Goal: Task Accomplishment & Management: Manage account settings

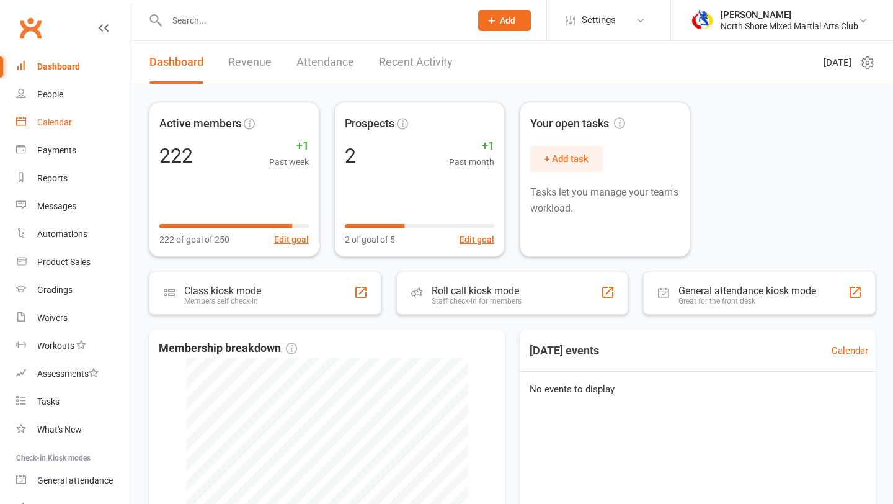
click at [96, 127] on link "Calendar" at bounding box center [73, 123] width 115 height 28
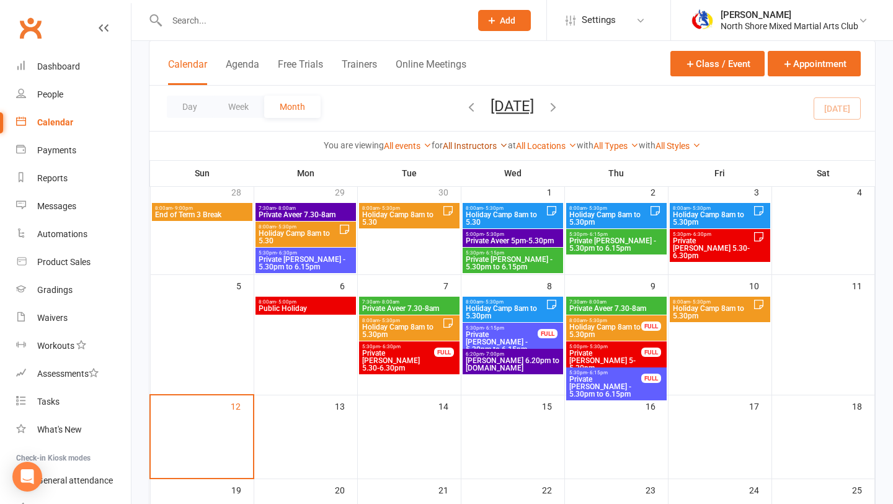
scroll to position [62, 0]
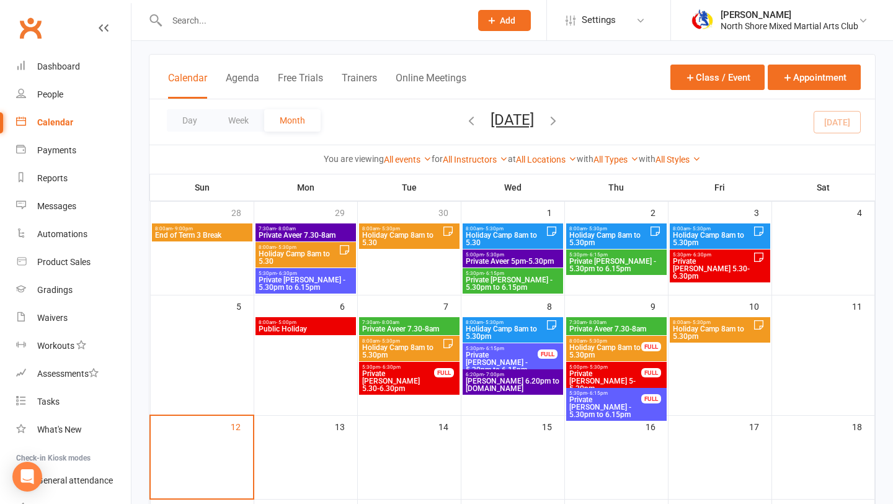
click at [560, 122] on icon "button" at bounding box center [554, 121] width 14 height 14
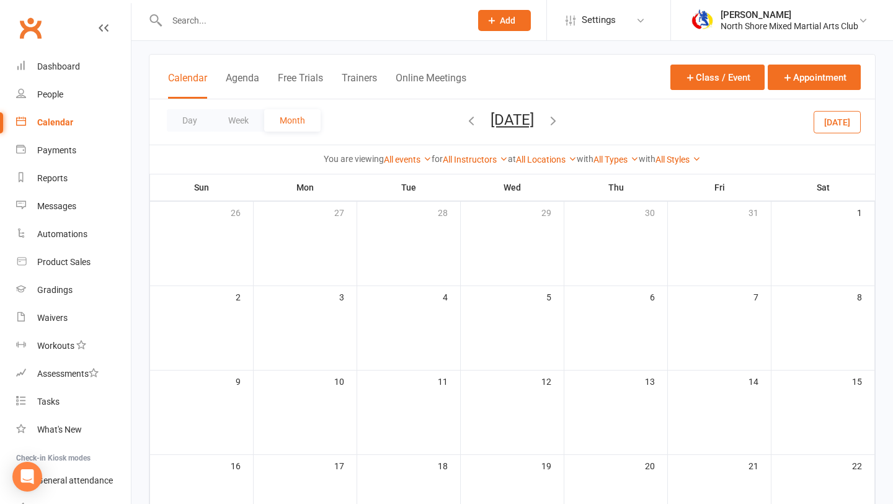
click at [560, 117] on icon "button" at bounding box center [554, 121] width 14 height 14
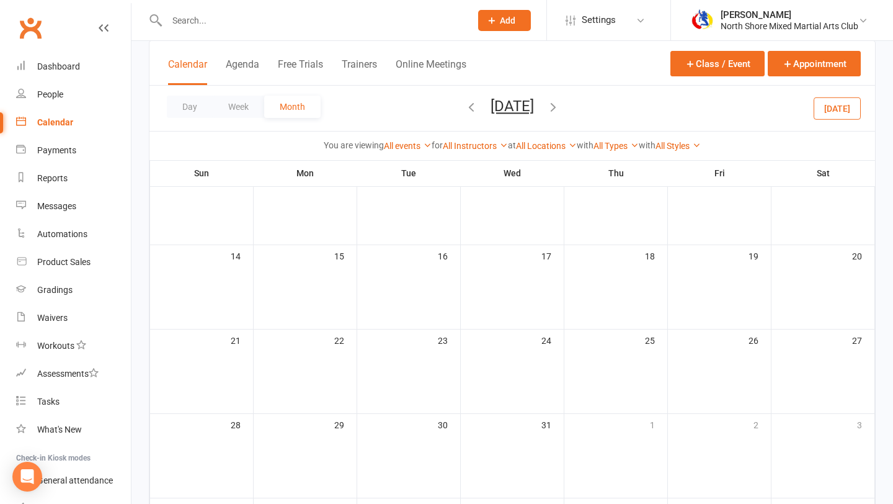
scroll to position [186, 0]
click at [465, 110] on icon "button" at bounding box center [472, 107] width 14 height 14
click at [465, 107] on icon "button" at bounding box center [472, 107] width 14 height 14
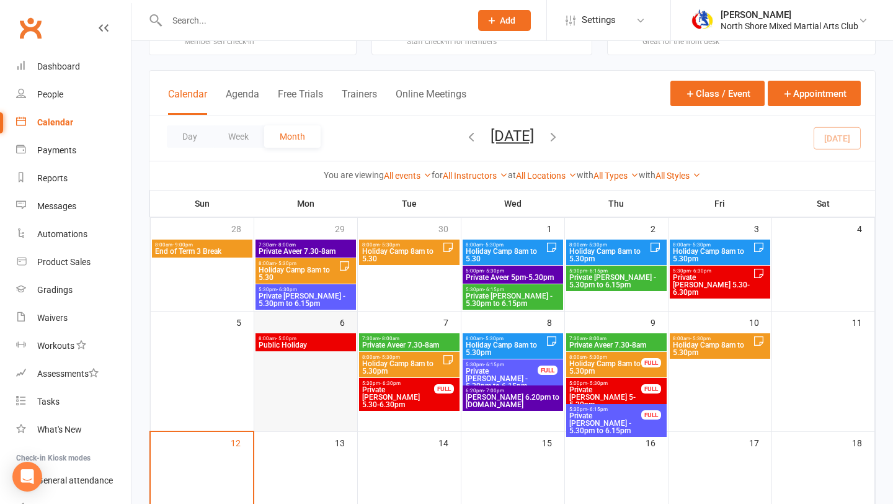
scroll to position [0, 0]
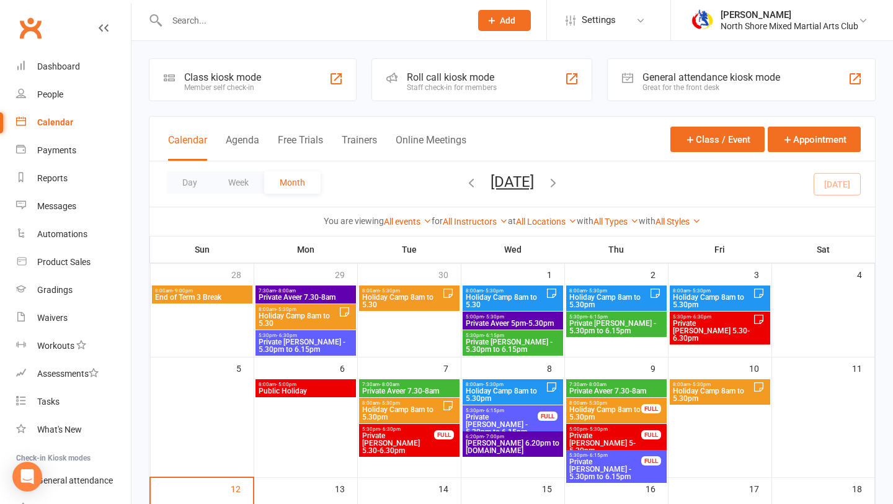
click at [465, 181] on icon "button" at bounding box center [472, 183] width 14 height 14
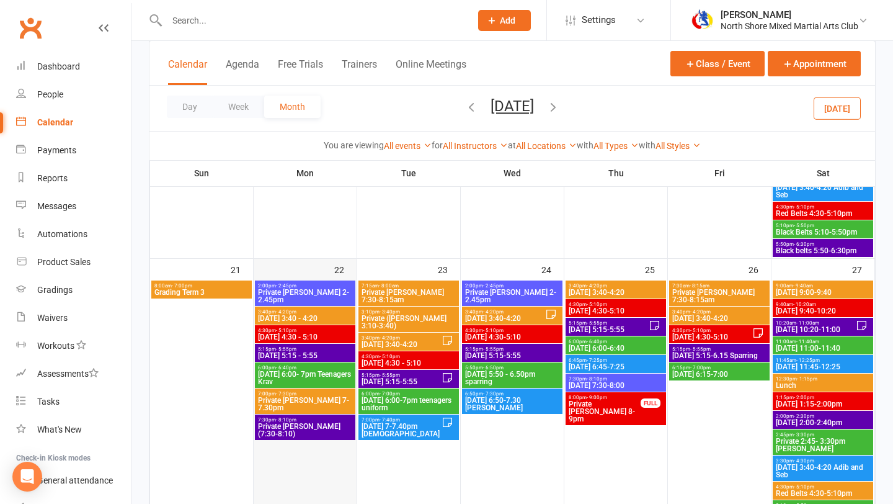
scroll to position [885, 0]
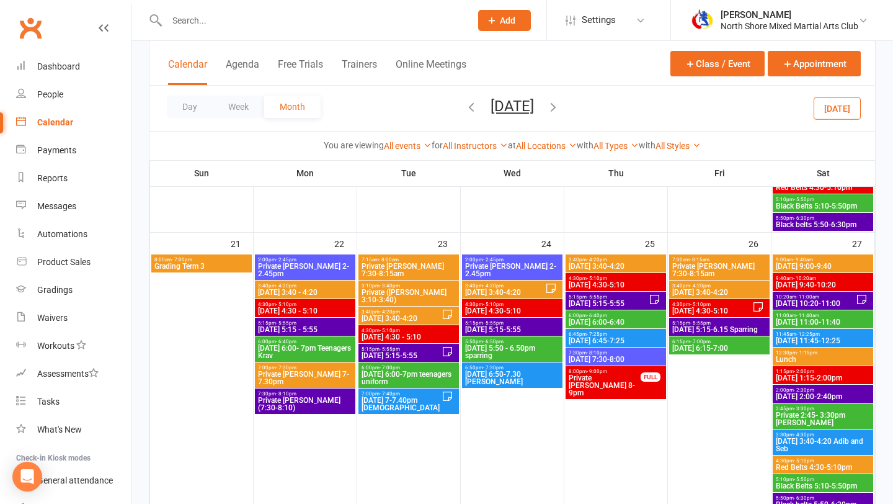
click at [298, 285] on span "3:40pm - 4:20pm" at bounding box center [305, 286] width 96 height 6
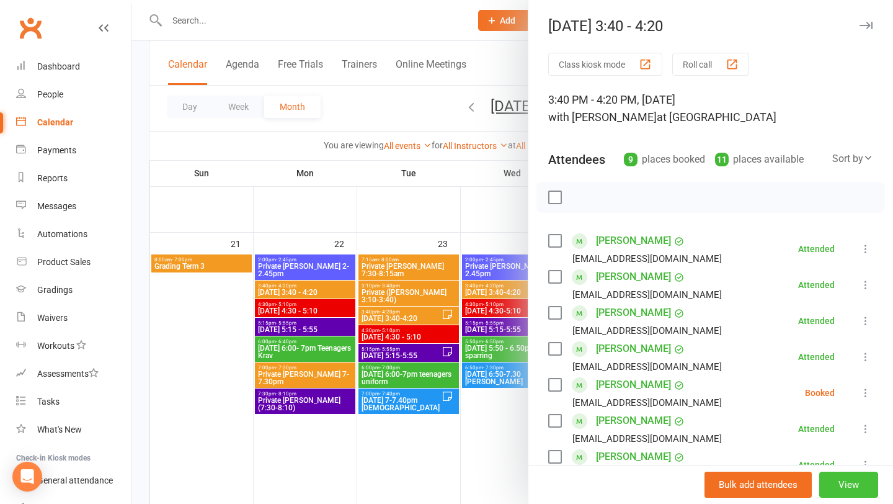
click at [852, 486] on button "View" at bounding box center [849, 484] width 59 height 26
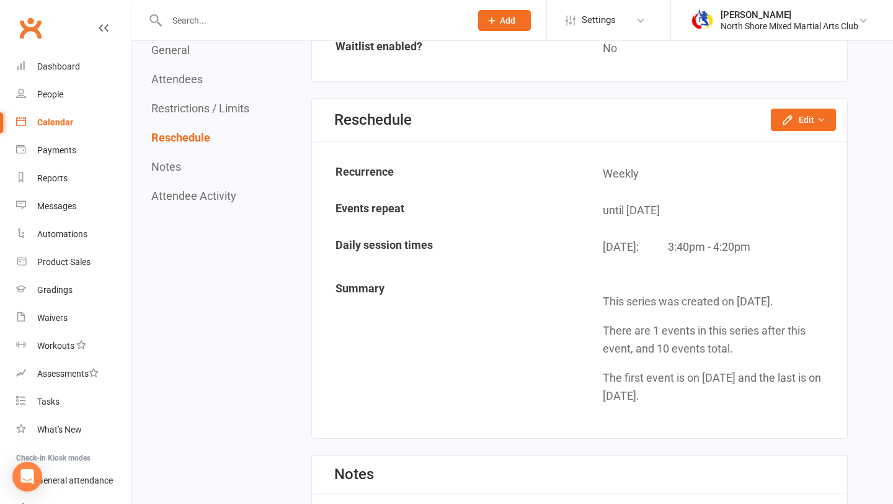
scroll to position [1393, 0]
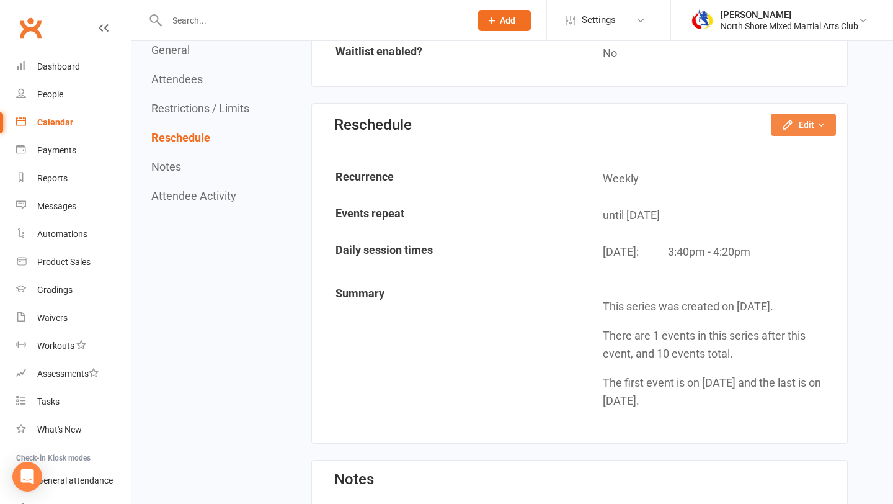
click at [821, 132] on button "Edit" at bounding box center [803, 125] width 65 height 22
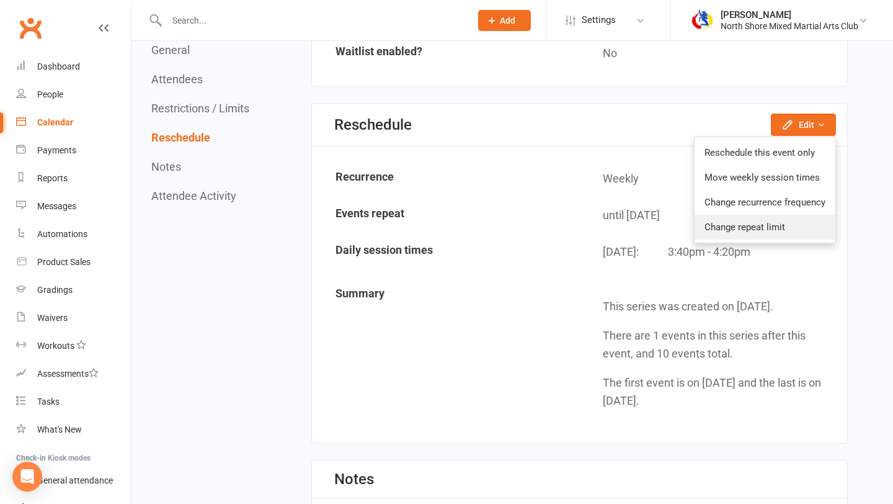
click at [766, 224] on link "Change repeat limit" at bounding box center [765, 227] width 141 height 25
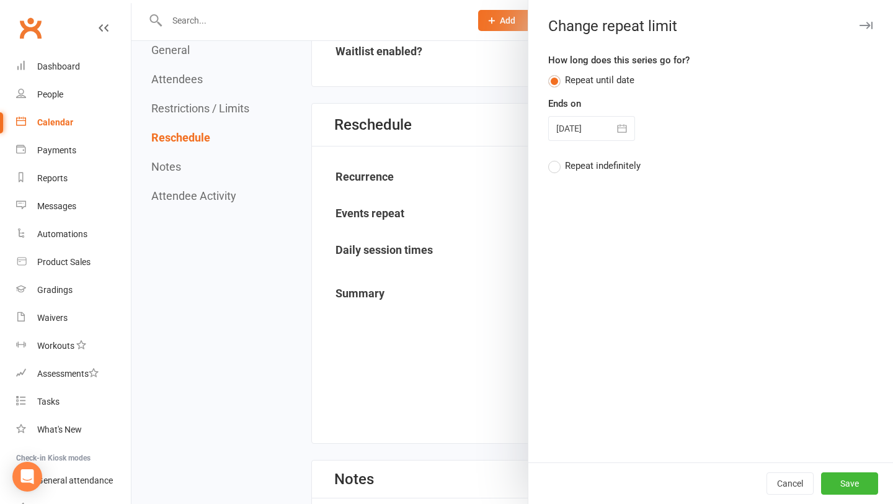
click at [625, 130] on icon "button" at bounding box center [622, 128] width 12 height 12
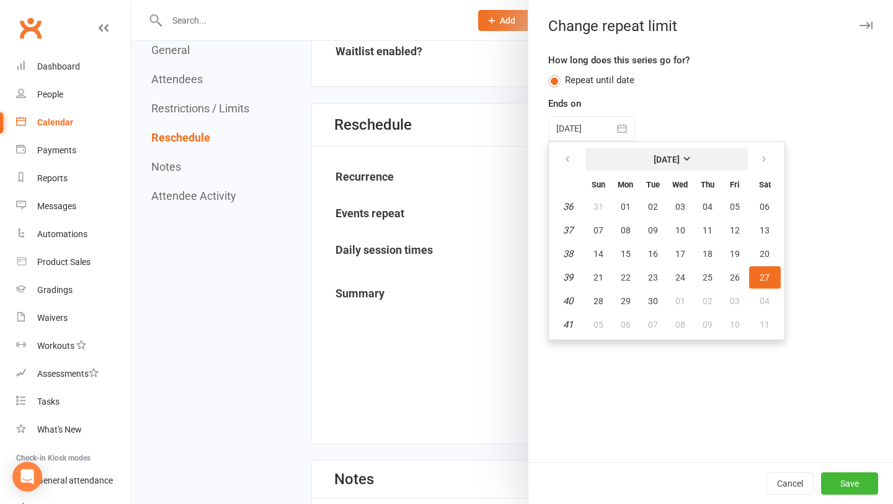
click at [680, 160] on strong "[DATE]" at bounding box center [667, 159] width 26 height 10
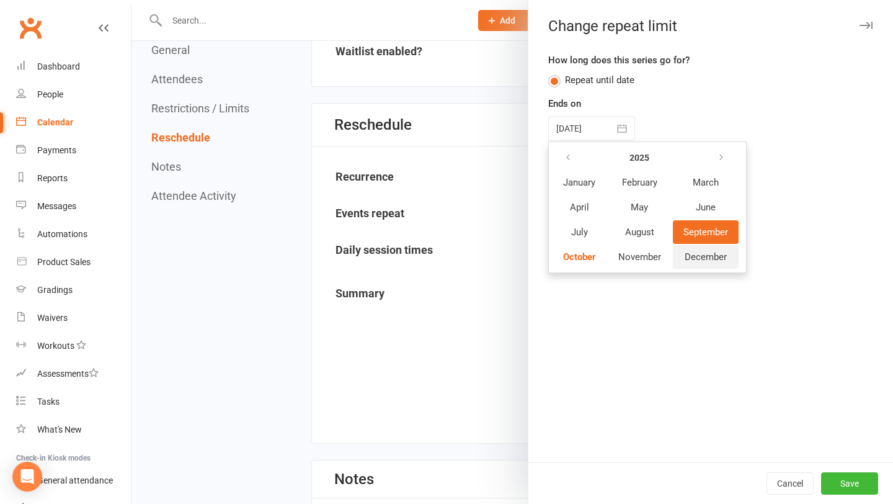
click at [690, 254] on span "December" at bounding box center [706, 256] width 42 height 11
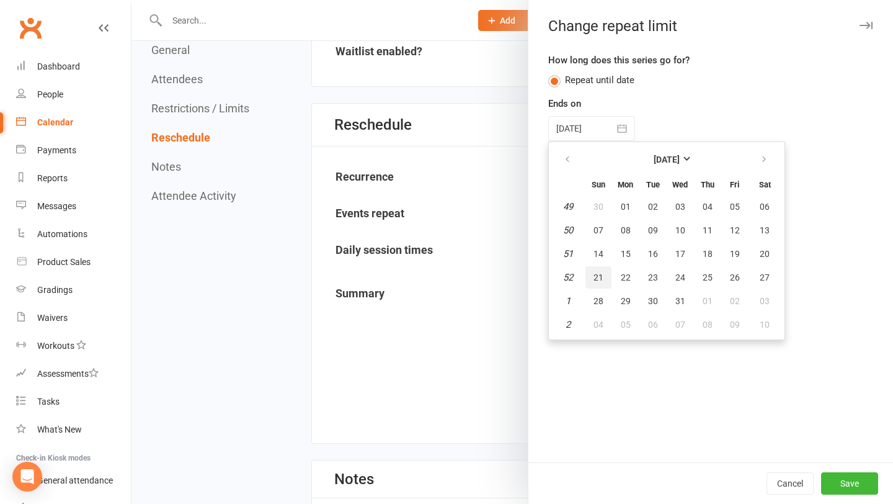
click at [603, 273] on button "21" at bounding box center [599, 277] width 26 height 22
type input "[DATE]"
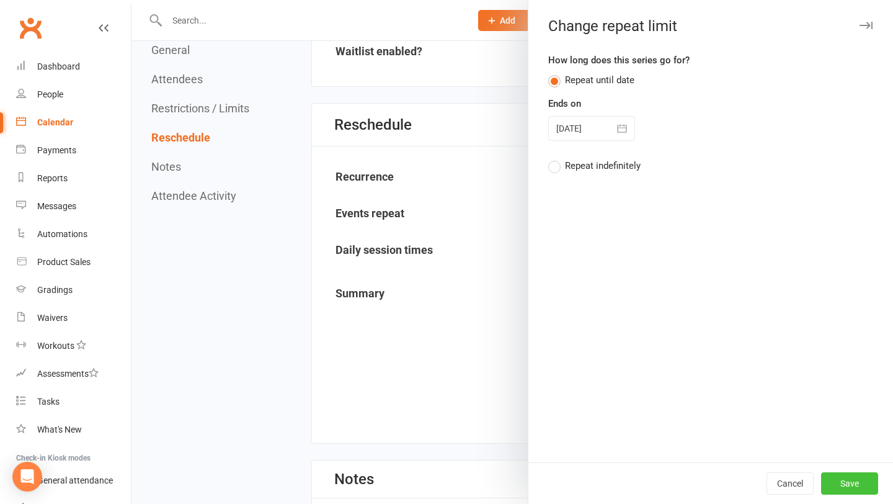
click at [833, 480] on button "Save" at bounding box center [849, 483] width 57 height 22
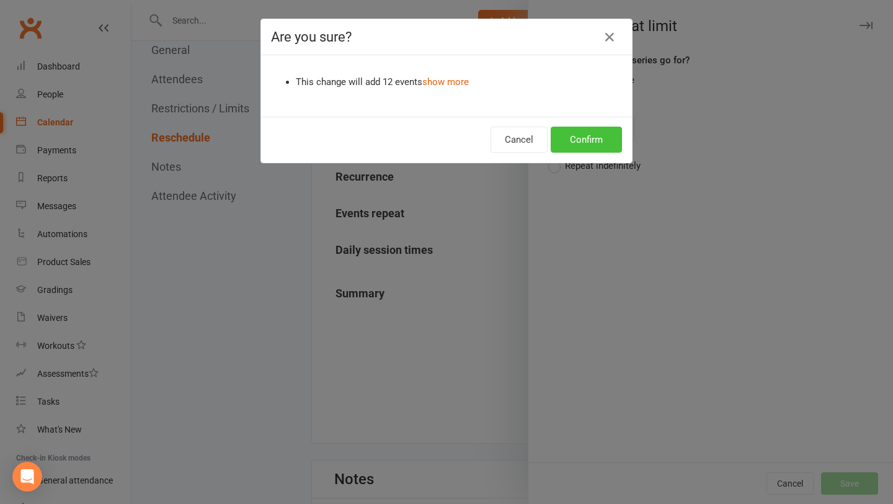
click at [576, 134] on button "Confirm" at bounding box center [586, 140] width 71 height 26
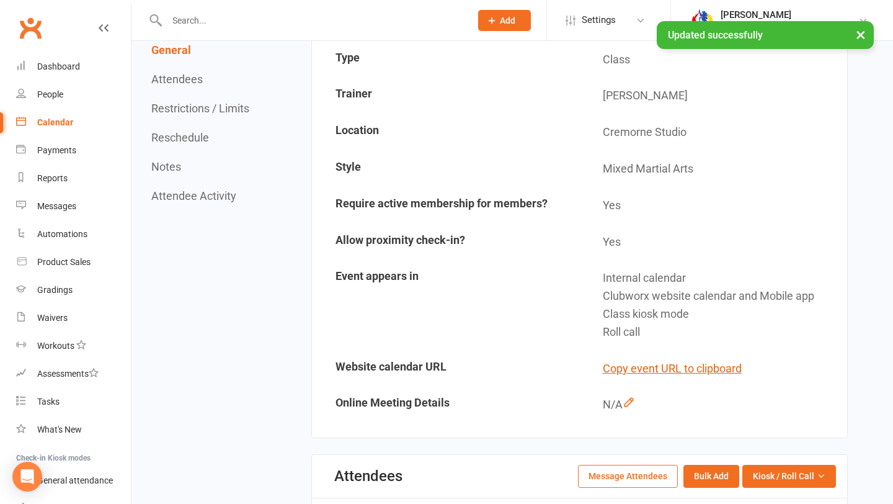
scroll to position [0, 0]
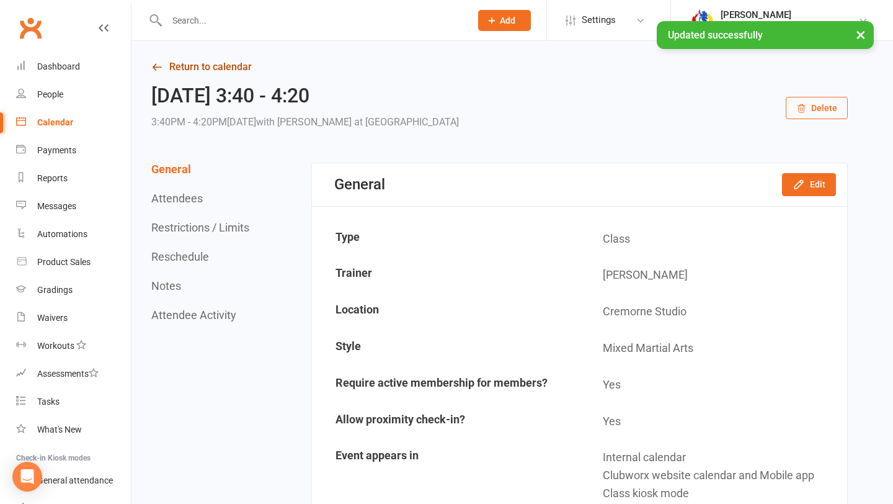
click at [169, 61] on link "Return to calendar" at bounding box center [499, 66] width 697 height 17
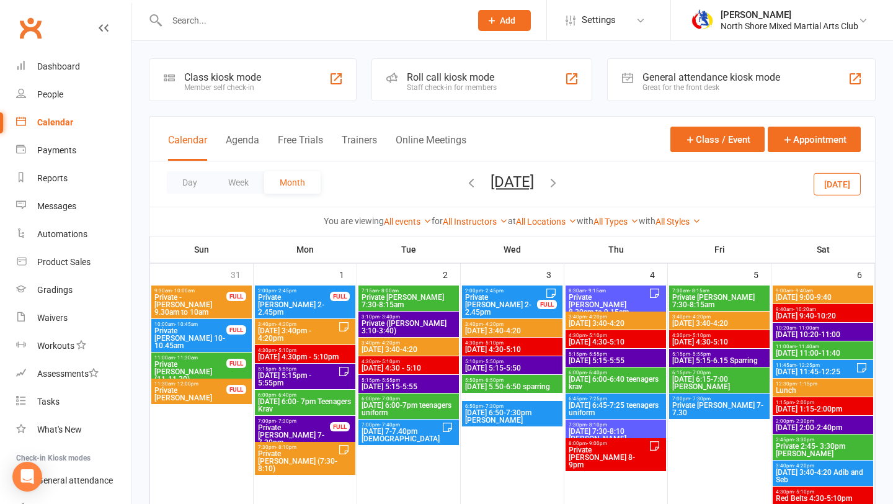
click at [316, 356] on span "[DATE] 4:30pm - 5:10pm" at bounding box center [305, 356] width 96 height 7
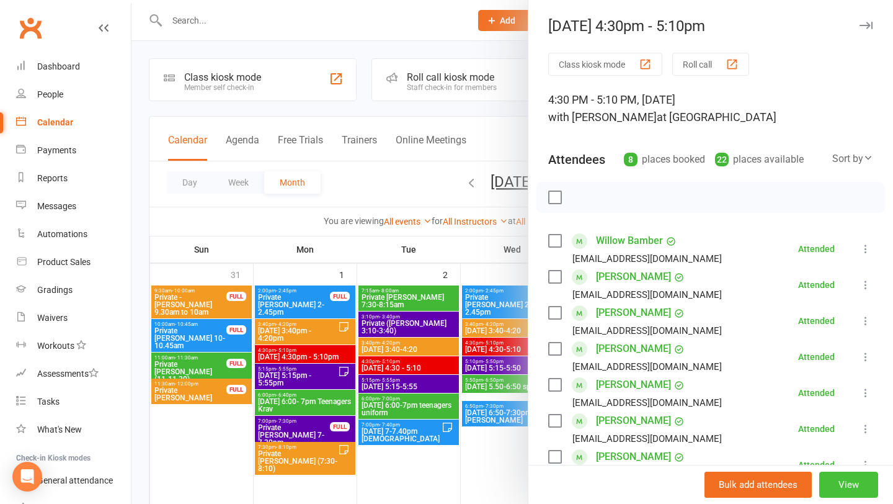
click at [849, 486] on button "View" at bounding box center [849, 484] width 59 height 26
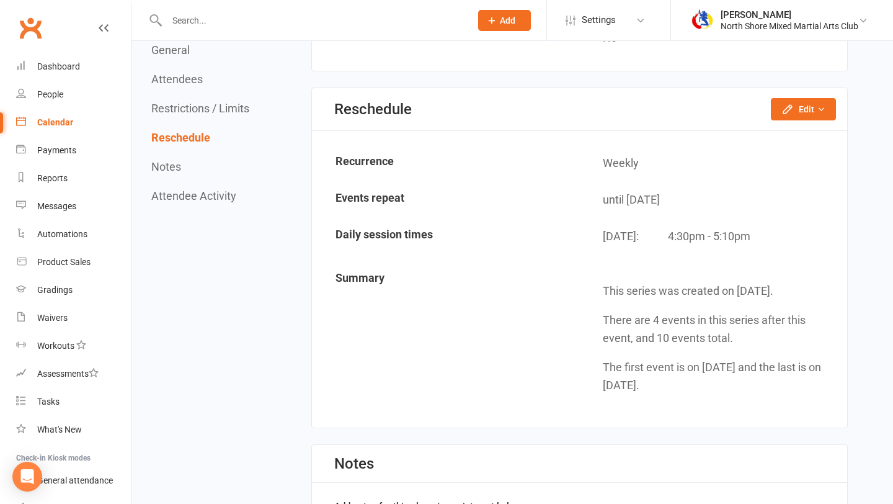
scroll to position [1342, 0]
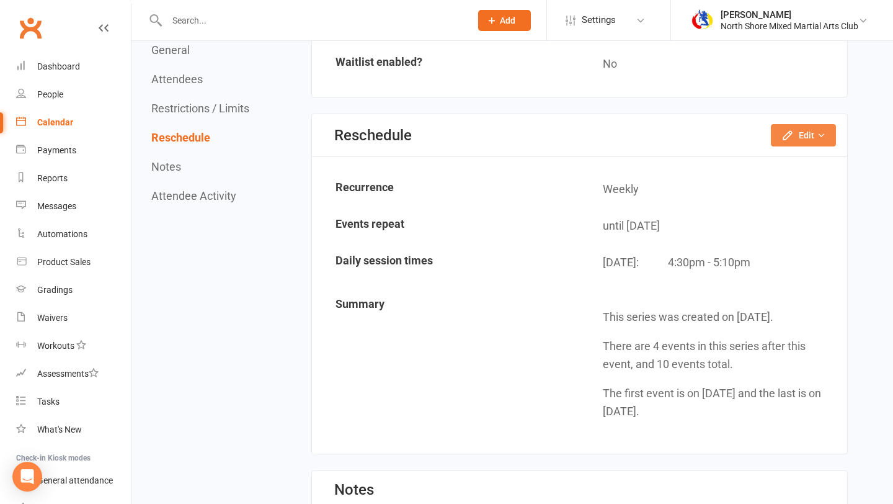
click at [802, 138] on button "Edit" at bounding box center [803, 135] width 65 height 22
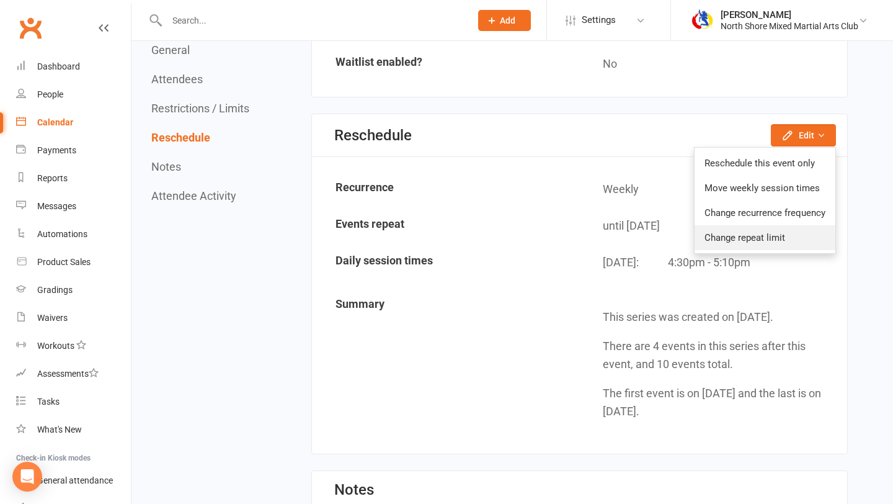
click at [770, 243] on link "Change repeat limit" at bounding box center [765, 237] width 141 height 25
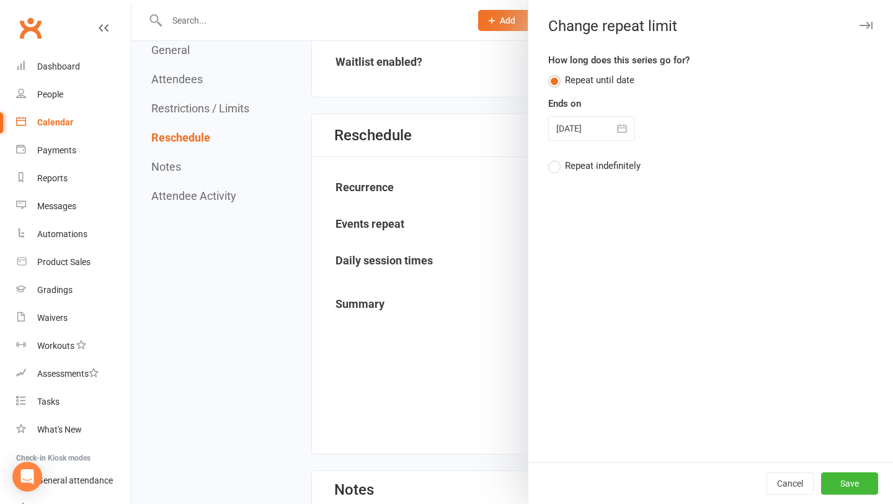
click at [617, 131] on icon "button" at bounding box center [622, 128] width 12 height 12
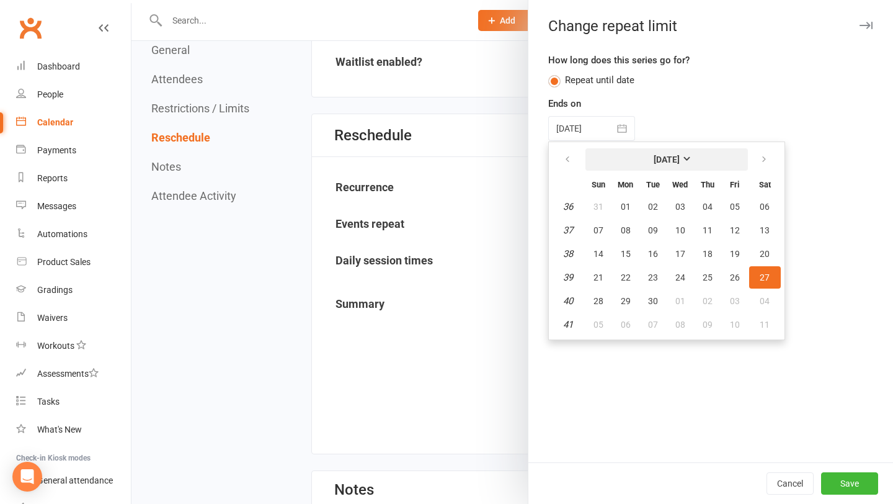
click at [680, 161] on strong "[DATE]" at bounding box center [667, 159] width 26 height 10
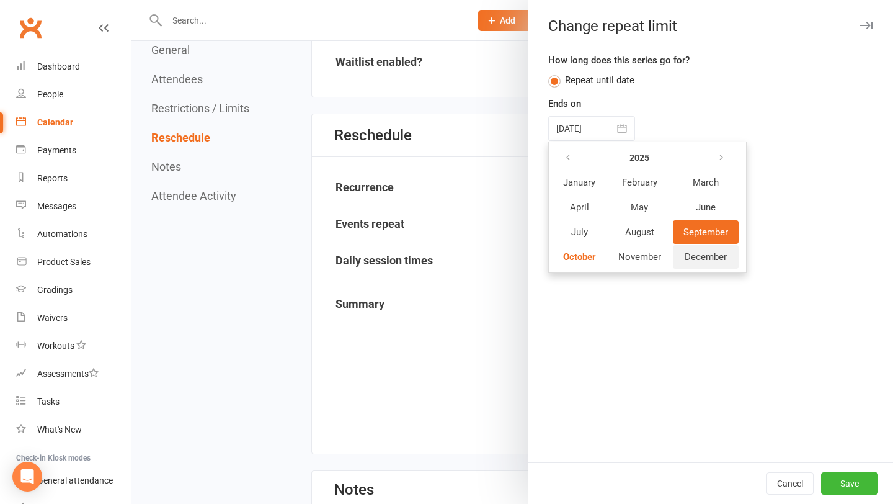
click at [700, 257] on span "December" at bounding box center [706, 256] width 42 height 11
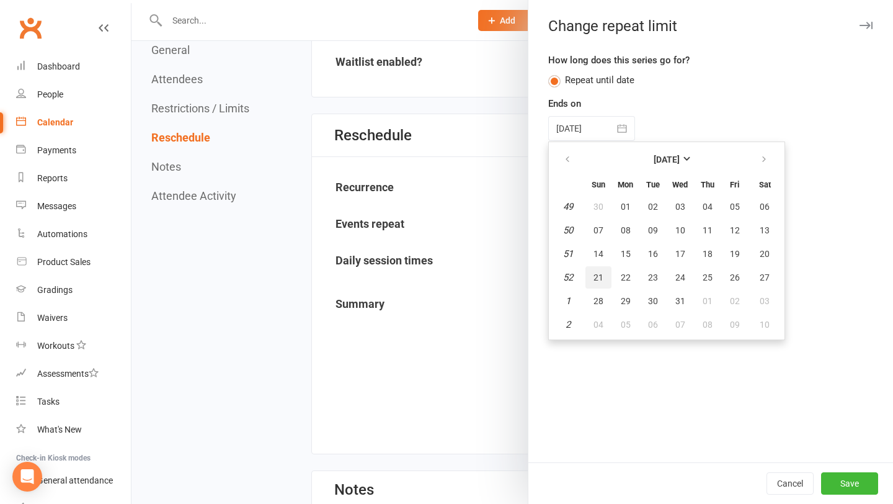
click at [604, 274] on button "21" at bounding box center [599, 277] width 26 height 22
type input "[DATE]"
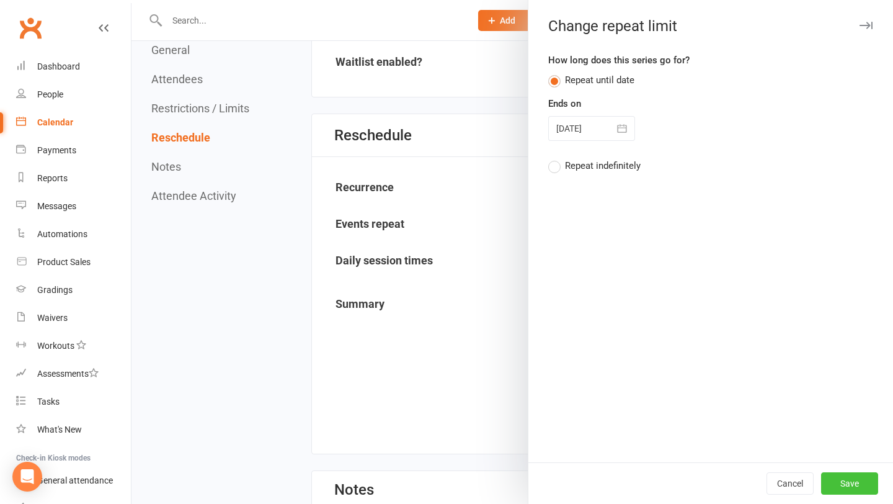
click at [860, 487] on button "Save" at bounding box center [849, 483] width 57 height 22
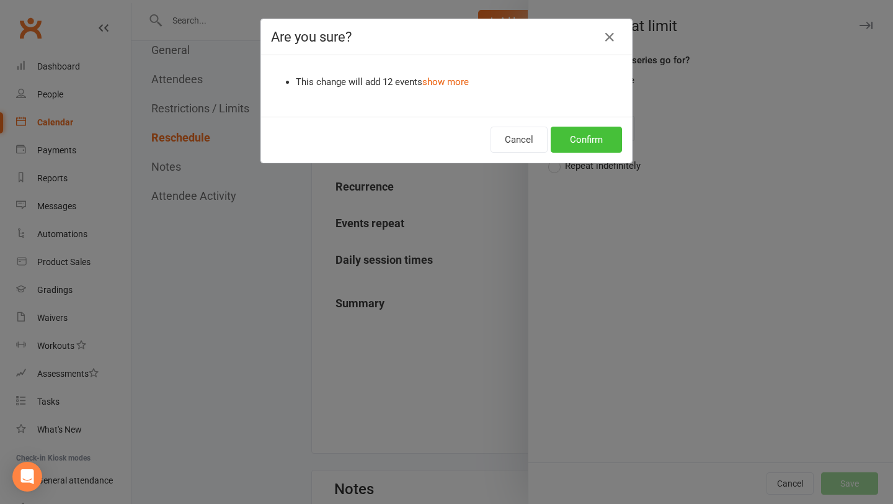
click at [576, 144] on button "Confirm" at bounding box center [586, 140] width 71 height 26
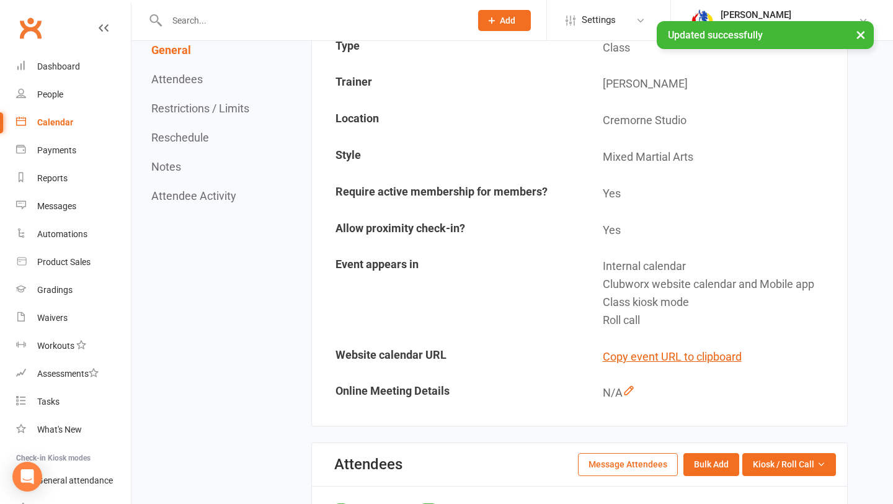
scroll to position [0, 0]
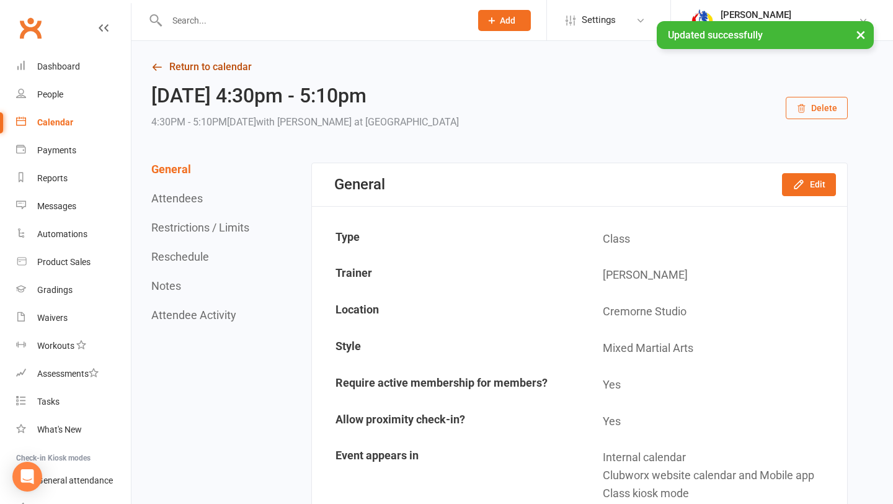
click at [187, 60] on link "Return to calendar" at bounding box center [499, 66] width 697 height 17
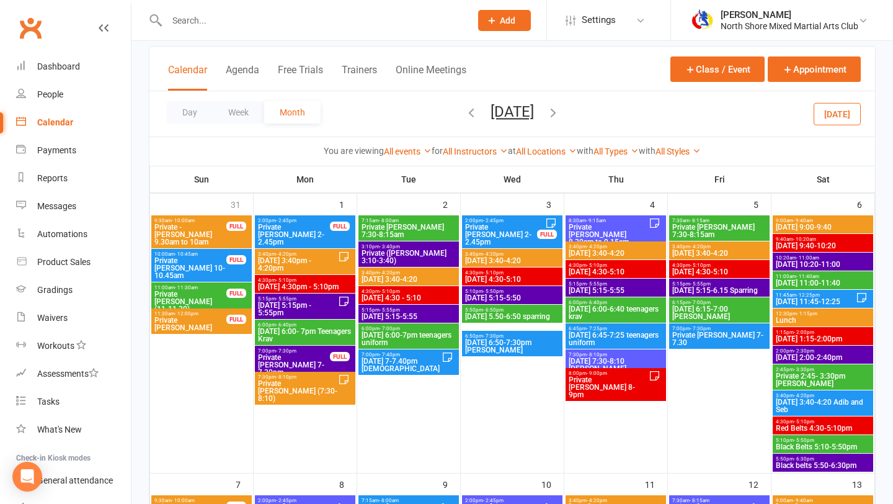
scroll to position [72, 0]
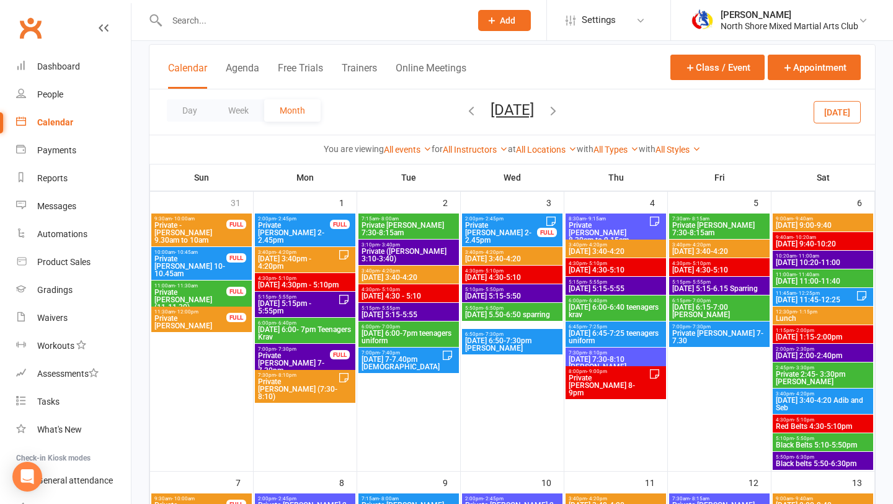
click at [306, 300] on span "[DATE] 5:15pm - 5:55pm" at bounding box center [297, 307] width 81 height 15
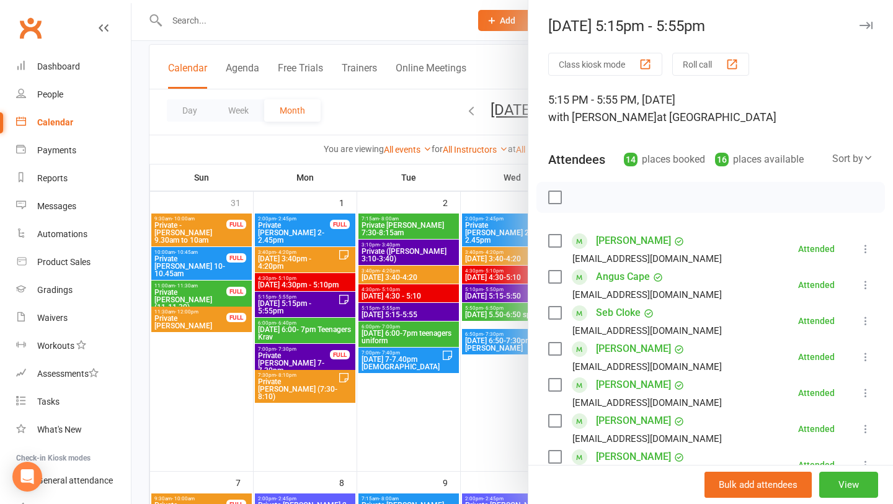
click at [834, 471] on div "Bulk add attendees View" at bounding box center [711, 484] width 365 height 39
click at [834, 488] on button "View" at bounding box center [849, 484] width 59 height 26
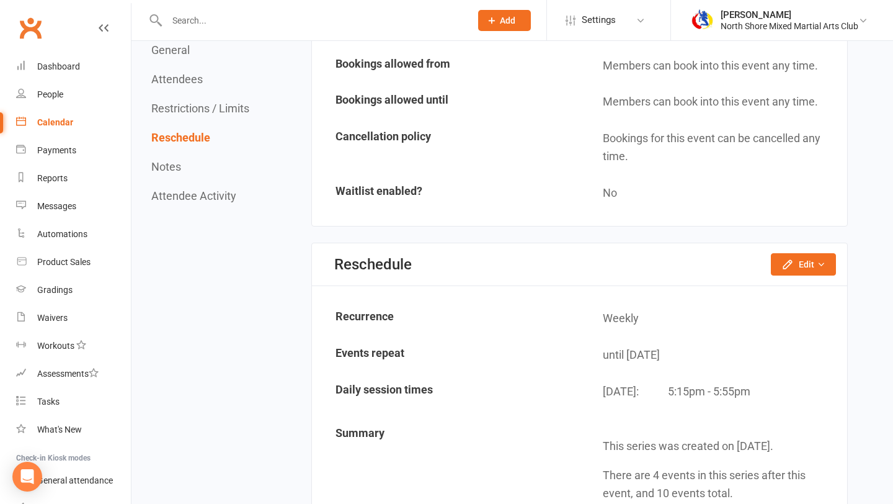
scroll to position [1380, 0]
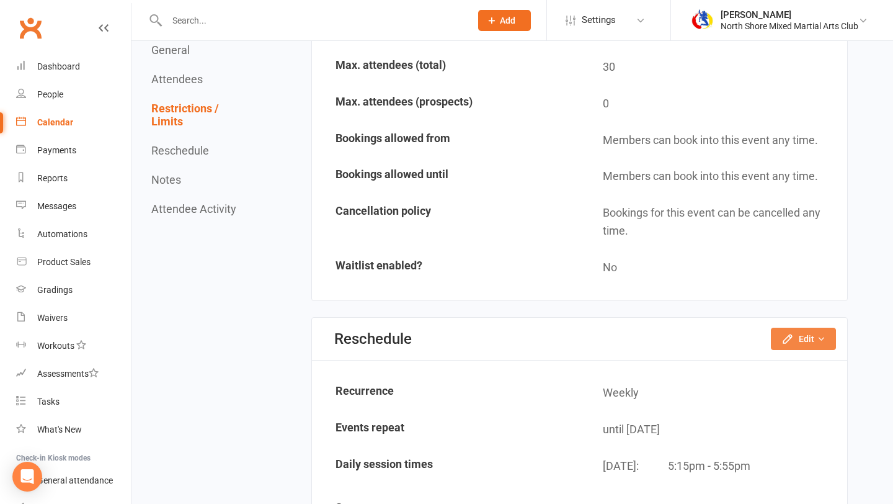
click at [802, 331] on button "Edit" at bounding box center [803, 339] width 65 height 22
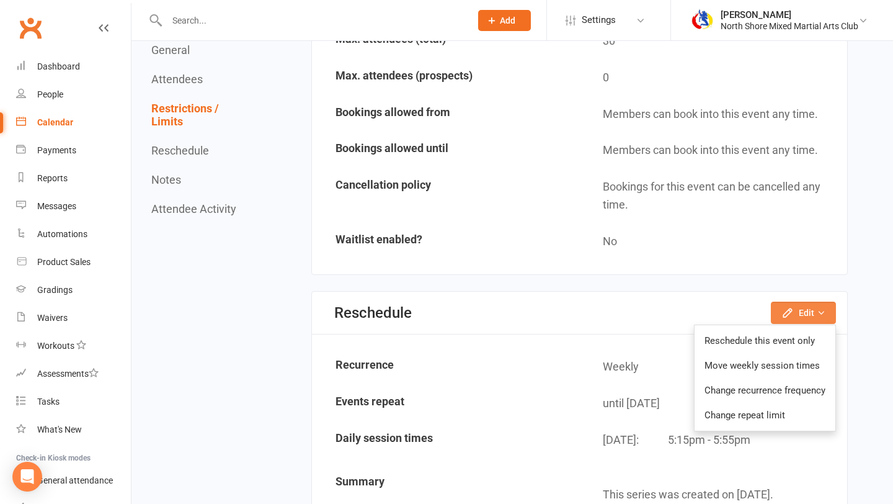
scroll to position [1442, 0]
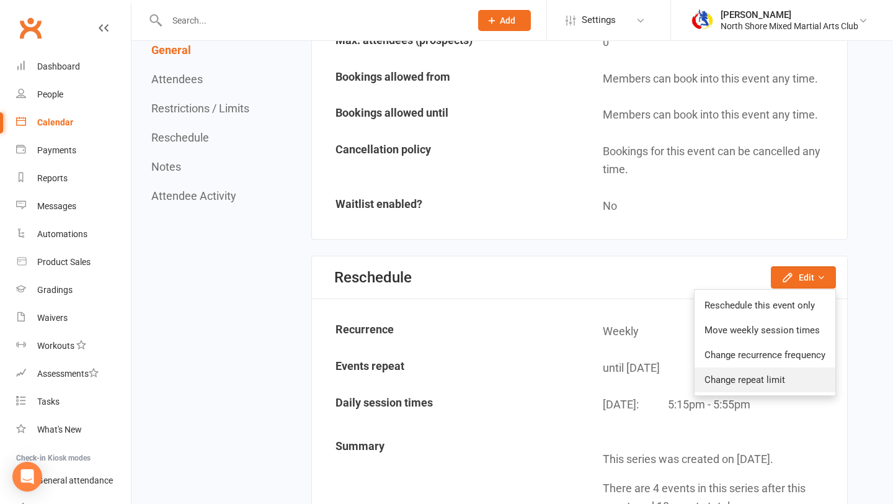
click at [783, 372] on link "Change repeat limit" at bounding box center [765, 379] width 141 height 25
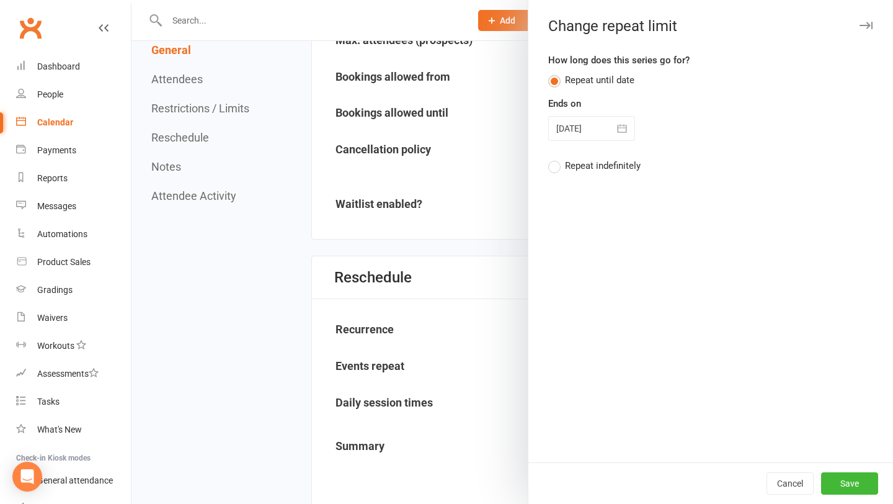
click at [616, 130] on icon "button" at bounding box center [622, 128] width 12 height 12
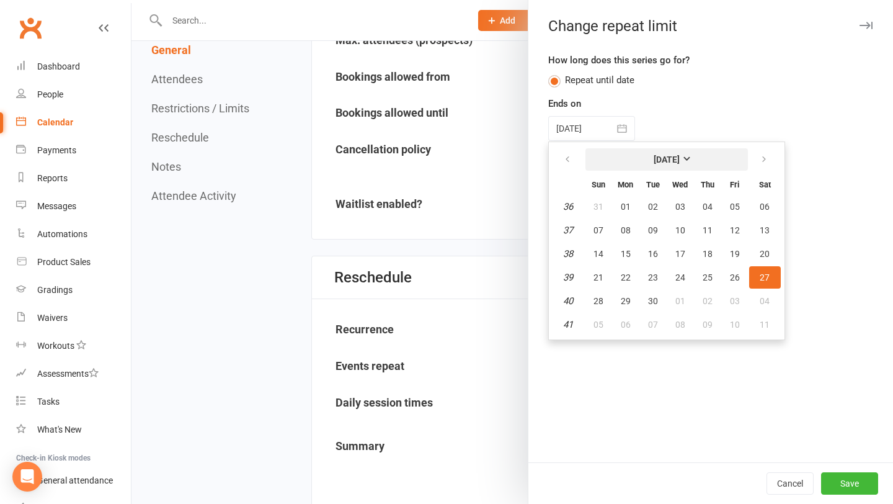
click at [672, 170] on button "[DATE]" at bounding box center [667, 159] width 163 height 22
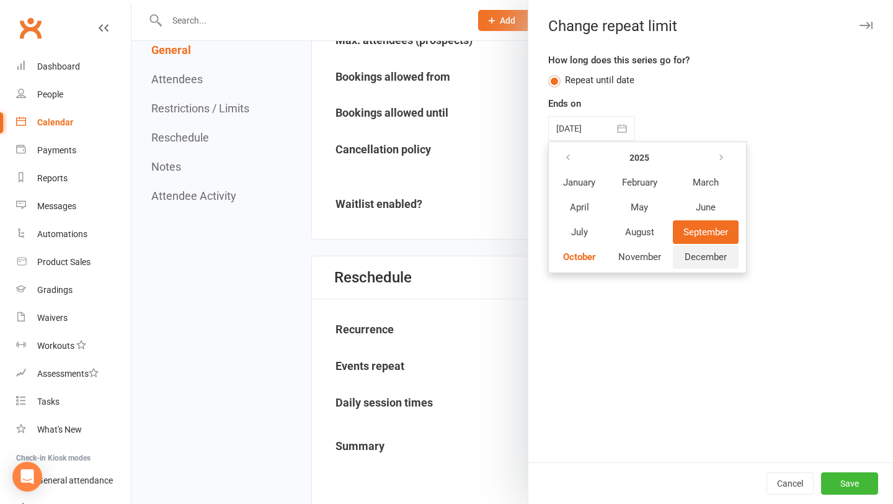
click at [684, 255] on button "December" at bounding box center [706, 257] width 66 height 24
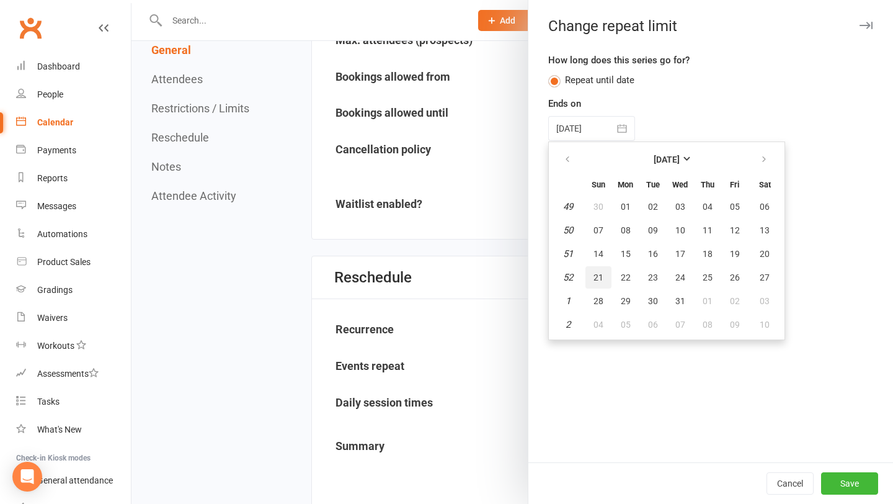
click at [601, 279] on span "21" at bounding box center [599, 277] width 10 height 10
type input "[DATE]"
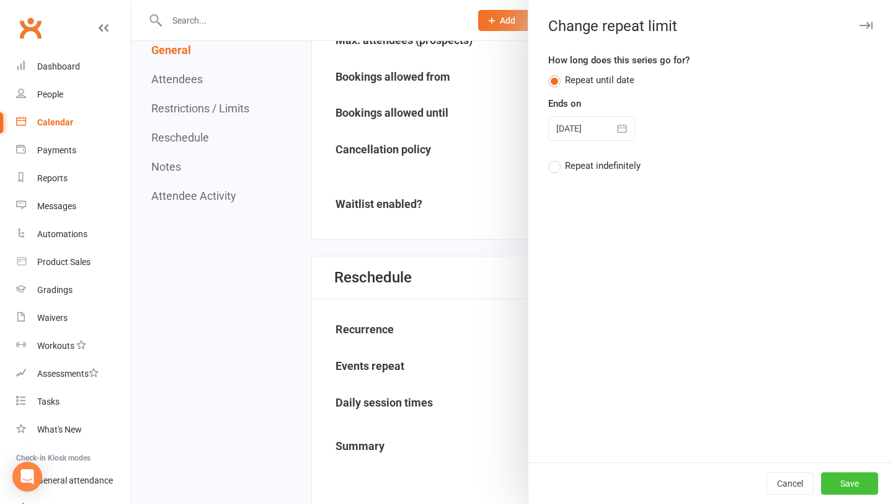
click at [834, 472] on button "Save" at bounding box center [849, 483] width 57 height 22
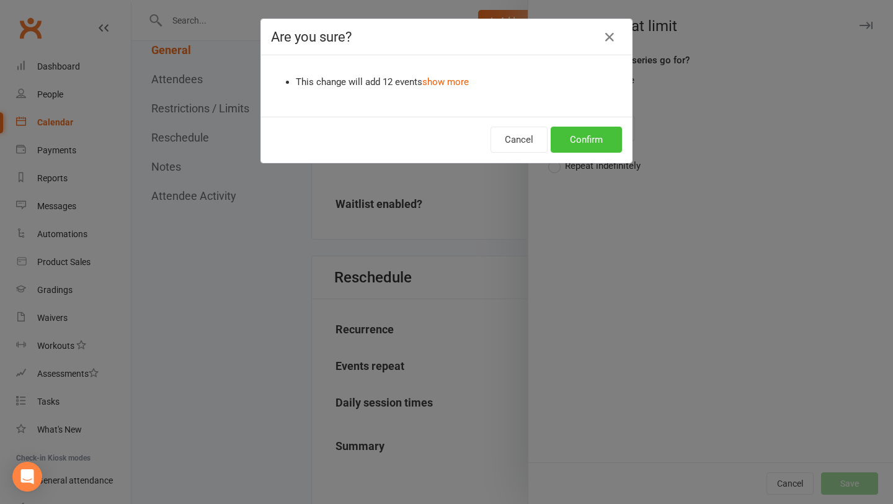
click at [610, 141] on button "Confirm" at bounding box center [586, 140] width 71 height 26
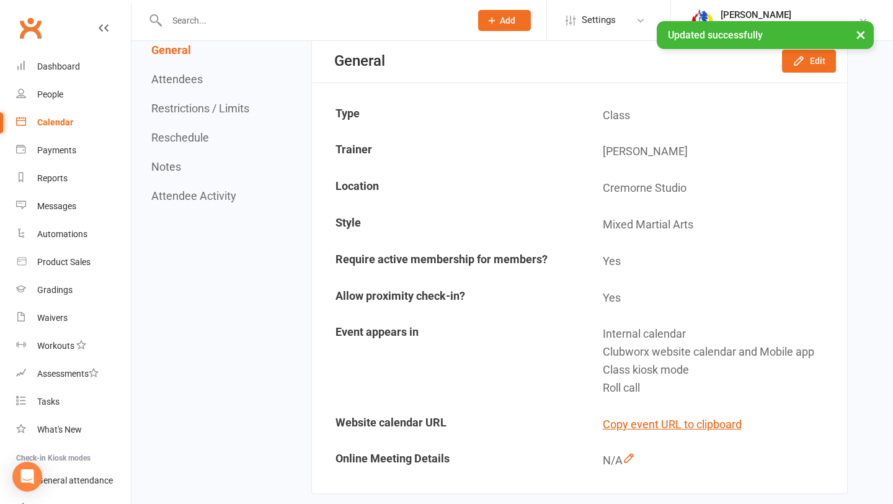
scroll to position [0, 0]
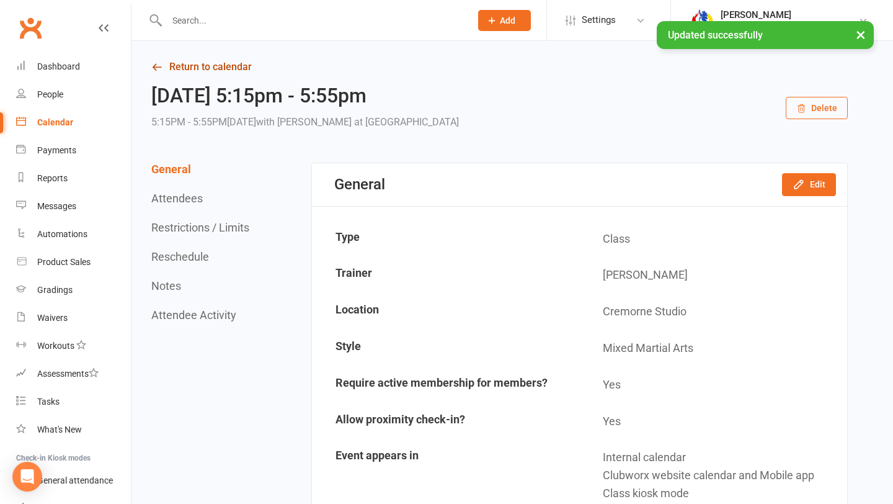
click at [182, 62] on link "Return to calendar" at bounding box center [499, 66] width 697 height 17
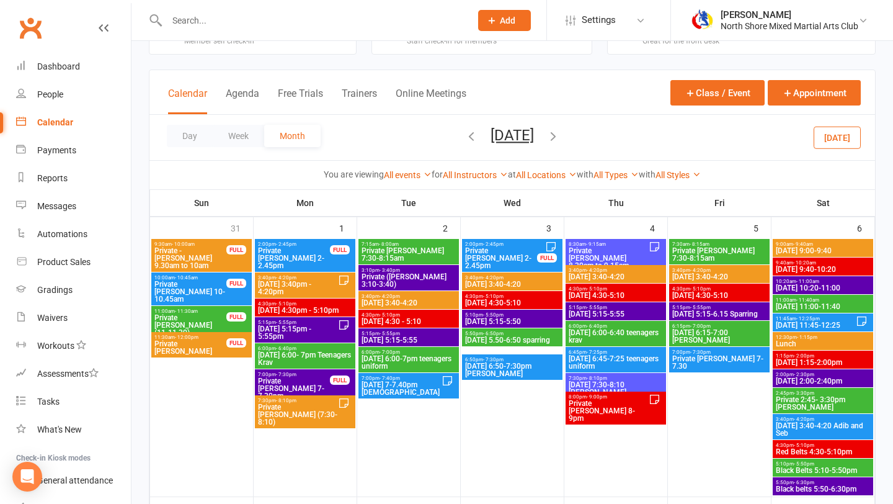
scroll to position [61, 0]
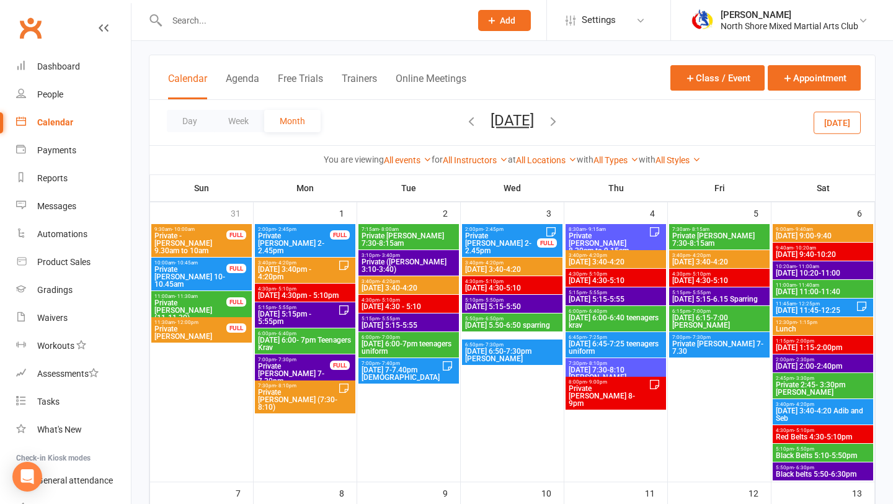
click at [318, 339] on span "[DATE] 6:00- 7pm Teenagers Krav" at bounding box center [305, 343] width 96 height 15
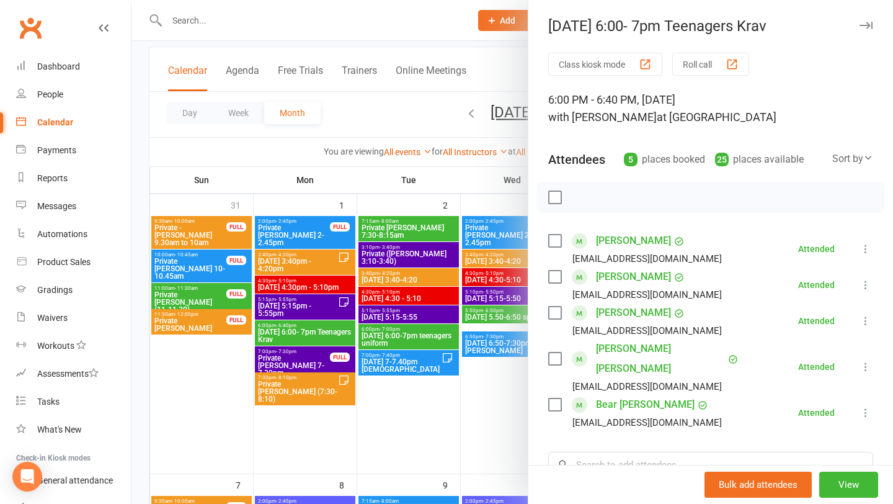
scroll to position [5, 0]
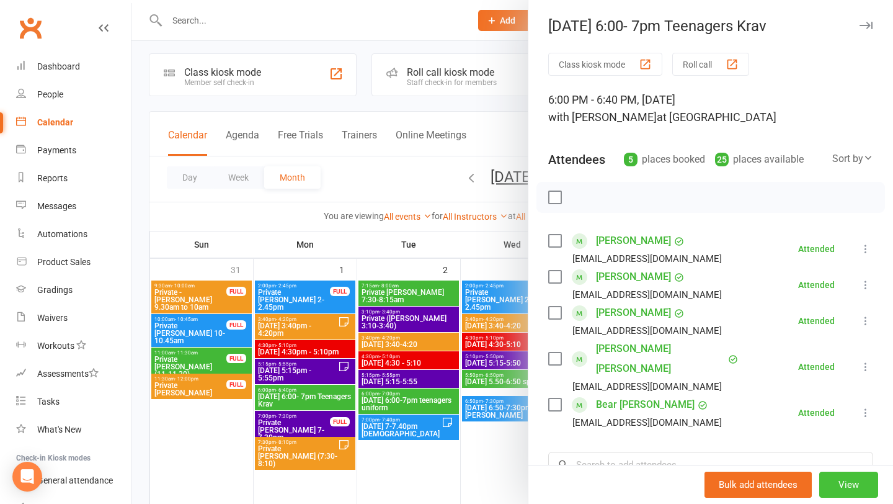
click at [826, 481] on button "View" at bounding box center [849, 484] width 59 height 26
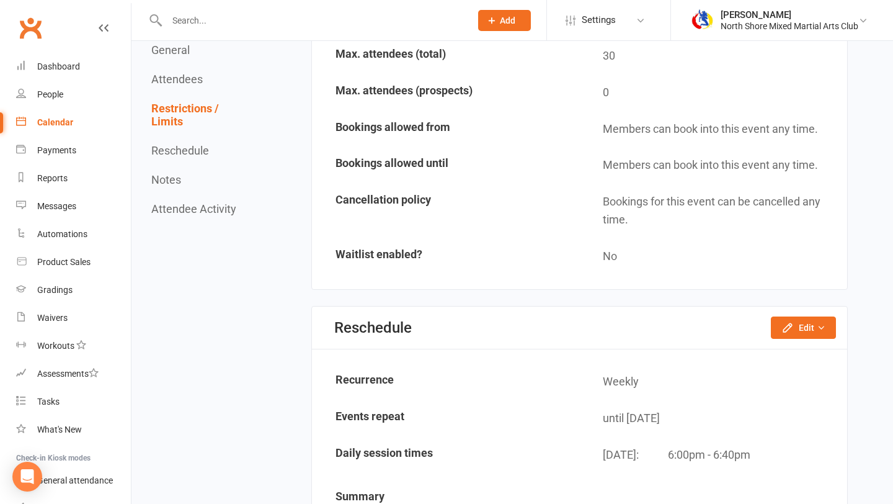
scroll to position [1088, 0]
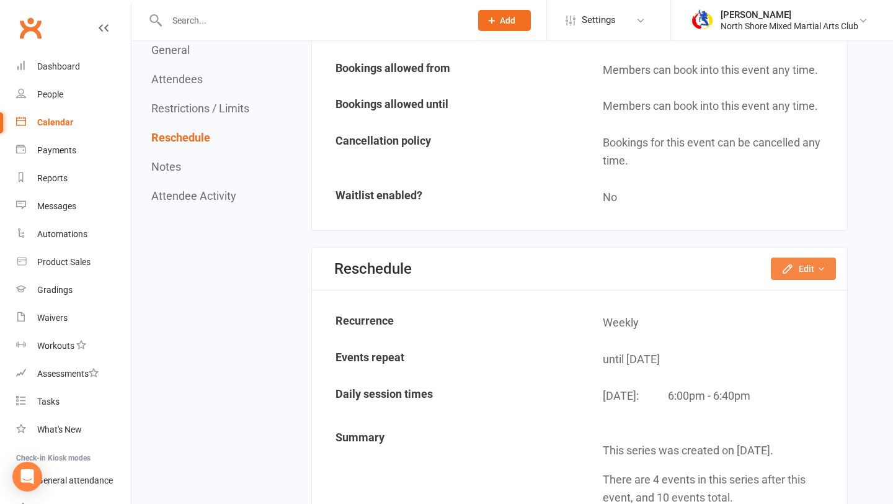
click at [818, 264] on icon "button" at bounding box center [821, 268] width 9 height 9
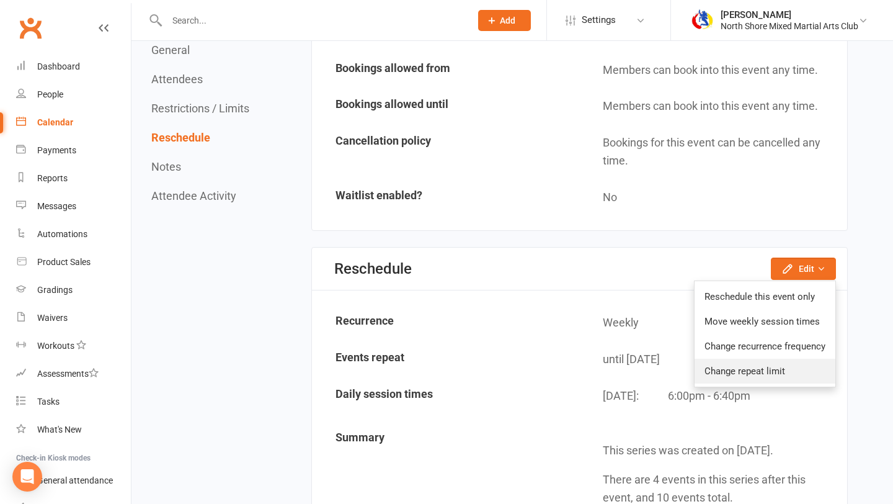
click at [772, 373] on link "Change repeat limit" at bounding box center [765, 371] width 141 height 25
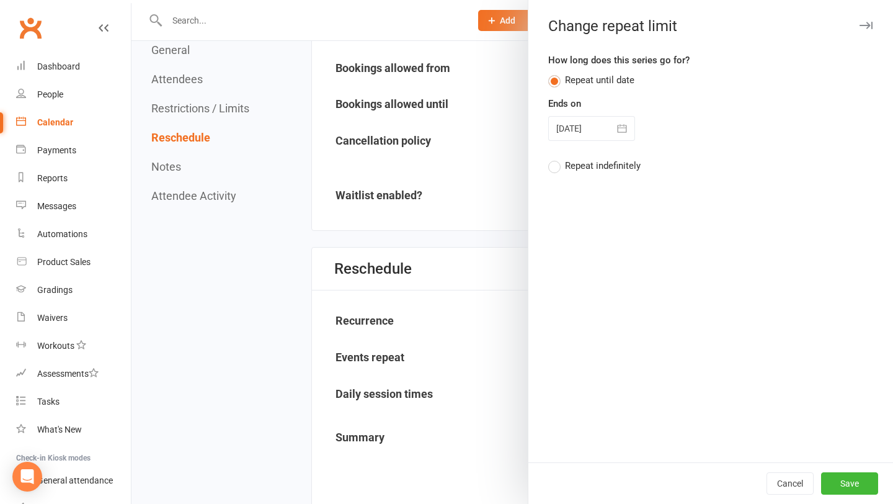
click at [617, 120] on button "button" at bounding box center [622, 128] width 25 height 25
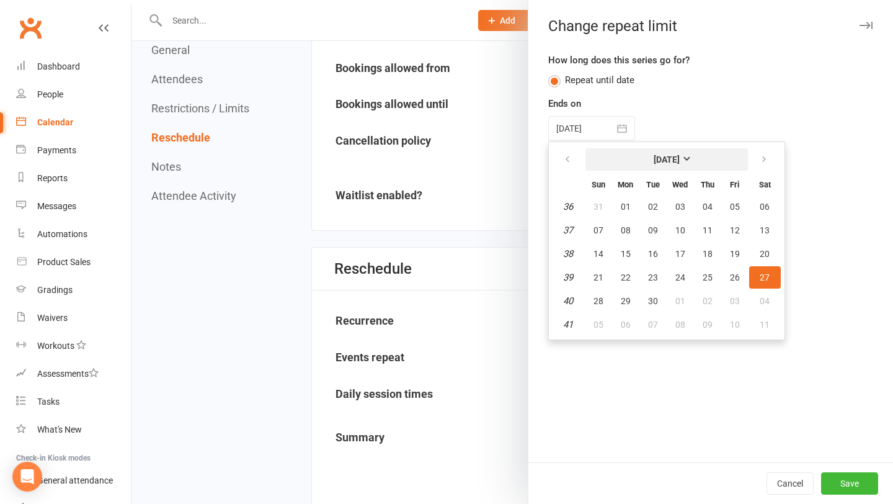
click at [680, 156] on strong "[DATE]" at bounding box center [667, 159] width 26 height 10
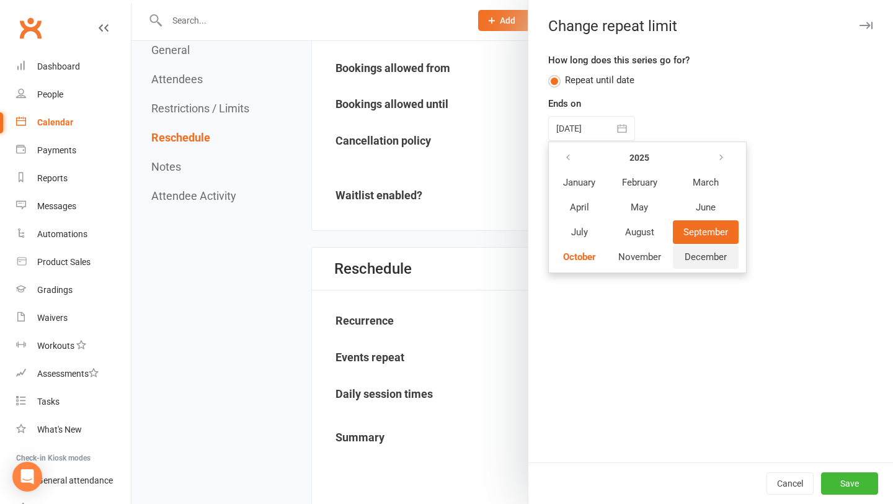
click at [722, 252] on span "December" at bounding box center [706, 256] width 42 height 11
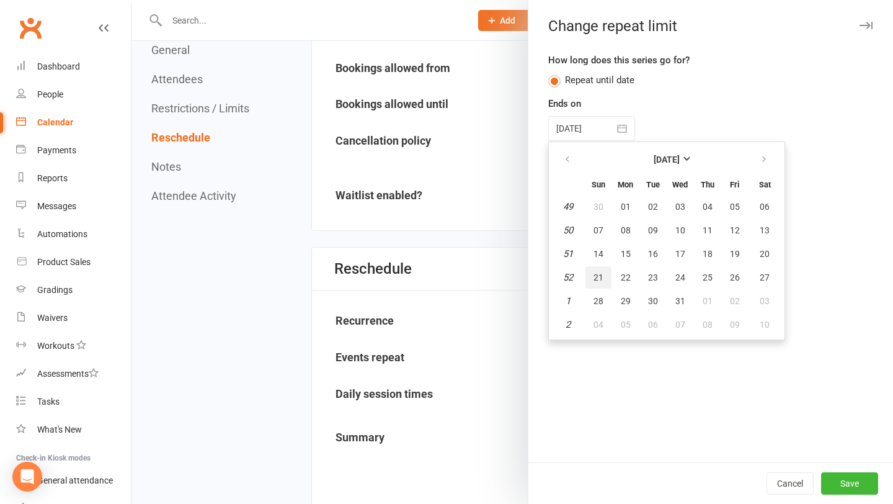
click at [597, 278] on span "21" at bounding box center [599, 277] width 10 height 10
type input "[DATE]"
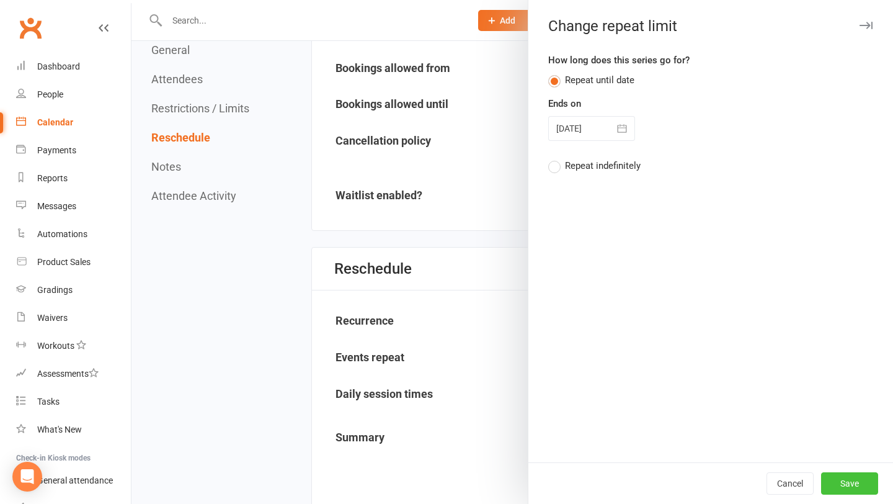
click at [861, 478] on button "Save" at bounding box center [849, 483] width 57 height 22
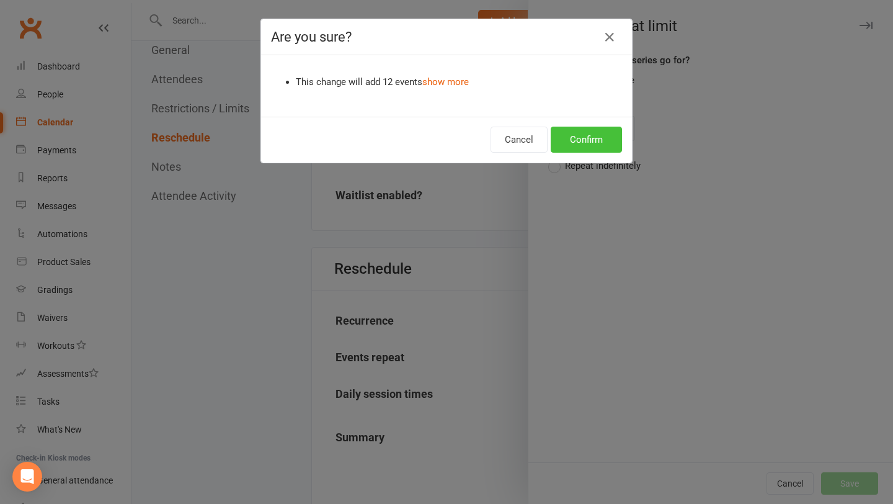
click at [597, 143] on button "Confirm" at bounding box center [586, 140] width 71 height 26
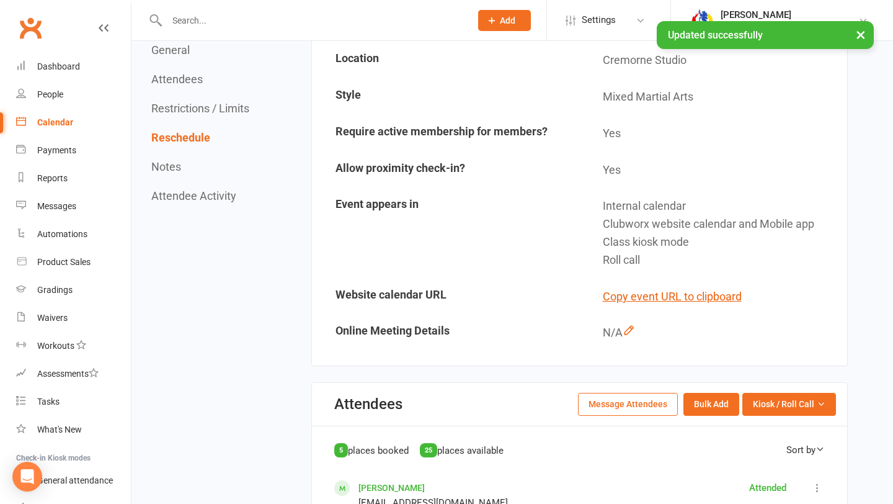
scroll to position [0, 0]
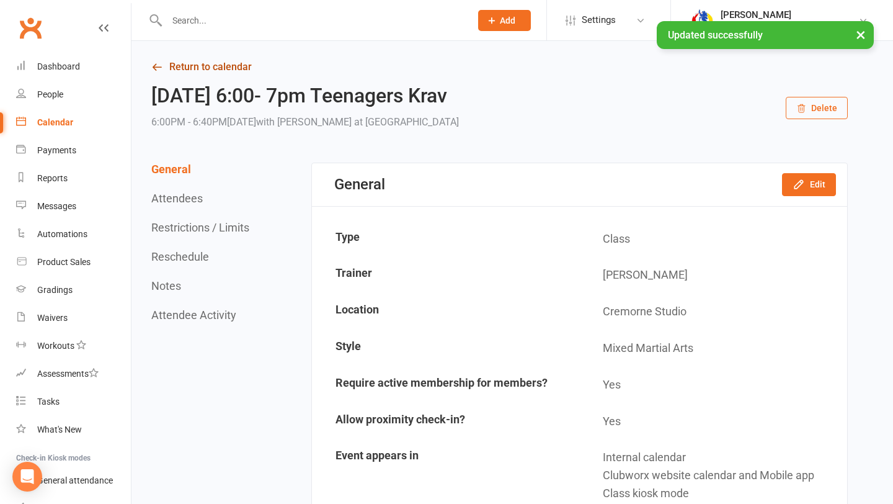
click at [238, 63] on link "Return to calendar" at bounding box center [499, 66] width 697 height 17
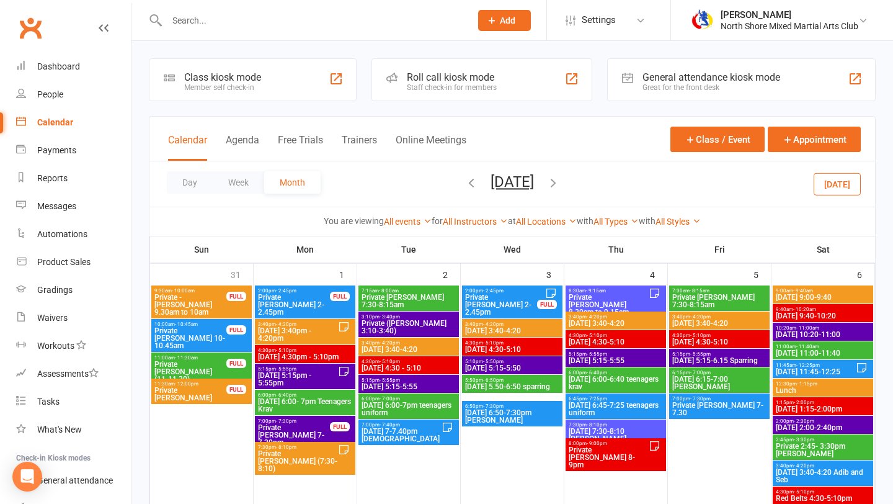
scroll to position [107, 0]
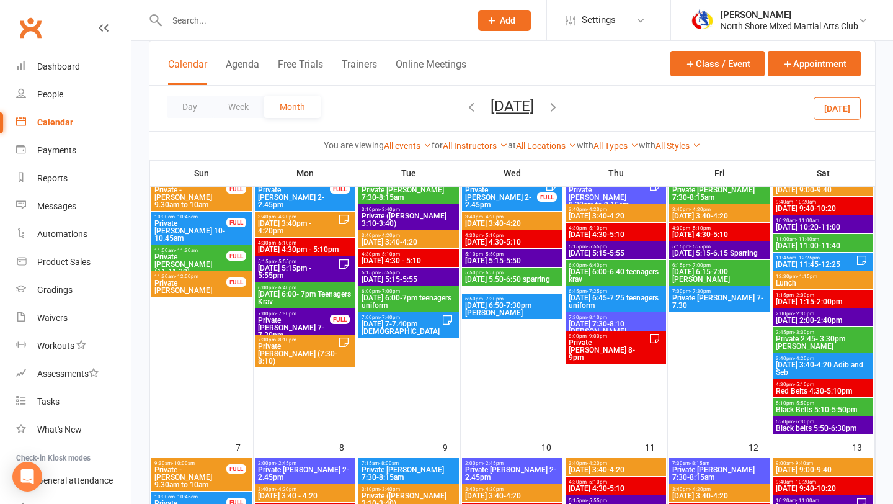
click at [285, 324] on span "Private [PERSON_NAME] 7-7.30pm" at bounding box center [293, 327] width 73 height 22
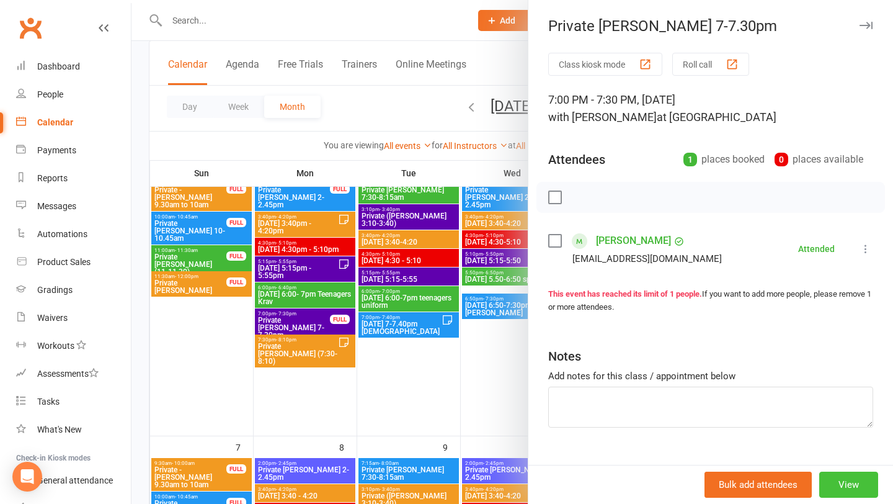
click at [831, 483] on button "View" at bounding box center [849, 484] width 59 height 26
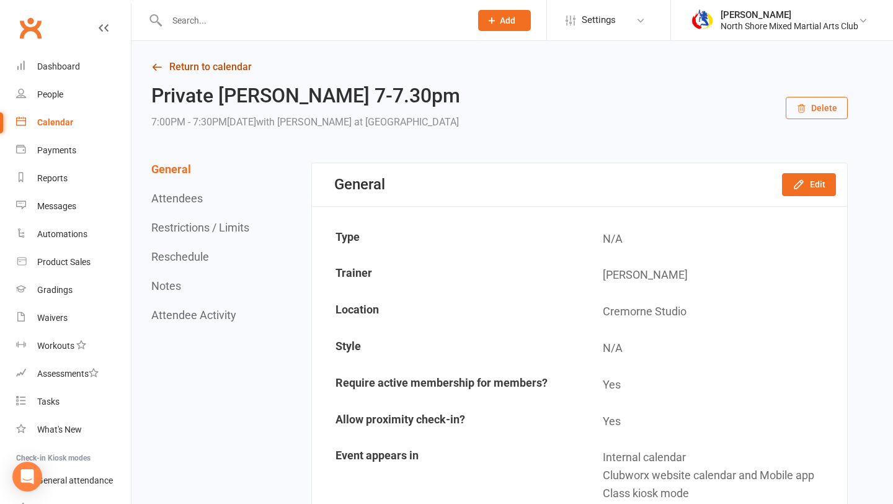
click at [229, 64] on link "Return to calendar" at bounding box center [499, 66] width 697 height 17
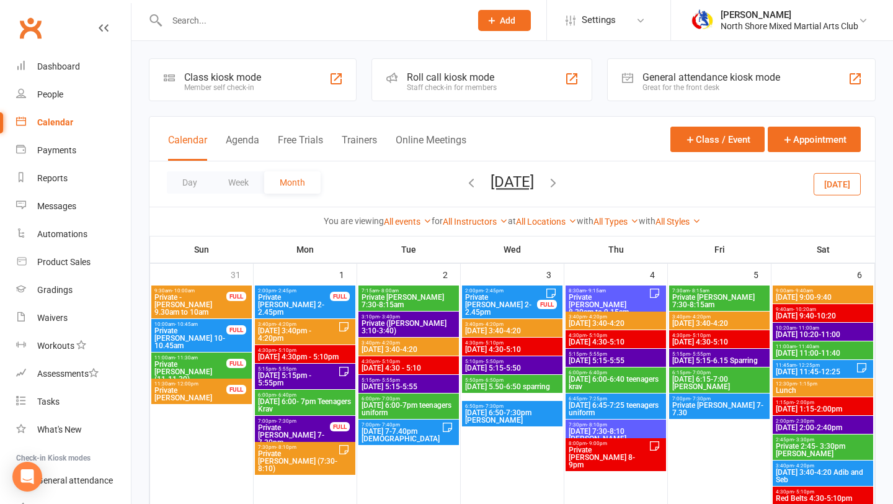
click at [428, 349] on span "[DATE] 3:40-4:20" at bounding box center [409, 349] width 96 height 7
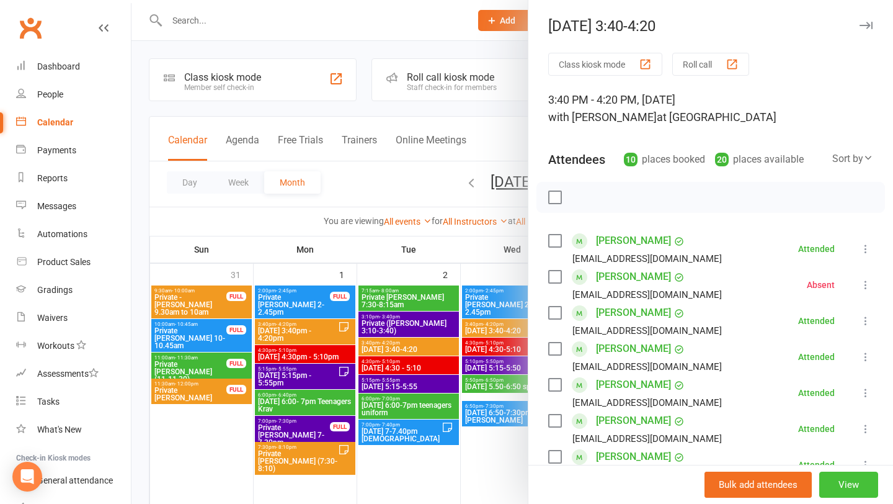
click at [836, 485] on button "View" at bounding box center [849, 484] width 59 height 26
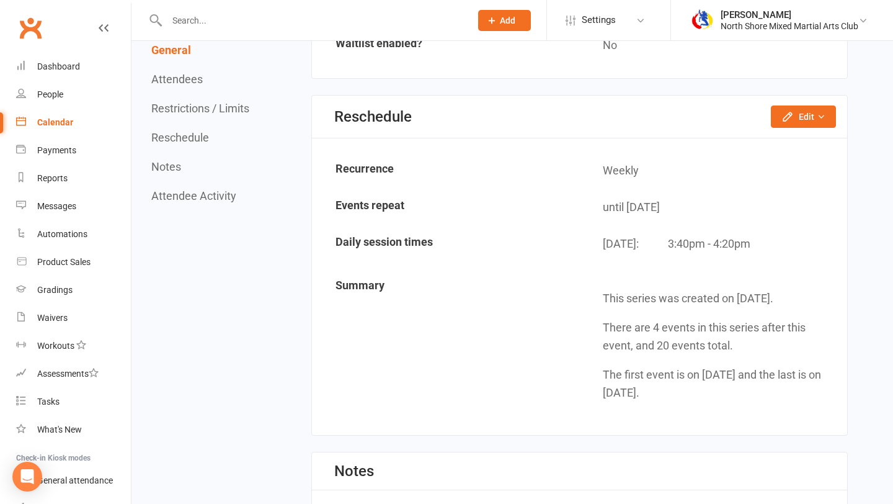
scroll to position [1396, 0]
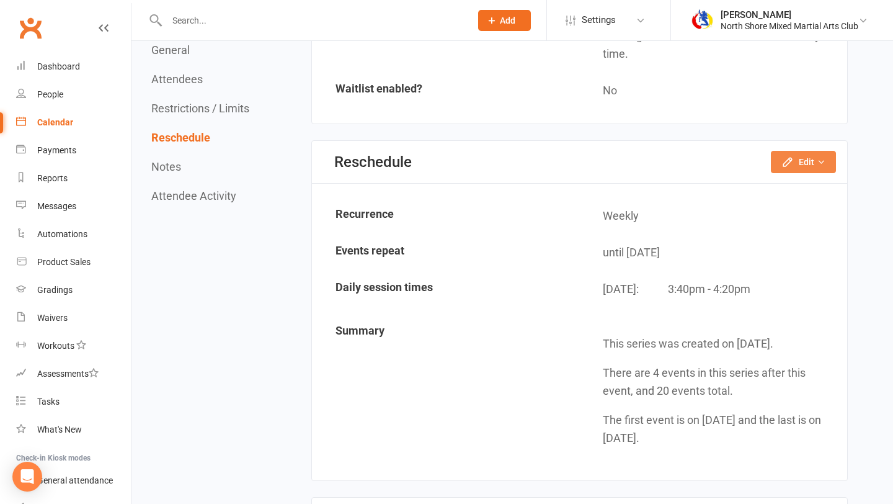
click at [823, 168] on button "Edit" at bounding box center [803, 162] width 65 height 22
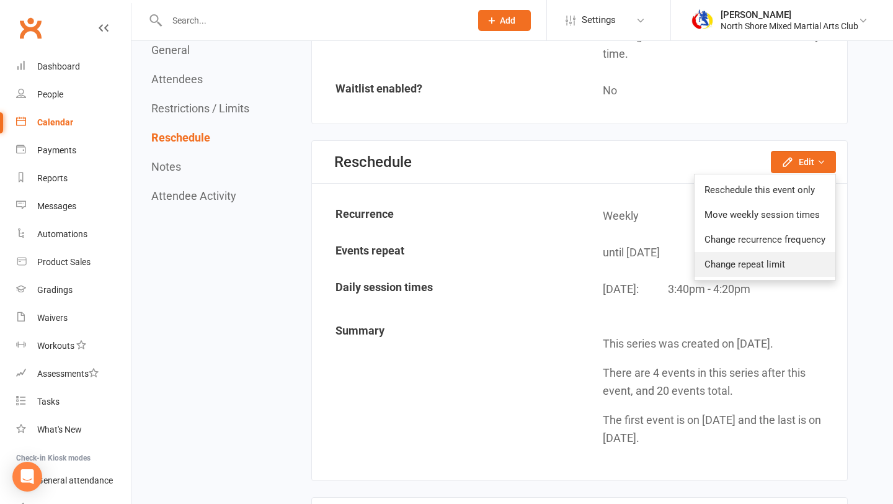
click at [776, 262] on link "Change repeat limit" at bounding box center [765, 264] width 141 height 25
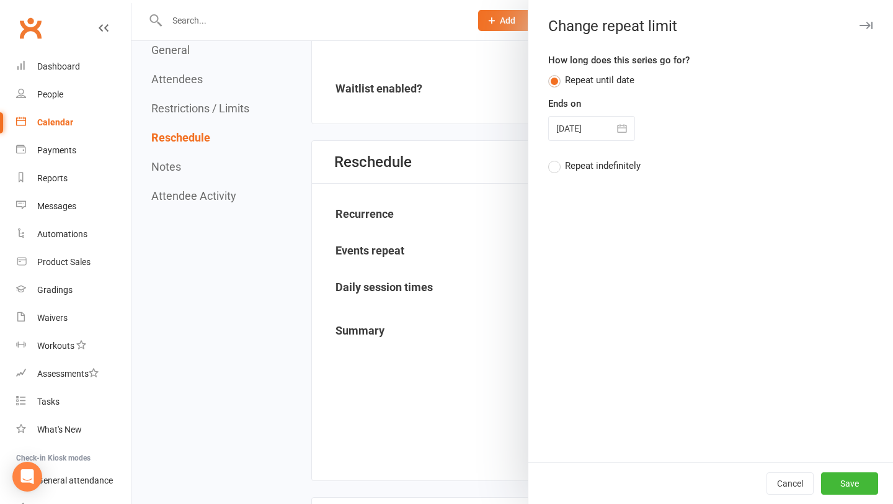
click at [624, 140] on button "button" at bounding box center [622, 128] width 25 height 25
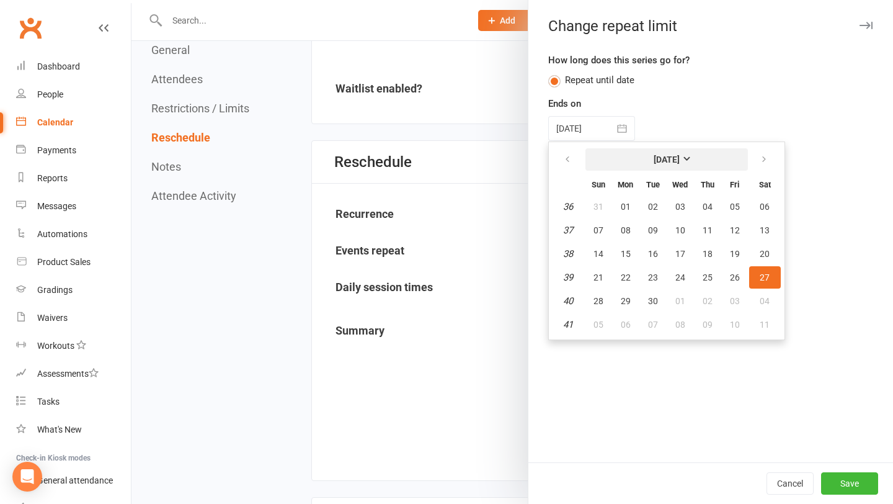
click at [698, 166] on button "[DATE]" at bounding box center [667, 159] width 163 height 22
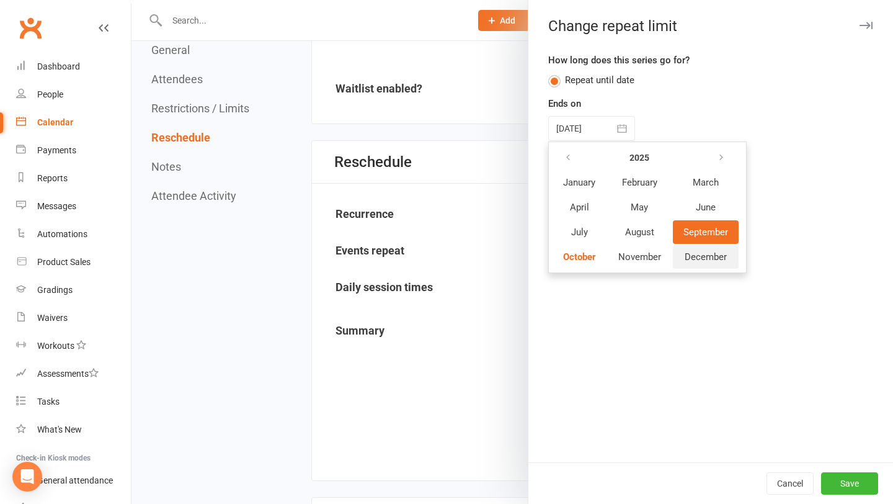
click at [690, 261] on span "December" at bounding box center [706, 256] width 42 height 11
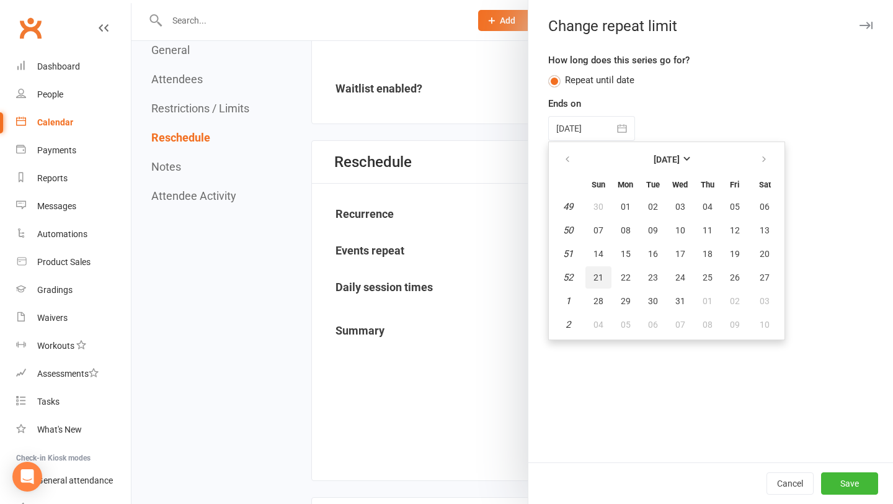
click at [600, 280] on span "21" at bounding box center [599, 277] width 10 height 10
type input "[DATE]"
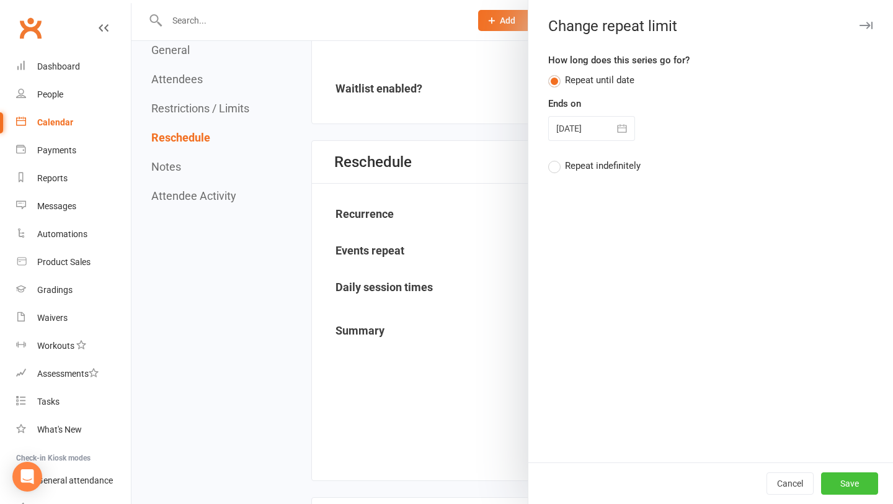
click at [849, 484] on button "Save" at bounding box center [849, 483] width 57 height 22
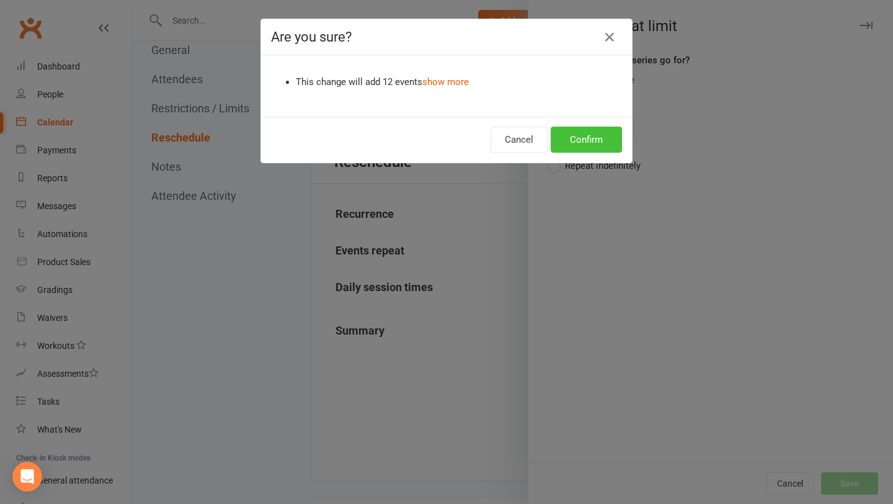
click at [591, 130] on button "Confirm" at bounding box center [586, 140] width 71 height 26
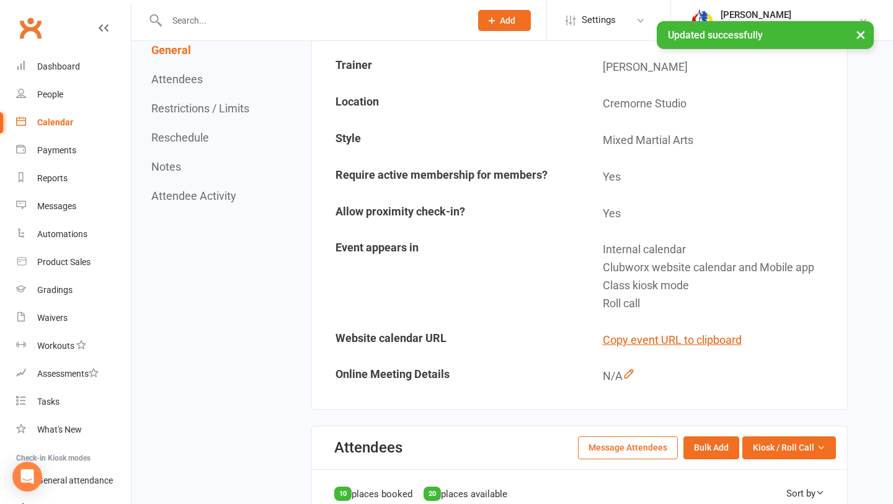
scroll to position [0, 0]
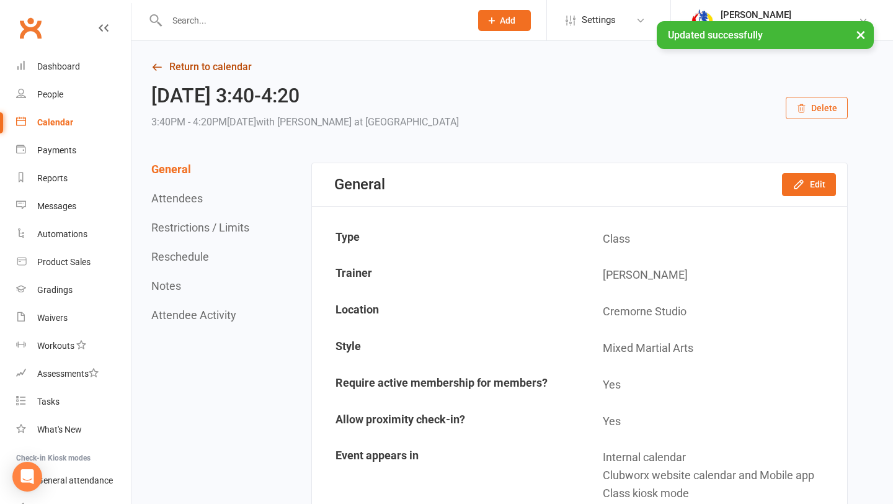
click at [244, 71] on link "Return to calendar" at bounding box center [499, 66] width 697 height 17
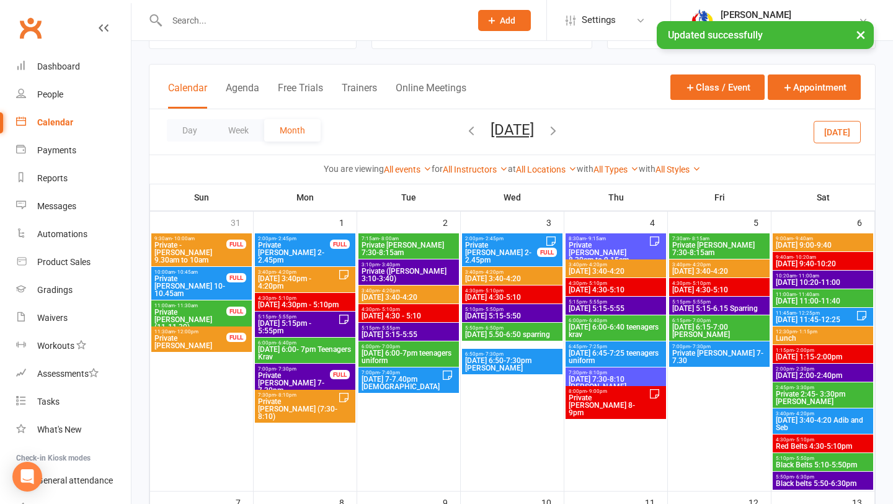
scroll to position [79, 0]
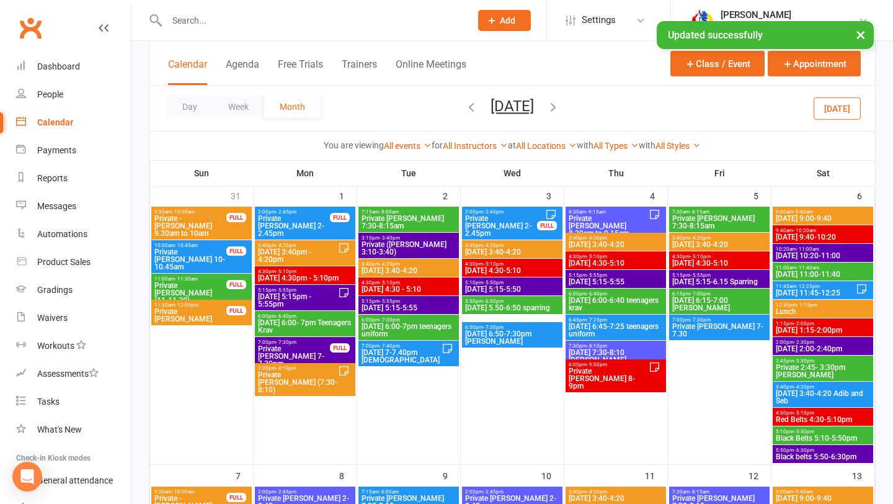
click at [416, 286] on span "[DATE] 4:30 - 5:10" at bounding box center [409, 288] width 96 height 7
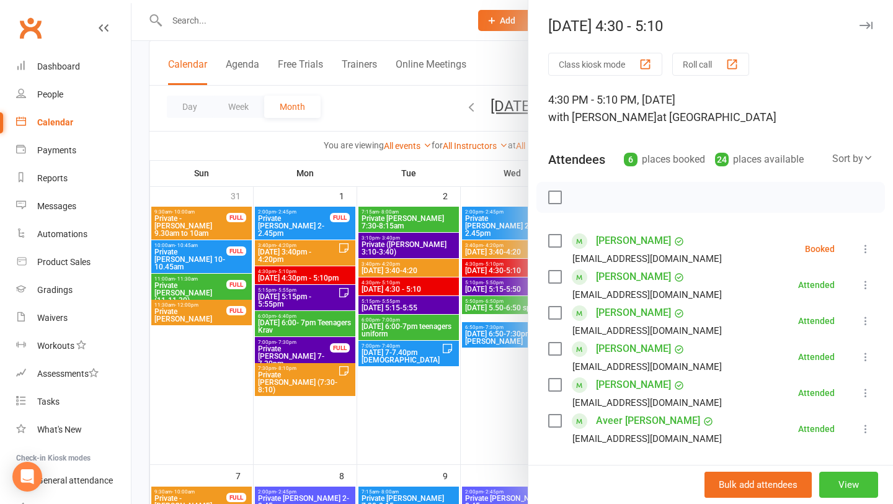
click at [831, 479] on button "View" at bounding box center [849, 484] width 59 height 26
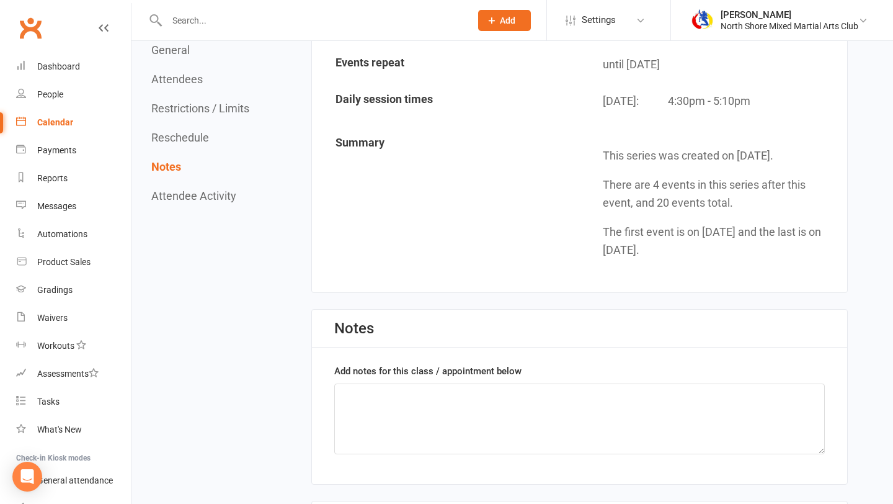
scroll to position [1276, 0]
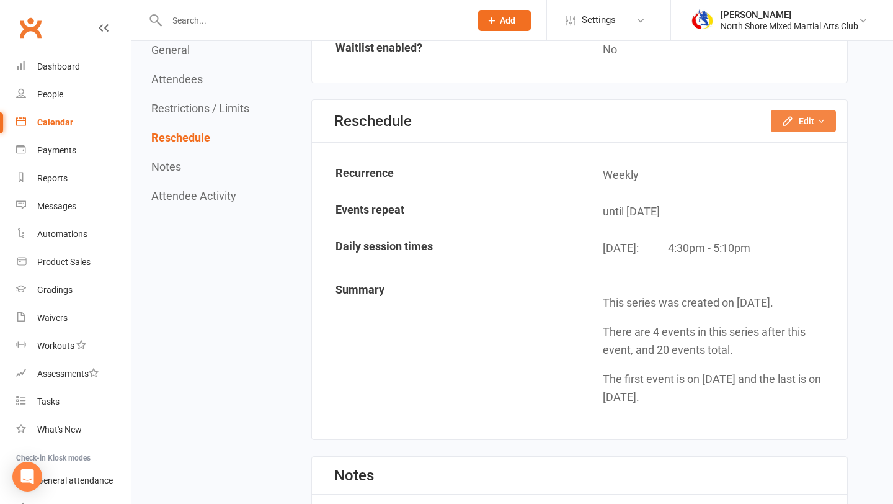
click at [810, 110] on button "Edit" at bounding box center [803, 121] width 65 height 22
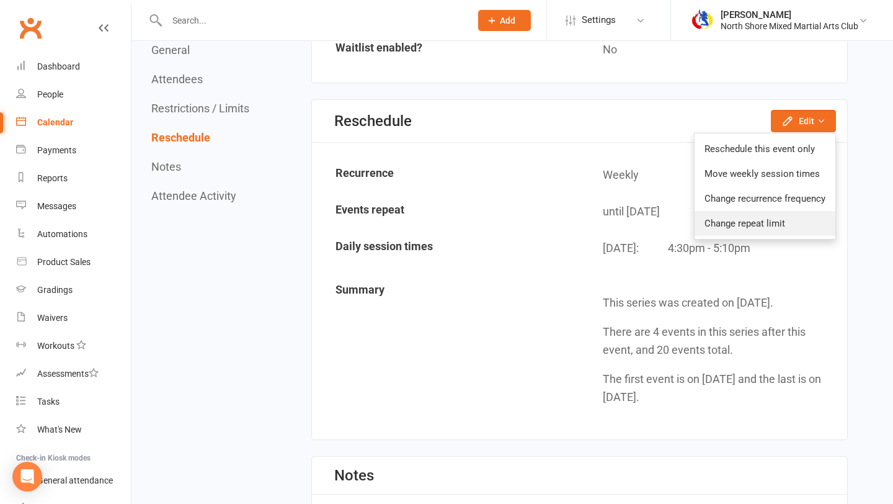
click at [787, 215] on link "Change repeat limit" at bounding box center [765, 223] width 141 height 25
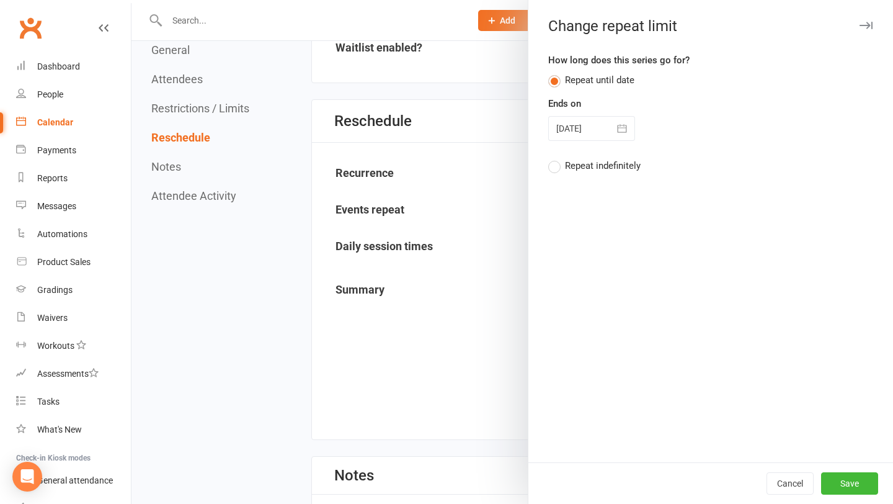
click at [633, 118] on button "button" at bounding box center [622, 128] width 25 height 25
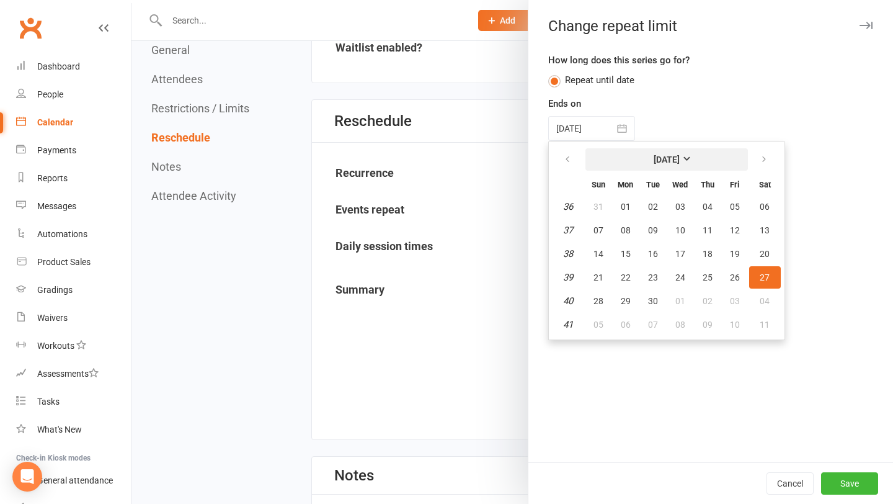
click at [715, 155] on button "[DATE]" at bounding box center [667, 159] width 163 height 22
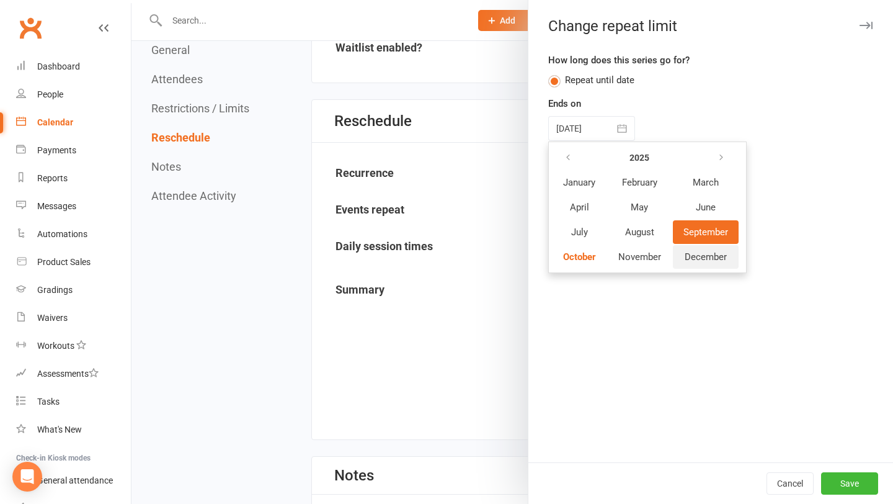
click at [709, 262] on button "December" at bounding box center [706, 257] width 66 height 24
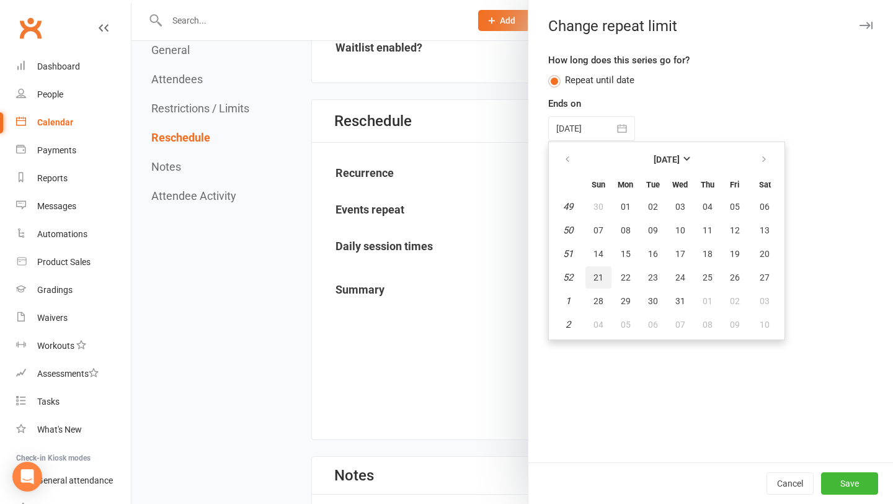
click at [602, 274] on span "21" at bounding box center [599, 277] width 10 height 10
type input "[DATE]"
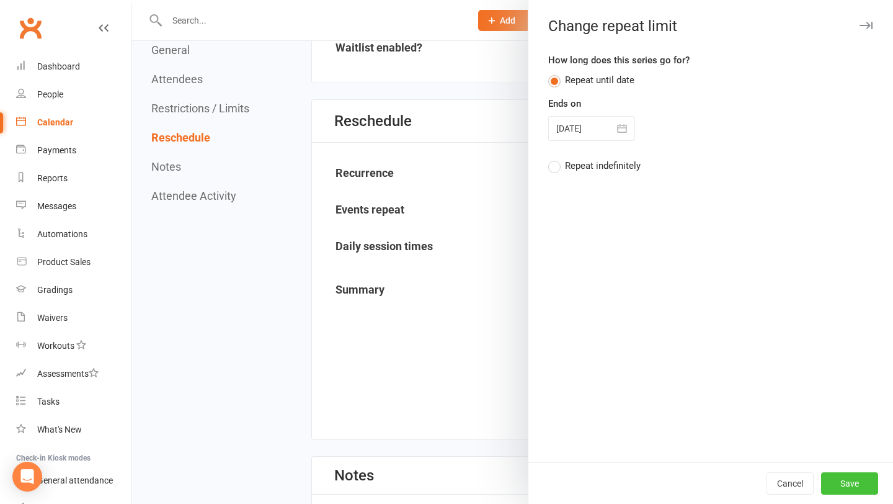
click at [847, 480] on button "Save" at bounding box center [849, 483] width 57 height 22
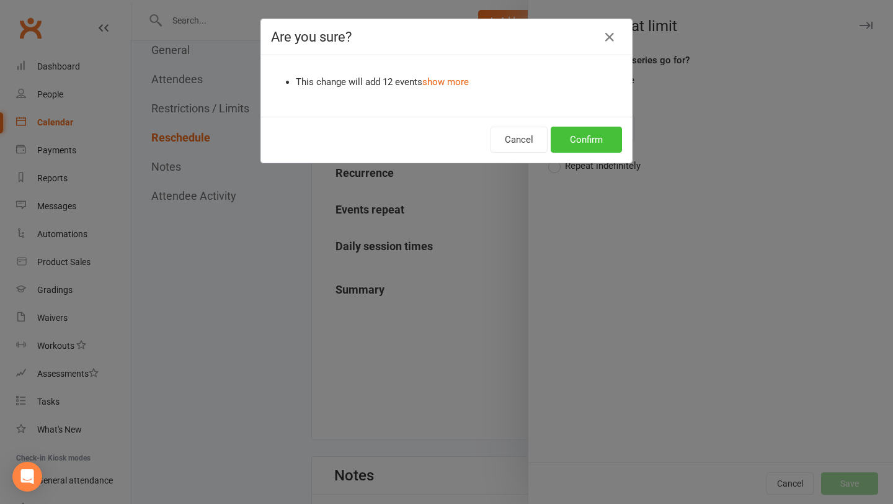
click at [585, 144] on button "Confirm" at bounding box center [586, 140] width 71 height 26
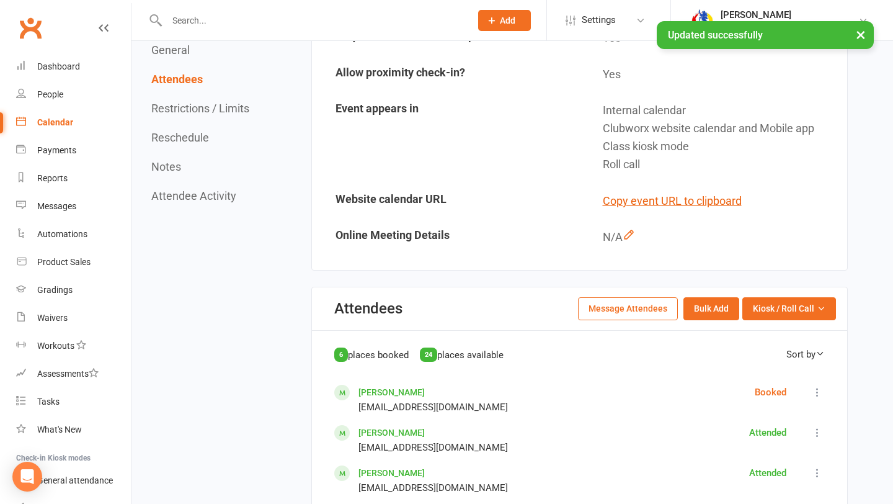
scroll to position [0, 0]
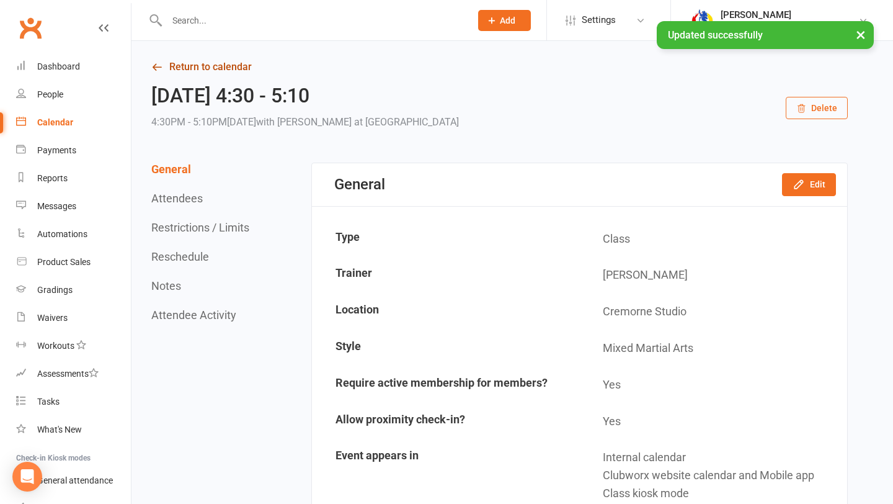
click at [187, 71] on link "Return to calendar" at bounding box center [499, 66] width 697 height 17
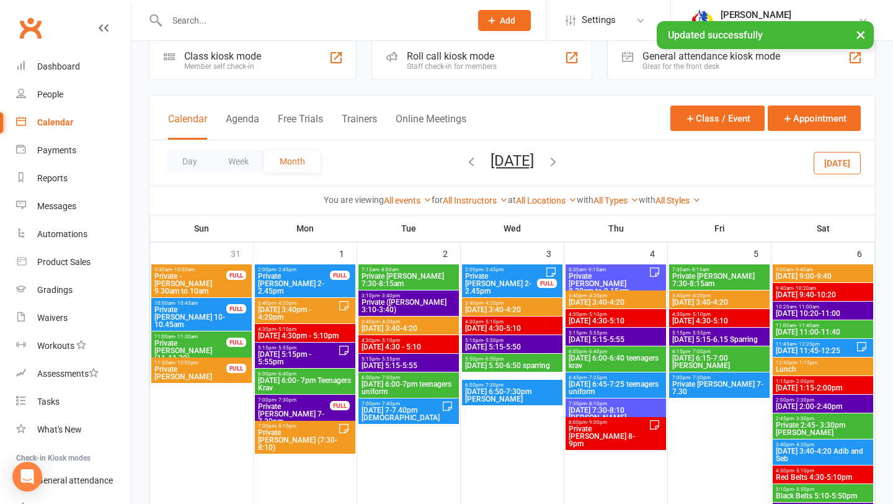
scroll to position [26, 0]
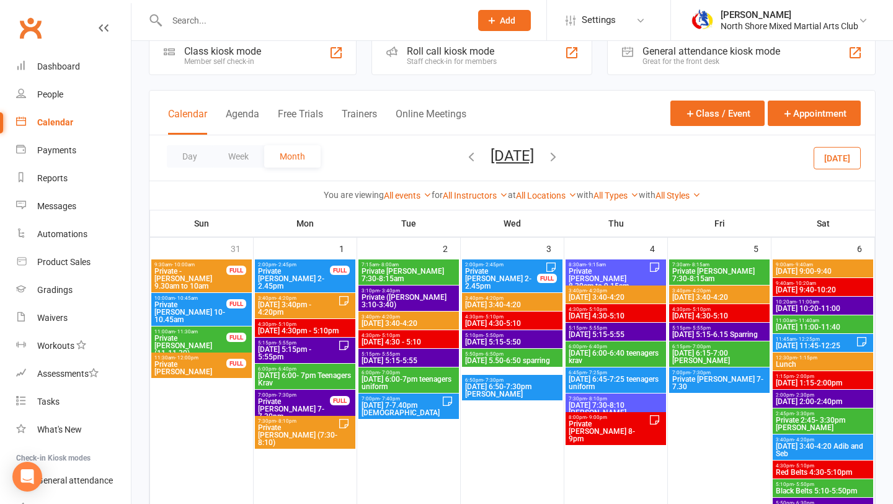
click at [434, 362] on span "[DATE] 5:15-5:55" at bounding box center [409, 360] width 96 height 7
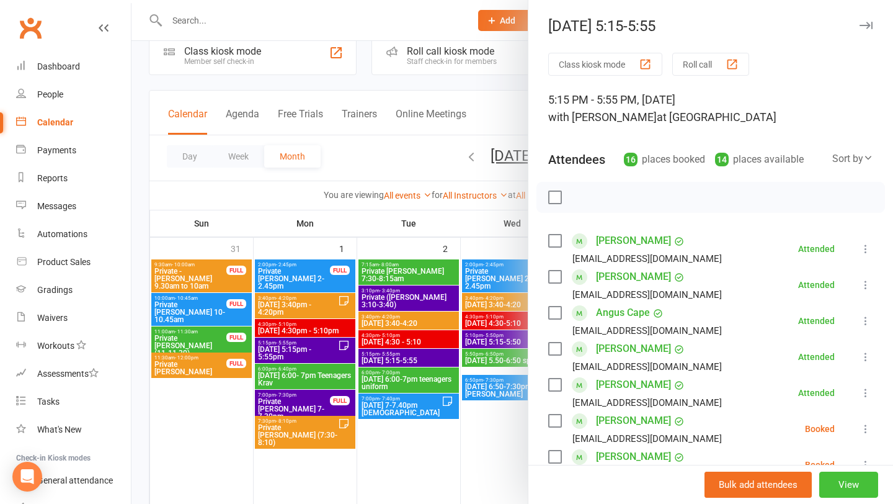
click at [836, 476] on button "View" at bounding box center [849, 484] width 59 height 26
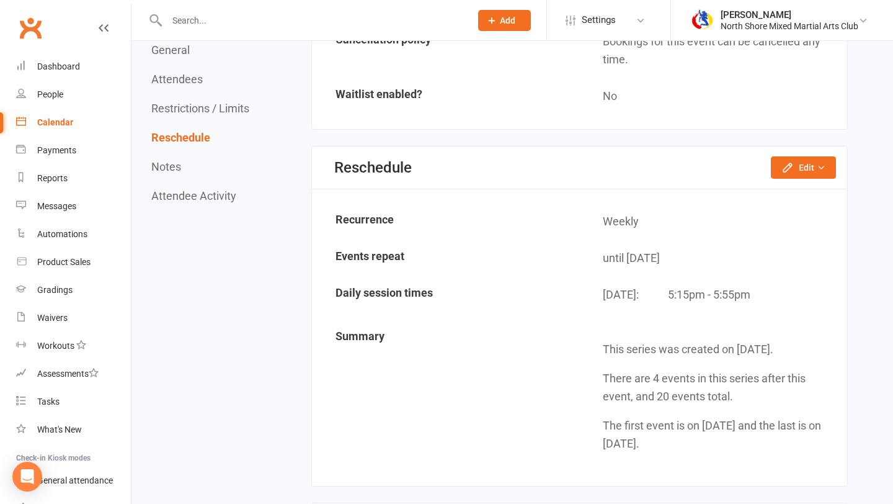
scroll to position [1572, 0]
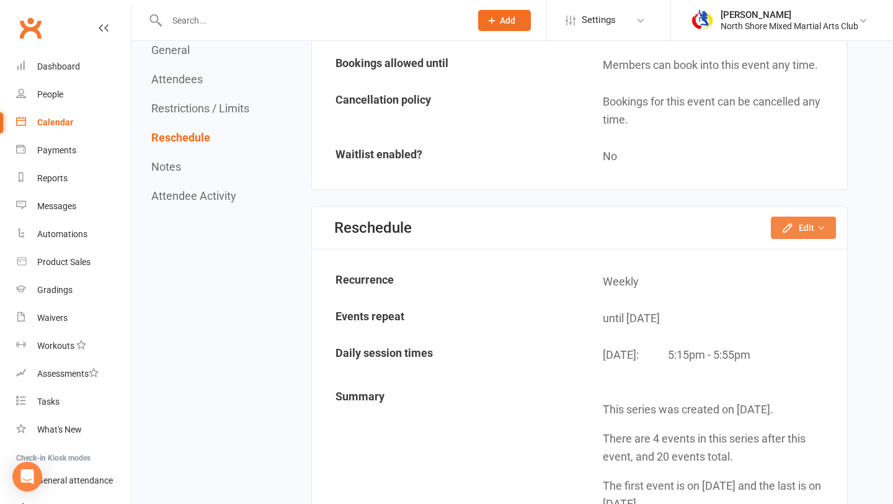
click at [800, 228] on button "Edit" at bounding box center [803, 228] width 65 height 22
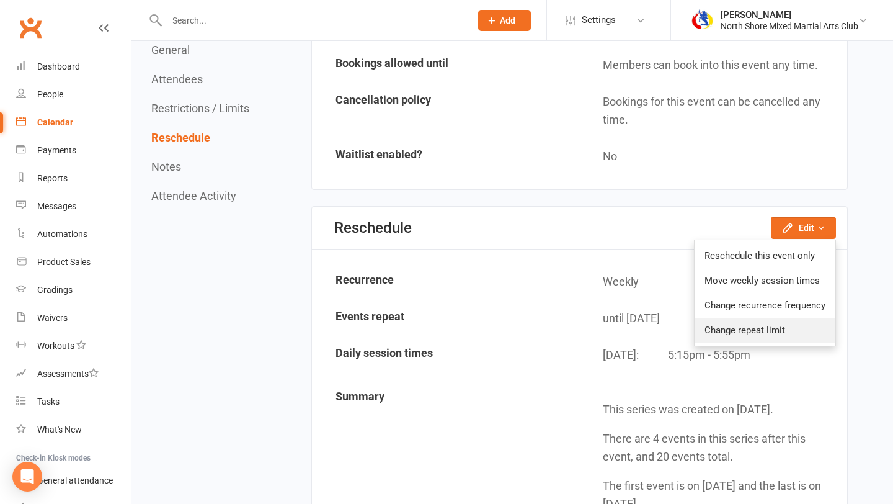
click at [784, 336] on link "Change repeat limit" at bounding box center [765, 330] width 141 height 25
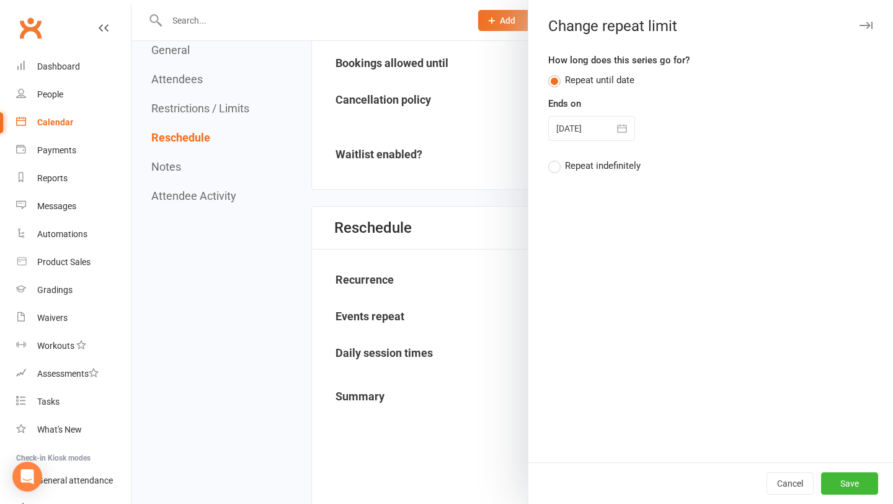
click at [622, 118] on button "button" at bounding box center [622, 128] width 25 height 25
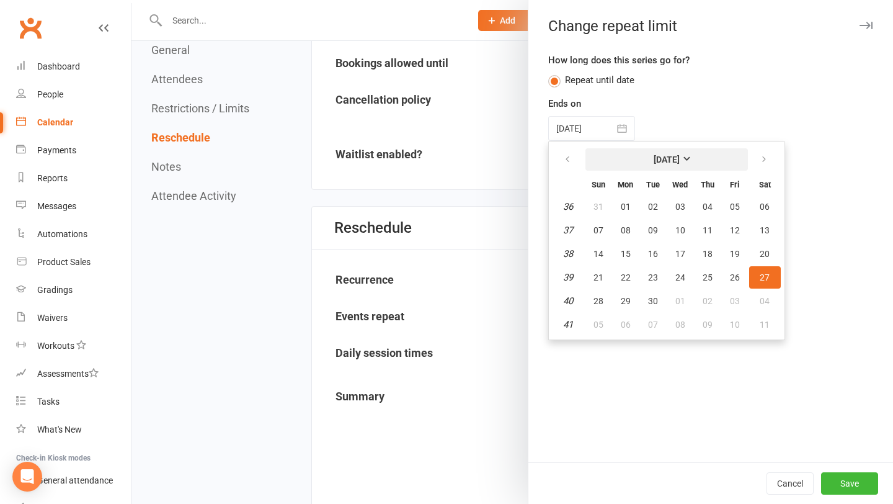
click at [655, 166] on button "[DATE]" at bounding box center [667, 159] width 163 height 22
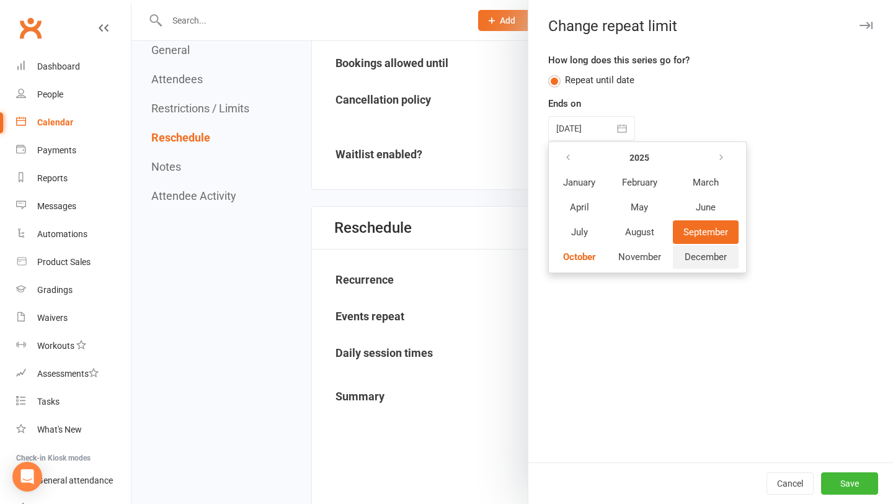
click at [692, 255] on span "December" at bounding box center [706, 256] width 42 height 11
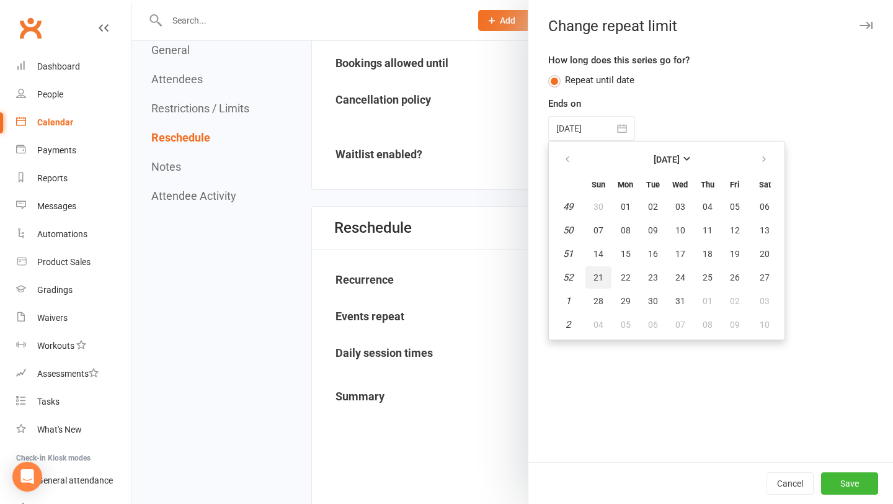
click at [599, 282] on button "21" at bounding box center [599, 277] width 26 height 22
type input "[DATE]"
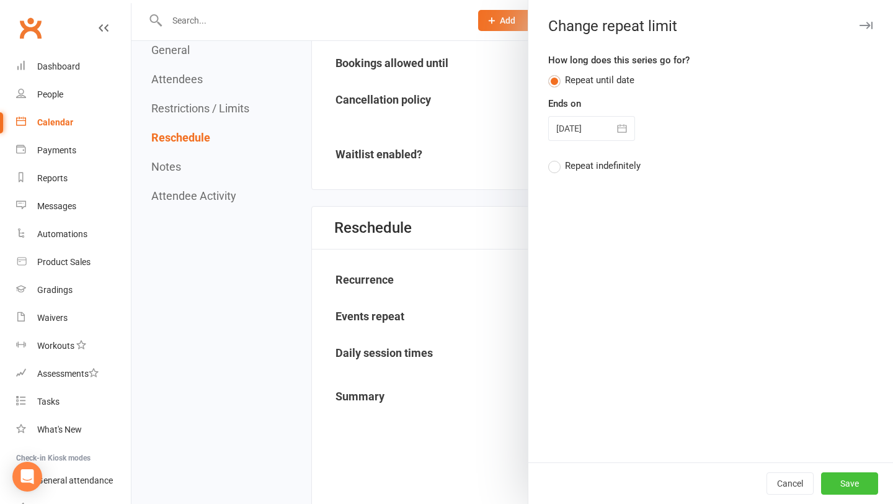
click at [861, 478] on button "Save" at bounding box center [849, 483] width 57 height 22
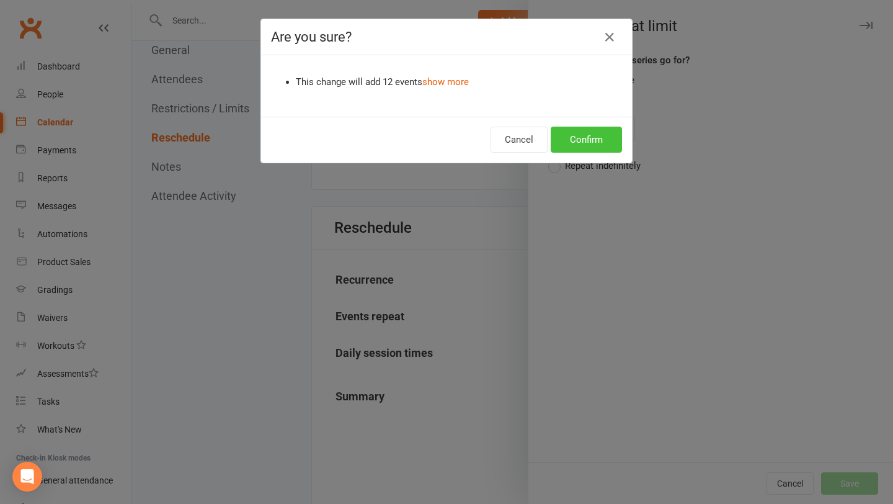
click at [594, 146] on button "Confirm" at bounding box center [586, 140] width 71 height 26
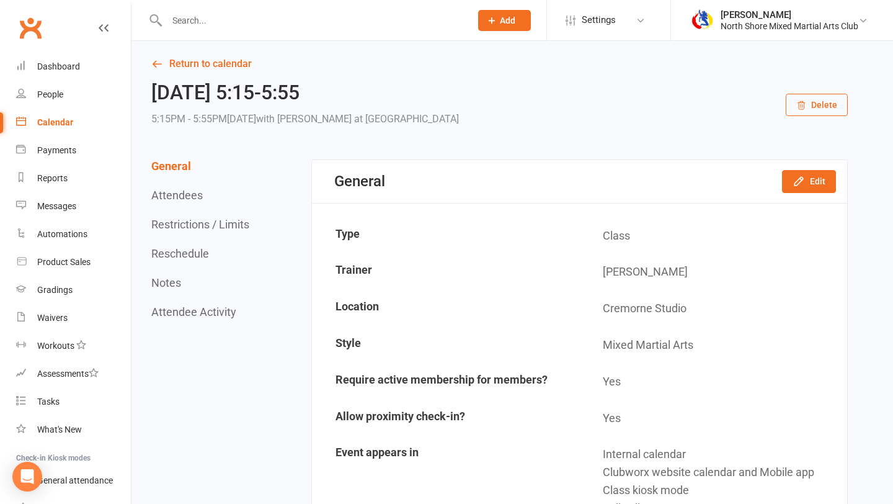
scroll to position [0, 0]
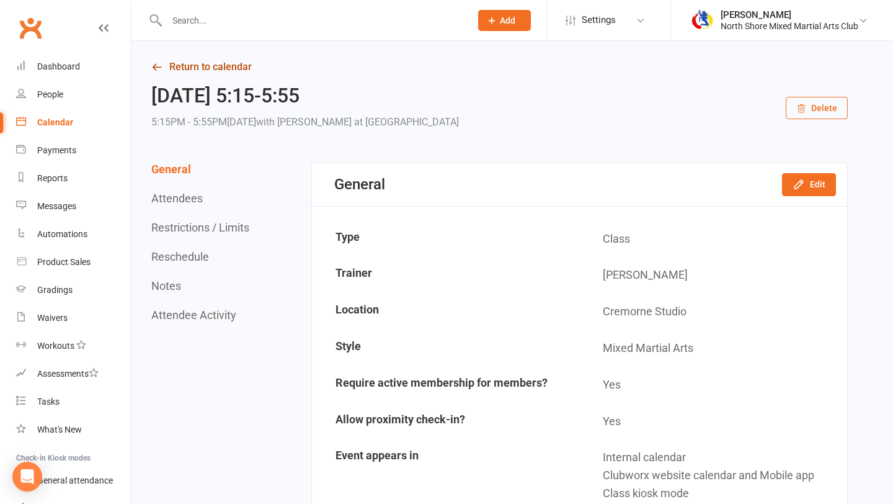
click at [199, 70] on link "Return to calendar" at bounding box center [499, 66] width 697 height 17
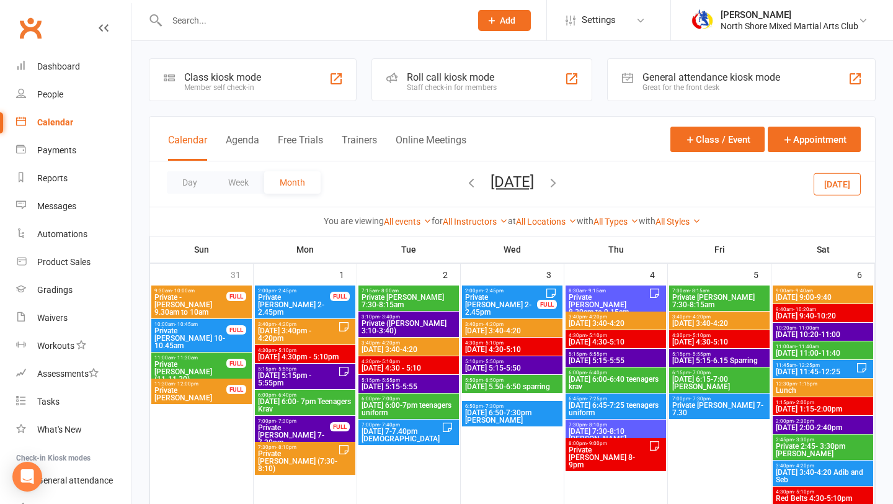
click at [560, 182] on icon "button" at bounding box center [554, 183] width 14 height 14
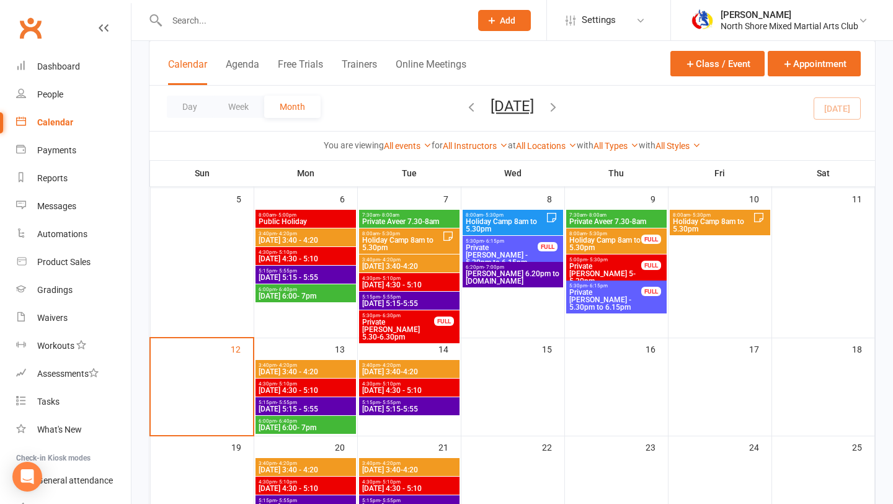
scroll to position [251, 0]
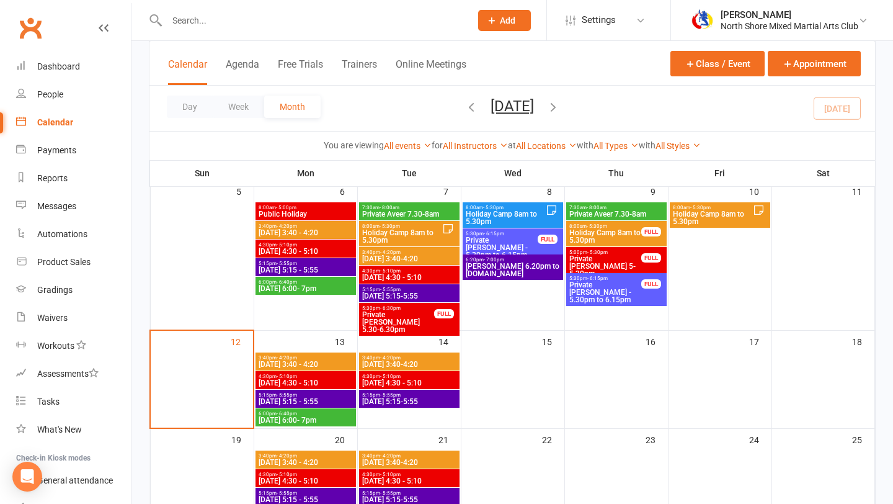
click at [465, 106] on icon "button" at bounding box center [472, 107] width 14 height 14
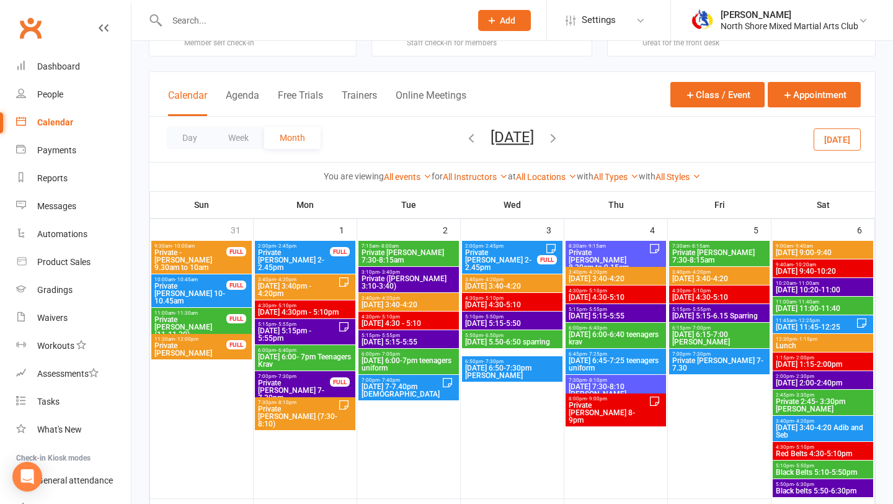
scroll to position [49, 0]
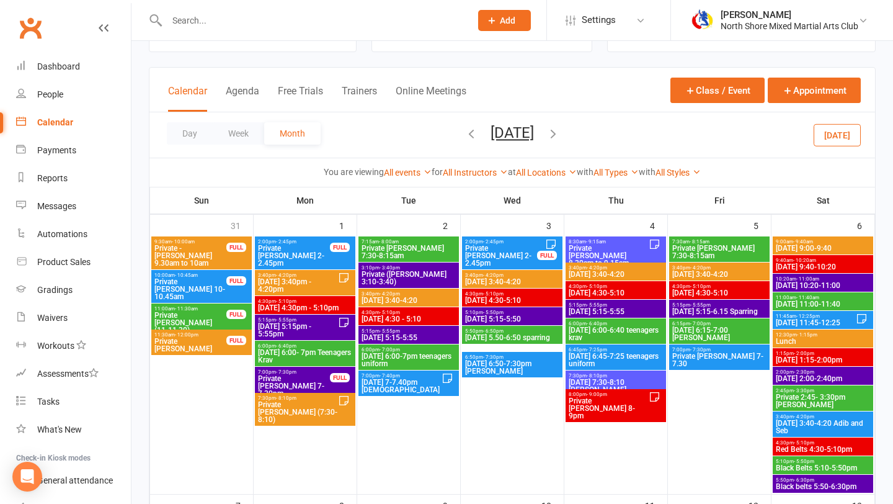
click at [432, 355] on span "[DATE] 6:00-7pm teenagers uniform" at bounding box center [409, 359] width 96 height 15
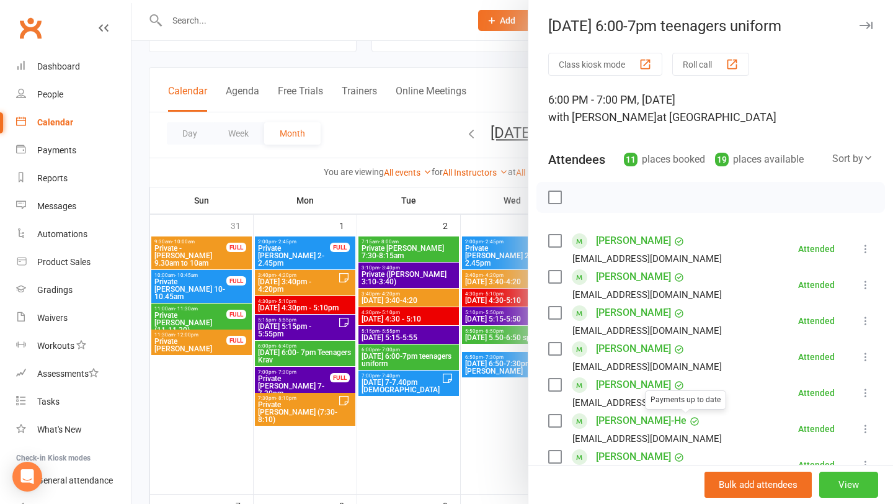
click at [854, 482] on button "View" at bounding box center [849, 484] width 59 height 26
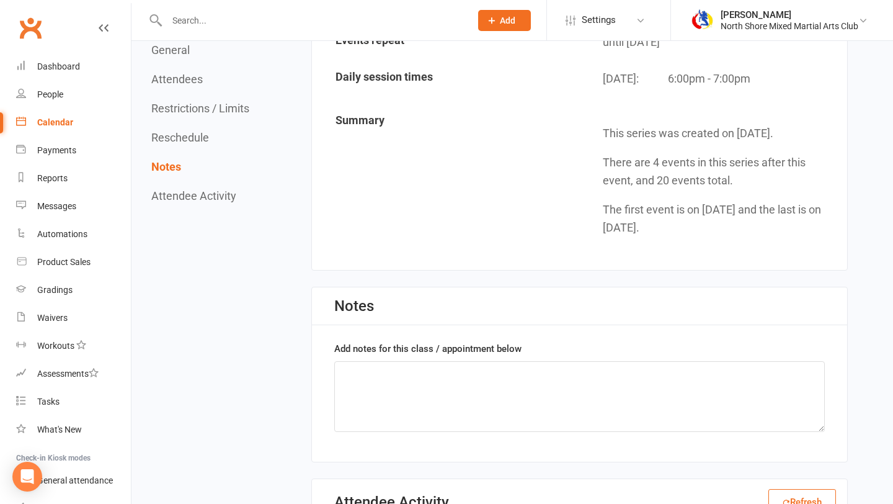
scroll to position [1456, 0]
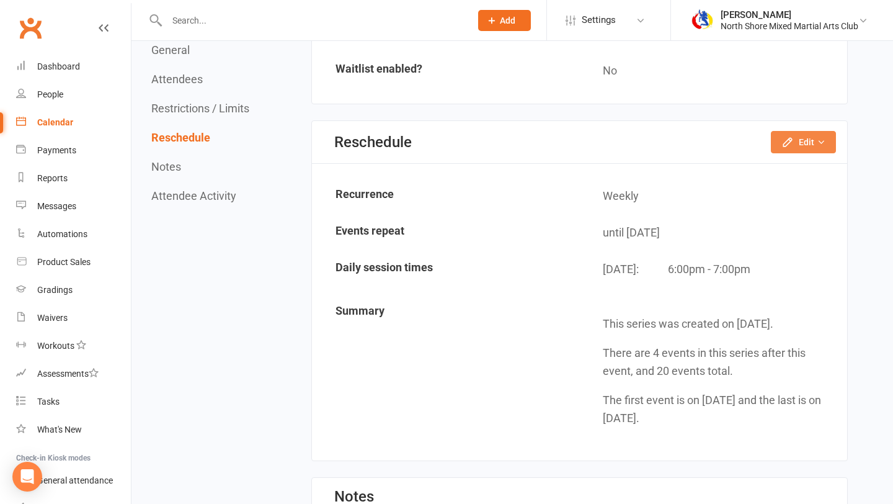
click at [816, 141] on button "Edit" at bounding box center [803, 142] width 65 height 22
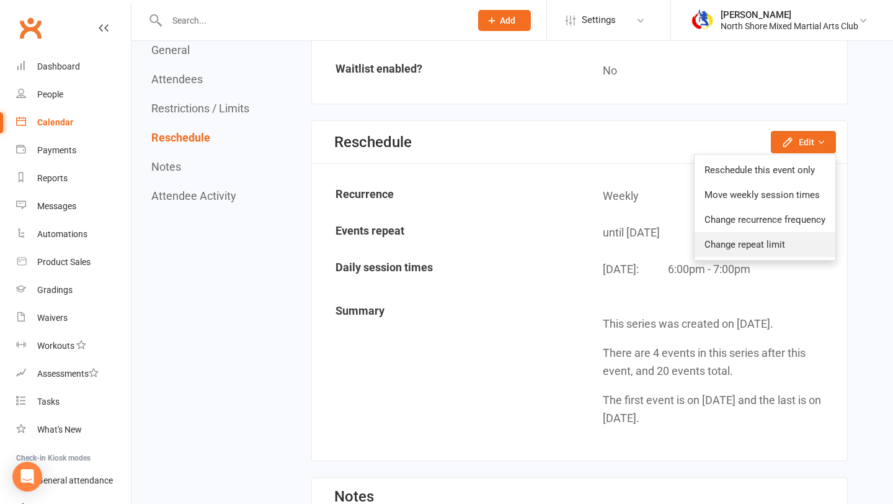
click at [766, 247] on link "Change repeat limit" at bounding box center [765, 244] width 141 height 25
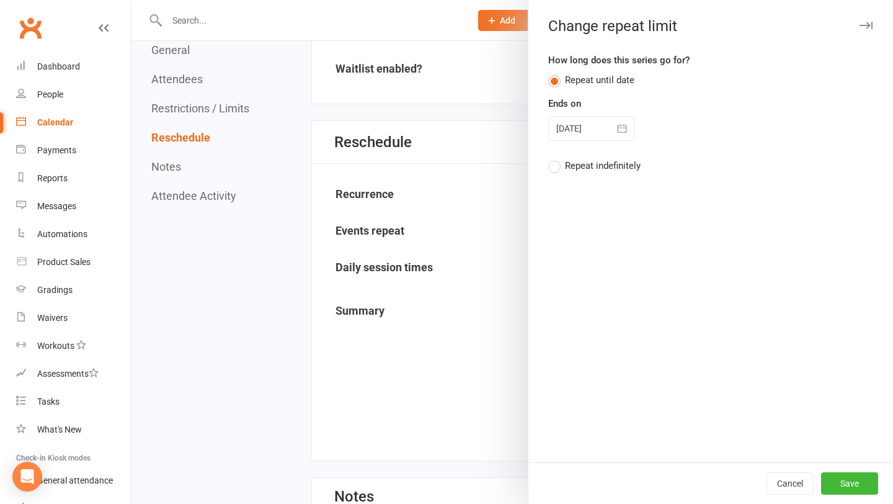
click at [618, 130] on icon "button" at bounding box center [622, 128] width 9 height 8
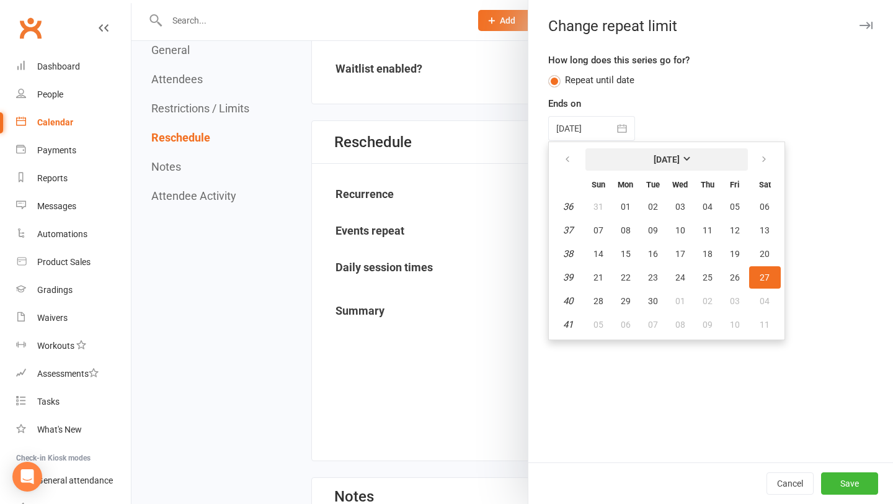
click at [669, 154] on strong "[DATE]" at bounding box center [667, 159] width 26 height 10
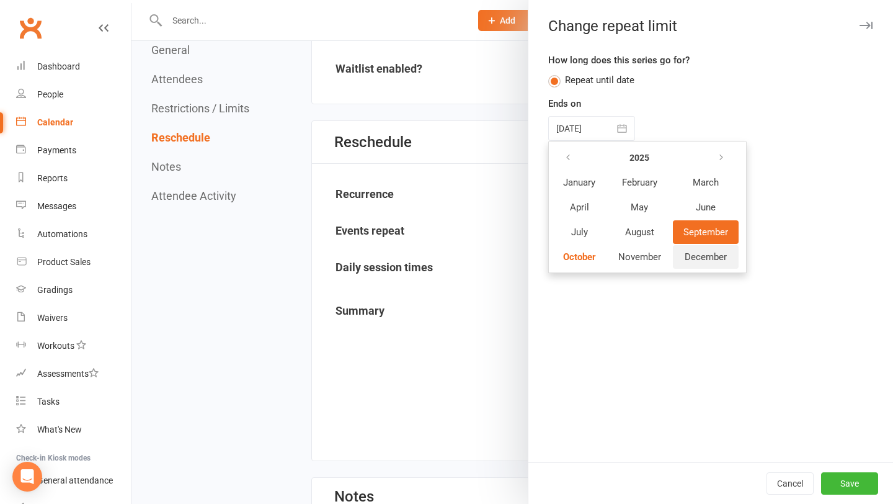
click at [704, 251] on span "December" at bounding box center [706, 256] width 42 height 11
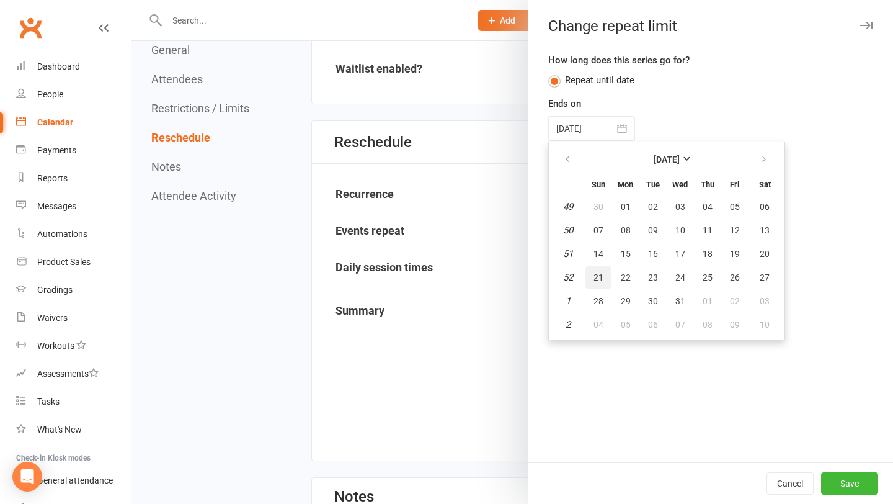
click at [598, 277] on span "21" at bounding box center [599, 277] width 10 height 10
type input "[DATE]"
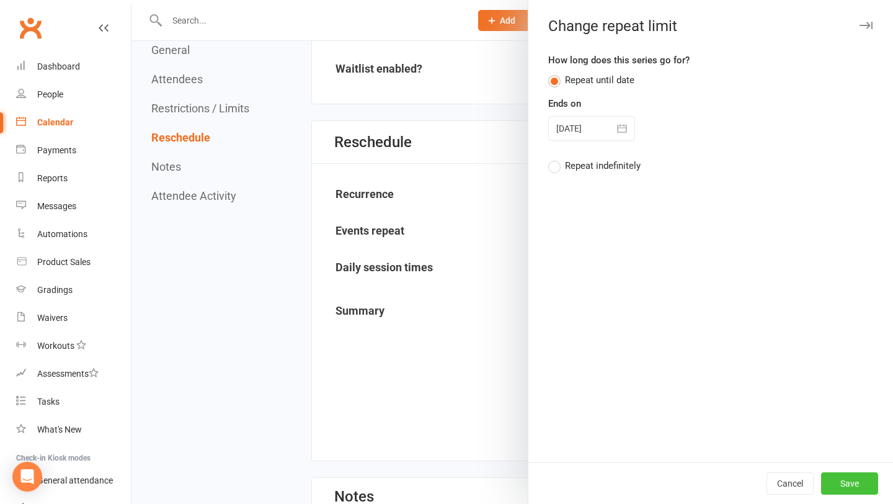
click at [842, 481] on button "Save" at bounding box center [849, 483] width 57 height 22
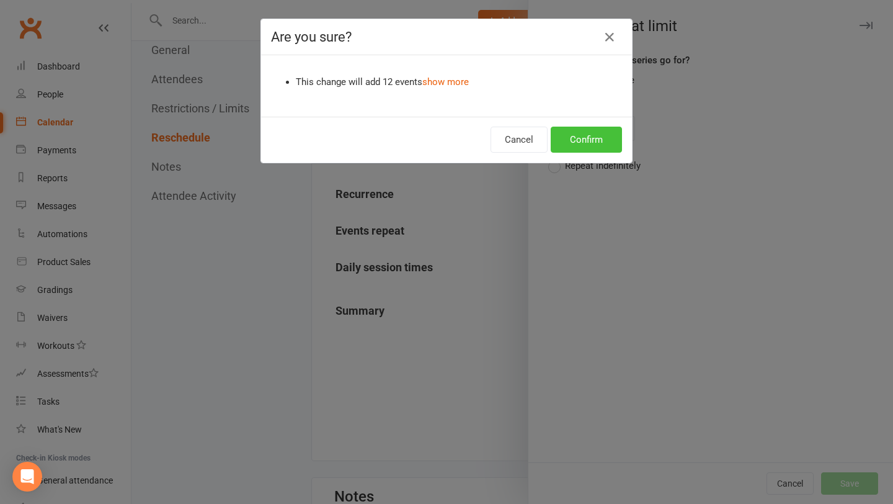
click at [565, 141] on button "Confirm" at bounding box center [586, 140] width 71 height 26
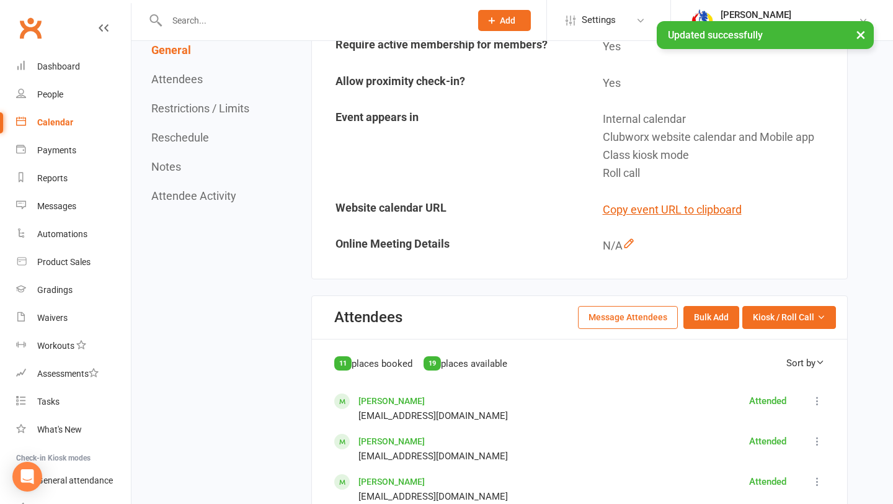
scroll to position [0, 0]
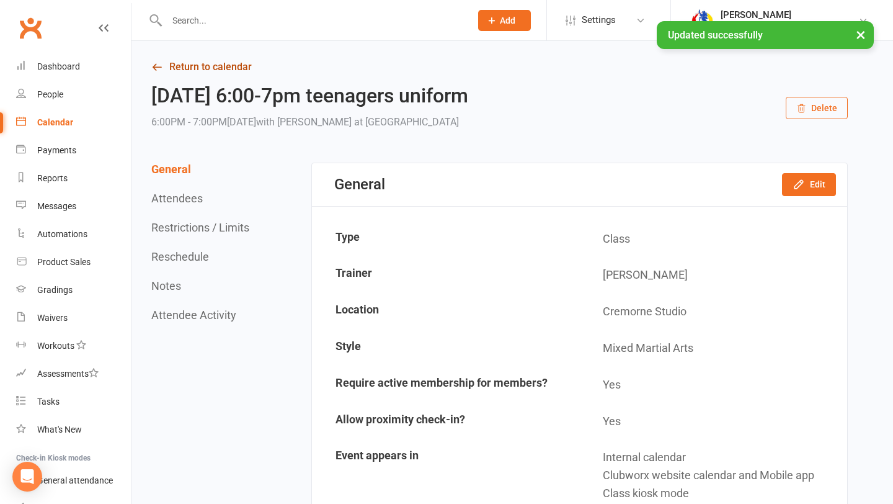
click at [204, 72] on link "Return to calendar" at bounding box center [499, 66] width 697 height 17
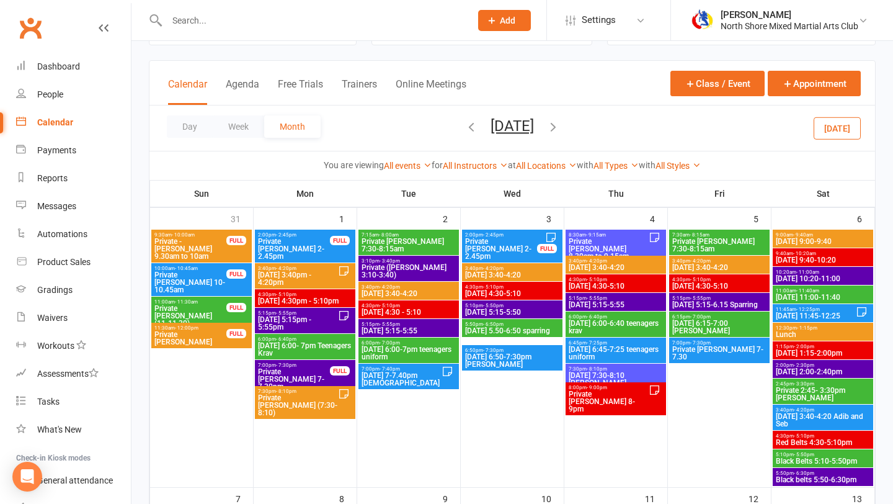
scroll to position [73, 0]
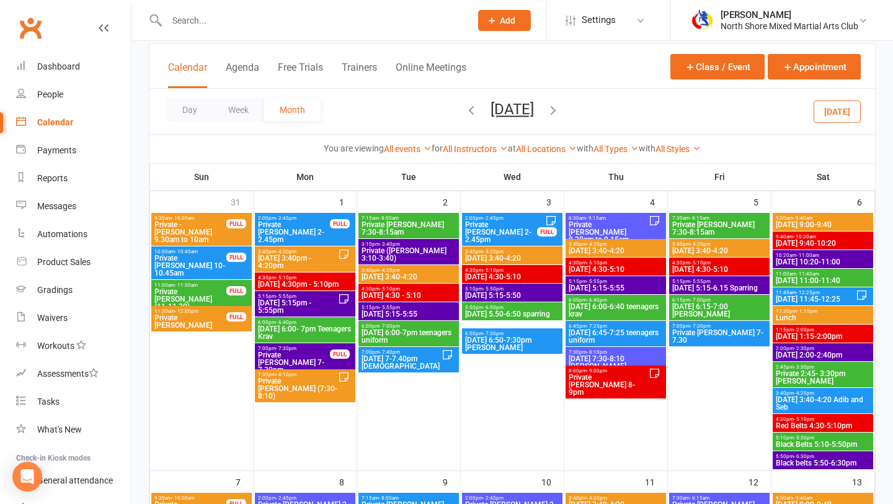
click at [421, 359] on span "[DATE] 7-7.40pm [DEMOGRAPHIC_DATA]" at bounding box center [401, 362] width 81 height 15
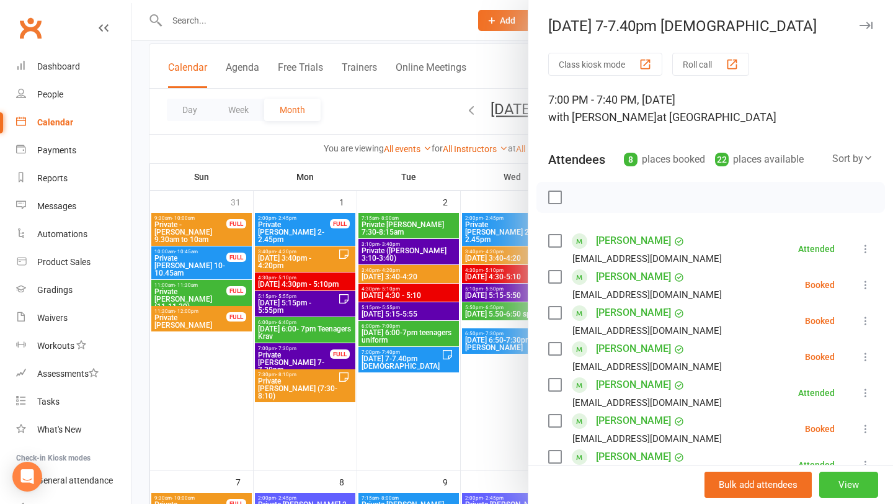
click at [831, 483] on button "View" at bounding box center [849, 484] width 59 height 26
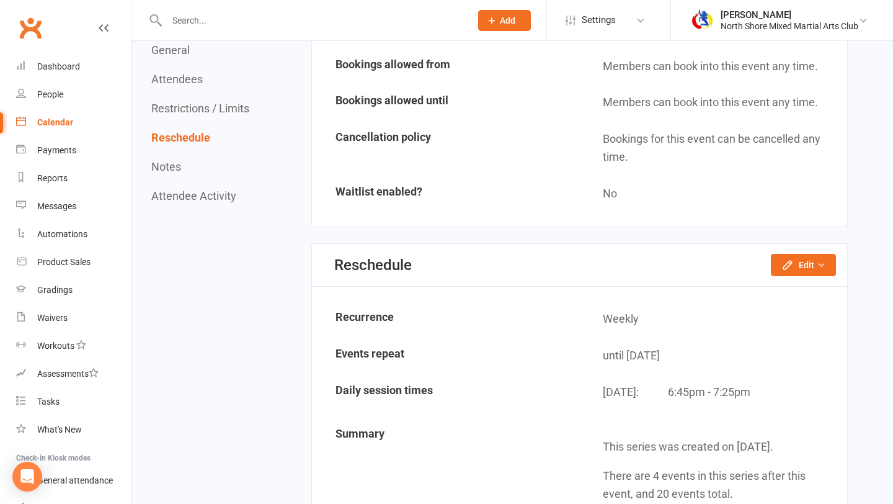
scroll to position [1210, 0]
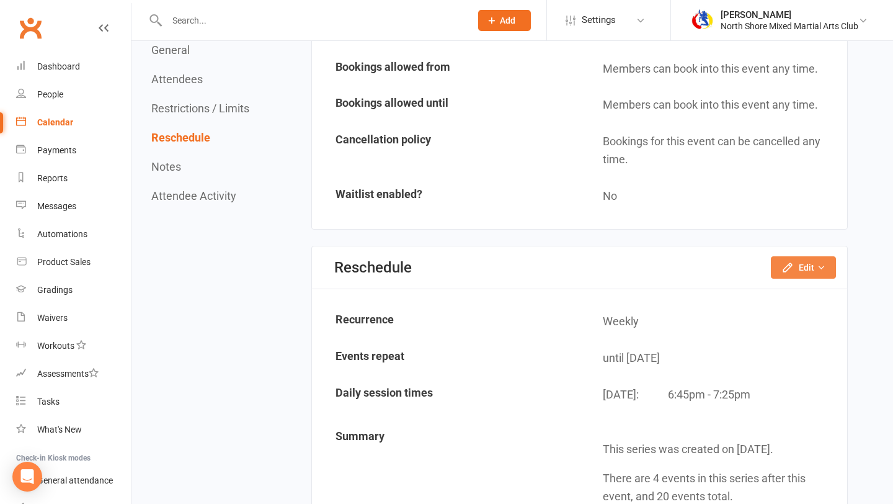
click at [799, 266] on button "Edit" at bounding box center [803, 267] width 65 height 22
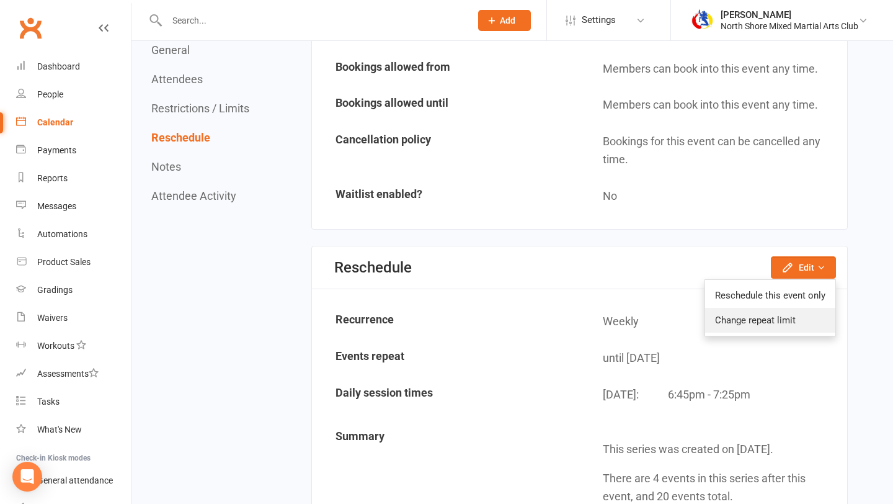
click at [790, 321] on link "Change repeat limit" at bounding box center [770, 320] width 130 height 25
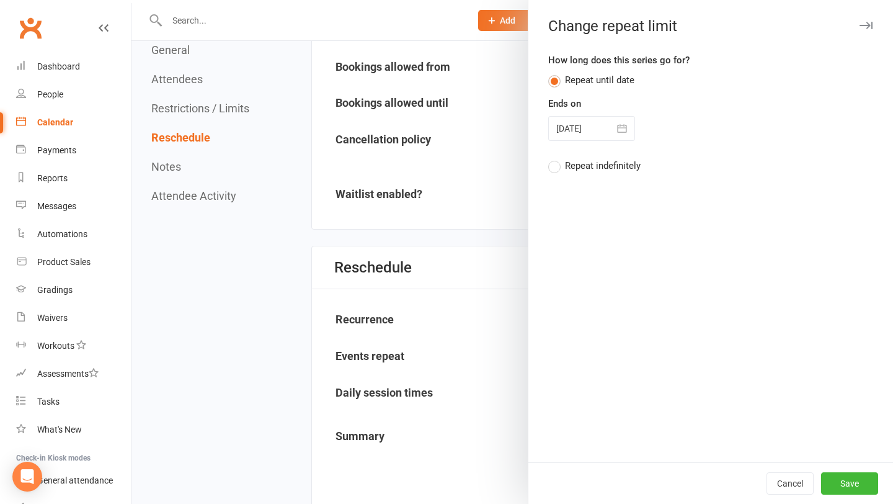
click at [627, 128] on icon "button" at bounding box center [622, 128] width 12 height 12
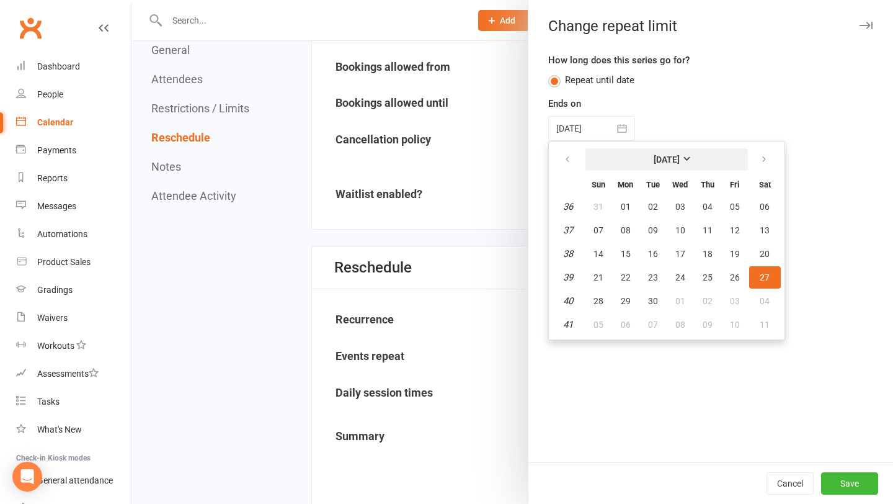
click at [702, 170] on button "[DATE]" at bounding box center [667, 159] width 163 height 22
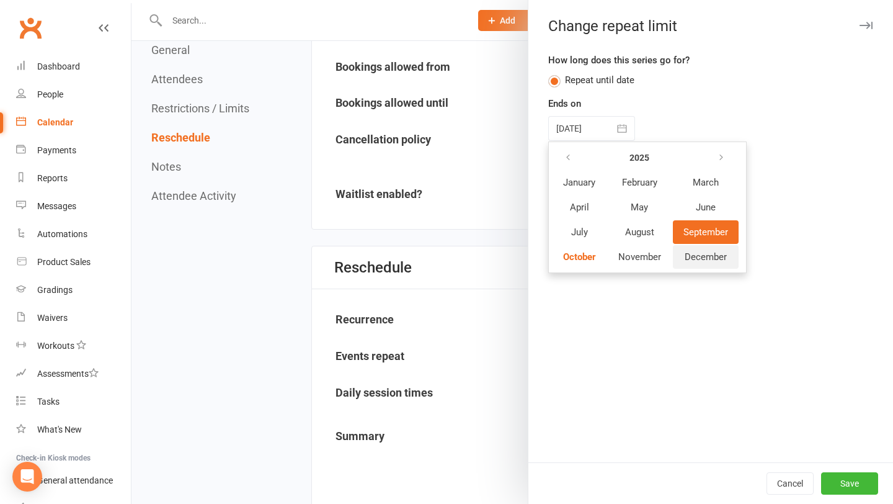
click at [719, 257] on span "December" at bounding box center [706, 256] width 42 height 11
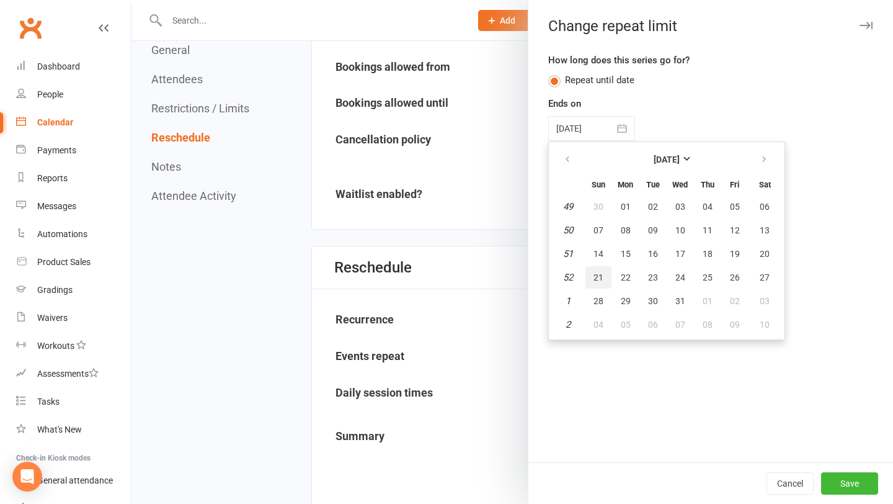
click at [600, 281] on span "21" at bounding box center [599, 277] width 10 height 10
type input "[DATE]"
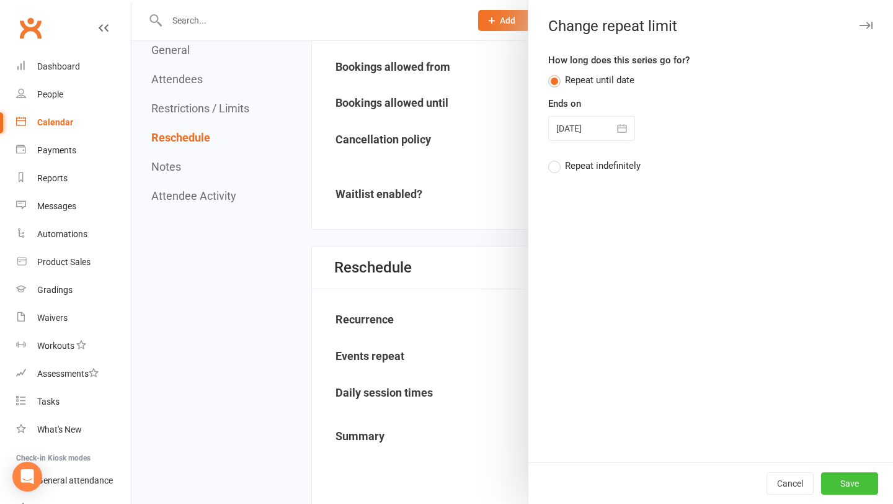
click at [852, 481] on button "Save" at bounding box center [849, 483] width 57 height 22
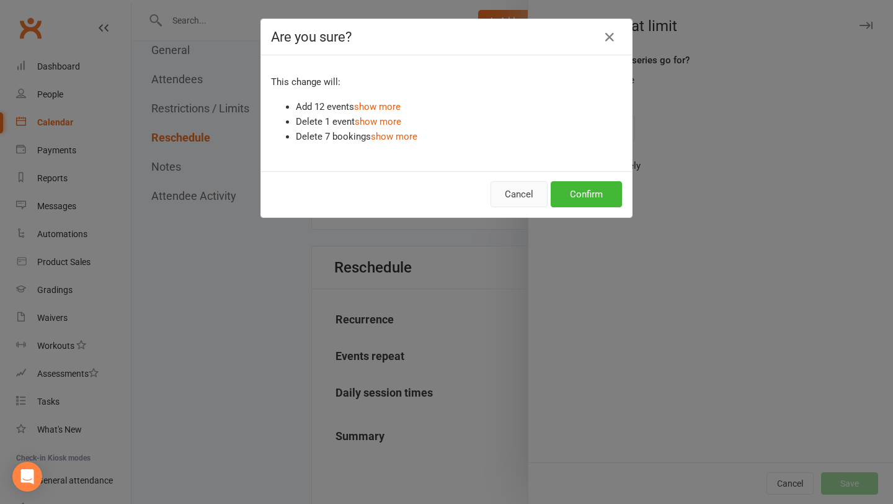
click at [534, 202] on button "Cancel" at bounding box center [519, 194] width 57 height 26
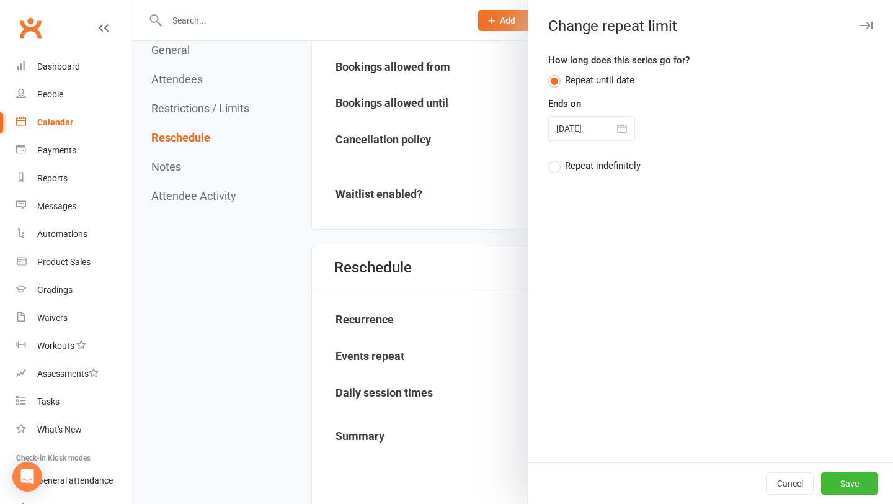
click at [621, 130] on icon "button" at bounding box center [622, 128] width 12 height 12
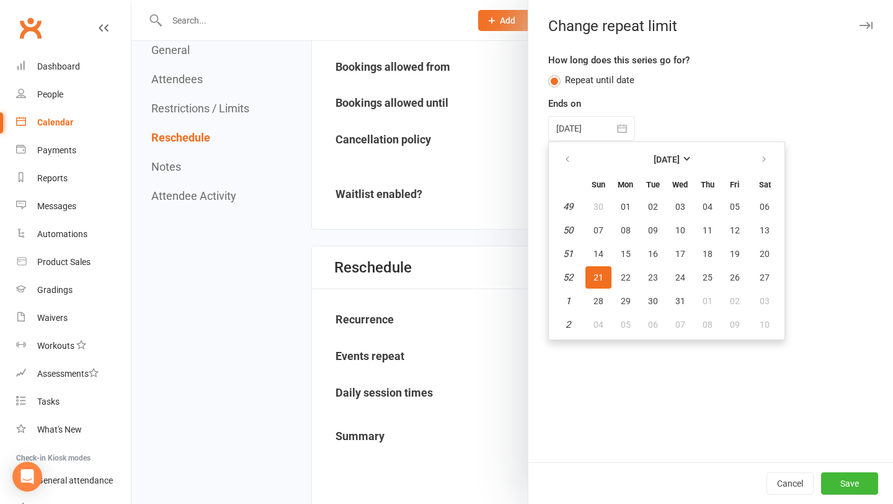
click at [824, 322] on div "How long does this series go for? Repeat until date Ends on [DATE] [DATE] Sun M…" at bounding box center [711, 257] width 365 height 409
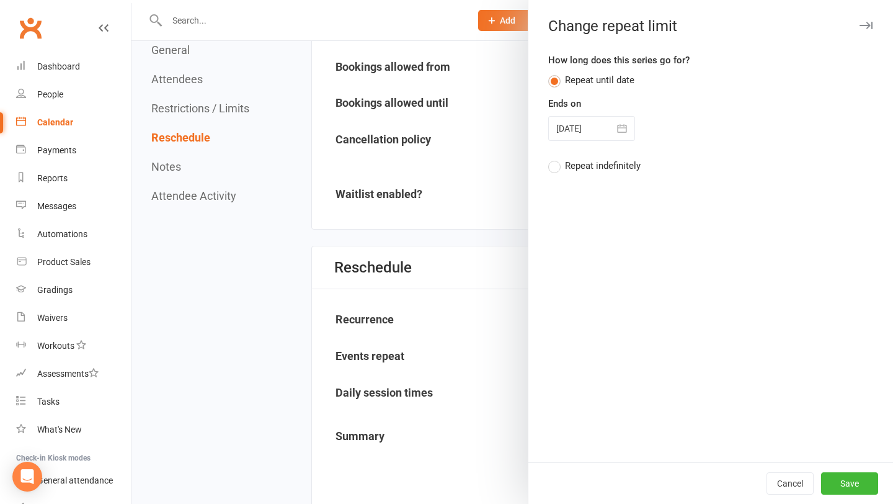
click at [629, 114] on div "Ends on [DATE] [DATE] Sun Mon Tue Wed Thu Fri Sat 49 30 01 02 03 04 05 06 50 07…" at bounding box center [710, 118] width 325 height 45
click at [627, 123] on icon "button" at bounding box center [622, 128] width 12 height 12
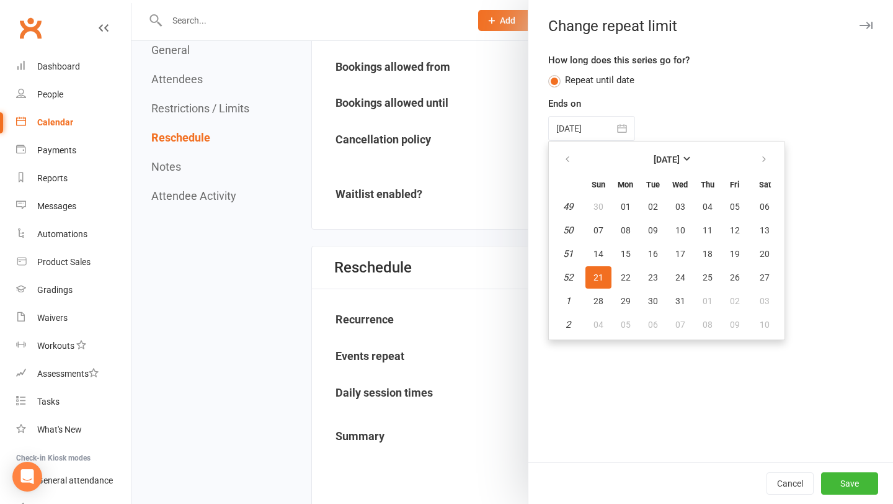
click at [829, 444] on div "How long does this series go for? Repeat until date Ends on [DATE] [DATE] Sun M…" at bounding box center [711, 257] width 365 height 409
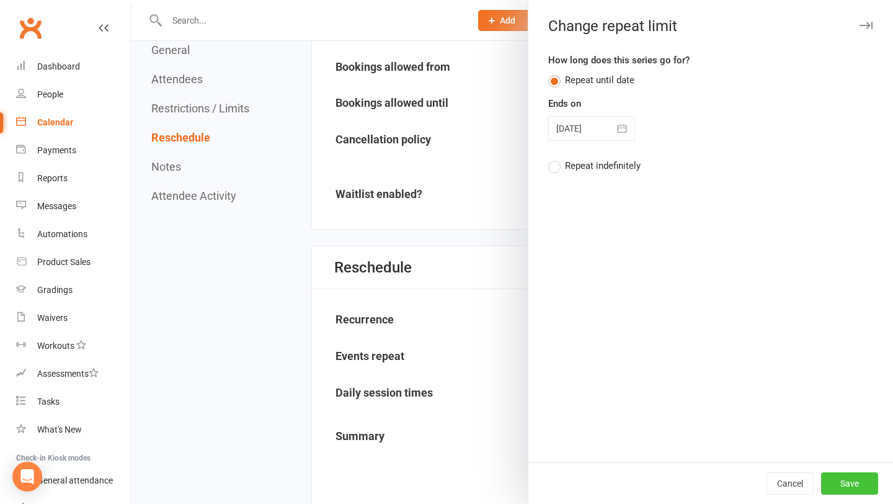
click at [863, 482] on button "Save" at bounding box center [849, 483] width 57 height 22
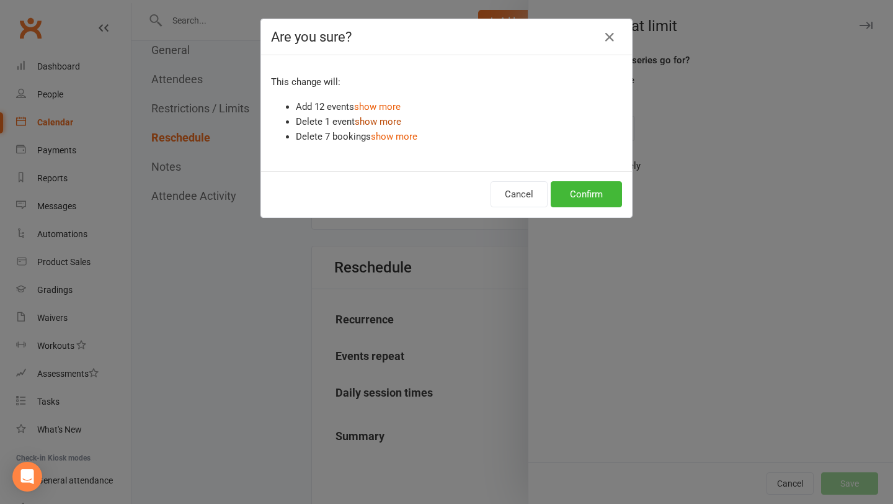
click at [383, 120] on link "show more" at bounding box center [378, 121] width 47 height 11
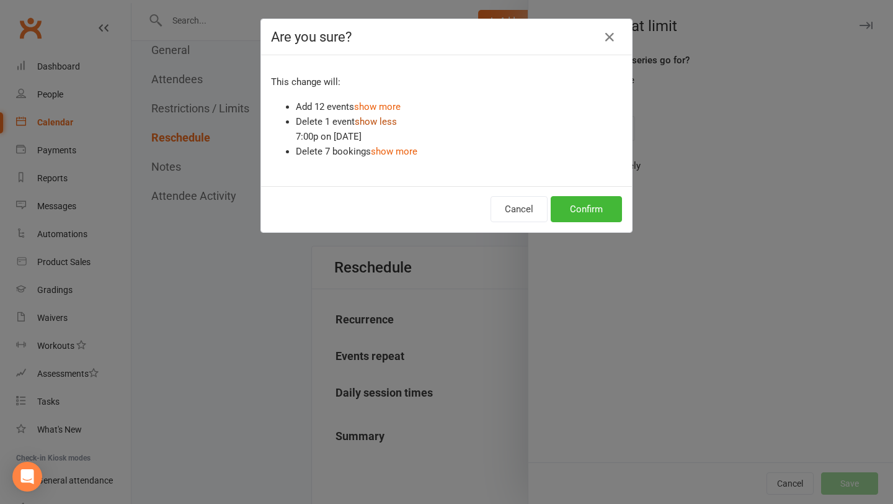
click at [378, 125] on link "show less" at bounding box center [376, 121] width 42 height 11
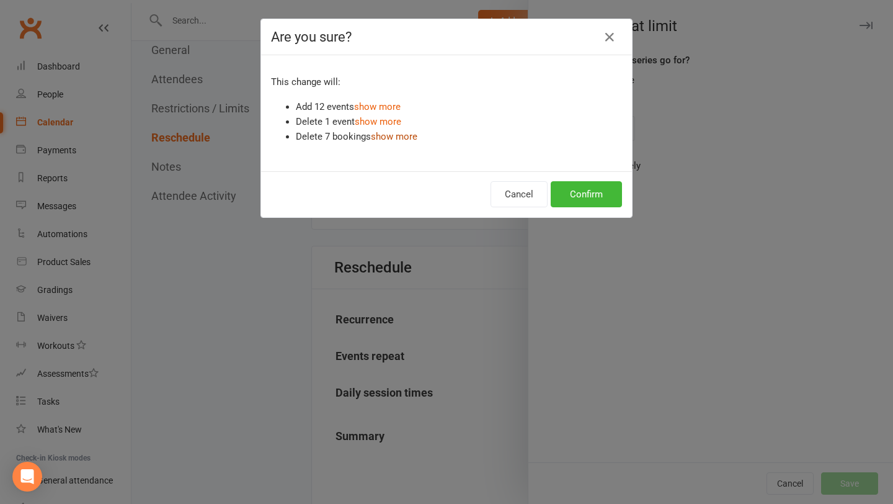
click at [386, 136] on link "show more" at bounding box center [394, 136] width 47 height 11
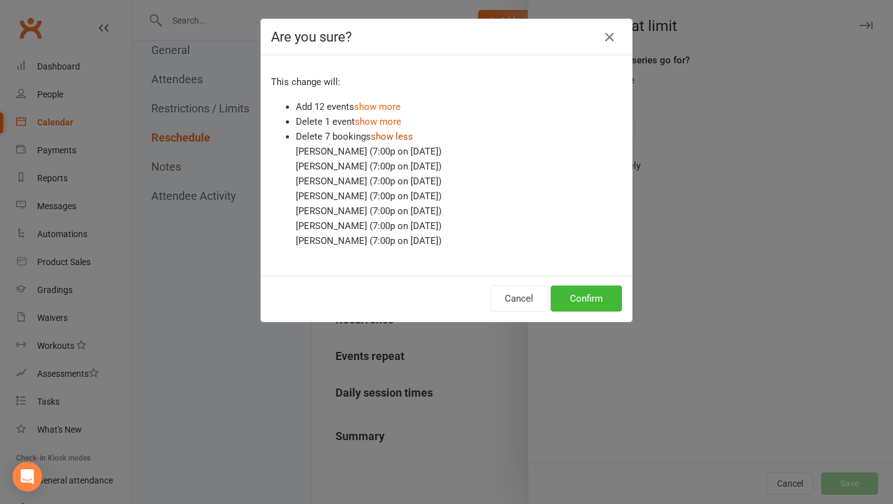
click at [391, 136] on link "show less" at bounding box center [392, 136] width 42 height 11
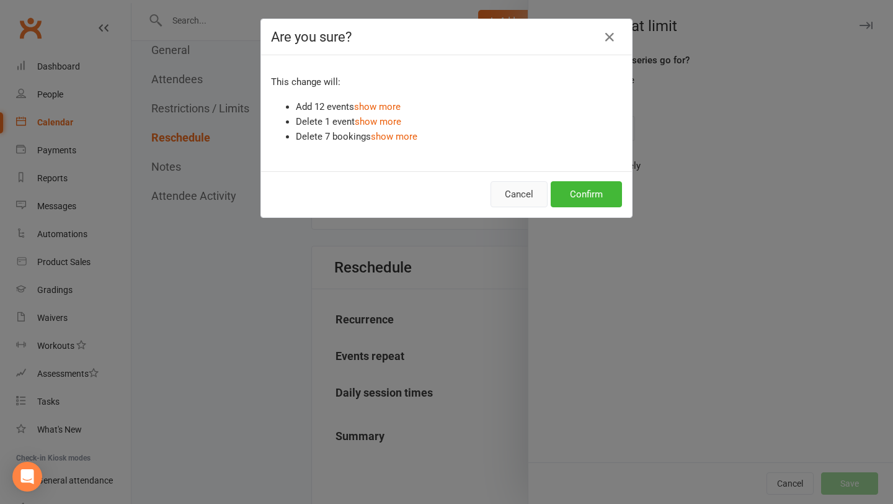
click at [514, 199] on button "Cancel" at bounding box center [519, 194] width 57 height 26
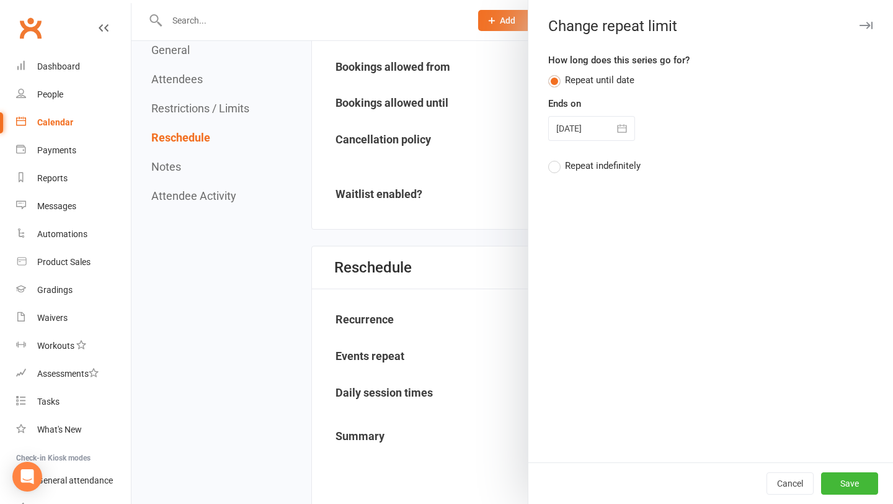
click at [486, 208] on div at bounding box center [513, 252] width 762 height 504
click at [507, 396] on div at bounding box center [513, 252] width 762 height 504
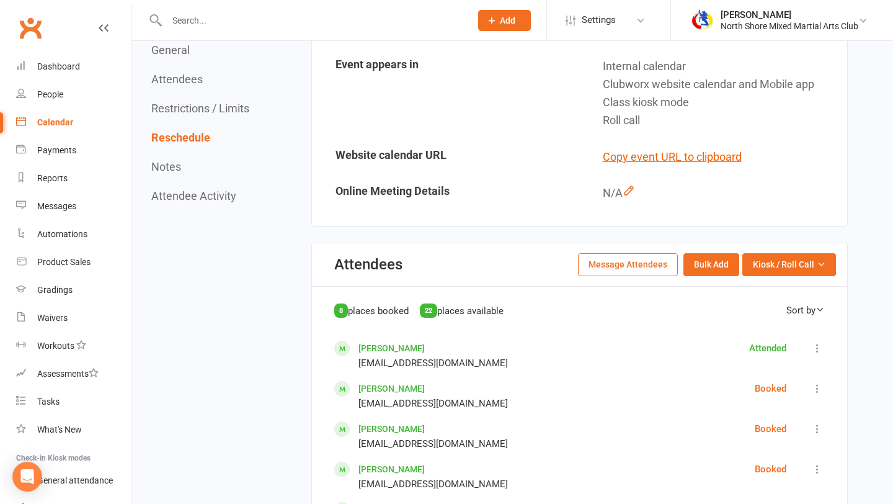
scroll to position [0, 0]
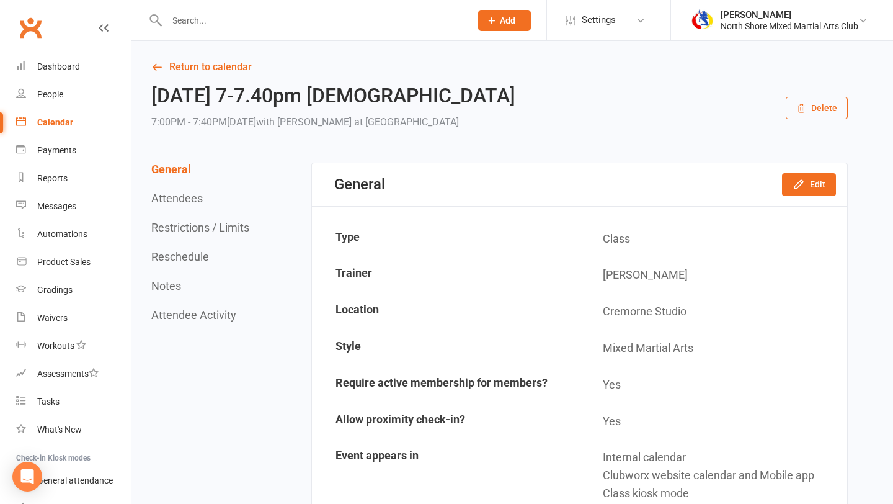
click at [205, 69] on link "Return to calendar" at bounding box center [499, 66] width 697 height 17
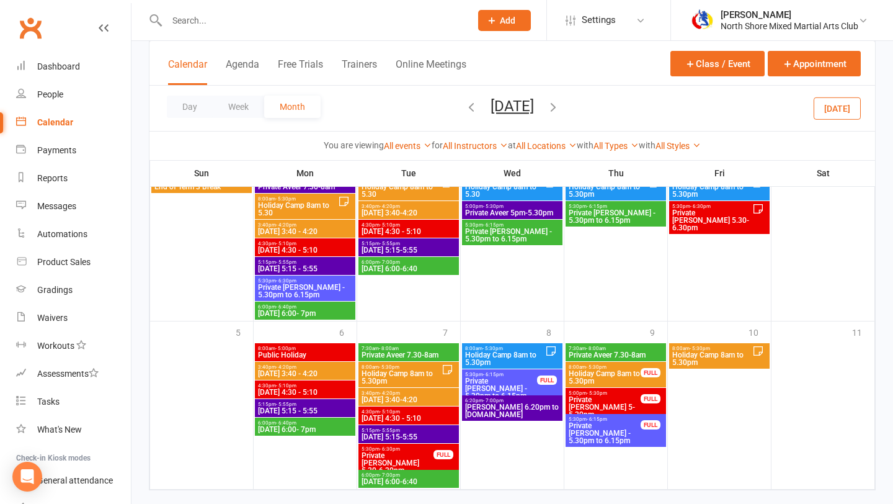
scroll to position [1266, 0]
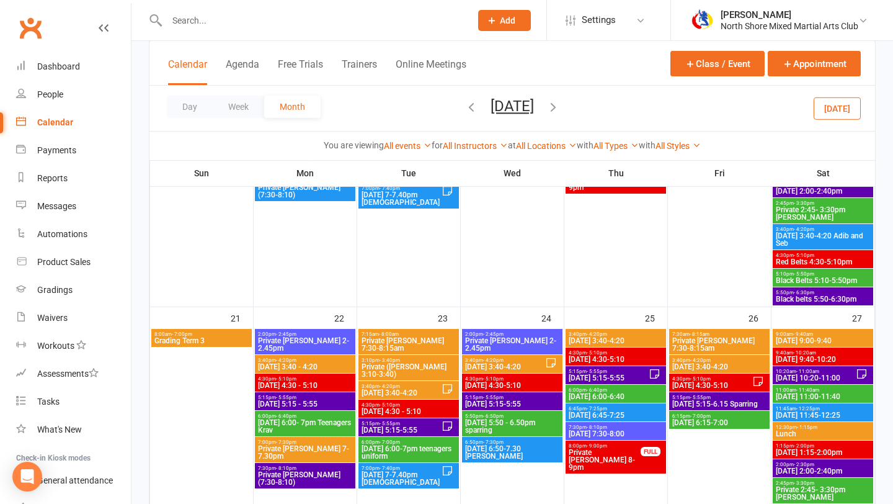
click at [560, 103] on icon "button" at bounding box center [554, 107] width 14 height 14
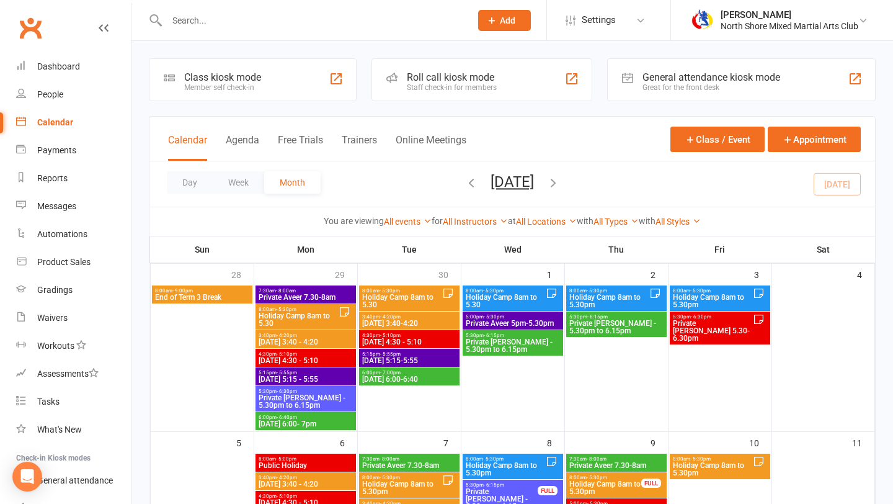
scroll to position [0, 0]
click at [465, 183] on icon "button" at bounding box center [472, 183] width 14 height 14
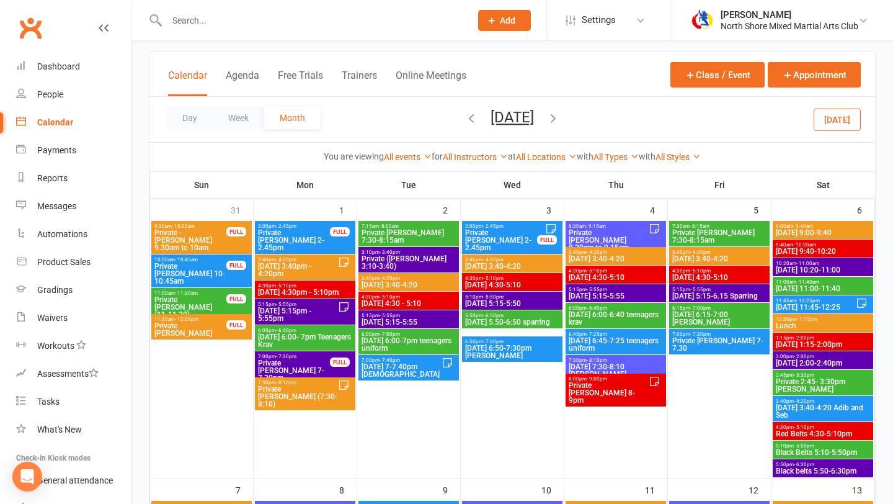
scroll to position [58, 0]
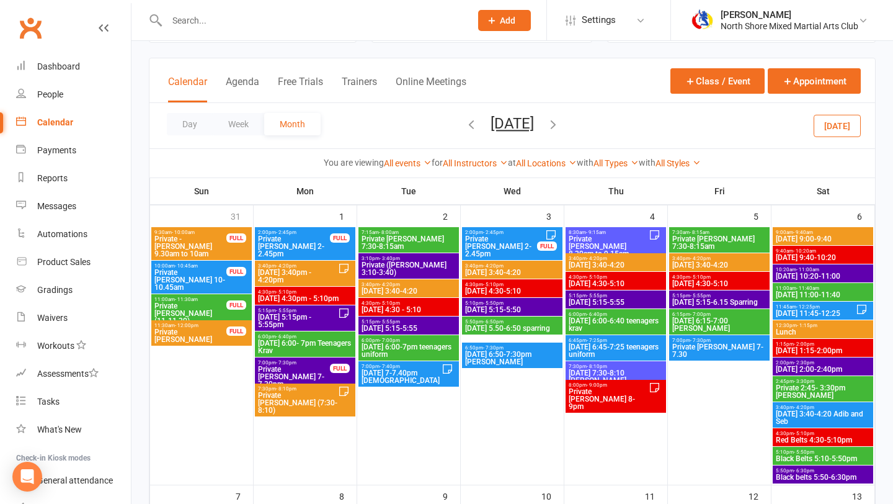
click at [547, 119] on span "[DATE] [DATE] Sun Mon Tue Wed Thu Fri Sat 28 29 30 01 02 03 04 05 06 07 08 09 1…" at bounding box center [512, 126] width 68 height 22
click at [560, 123] on icon "button" at bounding box center [554, 124] width 14 height 14
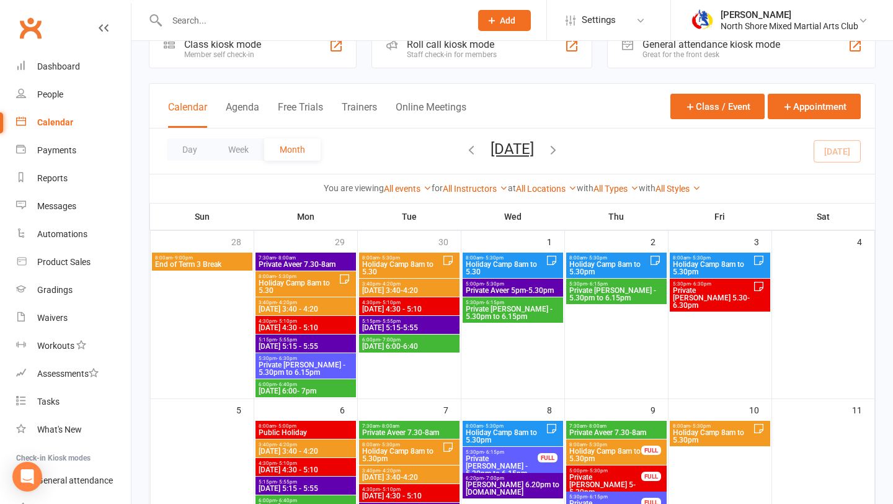
scroll to position [12, 0]
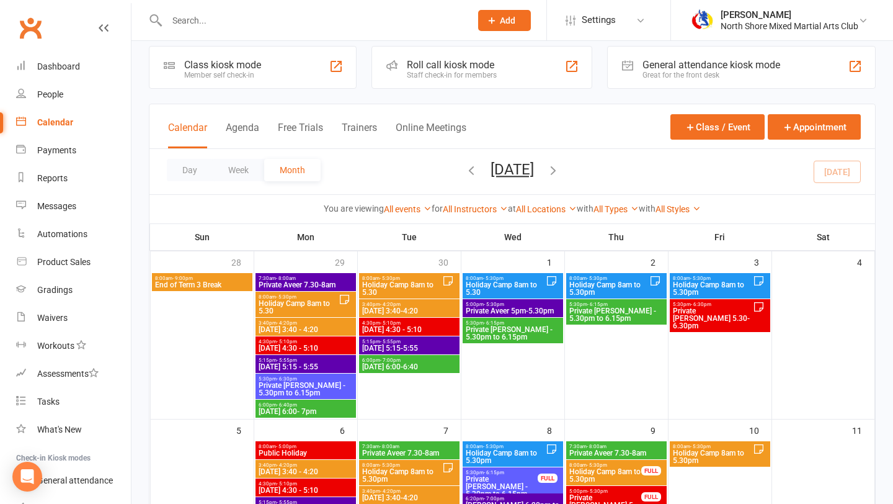
click at [465, 174] on icon "button" at bounding box center [472, 170] width 14 height 14
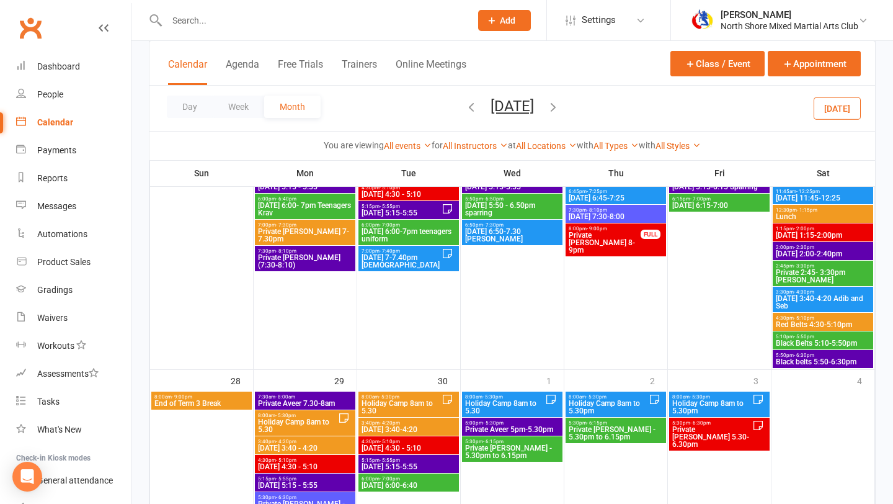
scroll to position [1022, 0]
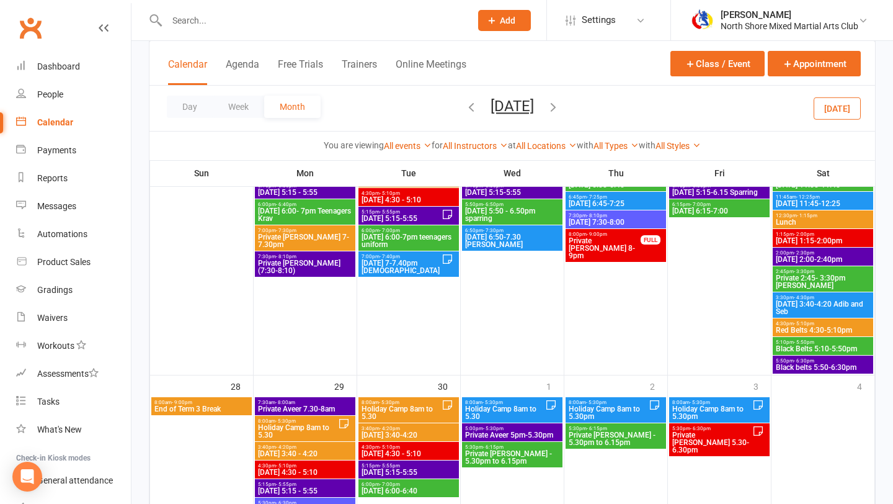
click at [413, 270] on span "[DATE] 7-7.40pm [DEMOGRAPHIC_DATA]" at bounding box center [401, 266] width 81 height 15
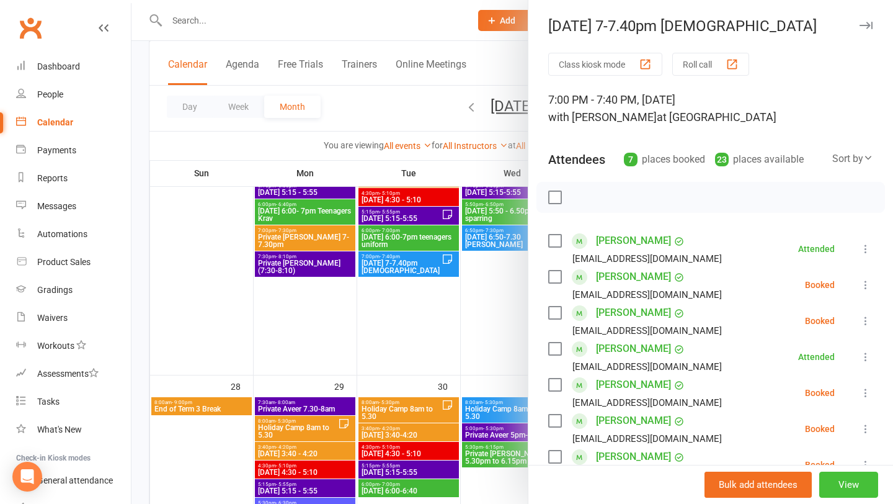
click at [824, 483] on button "View" at bounding box center [849, 484] width 59 height 26
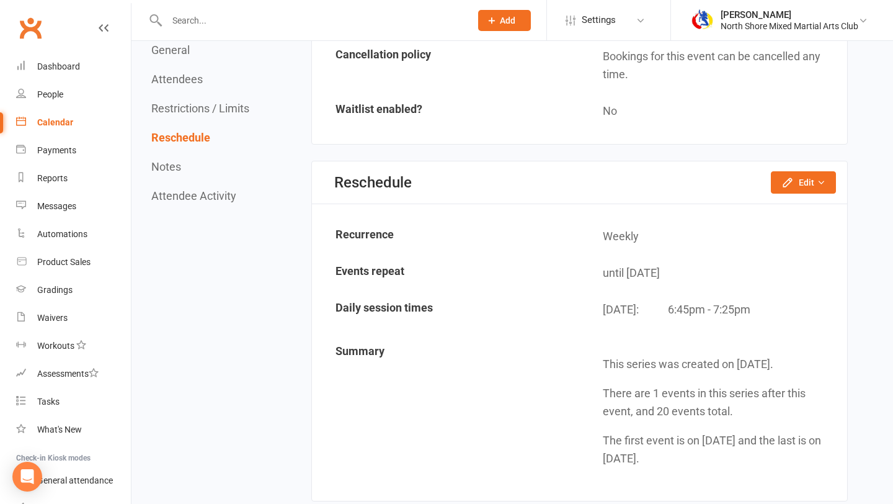
scroll to position [1259, 0]
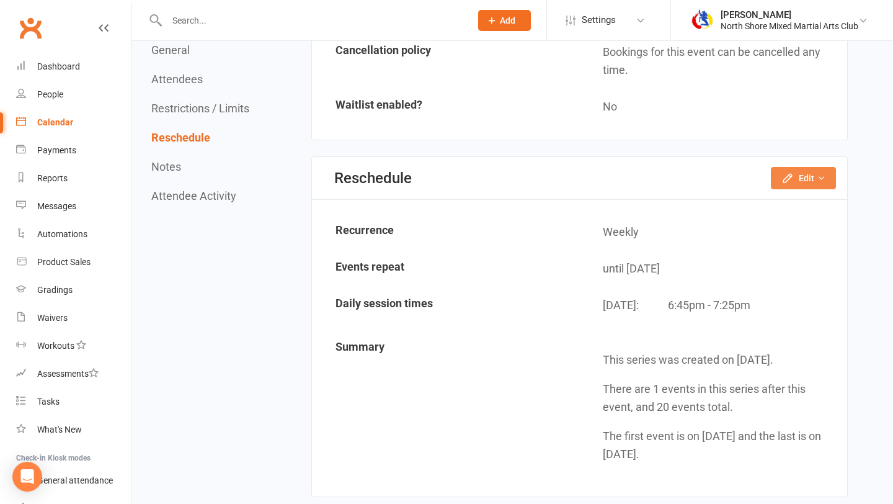
click at [808, 185] on button "Edit" at bounding box center [803, 178] width 65 height 22
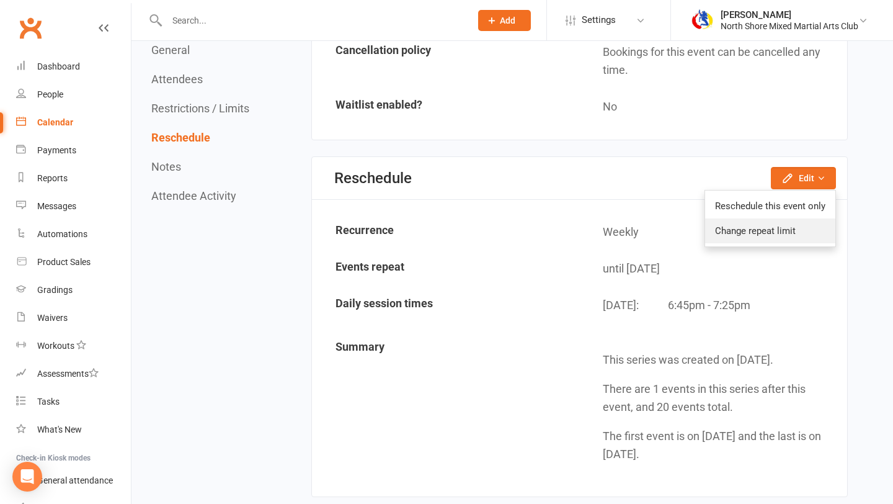
click at [779, 227] on link "Change repeat limit" at bounding box center [770, 230] width 130 height 25
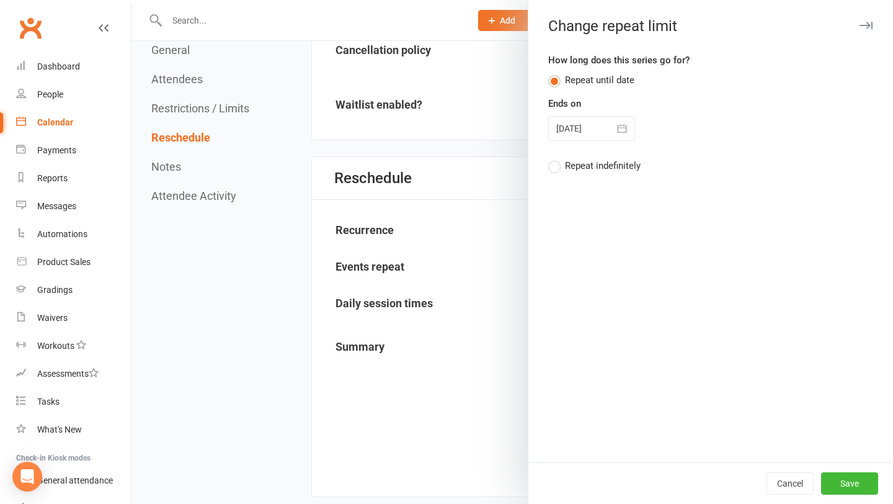
click at [617, 132] on icon "button" at bounding box center [622, 128] width 12 height 12
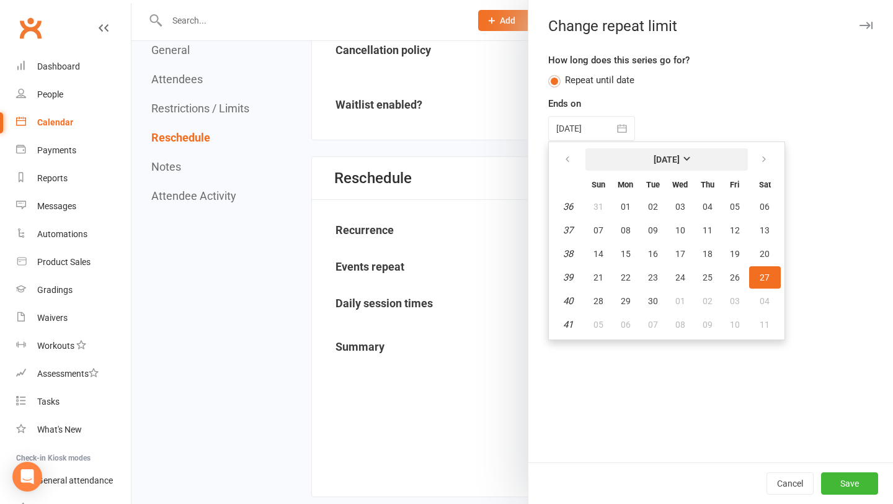
click at [704, 169] on button "[DATE]" at bounding box center [667, 159] width 163 height 22
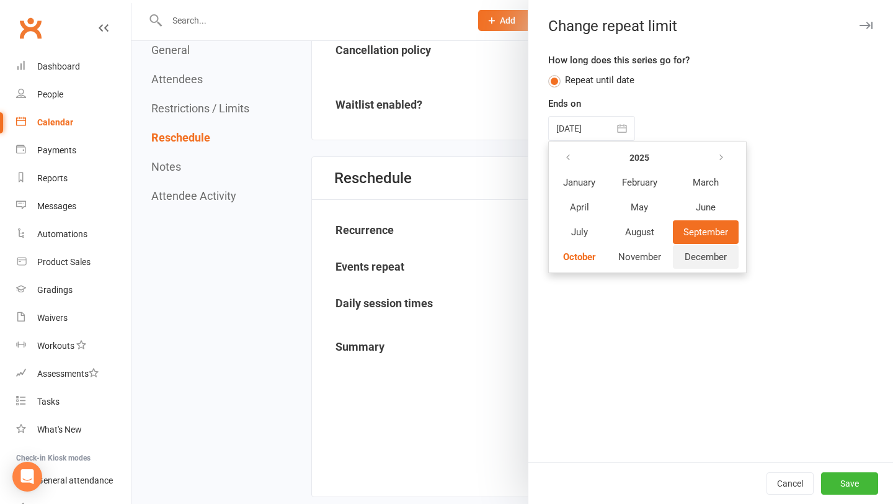
click at [704, 247] on button "December" at bounding box center [706, 257] width 66 height 24
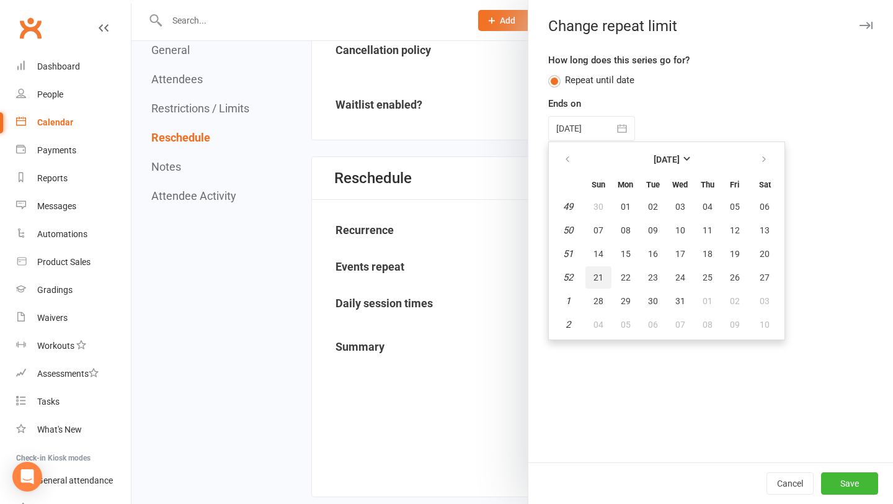
click at [600, 280] on span "21" at bounding box center [599, 277] width 10 height 10
type input "[DATE]"
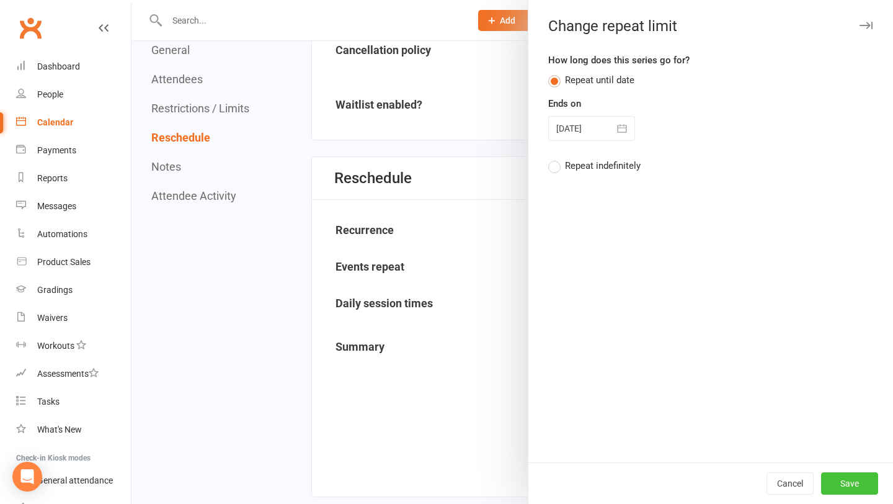
click at [847, 487] on button "Save" at bounding box center [849, 483] width 57 height 22
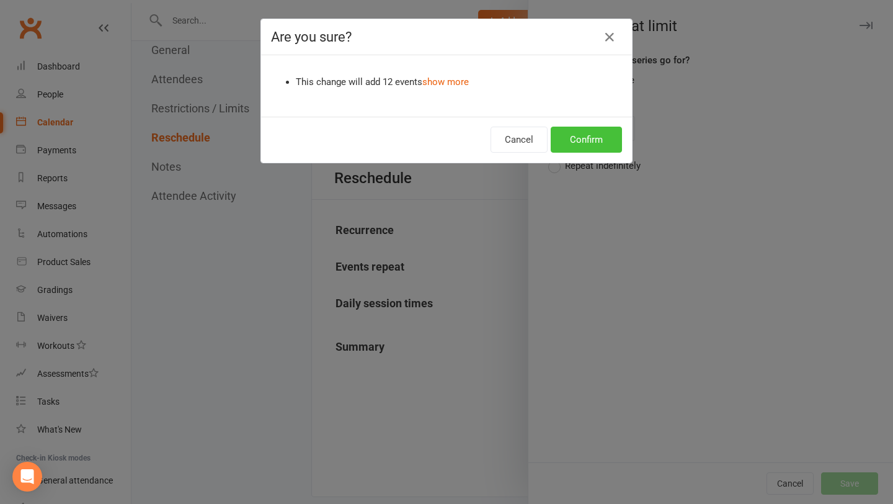
click at [580, 141] on button "Confirm" at bounding box center [586, 140] width 71 height 26
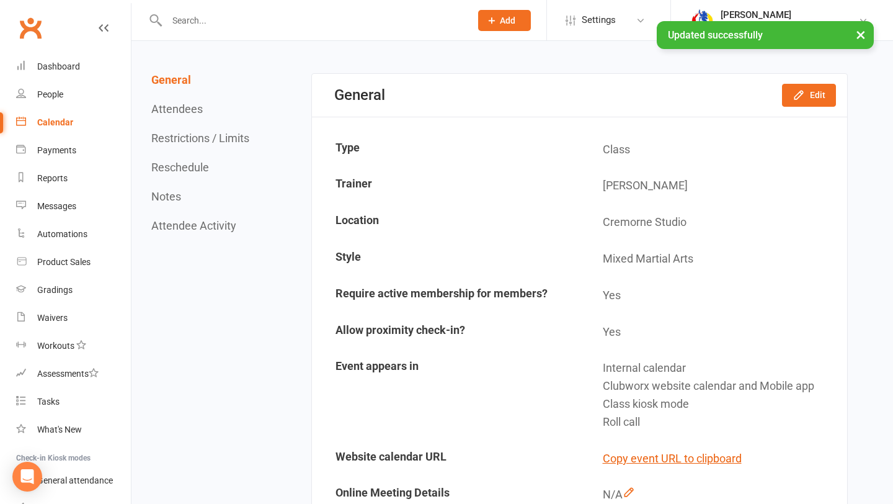
scroll to position [0, 0]
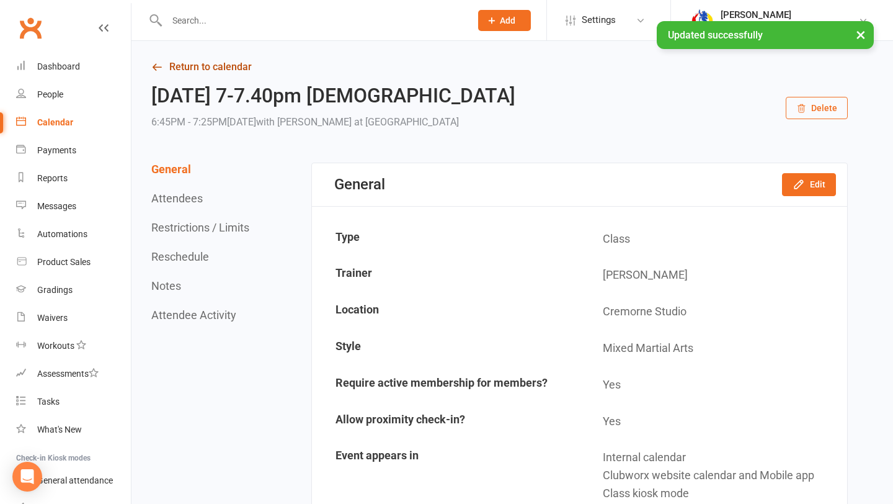
click at [200, 75] on link "Return to calendar" at bounding box center [499, 66] width 697 height 17
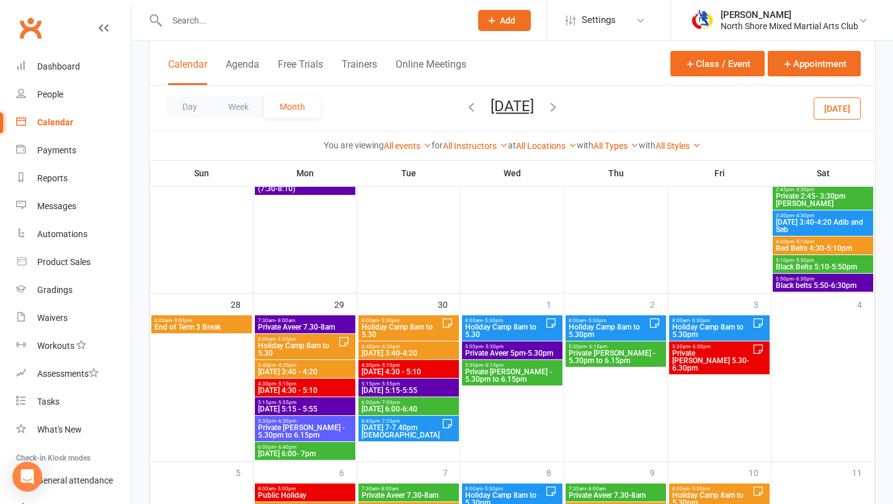
scroll to position [1285, 0]
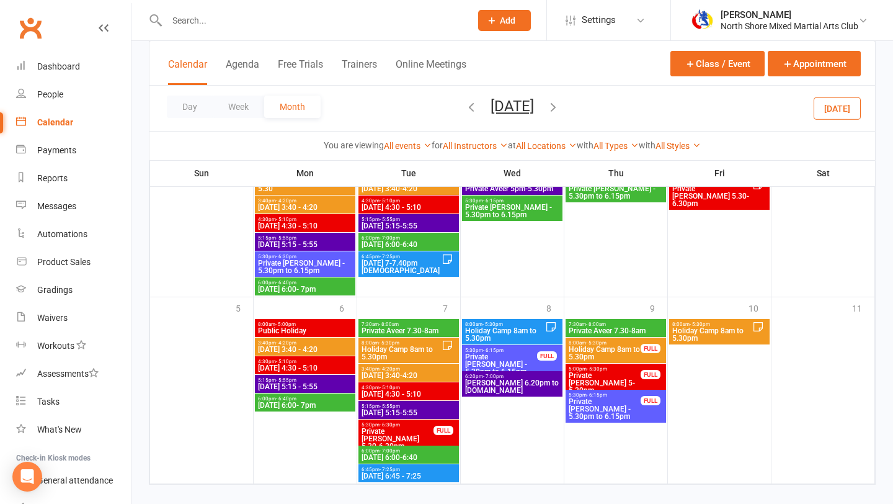
click at [560, 109] on icon "button" at bounding box center [554, 107] width 14 height 14
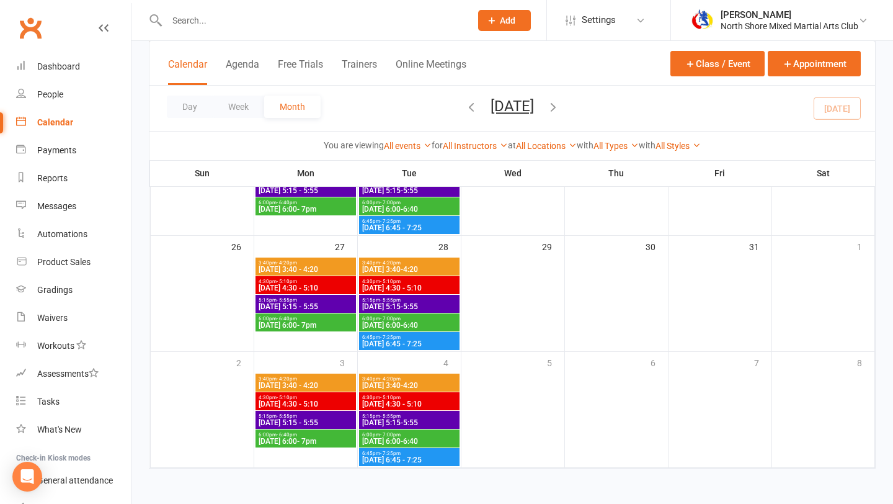
scroll to position [0, 0]
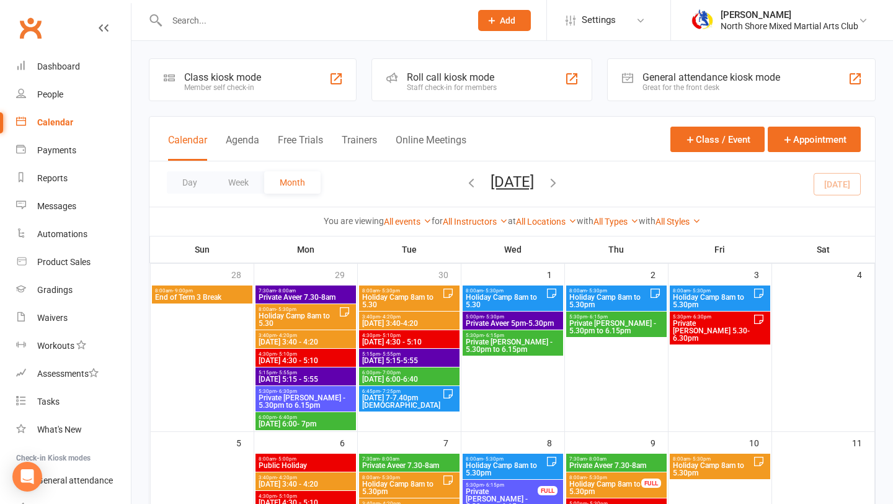
click at [465, 184] on icon "button" at bounding box center [472, 183] width 14 height 14
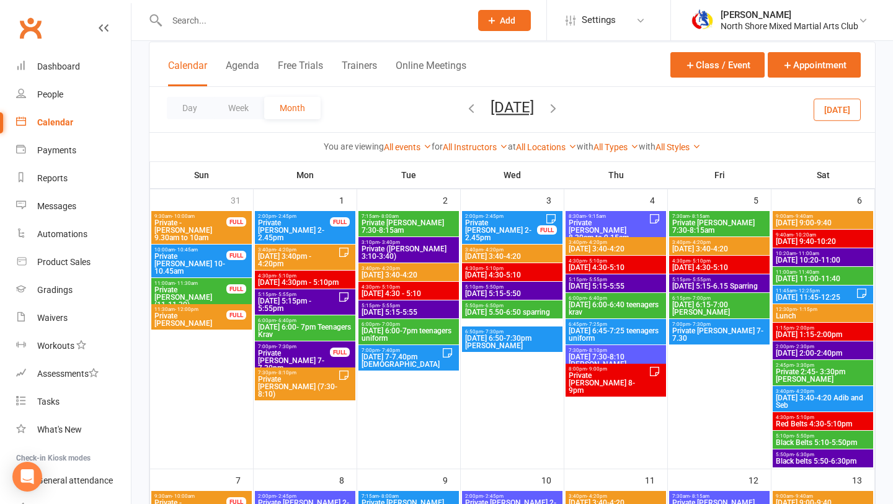
scroll to position [86, 0]
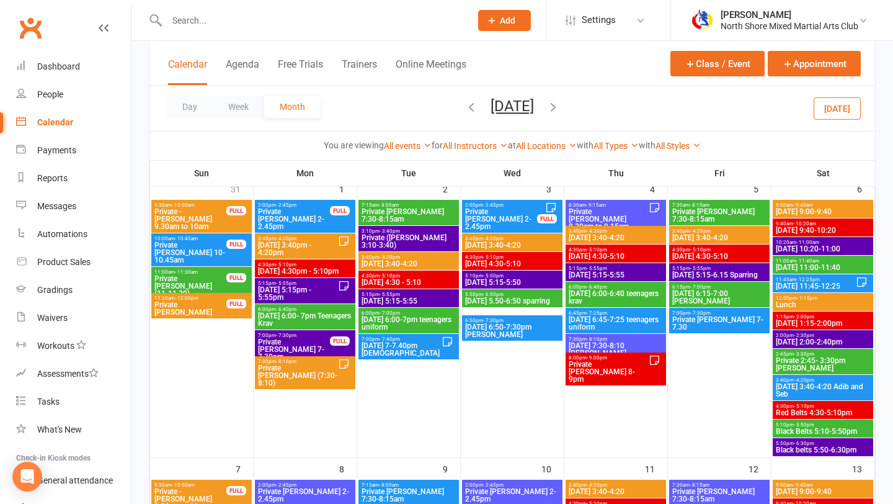
click at [523, 238] on span "3:40pm - 4:20pm" at bounding box center [513, 239] width 96 height 6
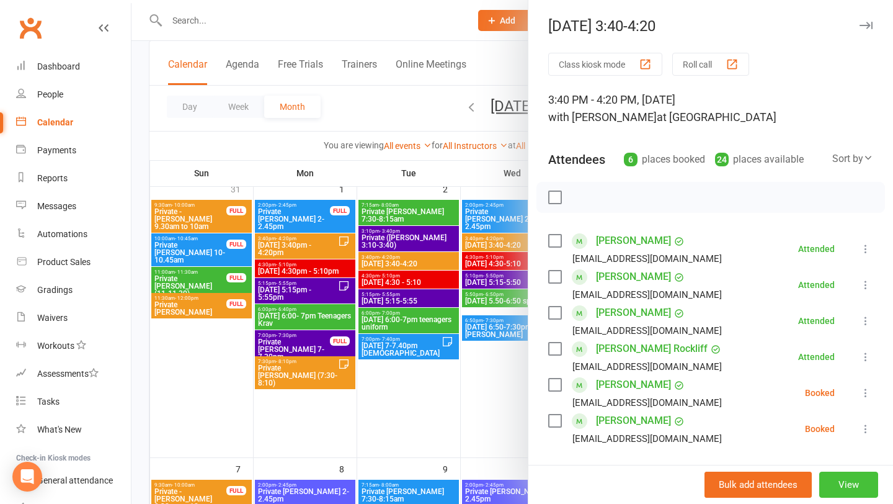
click at [831, 476] on button "View" at bounding box center [849, 484] width 59 height 26
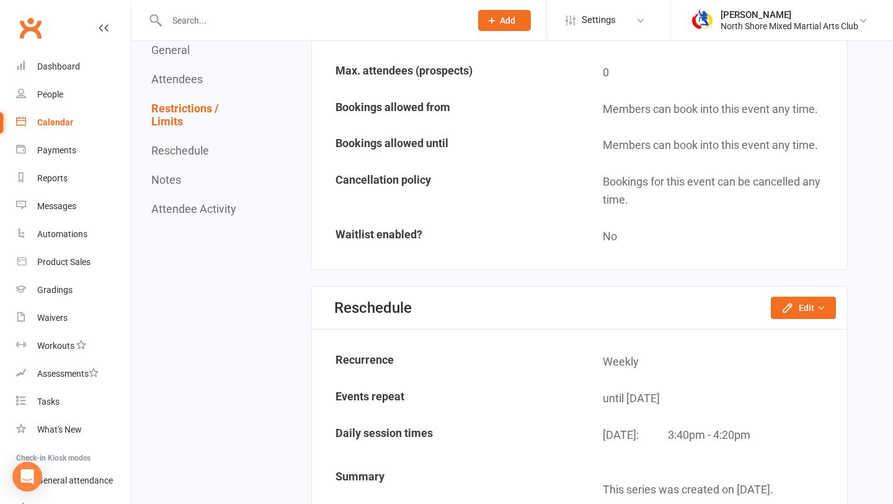
scroll to position [1186, 0]
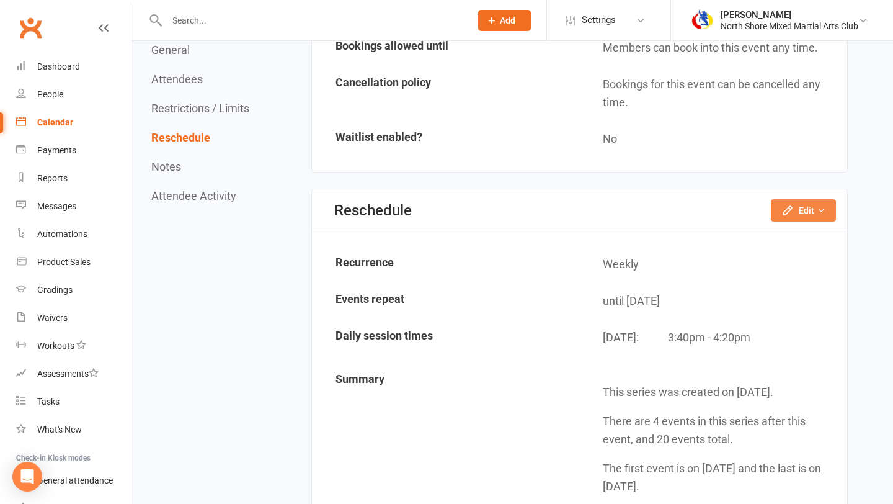
click at [820, 218] on button "Edit" at bounding box center [803, 210] width 65 height 22
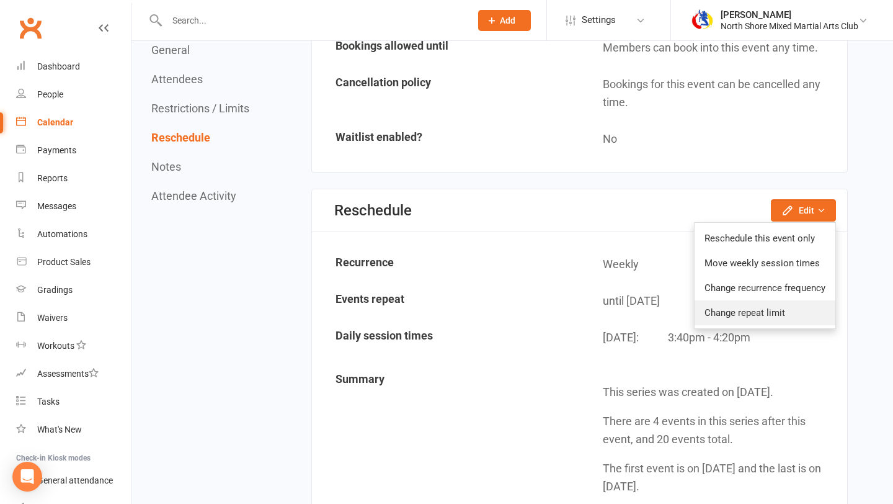
click at [779, 308] on link "Change repeat limit" at bounding box center [765, 312] width 141 height 25
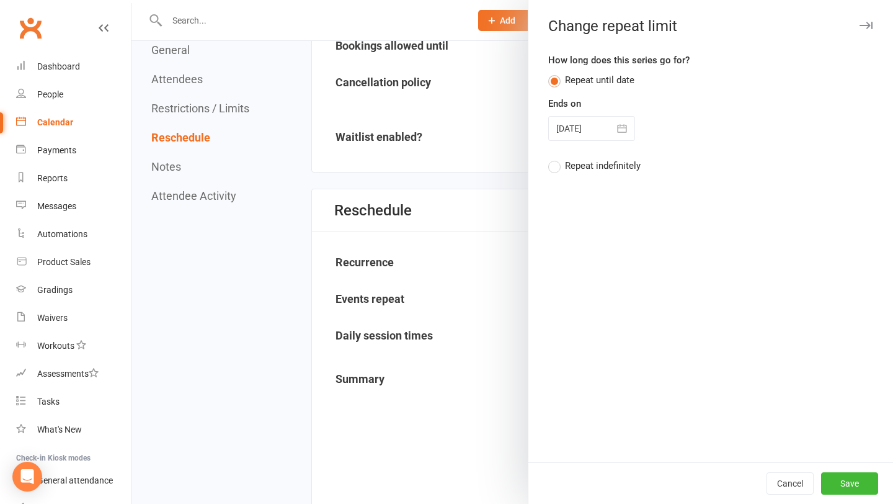
click at [602, 133] on div at bounding box center [591, 128] width 87 height 25
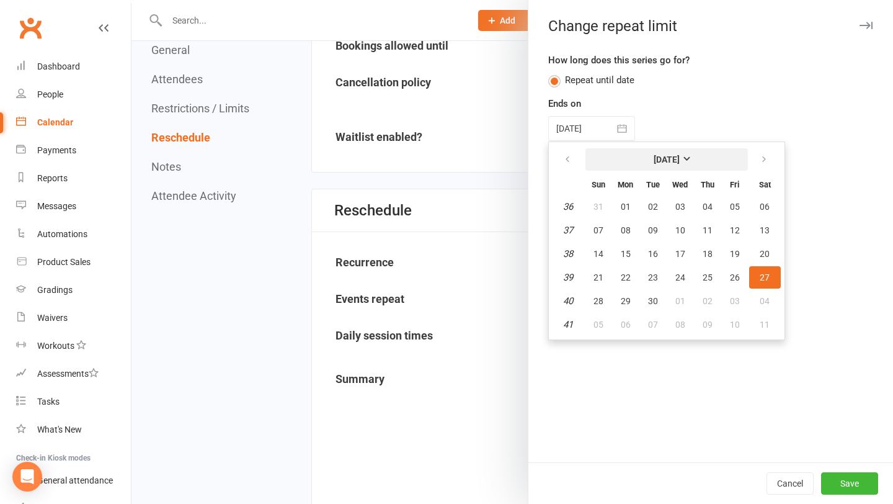
click at [658, 154] on strong "[DATE]" at bounding box center [667, 159] width 26 height 10
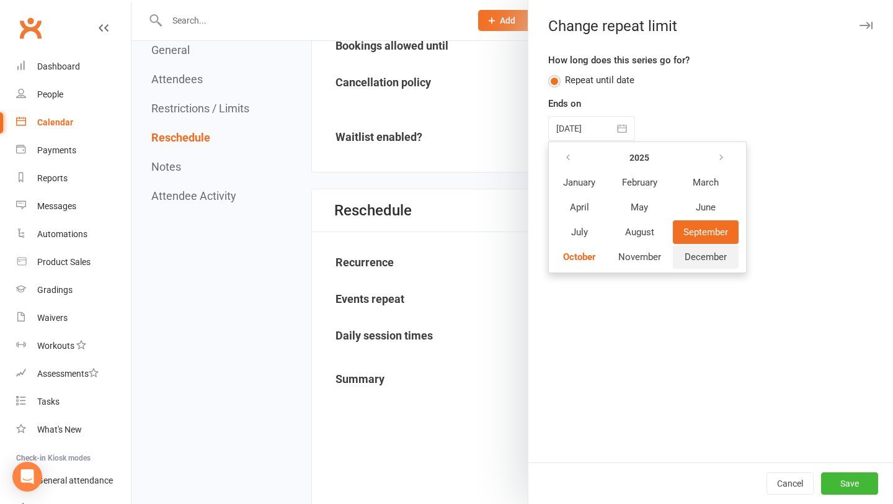
click at [682, 252] on button "December" at bounding box center [706, 257] width 66 height 24
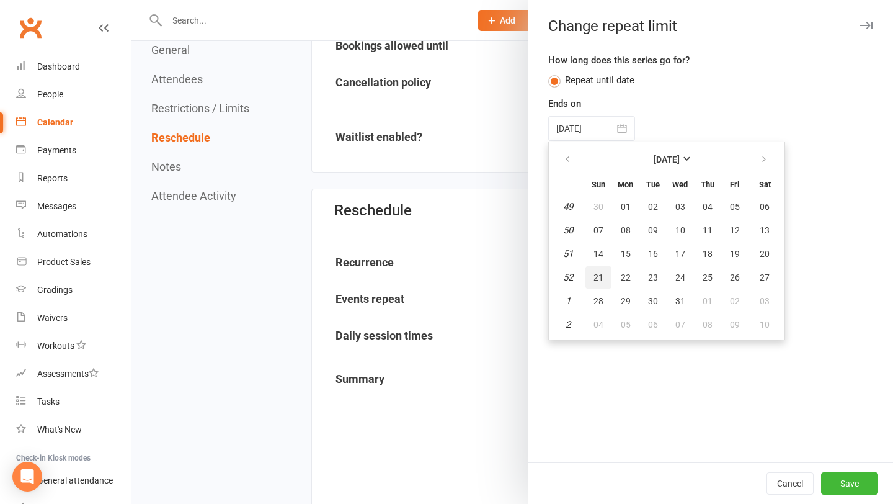
click at [605, 278] on button "21" at bounding box center [599, 277] width 26 height 22
type input "[DATE]"
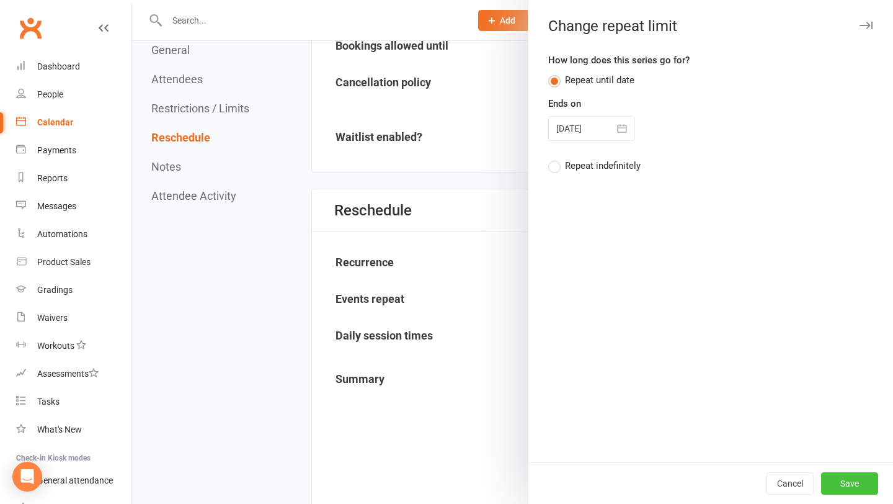
click at [854, 494] on button "Save" at bounding box center [849, 483] width 57 height 22
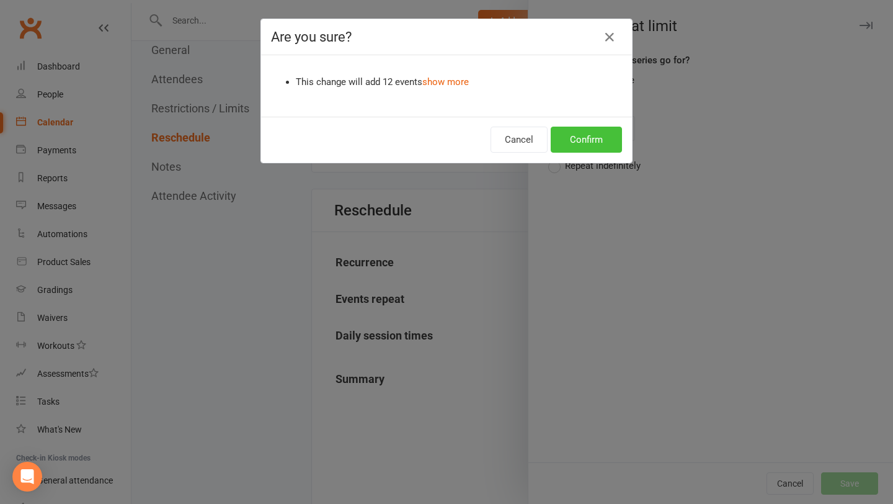
click at [588, 132] on button "Confirm" at bounding box center [586, 140] width 71 height 26
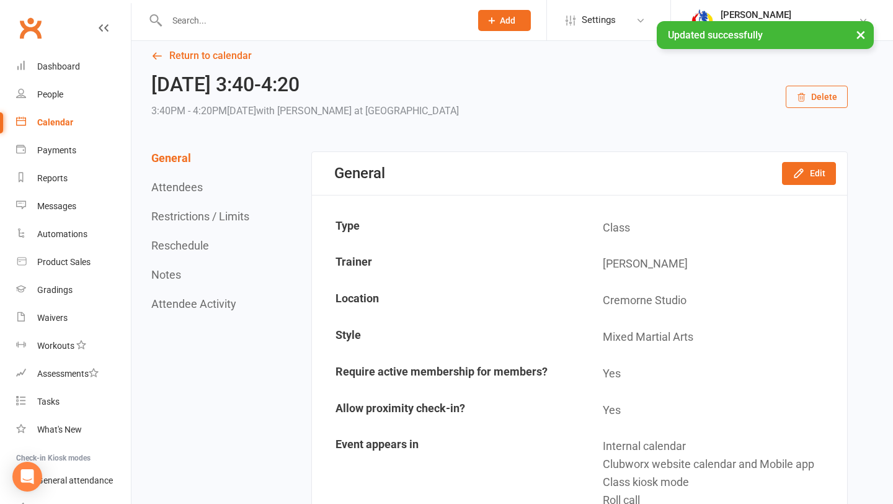
scroll to position [0, 0]
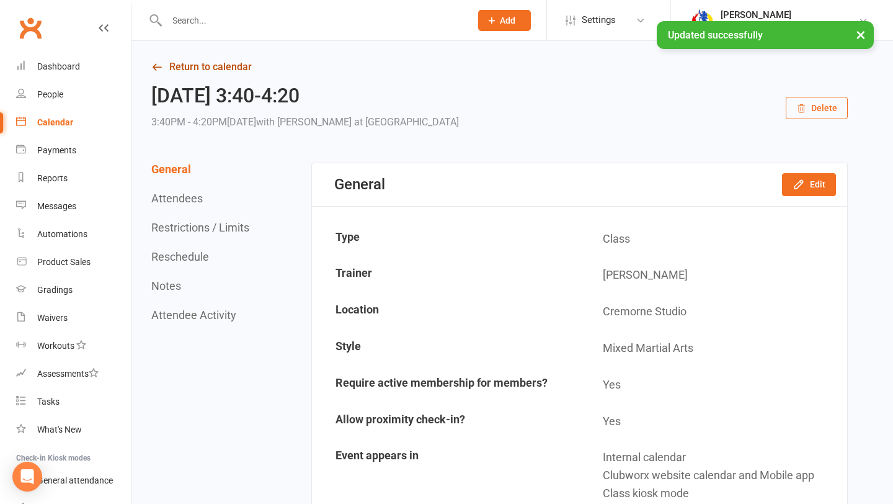
click at [209, 73] on link "Return to calendar" at bounding box center [499, 66] width 697 height 17
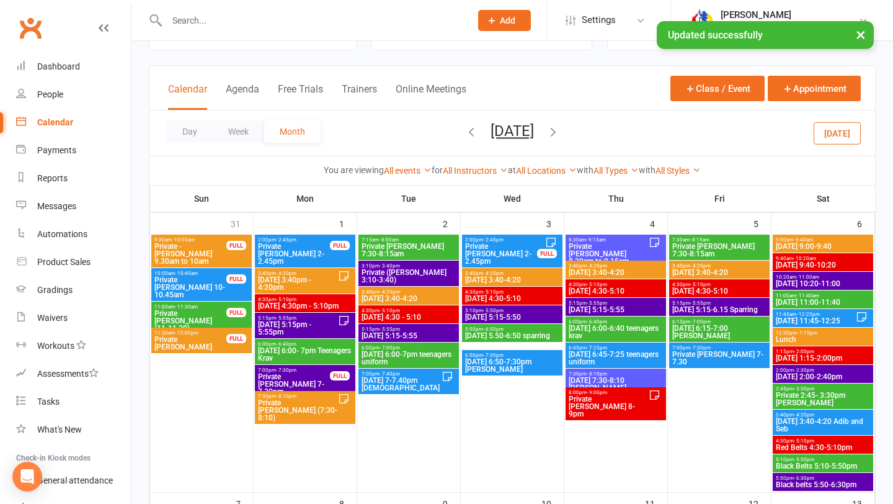
scroll to position [62, 0]
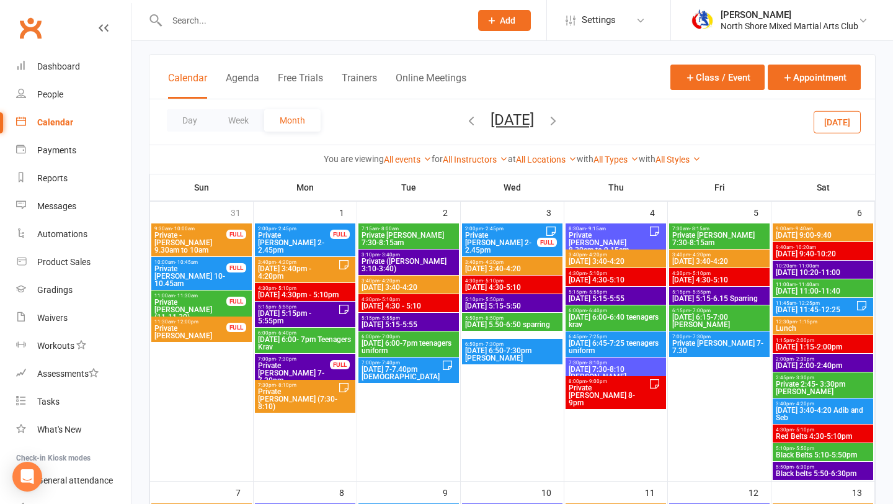
click at [524, 290] on span "[DATE] 4:30-5:10" at bounding box center [513, 287] width 96 height 7
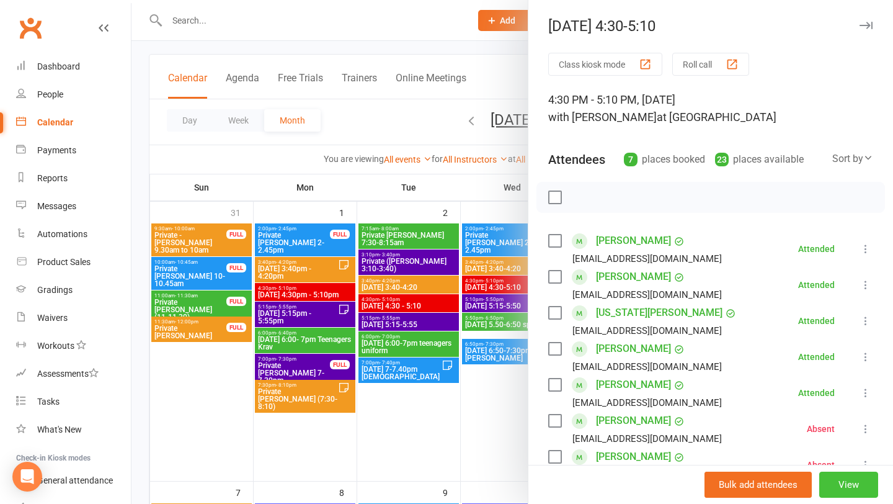
click at [832, 475] on button "View" at bounding box center [849, 484] width 59 height 26
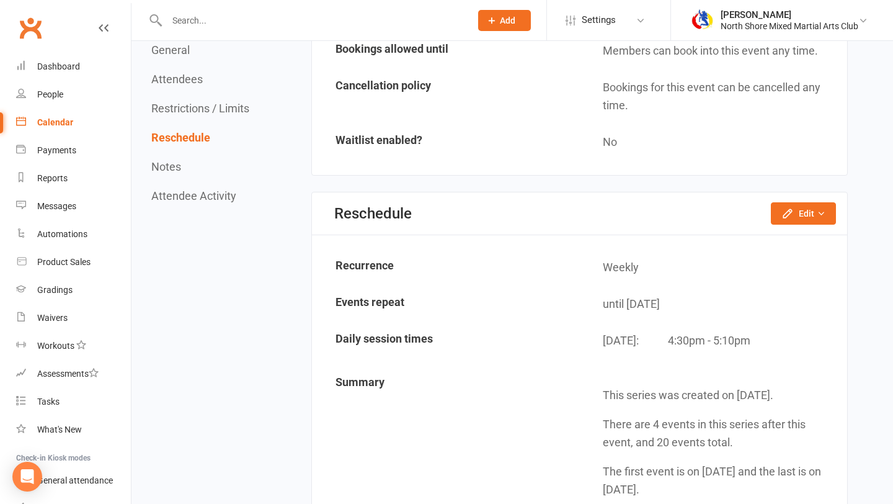
scroll to position [1181, 0]
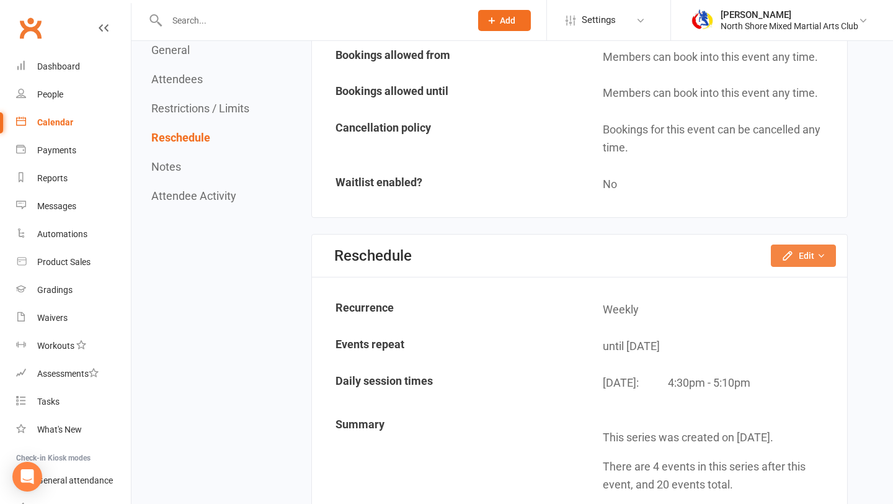
click at [808, 257] on button "Edit" at bounding box center [803, 255] width 65 height 22
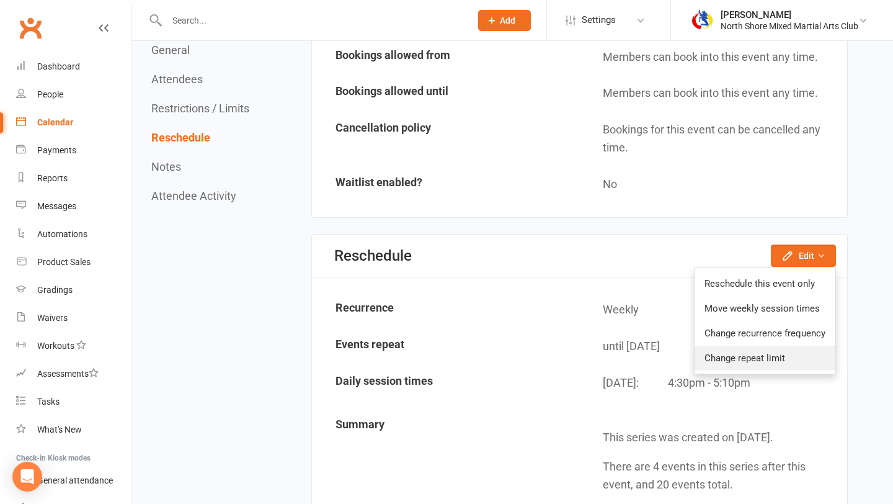
click at [790, 352] on link "Change repeat limit" at bounding box center [765, 358] width 141 height 25
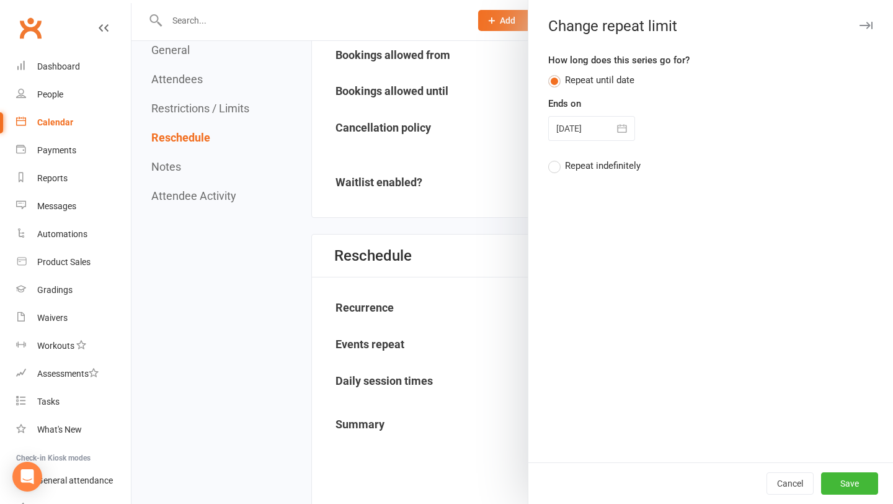
click at [594, 122] on div at bounding box center [591, 128] width 87 height 25
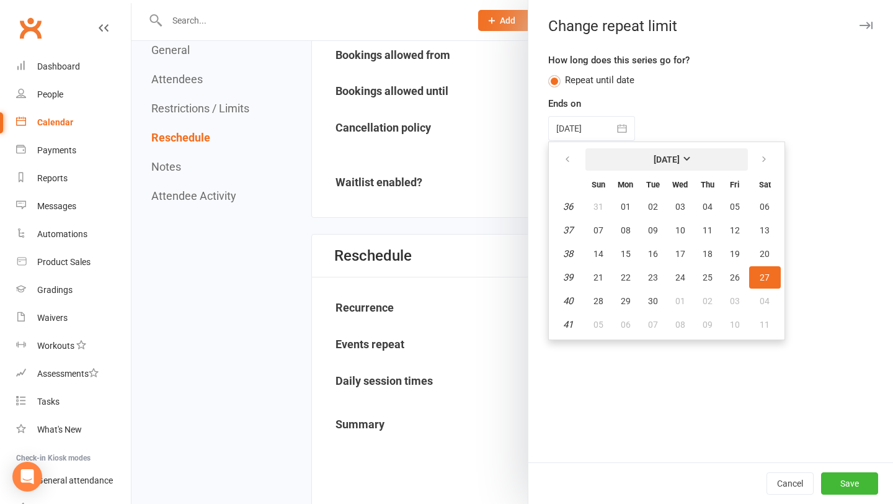
click at [686, 169] on button "[DATE]" at bounding box center [667, 159] width 163 height 22
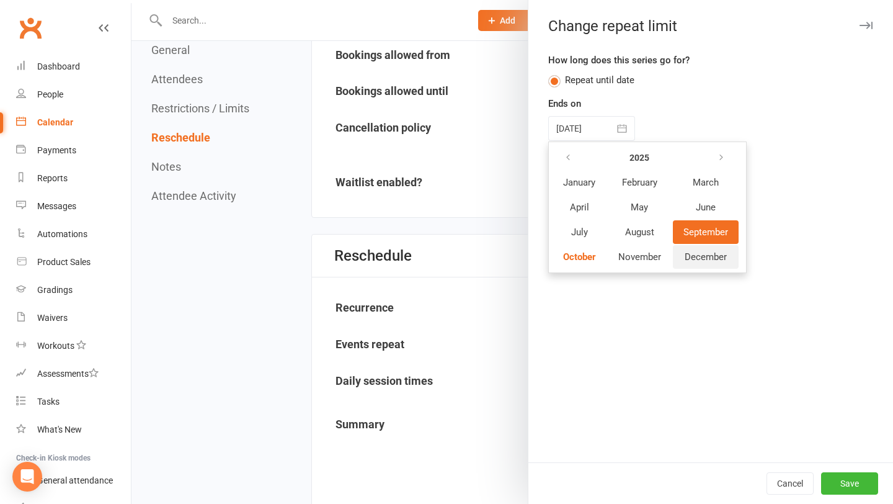
click at [705, 249] on button "December" at bounding box center [706, 257] width 66 height 24
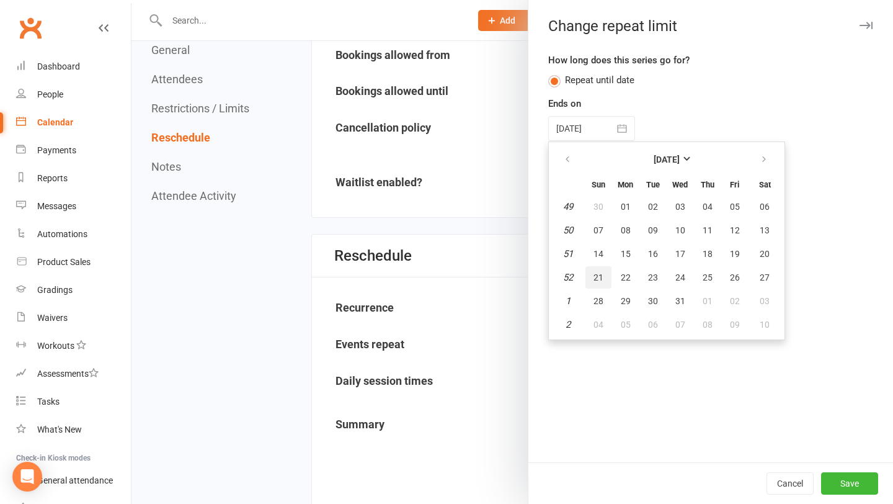
click at [604, 278] on button "21" at bounding box center [599, 277] width 26 height 22
type input "[DATE]"
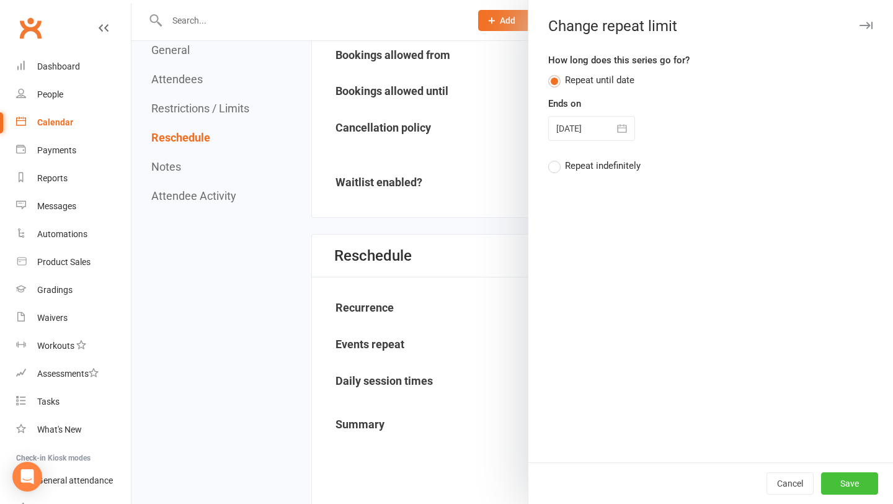
click at [860, 481] on button "Save" at bounding box center [849, 483] width 57 height 22
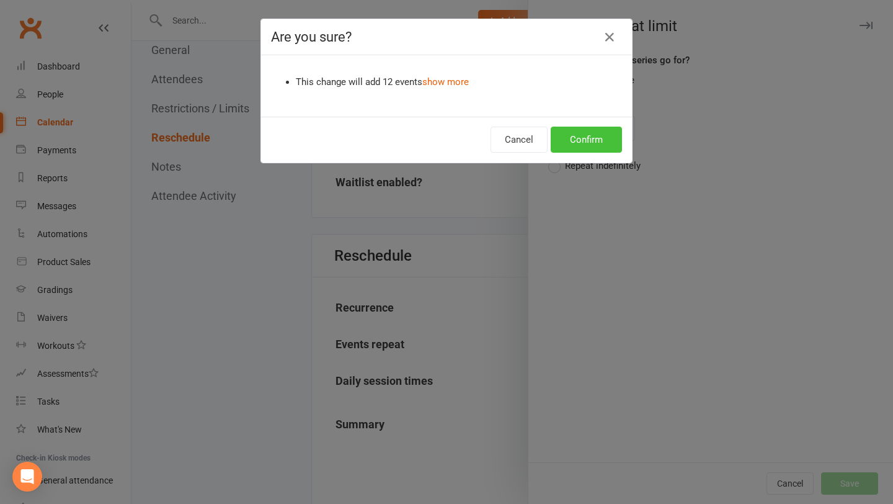
click at [586, 142] on button "Confirm" at bounding box center [586, 140] width 71 height 26
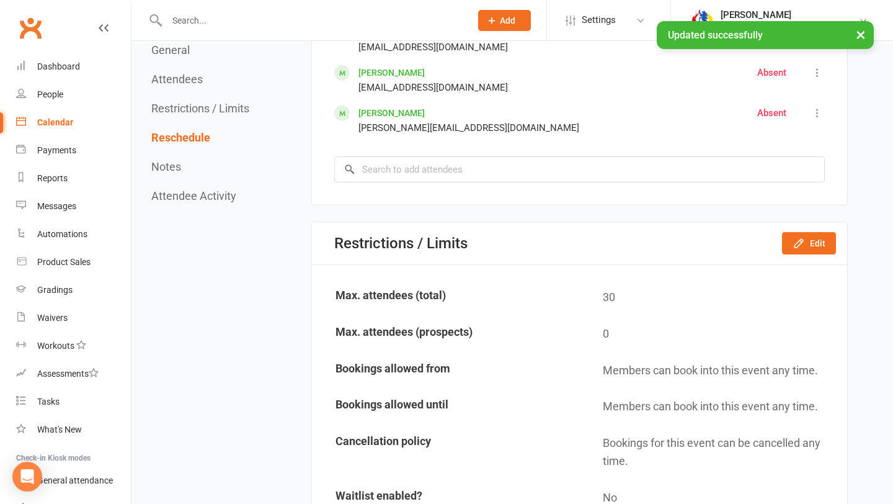
scroll to position [0, 0]
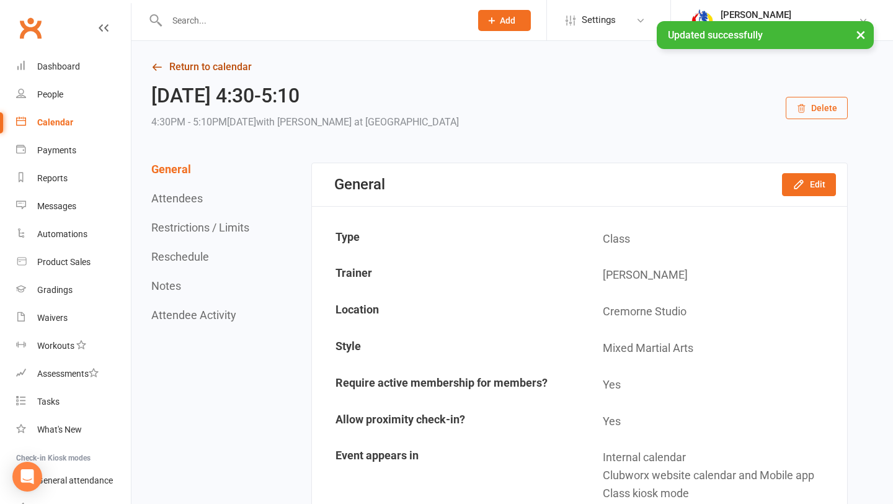
click at [214, 72] on link "Return to calendar" at bounding box center [499, 66] width 697 height 17
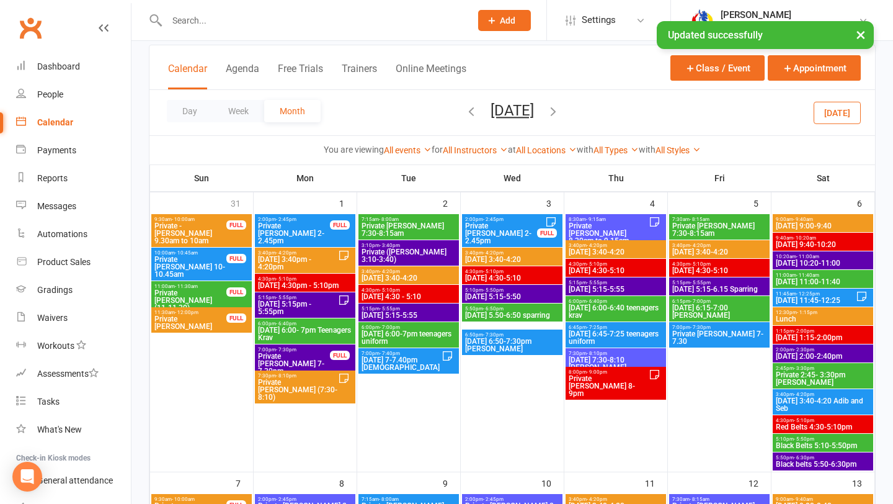
scroll to position [81, 0]
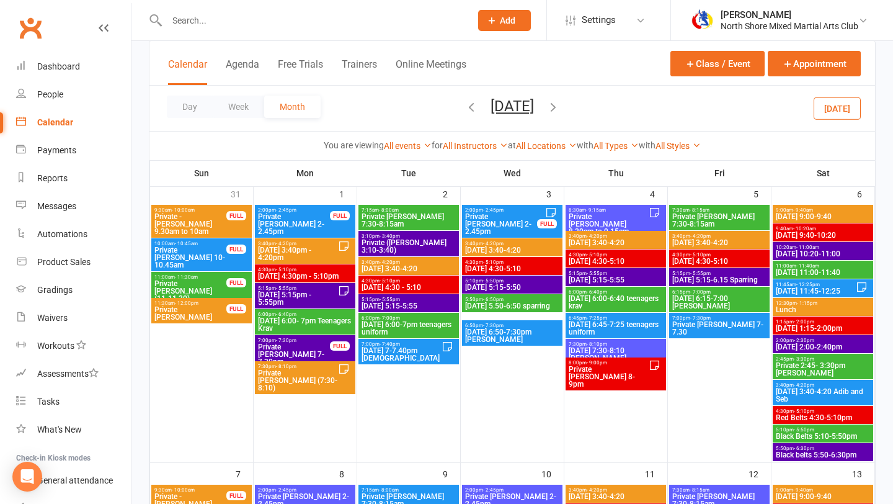
click at [521, 287] on span "[DATE] 5:15-5:50" at bounding box center [513, 287] width 96 height 7
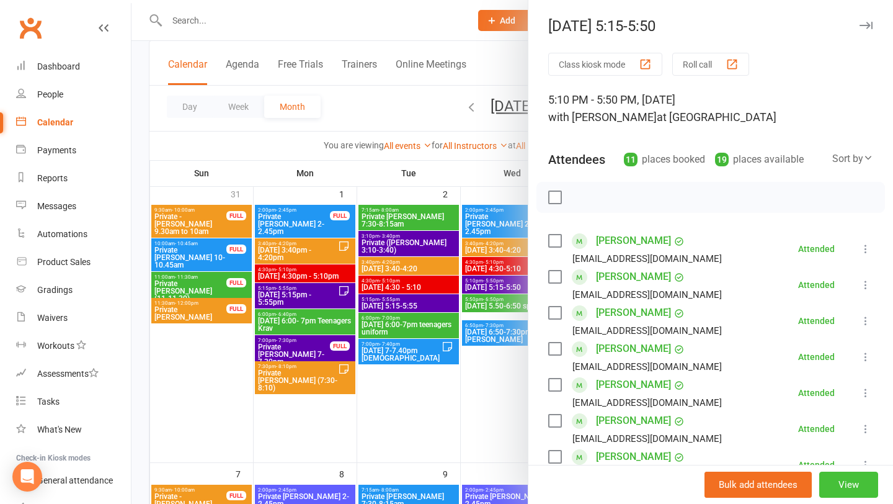
click at [838, 481] on button "View" at bounding box center [849, 484] width 59 height 26
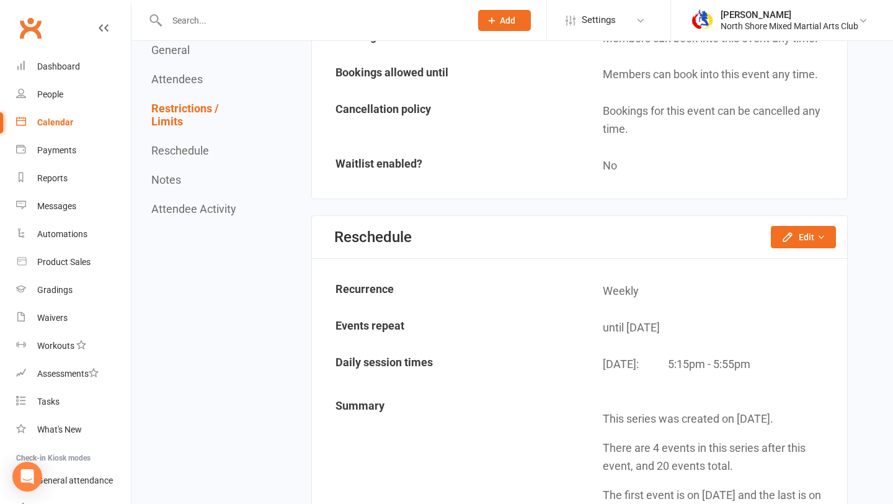
scroll to position [1384, 0]
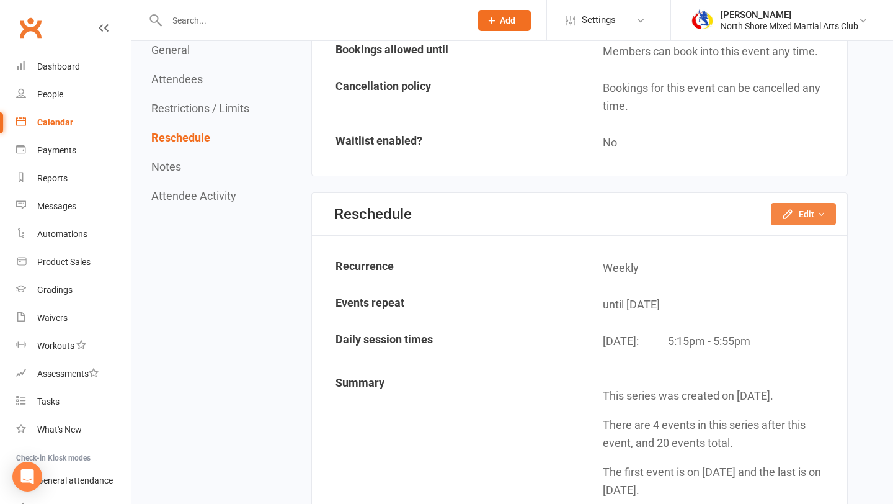
click at [824, 212] on icon "button" at bounding box center [821, 214] width 9 height 9
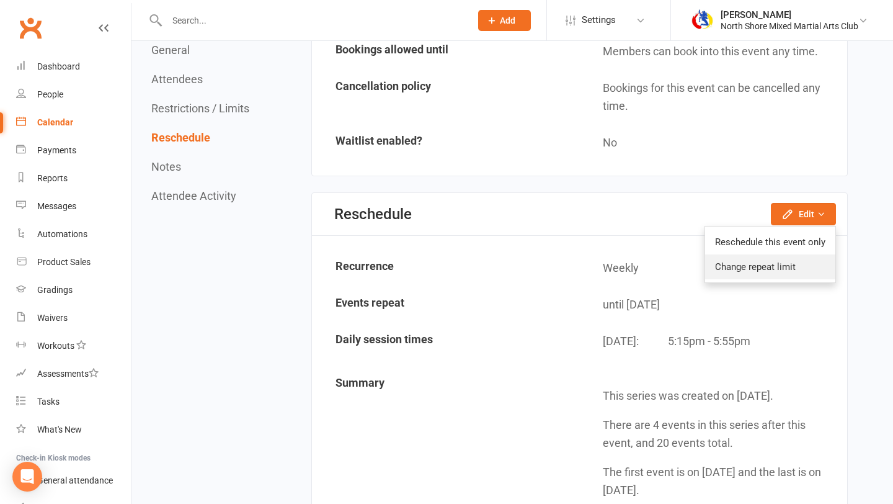
click at [801, 275] on link "Change repeat limit" at bounding box center [770, 266] width 130 height 25
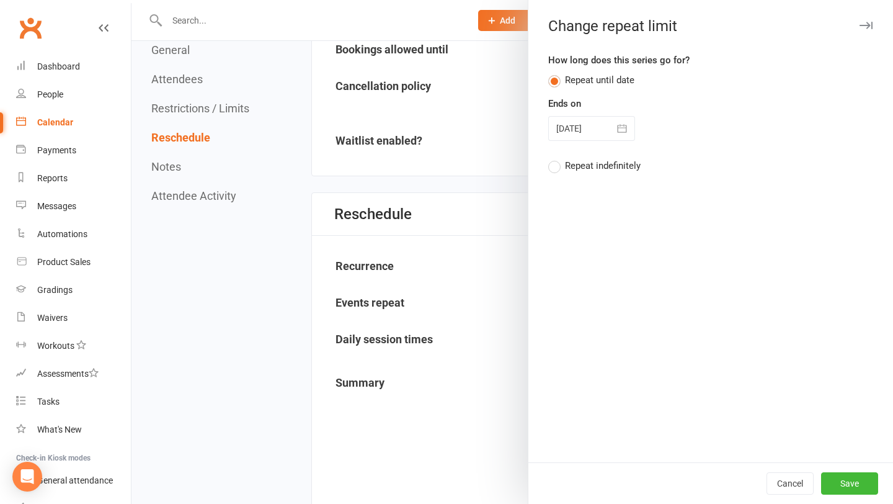
click at [634, 126] on button "button" at bounding box center [622, 128] width 25 height 25
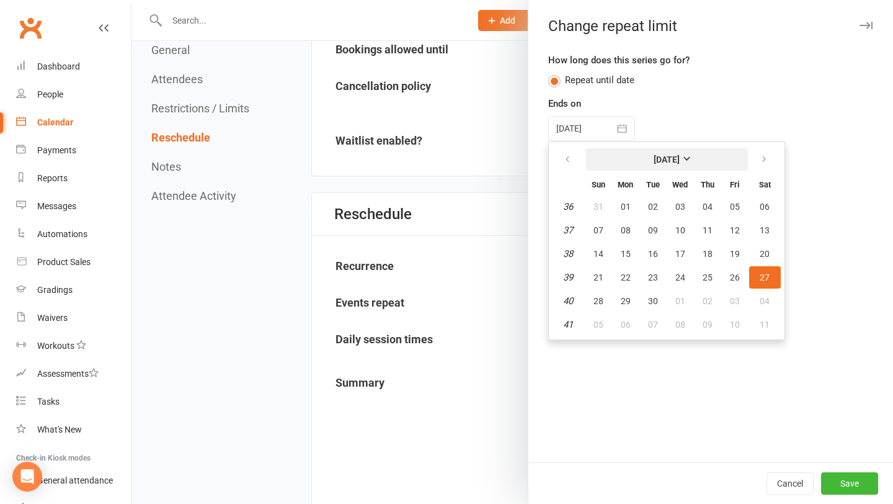
click at [684, 167] on button "[DATE]" at bounding box center [667, 159] width 163 height 22
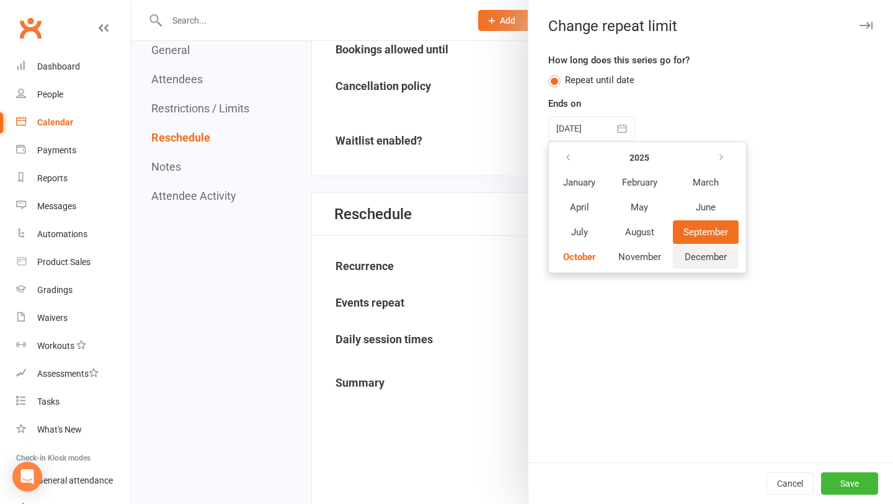
click at [695, 263] on button "December" at bounding box center [706, 257] width 66 height 24
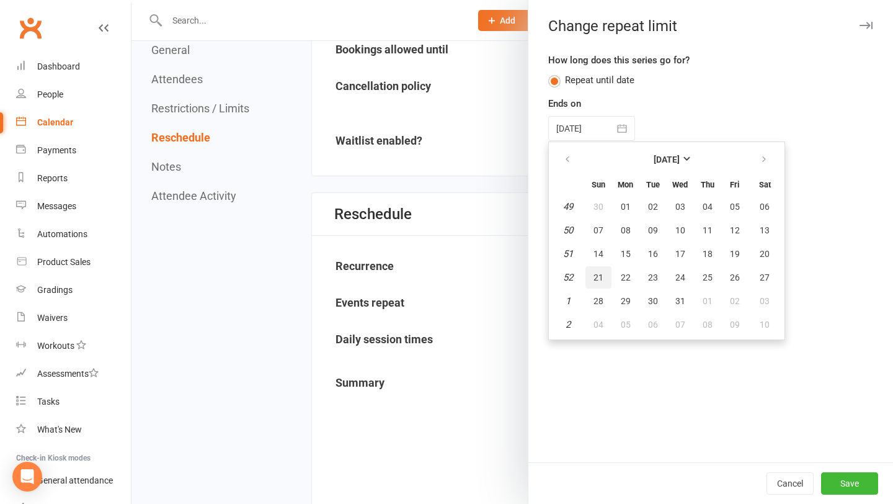
click at [607, 275] on button "21" at bounding box center [599, 277] width 26 height 22
type input "[DATE]"
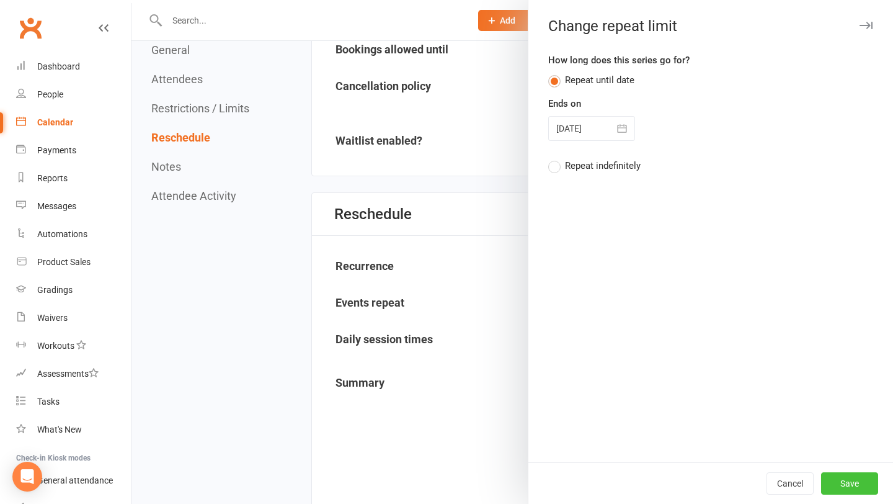
click at [850, 486] on button "Save" at bounding box center [849, 483] width 57 height 22
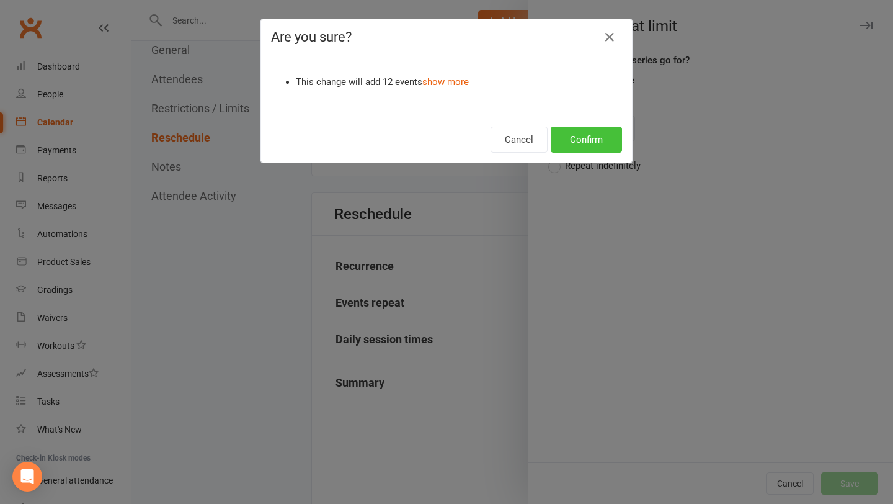
click at [581, 138] on button "Confirm" at bounding box center [586, 140] width 71 height 26
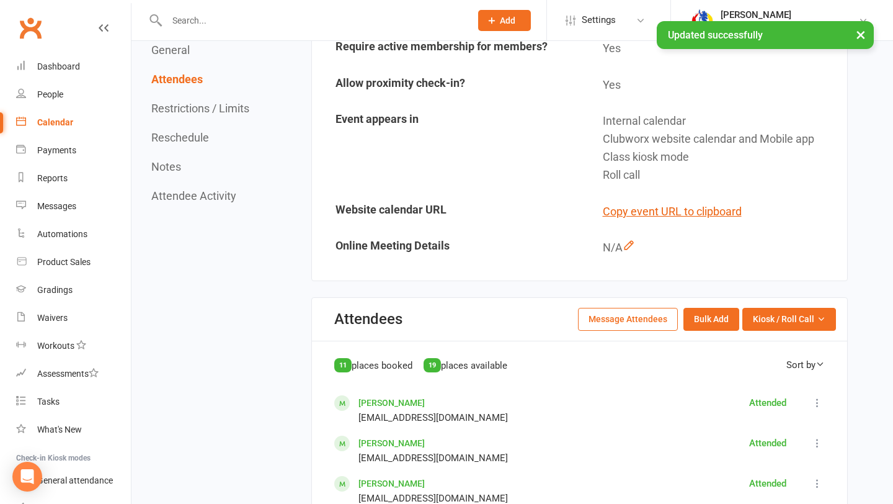
scroll to position [0, 0]
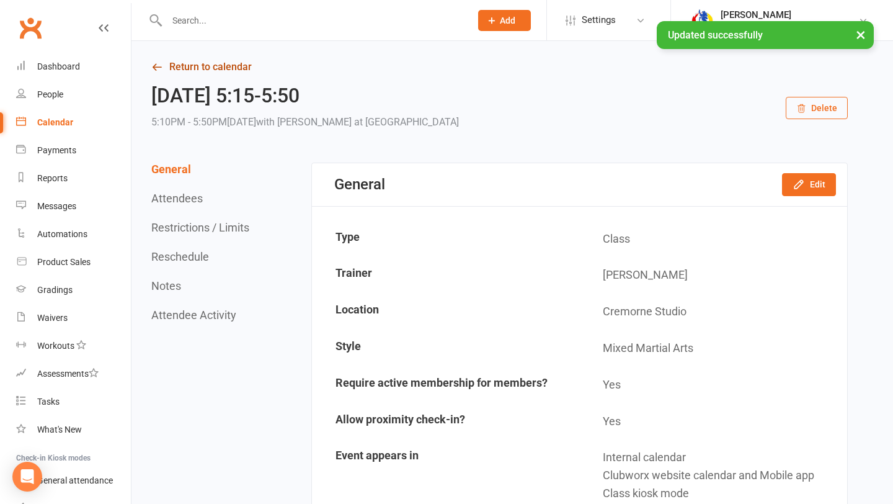
click at [231, 63] on link "Return to calendar" at bounding box center [499, 66] width 697 height 17
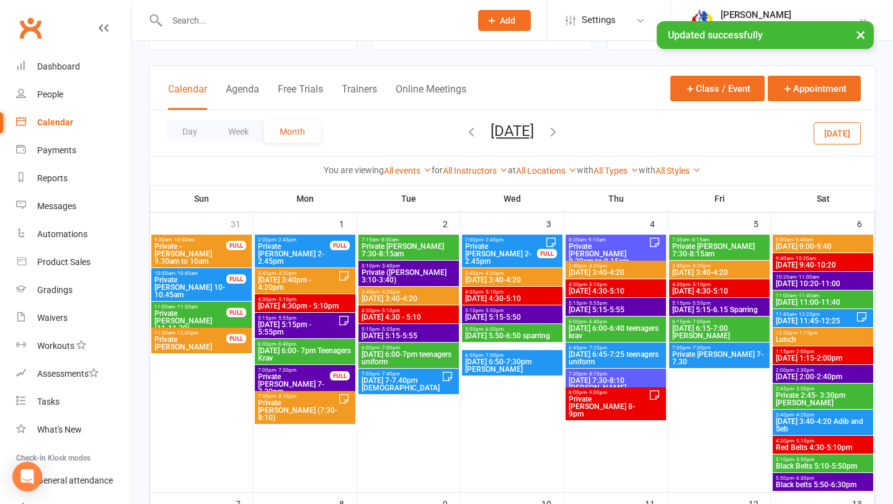
scroll to position [81, 0]
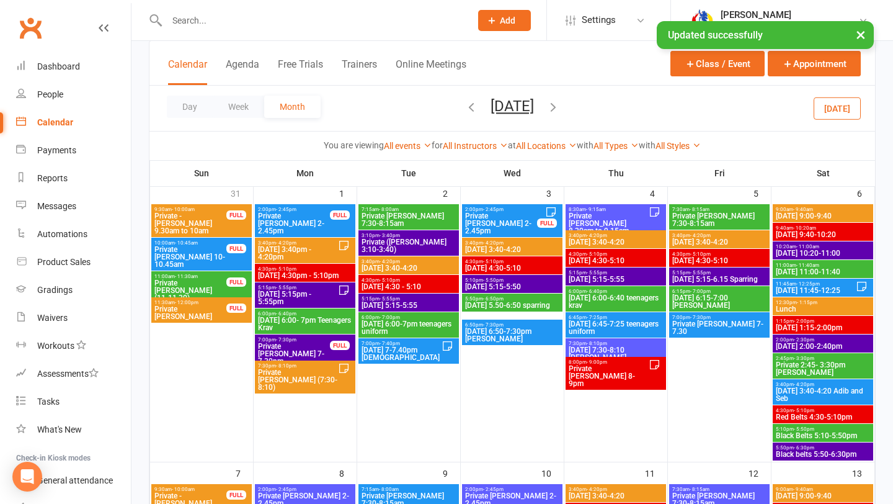
click at [520, 305] on span "[DATE] 5.50-6:50 sparring" at bounding box center [513, 305] width 96 height 7
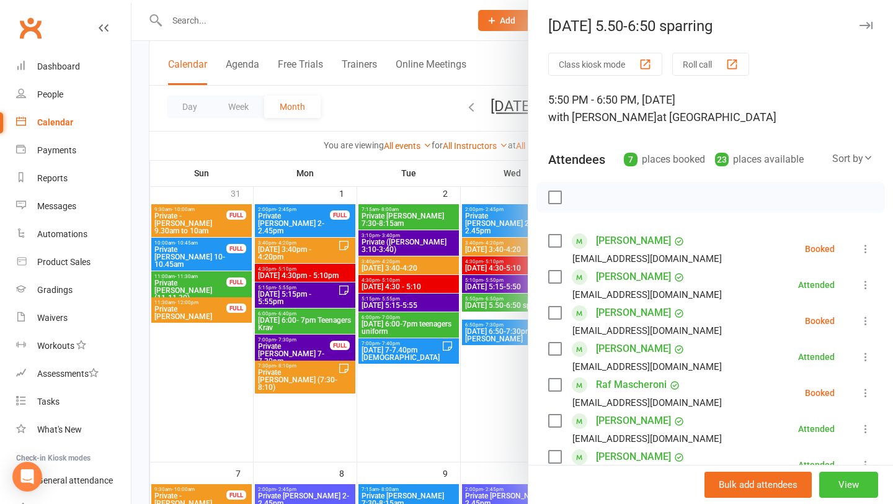
click at [838, 483] on button "View" at bounding box center [849, 484] width 59 height 26
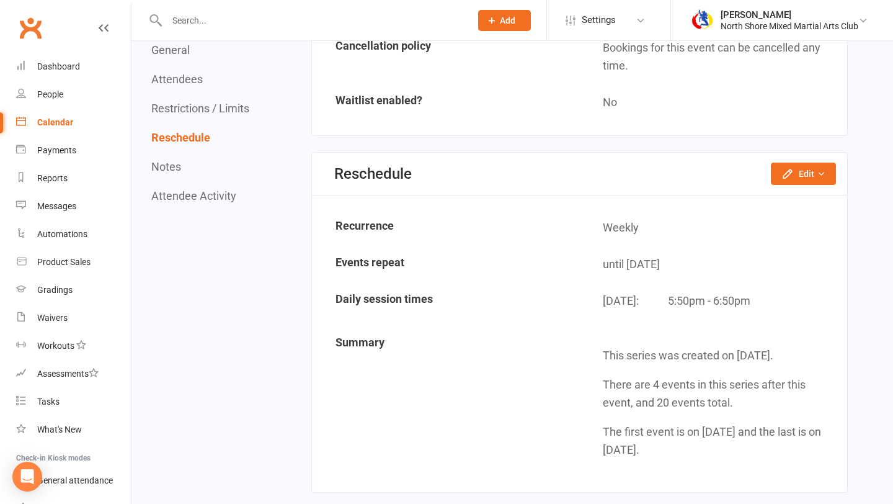
scroll to position [1244, 0]
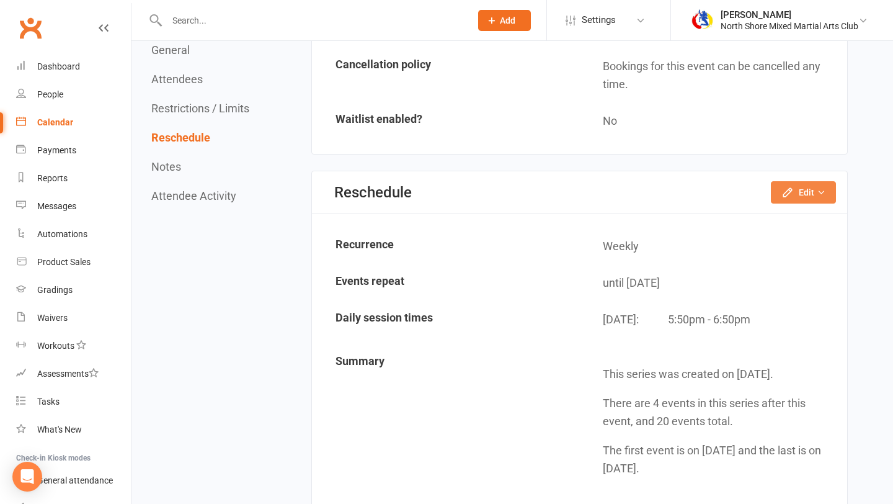
click at [808, 196] on button "Edit" at bounding box center [803, 192] width 65 height 22
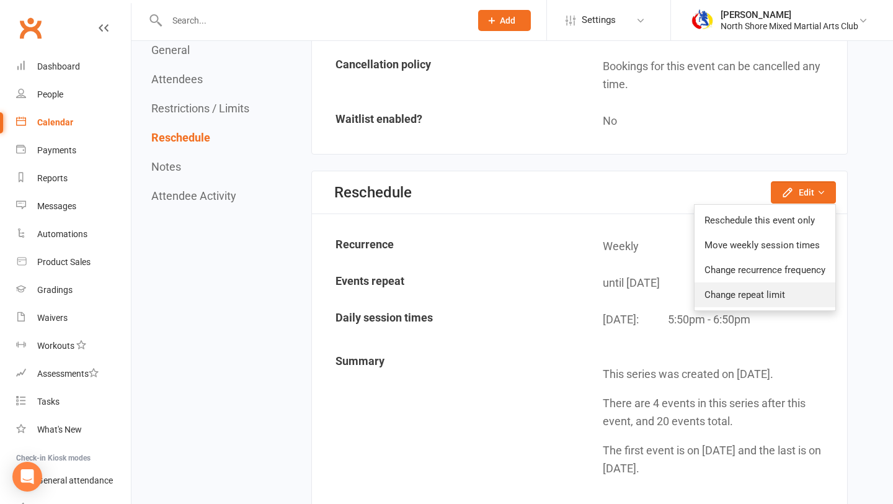
click at [794, 302] on link "Change repeat limit" at bounding box center [765, 294] width 141 height 25
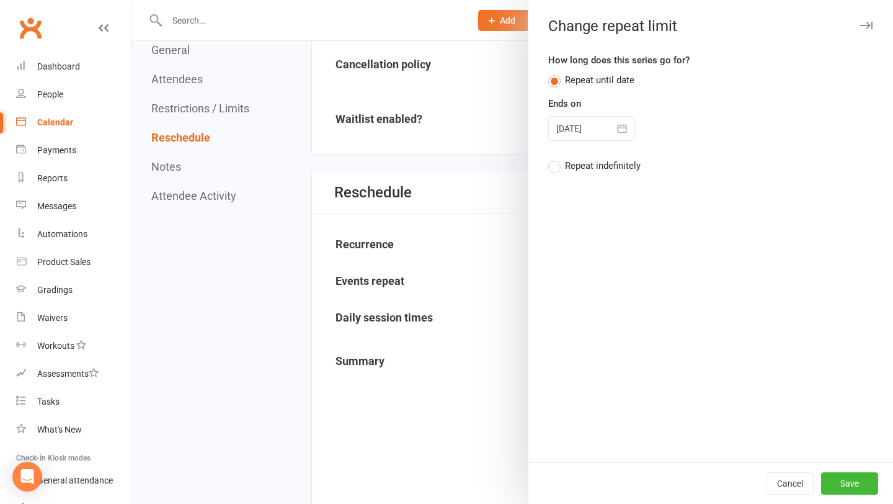
click at [619, 129] on icon "button" at bounding box center [622, 128] width 12 height 12
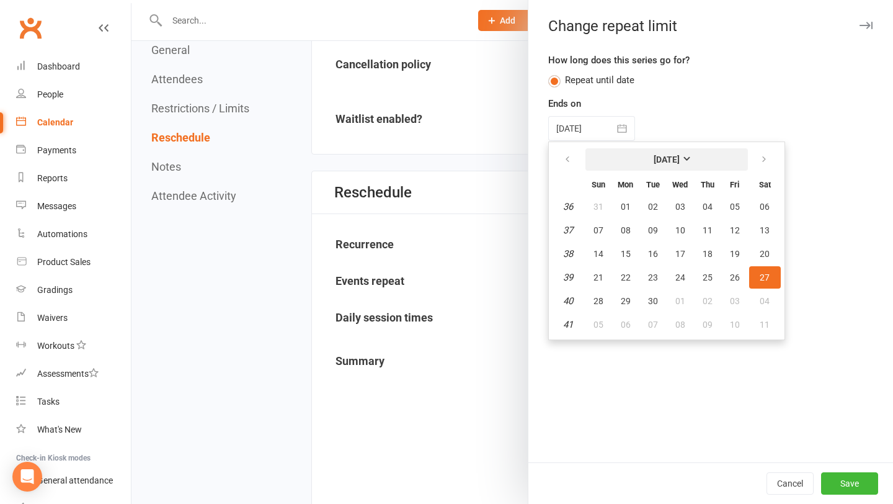
click at [656, 163] on strong "[DATE]" at bounding box center [667, 159] width 26 height 10
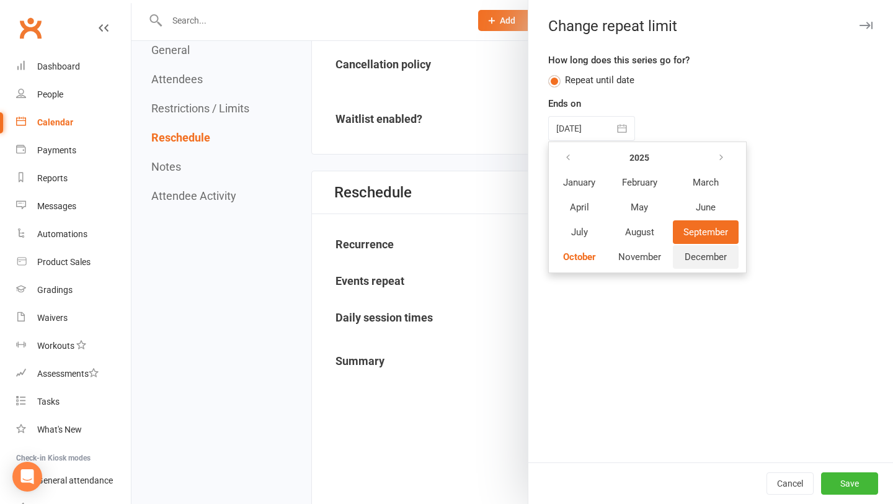
click at [717, 254] on span "December" at bounding box center [706, 256] width 42 height 11
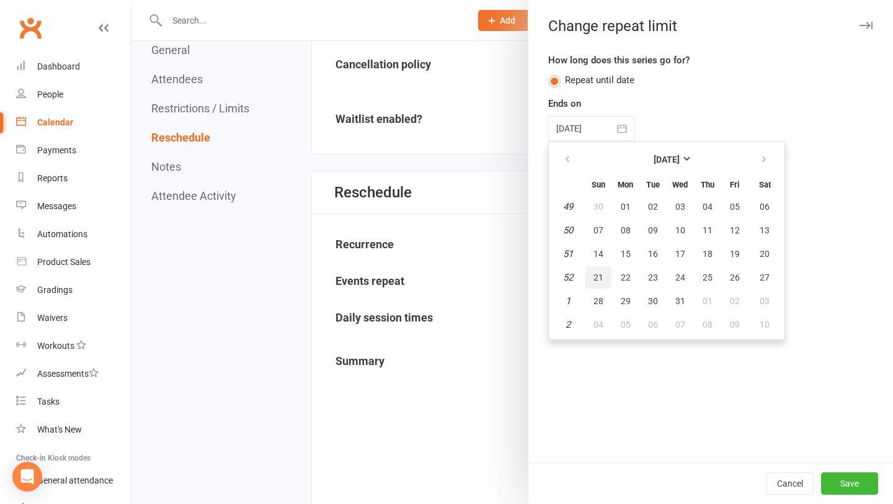
click at [607, 274] on button "21" at bounding box center [599, 277] width 26 height 22
type input "[DATE]"
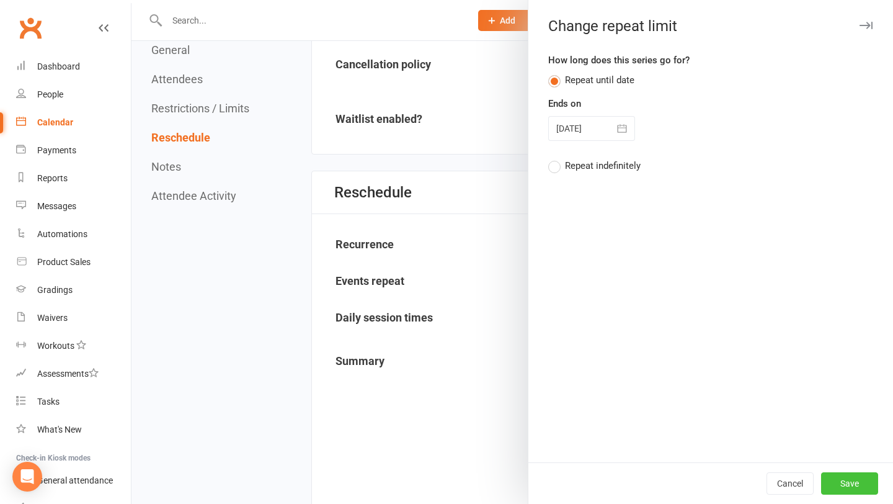
click at [846, 483] on button "Save" at bounding box center [849, 483] width 57 height 22
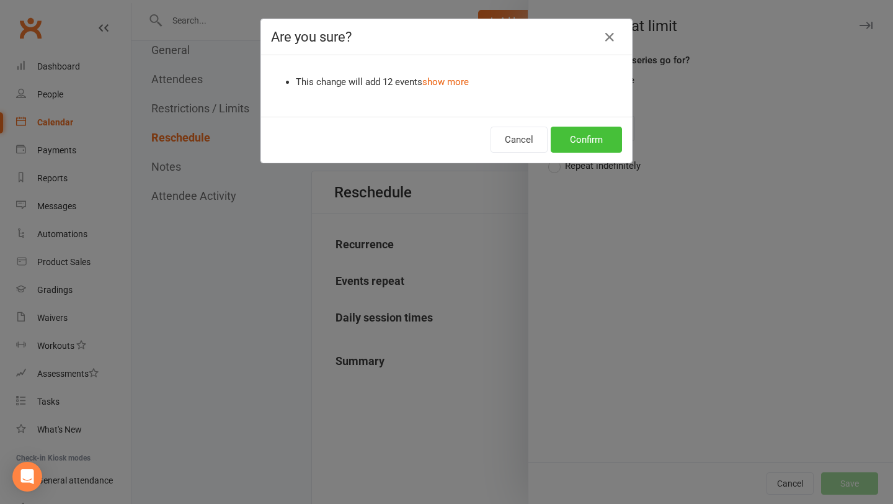
click at [595, 140] on button "Confirm" at bounding box center [586, 140] width 71 height 26
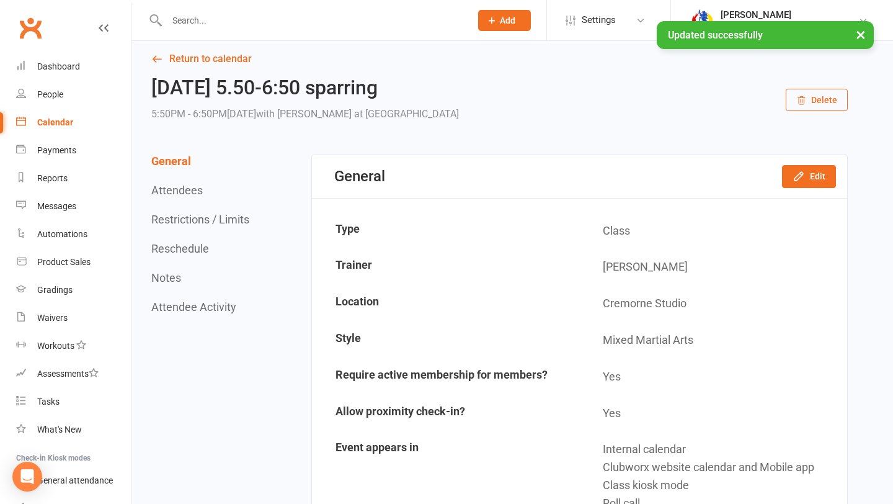
scroll to position [0, 0]
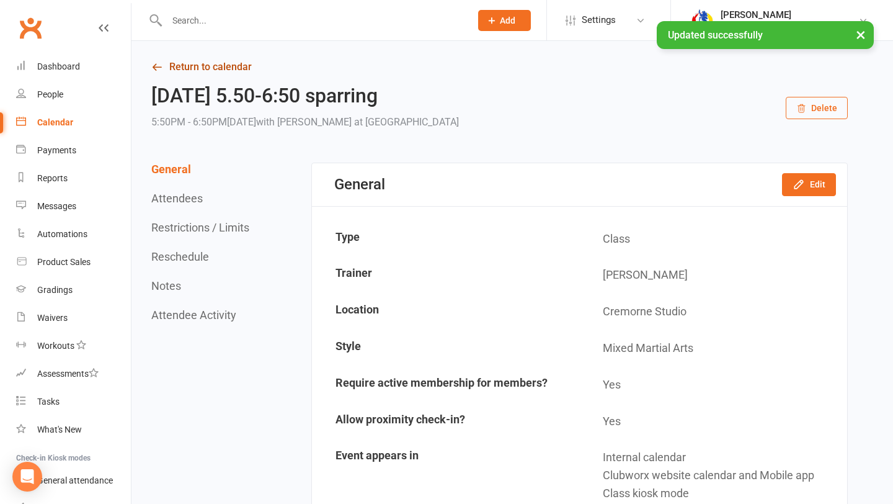
click at [235, 61] on link "Return to calendar" at bounding box center [499, 66] width 697 height 17
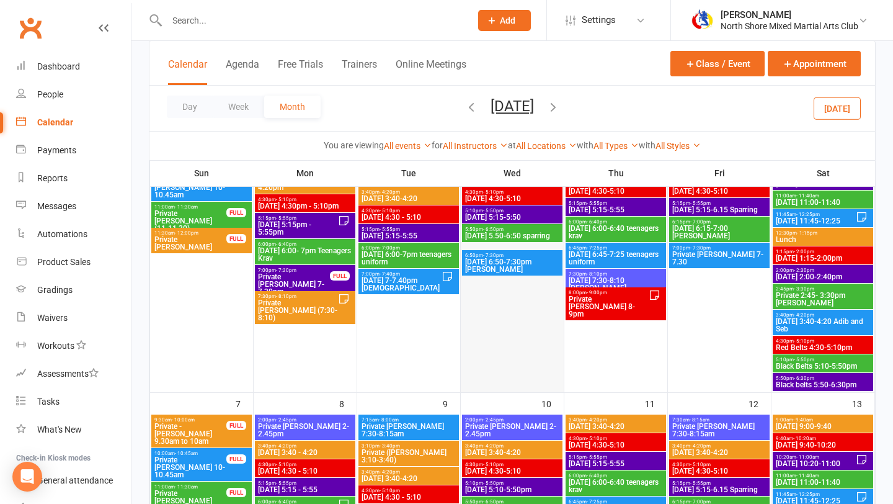
scroll to position [157, 0]
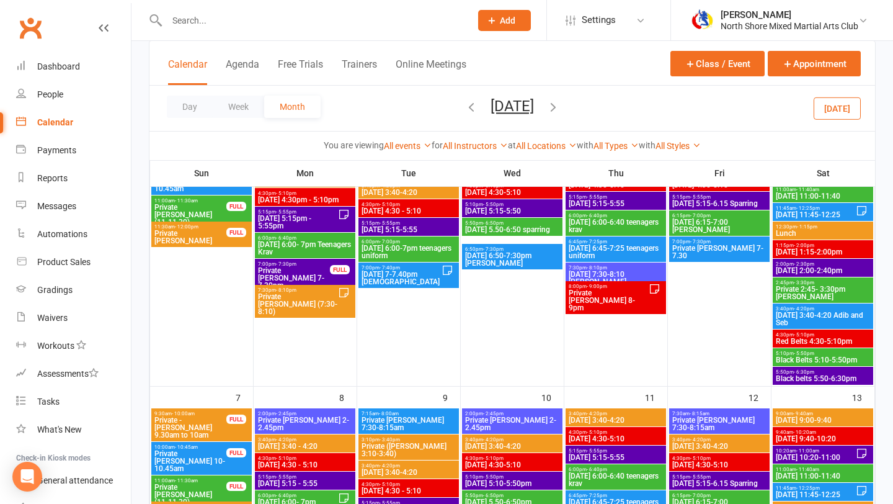
click at [508, 259] on span "[DATE] 6:50-7:30pm [PERSON_NAME]" at bounding box center [513, 259] width 96 height 15
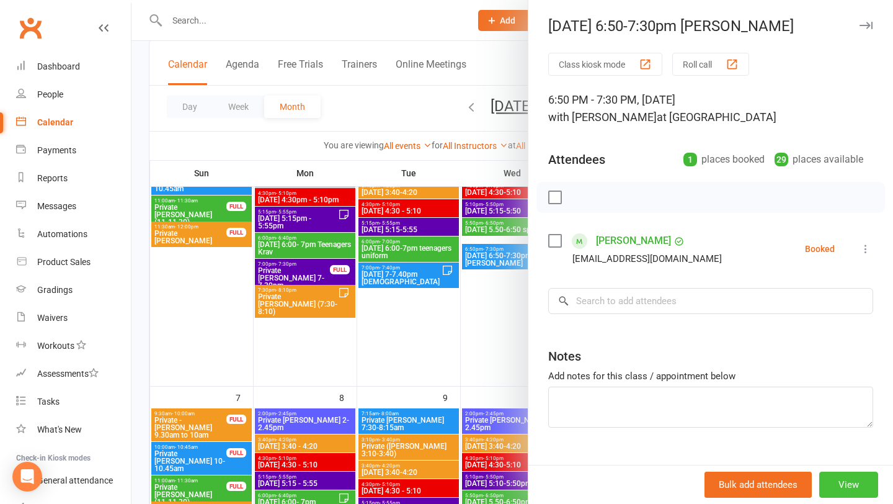
click at [851, 486] on button "View" at bounding box center [849, 484] width 59 height 26
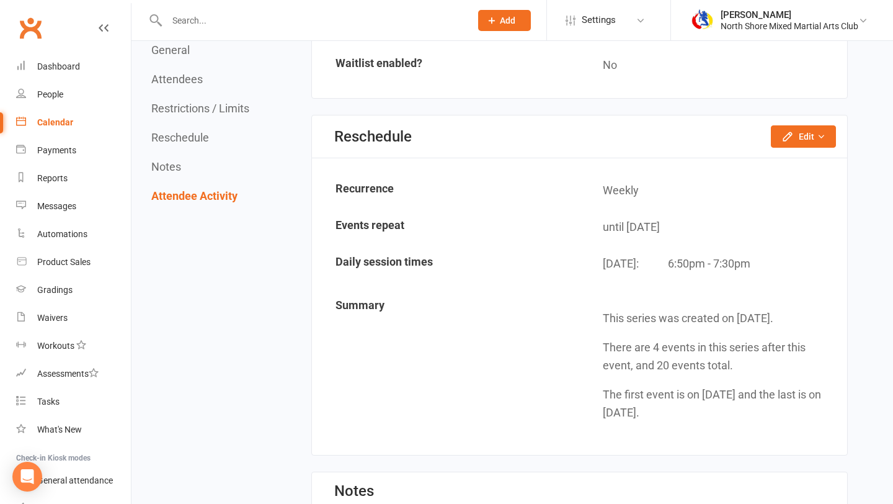
scroll to position [951, 0]
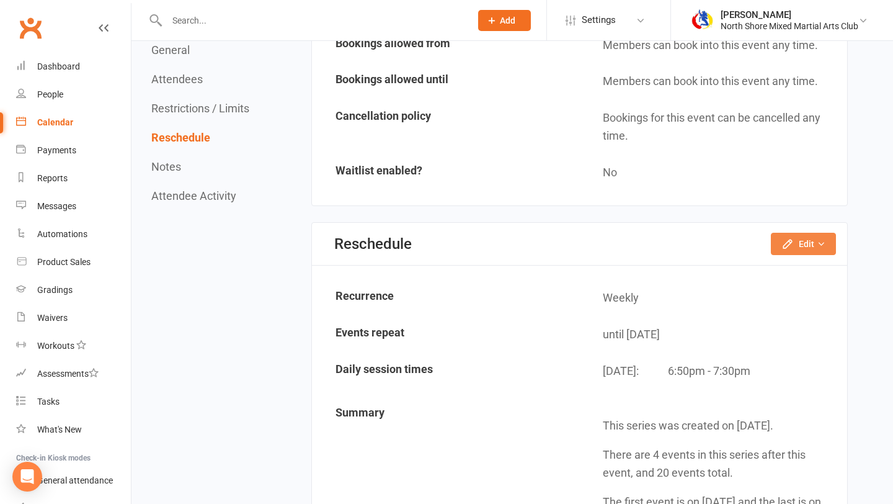
click at [779, 243] on button "Edit" at bounding box center [803, 244] width 65 height 22
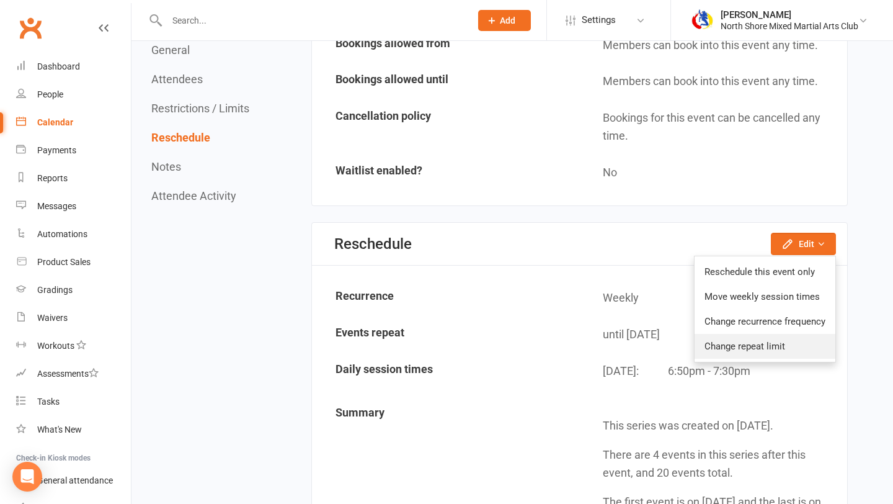
click at [782, 341] on link "Change repeat limit" at bounding box center [765, 346] width 141 height 25
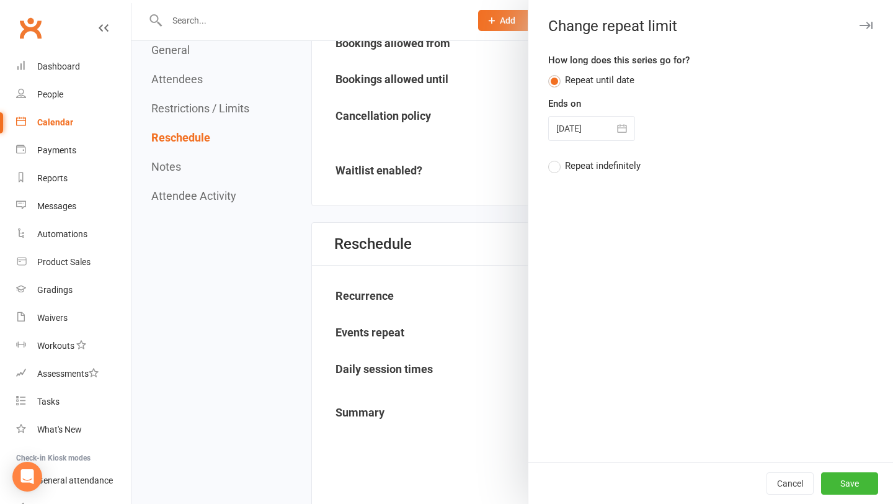
click at [615, 128] on button "button" at bounding box center [622, 128] width 25 height 25
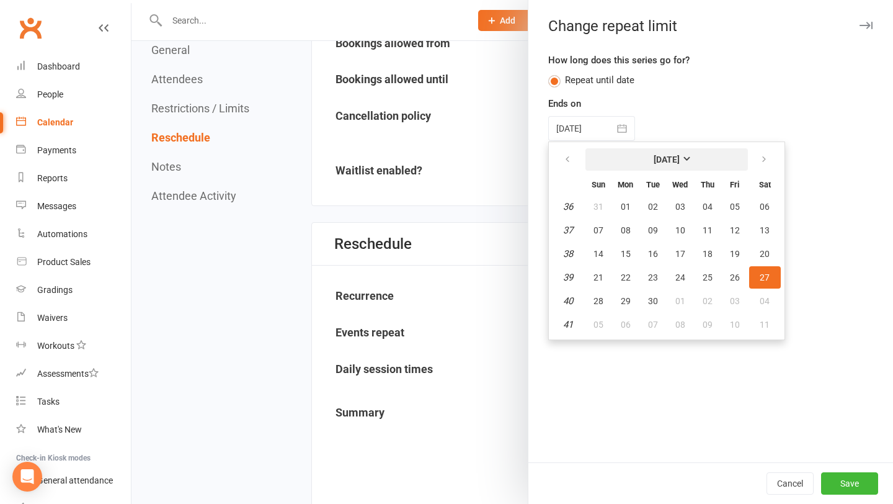
click at [671, 154] on strong "[DATE]" at bounding box center [667, 159] width 26 height 10
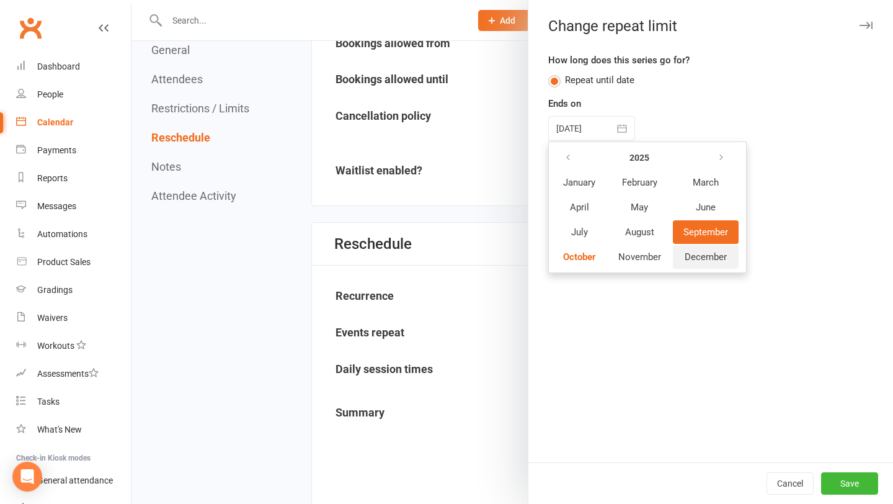
click at [707, 259] on span "December" at bounding box center [706, 256] width 42 height 11
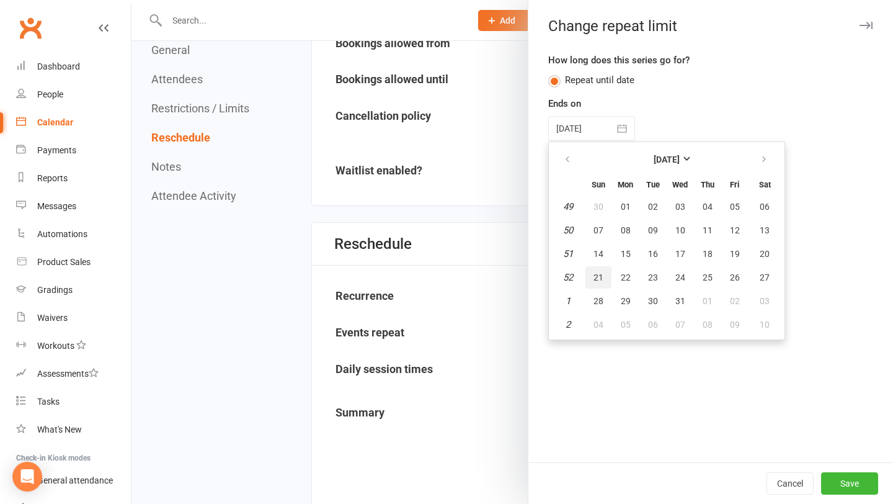
click at [601, 279] on span "21" at bounding box center [599, 277] width 10 height 10
type input "[DATE]"
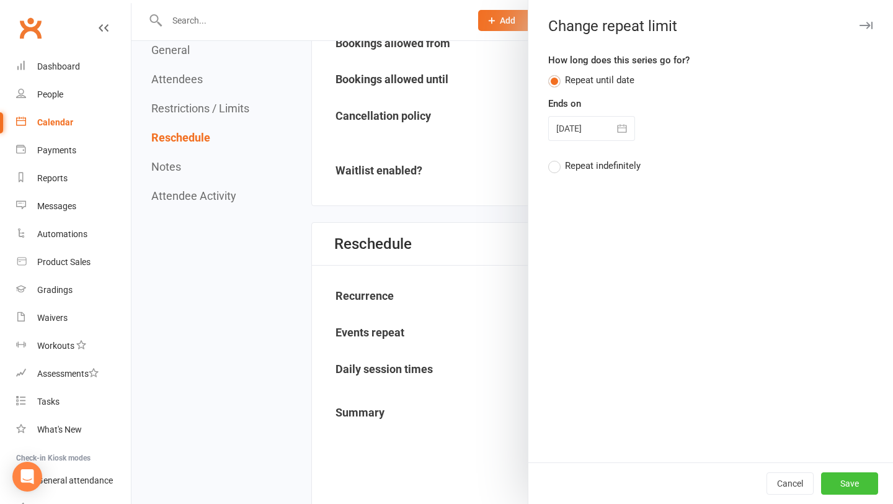
click at [850, 477] on button "Save" at bounding box center [849, 483] width 57 height 22
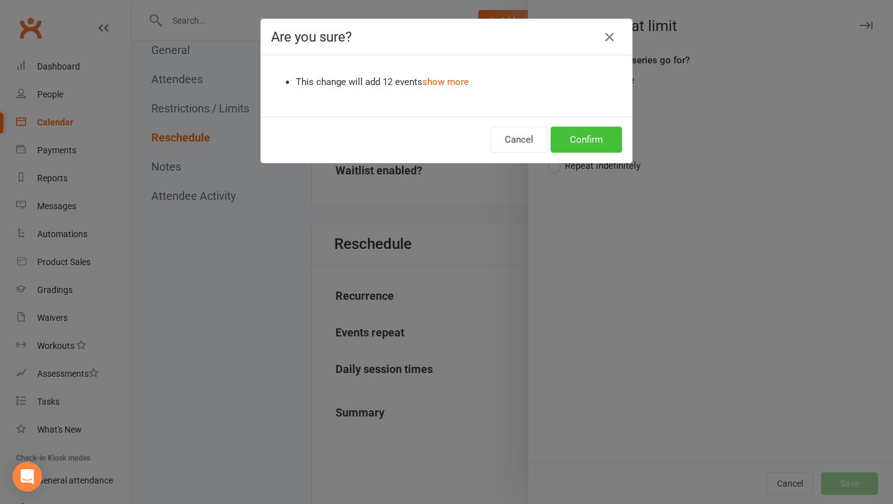
click at [578, 147] on button "Confirm" at bounding box center [586, 140] width 71 height 26
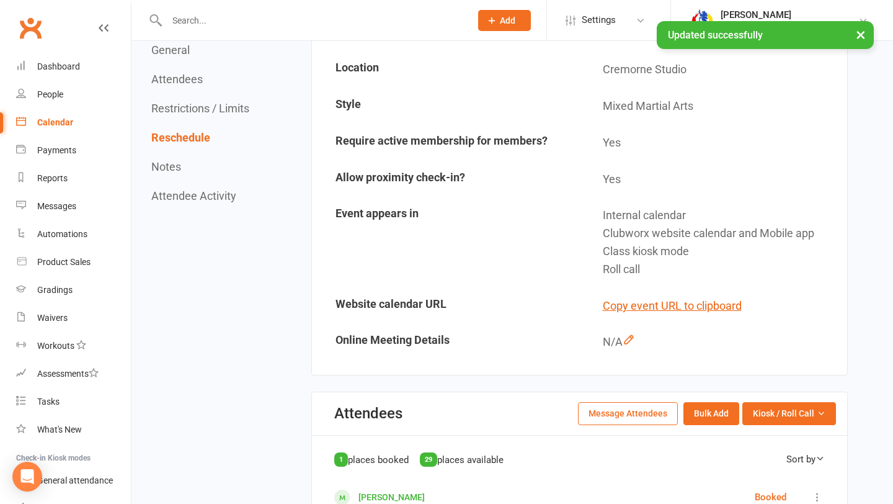
scroll to position [0, 0]
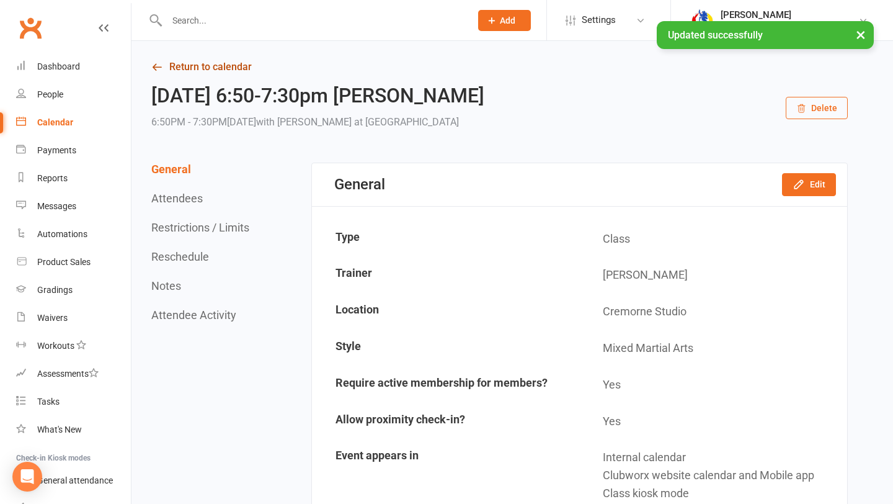
click at [208, 75] on link "Return to calendar" at bounding box center [499, 66] width 697 height 17
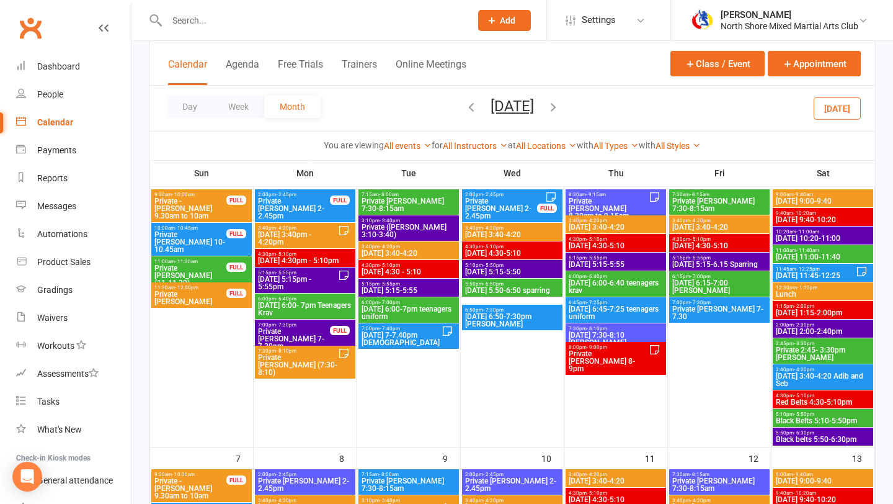
scroll to position [101, 0]
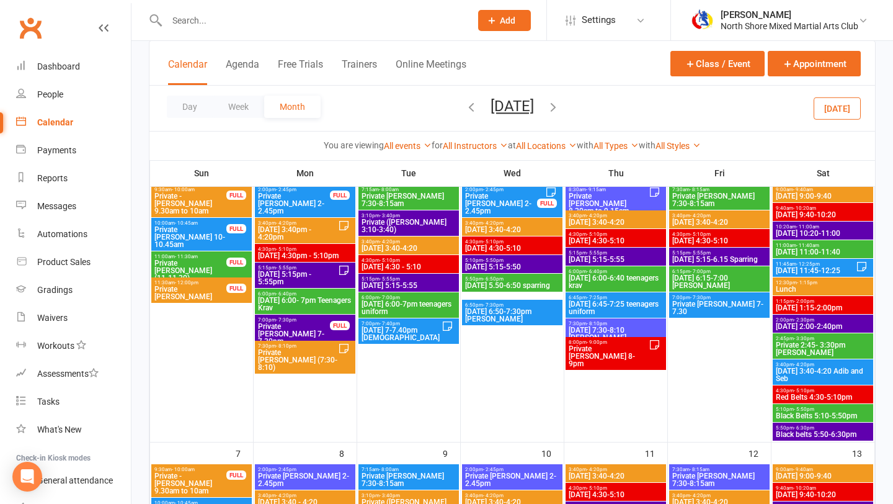
click at [628, 224] on span "[DATE] 3:40-4:20" at bounding box center [616, 221] width 96 height 7
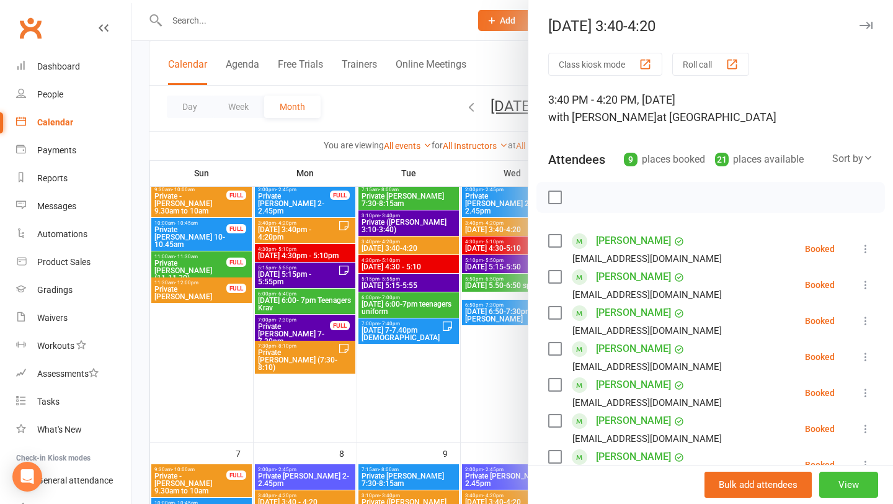
click at [839, 486] on button "View" at bounding box center [849, 484] width 59 height 26
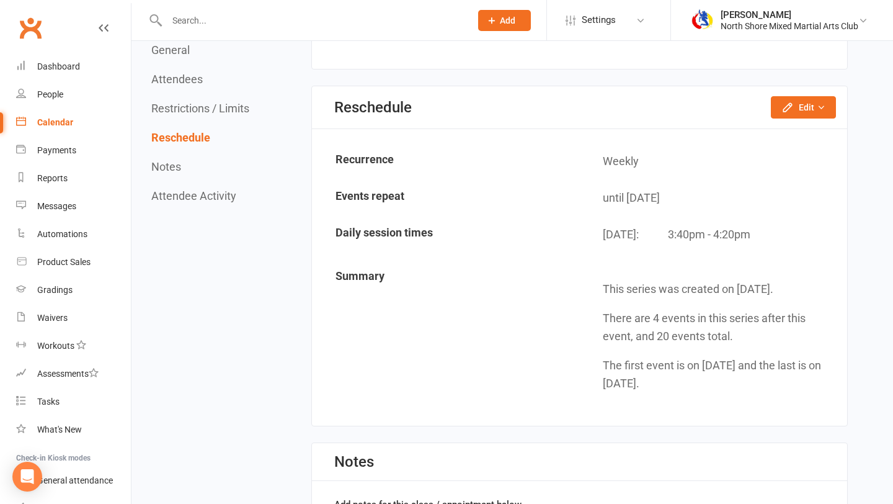
scroll to position [1374, 0]
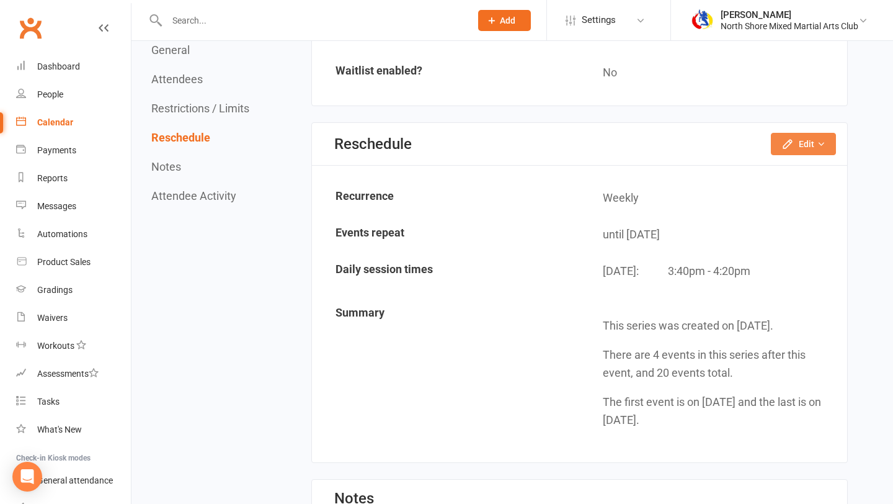
click at [817, 133] on button "Edit" at bounding box center [803, 144] width 65 height 22
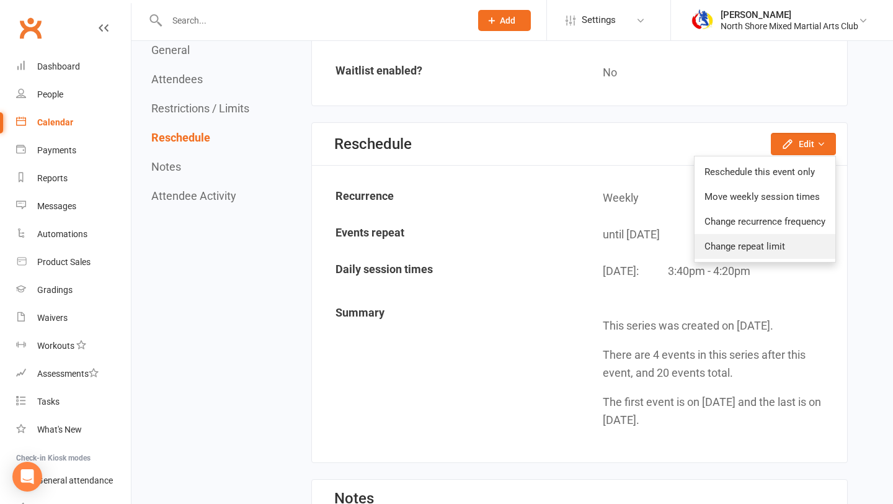
click at [779, 243] on link "Change repeat limit" at bounding box center [765, 246] width 141 height 25
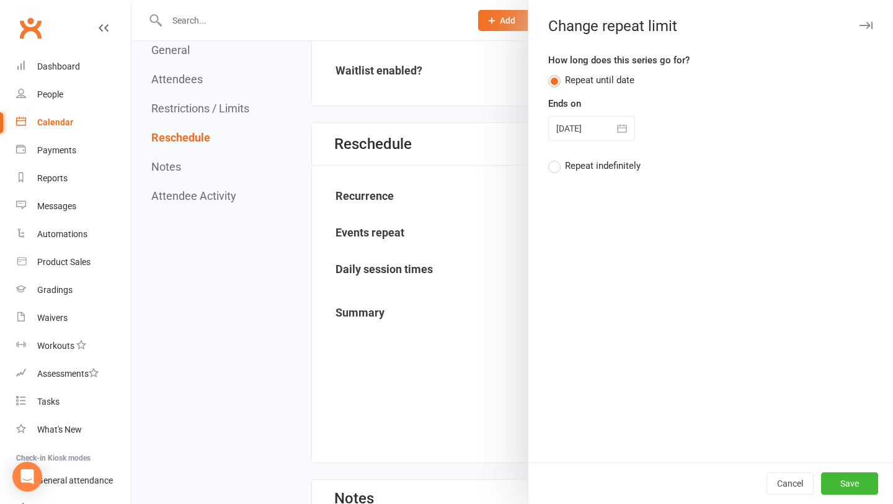
click at [632, 131] on button "button" at bounding box center [622, 128] width 25 height 25
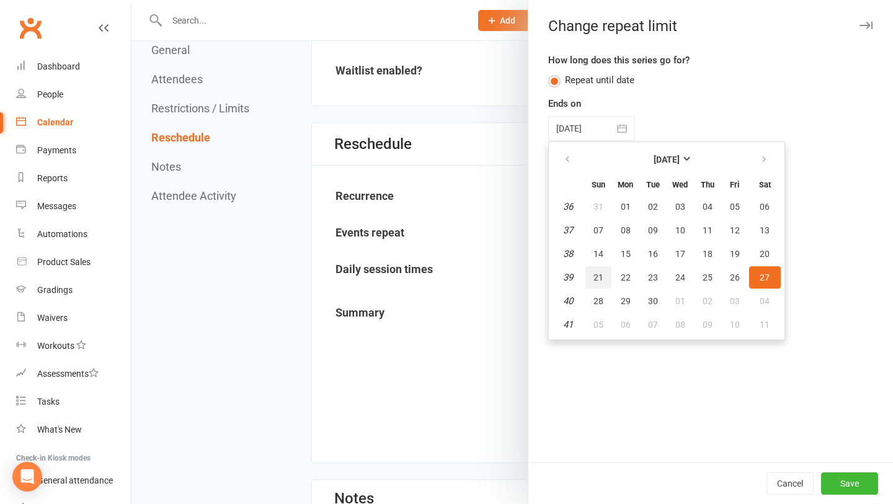
click at [596, 275] on span "21" at bounding box center [599, 277] width 10 height 10
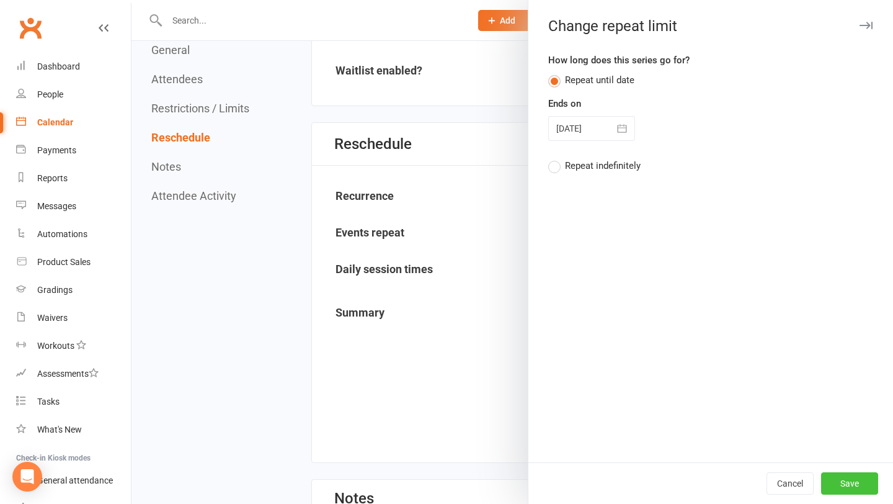
click at [848, 475] on button "Save" at bounding box center [849, 483] width 57 height 22
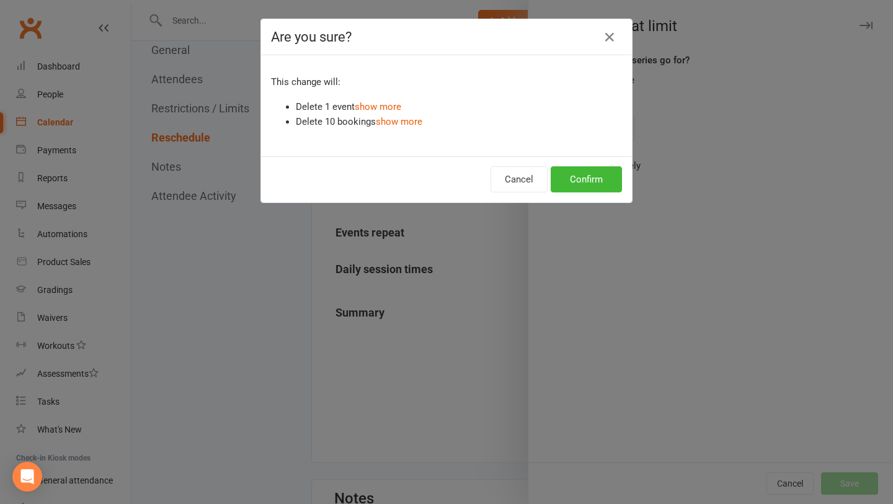
click at [388, 112] on li "Delete 1 event show more" at bounding box center [459, 106] width 326 height 15
click at [388, 106] on link "show more" at bounding box center [378, 106] width 47 height 11
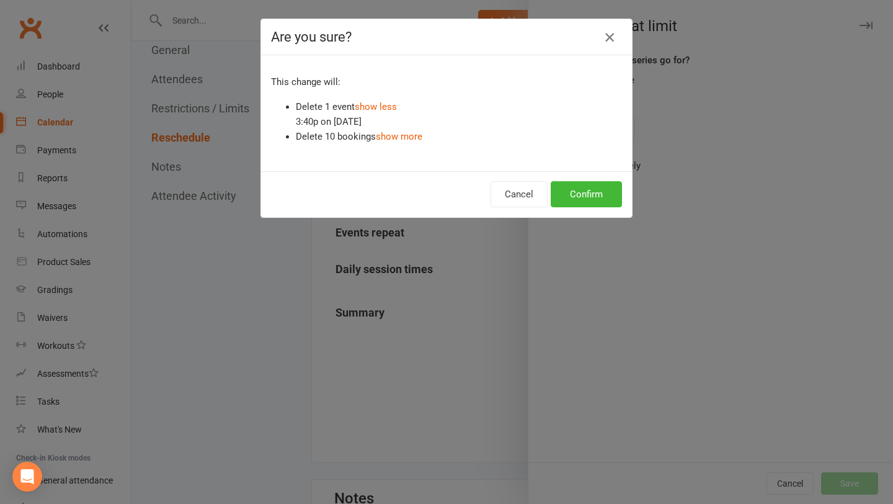
click at [602, 43] on button "button" at bounding box center [610, 37] width 20 height 20
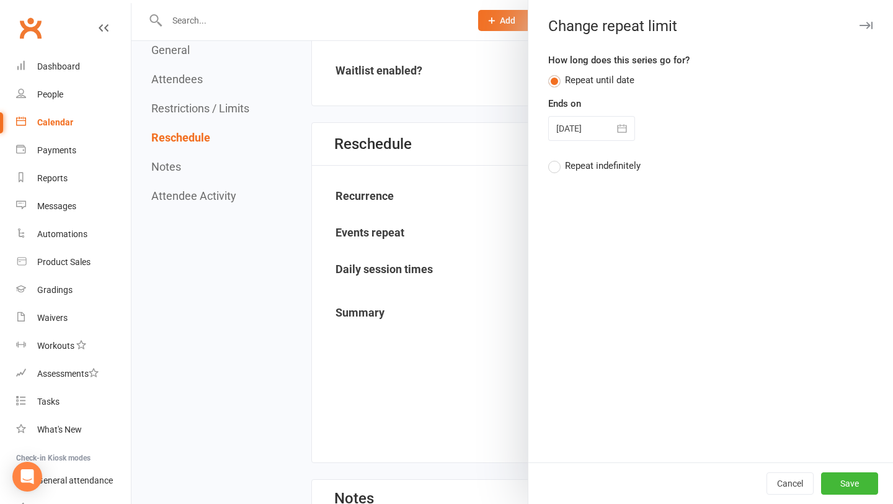
click at [627, 131] on icon "button" at bounding box center [622, 128] width 12 height 12
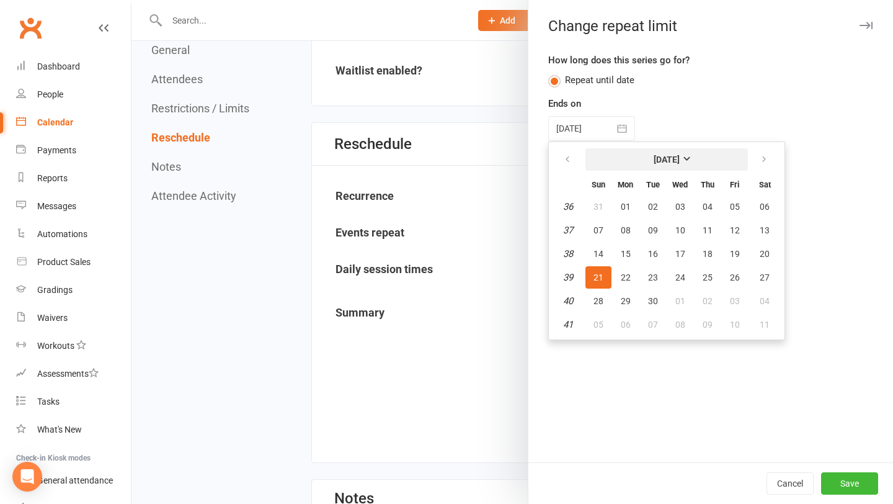
click at [680, 163] on strong "[DATE]" at bounding box center [667, 159] width 26 height 10
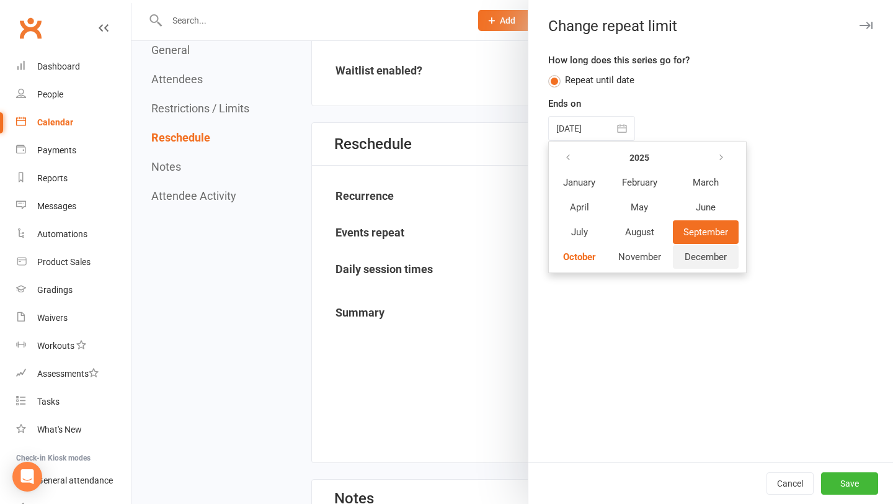
click at [714, 264] on button "December" at bounding box center [706, 257] width 66 height 24
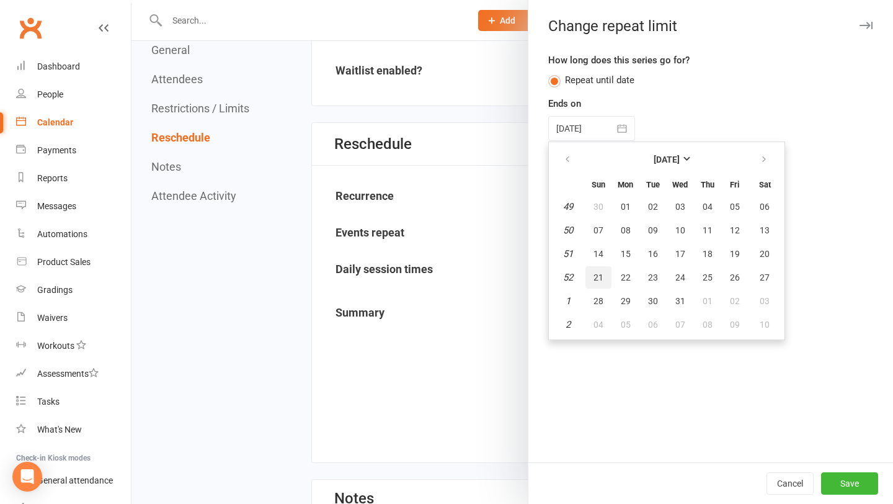
click at [600, 277] on span "21" at bounding box center [599, 277] width 10 height 10
type input "[DATE]"
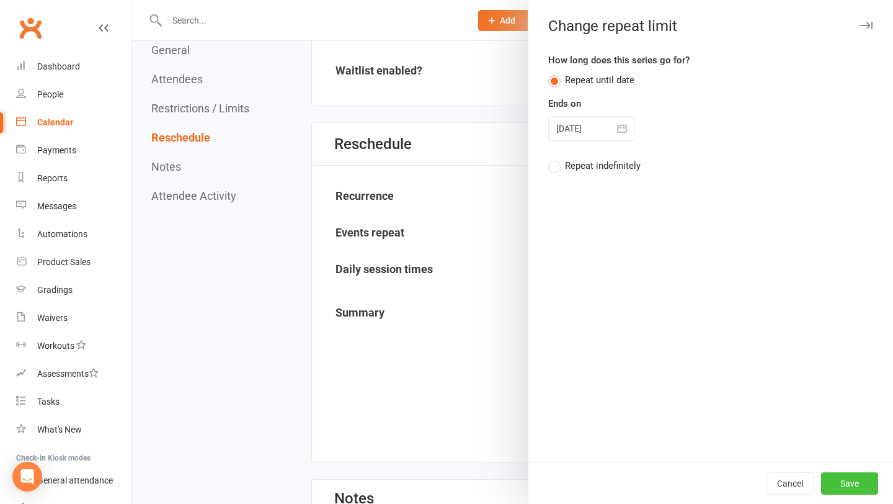
click at [840, 488] on button "Save" at bounding box center [849, 483] width 57 height 22
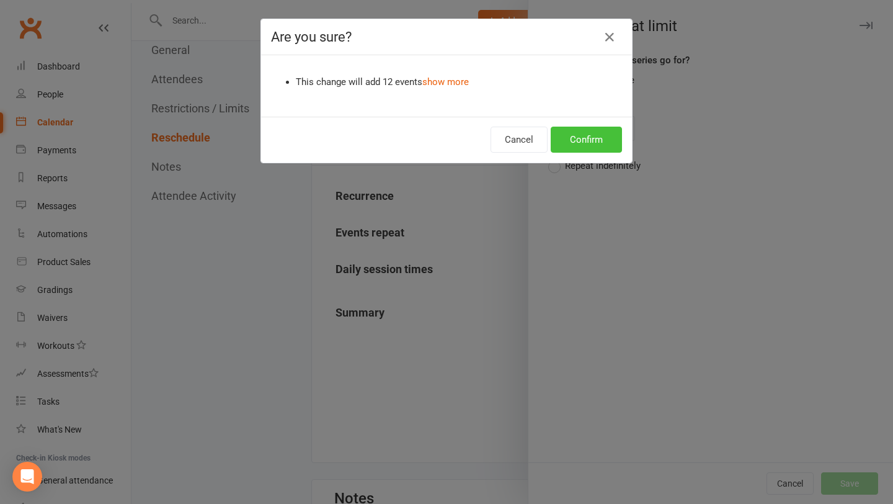
click at [580, 136] on button "Confirm" at bounding box center [586, 140] width 71 height 26
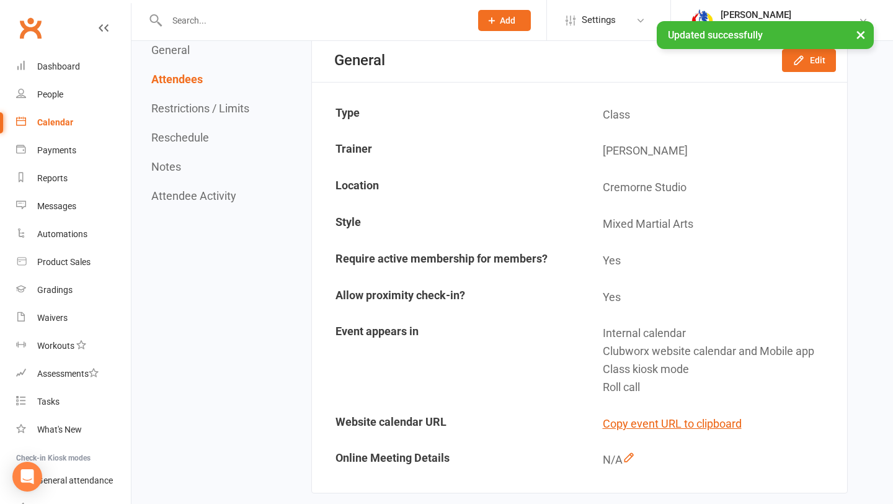
scroll to position [0, 0]
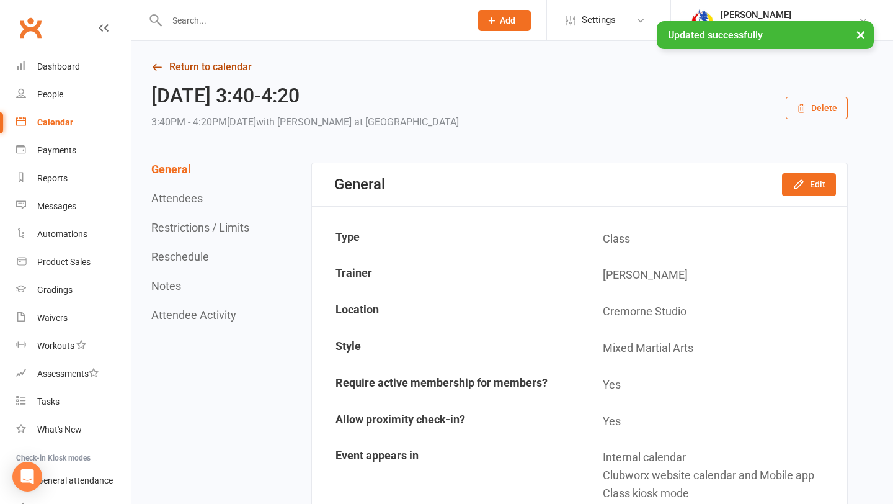
click at [181, 66] on link "Return to calendar" at bounding box center [499, 66] width 697 height 17
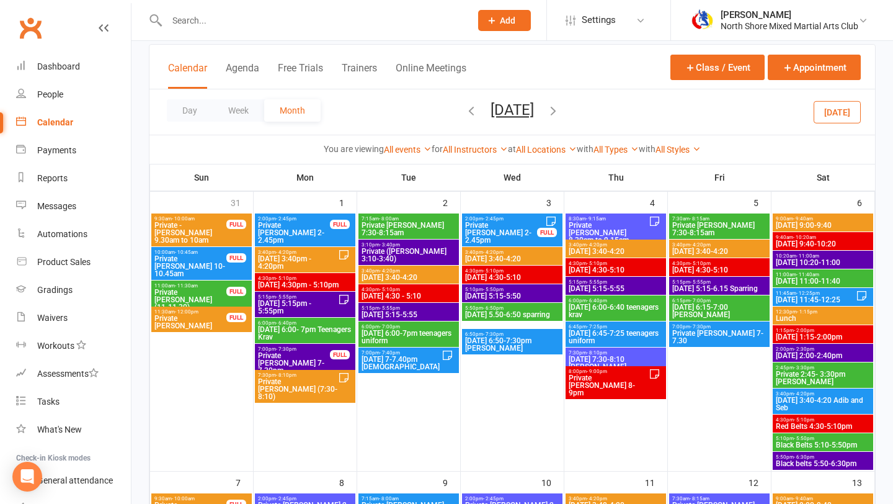
scroll to position [92, 0]
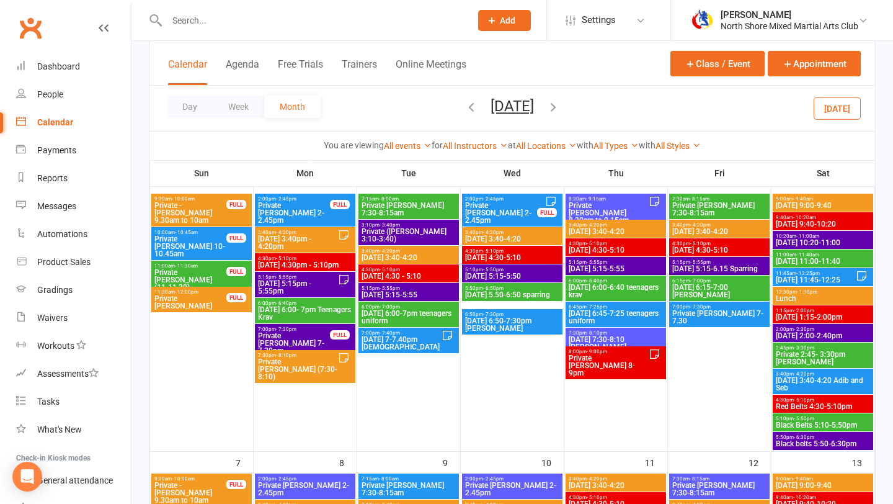
click at [622, 244] on span "4:30pm - 5:10pm" at bounding box center [616, 244] width 96 height 6
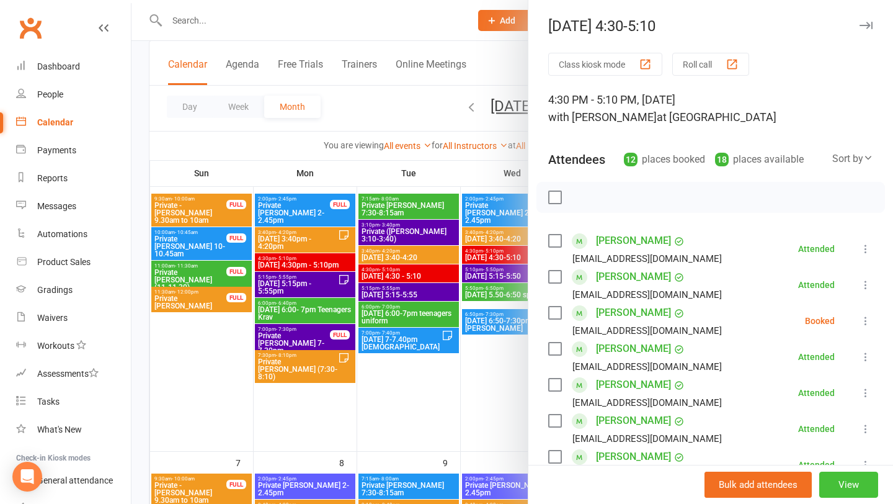
click at [824, 475] on button "View" at bounding box center [849, 484] width 59 height 26
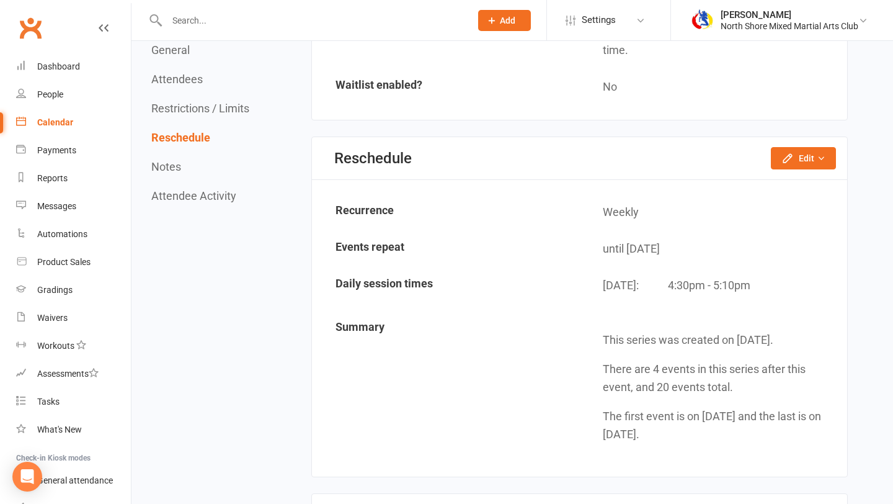
scroll to position [1478, 0]
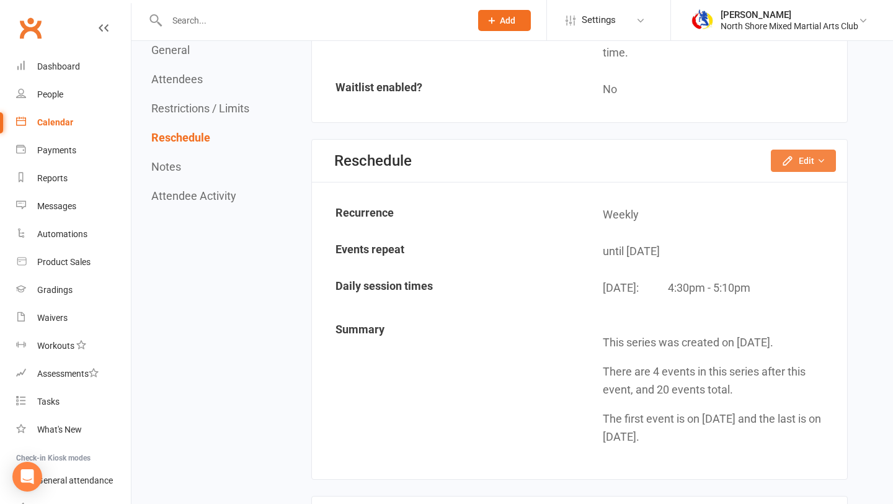
click at [824, 154] on button "Edit" at bounding box center [803, 161] width 65 height 22
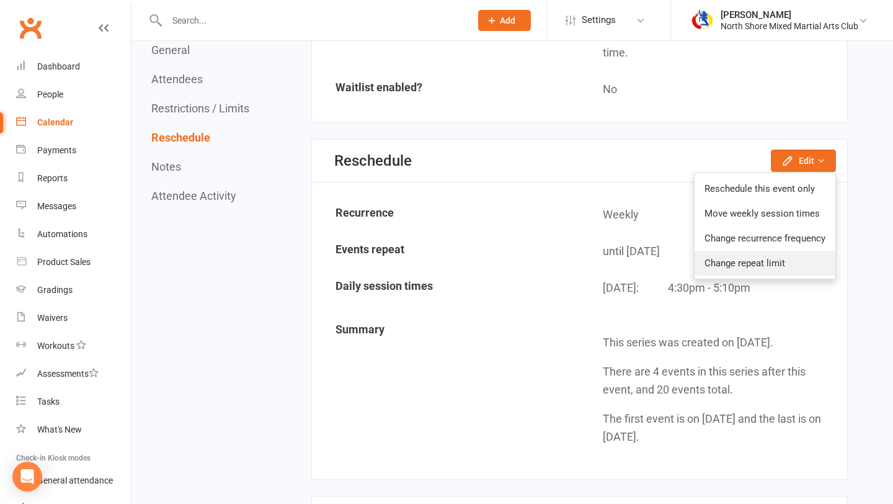
click at [783, 269] on link "Change repeat limit" at bounding box center [765, 263] width 141 height 25
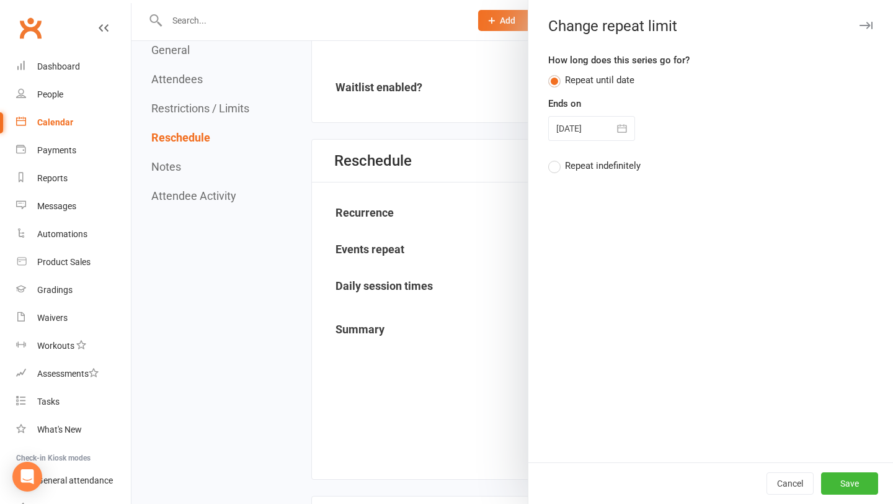
click at [622, 130] on icon "button" at bounding box center [622, 128] width 12 height 12
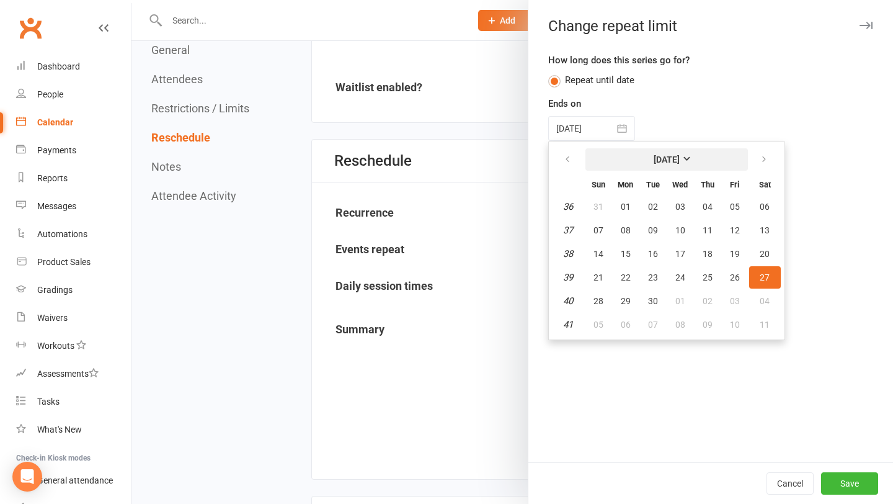
click at [683, 166] on button "[DATE]" at bounding box center [667, 159] width 163 height 22
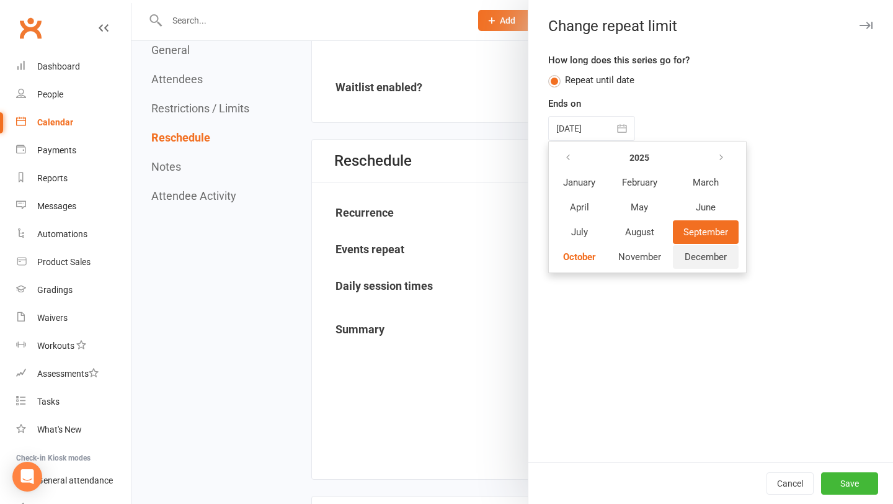
click at [723, 254] on span "December" at bounding box center [706, 256] width 42 height 11
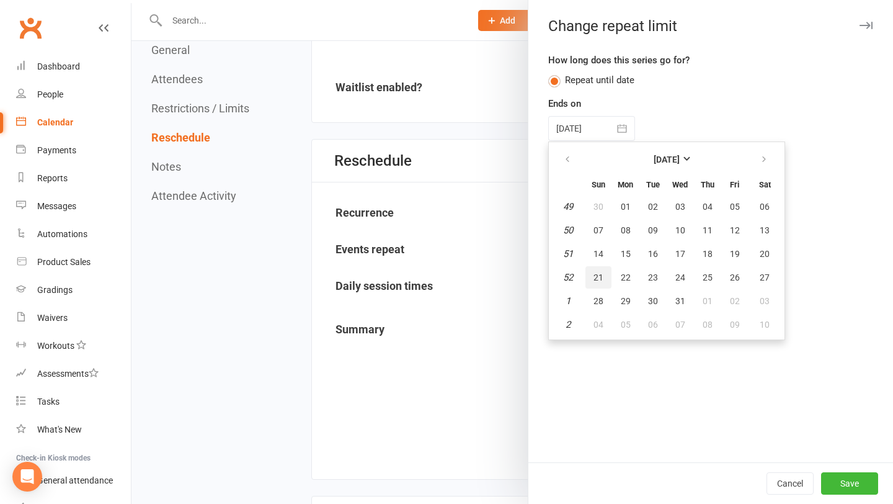
click at [607, 282] on button "21" at bounding box center [599, 277] width 26 height 22
type input "[DATE]"
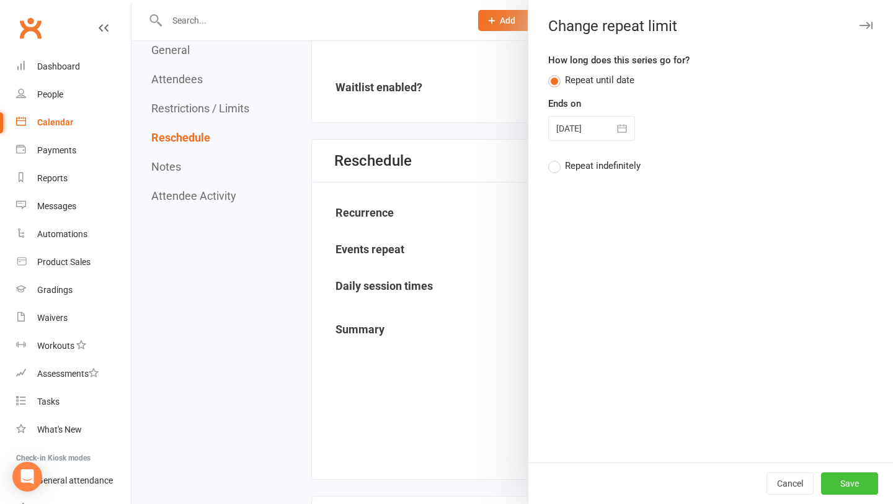
click at [871, 485] on button "Save" at bounding box center [849, 483] width 57 height 22
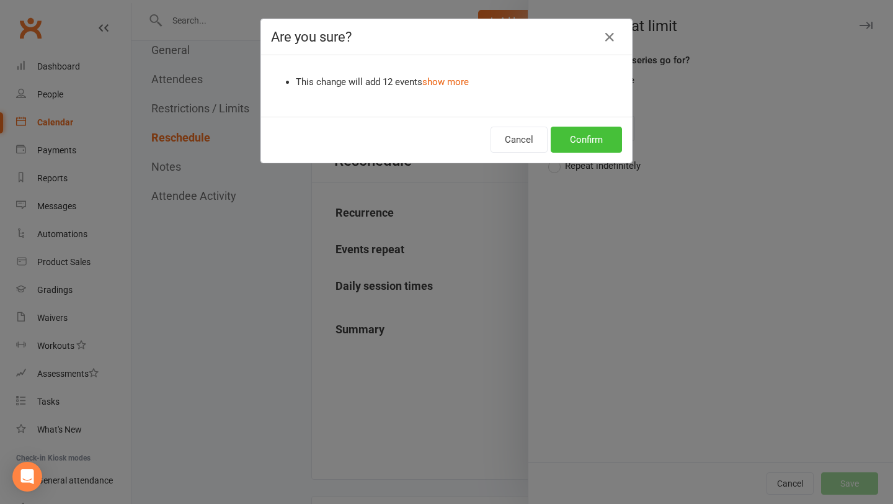
click at [598, 147] on button "Confirm" at bounding box center [586, 140] width 71 height 26
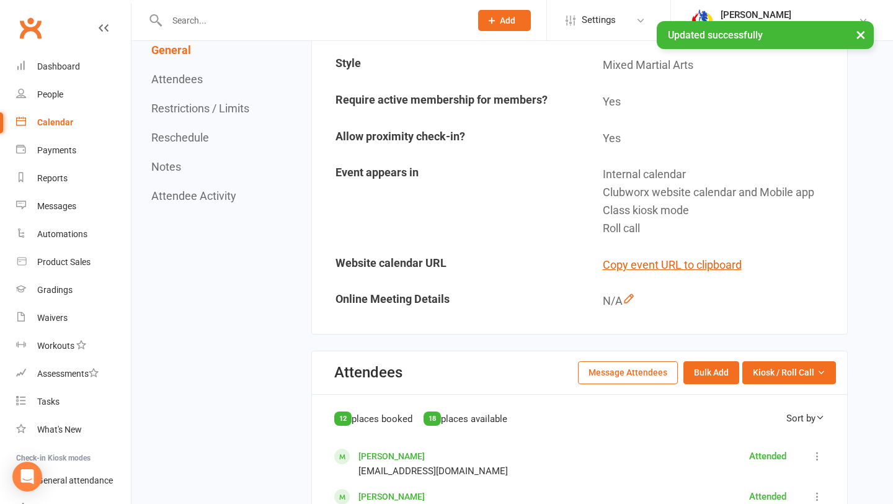
scroll to position [0, 0]
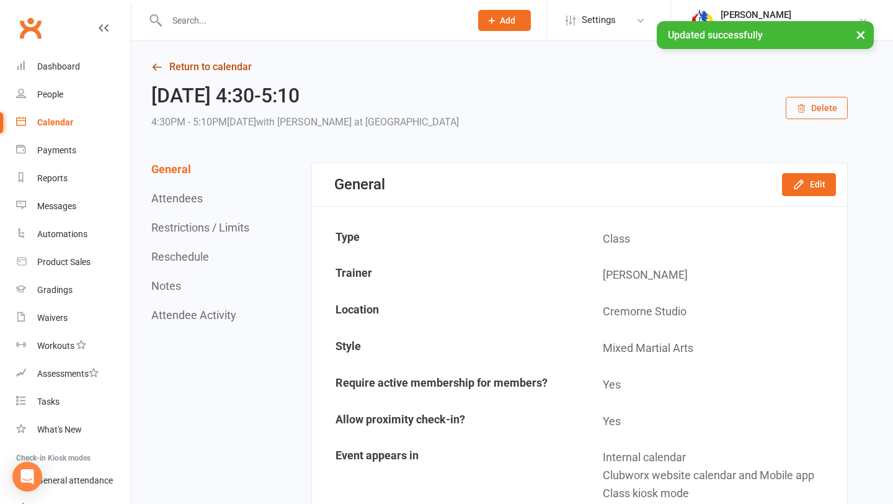
click at [217, 70] on link "Return to calendar" at bounding box center [499, 66] width 697 height 17
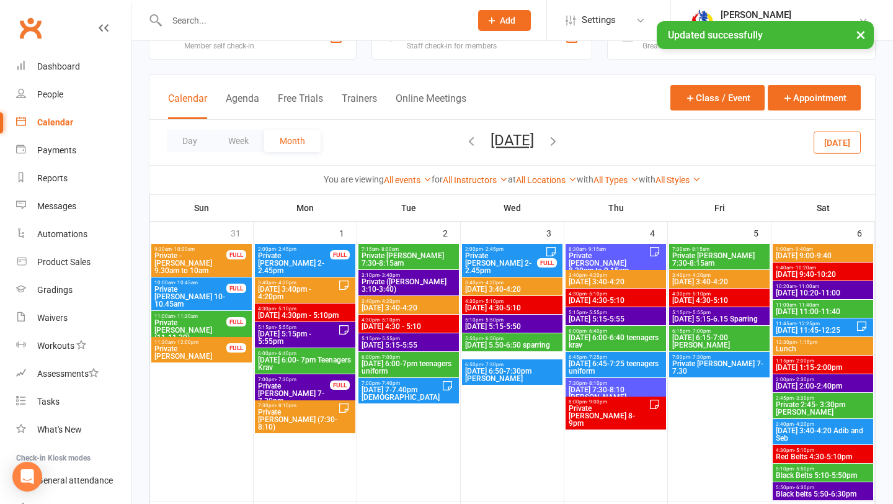
scroll to position [49, 0]
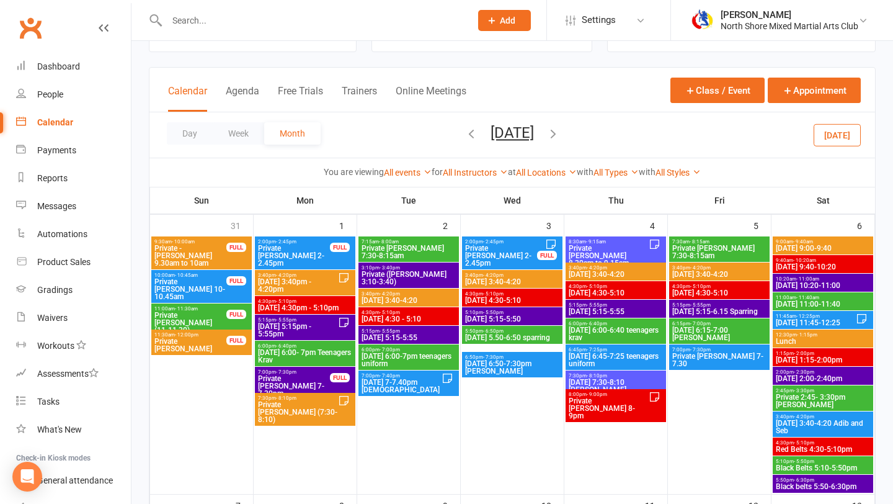
click at [632, 309] on span "[DATE] 5:15-5:55" at bounding box center [616, 311] width 96 height 7
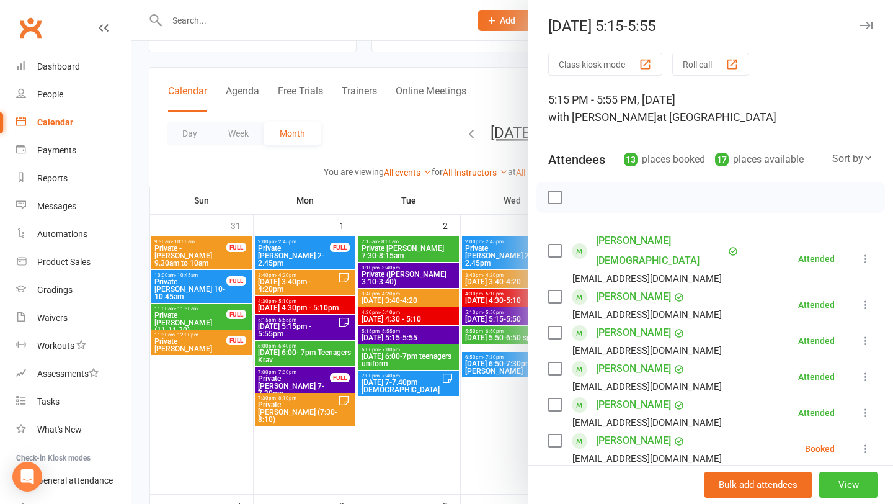
click at [856, 479] on button "View" at bounding box center [849, 484] width 59 height 26
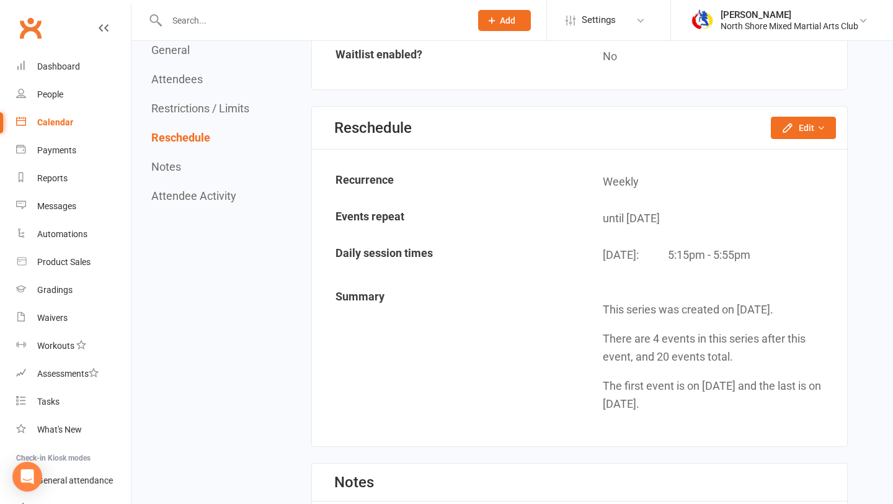
scroll to position [1570, 0]
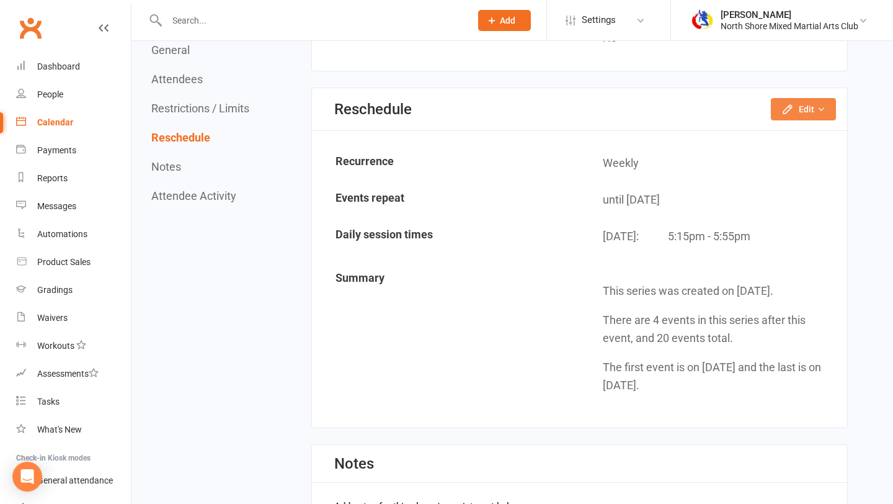
click at [817, 118] on button "Edit" at bounding box center [803, 109] width 65 height 22
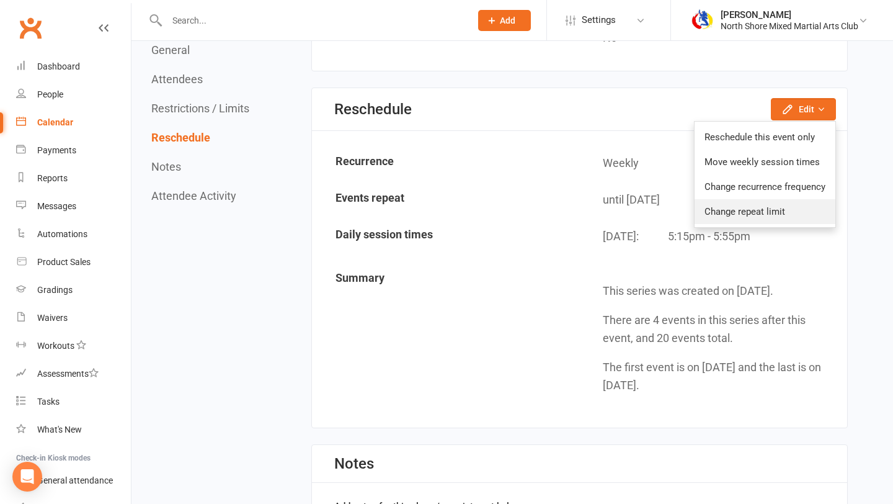
click at [803, 212] on link "Change repeat limit" at bounding box center [765, 211] width 141 height 25
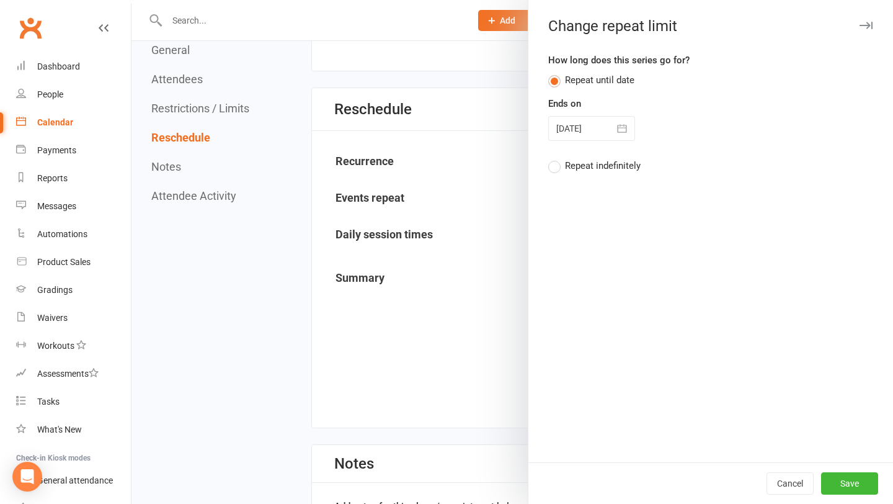
click at [632, 132] on button "button" at bounding box center [622, 128] width 25 height 25
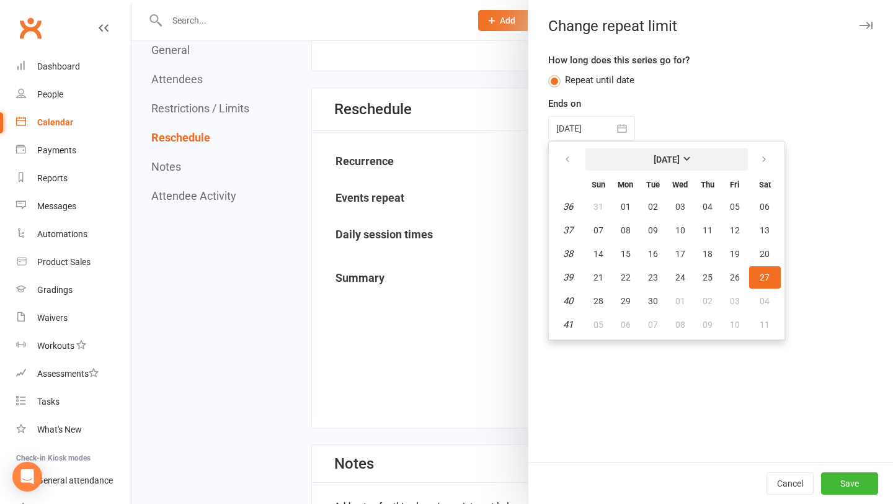
click at [680, 161] on strong "[DATE]" at bounding box center [667, 159] width 26 height 10
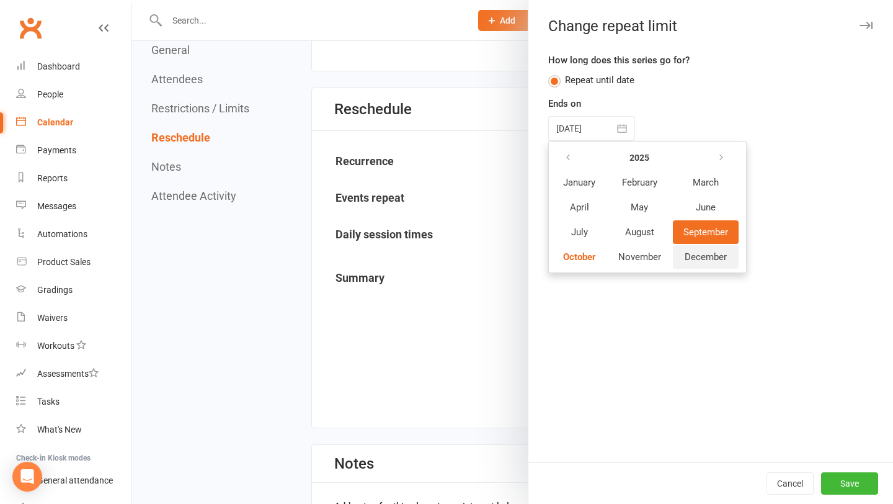
click at [721, 257] on span "December" at bounding box center [706, 256] width 42 height 11
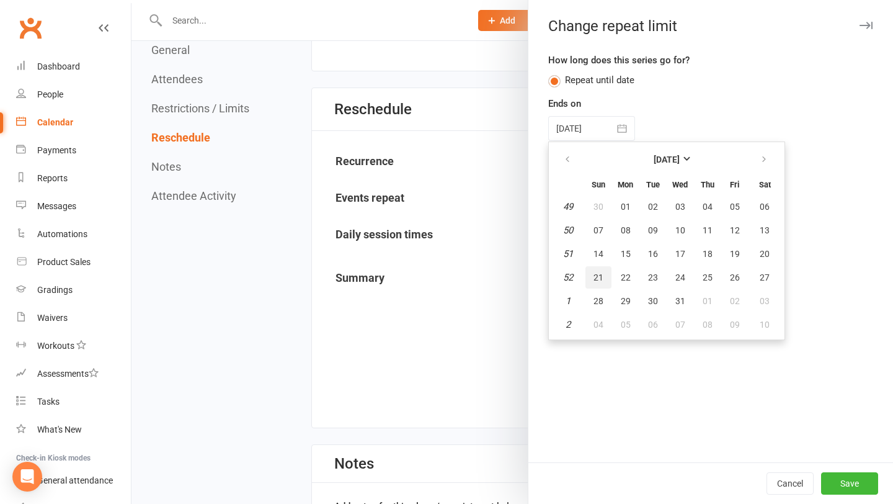
click at [594, 279] on span "21" at bounding box center [599, 277] width 10 height 10
type input "[DATE]"
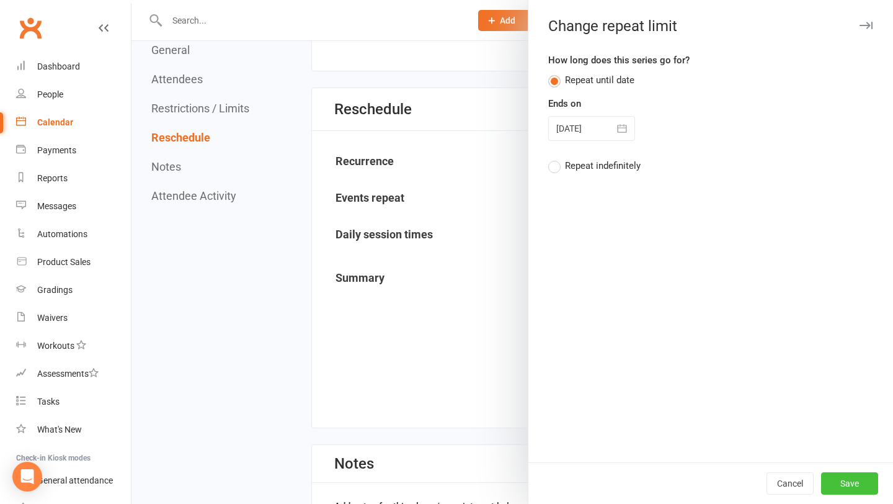
click at [831, 485] on button "Save" at bounding box center [849, 483] width 57 height 22
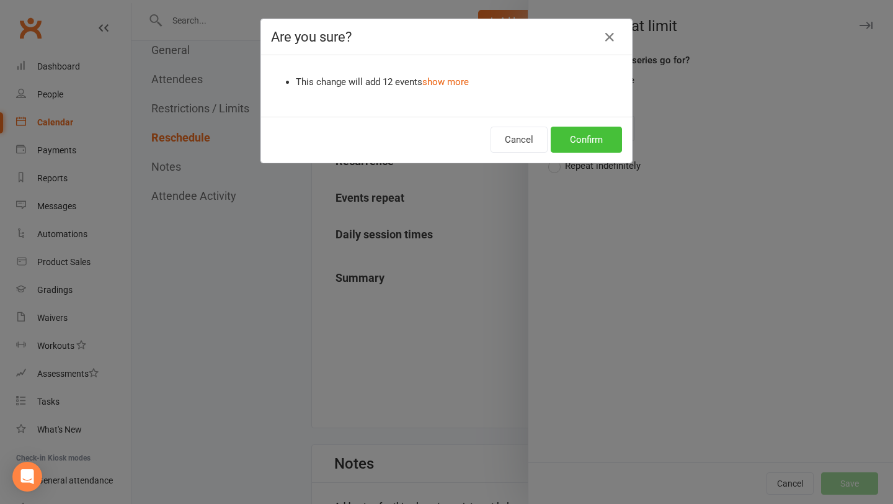
click at [578, 150] on button "Confirm" at bounding box center [586, 140] width 71 height 26
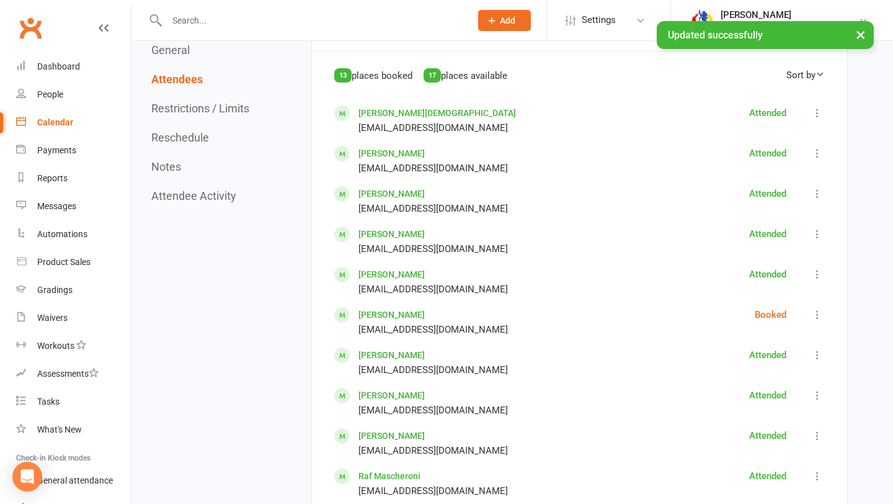
scroll to position [0, 0]
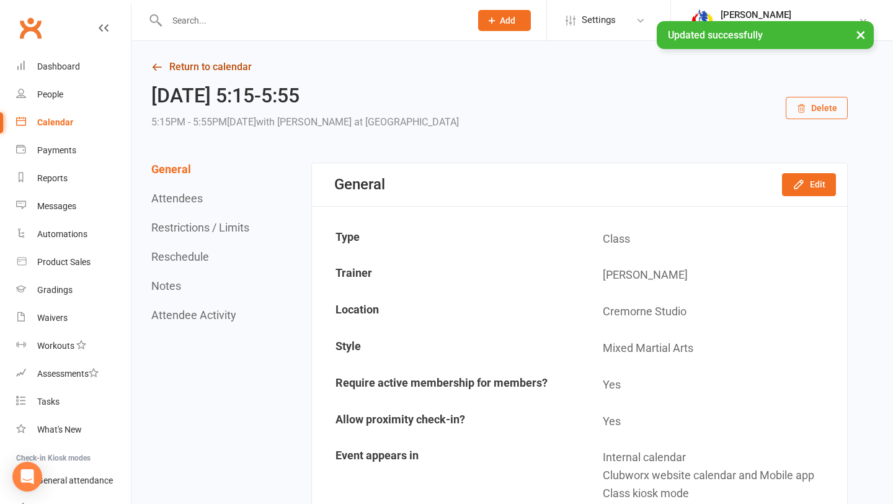
click at [176, 73] on link "Return to calendar" at bounding box center [499, 66] width 697 height 17
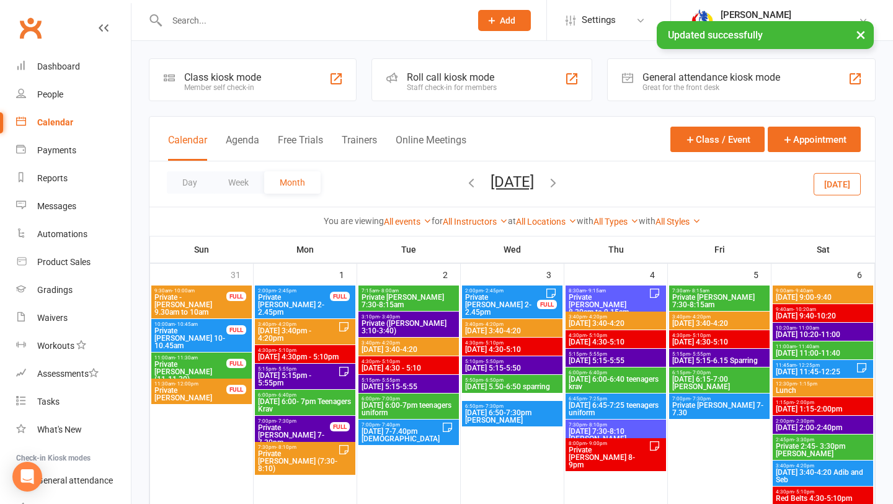
scroll to position [30, 0]
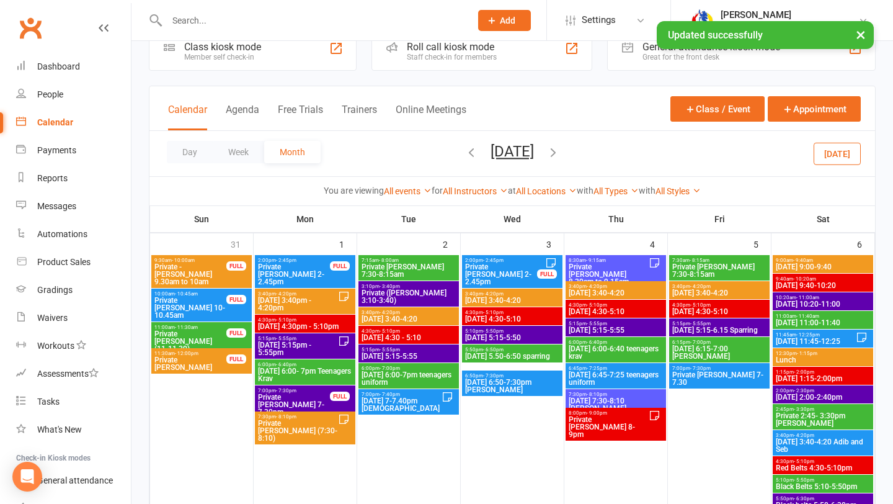
click at [730, 357] on span "[DATE] 6:15-7:00 [PERSON_NAME]" at bounding box center [720, 352] width 96 height 15
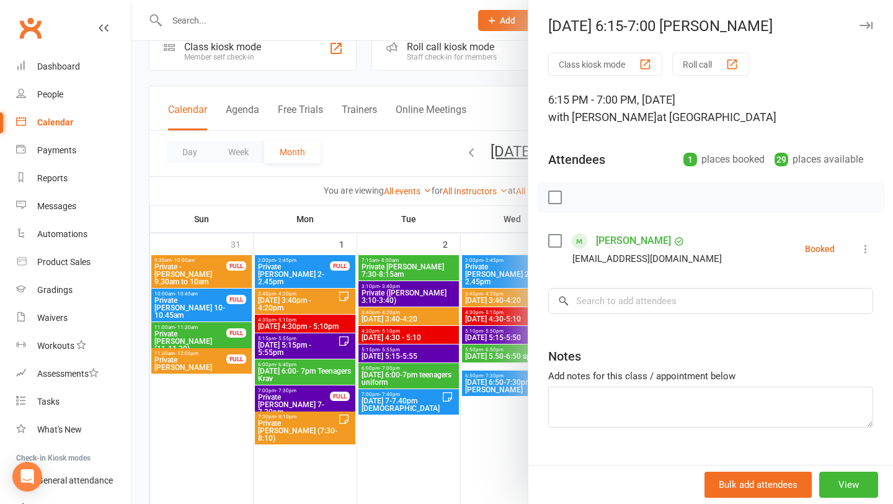
click at [513, 442] on div at bounding box center [513, 252] width 762 height 504
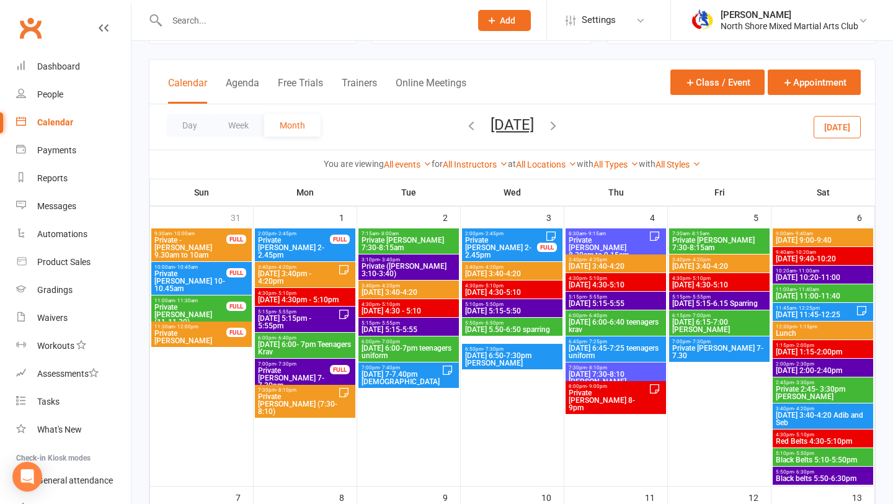
scroll to position [77, 0]
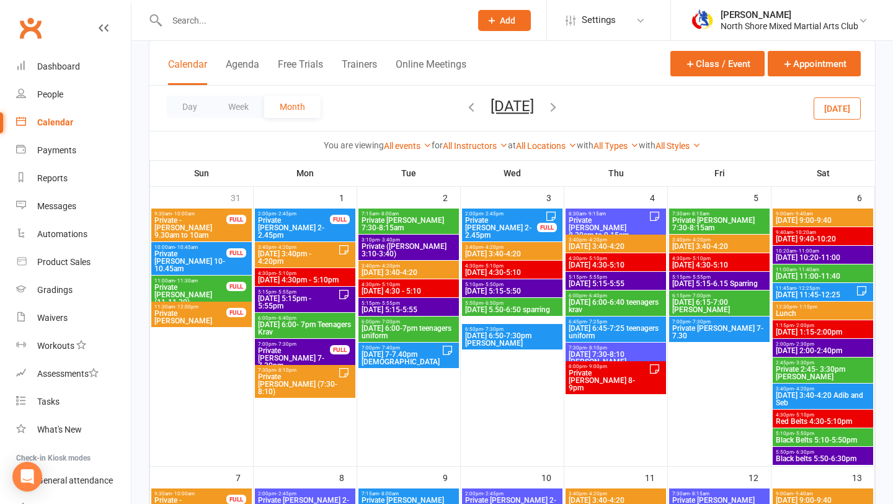
click at [807, 221] on span "[DATE] 9:00-9:40" at bounding box center [823, 220] width 96 height 7
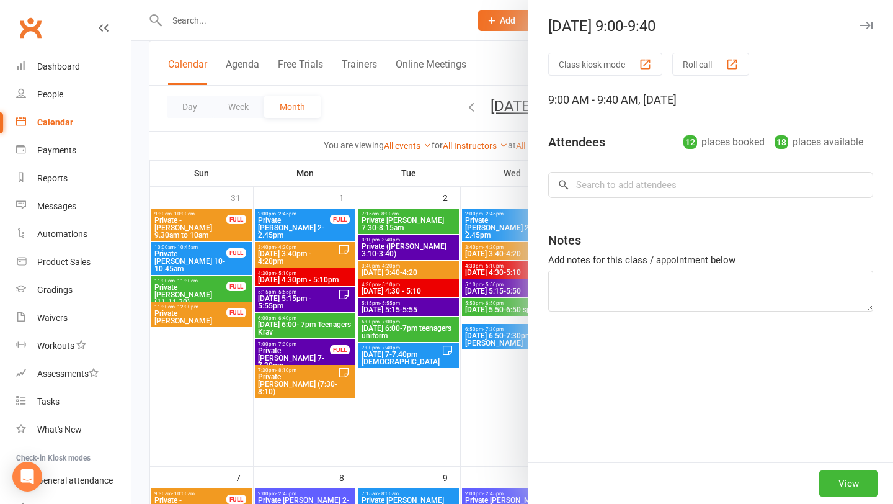
click at [483, 449] on div at bounding box center [513, 252] width 762 height 504
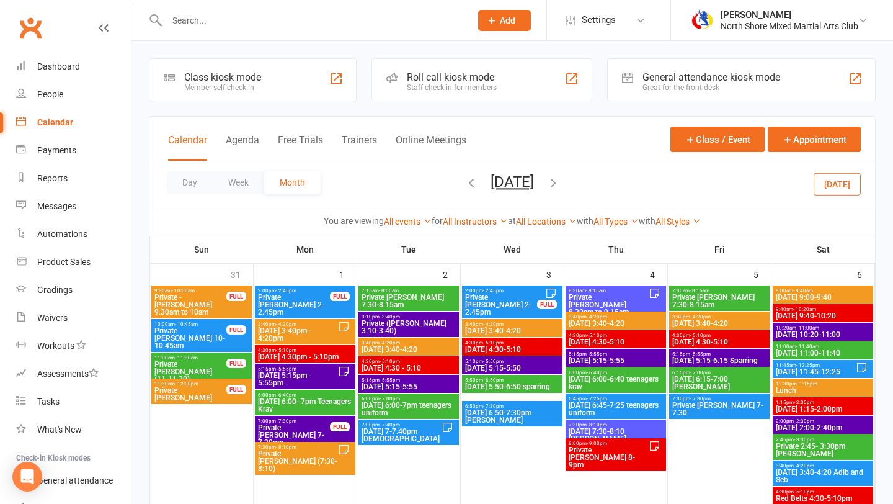
scroll to position [11, 0]
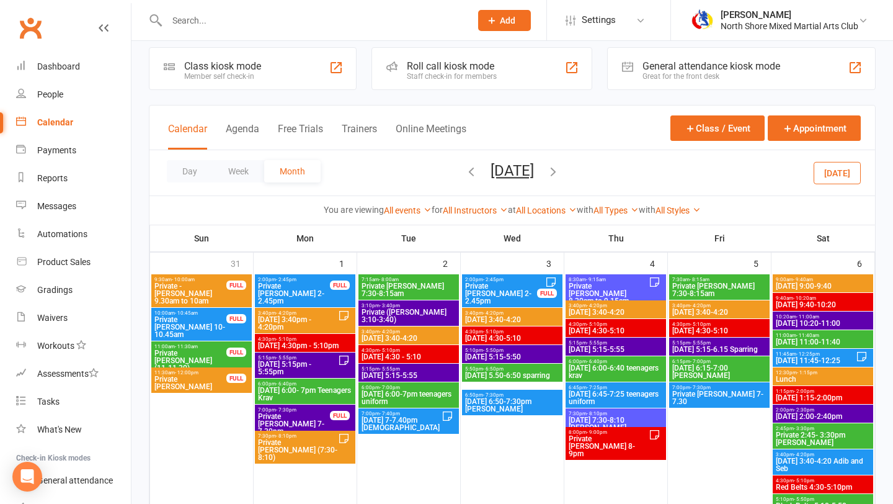
click at [628, 370] on span "[DATE] 6:00-6:40 teenagers krav" at bounding box center [616, 371] width 96 height 15
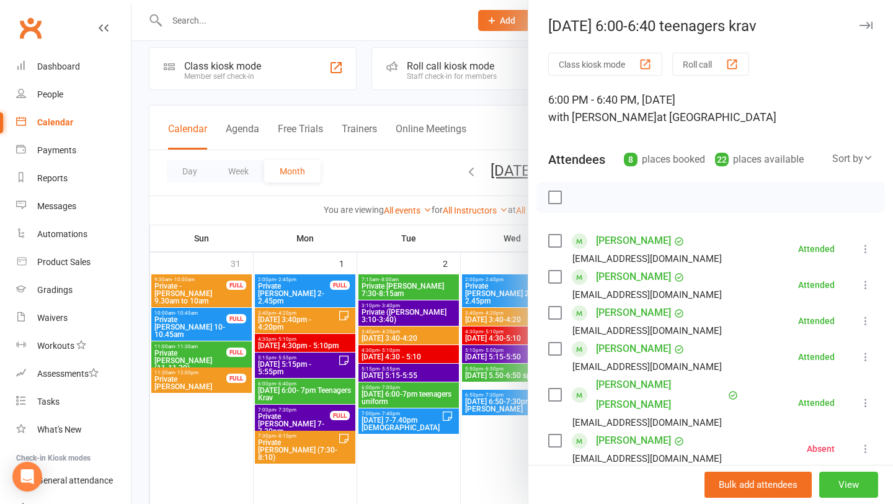
click at [832, 483] on button "View" at bounding box center [849, 484] width 59 height 26
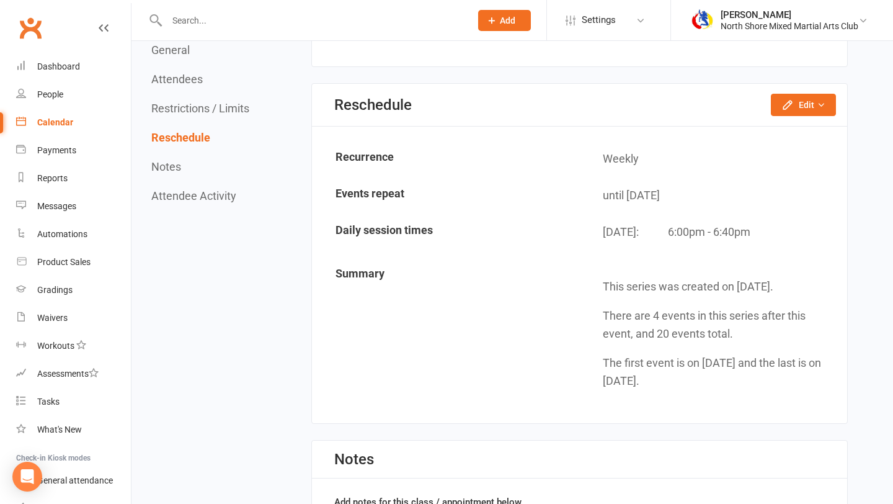
scroll to position [1238, 0]
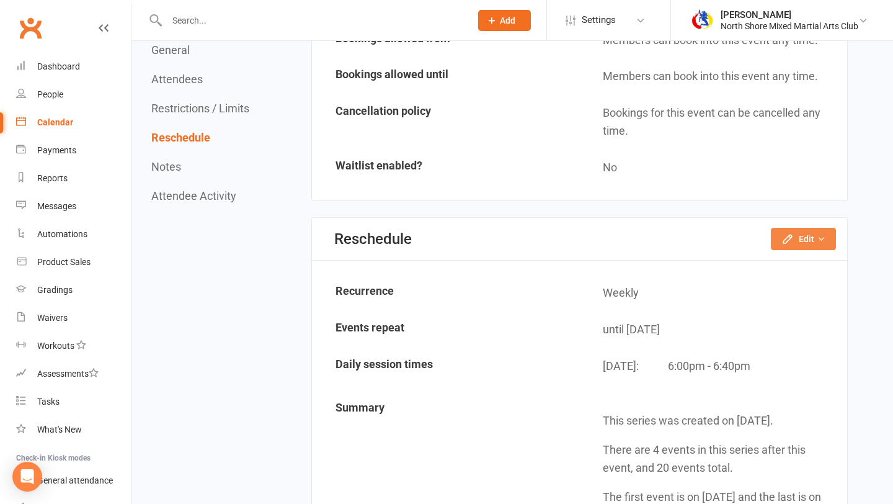
click at [819, 237] on icon "button" at bounding box center [821, 239] width 9 height 9
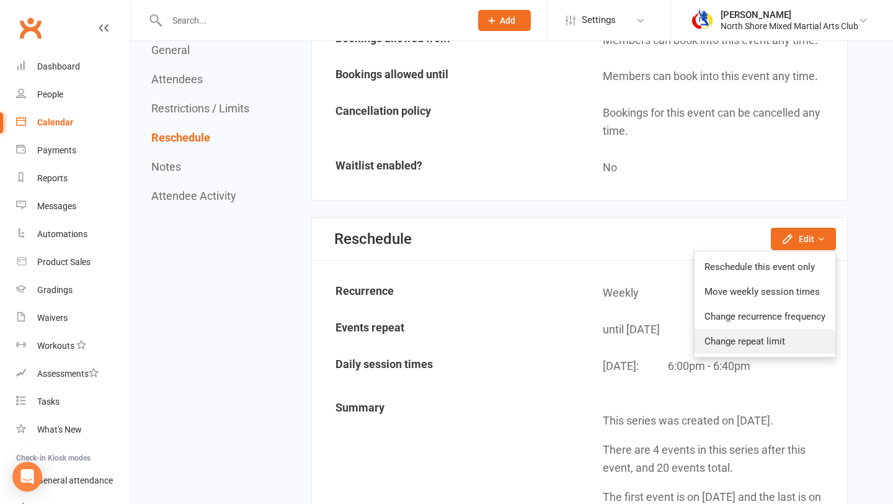
click at [790, 343] on link "Change repeat limit" at bounding box center [765, 341] width 141 height 25
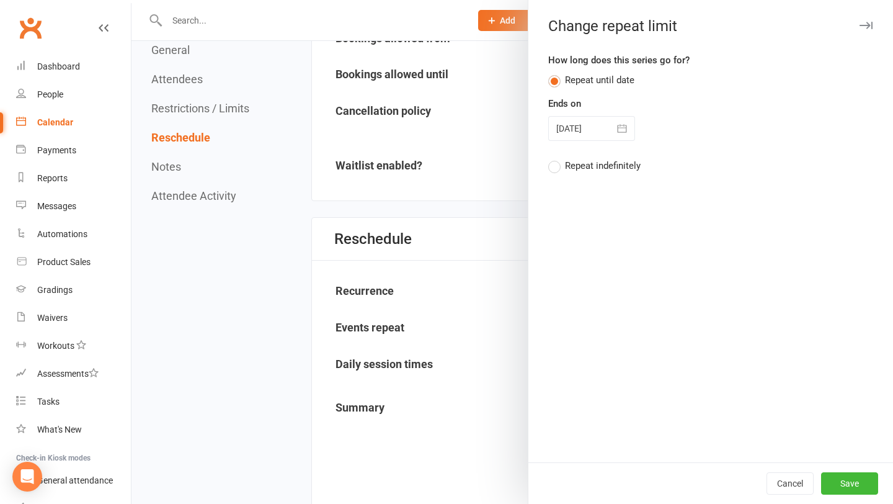
click at [620, 141] on div "How long does this series go for? Repeat until date Ends on [DATE] [DATE] Sun M…" at bounding box center [710, 117] width 325 height 129
click at [620, 132] on icon "button" at bounding box center [622, 128] width 12 height 12
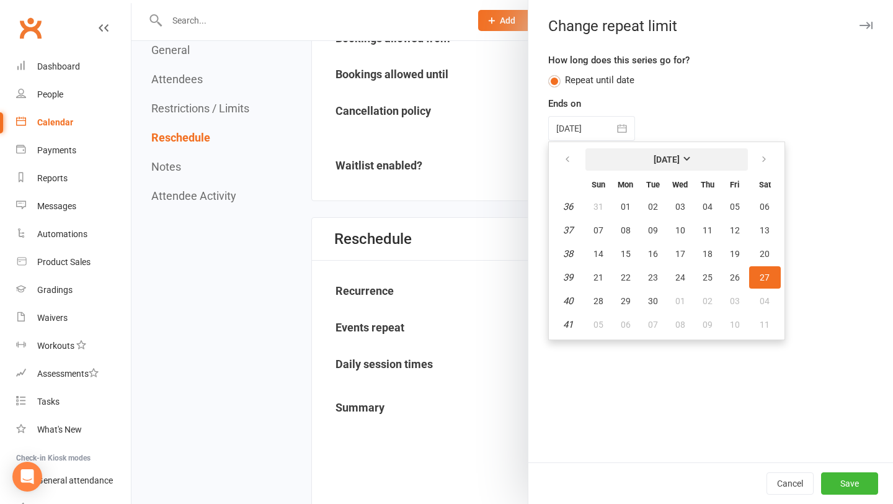
click at [680, 164] on strong "[DATE]" at bounding box center [667, 159] width 26 height 10
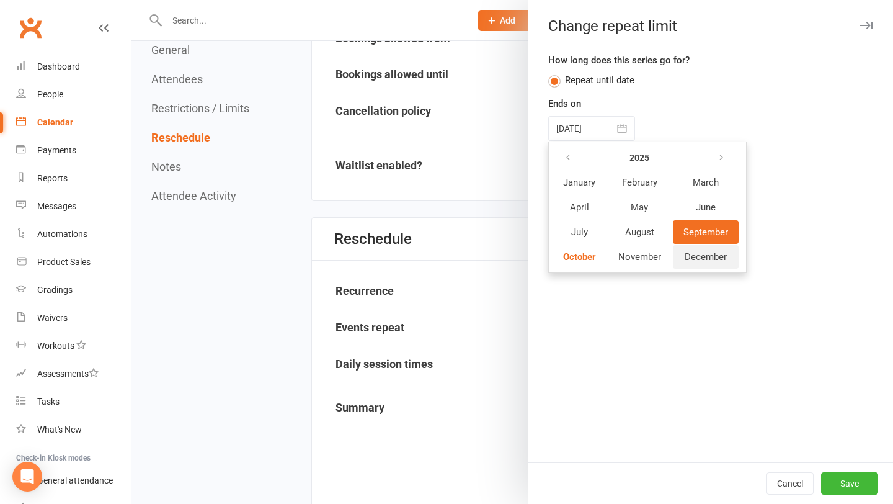
click at [717, 254] on span "December" at bounding box center [706, 256] width 42 height 11
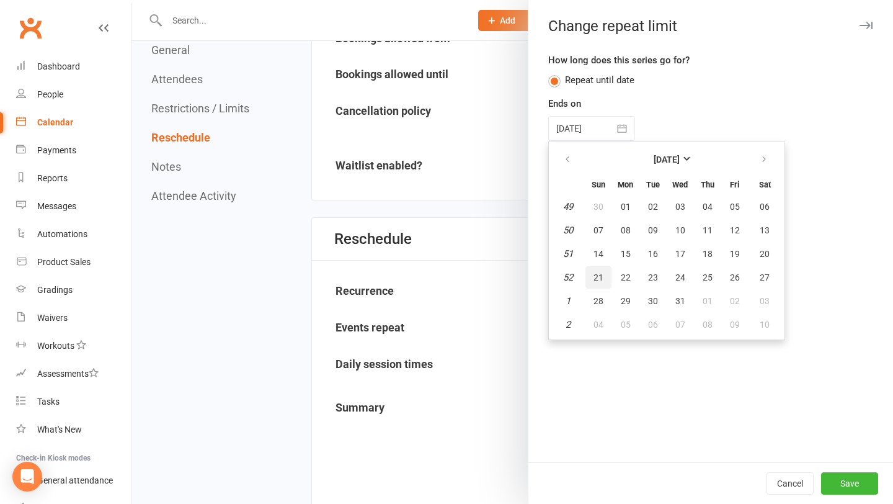
click at [591, 281] on button "21" at bounding box center [599, 277] width 26 height 22
type input "[DATE]"
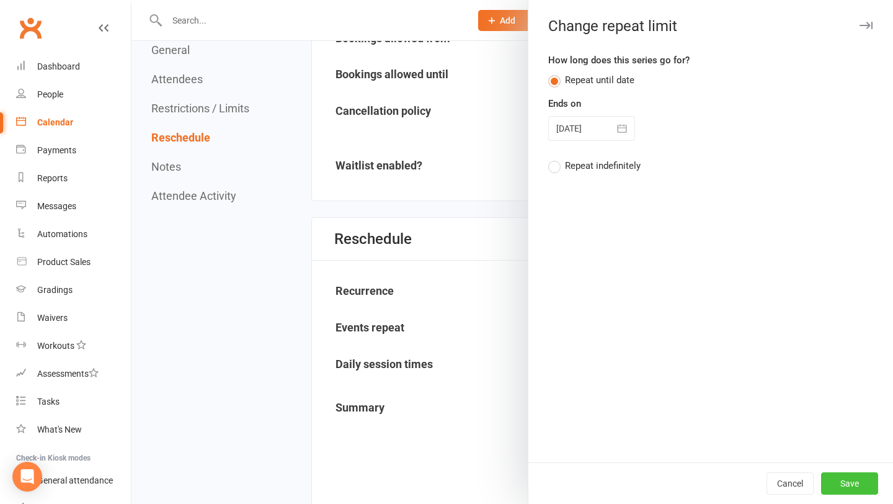
click at [854, 483] on button "Save" at bounding box center [849, 483] width 57 height 22
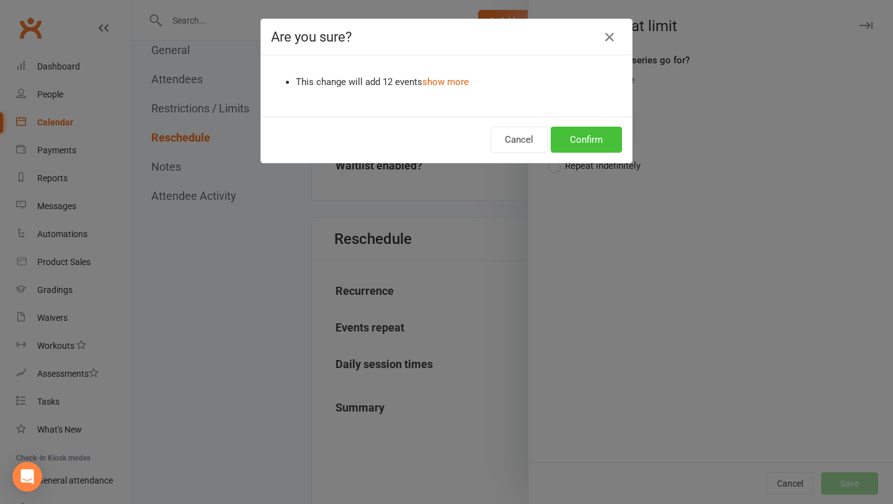
click at [566, 136] on button "Confirm" at bounding box center [586, 140] width 71 height 26
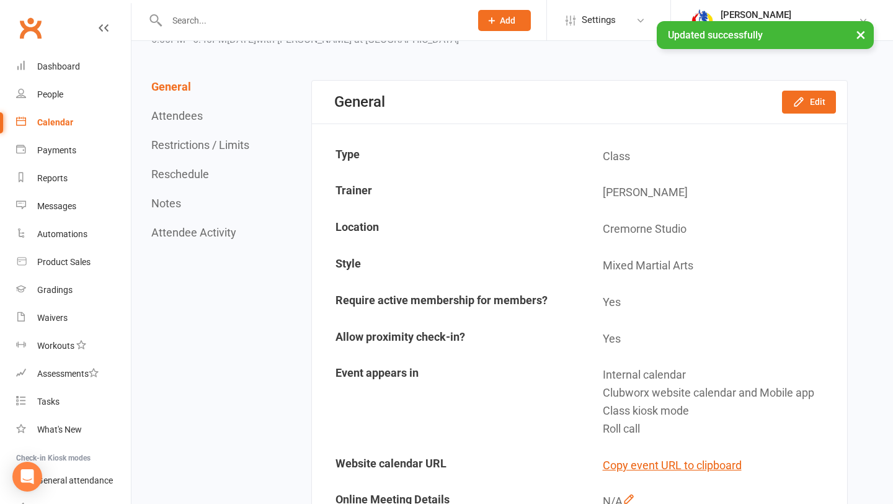
scroll to position [0, 0]
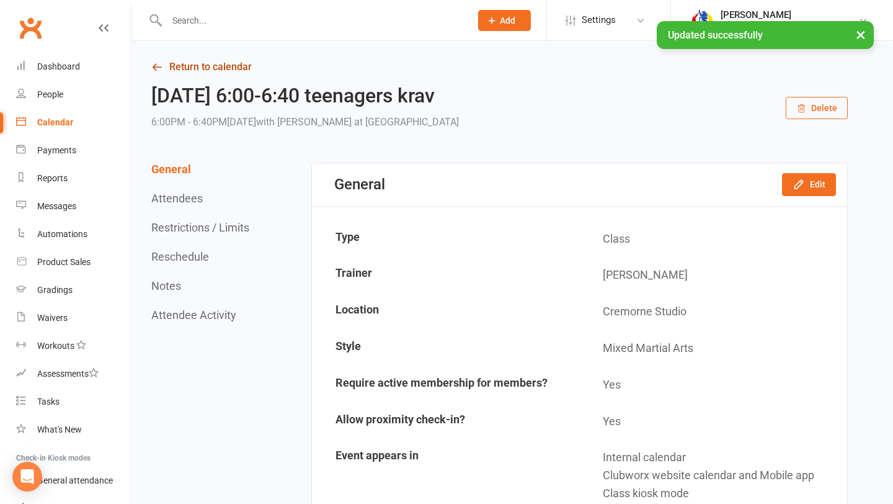
click at [222, 61] on link "Return to calendar" at bounding box center [499, 66] width 697 height 17
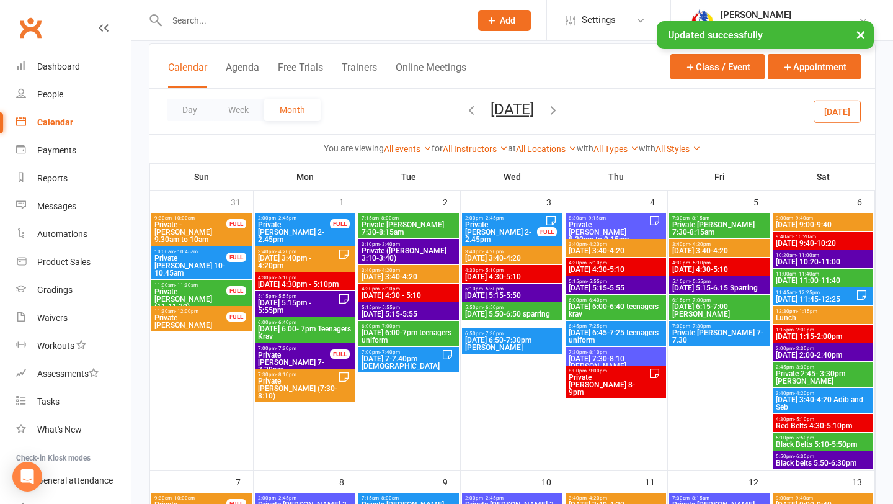
scroll to position [96, 0]
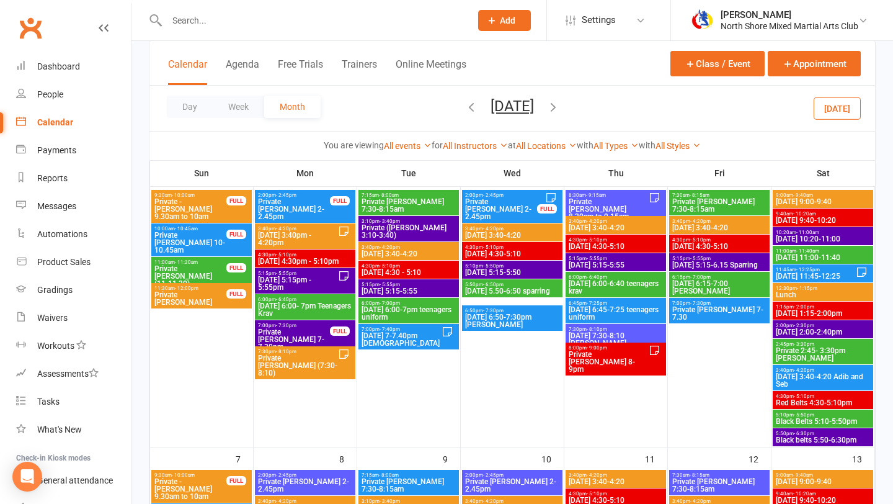
click at [617, 315] on span "[DATE] 6:45-7:25 teenagers uniform" at bounding box center [616, 313] width 96 height 15
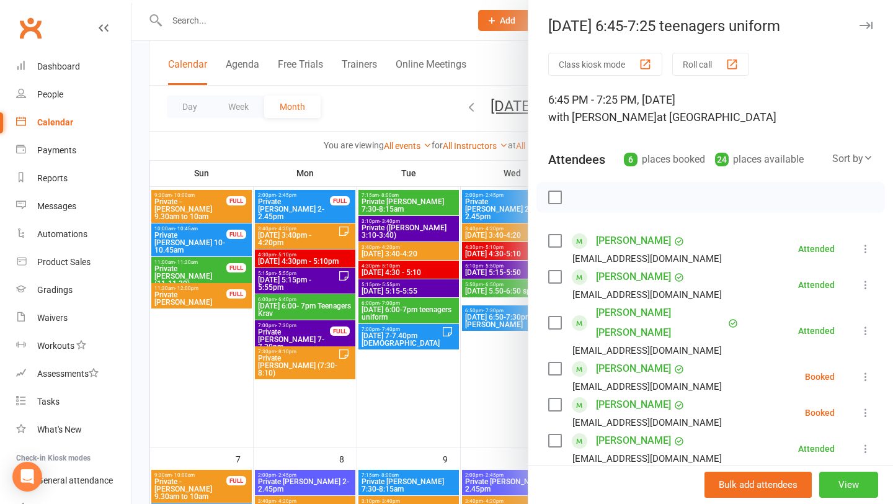
click at [836, 485] on button "View" at bounding box center [849, 484] width 59 height 26
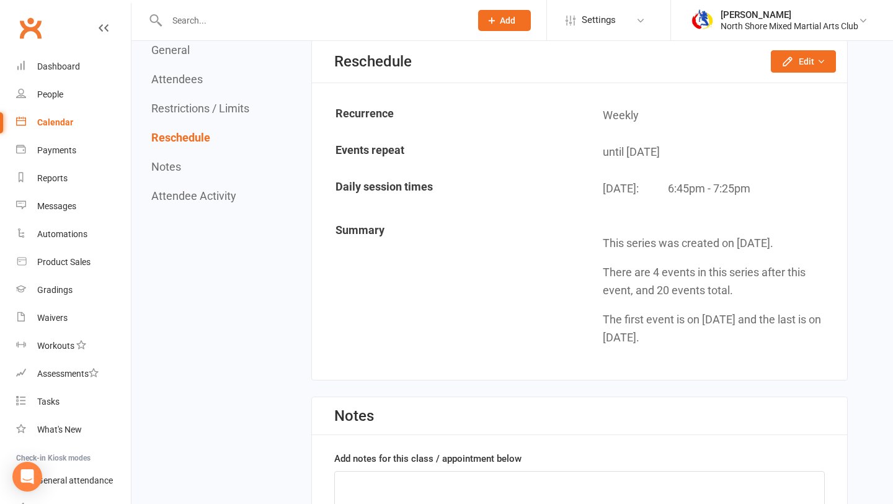
scroll to position [1272, 0]
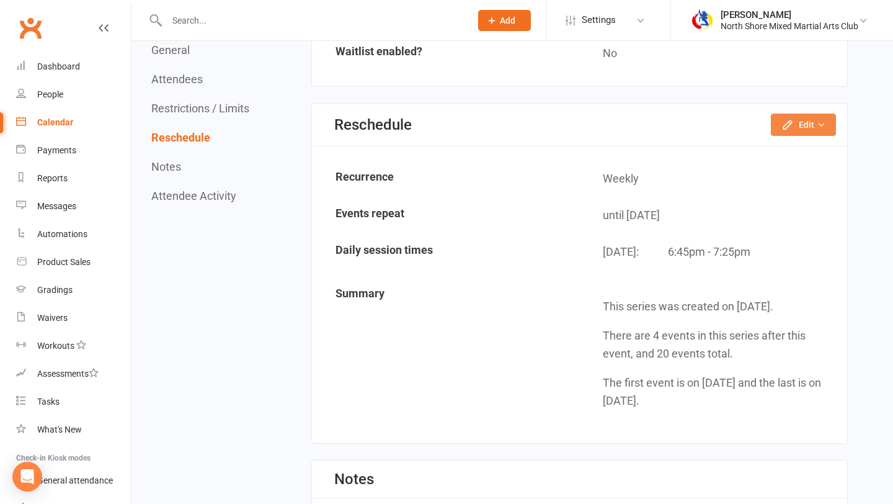
click at [815, 129] on button "Edit" at bounding box center [803, 125] width 65 height 22
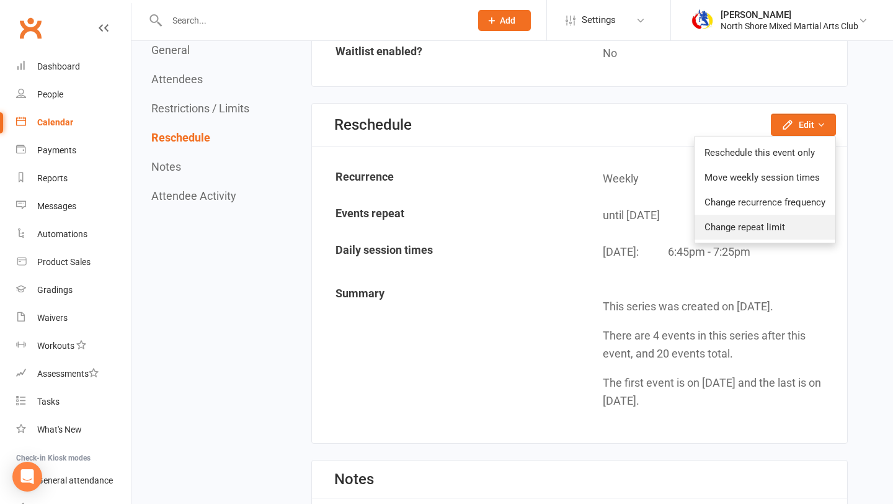
click at [767, 224] on link "Change repeat limit" at bounding box center [765, 227] width 141 height 25
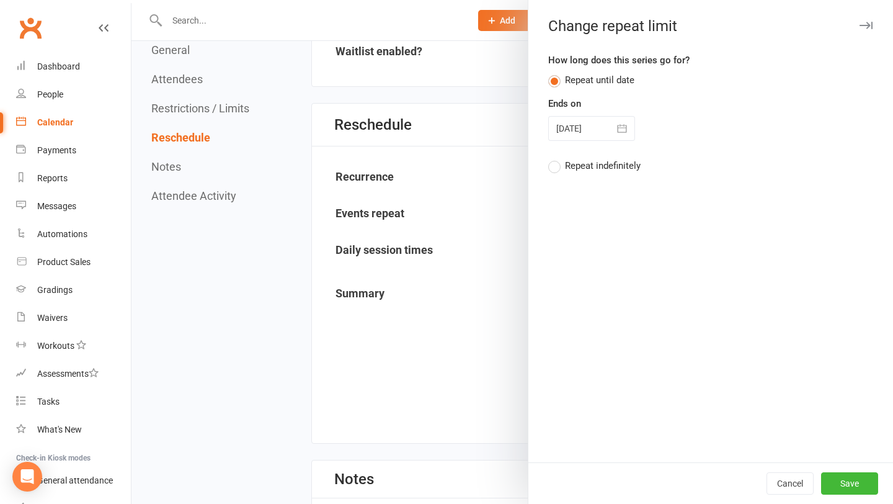
click at [625, 136] on button "button" at bounding box center [622, 128] width 25 height 25
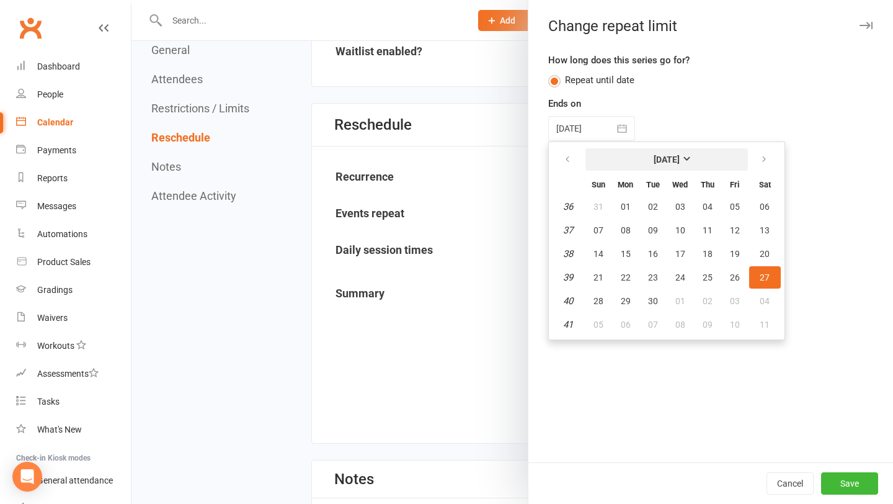
click at [669, 159] on strong "[DATE]" at bounding box center [667, 159] width 26 height 10
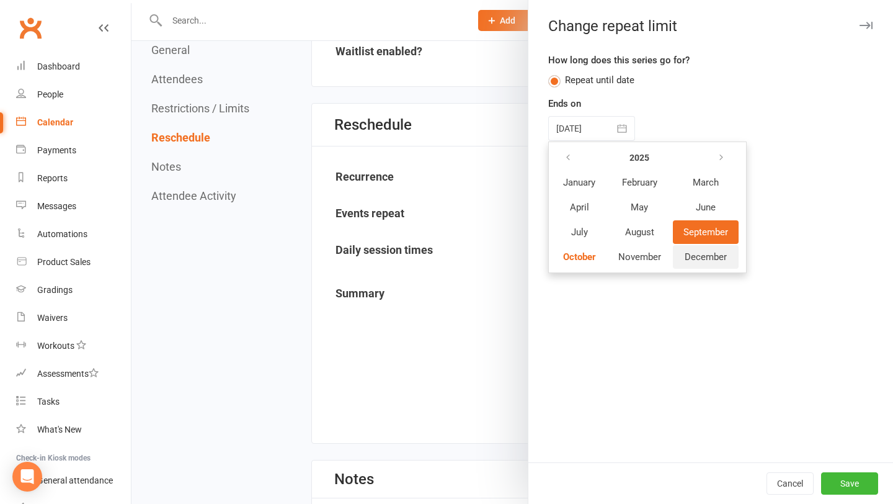
click at [691, 249] on button "December" at bounding box center [706, 257] width 66 height 24
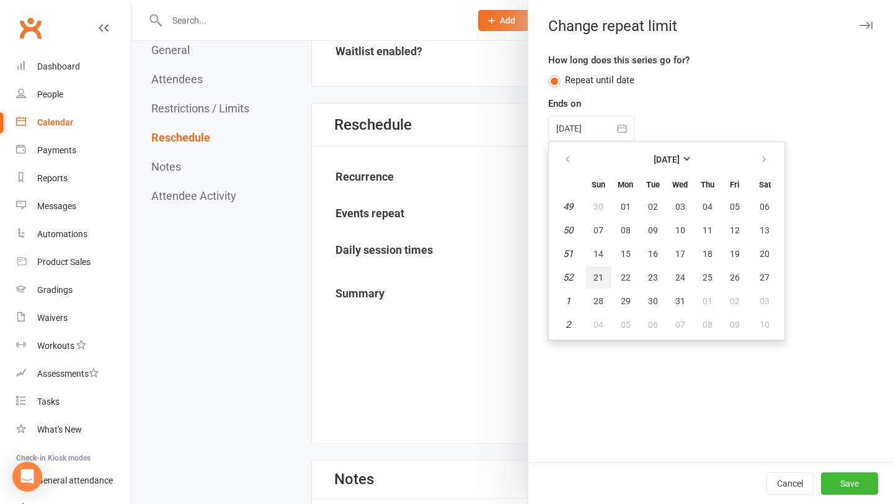
click at [596, 282] on span "21" at bounding box center [599, 277] width 10 height 10
type input "[DATE]"
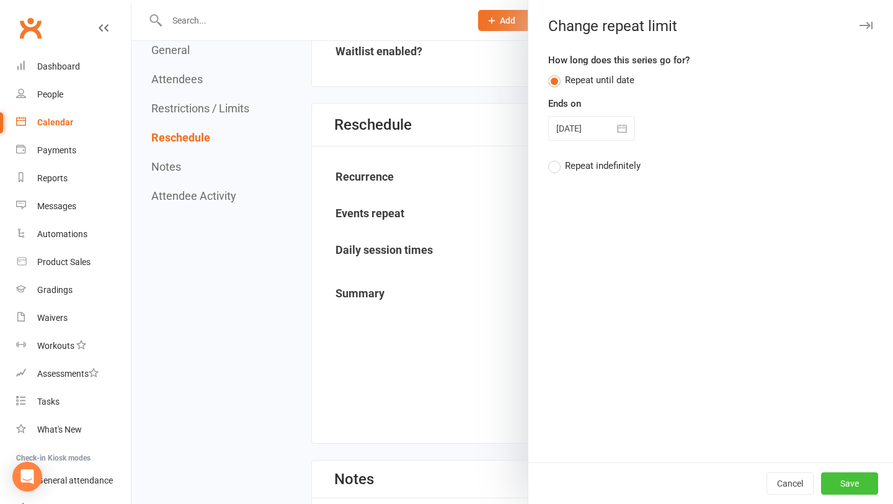
click at [826, 478] on button "Save" at bounding box center [849, 483] width 57 height 22
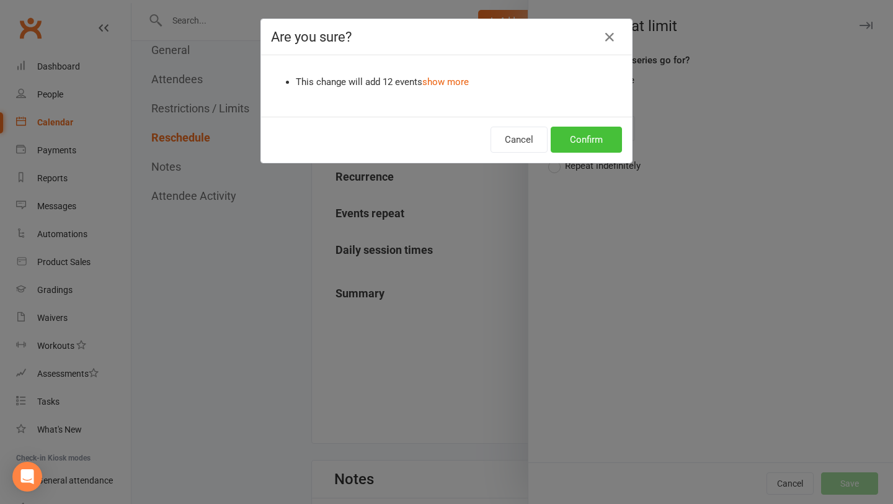
click at [577, 144] on button "Confirm" at bounding box center [586, 140] width 71 height 26
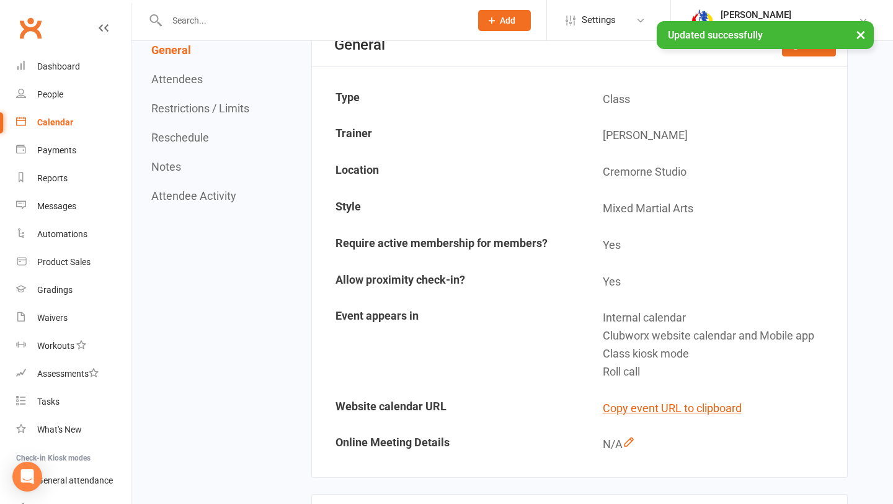
scroll to position [0, 0]
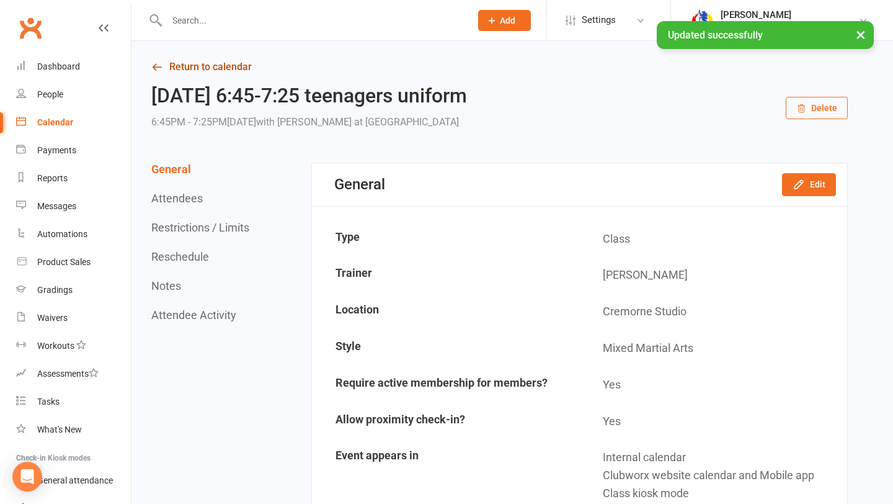
click at [209, 74] on link "Return to calendar" at bounding box center [499, 66] width 697 height 17
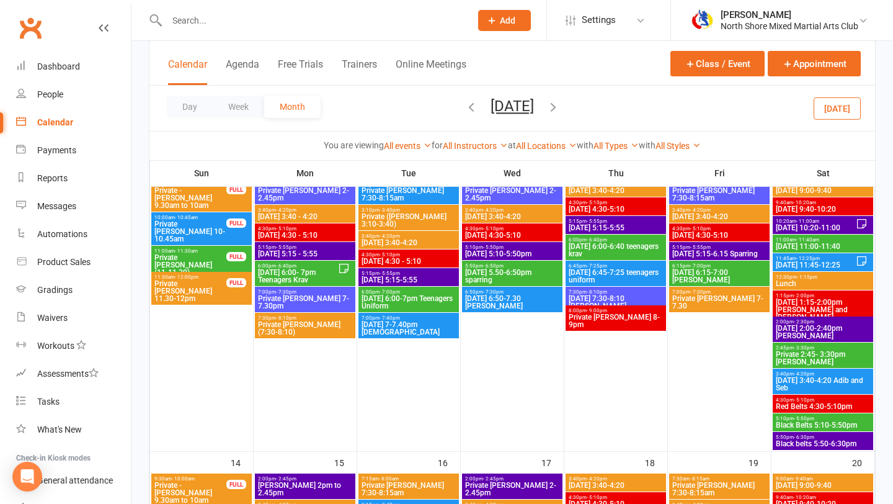
scroll to position [375, 0]
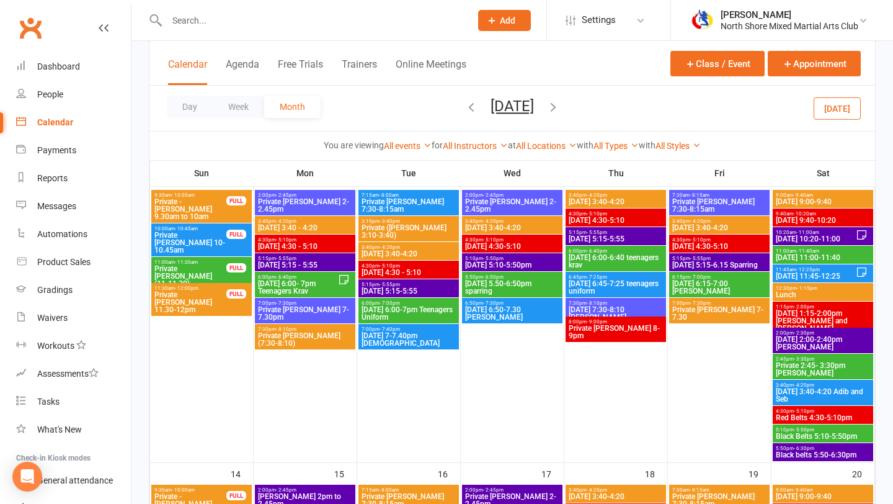
click at [646, 303] on span "7:30pm - 8:10pm" at bounding box center [616, 303] width 96 height 6
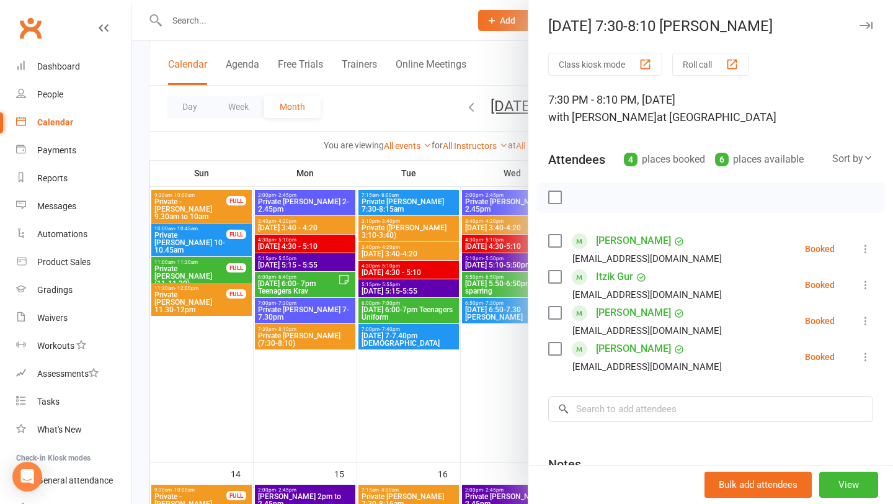
click at [499, 406] on div at bounding box center [513, 252] width 762 height 504
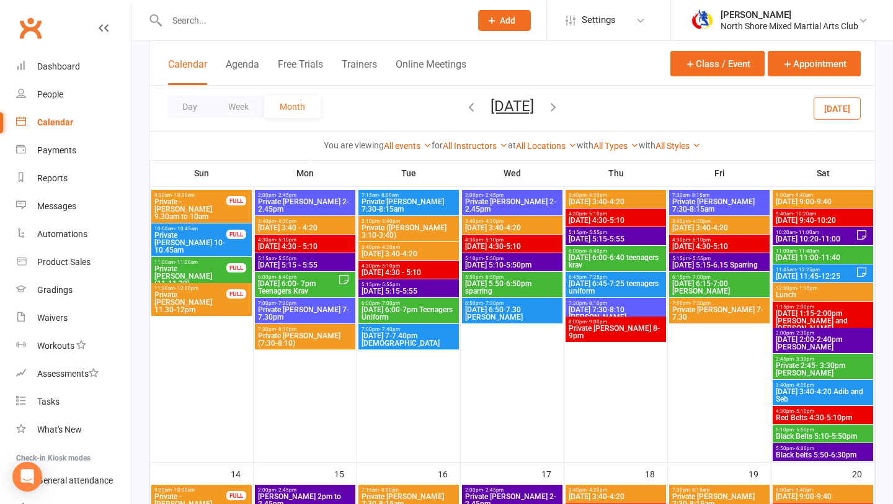
click at [625, 308] on span "[DATE] 7:30-8:10 [PERSON_NAME]" at bounding box center [616, 313] width 96 height 15
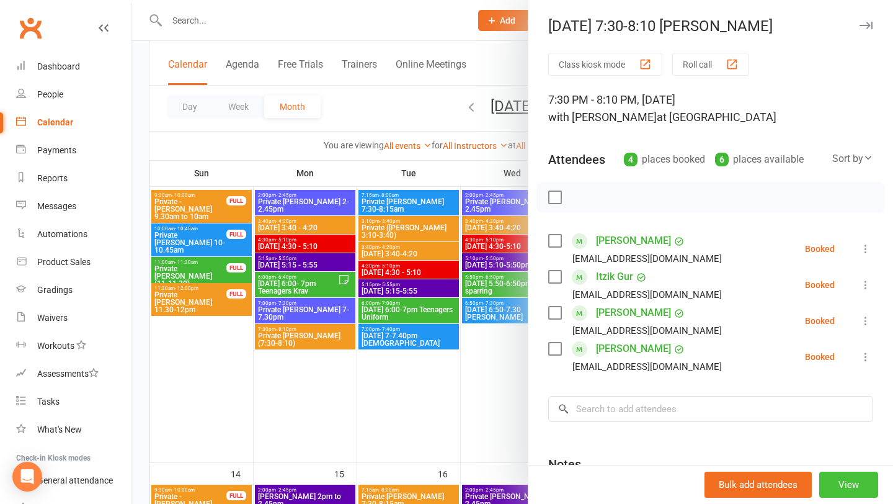
click at [838, 473] on button "View" at bounding box center [849, 484] width 59 height 26
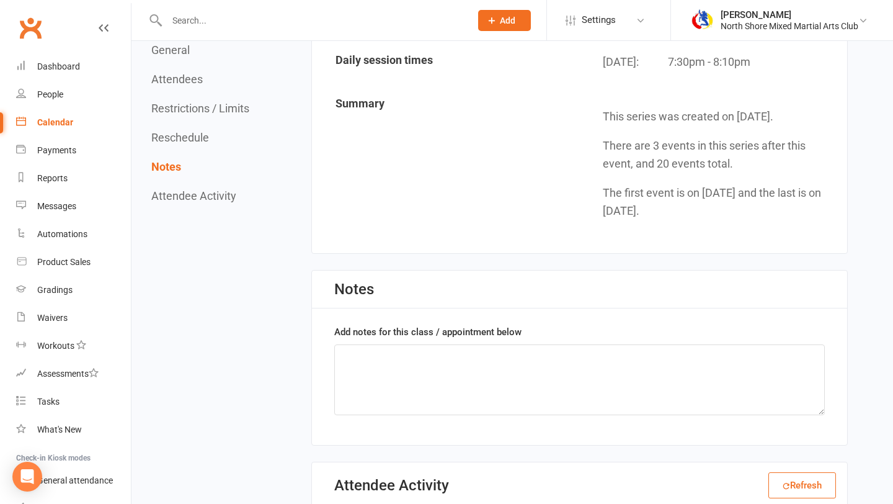
scroll to position [1212, 0]
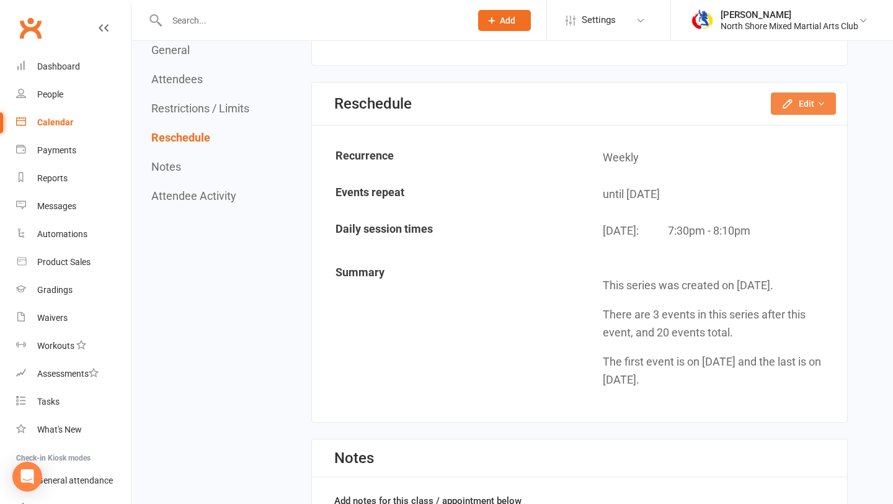
click at [797, 105] on button "Edit" at bounding box center [803, 103] width 65 height 22
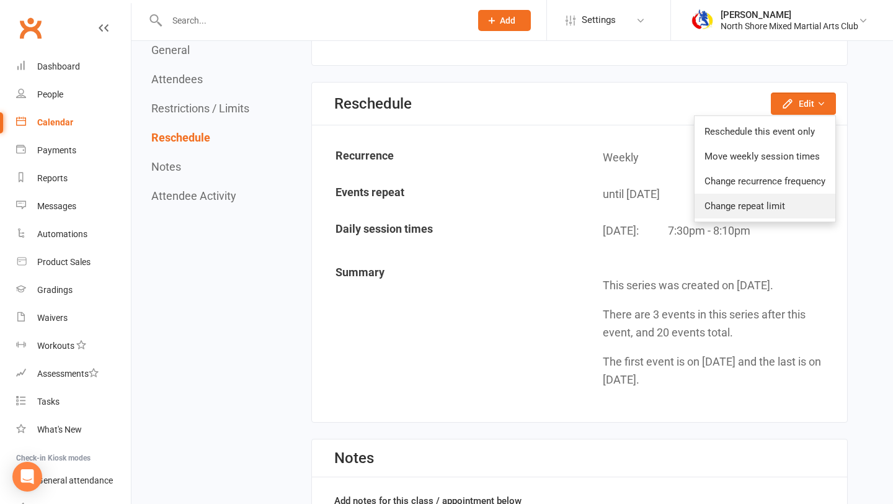
click at [786, 209] on link "Change repeat limit" at bounding box center [765, 206] width 141 height 25
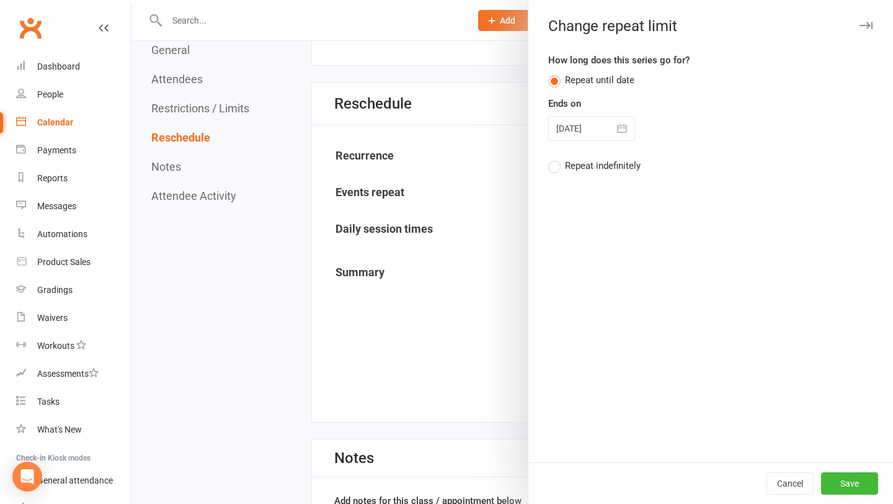
click at [617, 140] on button "button" at bounding box center [622, 128] width 25 height 25
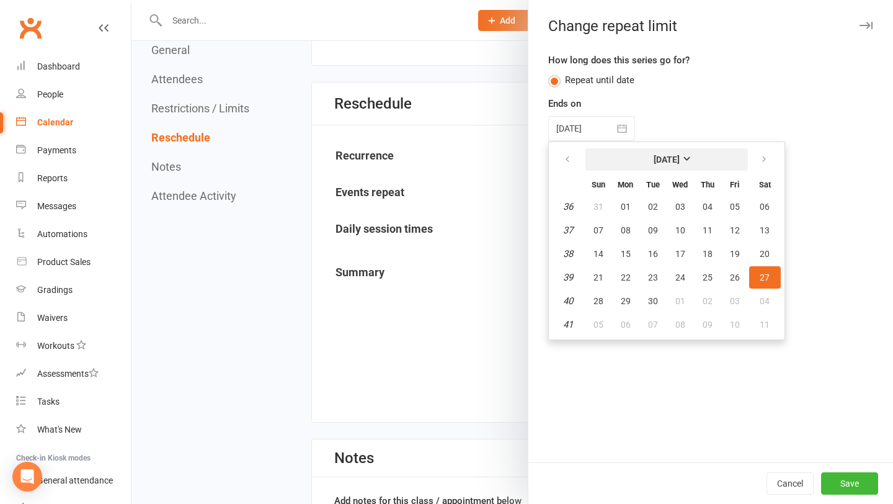
click at [663, 154] on strong "[DATE]" at bounding box center [667, 159] width 26 height 10
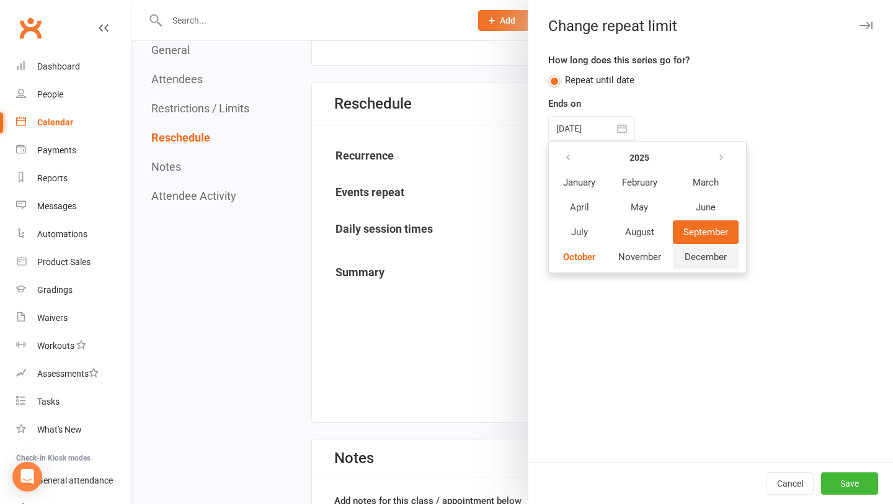
click at [704, 252] on span "December" at bounding box center [706, 256] width 42 height 11
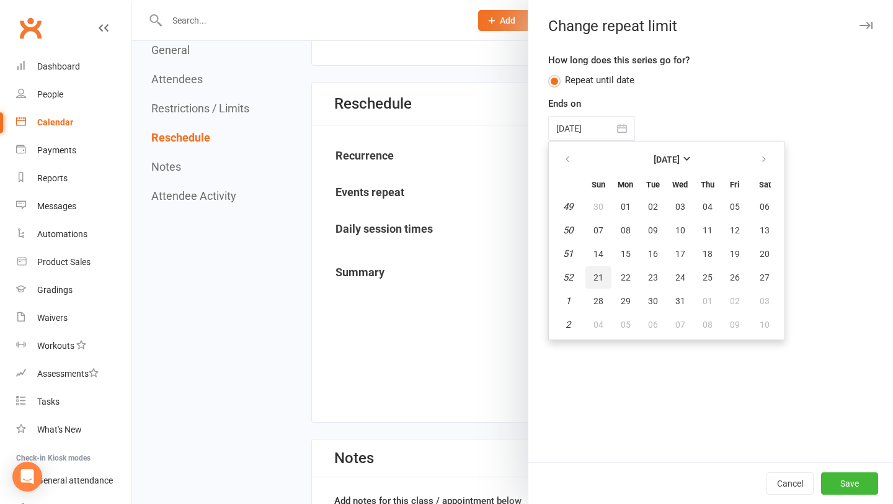
click at [596, 272] on span "21" at bounding box center [599, 277] width 10 height 10
type input "[DATE]"
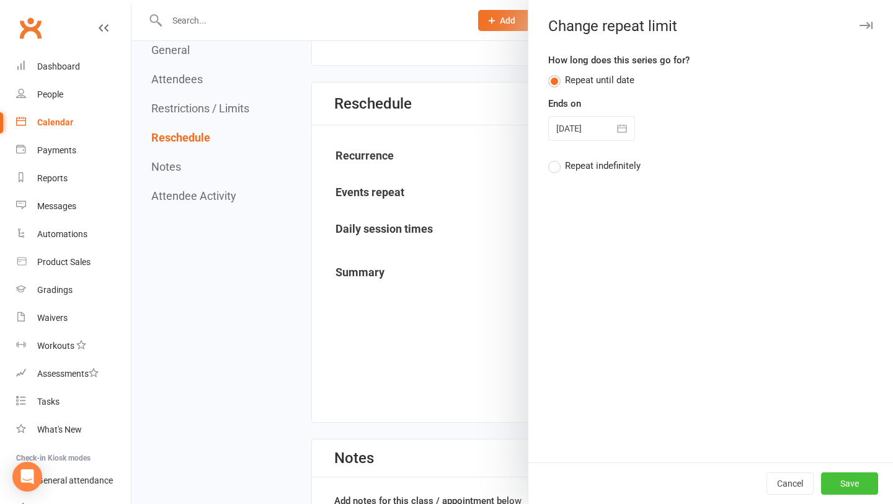
click at [856, 484] on button "Save" at bounding box center [849, 483] width 57 height 22
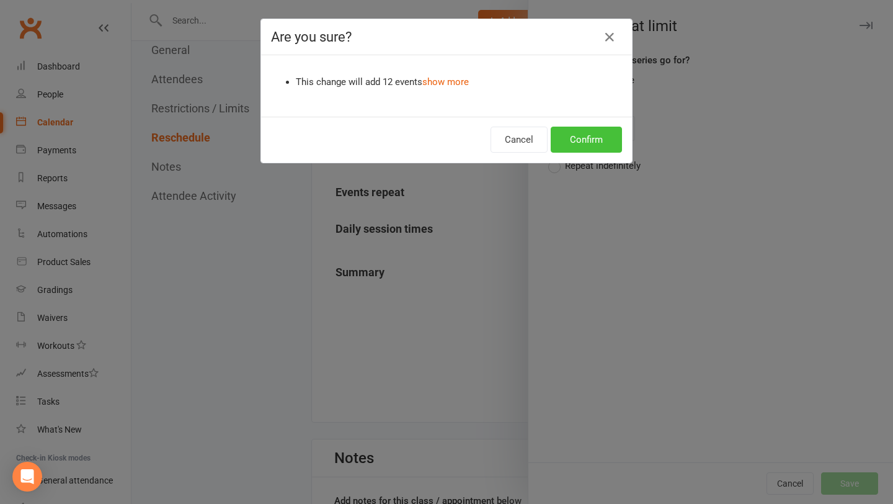
click at [594, 148] on button "Confirm" at bounding box center [586, 140] width 71 height 26
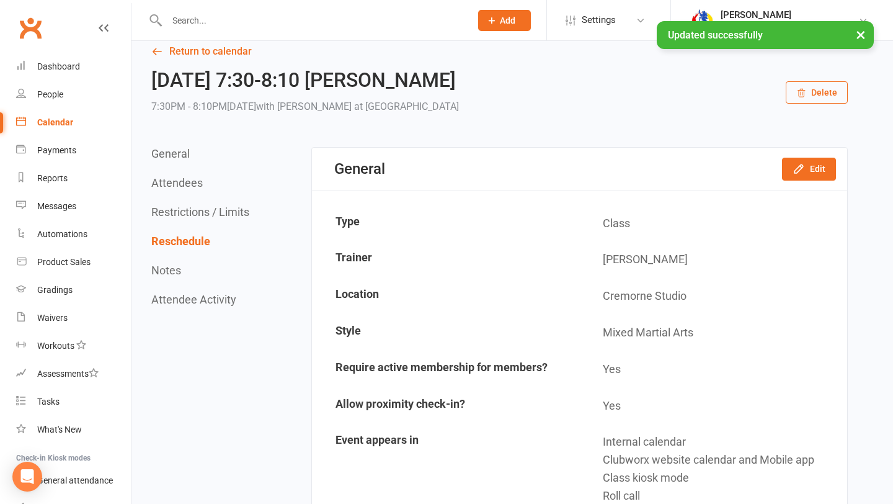
scroll to position [0, 0]
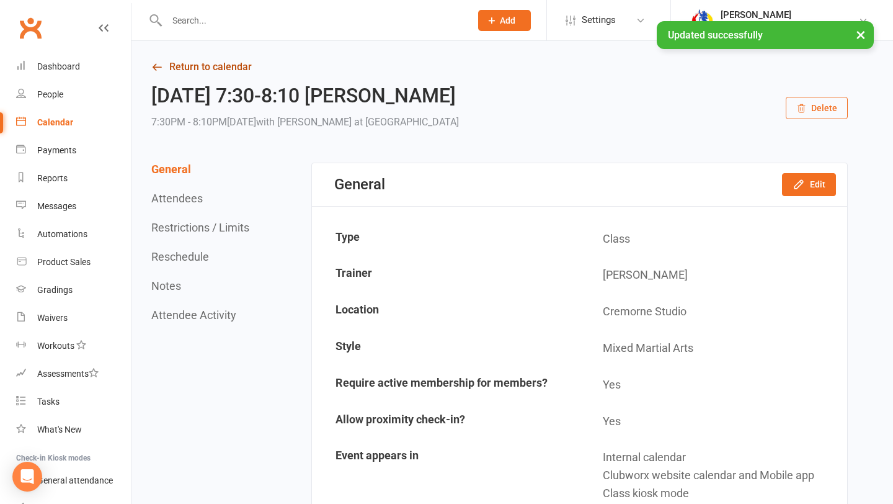
click at [200, 66] on link "Return to calendar" at bounding box center [499, 66] width 697 height 17
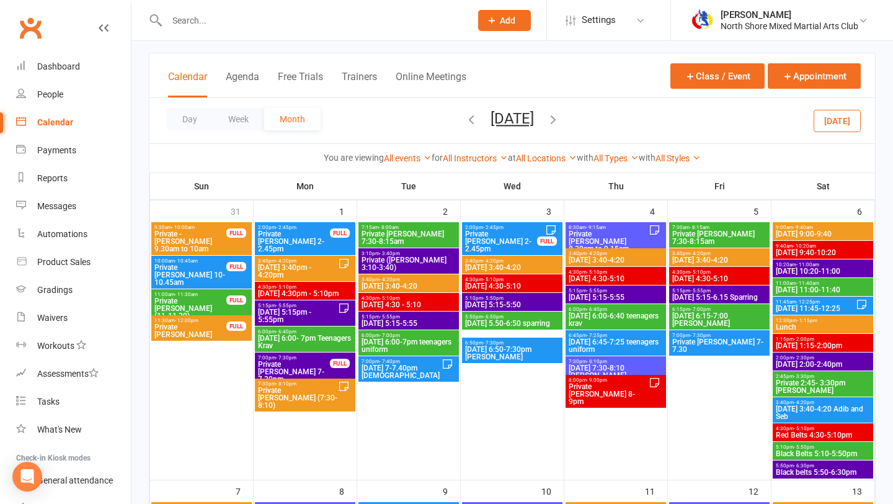
scroll to position [47, 0]
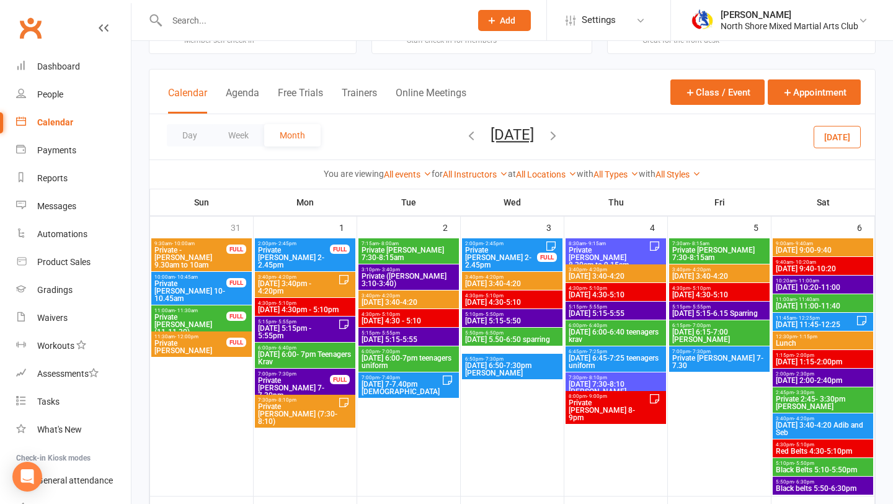
click at [722, 272] on span "[DATE] 3:40-4:20" at bounding box center [720, 275] width 96 height 7
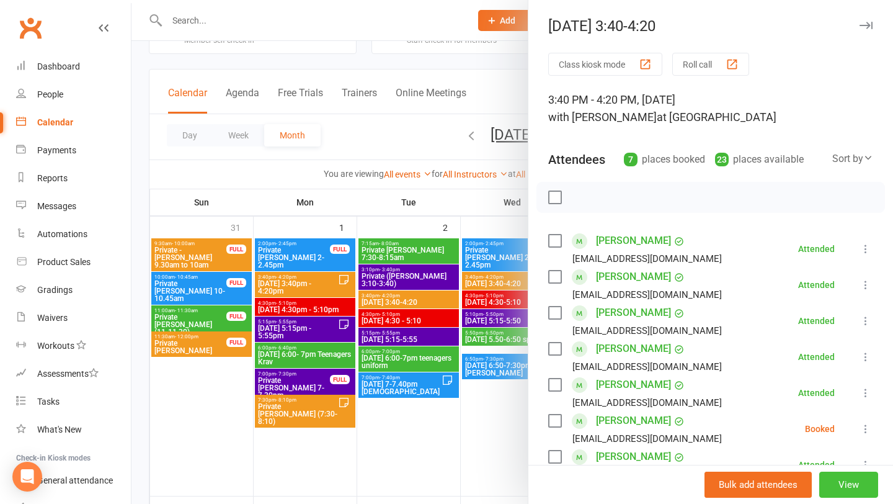
click at [838, 481] on button "View" at bounding box center [849, 484] width 59 height 26
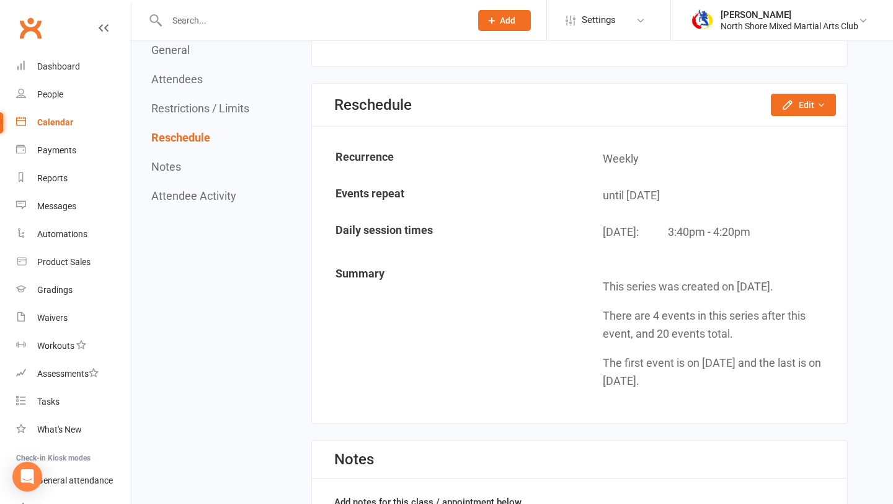
scroll to position [1333, 0]
click at [811, 107] on button "Edit" at bounding box center [803, 104] width 65 height 22
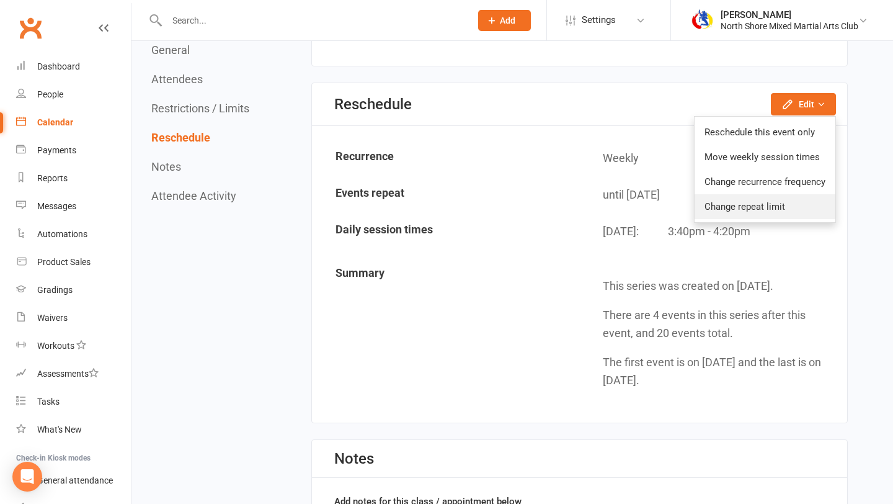
click at [800, 200] on link "Change repeat limit" at bounding box center [765, 206] width 141 height 25
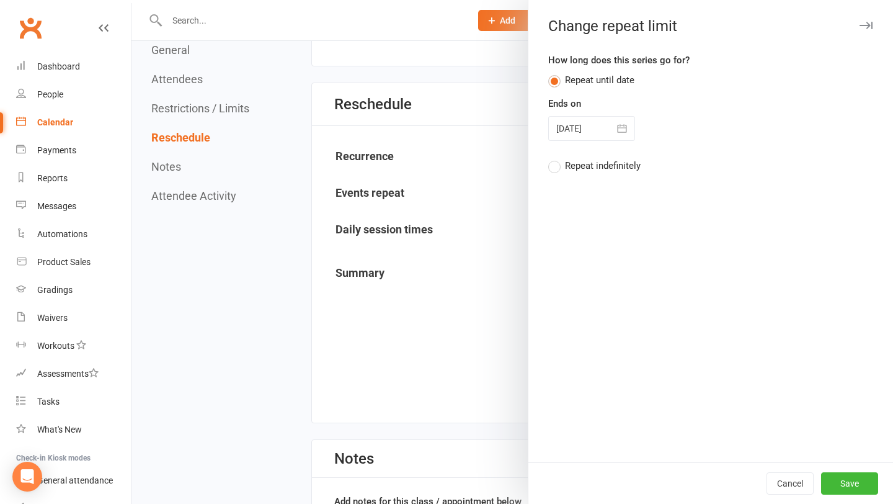
click at [628, 136] on button "button" at bounding box center [622, 128] width 25 height 25
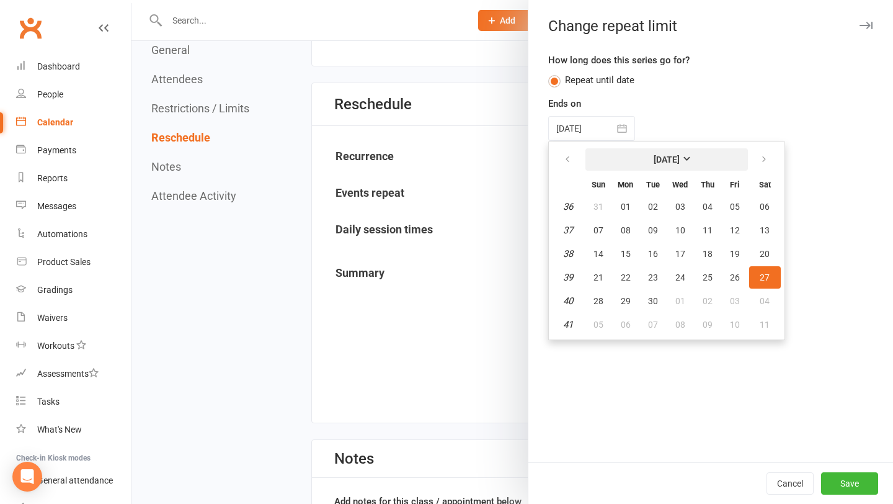
click at [677, 166] on button "[DATE]" at bounding box center [667, 159] width 163 height 22
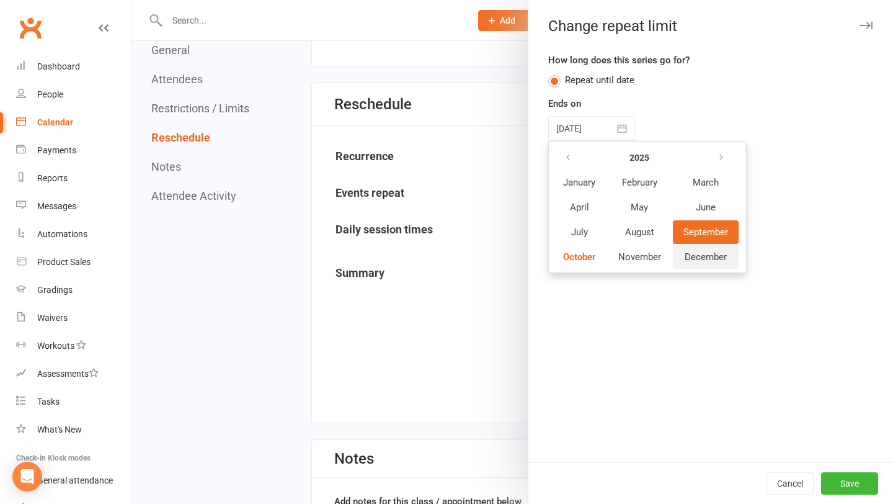
click at [692, 254] on span "December" at bounding box center [706, 256] width 42 height 11
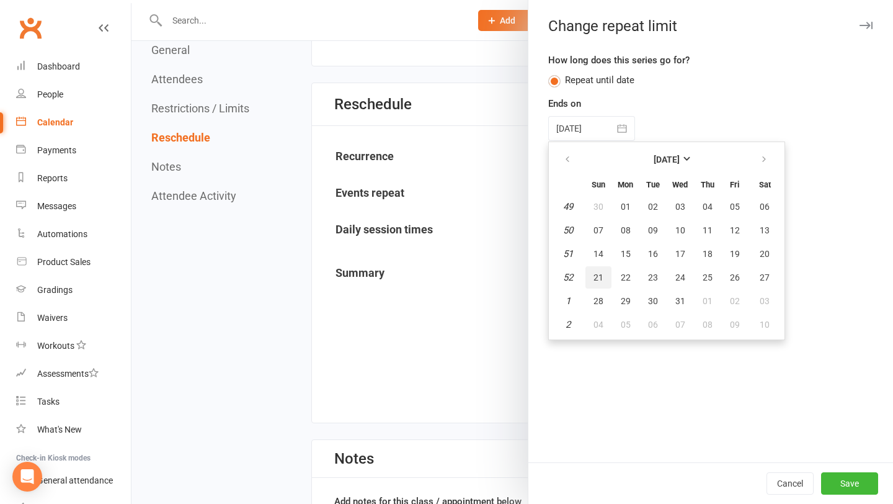
click at [597, 284] on button "21" at bounding box center [599, 277] width 26 height 22
type input "[DATE]"
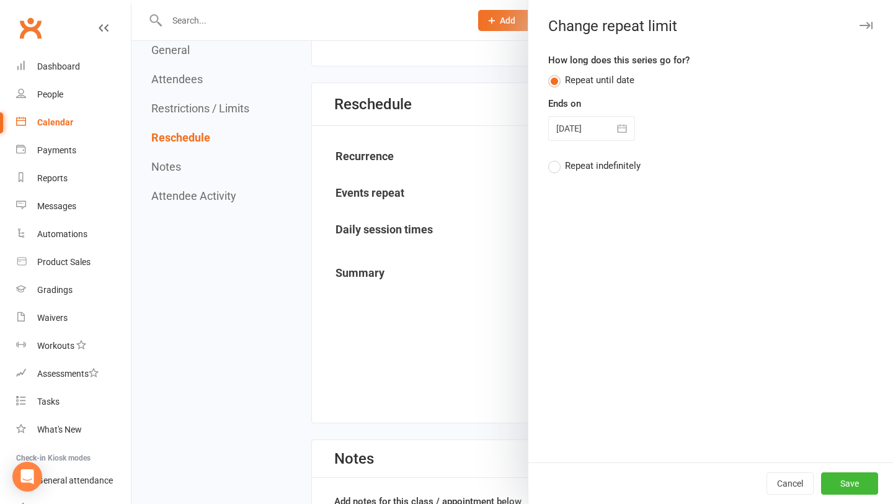
click at [848, 497] on div "Cancel Save" at bounding box center [711, 483] width 365 height 42
click at [849, 483] on button "Save" at bounding box center [849, 483] width 57 height 22
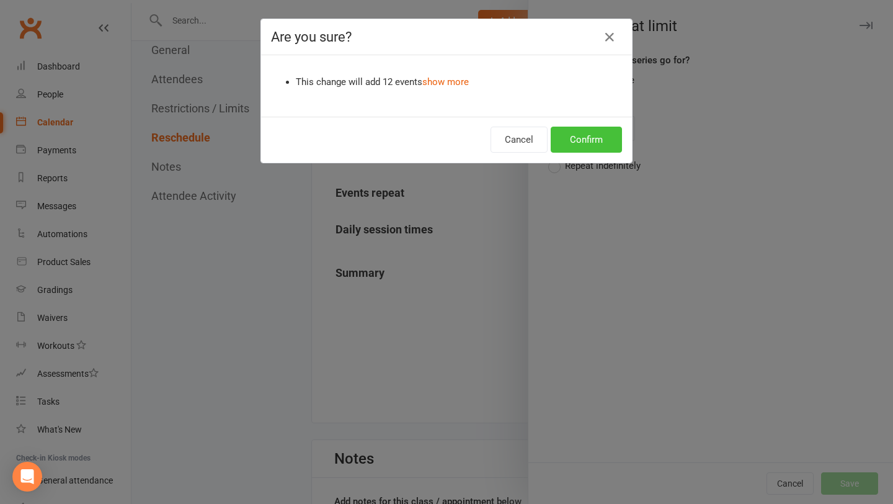
click at [574, 143] on button "Confirm" at bounding box center [586, 140] width 71 height 26
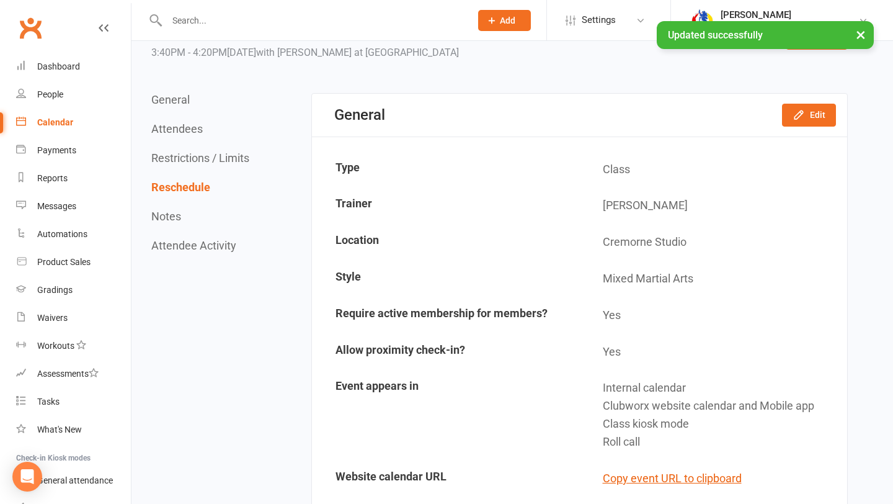
scroll to position [0, 0]
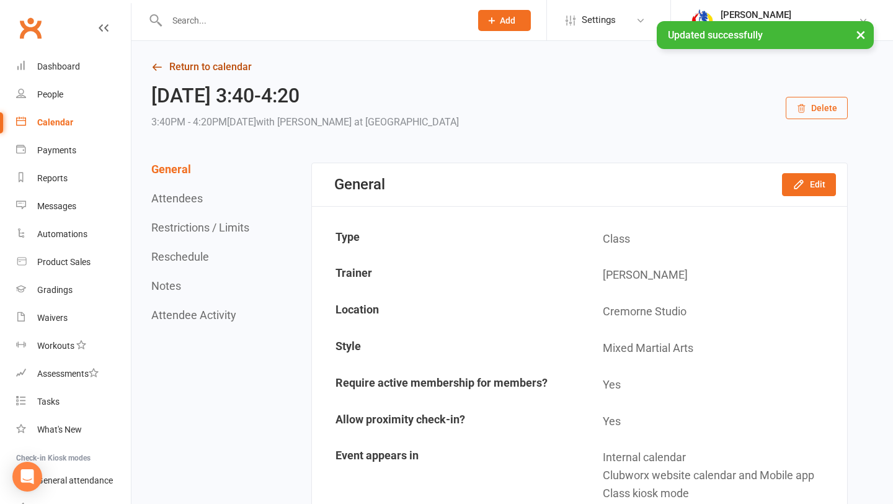
click at [188, 58] on link "Return to calendar" at bounding box center [499, 66] width 697 height 17
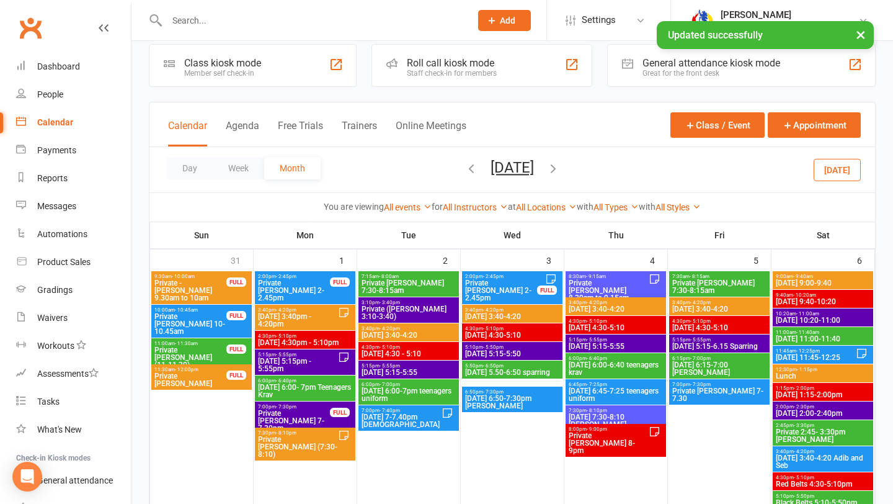
scroll to position [16, 0]
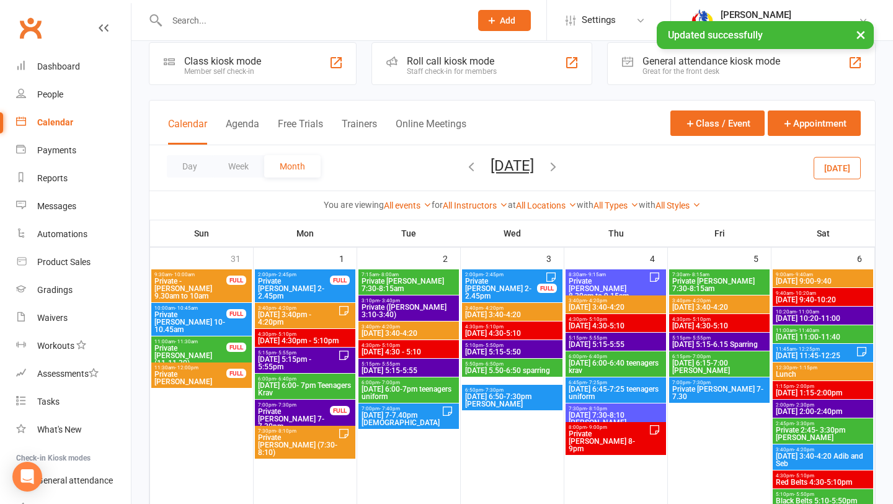
click at [708, 327] on span "[DATE] 4:30-5:10" at bounding box center [720, 325] width 96 height 7
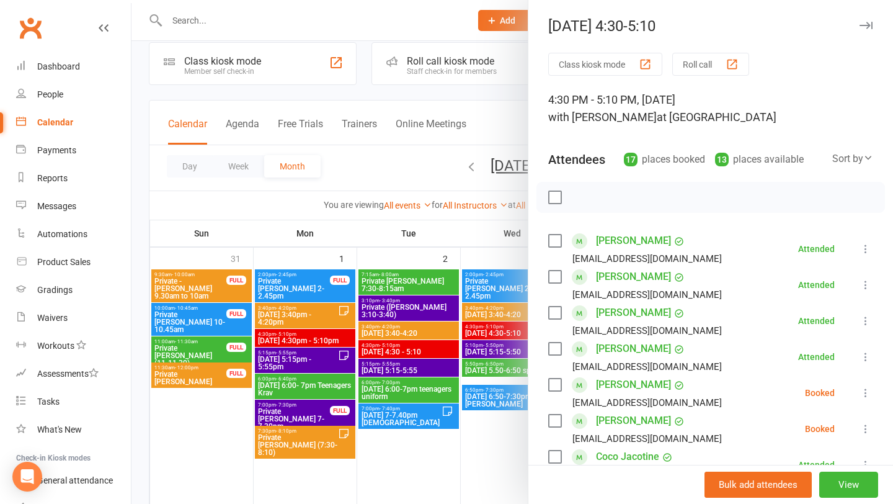
scroll to position [89, 0]
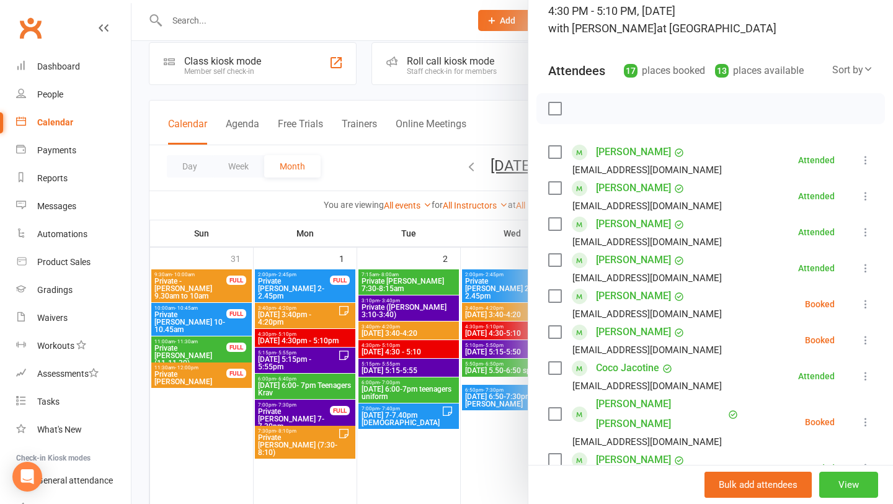
click at [838, 483] on button "View" at bounding box center [849, 484] width 59 height 26
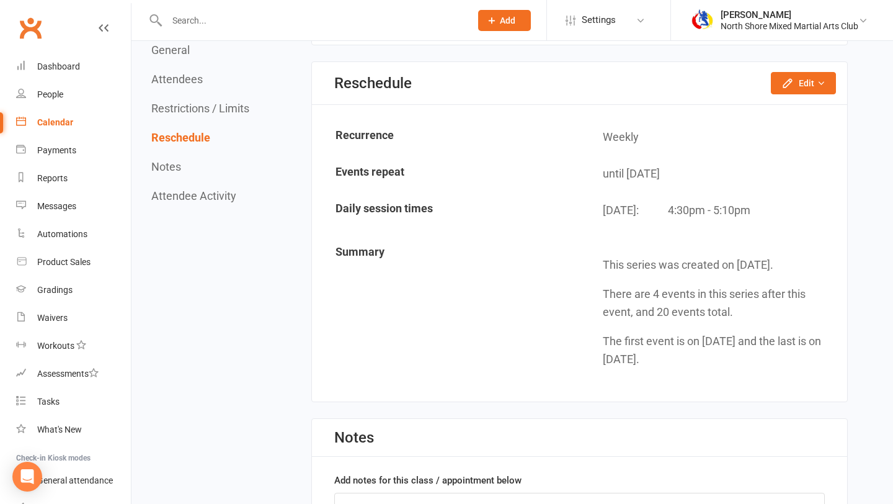
scroll to position [1754, 0]
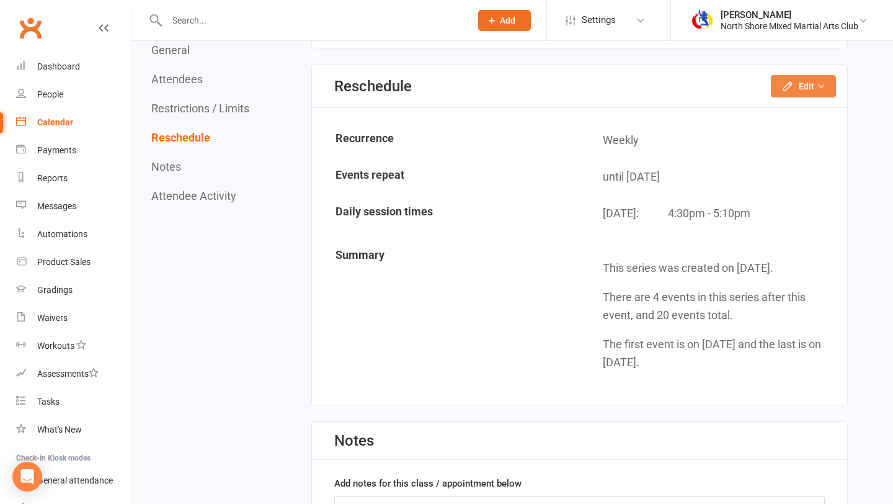
click at [811, 79] on button "Edit" at bounding box center [803, 86] width 65 height 22
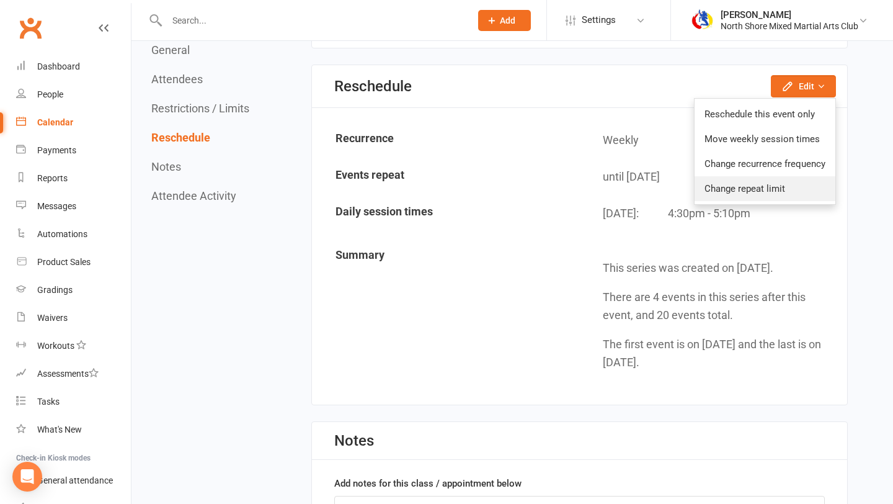
click at [770, 181] on link "Change repeat limit" at bounding box center [765, 188] width 141 height 25
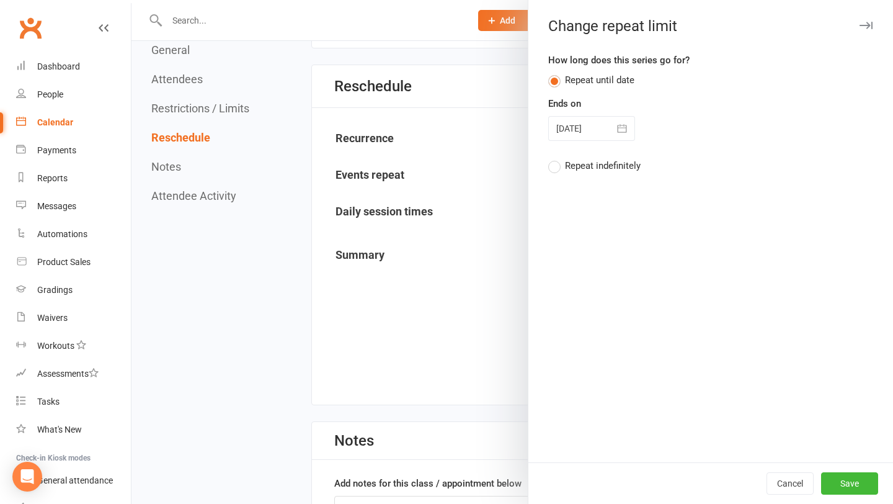
click at [627, 129] on icon "button" at bounding box center [622, 128] width 12 height 12
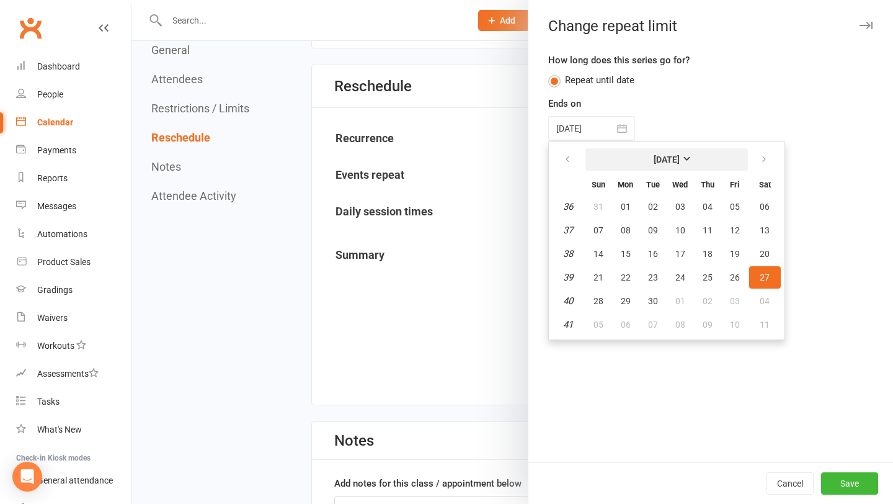
click at [679, 159] on strong "[DATE]" at bounding box center [667, 159] width 26 height 10
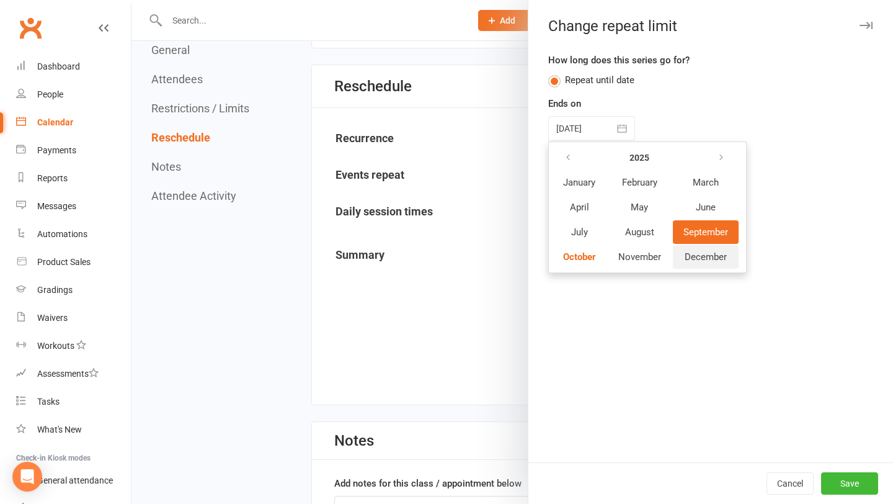
click at [704, 251] on button "December" at bounding box center [706, 257] width 66 height 24
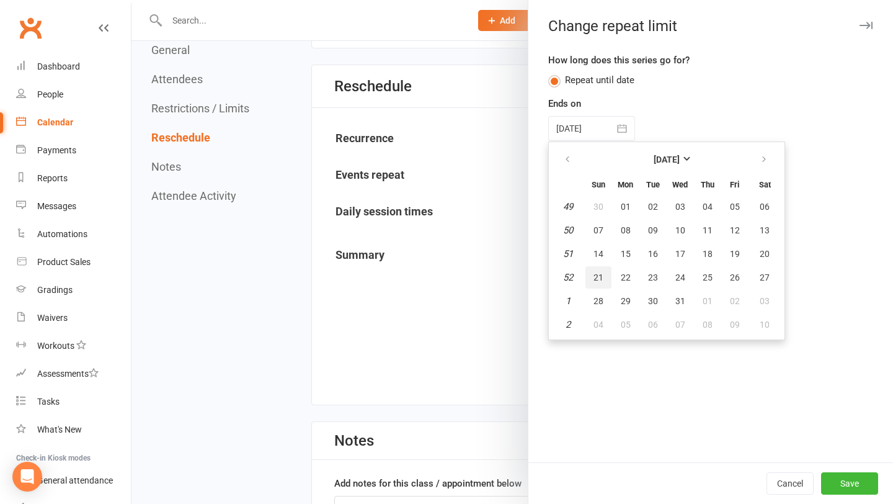
click at [595, 281] on span "21" at bounding box center [599, 277] width 10 height 10
type input "[DATE]"
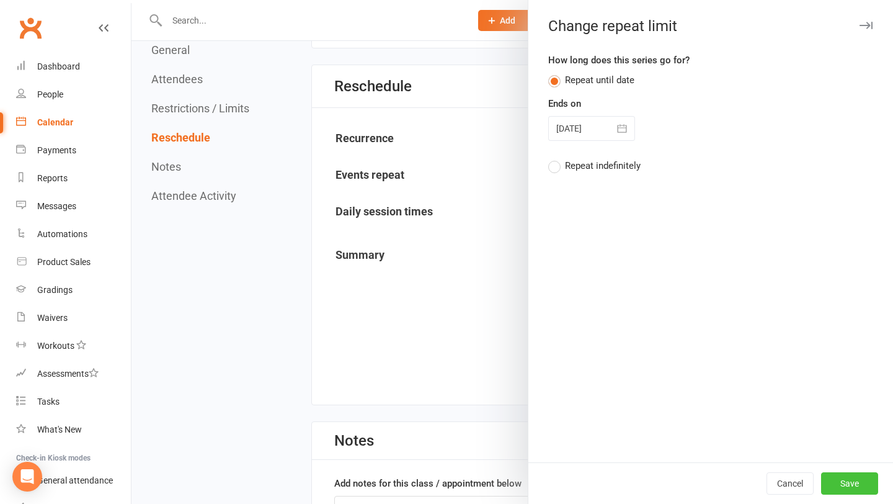
click at [854, 490] on button "Save" at bounding box center [849, 483] width 57 height 22
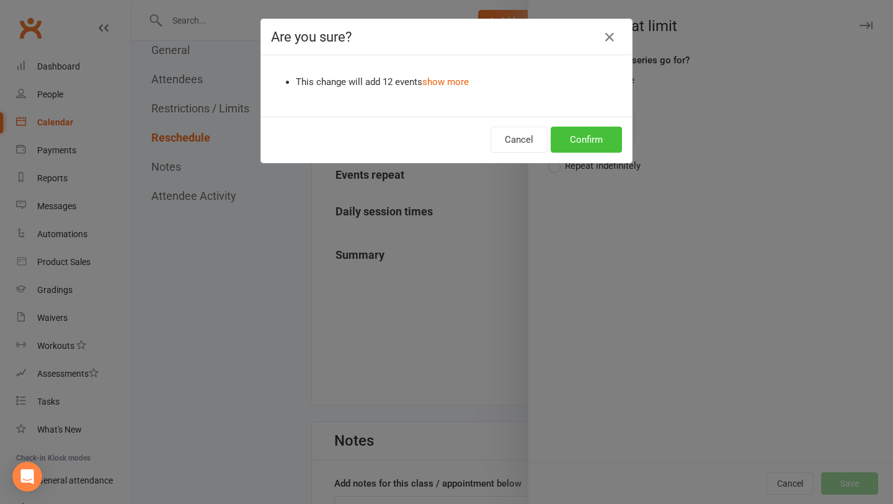
click at [573, 150] on button "Confirm" at bounding box center [586, 140] width 71 height 26
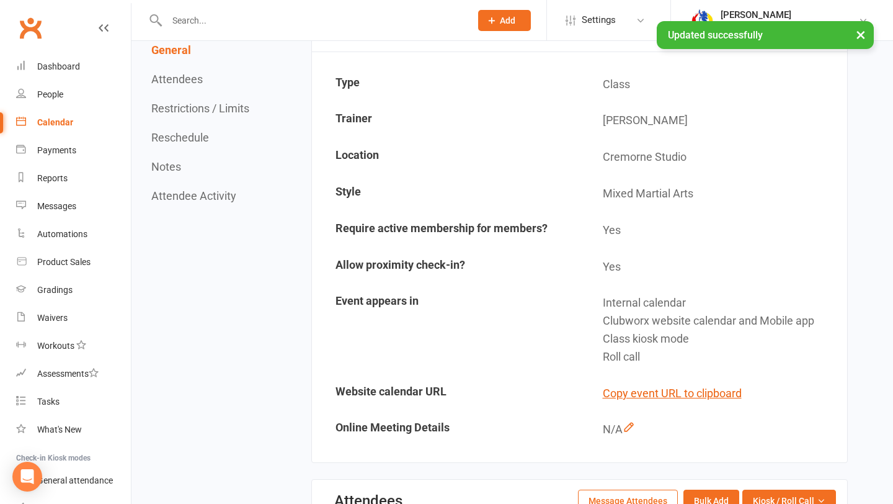
scroll to position [0, 0]
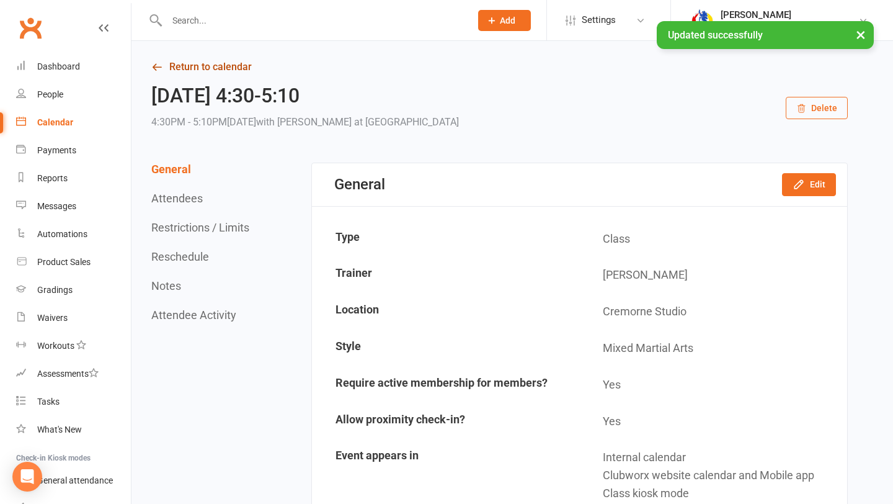
click at [223, 72] on link "Return to calendar" at bounding box center [499, 66] width 697 height 17
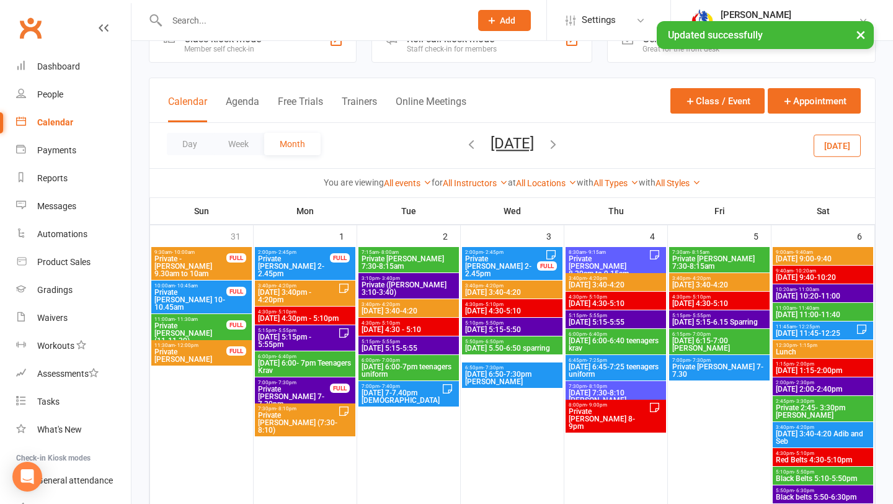
scroll to position [41, 0]
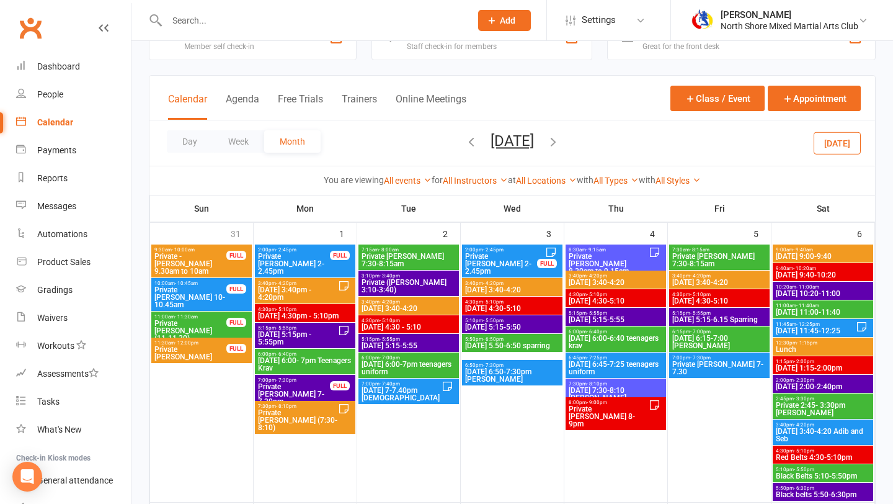
click at [729, 318] on span "[DATE] 5:15-6.15 Sparring" at bounding box center [720, 319] width 96 height 7
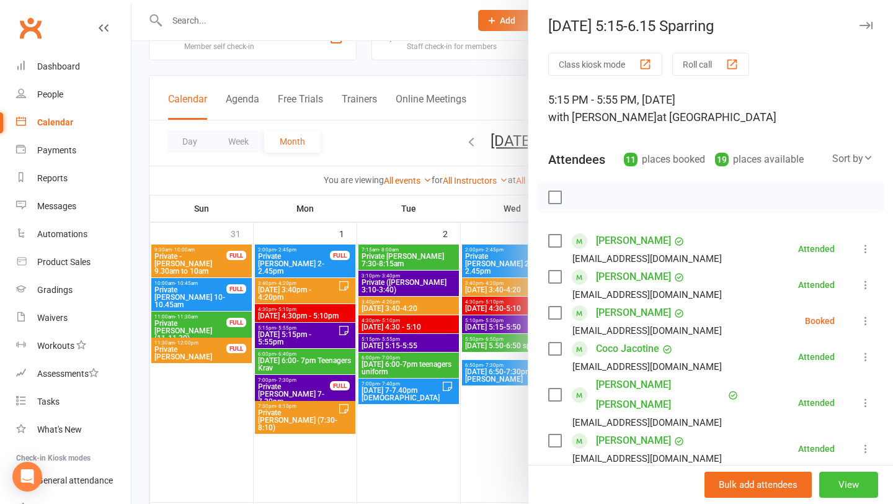
click at [834, 480] on button "View" at bounding box center [849, 484] width 59 height 26
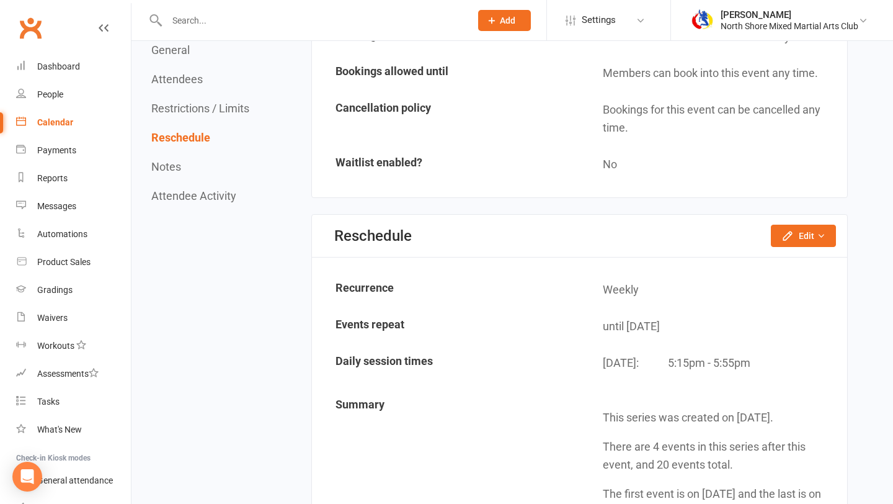
scroll to position [1364, 0]
click at [785, 219] on div "Reschedule Edit Reschedule this event only Move weekly session times Change rec…" at bounding box center [579, 234] width 535 height 43
click at [801, 254] on div "Reschedule Edit Reschedule this event only Move weekly session times Change rec…" at bounding box center [579, 234] width 535 height 43
click at [802, 244] on button "Edit" at bounding box center [803, 234] width 65 height 22
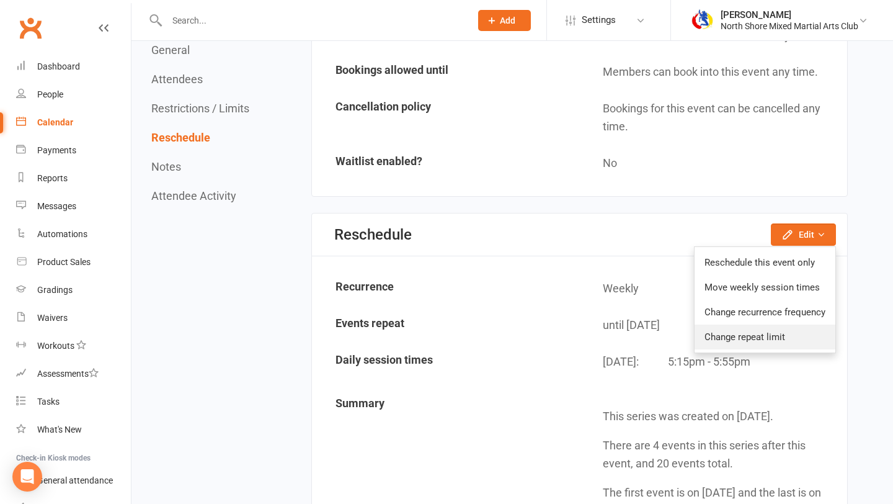
click at [793, 327] on link "Change repeat limit" at bounding box center [765, 336] width 141 height 25
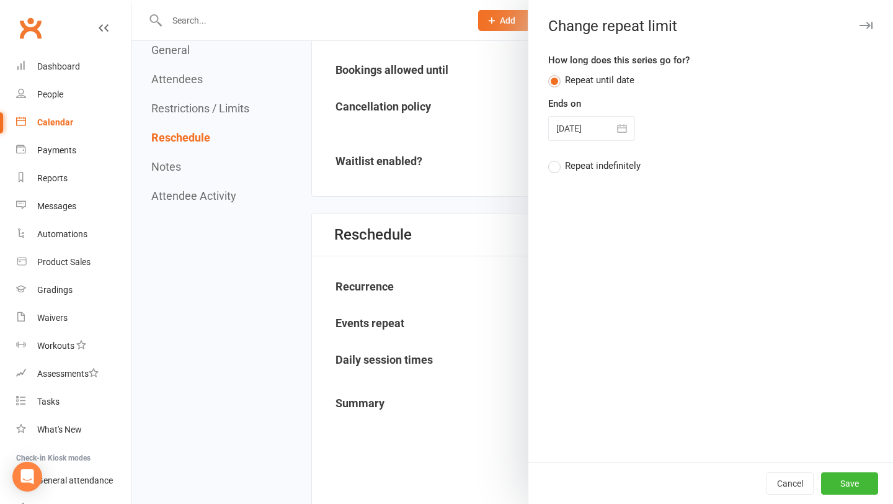
click at [613, 126] on button "button" at bounding box center [622, 128] width 25 height 25
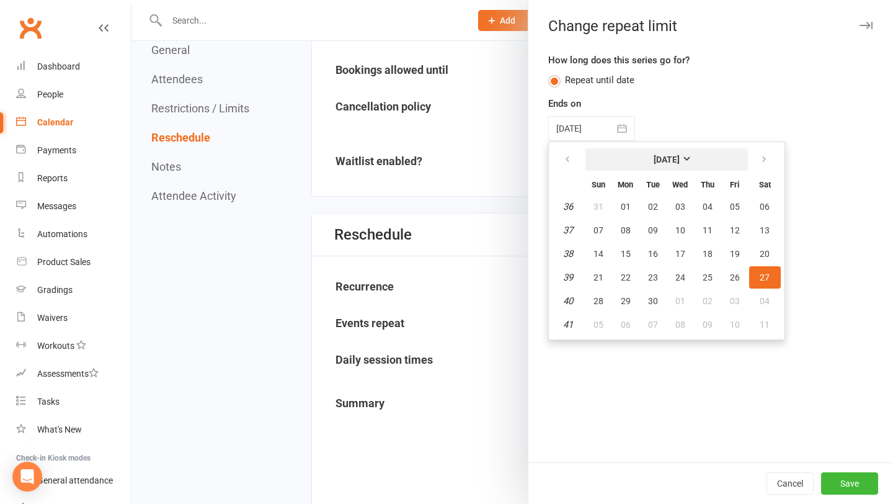
click at [673, 159] on strong "[DATE]" at bounding box center [667, 159] width 26 height 10
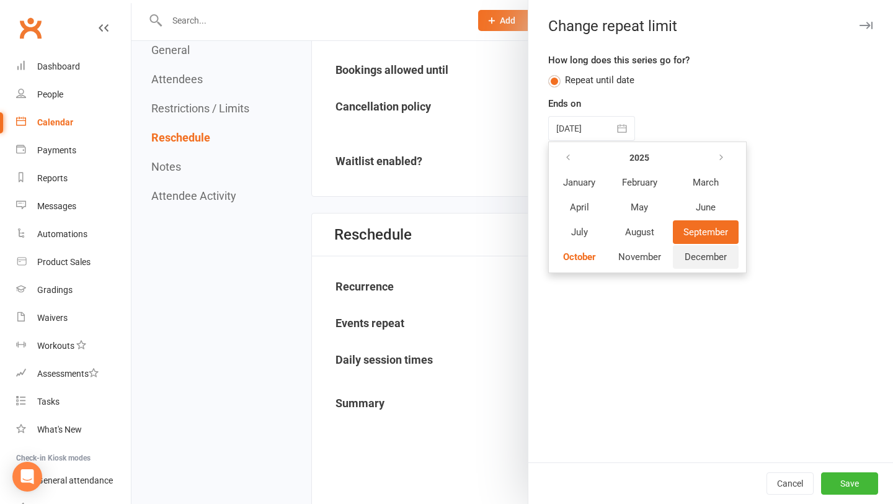
click at [695, 248] on button "December" at bounding box center [706, 257] width 66 height 24
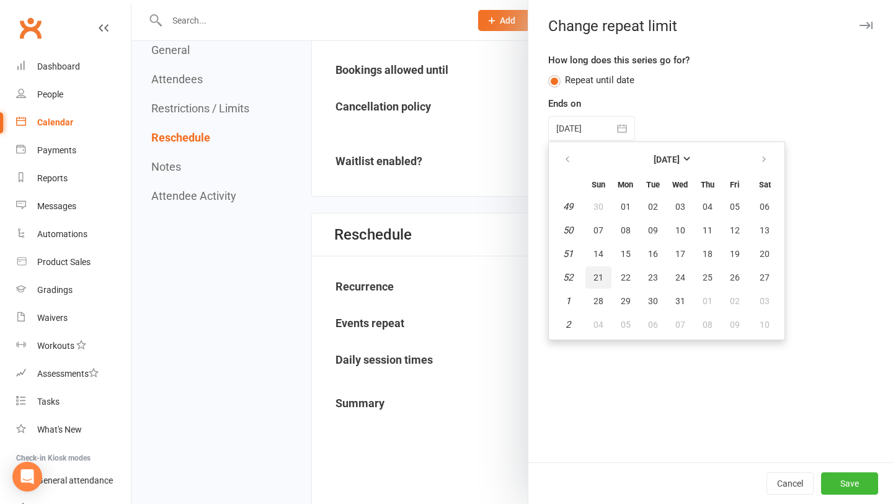
click at [603, 266] on button "21" at bounding box center [599, 277] width 26 height 22
type input "[DATE]"
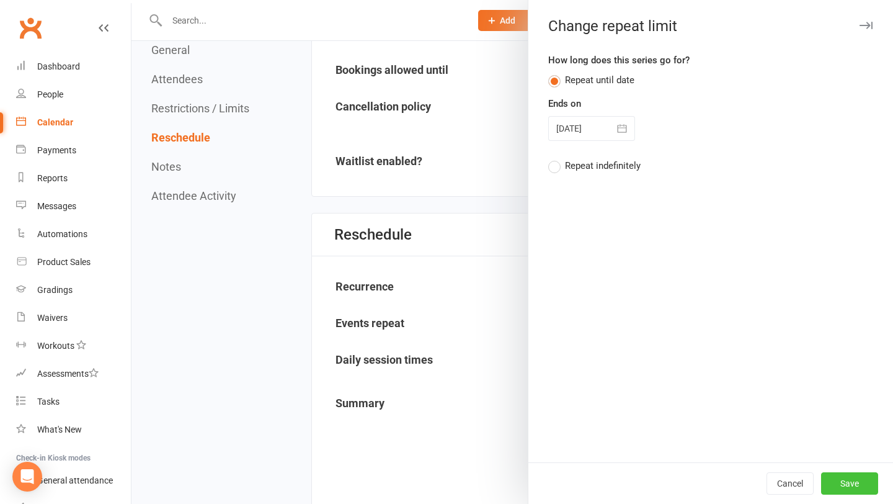
click at [859, 483] on button "Save" at bounding box center [849, 483] width 57 height 22
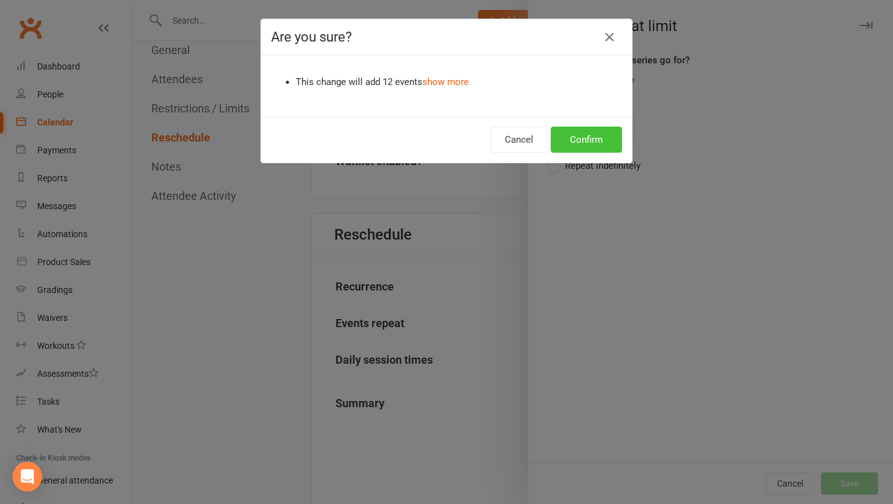
click at [596, 147] on button "Confirm" at bounding box center [586, 140] width 71 height 26
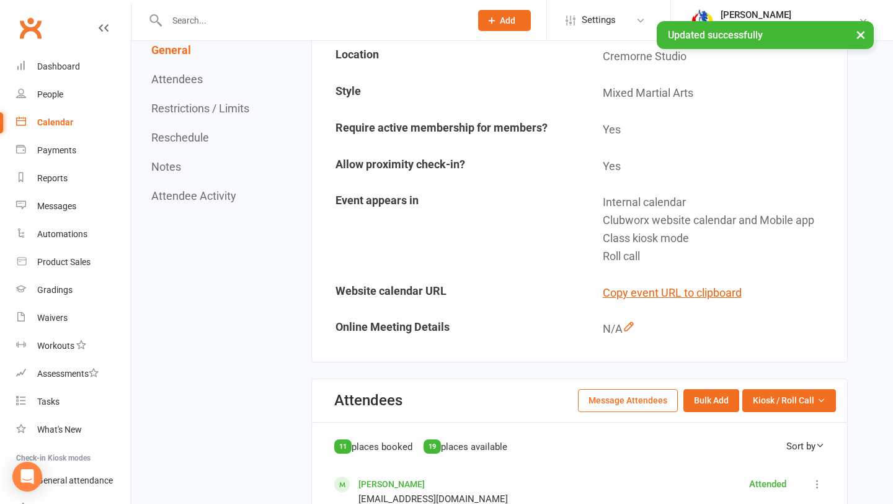
scroll to position [0, 0]
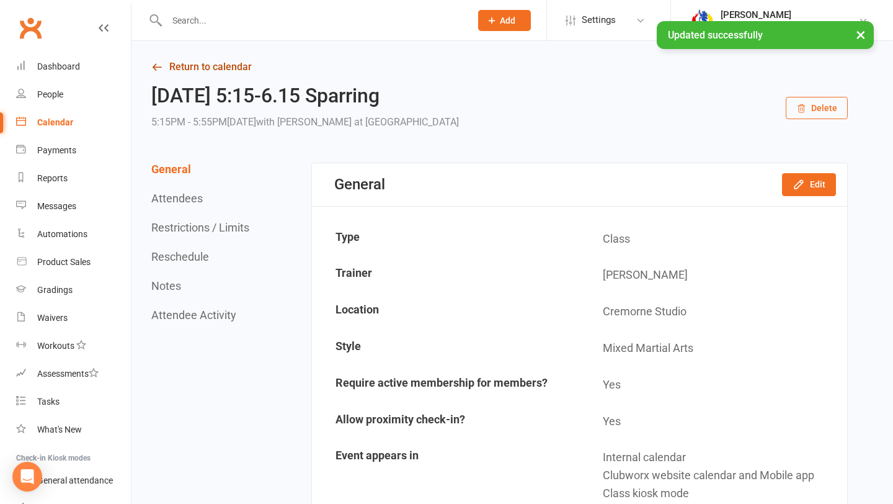
click at [206, 71] on link "Return to calendar" at bounding box center [499, 66] width 697 height 17
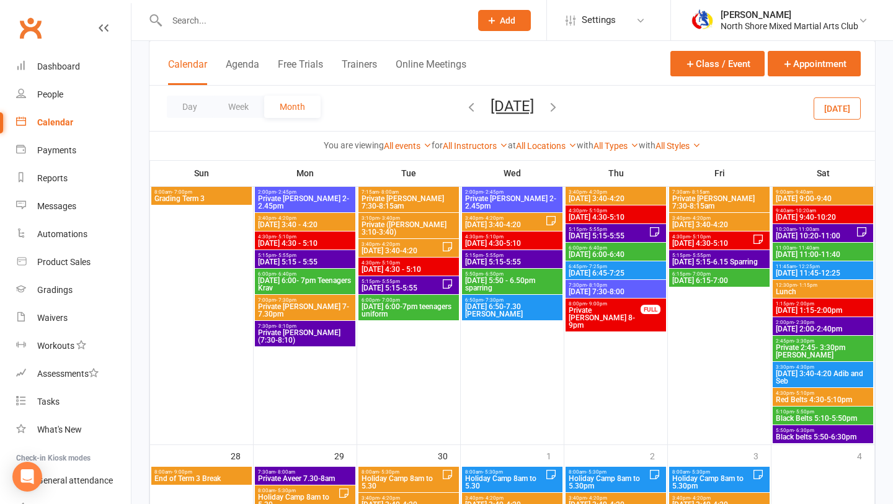
scroll to position [926, 0]
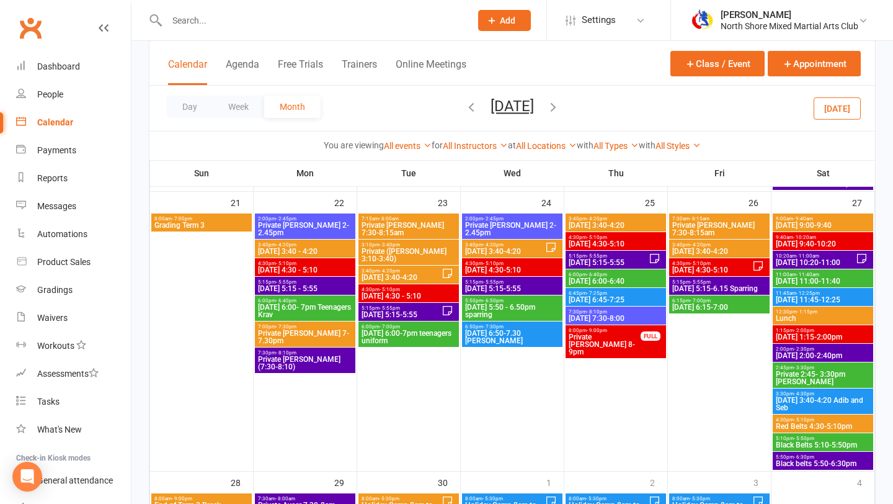
click at [699, 305] on span "[DATE] 6:15-7:00" at bounding box center [720, 306] width 96 height 7
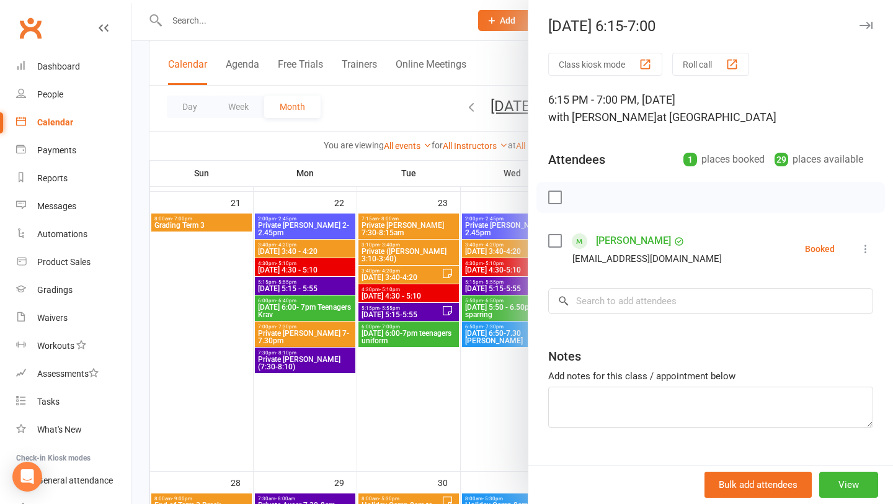
click at [517, 382] on div at bounding box center [513, 252] width 762 height 504
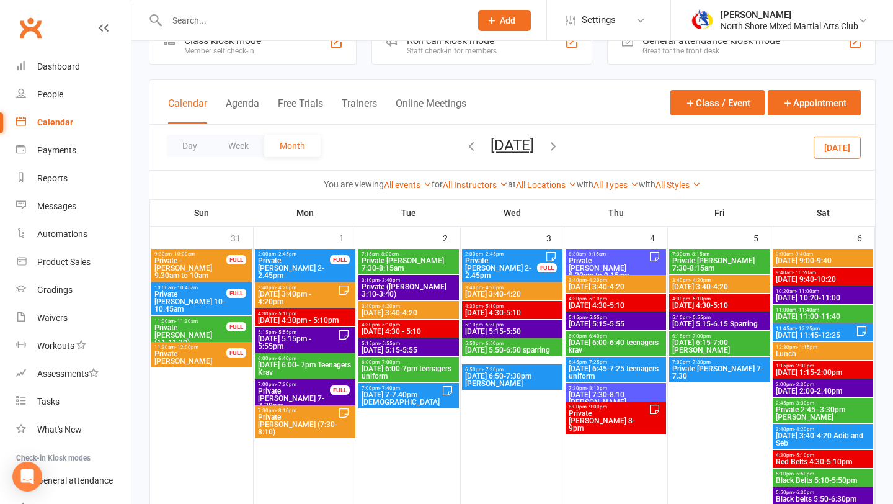
scroll to position [70, 0]
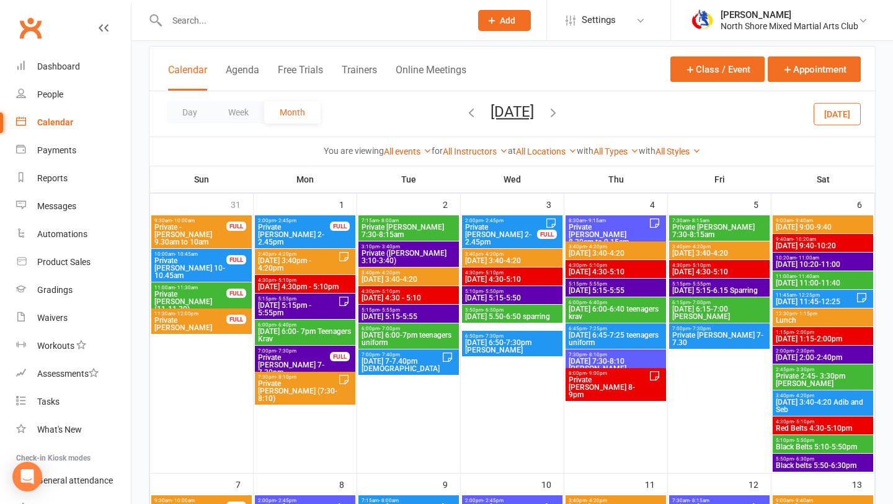
click at [808, 218] on span "- 9:40am" at bounding box center [803, 221] width 20 height 6
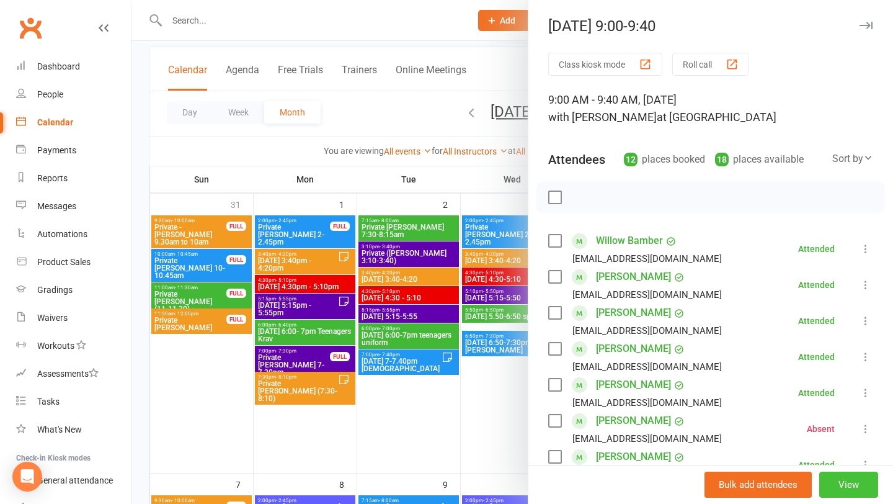
click at [836, 485] on button "View" at bounding box center [849, 484] width 59 height 26
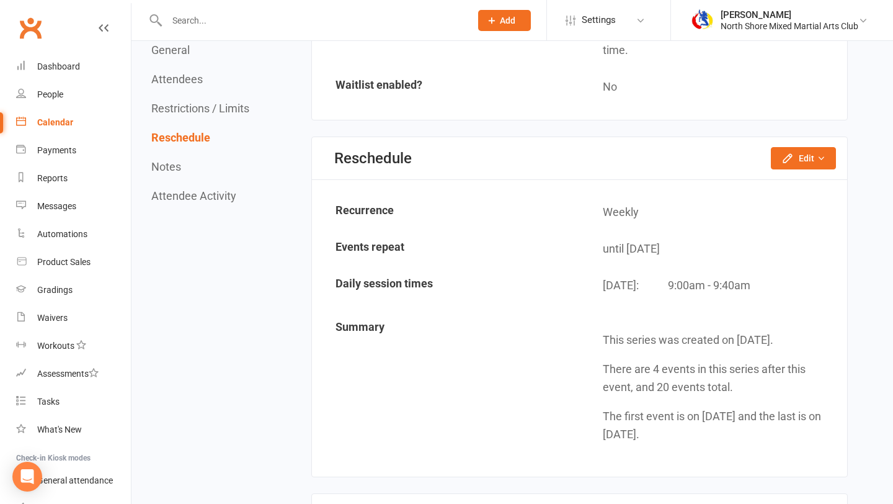
scroll to position [1466, 0]
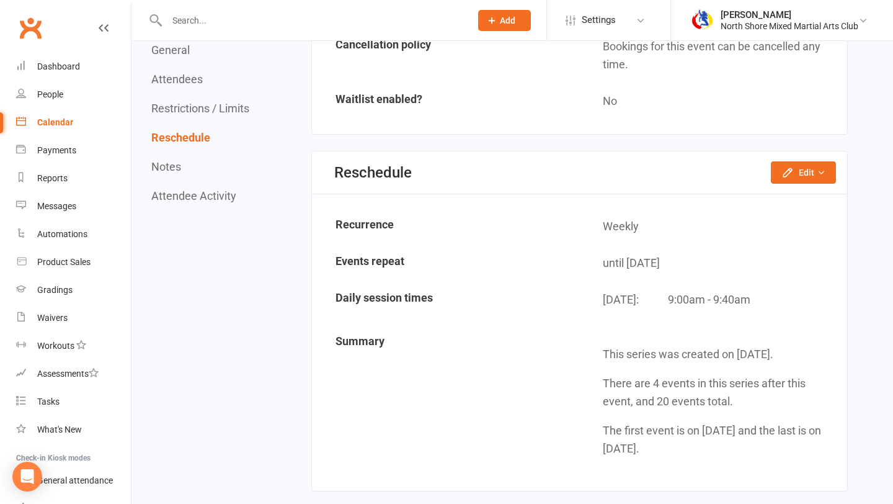
click at [799, 187] on div "Reschedule Edit Reschedule this event only Move weekly session times Change rec…" at bounding box center [579, 172] width 535 height 43
click at [805, 173] on button "Edit" at bounding box center [803, 172] width 65 height 22
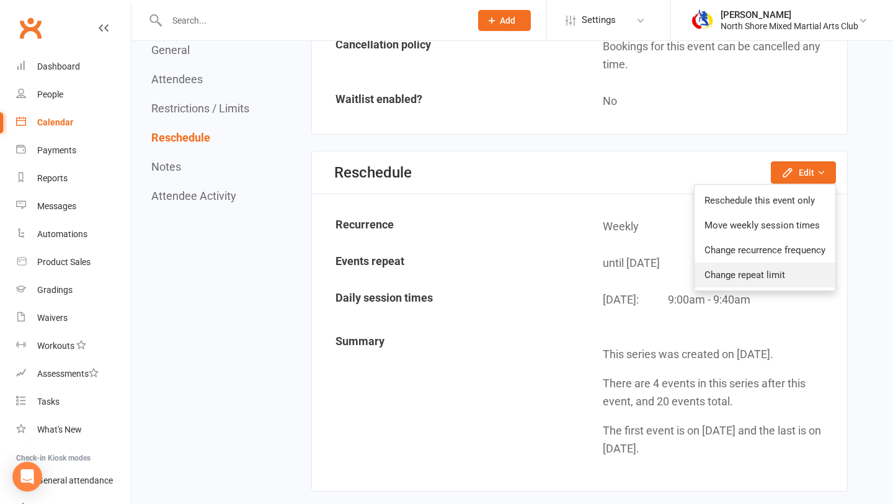
click at [797, 278] on link "Change repeat limit" at bounding box center [765, 274] width 141 height 25
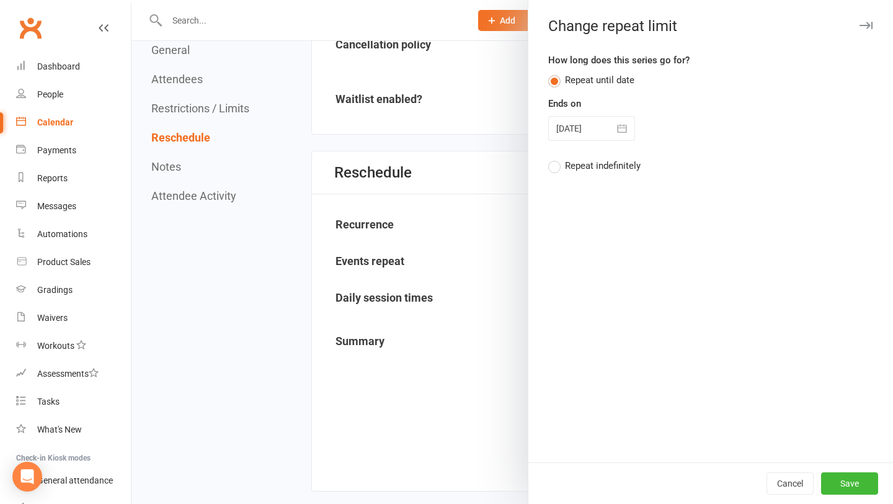
click at [609, 135] on div at bounding box center [591, 128] width 87 height 25
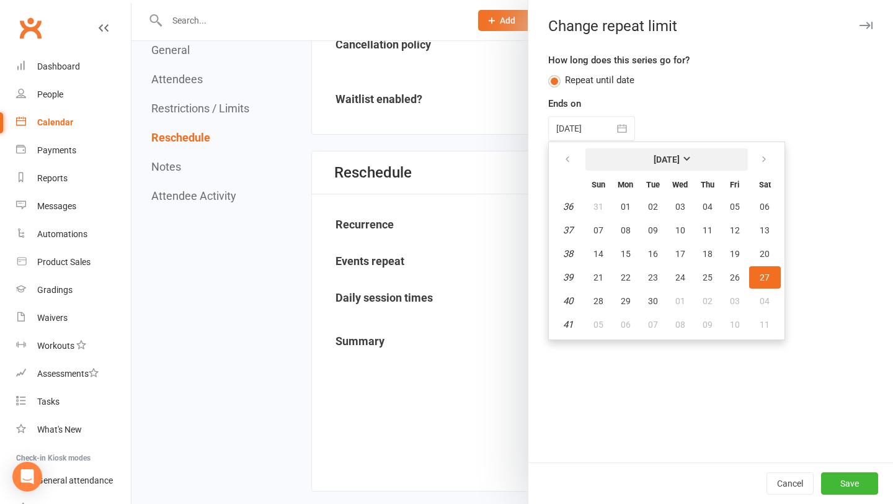
click at [665, 156] on strong "[DATE]" at bounding box center [667, 159] width 26 height 10
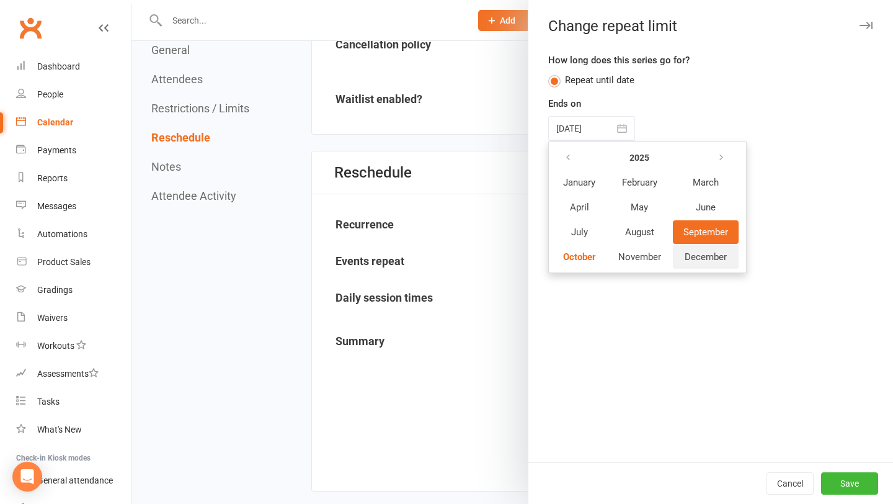
click at [712, 260] on span "December" at bounding box center [706, 256] width 42 height 11
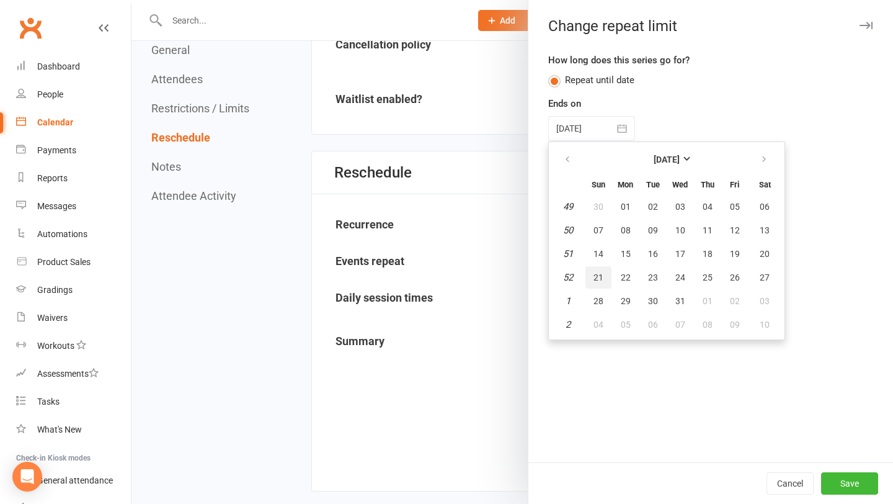
click at [607, 272] on button "21" at bounding box center [599, 277] width 26 height 22
type input "[DATE]"
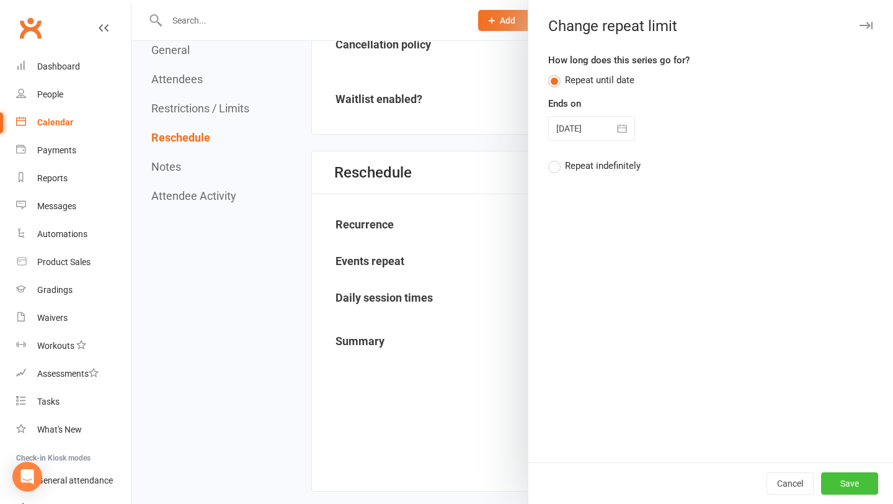
click at [848, 481] on button "Save" at bounding box center [849, 483] width 57 height 22
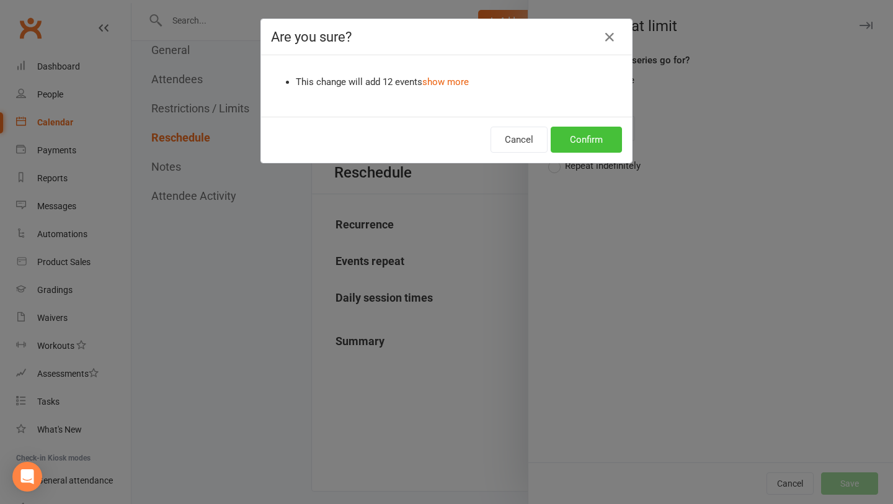
click at [586, 127] on button "Confirm" at bounding box center [586, 140] width 71 height 26
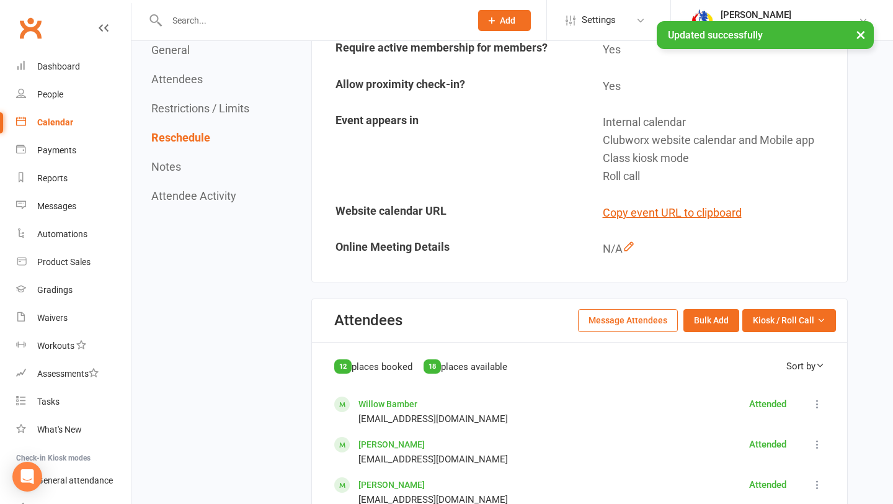
scroll to position [0, 0]
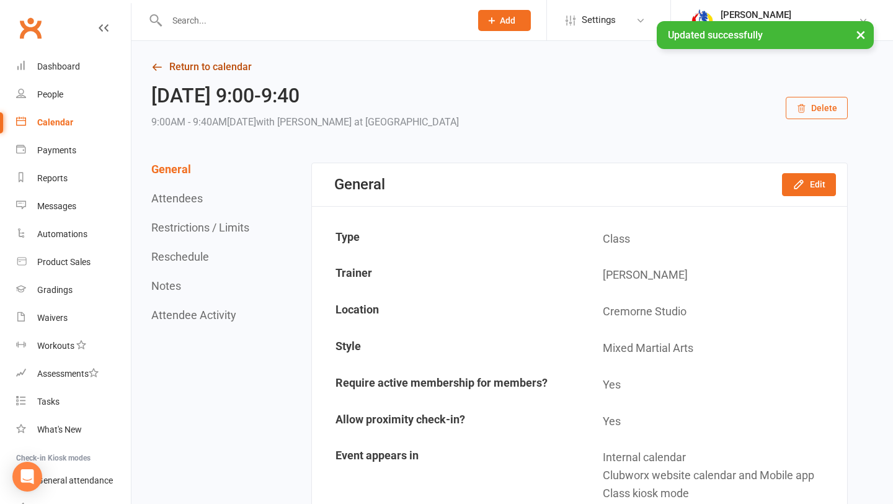
click at [207, 73] on link "Return to calendar" at bounding box center [499, 66] width 697 height 17
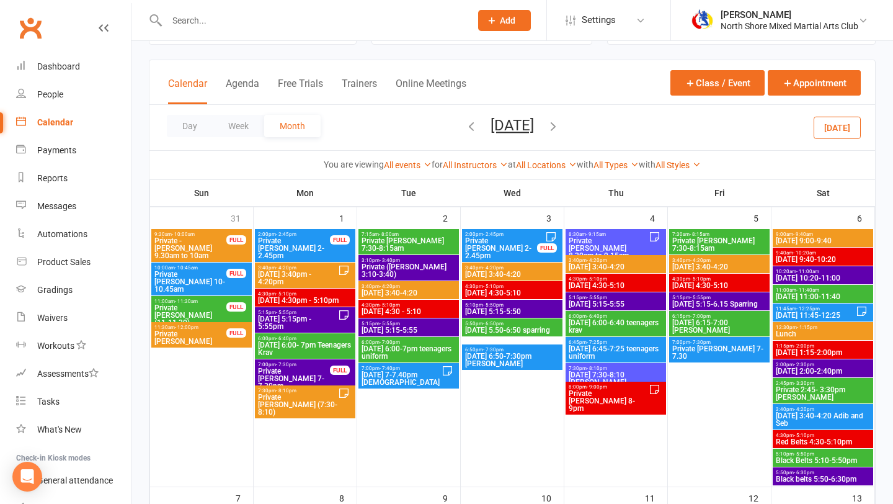
scroll to position [71, 0]
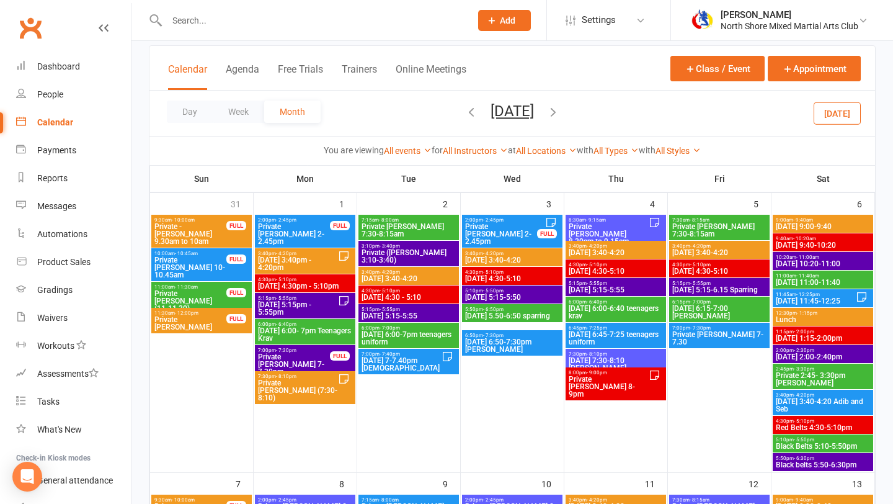
click at [805, 243] on span "[DATE] 9:40-10:20" at bounding box center [823, 244] width 96 height 7
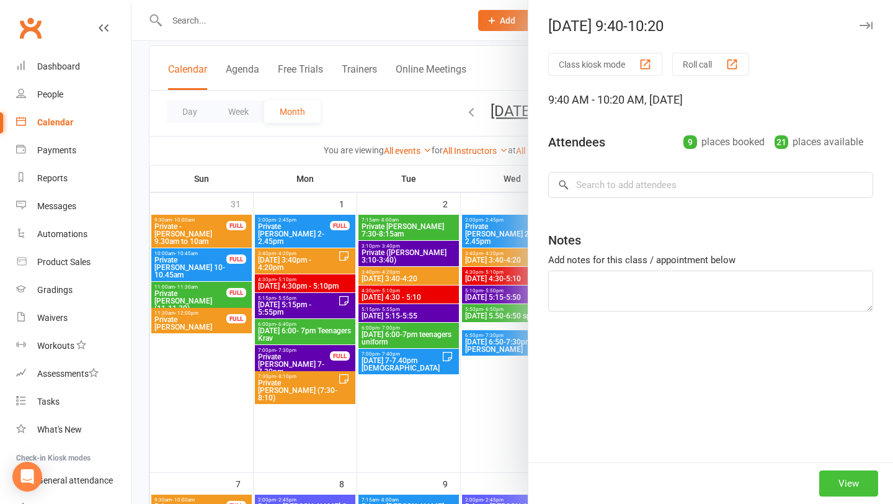
click at [828, 475] on button "View" at bounding box center [849, 483] width 59 height 26
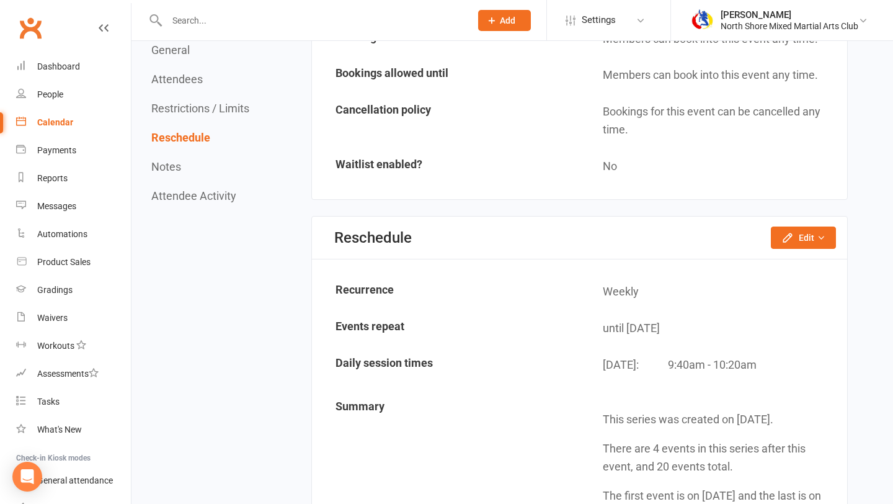
scroll to position [1272, 0]
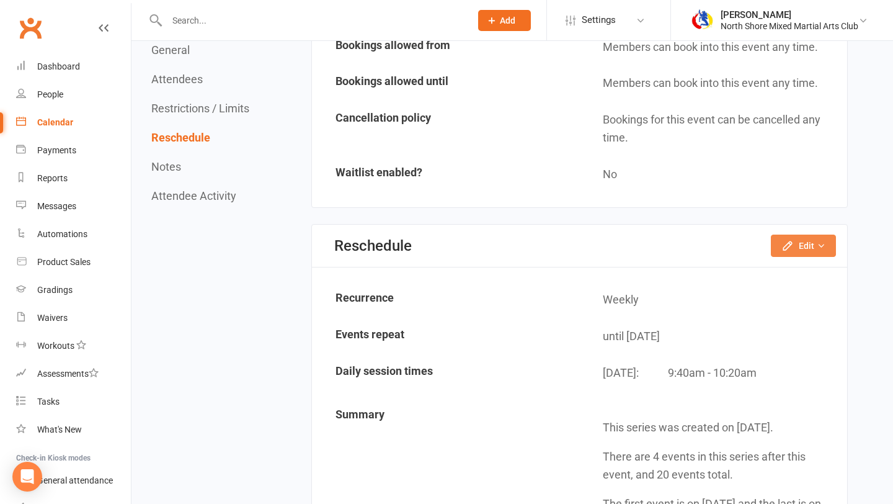
click at [811, 252] on button "Edit" at bounding box center [803, 246] width 65 height 22
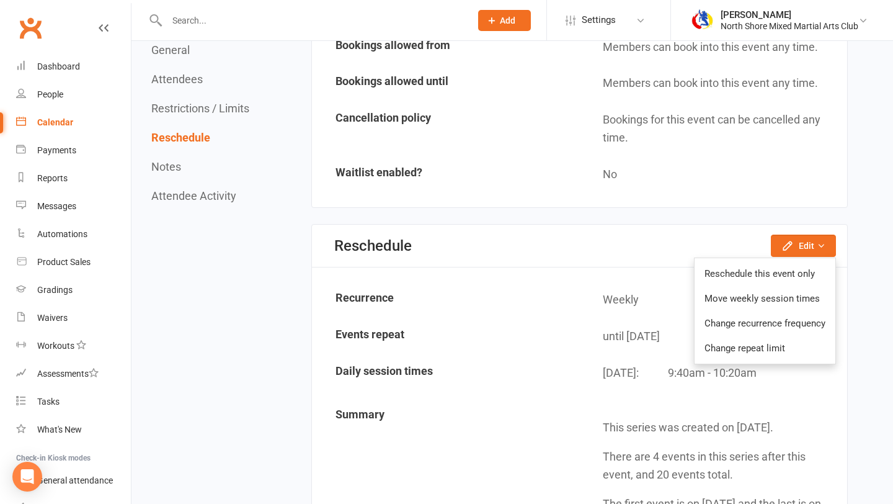
click at [784, 361] on ul "Reschedule this event only Move weekly session times Change recurrence frequenc…" at bounding box center [765, 310] width 142 height 107
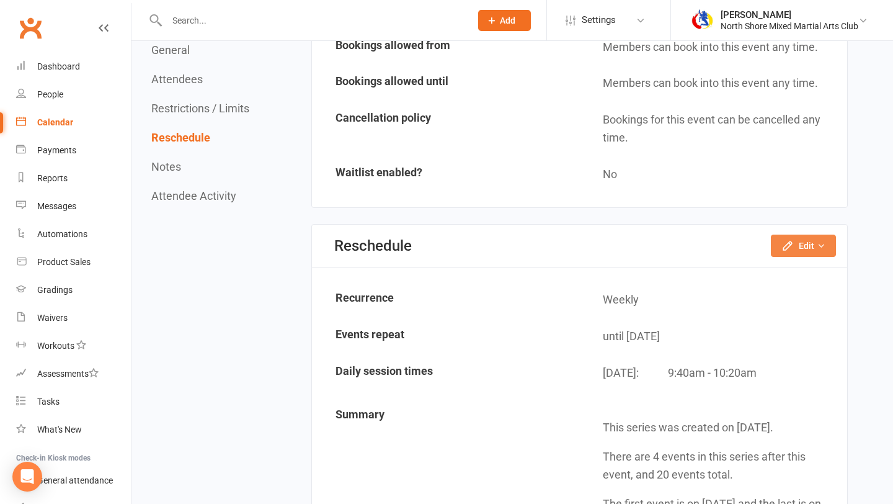
click at [818, 252] on button "Edit" at bounding box center [803, 246] width 65 height 22
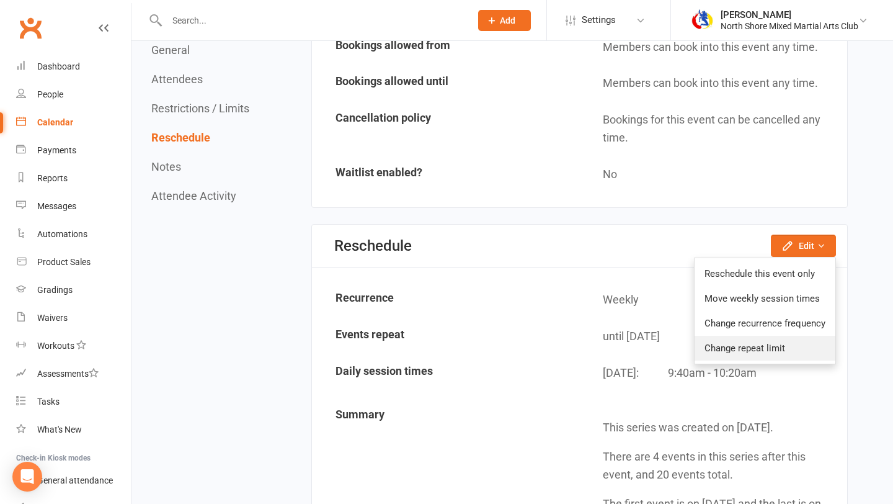
click at [789, 349] on link "Change repeat limit" at bounding box center [765, 348] width 141 height 25
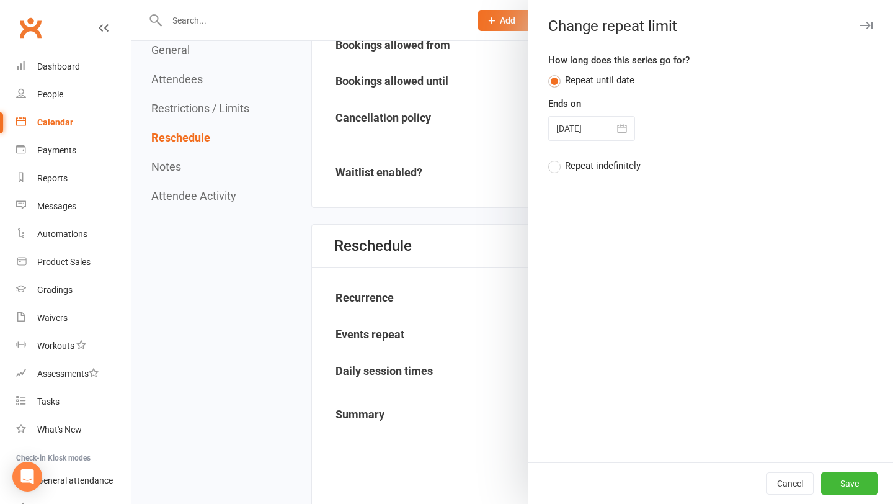
click at [610, 129] on button "button" at bounding box center [622, 128] width 25 height 25
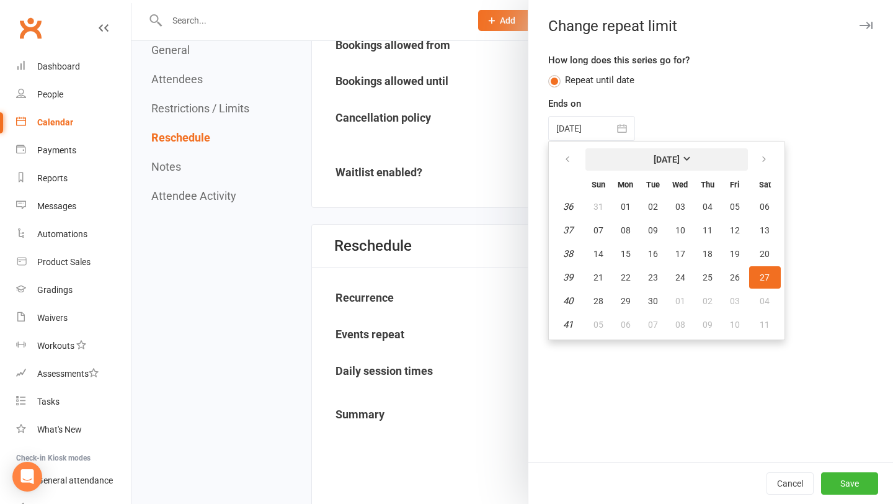
click at [654, 159] on strong "[DATE]" at bounding box center [667, 159] width 26 height 10
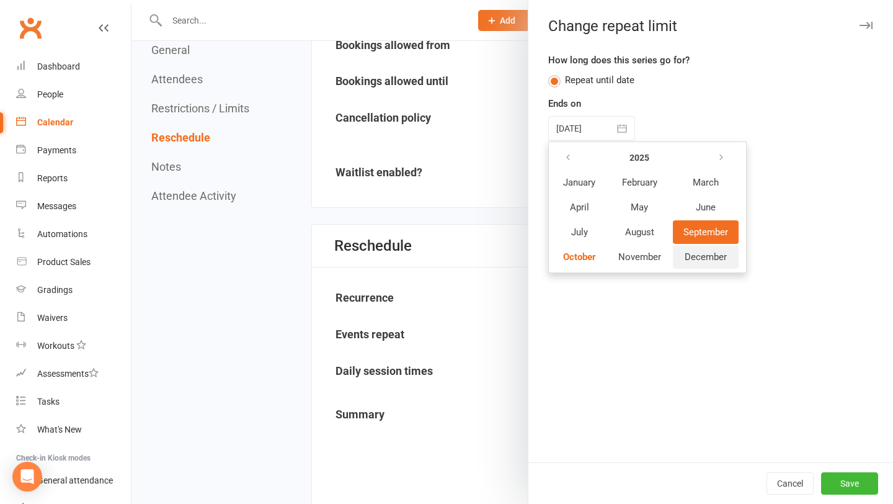
click at [683, 255] on button "December" at bounding box center [706, 257] width 66 height 24
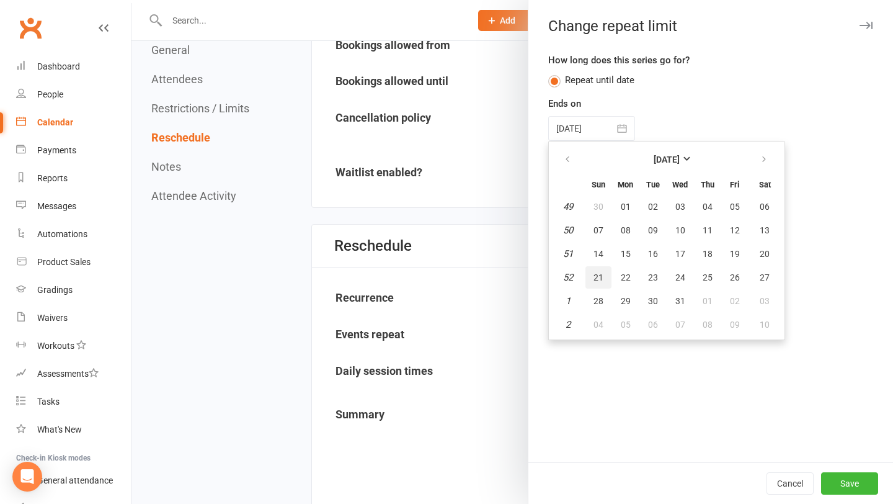
click at [597, 279] on span "21" at bounding box center [599, 277] width 10 height 10
type input "[DATE]"
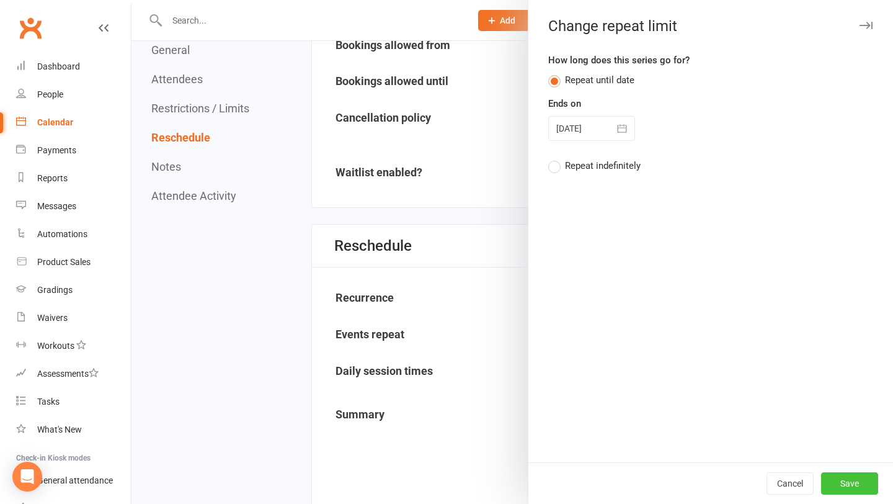
click at [857, 483] on button "Save" at bounding box center [849, 483] width 57 height 22
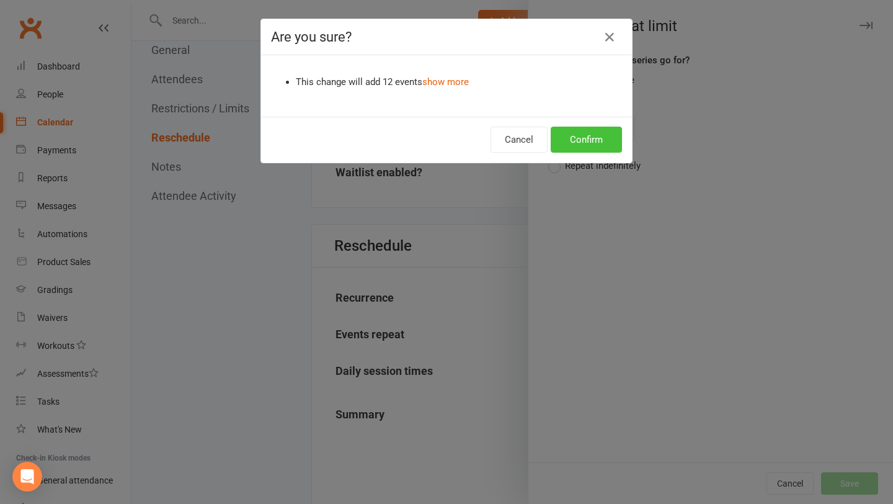
click at [592, 134] on button "Confirm" at bounding box center [586, 140] width 71 height 26
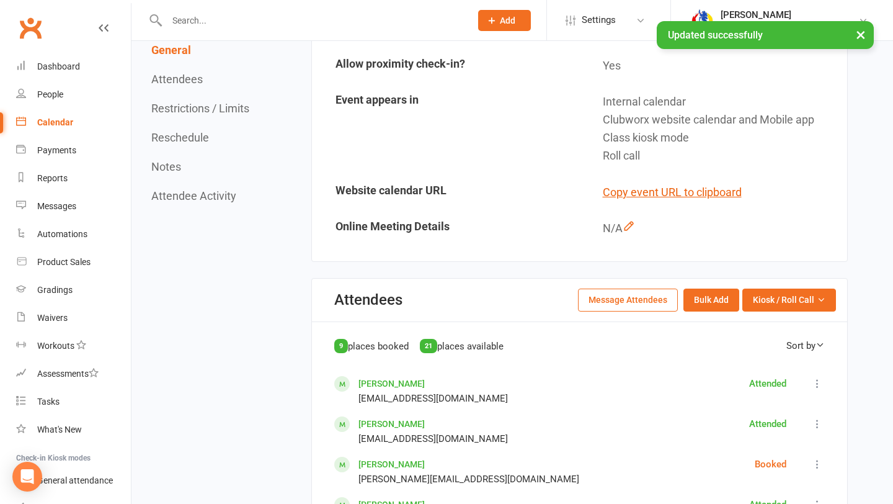
scroll to position [0, 0]
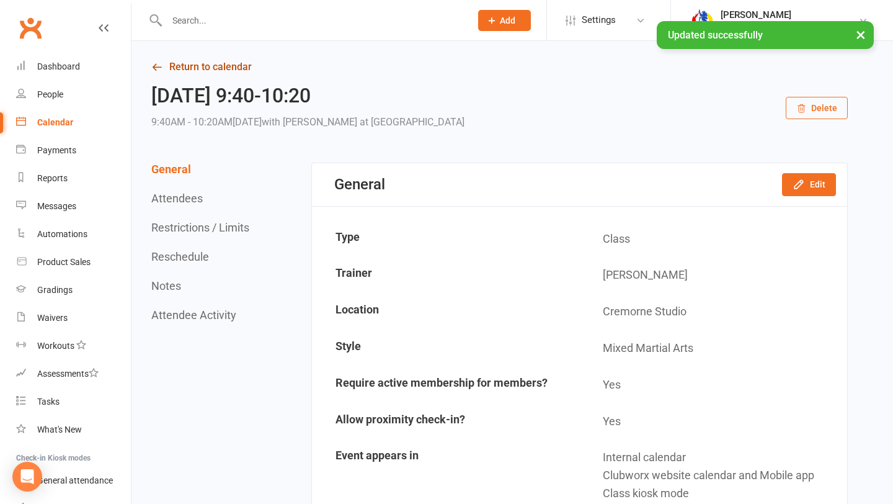
click at [243, 65] on link "Return to calendar" at bounding box center [499, 66] width 697 height 17
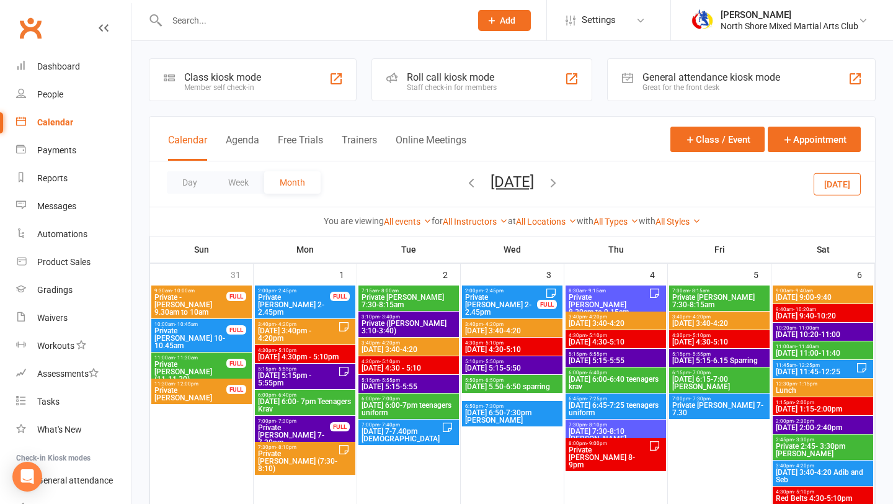
click at [831, 332] on span "[DATE] 10:20-11:00" at bounding box center [823, 334] width 96 height 7
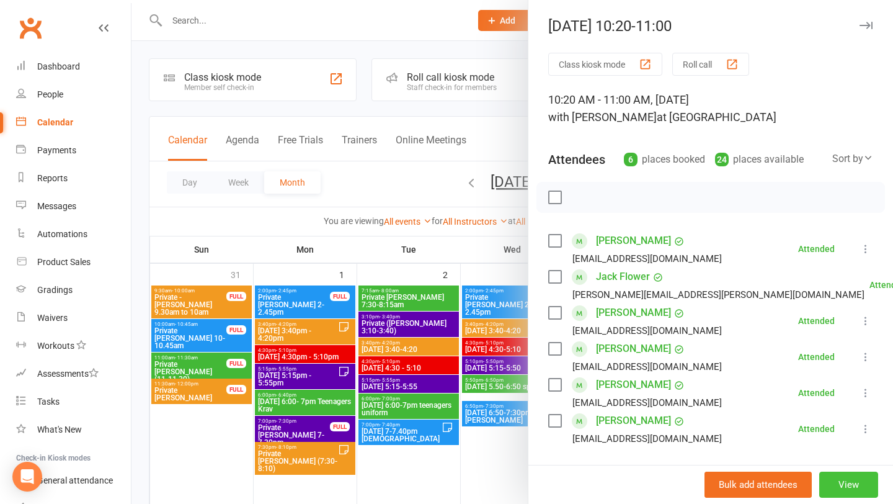
click at [832, 475] on button "View" at bounding box center [849, 484] width 59 height 26
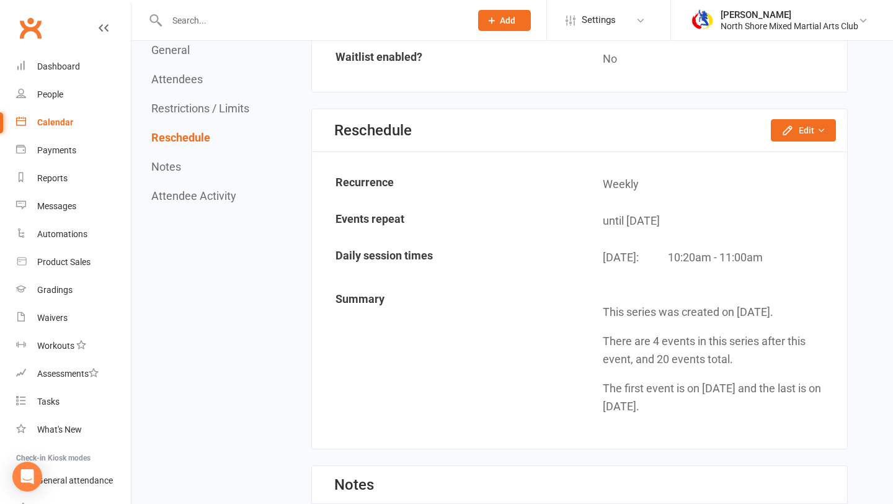
scroll to position [1268, 0]
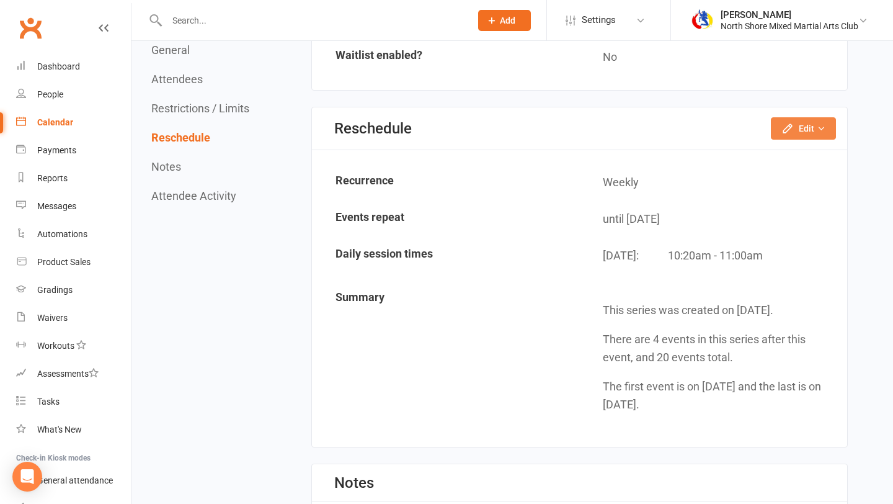
click at [793, 134] on button "Edit" at bounding box center [803, 128] width 65 height 22
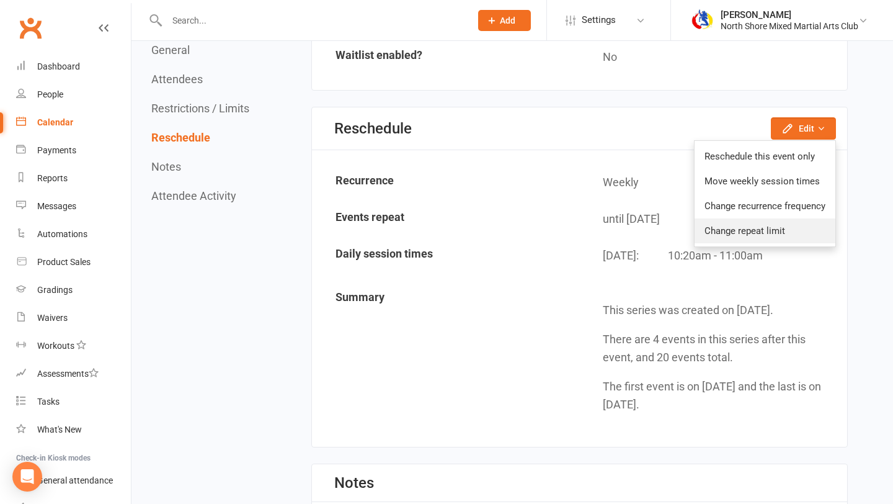
click at [779, 231] on link "Change repeat limit" at bounding box center [765, 230] width 141 height 25
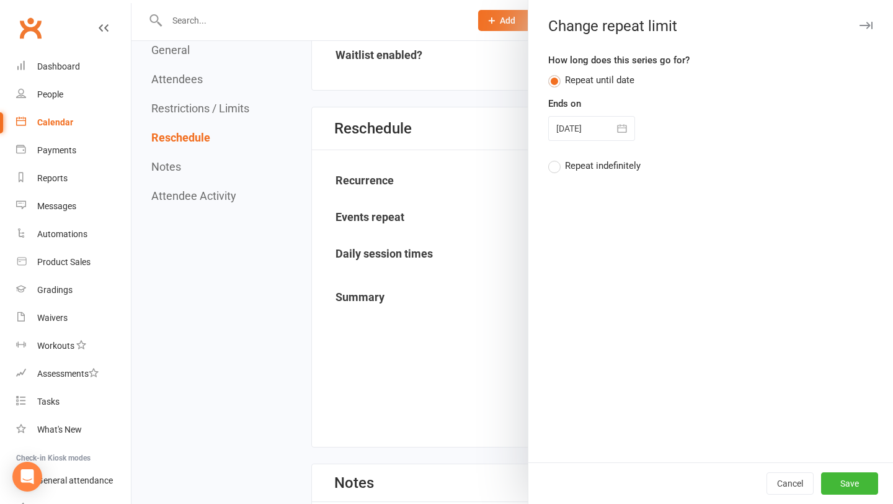
click at [620, 123] on icon "button" at bounding box center [622, 128] width 12 height 12
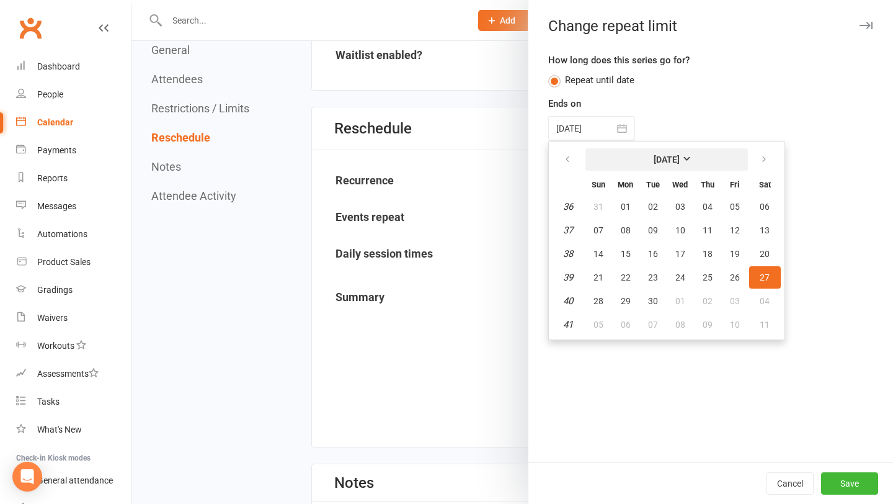
click at [654, 155] on strong "[DATE]" at bounding box center [667, 159] width 26 height 10
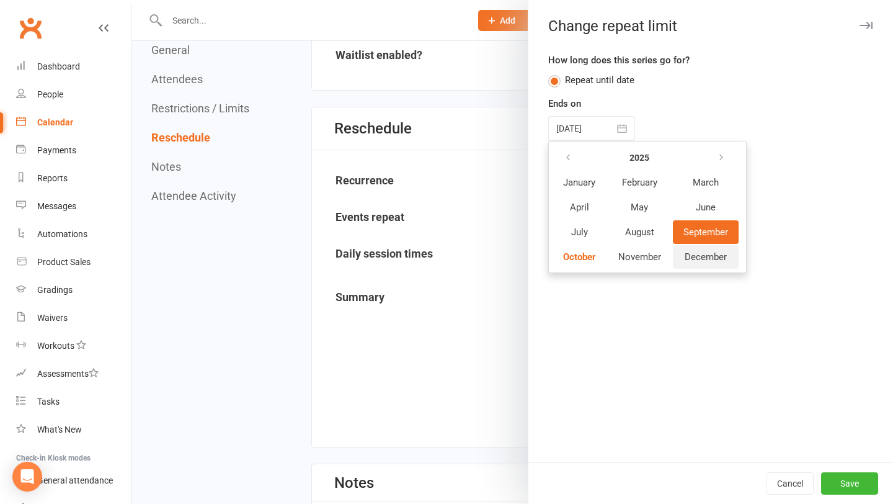
click at [698, 254] on span "December" at bounding box center [706, 256] width 42 height 11
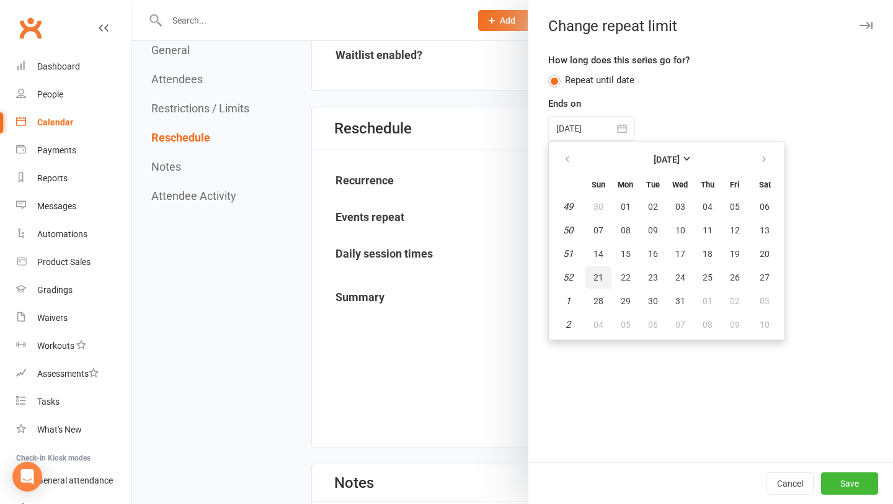
click at [593, 285] on button "21" at bounding box center [599, 277] width 26 height 22
type input "[DATE]"
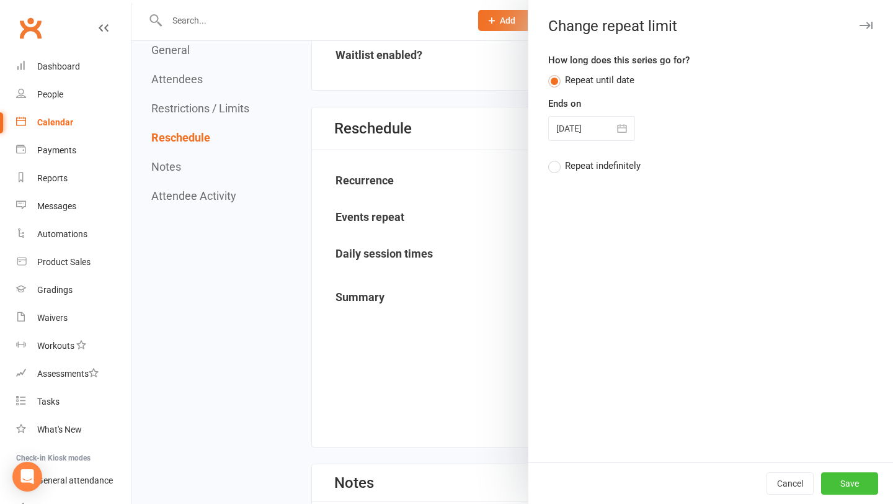
click at [829, 480] on button "Save" at bounding box center [849, 483] width 57 height 22
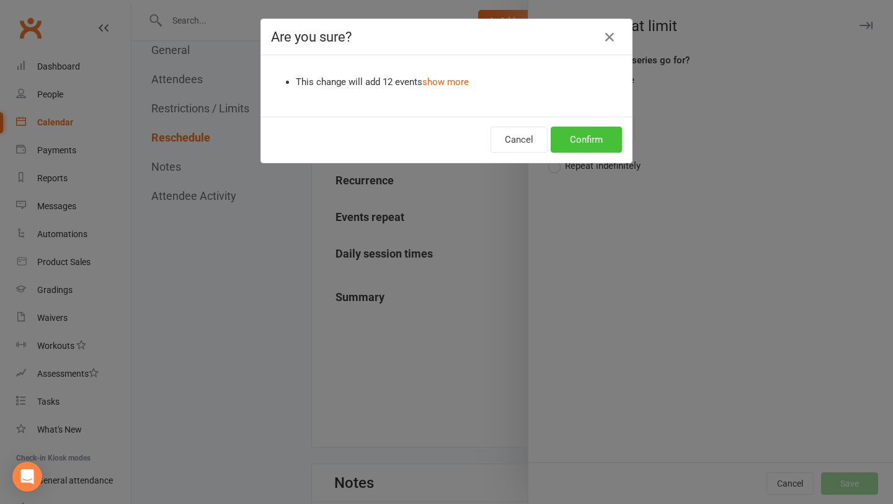
click at [587, 149] on button "Confirm" at bounding box center [586, 140] width 71 height 26
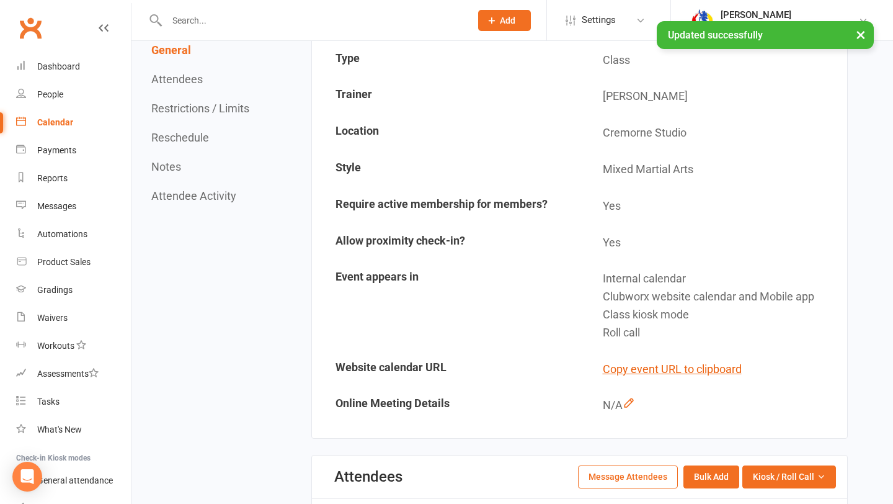
scroll to position [0, 0]
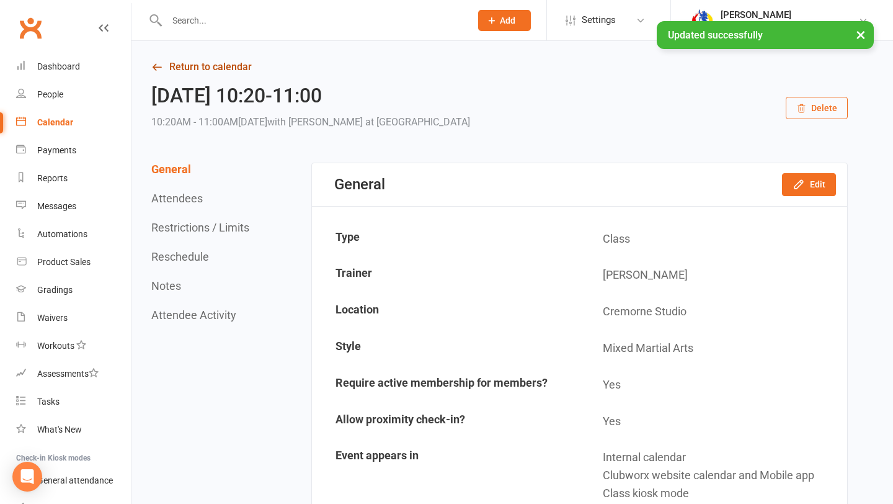
click at [189, 66] on link "Return to calendar" at bounding box center [499, 66] width 697 height 17
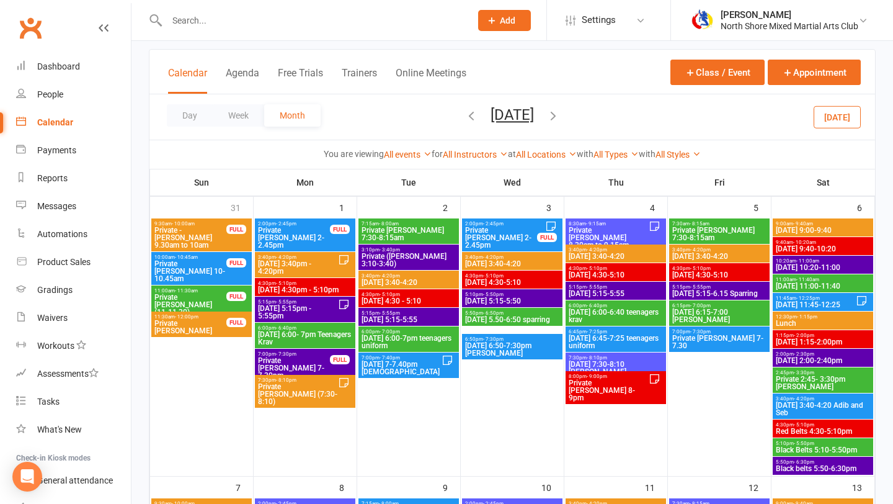
scroll to position [78, 0]
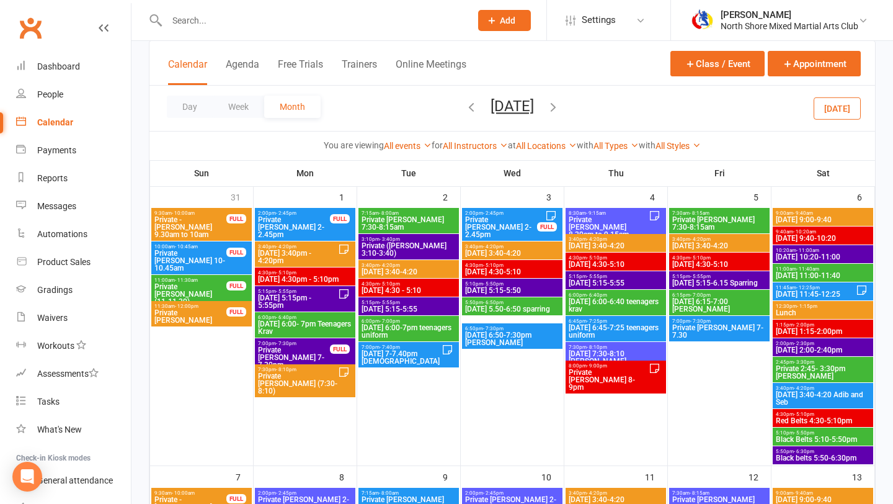
click at [818, 266] on span "- 11:40am" at bounding box center [808, 269] width 23 height 6
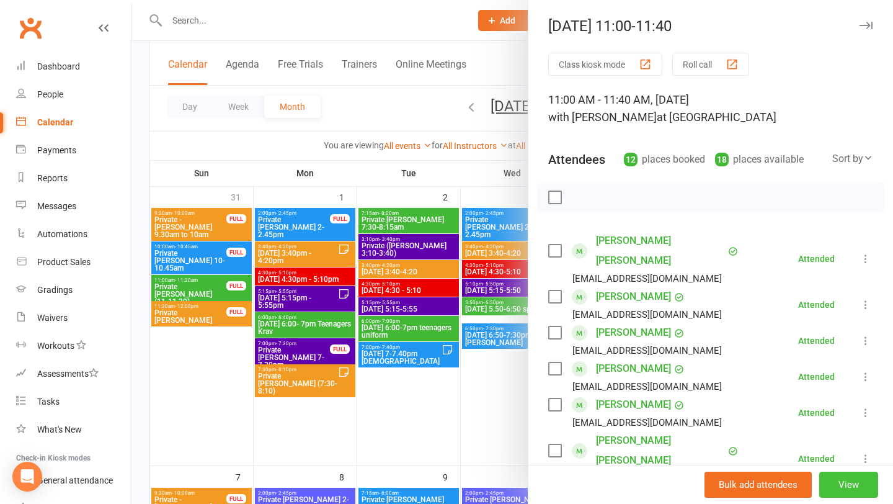
click at [831, 486] on button "View" at bounding box center [849, 484] width 59 height 26
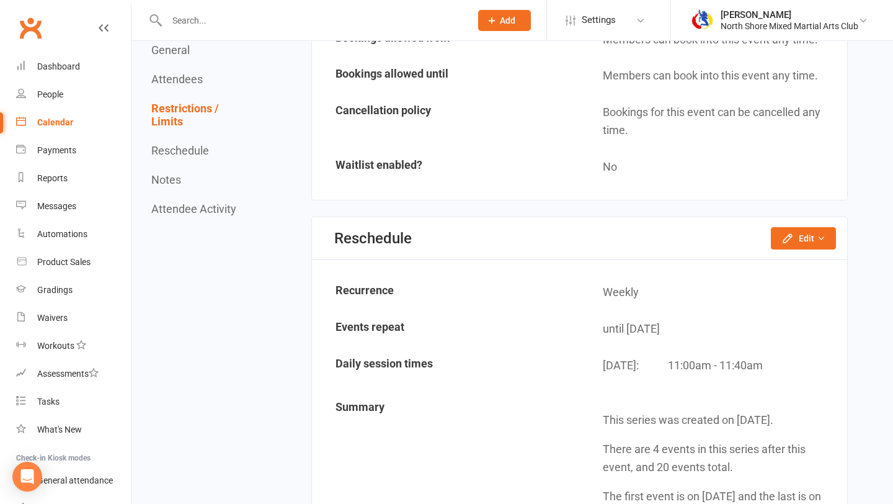
scroll to position [1415, 0]
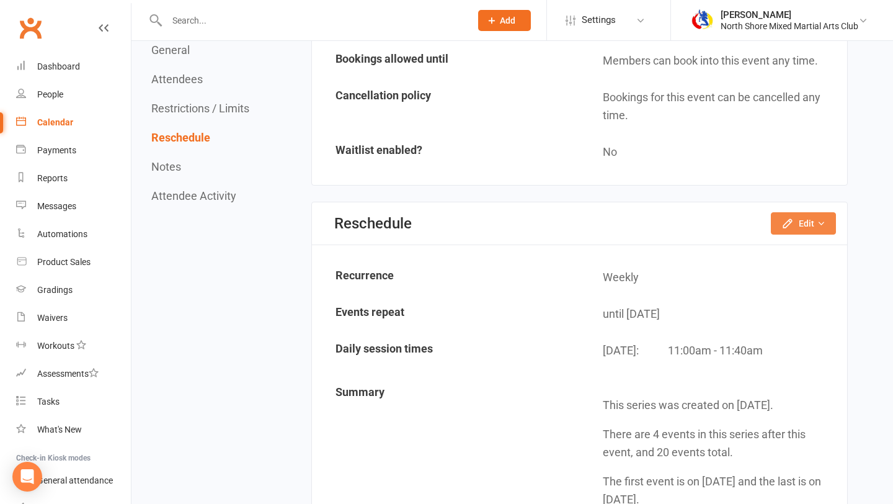
click at [797, 220] on button "Edit" at bounding box center [803, 223] width 65 height 22
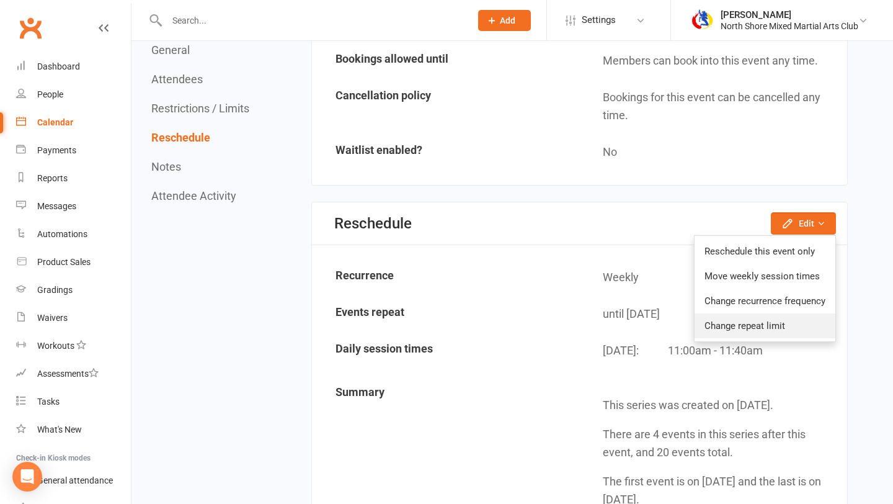
click at [767, 329] on link "Change repeat limit" at bounding box center [765, 325] width 141 height 25
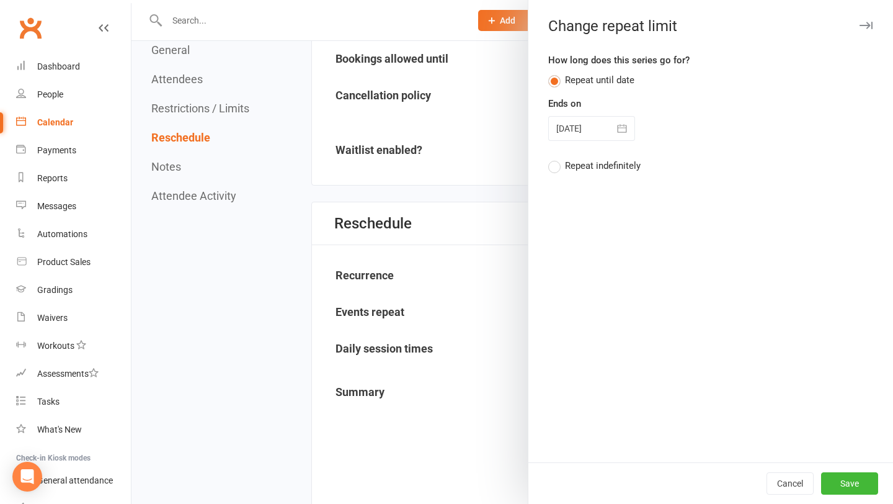
click at [617, 138] on button "button" at bounding box center [622, 128] width 25 height 25
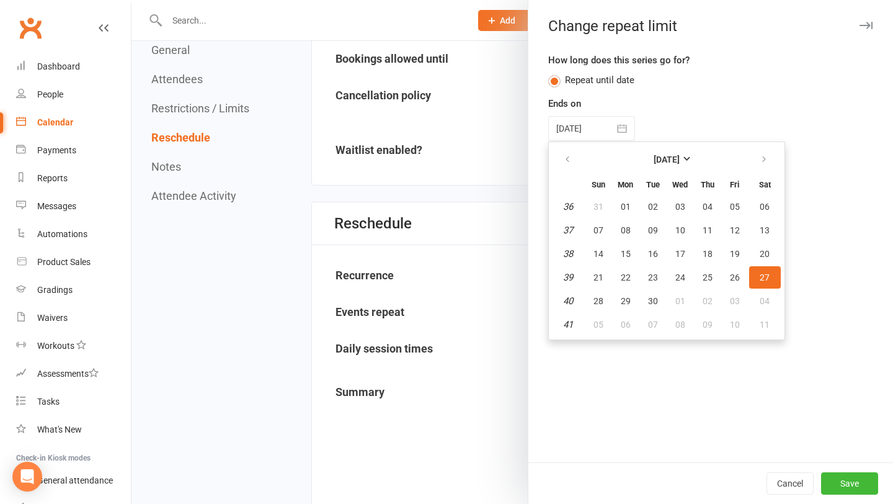
click at [644, 172] on th "[DATE]" at bounding box center [667, 159] width 163 height 27
click at [654, 161] on strong "[DATE]" at bounding box center [667, 159] width 26 height 10
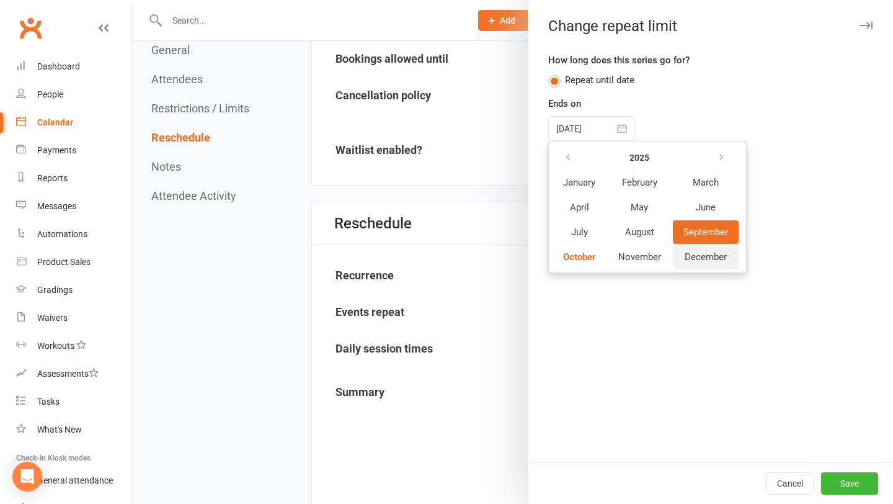
click at [705, 257] on span "December" at bounding box center [706, 256] width 42 height 11
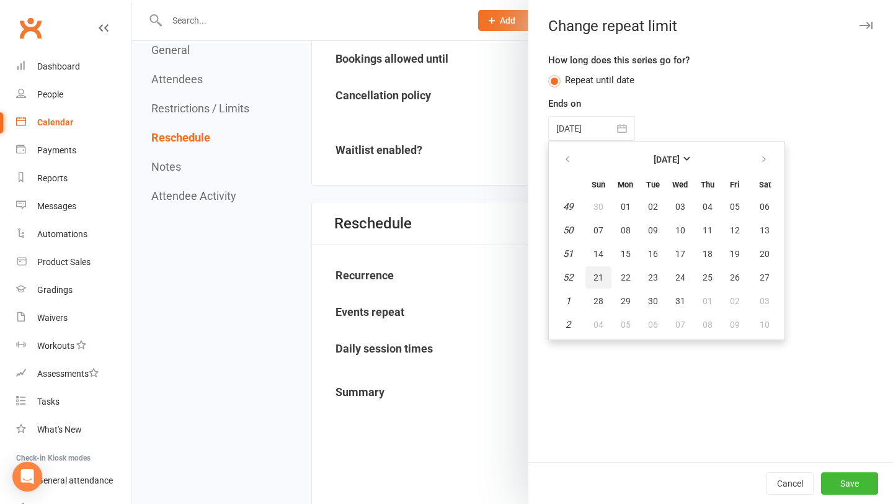
click at [601, 284] on button "21" at bounding box center [599, 277] width 26 height 22
type input "[DATE]"
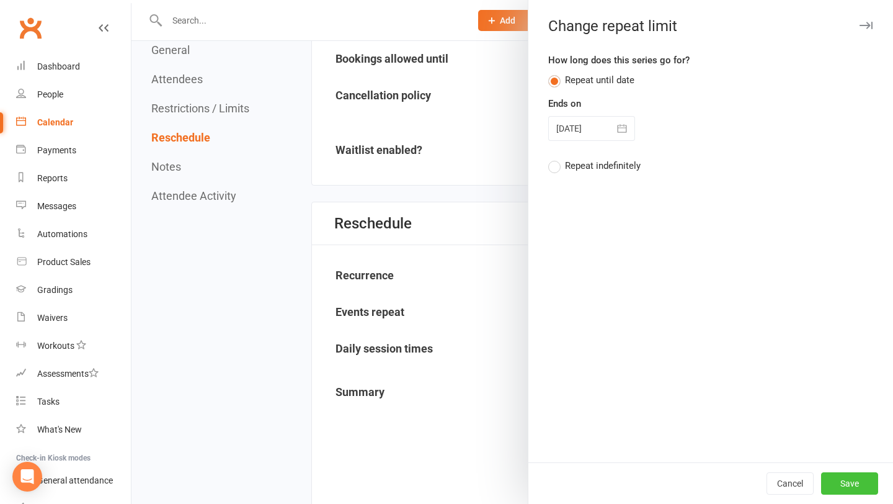
click at [862, 475] on button "Save" at bounding box center [849, 483] width 57 height 22
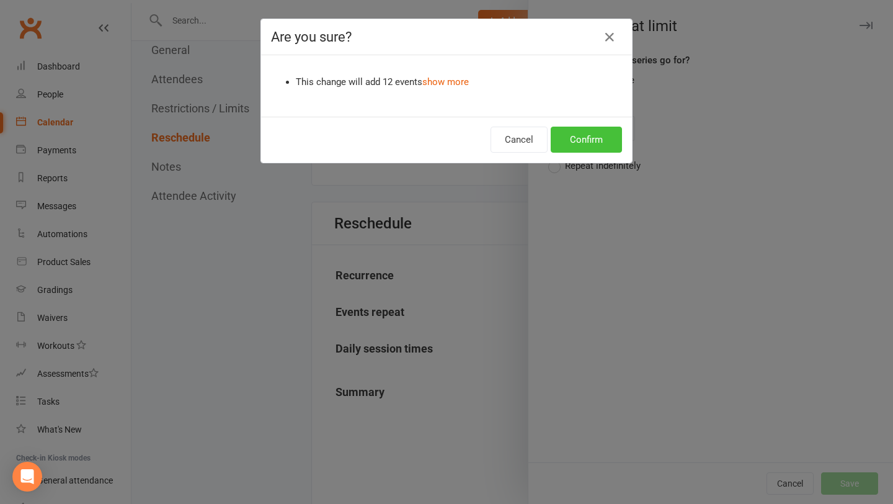
click at [611, 142] on button "Confirm" at bounding box center [586, 140] width 71 height 26
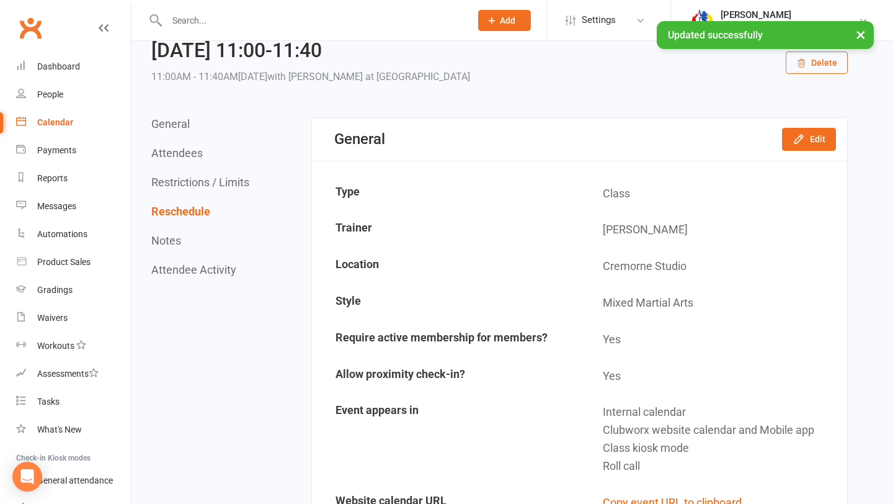
scroll to position [0, 0]
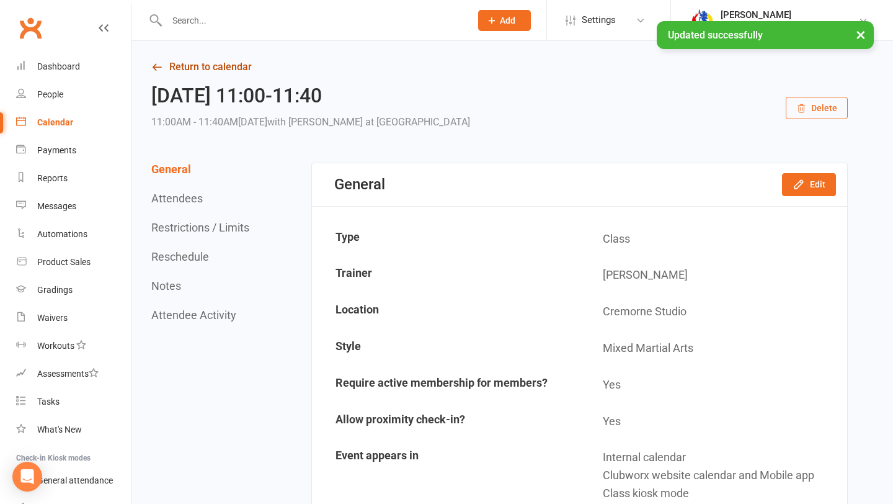
click at [177, 69] on link "Return to calendar" at bounding box center [499, 66] width 697 height 17
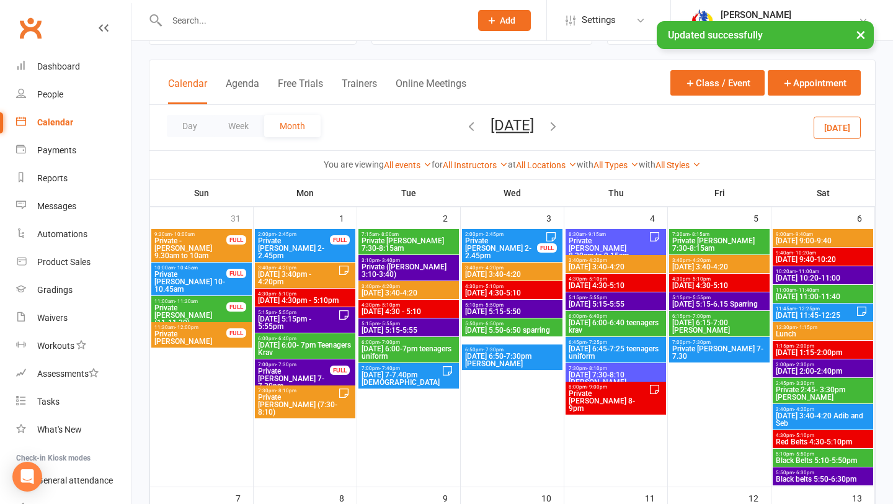
scroll to position [67, 0]
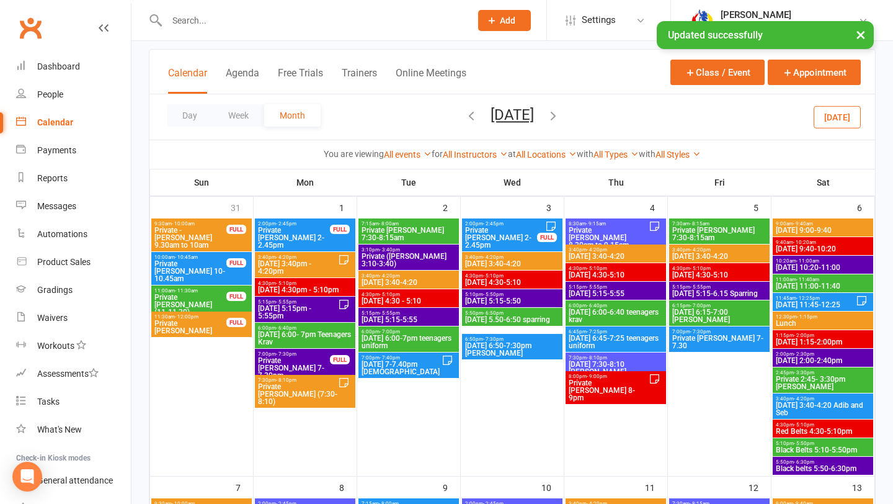
click at [808, 295] on span "- 12:25pm" at bounding box center [809, 298] width 24 height 6
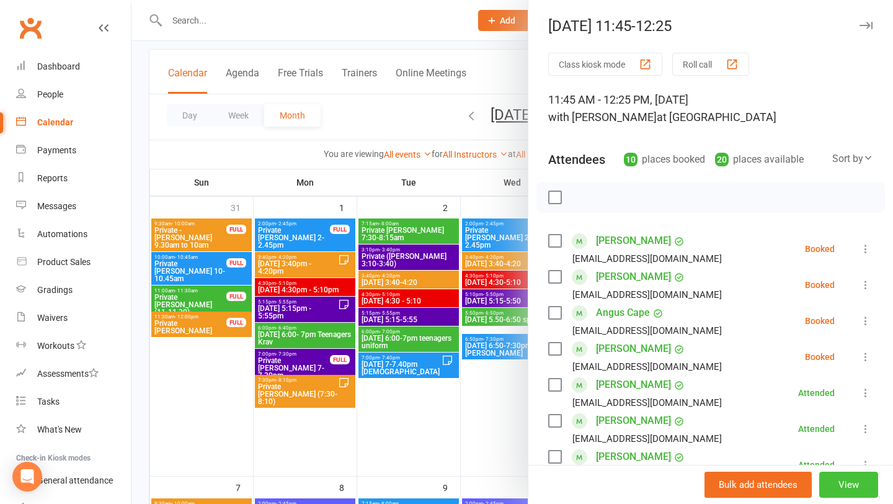
click at [854, 482] on button "View" at bounding box center [849, 484] width 59 height 26
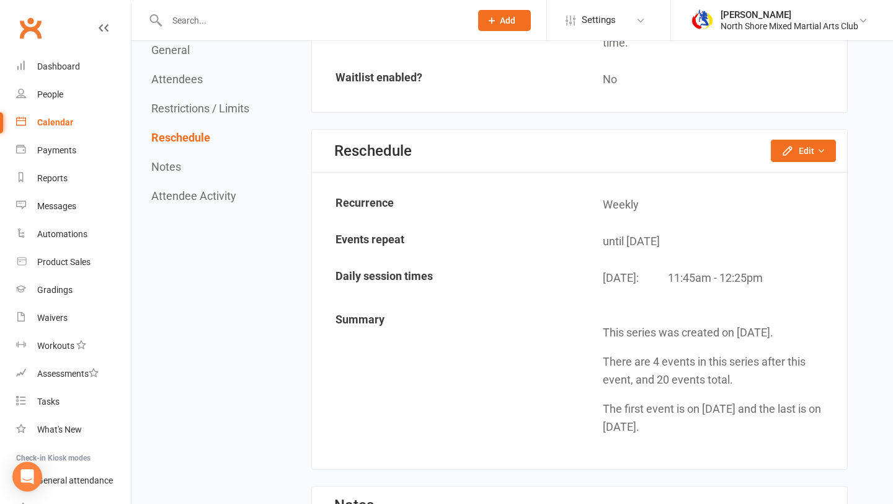
scroll to position [1442, 0]
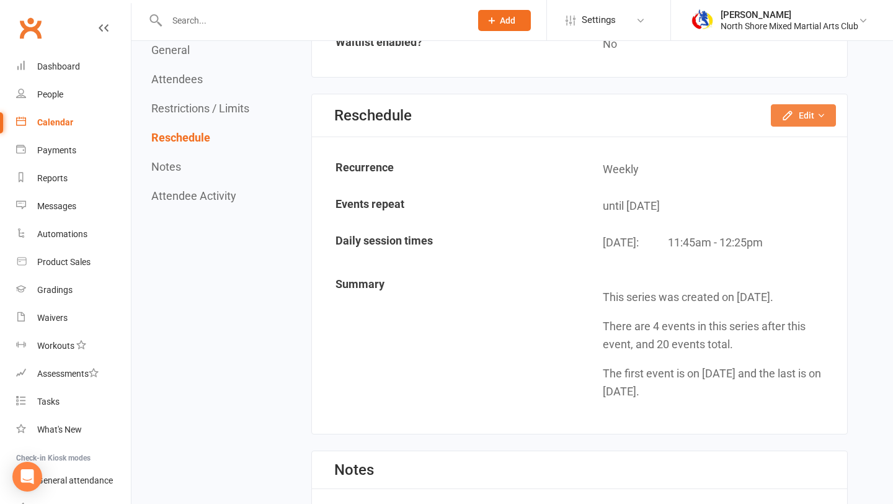
click at [792, 122] on button "Edit" at bounding box center [803, 115] width 65 height 22
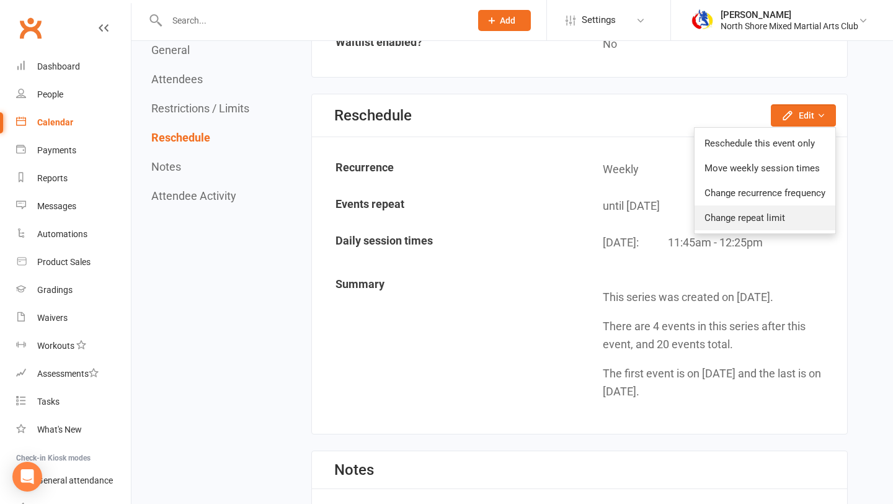
click at [763, 220] on link "Change repeat limit" at bounding box center [765, 217] width 141 height 25
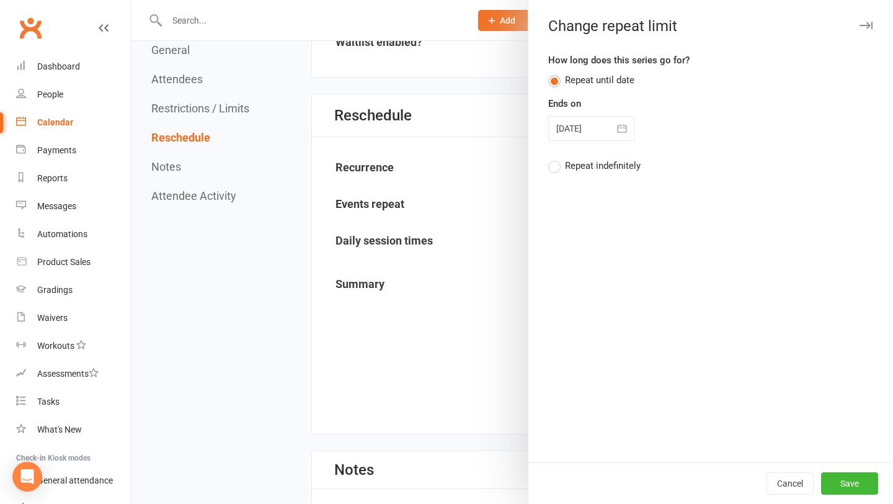
click at [621, 117] on button "button" at bounding box center [622, 128] width 25 height 25
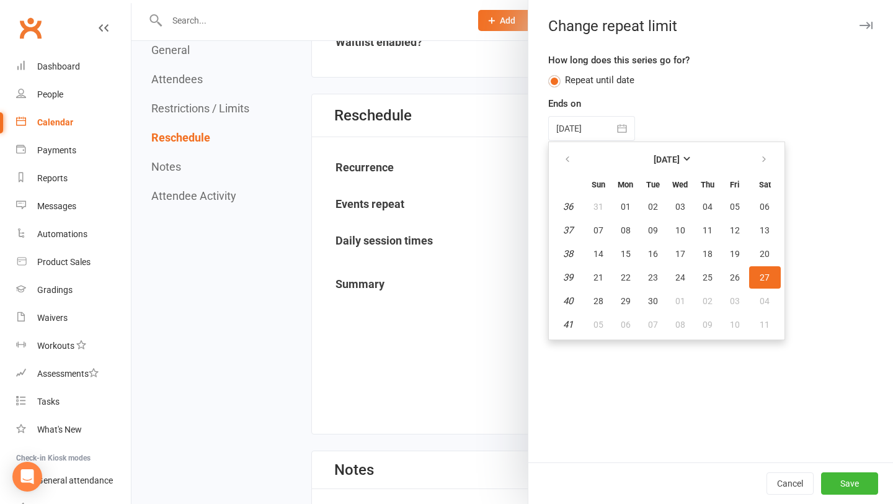
click at [661, 171] on th "[DATE]" at bounding box center [667, 159] width 163 height 27
click at [664, 166] on button "[DATE]" at bounding box center [667, 159] width 163 height 22
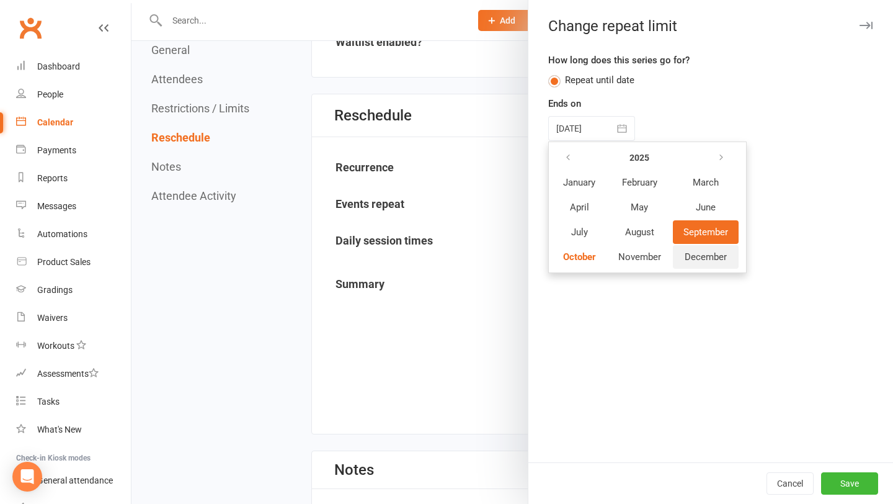
click at [690, 262] on button "December" at bounding box center [706, 257] width 66 height 24
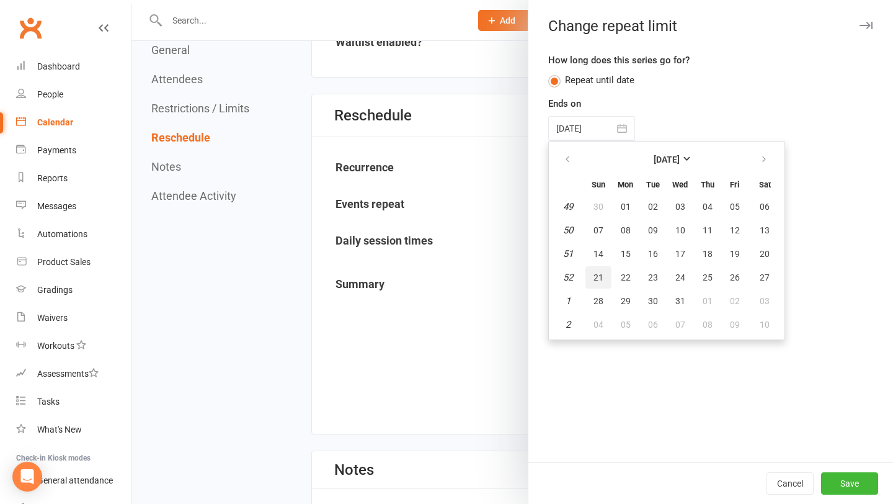
click at [603, 285] on button "21" at bounding box center [599, 277] width 26 height 22
type input "[DATE]"
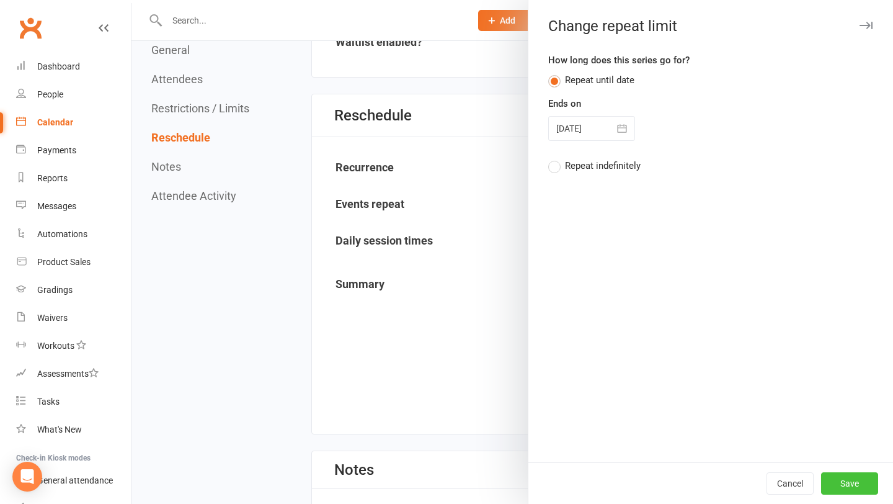
click at [867, 476] on button "Save" at bounding box center [849, 483] width 57 height 22
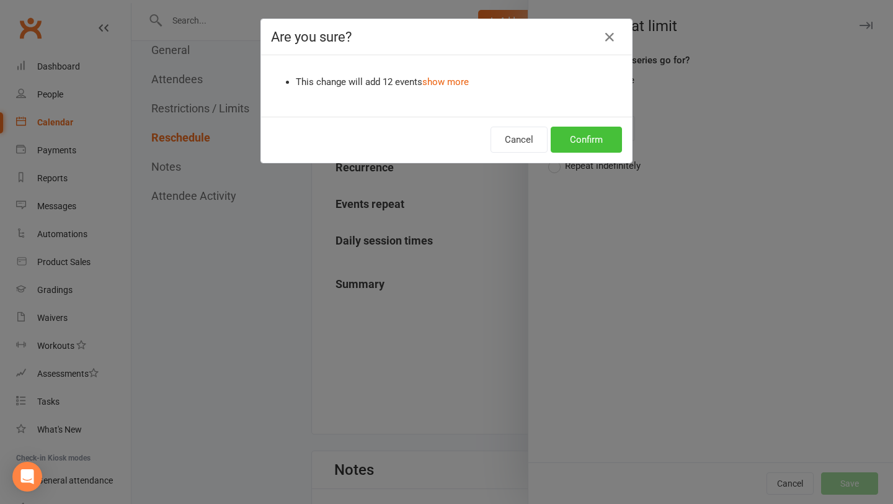
click at [575, 141] on button "Confirm" at bounding box center [586, 140] width 71 height 26
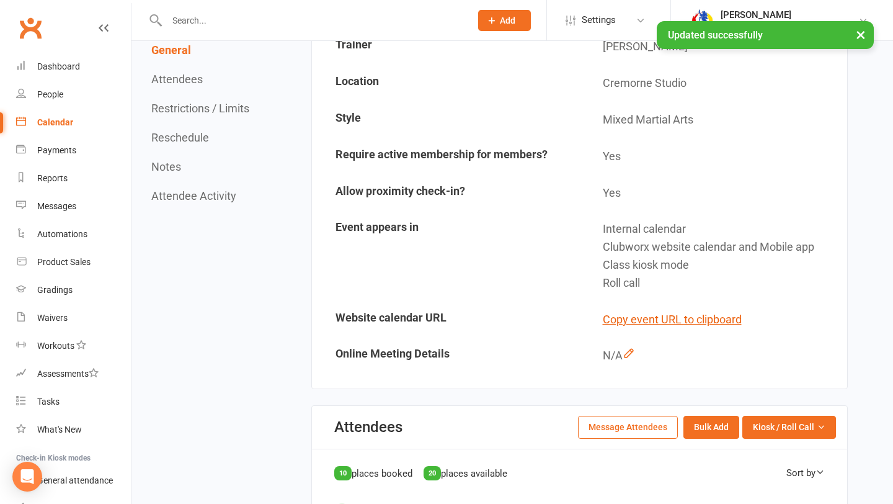
scroll to position [0, 0]
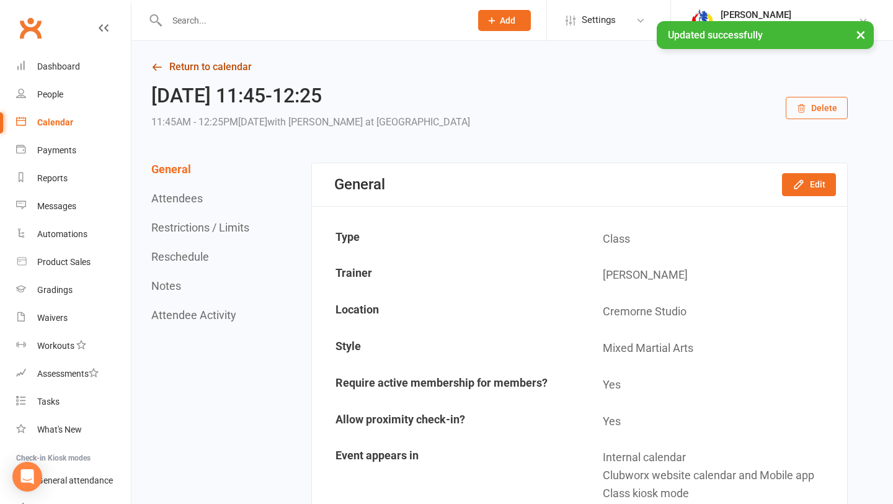
click at [226, 61] on link "Return to calendar" at bounding box center [499, 66] width 697 height 17
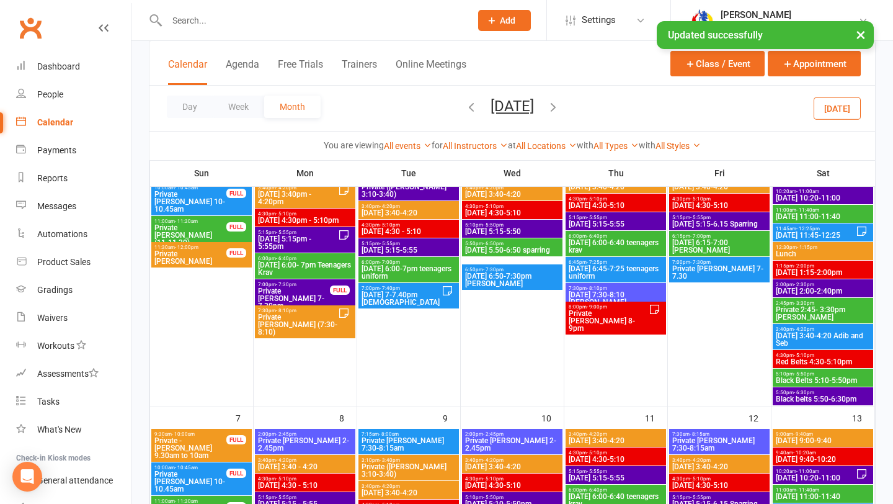
scroll to position [152, 0]
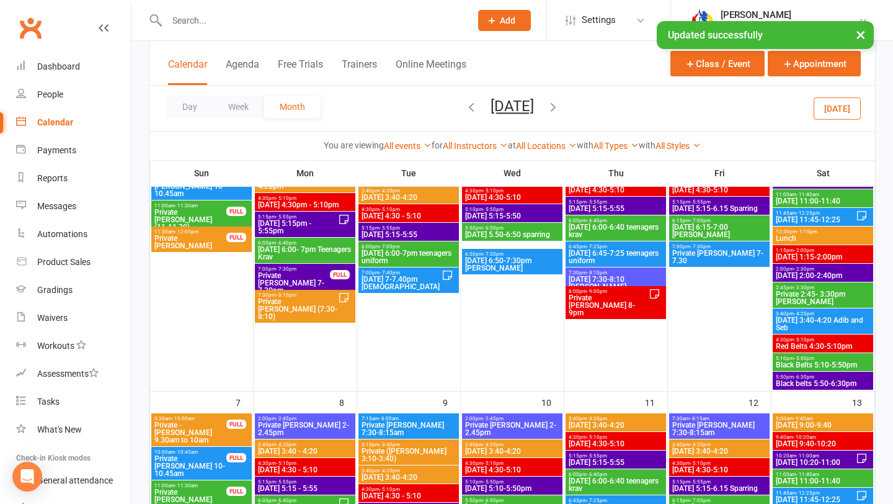
click at [802, 238] on span "Lunch" at bounding box center [823, 238] width 96 height 7
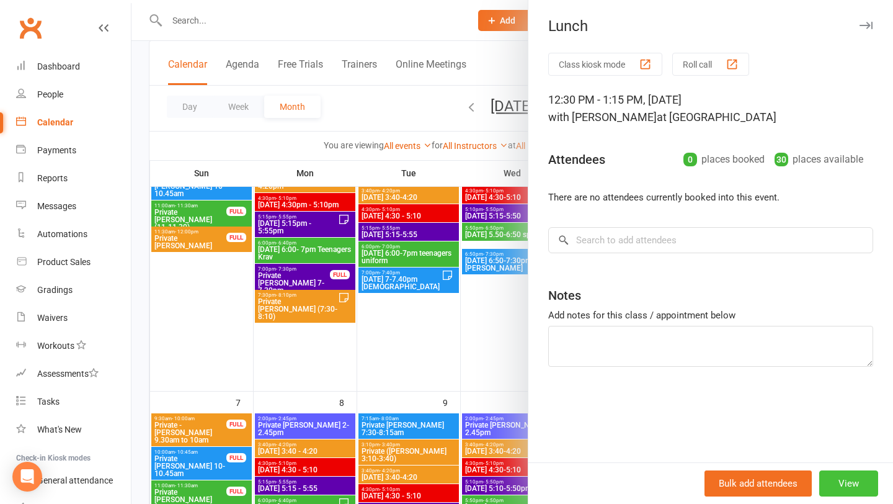
click at [836, 475] on button "View" at bounding box center [849, 483] width 59 height 26
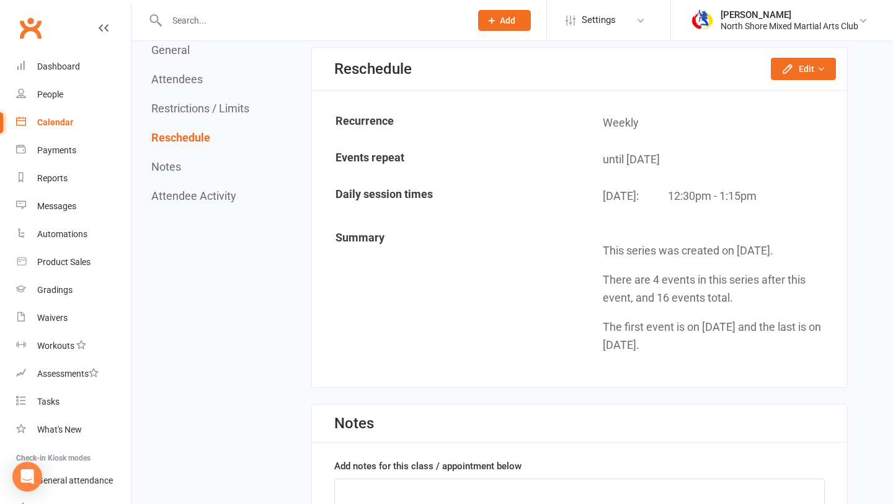
scroll to position [1063, 0]
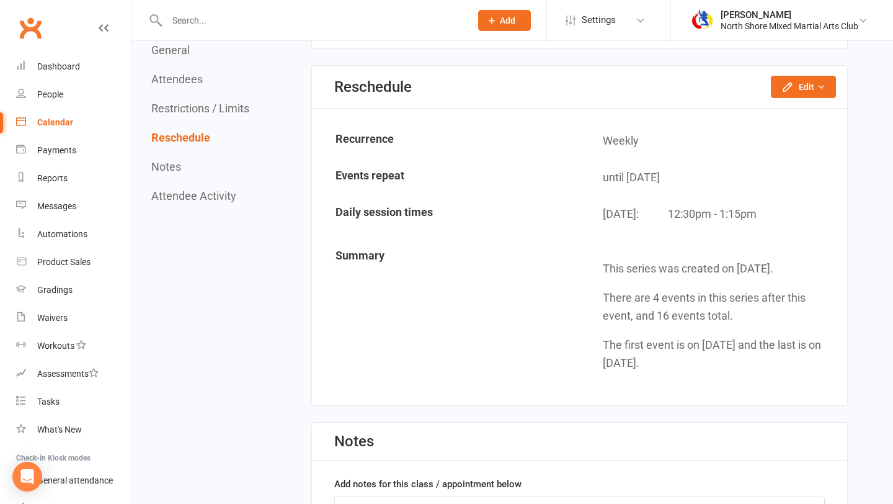
click at [822, 69] on div "Reschedule Edit Reschedule this event only Move weekly session times Change rec…" at bounding box center [579, 87] width 535 height 43
click at [822, 78] on button "Edit" at bounding box center [803, 87] width 65 height 22
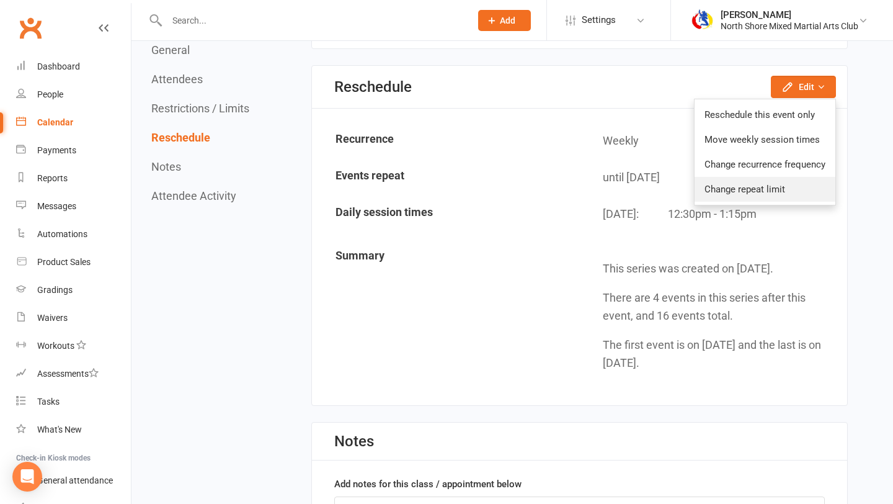
click at [802, 192] on link "Change repeat limit" at bounding box center [765, 189] width 141 height 25
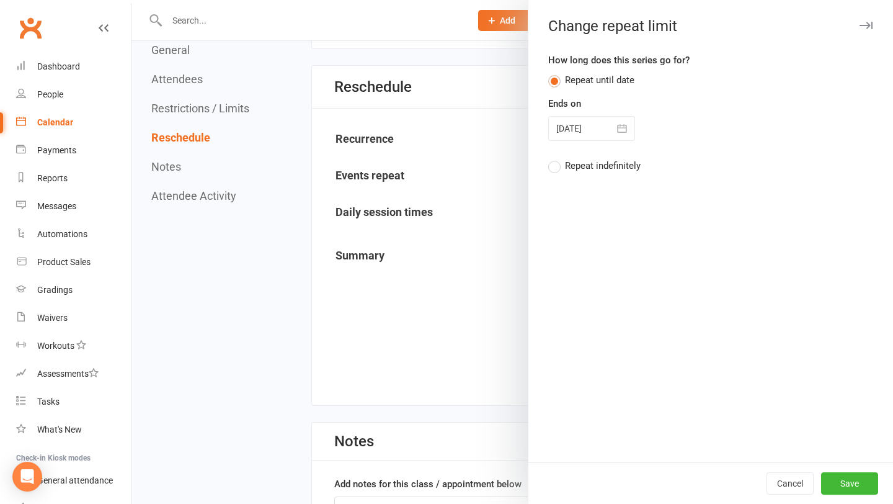
click at [625, 128] on icon "button" at bounding box center [622, 128] width 12 height 12
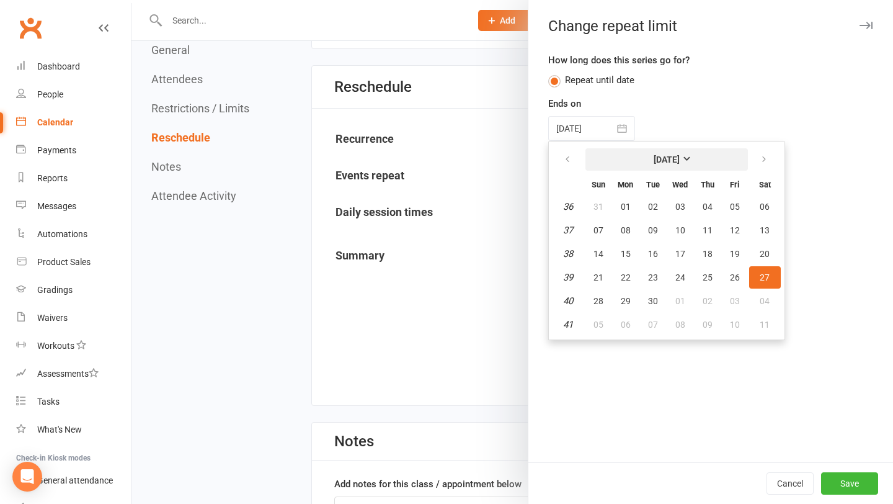
click at [654, 160] on strong "[DATE]" at bounding box center [667, 159] width 26 height 10
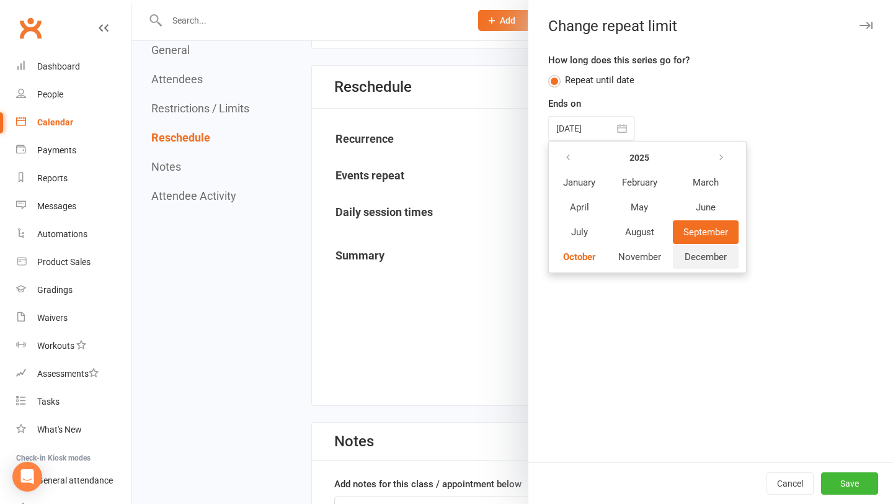
click at [707, 256] on span "December" at bounding box center [706, 256] width 42 height 11
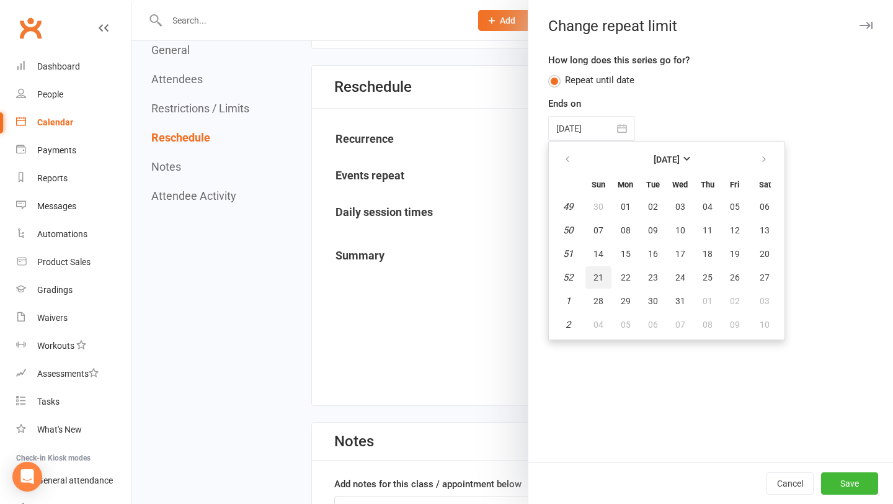
click at [602, 285] on button "21" at bounding box center [599, 277] width 26 height 22
type input "[DATE]"
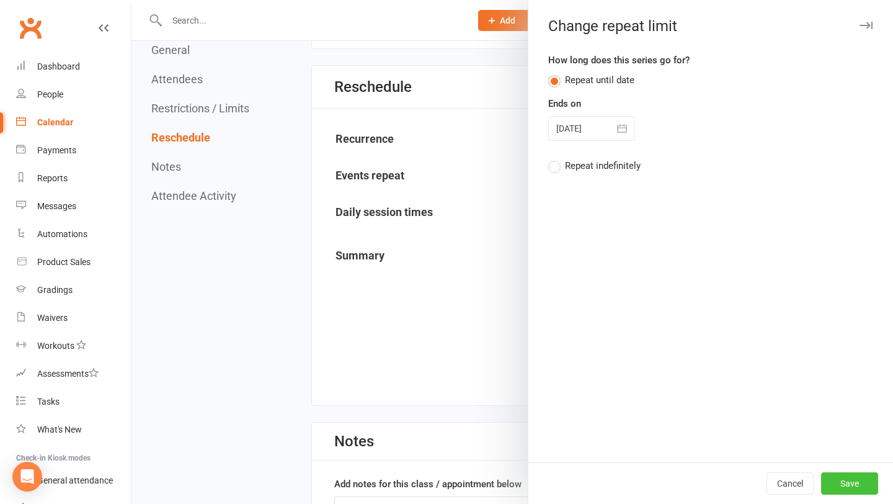
click at [846, 488] on button "Save" at bounding box center [849, 483] width 57 height 22
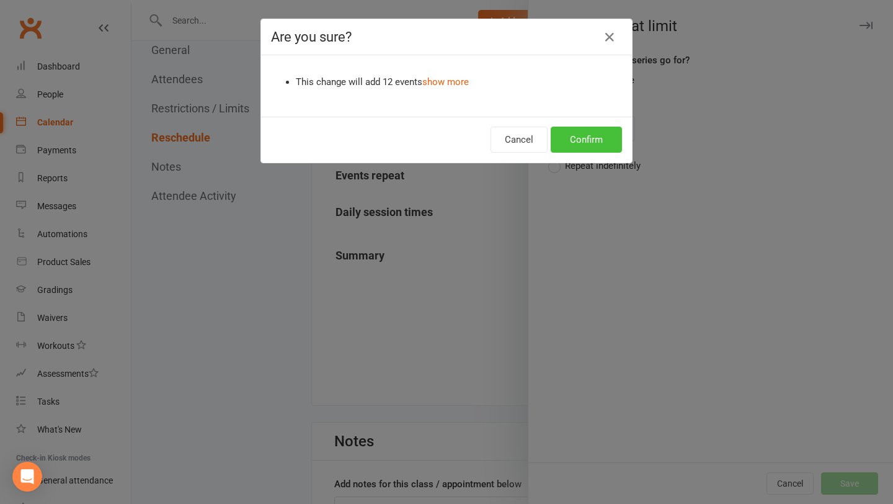
click at [579, 144] on button "Confirm" at bounding box center [586, 140] width 71 height 26
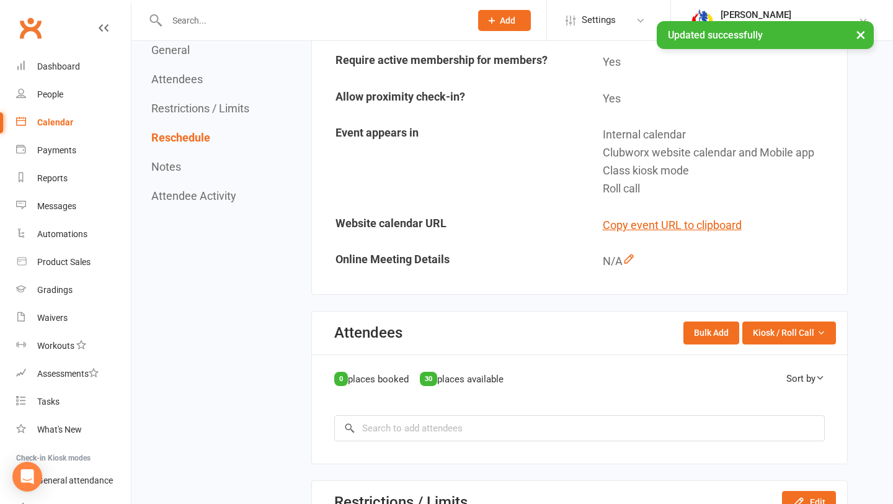
scroll to position [0, 0]
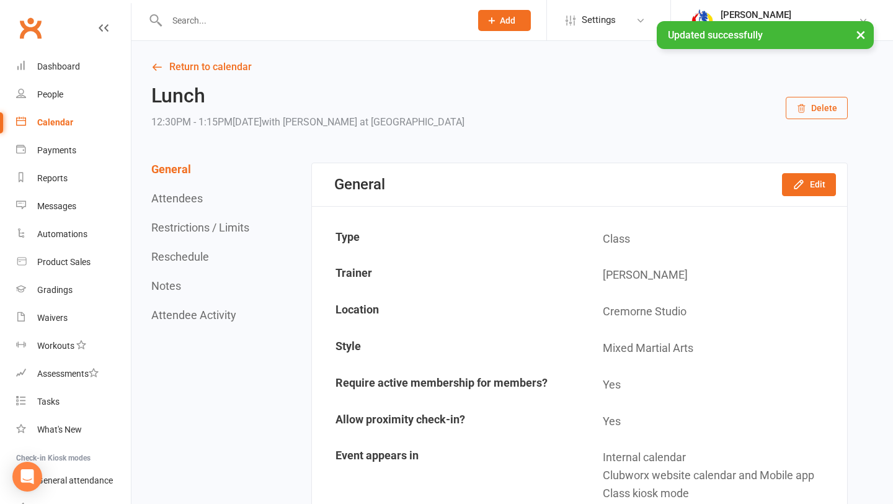
click at [209, 86] on h2 "Lunch" at bounding box center [307, 96] width 313 height 22
click at [215, 71] on link "Return to calendar" at bounding box center [499, 66] width 697 height 17
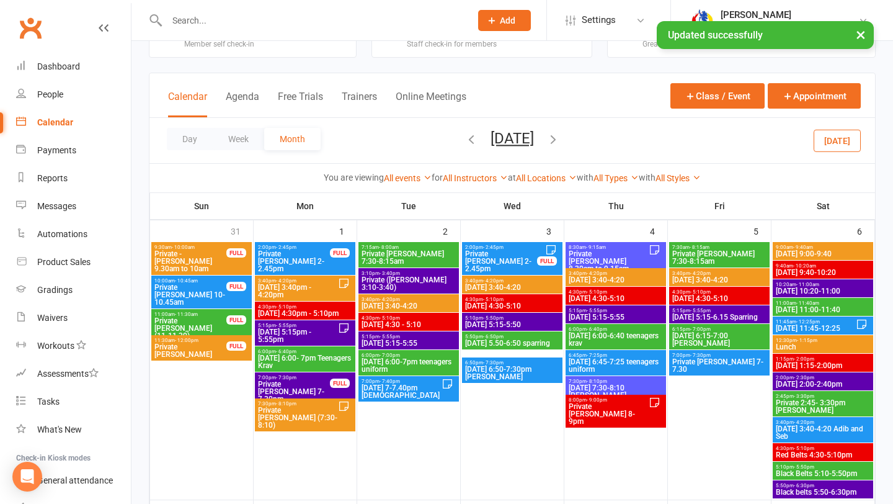
scroll to position [128, 0]
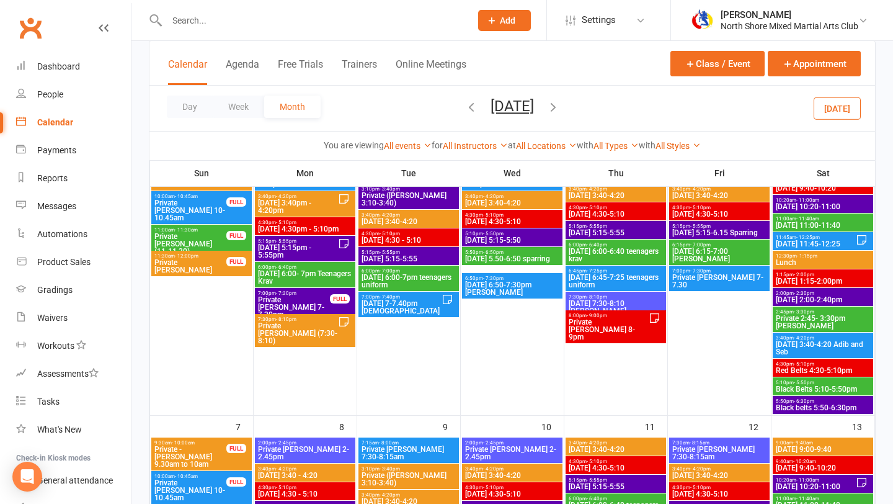
click at [819, 277] on span "[DATE] 1:15-2:00pm" at bounding box center [823, 280] width 96 height 7
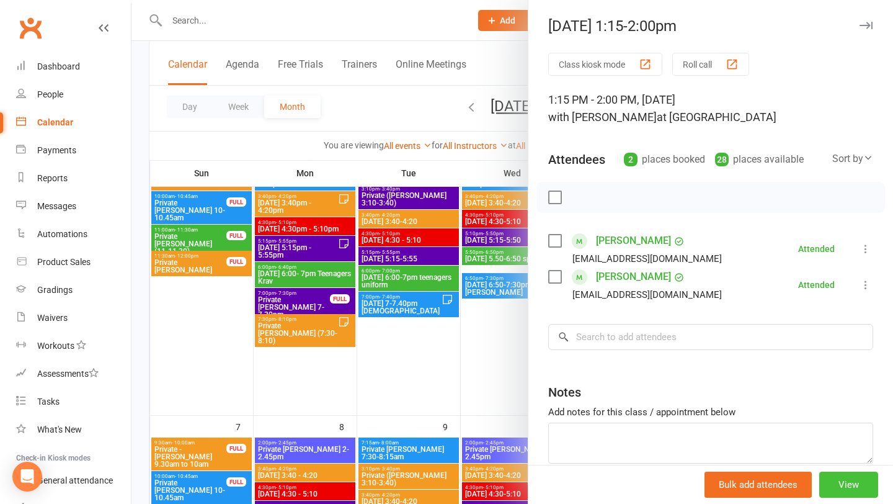
click at [831, 477] on button "View" at bounding box center [849, 484] width 59 height 26
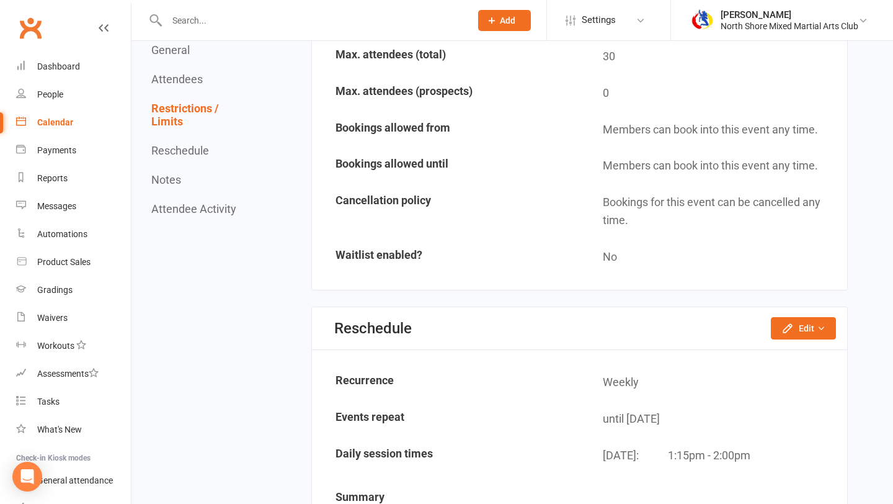
scroll to position [930, 0]
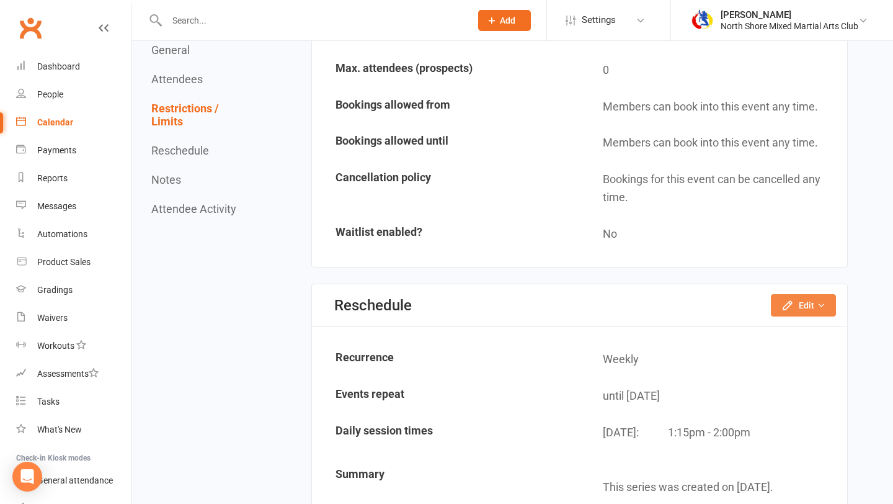
click at [813, 308] on button "Edit" at bounding box center [803, 305] width 65 height 22
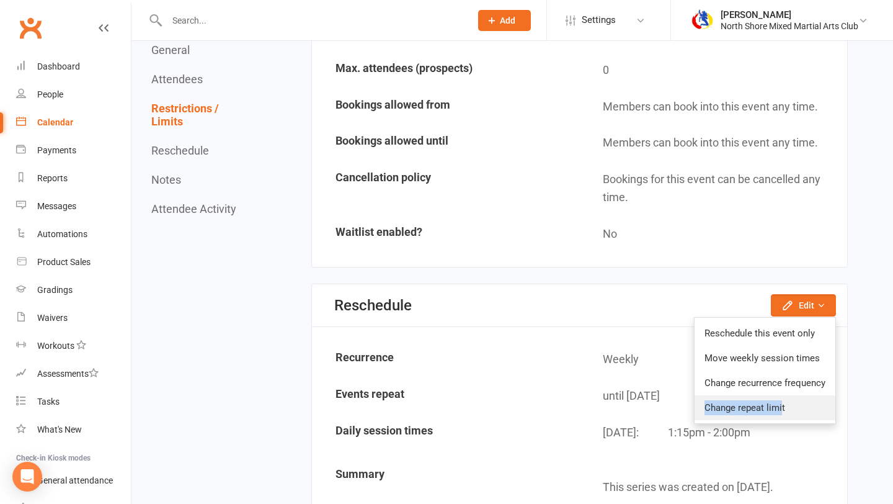
drag, startPoint x: 788, startPoint y: 394, endPoint x: 783, endPoint y: 413, distance: 19.3
click at [783, 413] on ul "Reschedule this event only Move weekly session times Change recurrence frequenc…" at bounding box center [765, 370] width 142 height 107
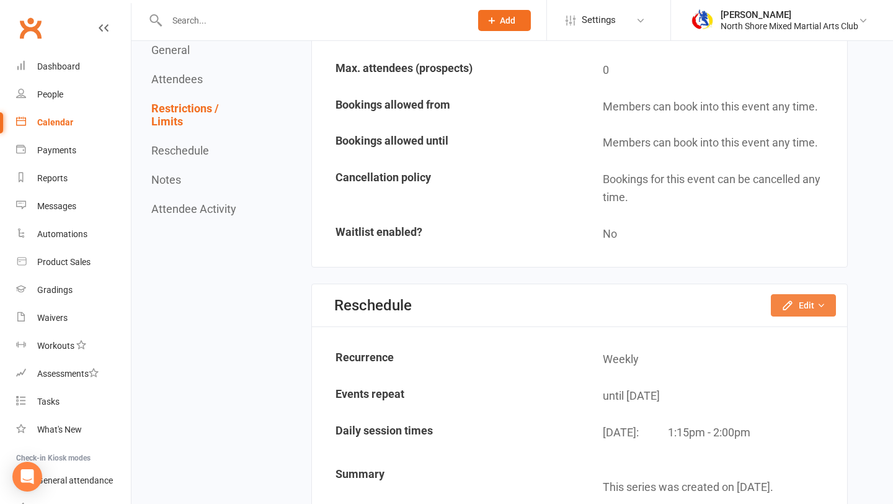
click at [816, 298] on button "Edit" at bounding box center [803, 305] width 65 height 22
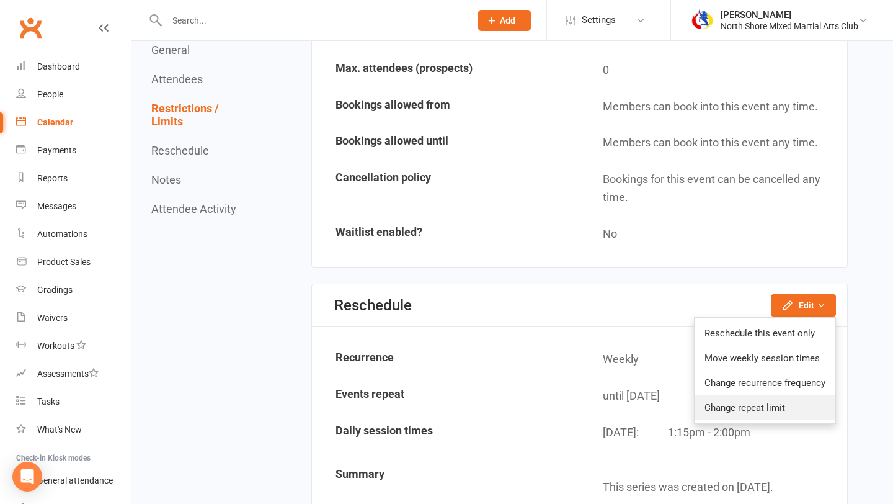
click at [786, 403] on link "Change repeat limit" at bounding box center [765, 407] width 141 height 25
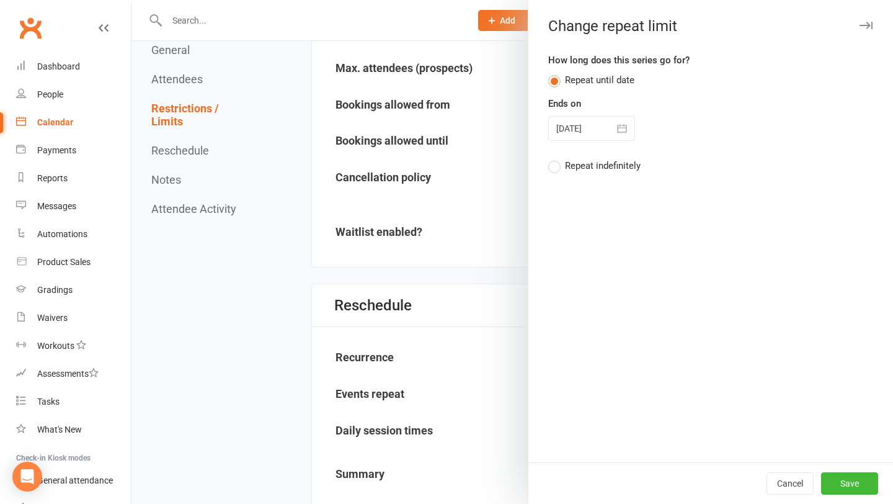
click at [617, 131] on icon "button" at bounding box center [622, 128] width 12 height 12
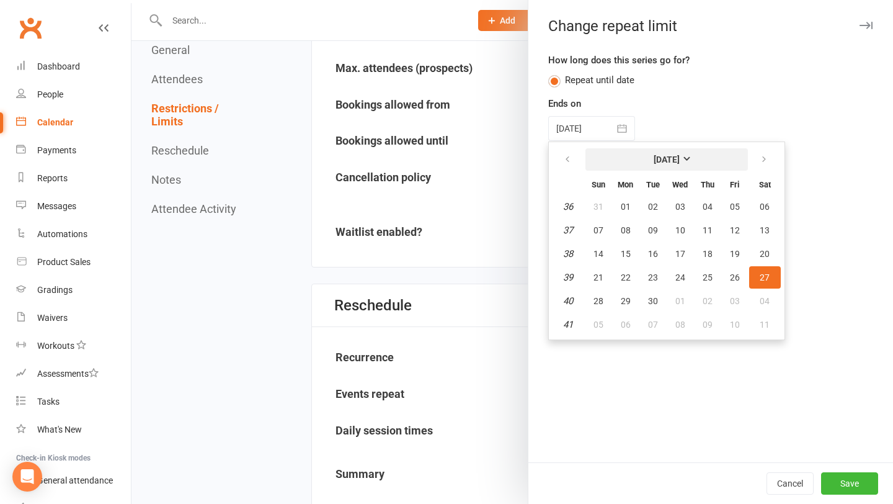
click at [643, 151] on button "[DATE]" at bounding box center [667, 159] width 163 height 22
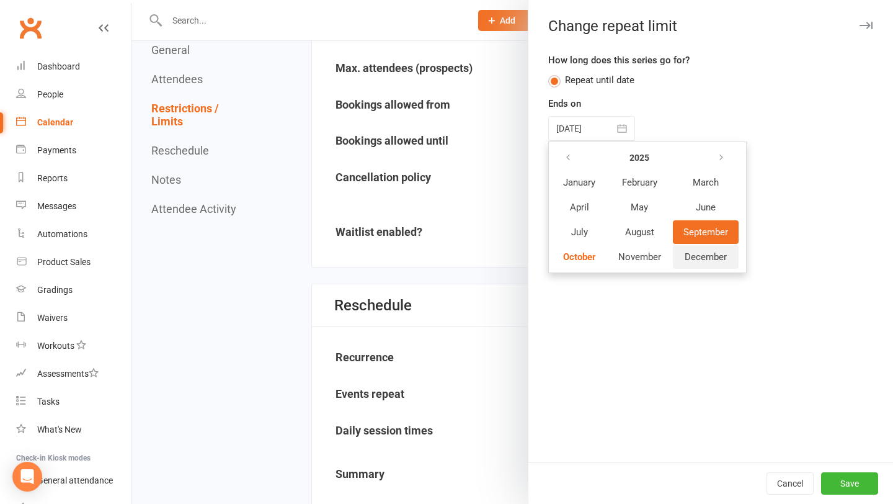
click at [686, 256] on span "December" at bounding box center [706, 256] width 42 height 11
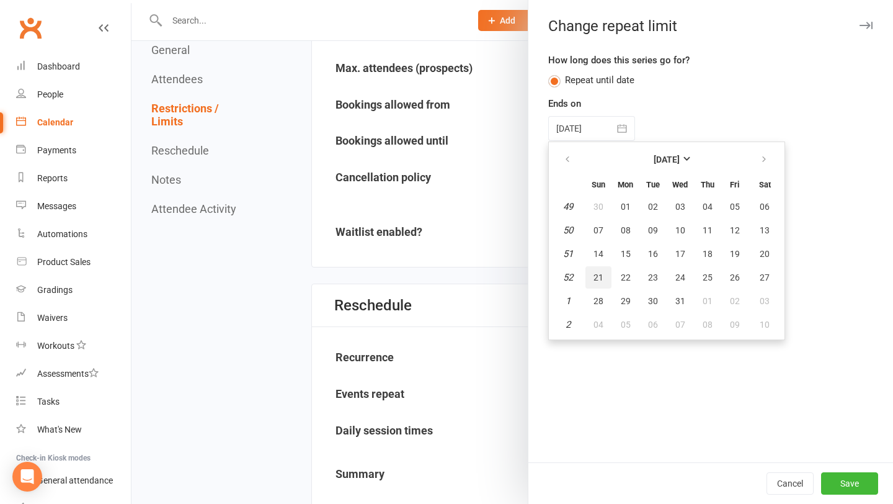
click at [602, 272] on span "21" at bounding box center [599, 277] width 10 height 10
type input "[DATE]"
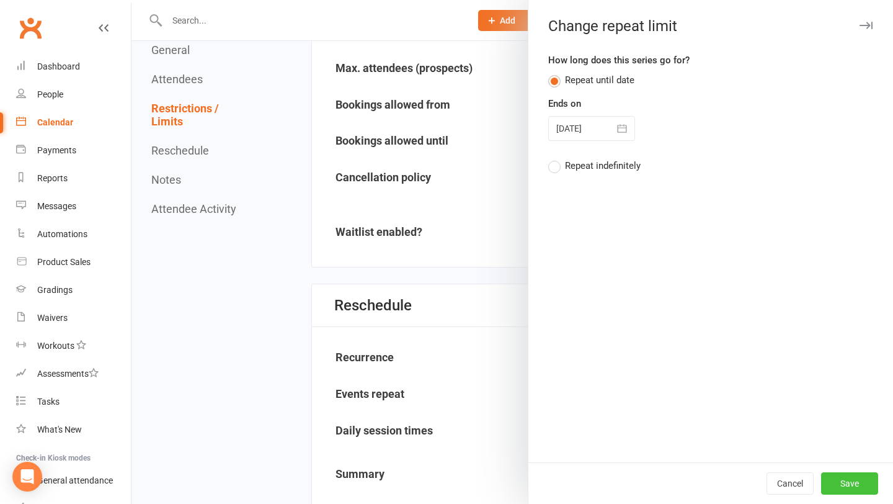
click at [860, 484] on button "Save" at bounding box center [849, 483] width 57 height 22
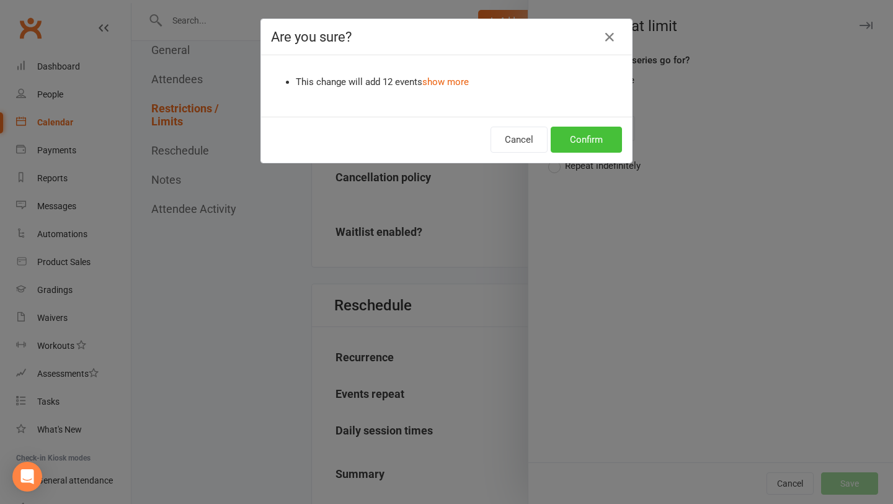
click at [577, 134] on button "Confirm" at bounding box center [586, 140] width 71 height 26
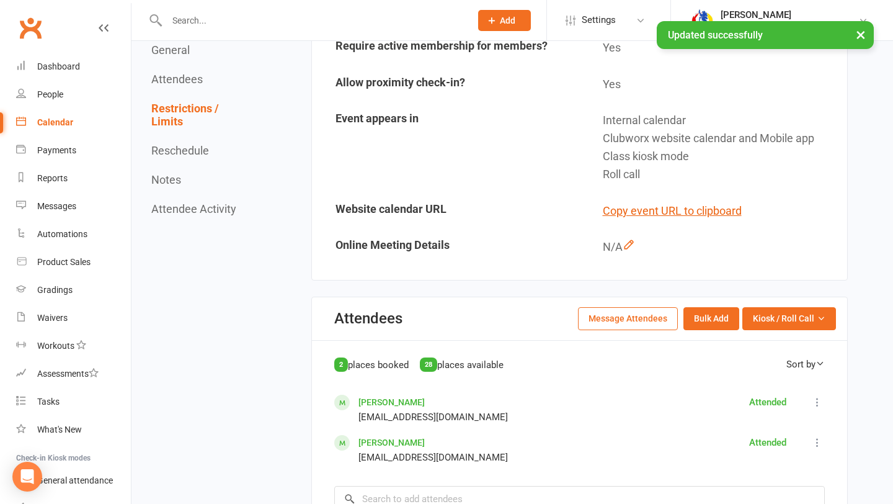
scroll to position [0, 0]
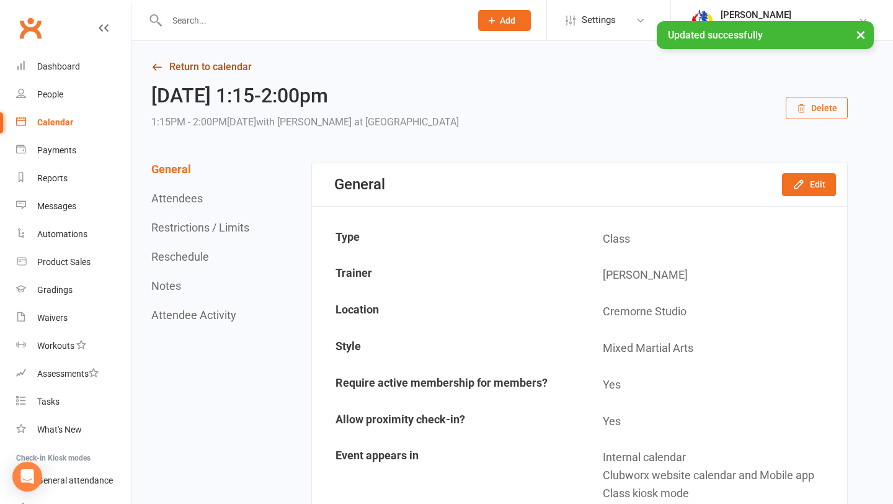
click at [221, 71] on link "Return to calendar" at bounding box center [499, 66] width 697 height 17
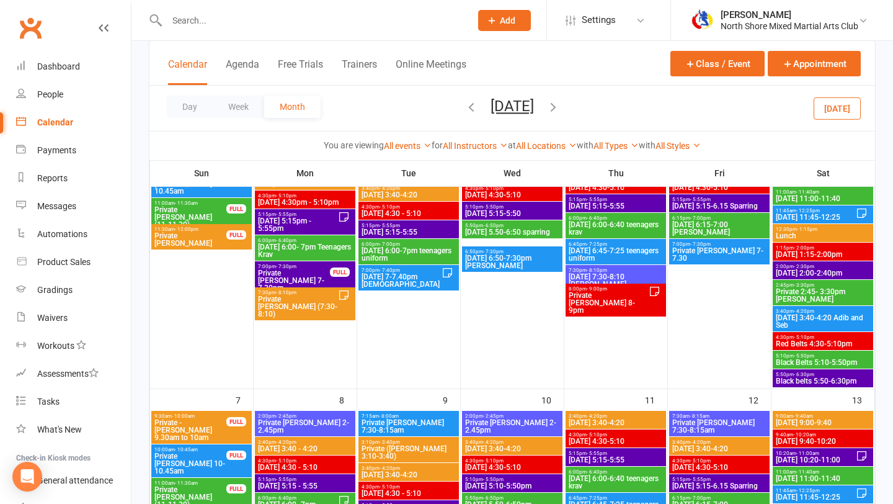
scroll to position [136, 0]
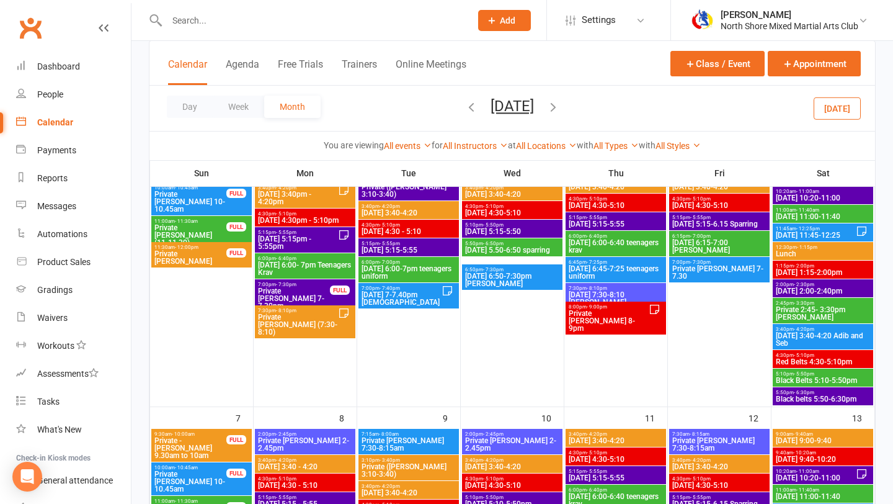
click at [822, 288] on span "[DATE] 2:00-2:40pm" at bounding box center [823, 290] width 96 height 7
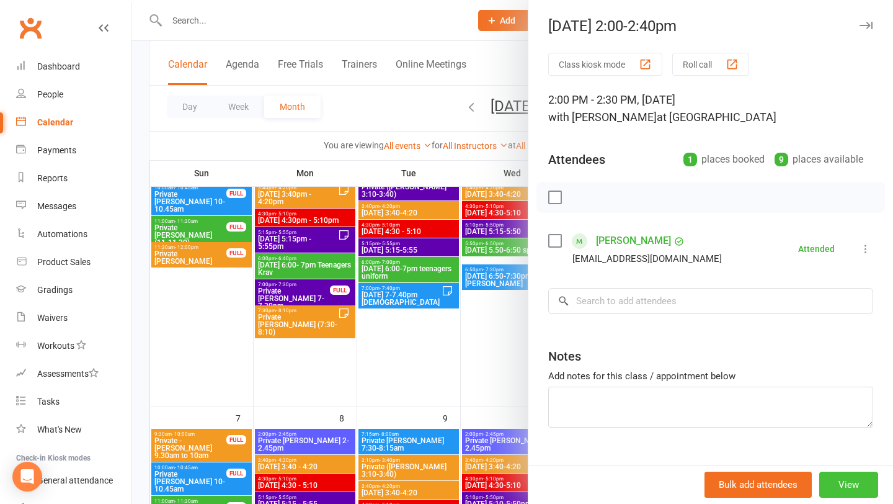
click at [836, 478] on button "View" at bounding box center [849, 484] width 59 height 26
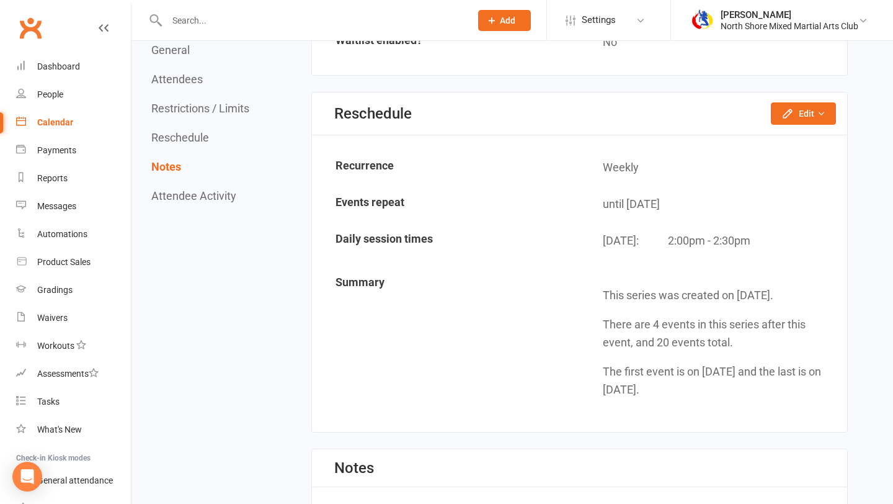
scroll to position [1053, 0]
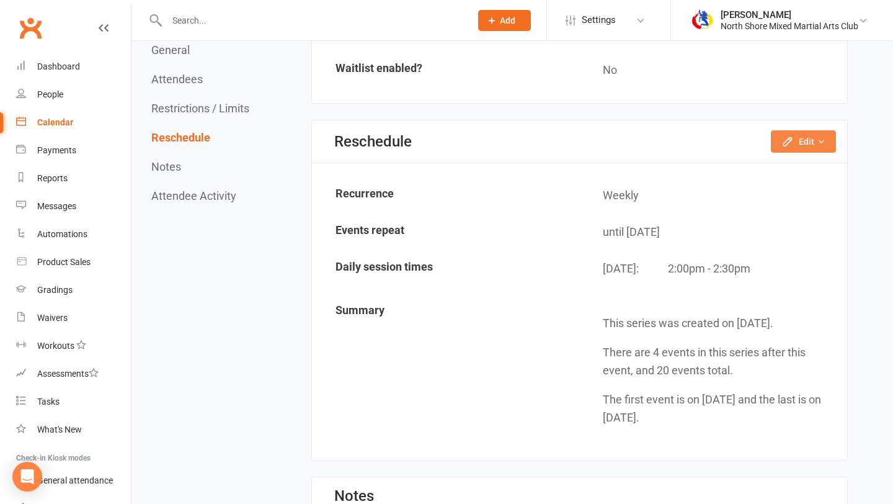
click at [822, 141] on icon "button" at bounding box center [821, 141] width 9 height 9
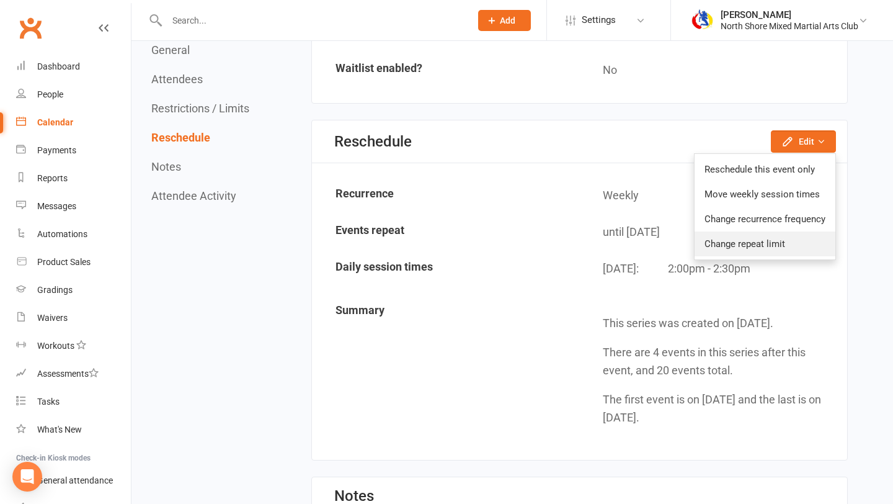
click at [784, 252] on link "Change repeat limit" at bounding box center [765, 243] width 141 height 25
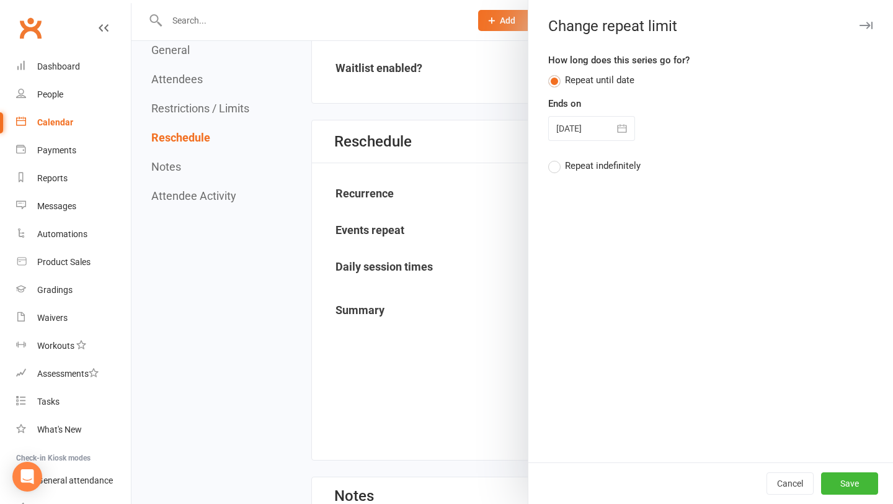
click at [619, 117] on button "button" at bounding box center [622, 128] width 25 height 25
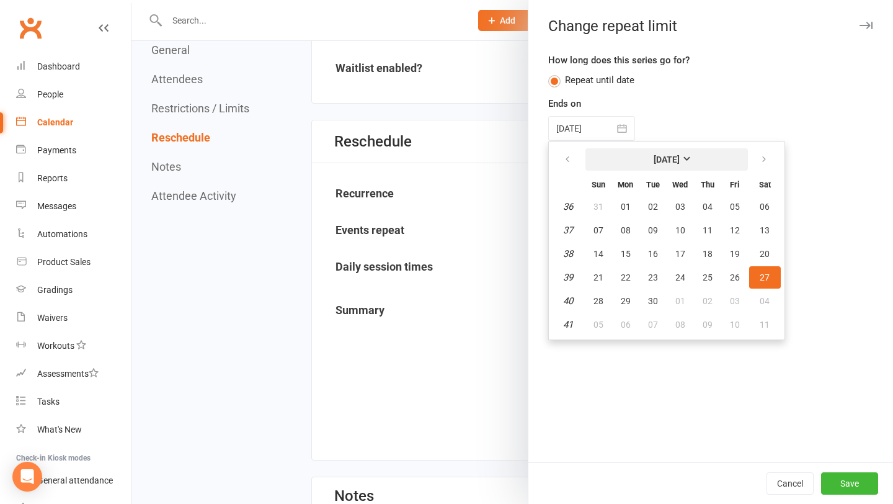
click at [674, 150] on button "[DATE]" at bounding box center [667, 159] width 163 height 22
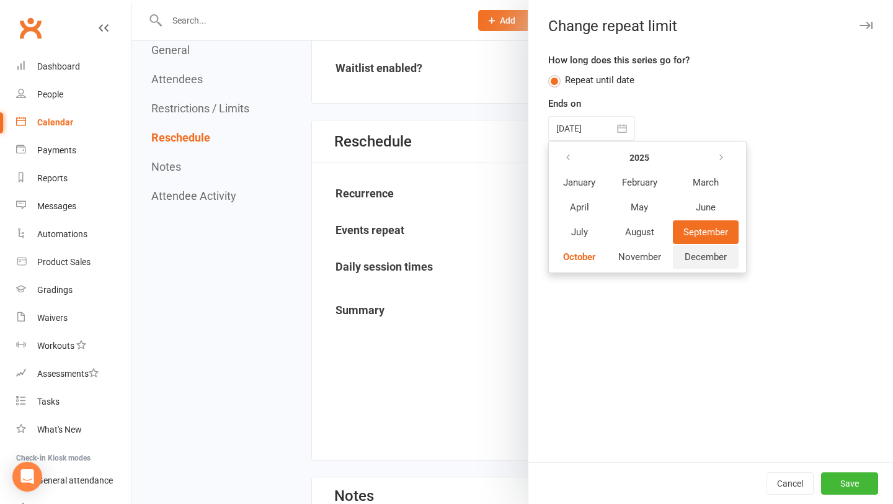
click at [690, 261] on span "December" at bounding box center [706, 256] width 42 height 11
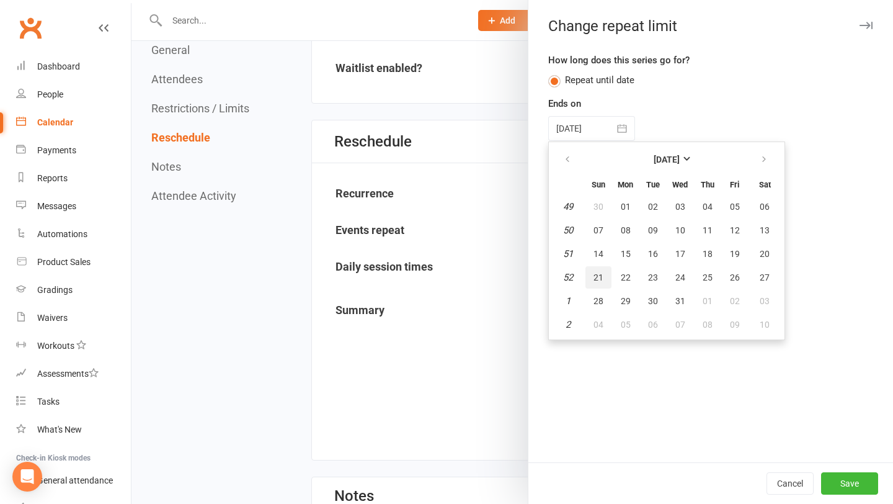
click at [599, 286] on button "21" at bounding box center [599, 277] width 26 height 22
type input "[DATE]"
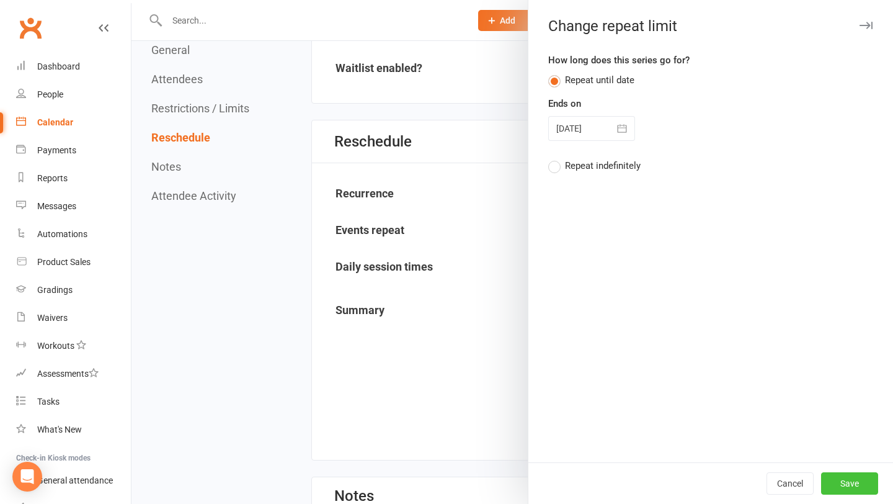
click at [850, 475] on button "Save" at bounding box center [849, 483] width 57 height 22
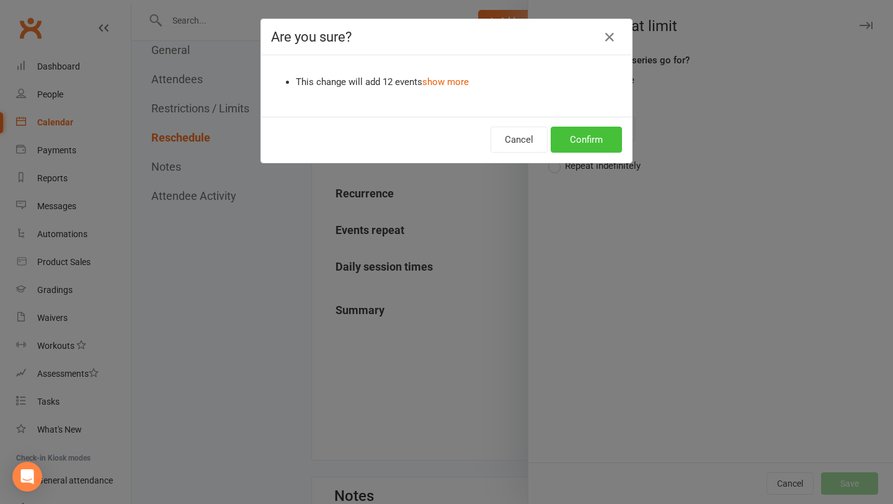
click at [560, 133] on button "Confirm" at bounding box center [586, 140] width 71 height 26
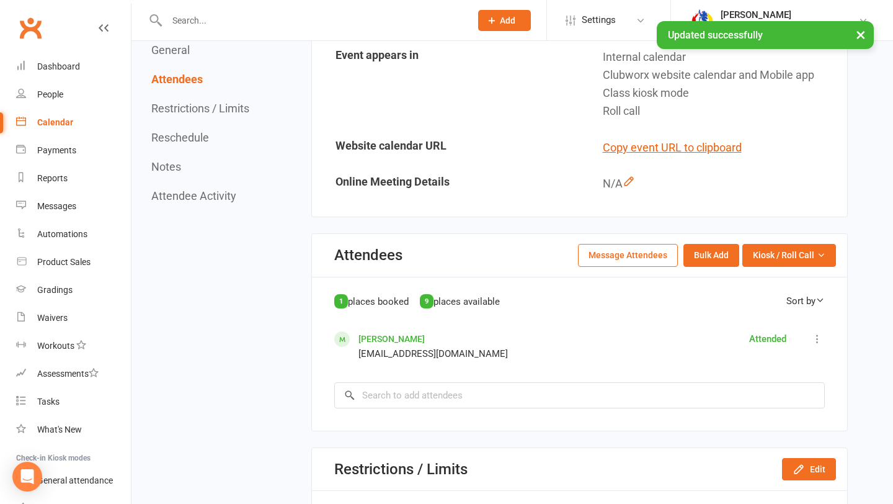
scroll to position [0, 0]
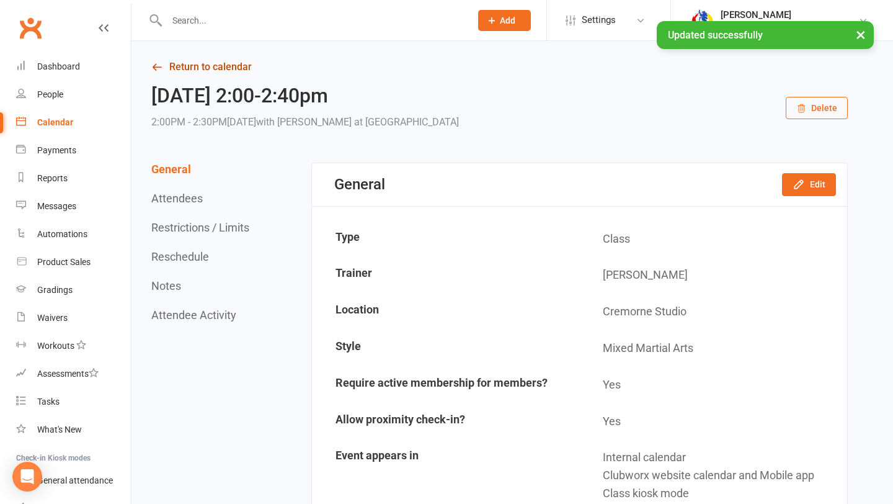
click at [190, 61] on link "Return to calendar" at bounding box center [499, 66] width 697 height 17
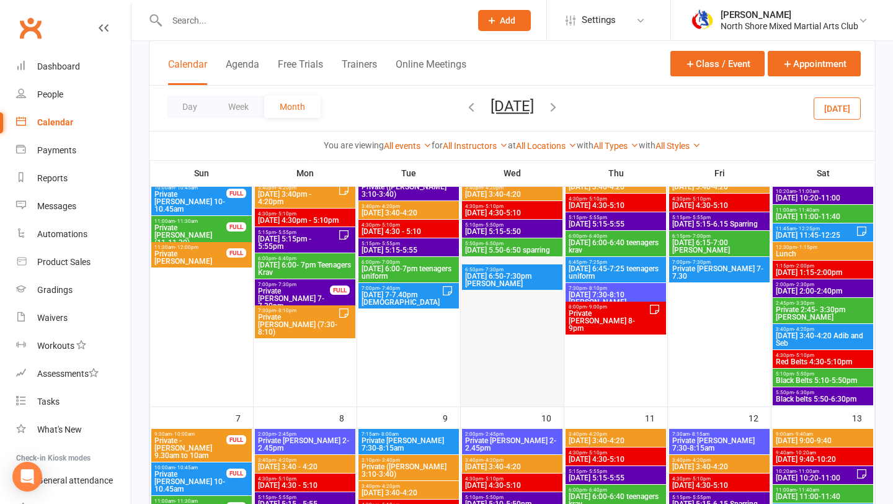
scroll to position [168, 0]
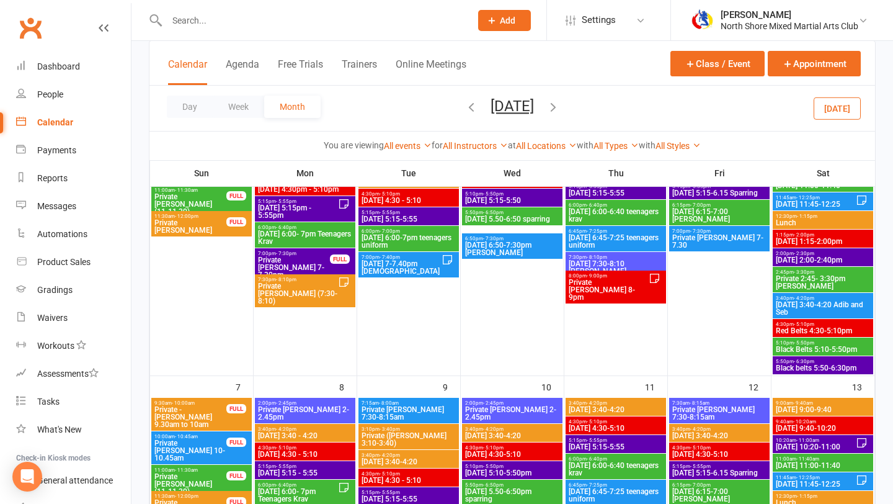
click at [810, 257] on span "[DATE] 2:00-2:40pm" at bounding box center [823, 259] width 96 height 7
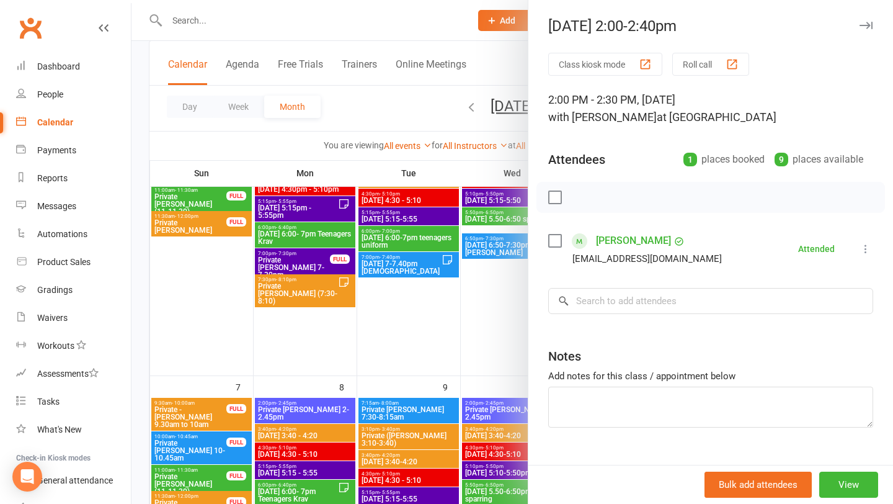
click at [520, 360] on div at bounding box center [513, 252] width 762 height 504
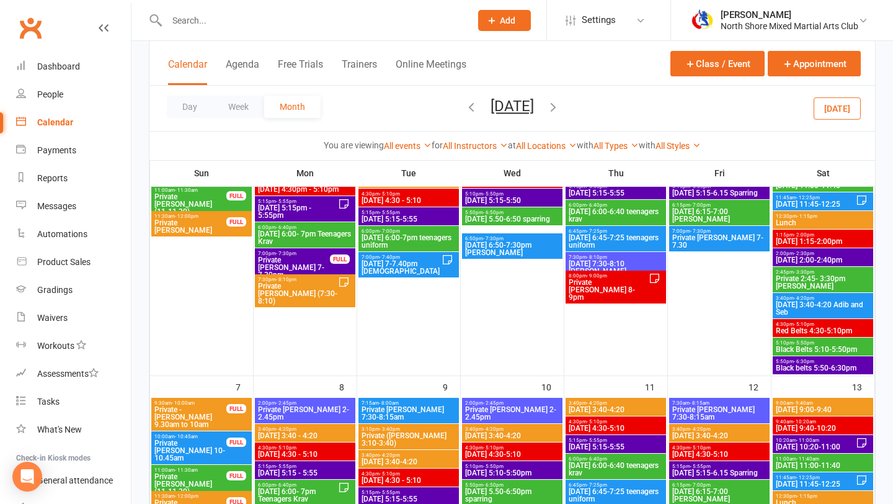
click at [814, 275] on span "Private 2:45- 3:30pm [PERSON_NAME]" at bounding box center [823, 282] width 96 height 15
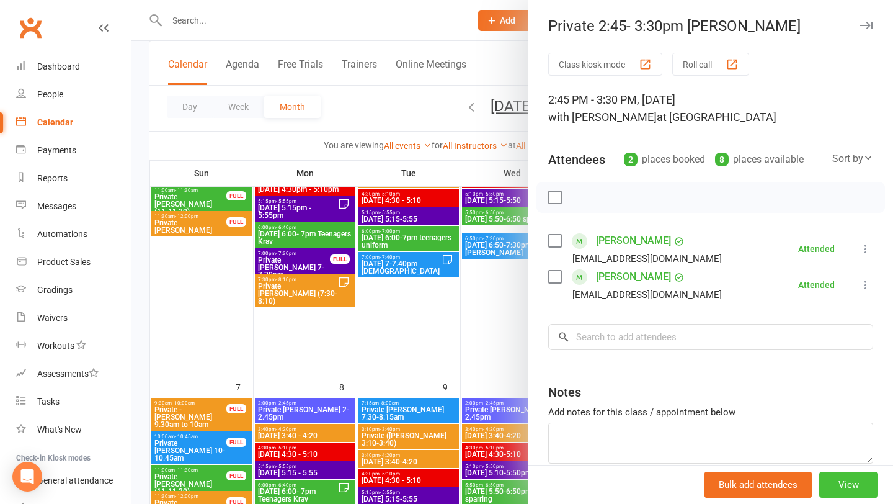
click at [856, 480] on button "View" at bounding box center [849, 484] width 59 height 26
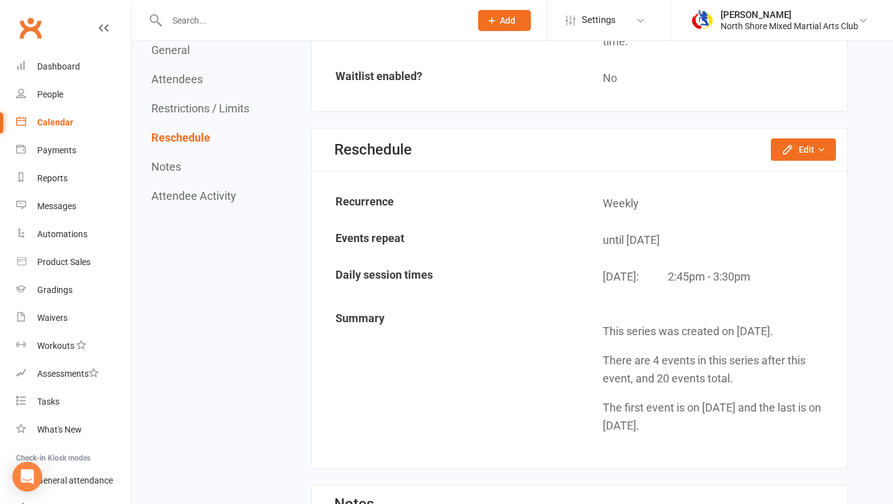
scroll to position [1092, 0]
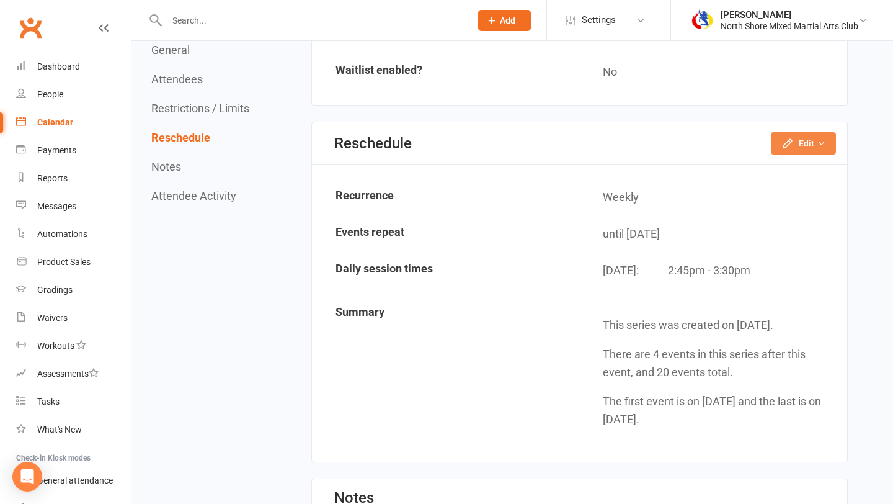
click at [807, 141] on button "Edit" at bounding box center [803, 143] width 65 height 22
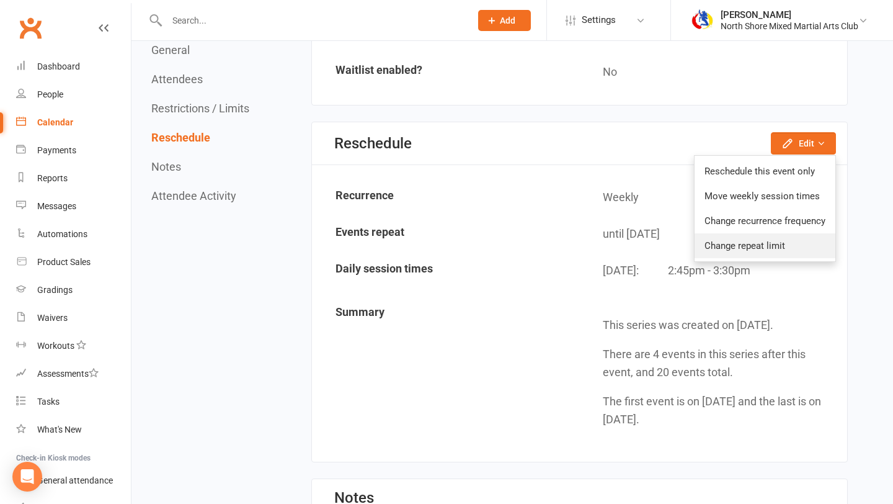
click at [767, 247] on link "Change repeat limit" at bounding box center [765, 245] width 141 height 25
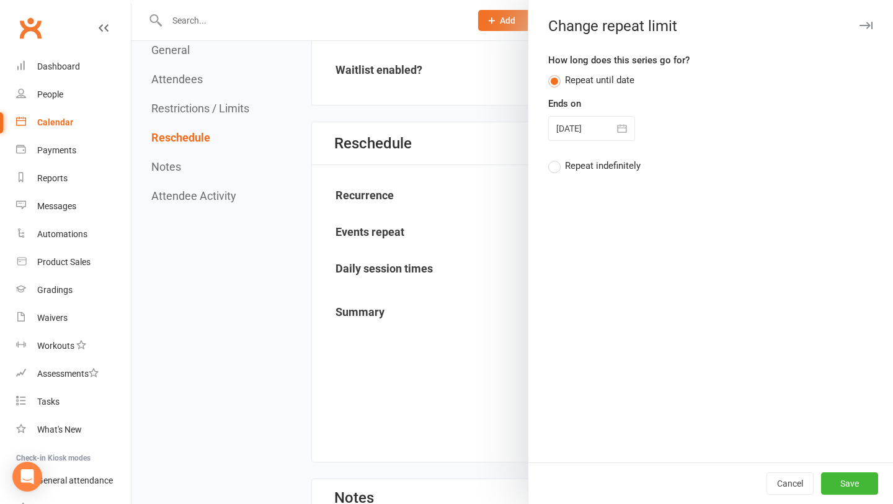
click at [619, 127] on icon "button" at bounding box center [622, 128] width 12 height 12
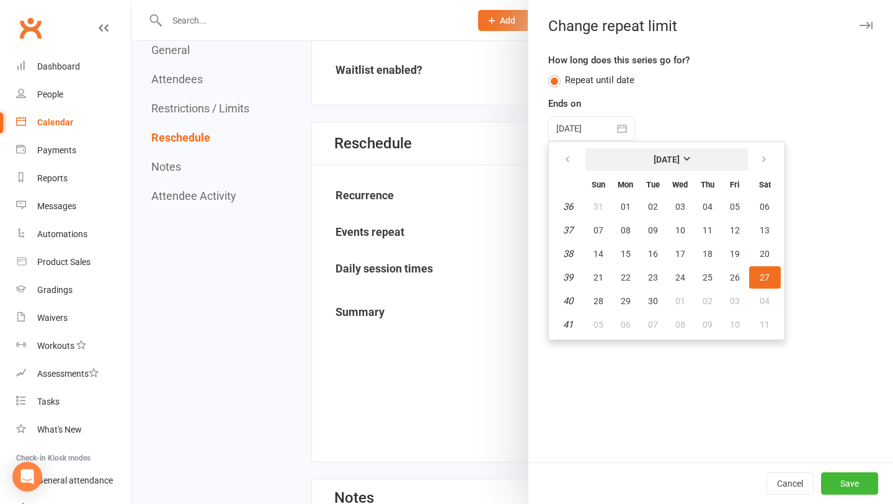
click at [654, 159] on strong "[DATE]" at bounding box center [667, 159] width 26 height 10
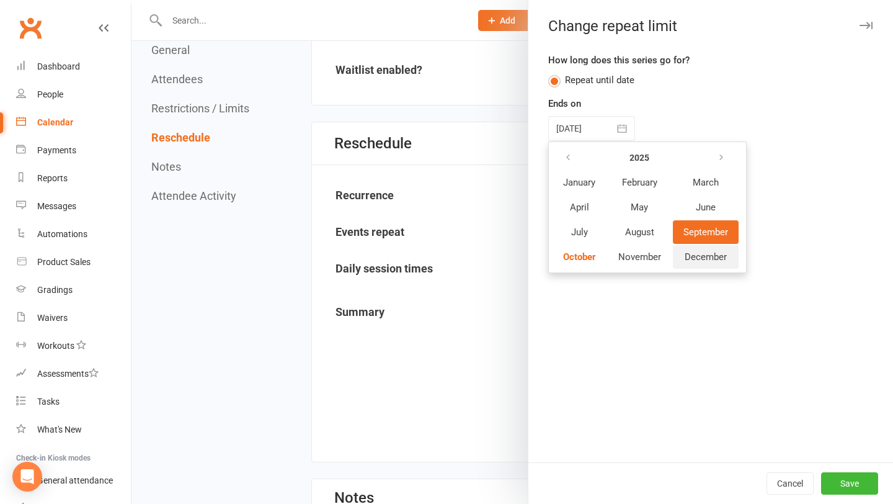
click at [701, 256] on span "December" at bounding box center [706, 256] width 42 height 11
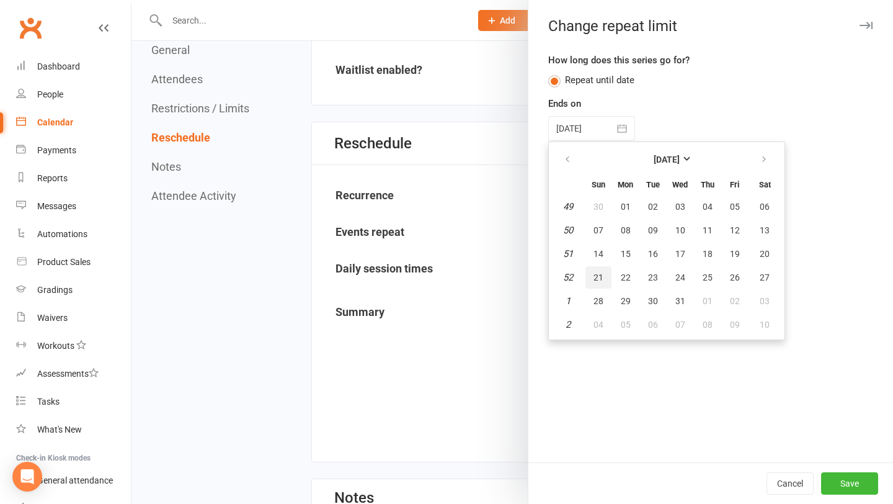
click at [607, 270] on button "21" at bounding box center [599, 277] width 26 height 22
type input "[DATE]"
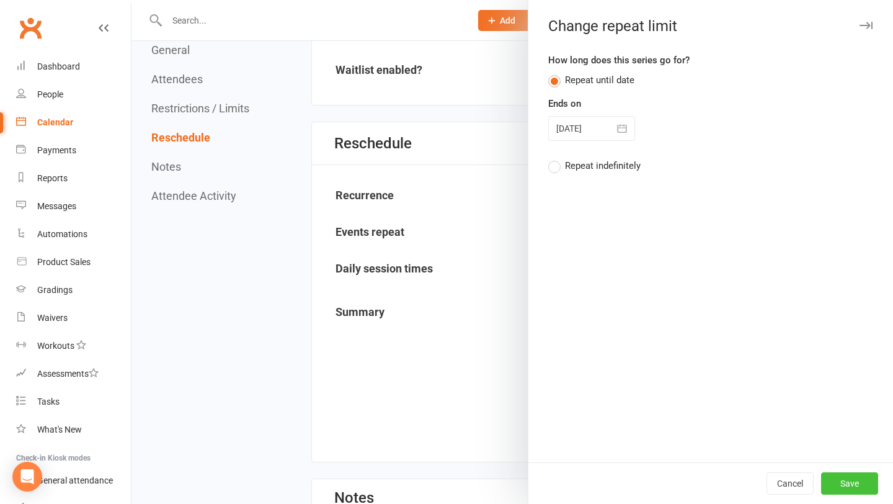
click at [854, 479] on button "Save" at bounding box center [849, 483] width 57 height 22
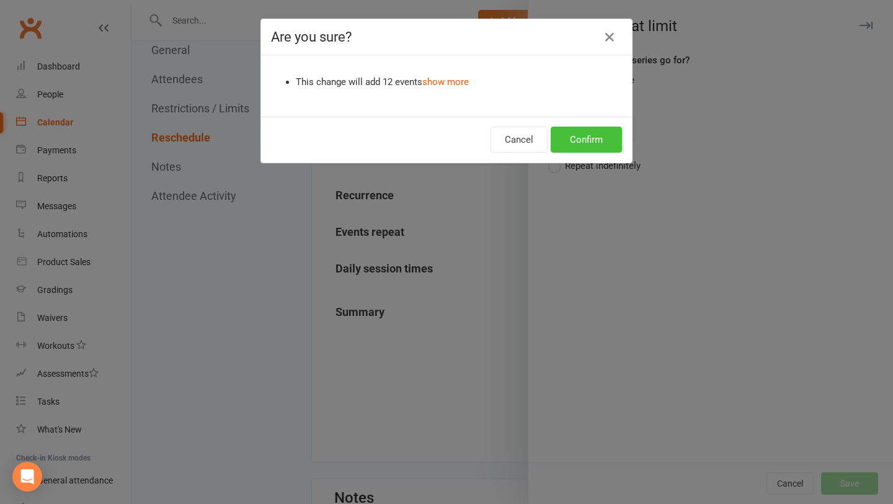
click at [574, 146] on button "Confirm" at bounding box center [586, 140] width 71 height 26
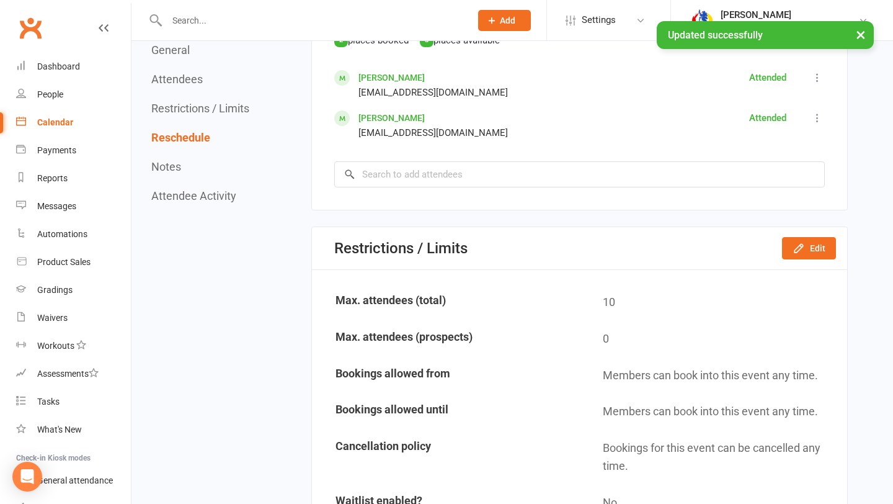
scroll to position [0, 0]
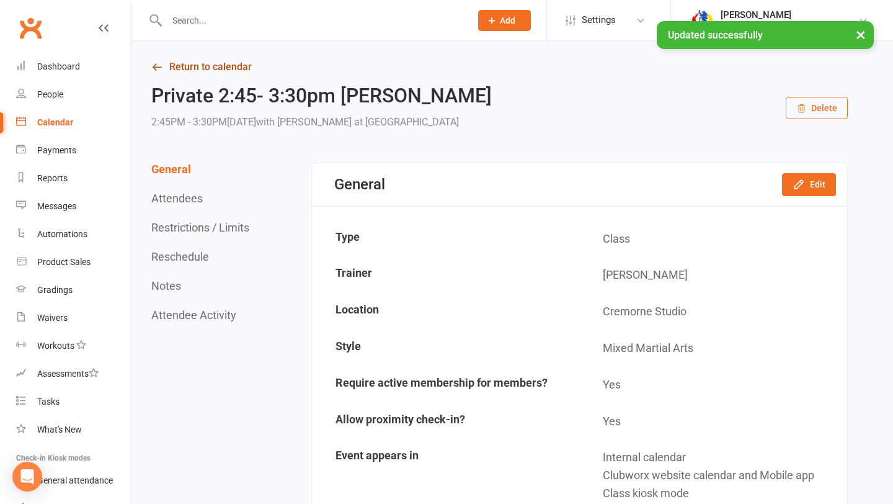
click at [240, 69] on link "Return to calendar" at bounding box center [499, 66] width 697 height 17
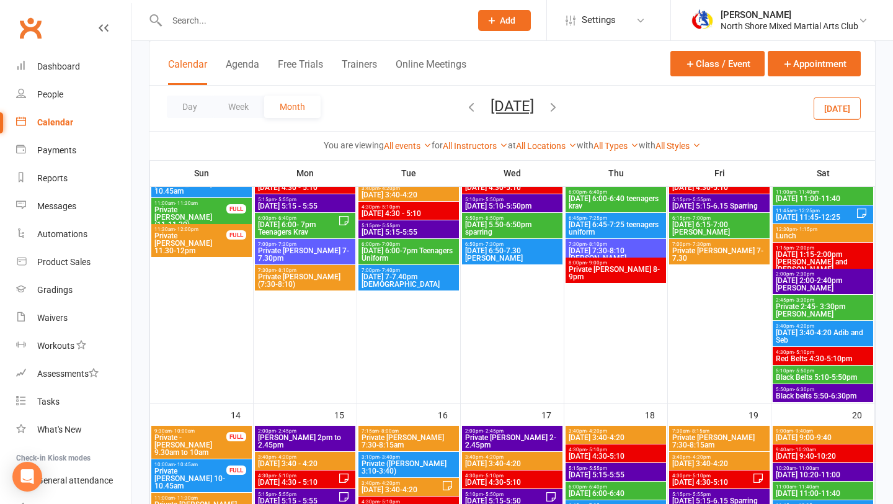
scroll to position [427, 0]
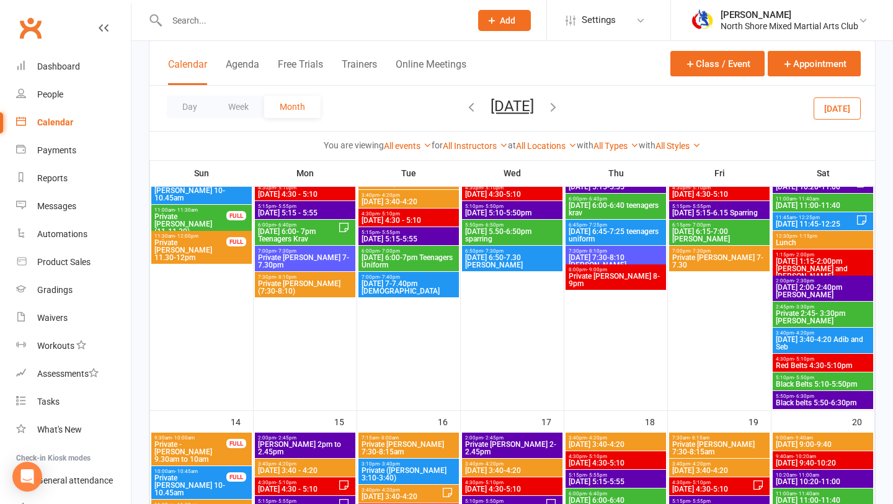
click at [819, 308] on span "2:45pm - 3:30pm" at bounding box center [823, 307] width 96 height 6
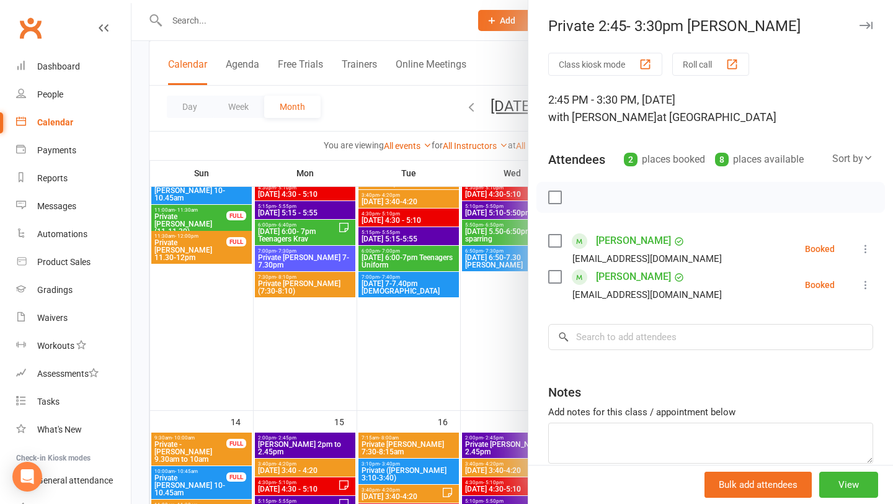
click at [511, 365] on div at bounding box center [513, 252] width 762 height 504
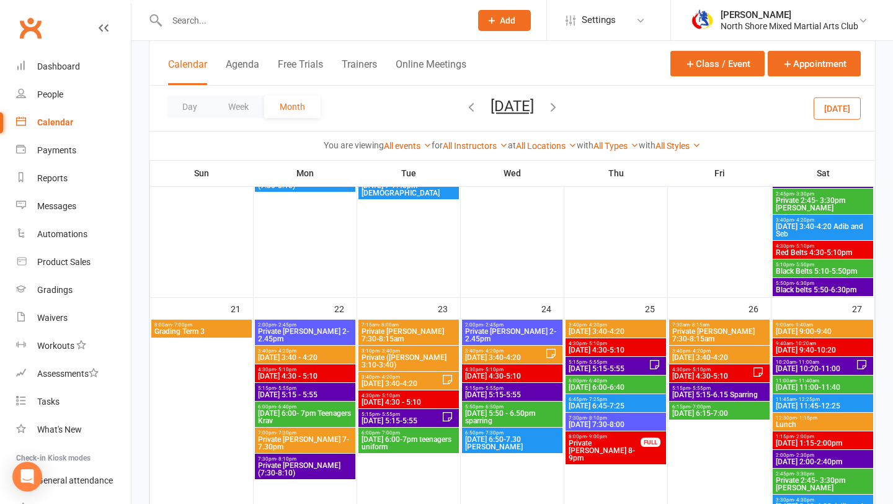
scroll to position [706, 0]
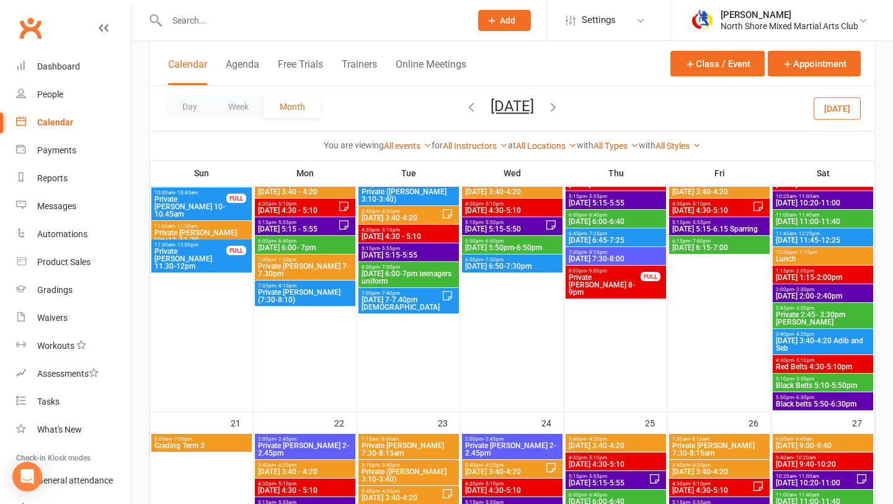
click at [789, 346] on span "[DATE] 3:40-4:20 Adib and Seb" at bounding box center [823, 344] width 96 height 15
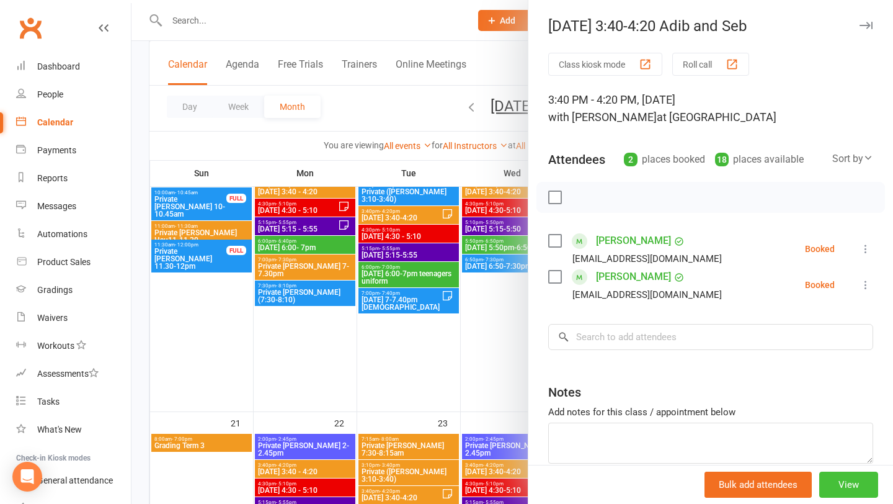
click at [838, 475] on button "View" at bounding box center [849, 484] width 59 height 26
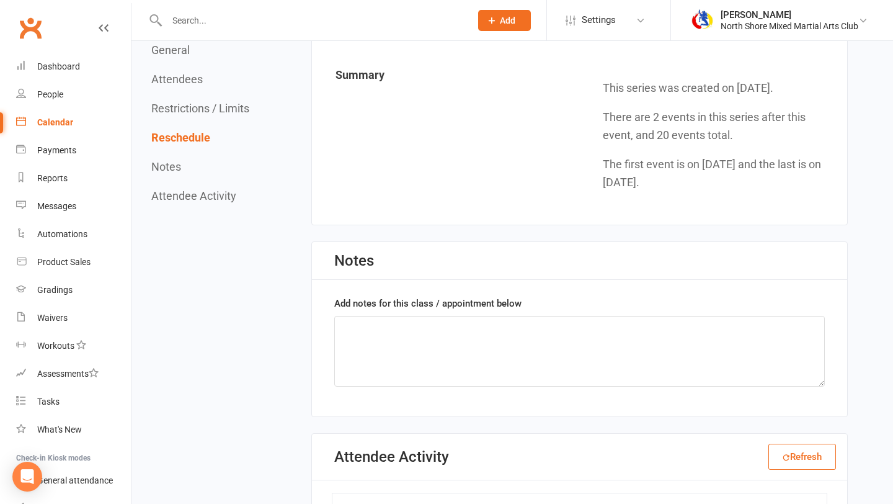
scroll to position [1081, 0]
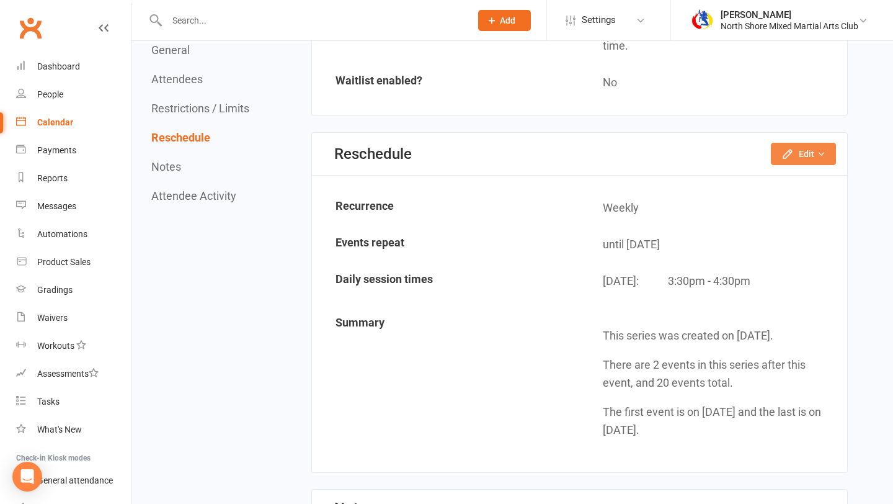
click at [796, 153] on button "Edit" at bounding box center [803, 154] width 65 height 22
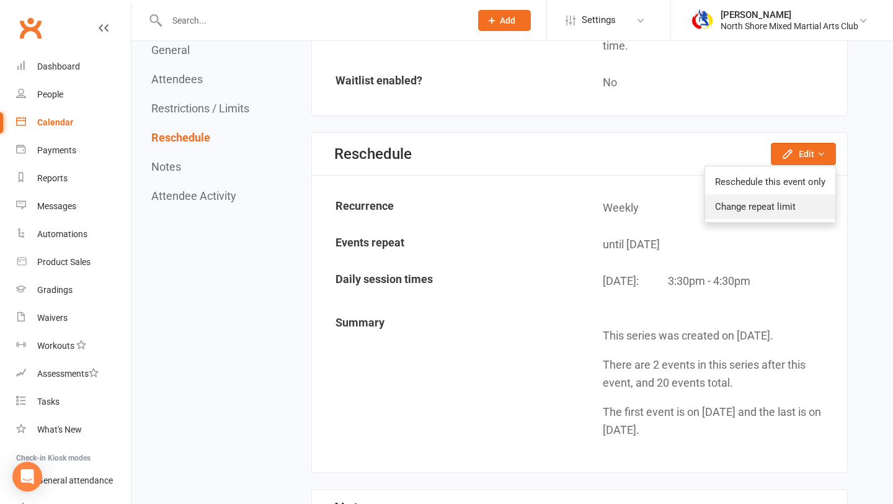
click at [759, 210] on link "Change repeat limit" at bounding box center [770, 206] width 130 height 25
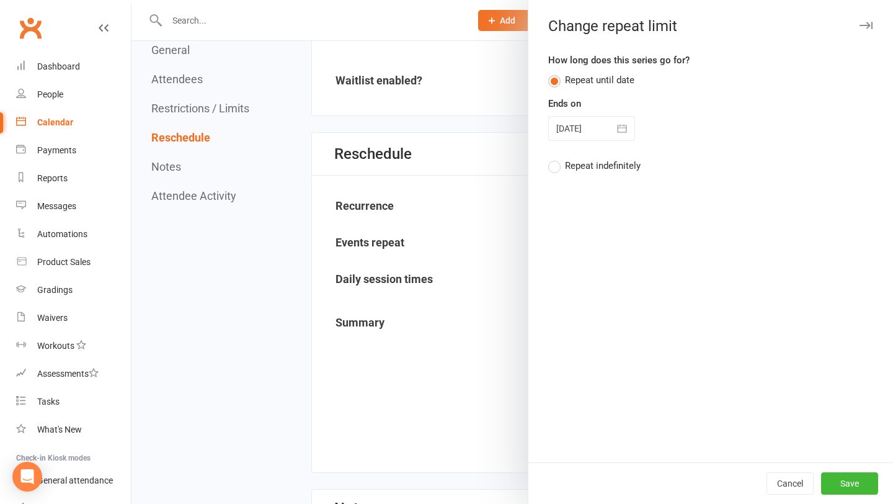
click at [609, 118] on div at bounding box center [591, 128] width 87 height 25
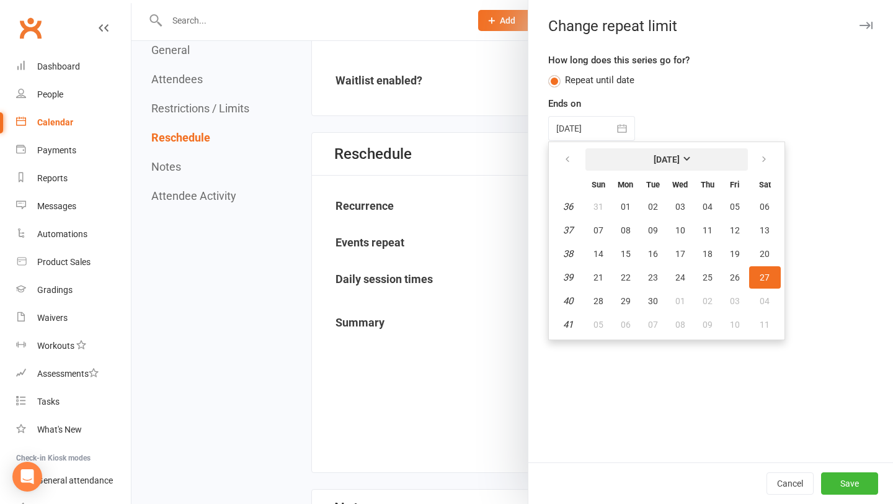
click at [653, 168] on button "[DATE]" at bounding box center [667, 159] width 163 height 22
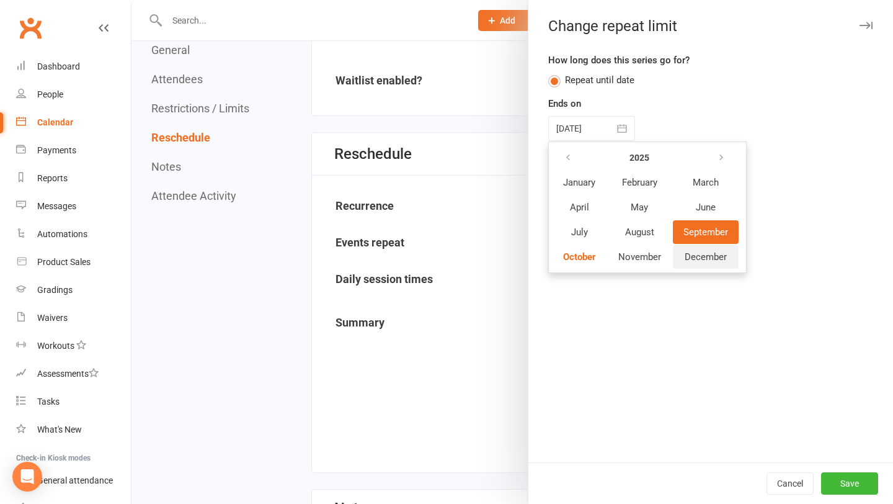
click at [702, 254] on span "December" at bounding box center [706, 256] width 42 height 11
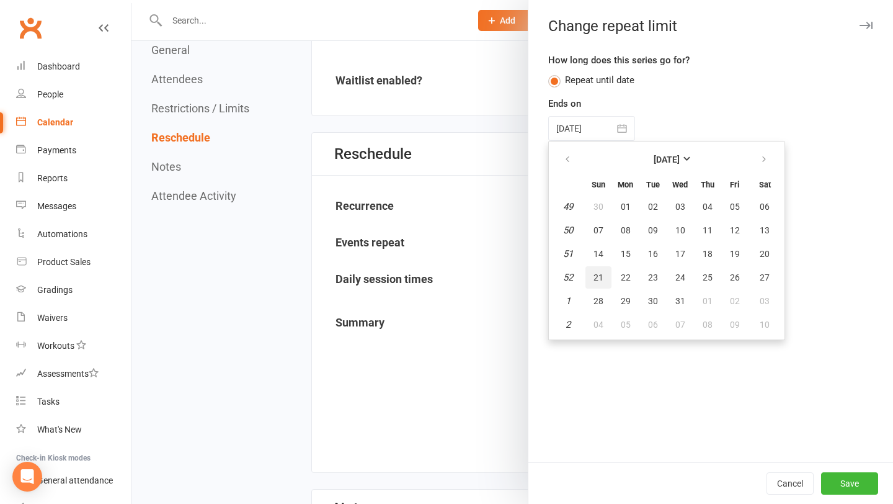
click at [608, 279] on button "21" at bounding box center [599, 277] width 26 height 22
type input "[DATE]"
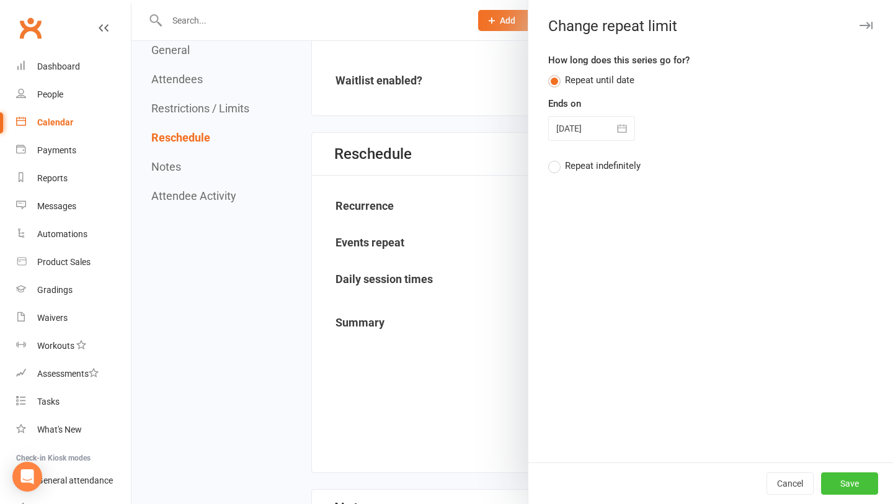
click at [854, 478] on button "Save" at bounding box center [849, 483] width 57 height 22
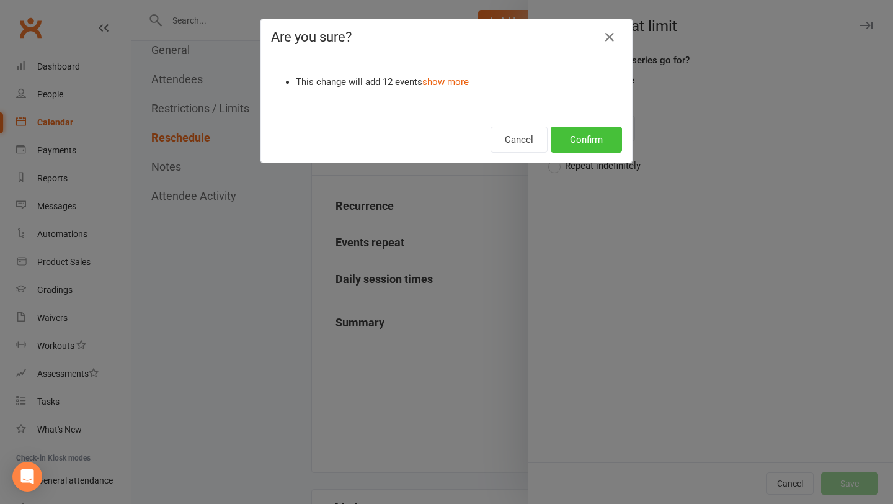
click at [592, 151] on button "Confirm" at bounding box center [586, 140] width 71 height 26
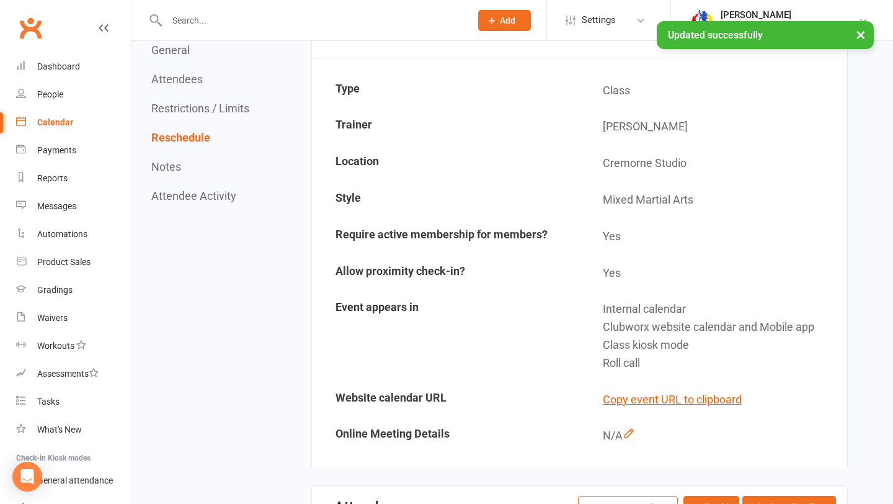
scroll to position [0, 0]
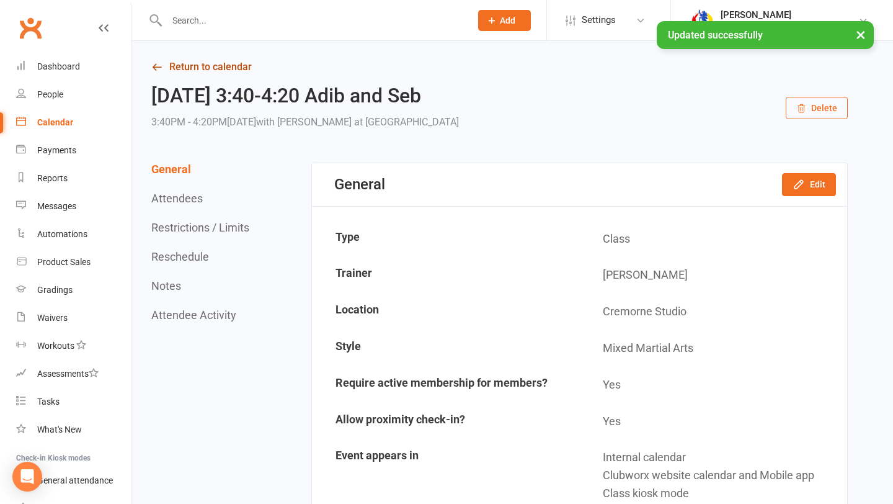
click at [207, 68] on link "Return to calendar" at bounding box center [499, 66] width 697 height 17
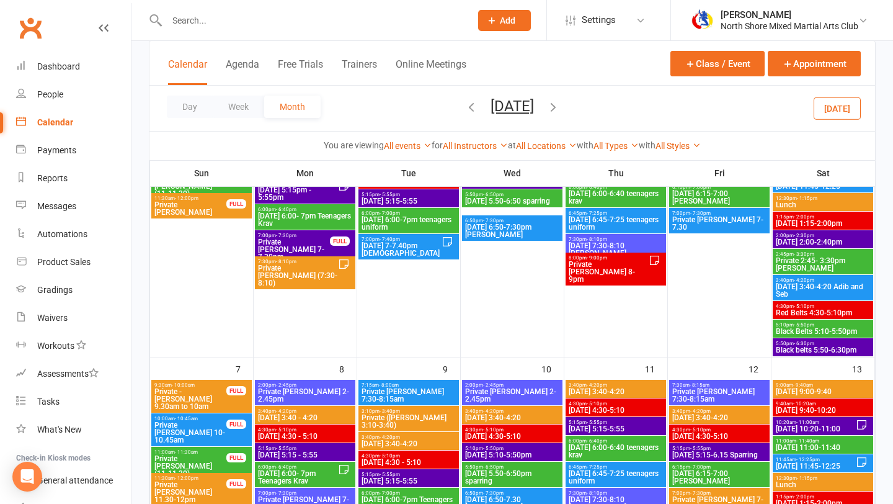
scroll to position [161, 0]
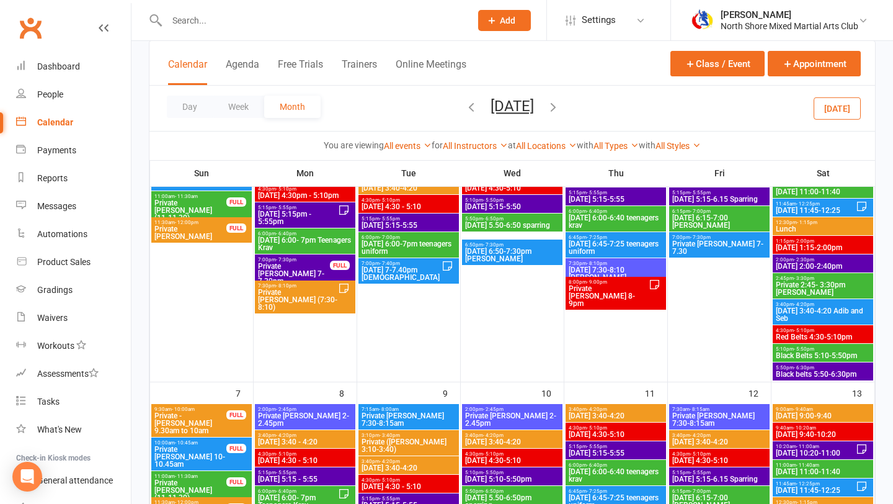
click at [823, 333] on span "Red Belts 4:30-5:10pm" at bounding box center [823, 336] width 96 height 7
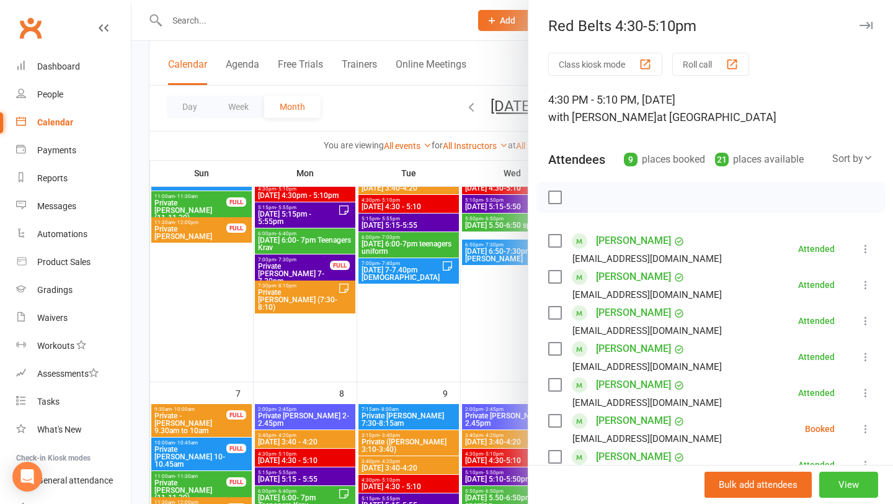
click at [847, 483] on button "View" at bounding box center [849, 484] width 59 height 26
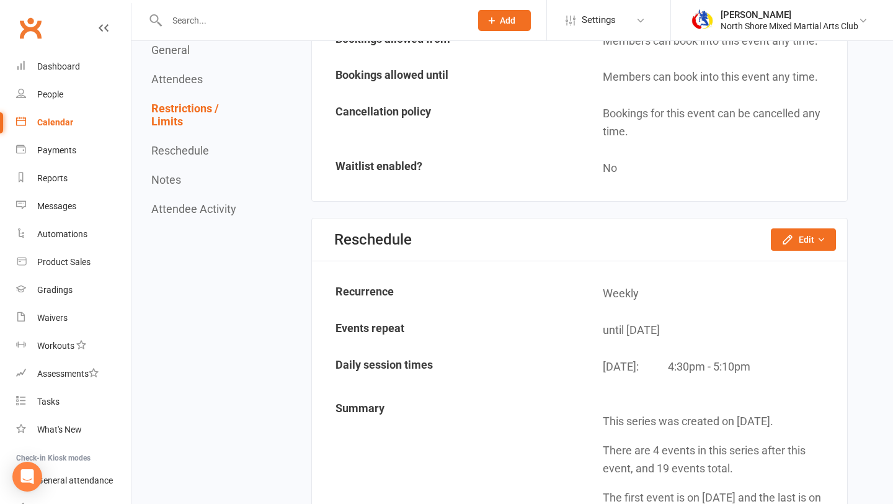
scroll to position [1295, 0]
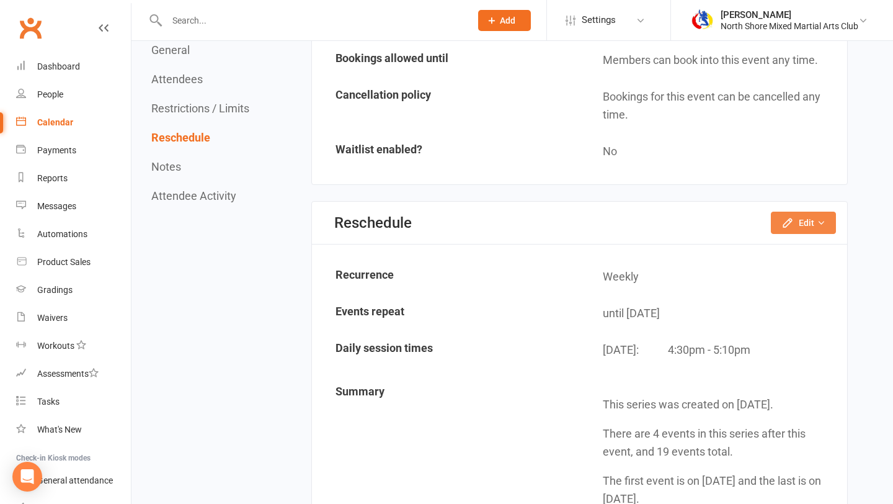
click at [782, 230] on button "Edit" at bounding box center [803, 223] width 65 height 22
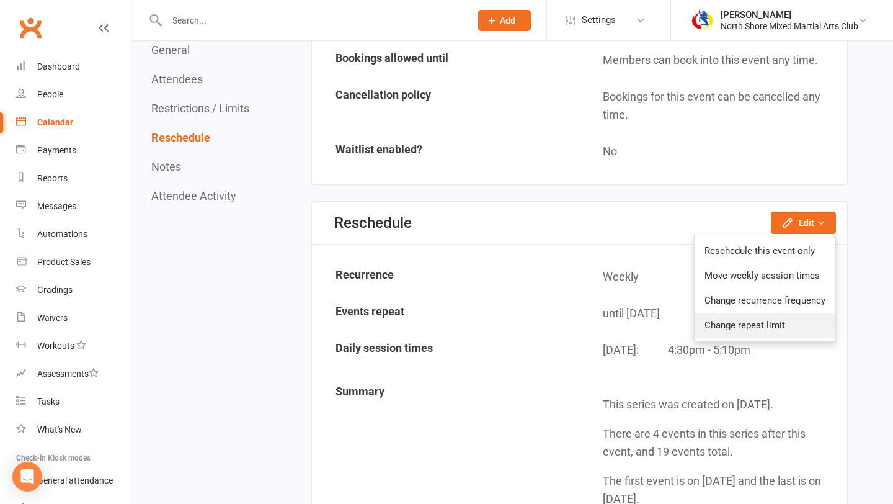
click at [772, 324] on link "Change repeat limit" at bounding box center [765, 325] width 141 height 25
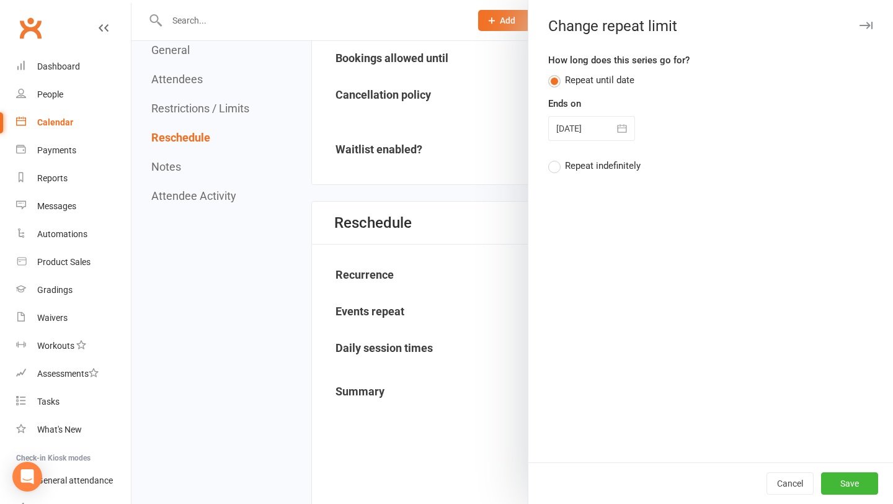
click at [618, 111] on div "Ends on [DATE] [DATE] Sun Mon Tue Wed Thu Fri Sat 36 31 01 02 03 04 05 06 37 07…" at bounding box center [710, 118] width 325 height 45
click at [617, 130] on icon "button" at bounding box center [622, 128] width 12 height 12
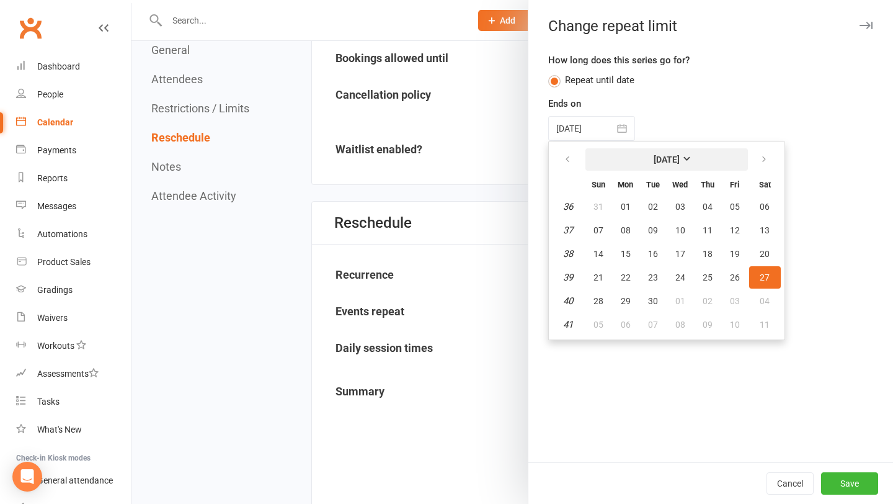
click at [635, 164] on button "[DATE]" at bounding box center [667, 159] width 163 height 22
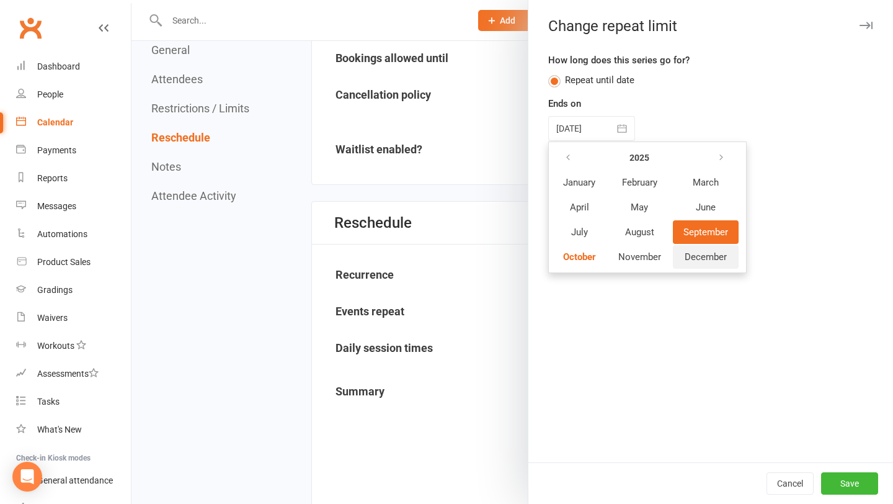
click at [682, 248] on button "December" at bounding box center [706, 257] width 66 height 24
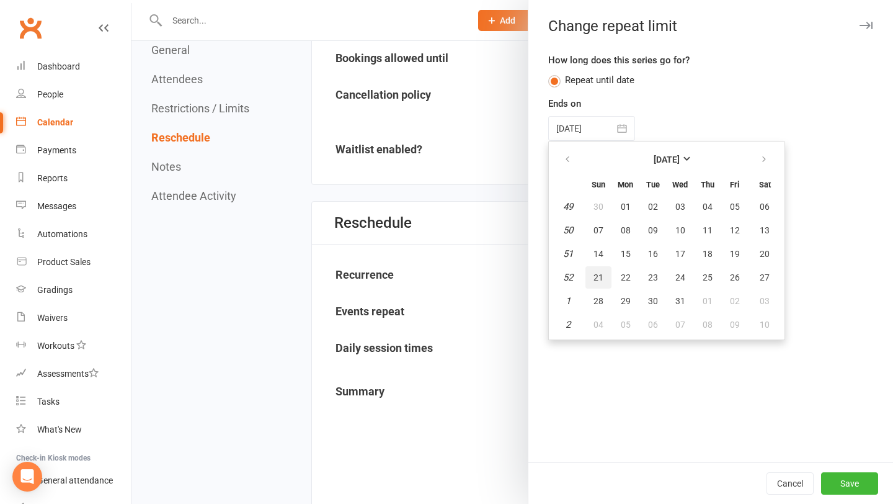
click at [602, 272] on span "21" at bounding box center [599, 277] width 10 height 10
type input "[DATE]"
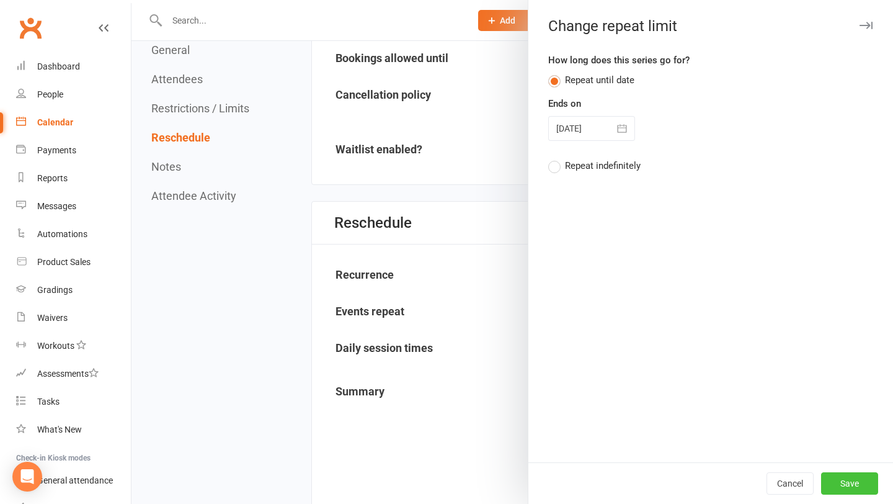
click at [857, 490] on button "Save" at bounding box center [849, 483] width 57 height 22
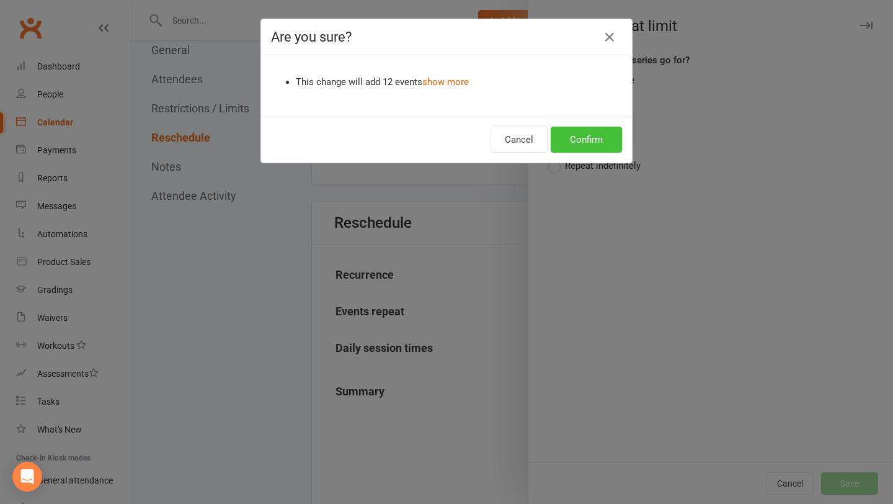
click at [585, 130] on button "Confirm" at bounding box center [586, 140] width 71 height 26
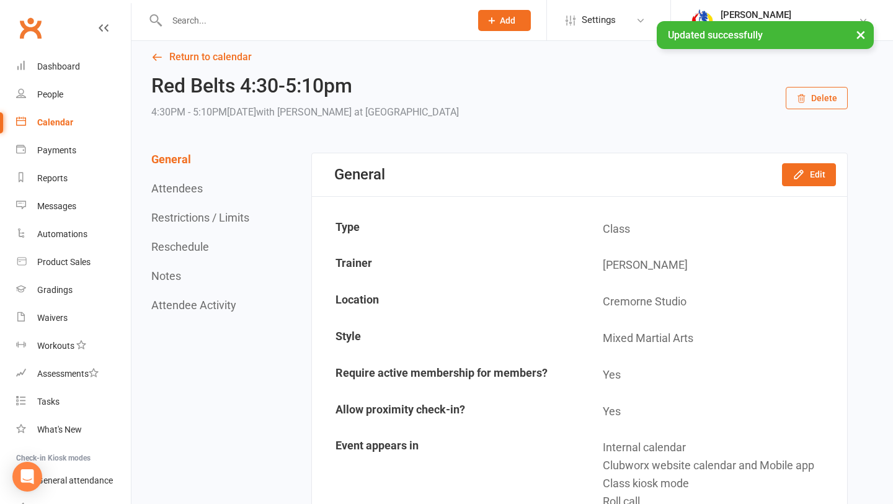
scroll to position [0, 0]
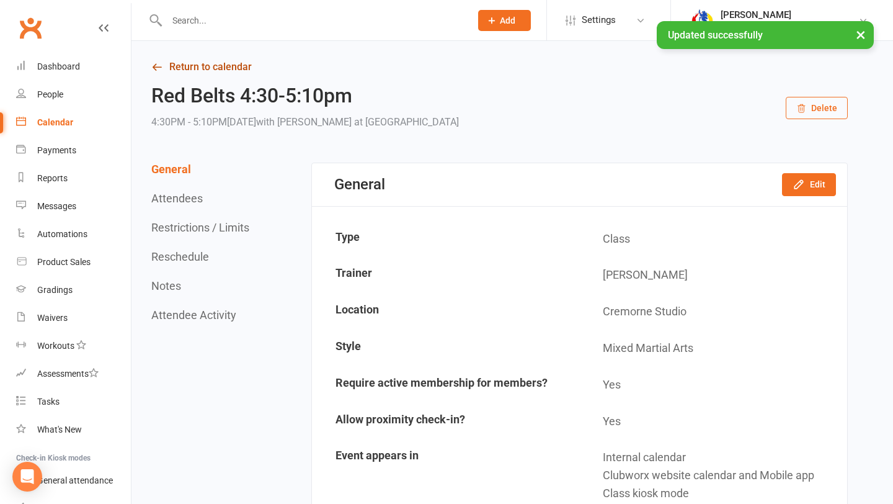
click at [213, 69] on link "Return to calendar" at bounding box center [499, 66] width 697 height 17
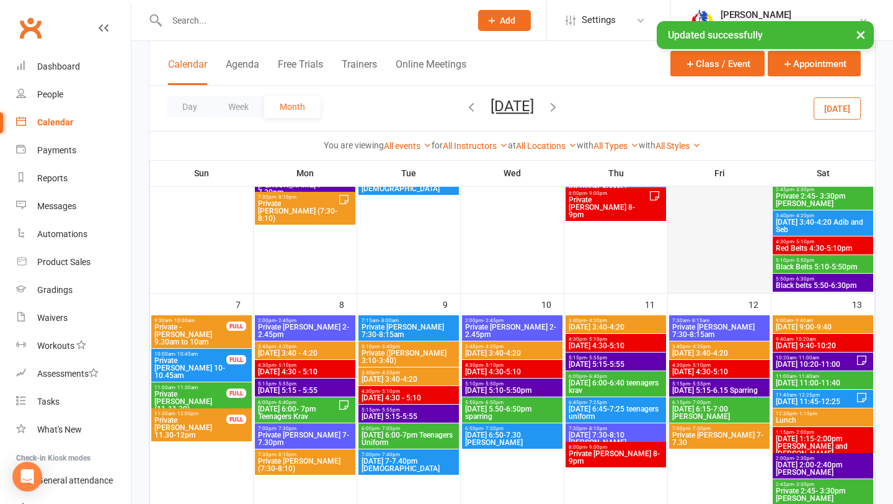
scroll to position [223, 0]
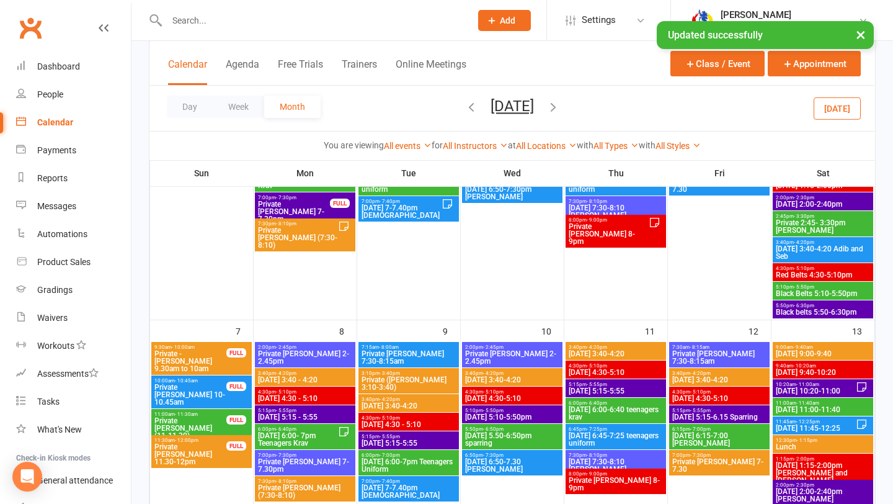
click at [808, 296] on span "Black Belts 5:10-5:50pm" at bounding box center [823, 293] width 96 height 7
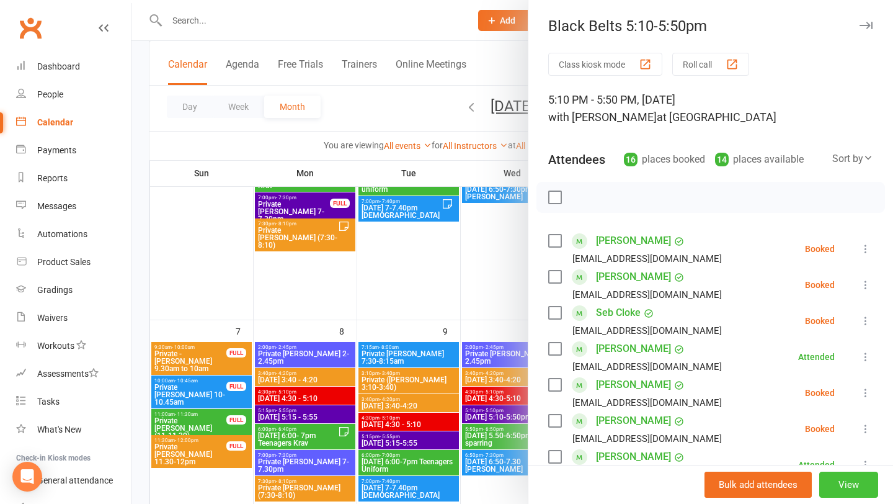
click at [840, 486] on button "View" at bounding box center [849, 484] width 59 height 26
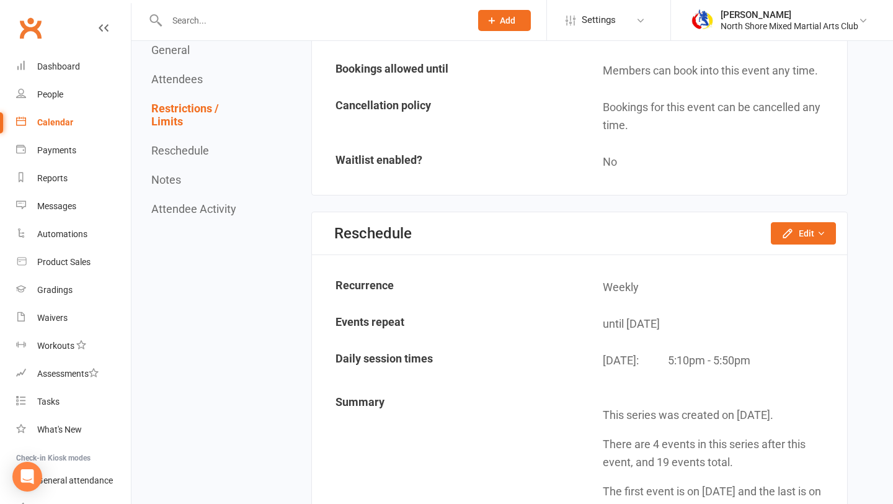
scroll to position [1612, 0]
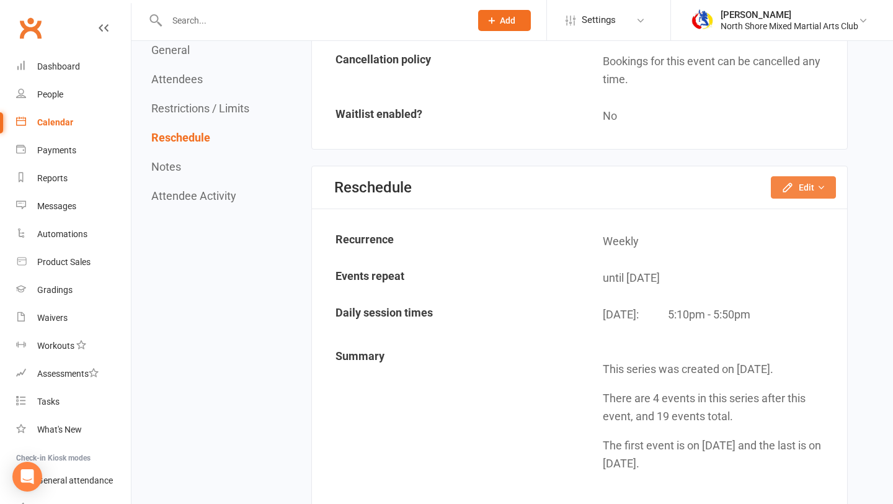
click at [784, 190] on icon "button" at bounding box center [788, 187] width 8 height 8
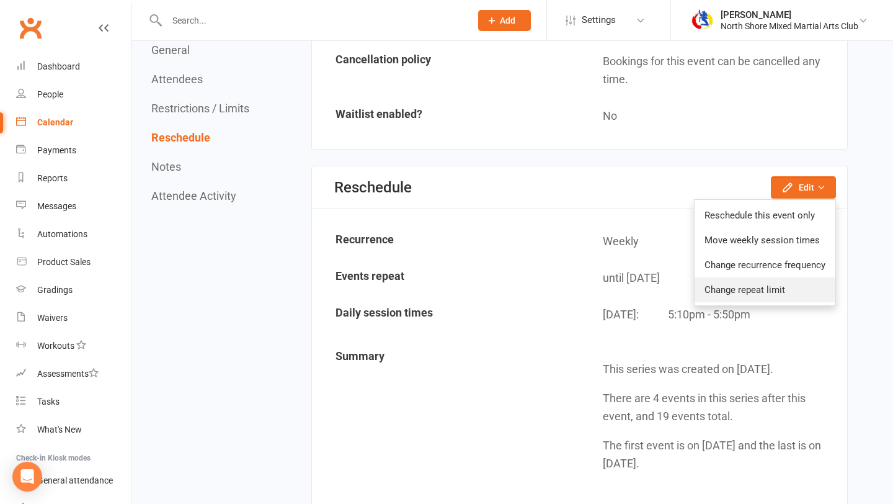
click at [781, 281] on link "Change repeat limit" at bounding box center [765, 289] width 141 height 25
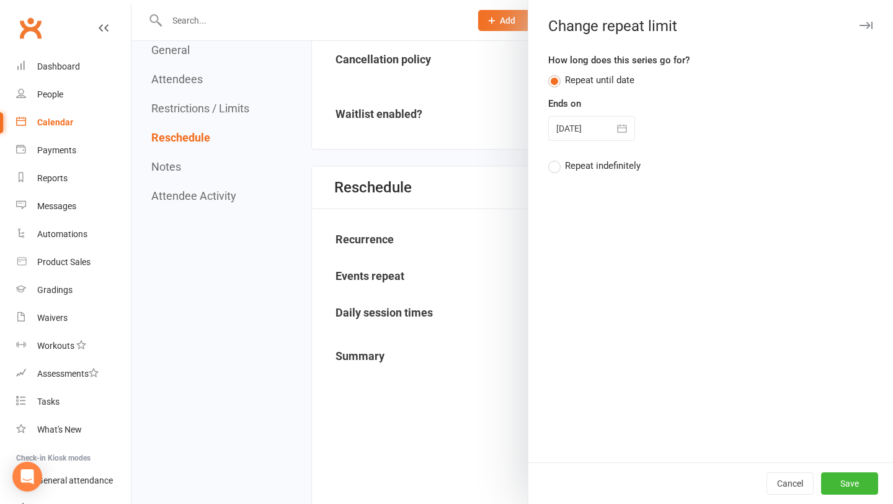
click at [612, 125] on button "button" at bounding box center [622, 128] width 25 height 25
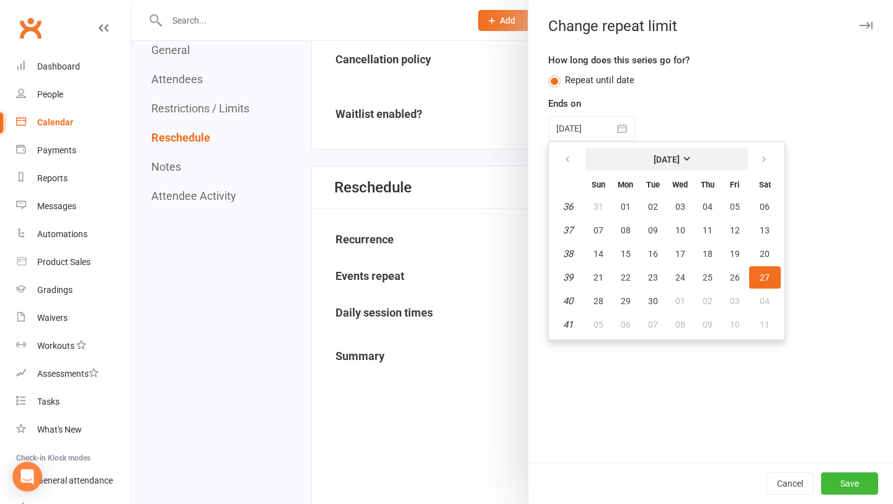
click at [654, 158] on strong "[DATE]" at bounding box center [667, 159] width 26 height 10
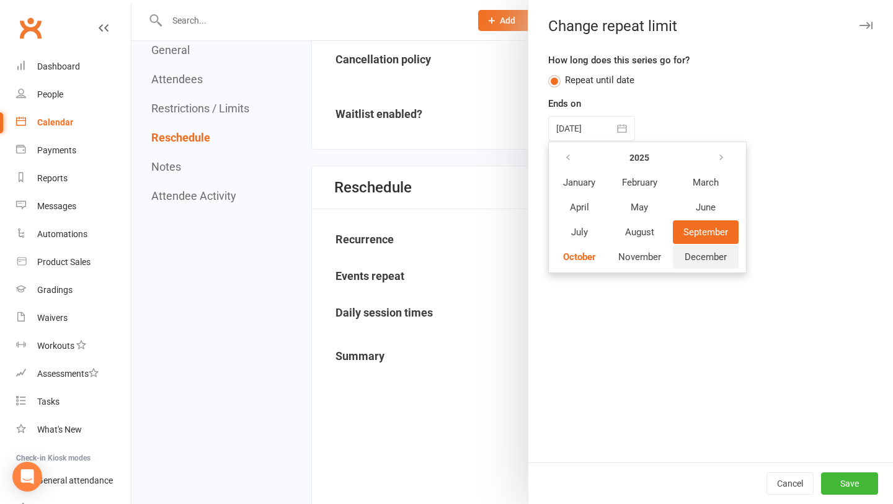
click at [705, 262] on span "December" at bounding box center [706, 256] width 42 height 11
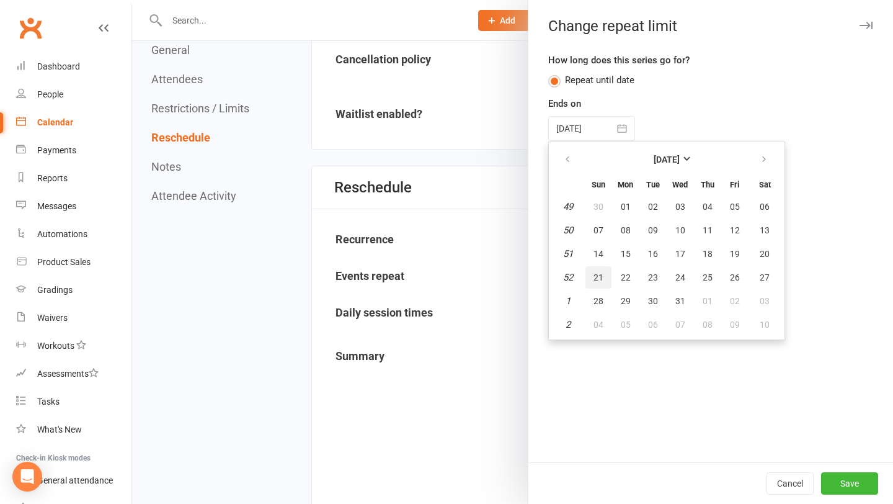
click at [598, 270] on button "21" at bounding box center [599, 277] width 26 height 22
type input "[DATE]"
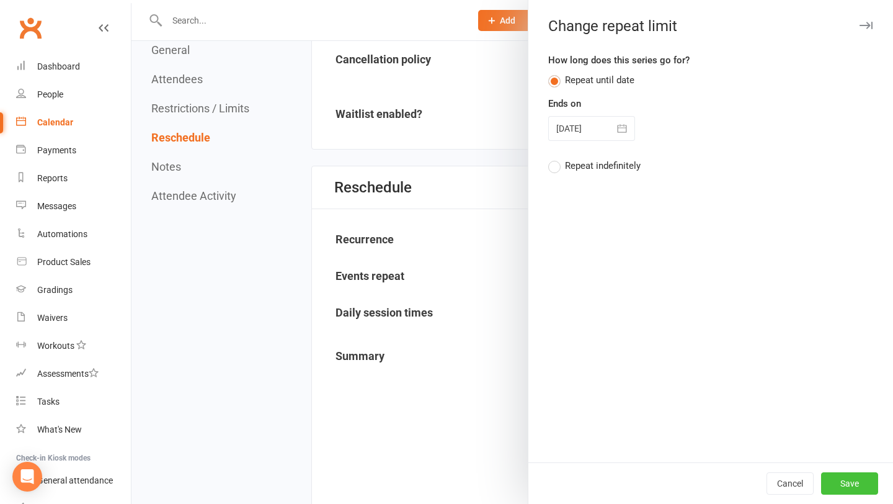
click at [862, 494] on button "Save" at bounding box center [849, 483] width 57 height 22
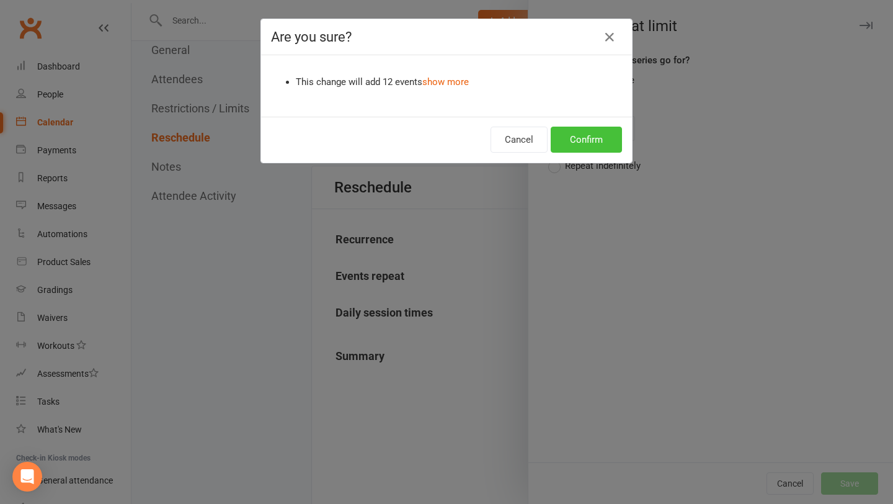
click at [581, 133] on button "Confirm" at bounding box center [586, 140] width 71 height 26
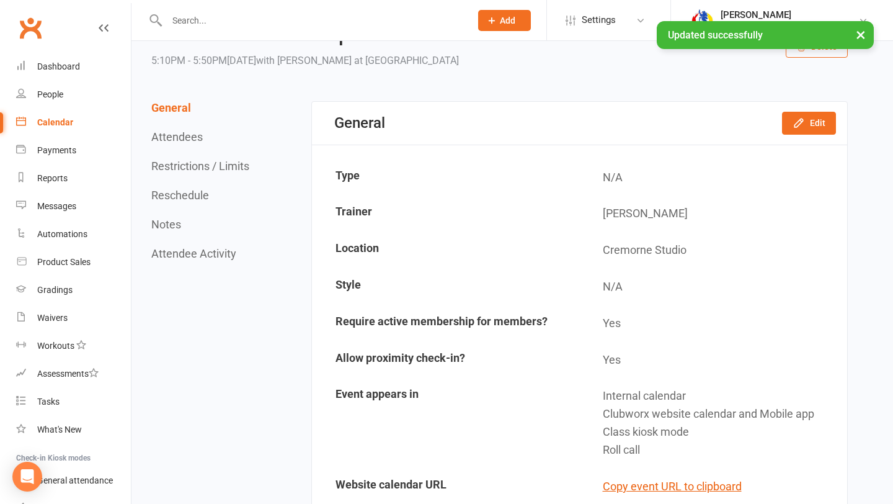
scroll to position [0, 0]
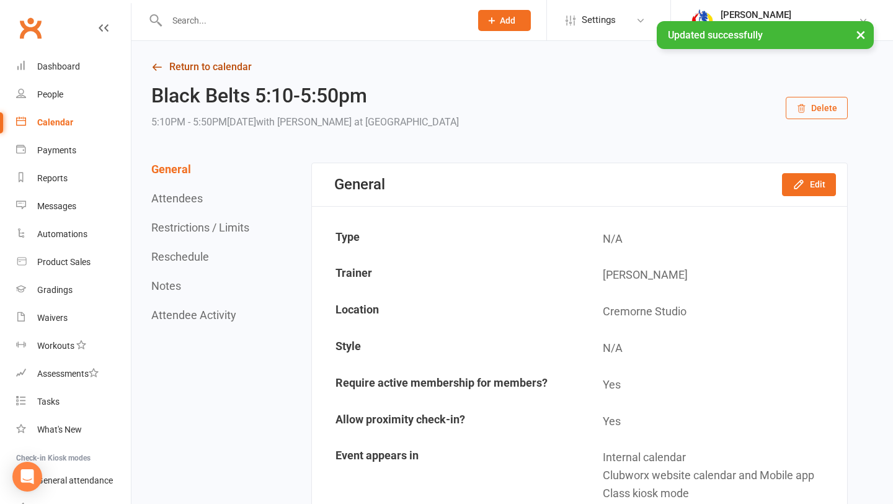
click at [222, 69] on link "Return to calendar" at bounding box center [499, 66] width 697 height 17
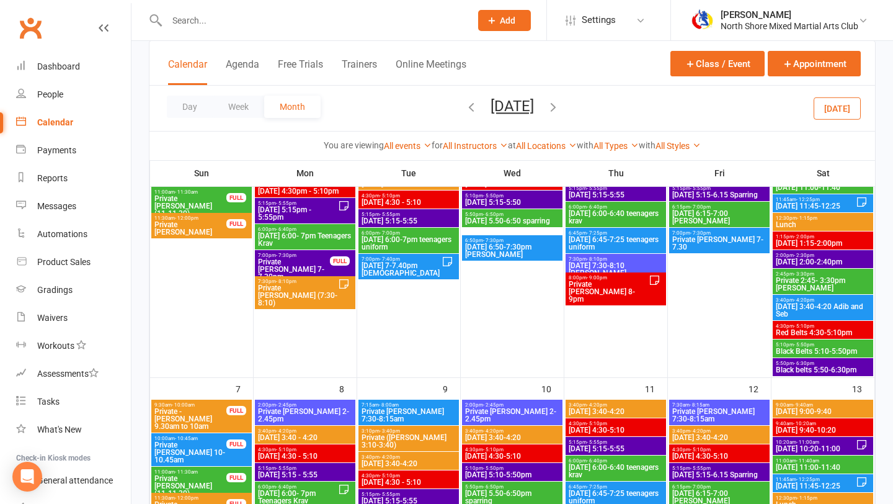
scroll to position [214, 0]
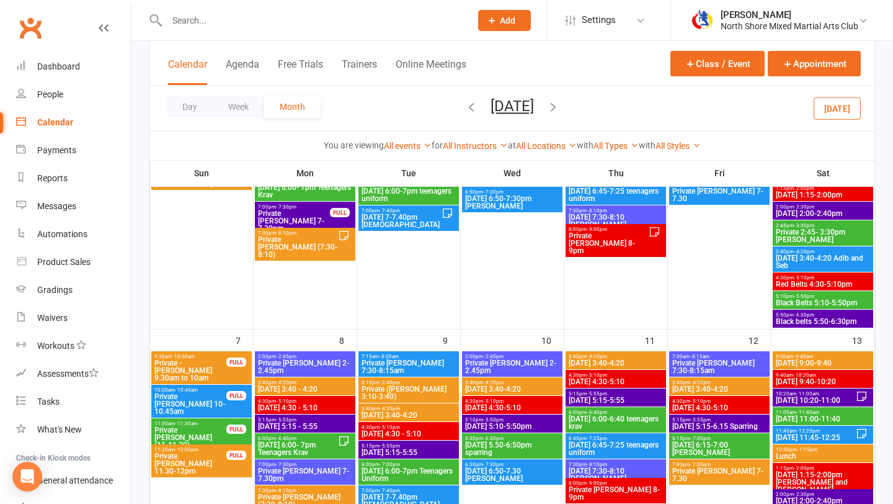
click at [806, 315] on span "- 6:30pm" at bounding box center [804, 315] width 20 height 6
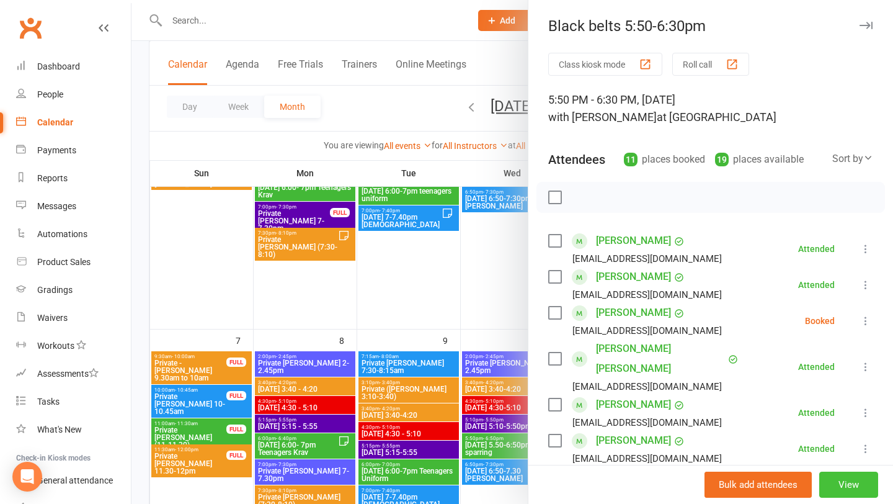
click at [839, 477] on button "View" at bounding box center [849, 484] width 59 height 26
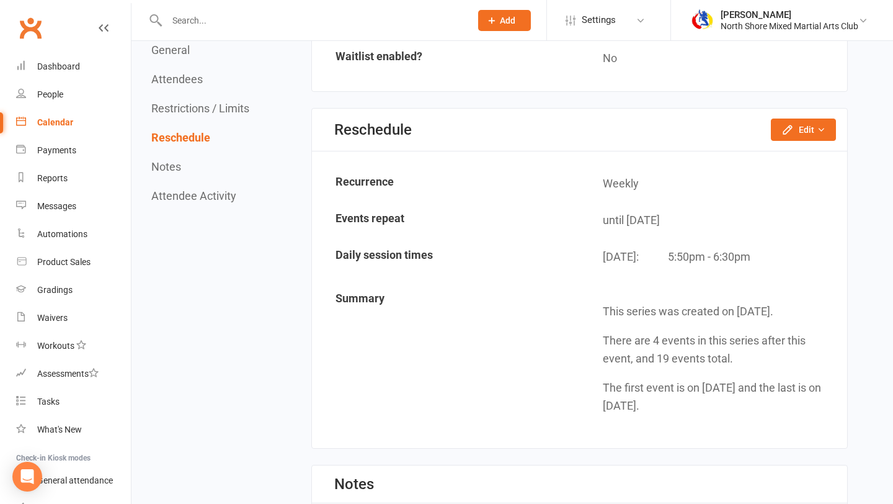
scroll to position [1483, 0]
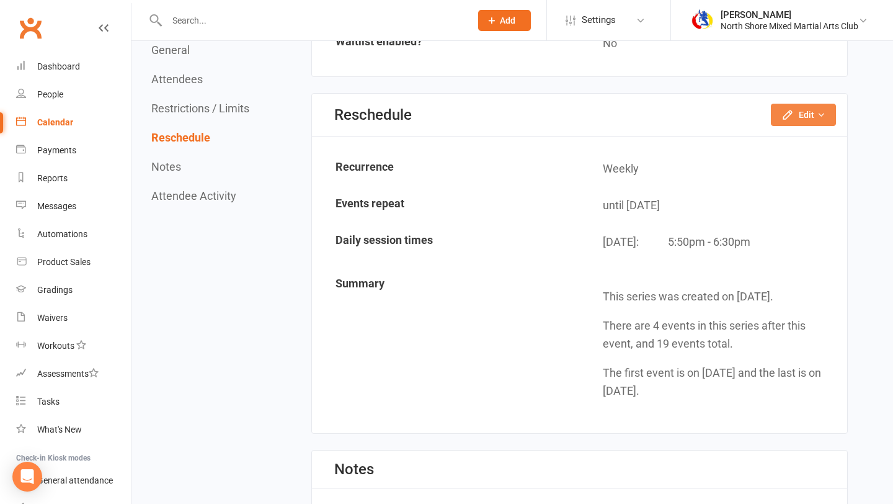
click at [807, 106] on button "Edit" at bounding box center [803, 115] width 65 height 22
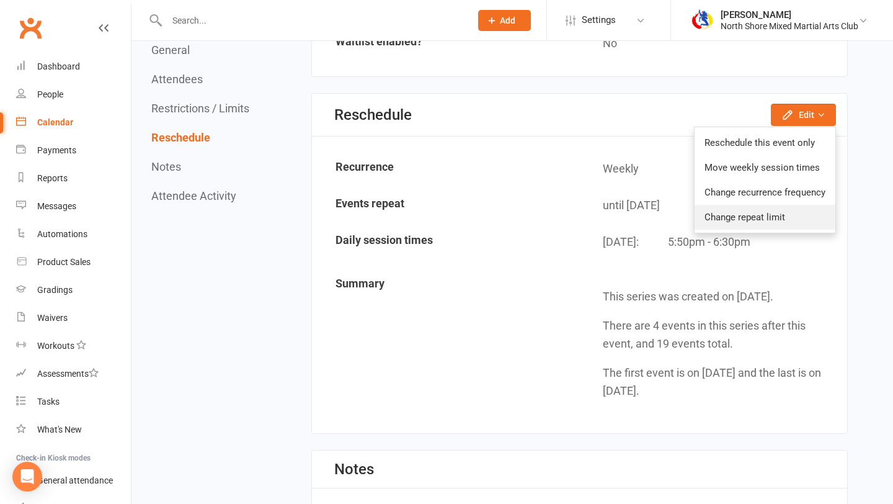
click at [797, 221] on link "Change repeat limit" at bounding box center [765, 217] width 141 height 25
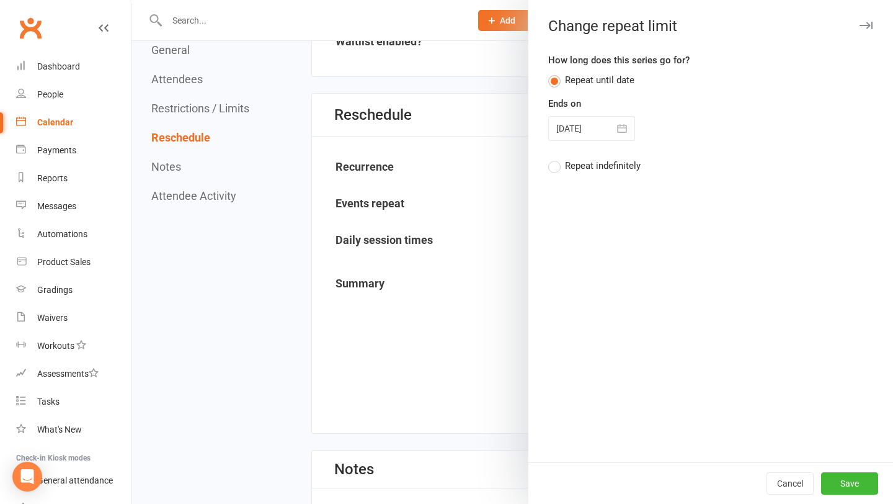
click at [627, 136] on button "button" at bounding box center [622, 128] width 25 height 25
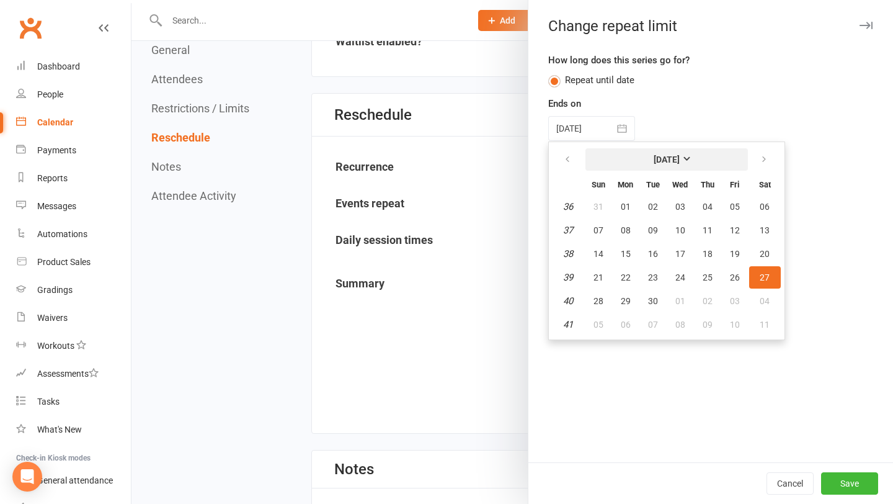
click at [654, 156] on strong "[DATE]" at bounding box center [667, 159] width 26 height 10
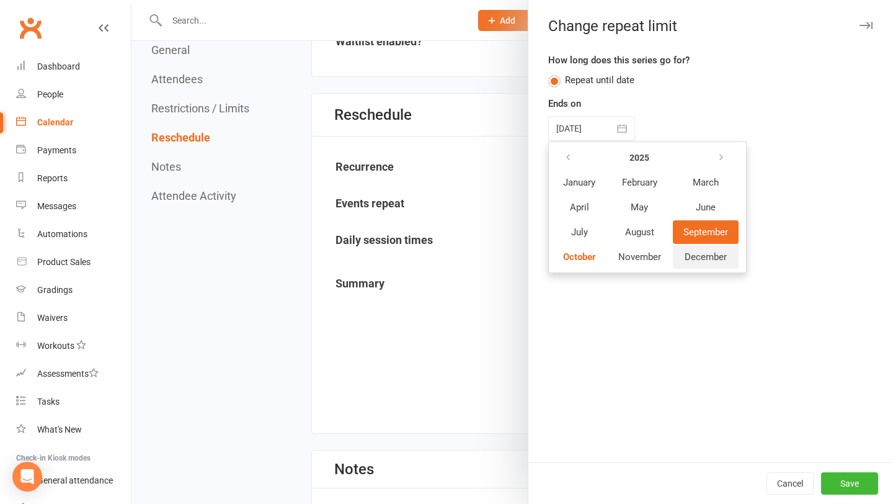
click at [691, 262] on span "December" at bounding box center [706, 256] width 42 height 11
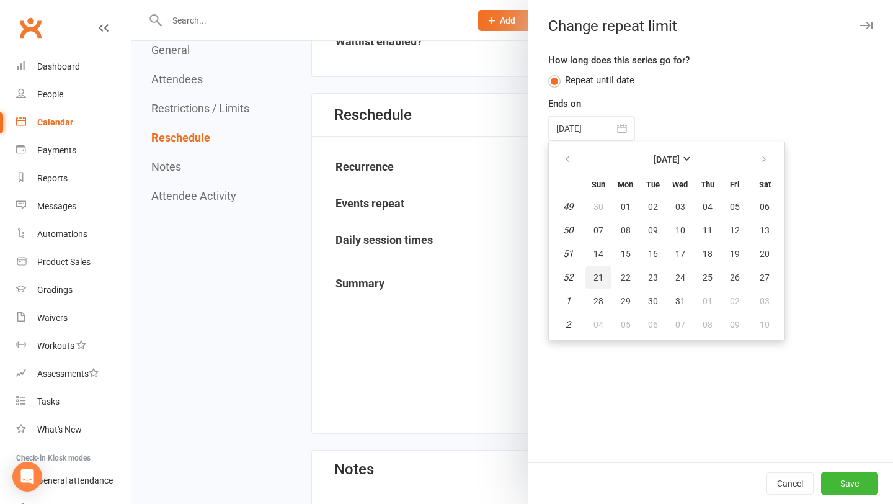
click at [606, 280] on button "21" at bounding box center [599, 277] width 26 height 22
type input "[DATE]"
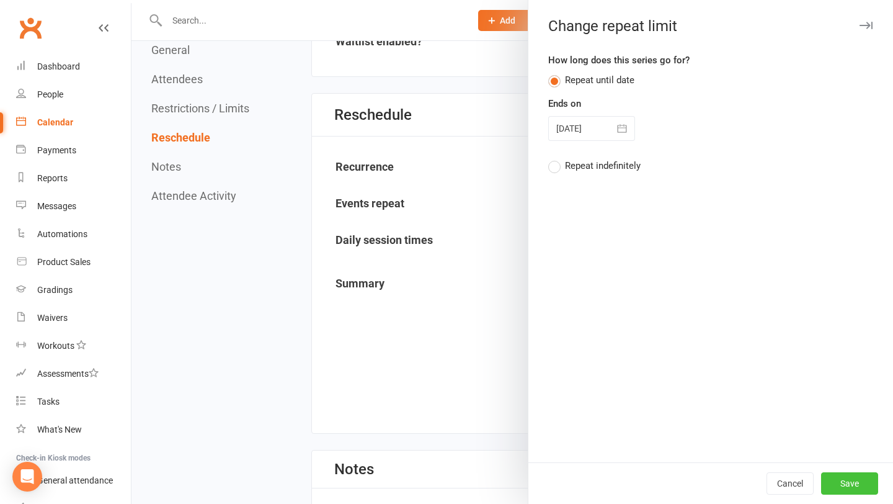
click at [853, 480] on button "Save" at bounding box center [849, 483] width 57 height 22
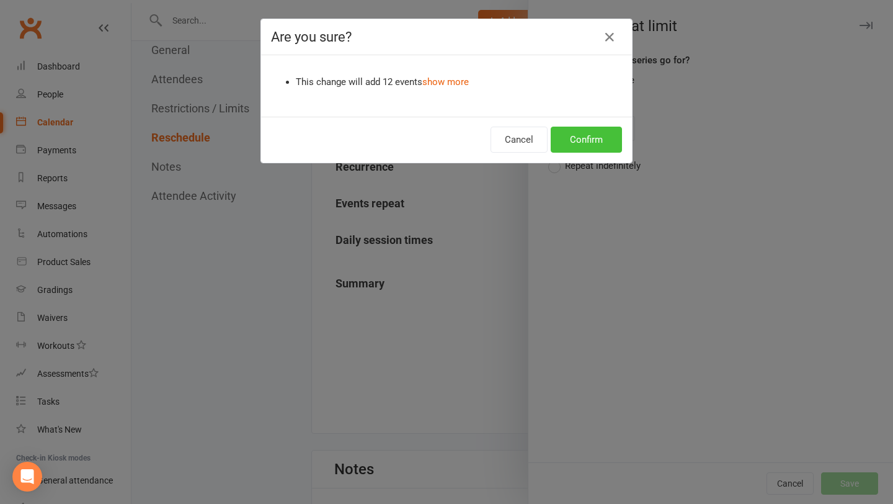
click at [603, 145] on button "Confirm" at bounding box center [586, 140] width 71 height 26
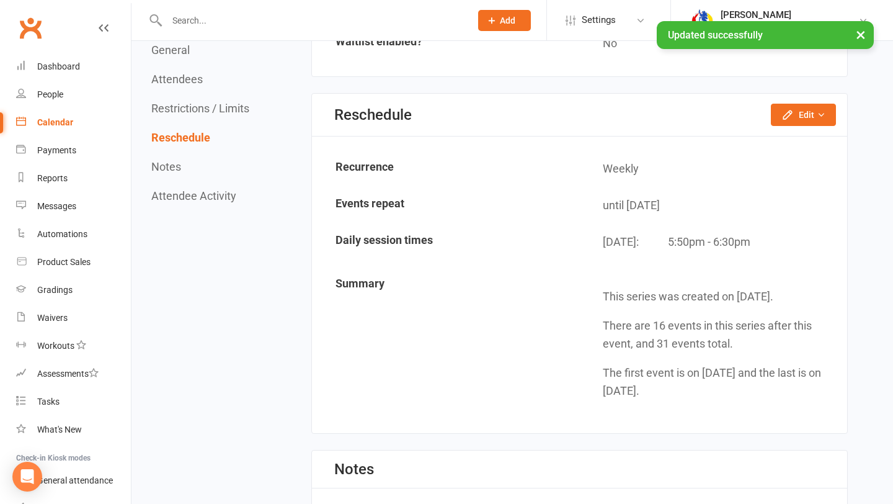
click at [530, 225] on td "Daily session times" at bounding box center [446, 246] width 266 height 43
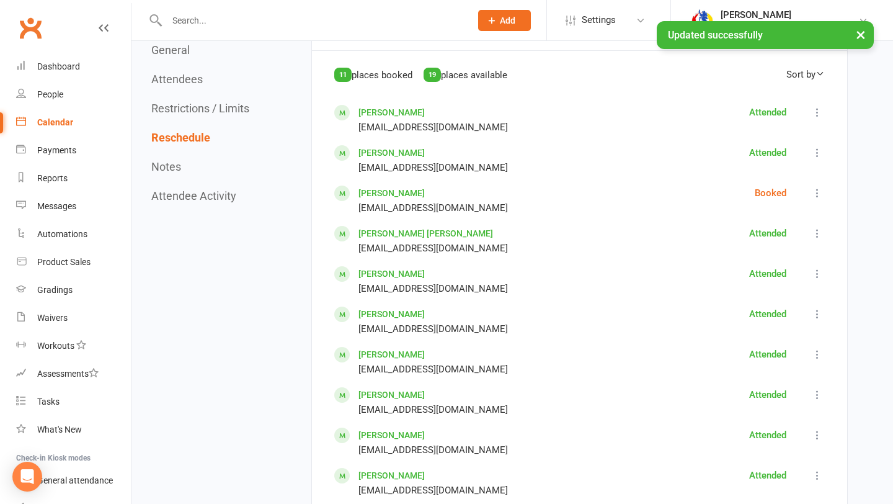
scroll to position [0, 0]
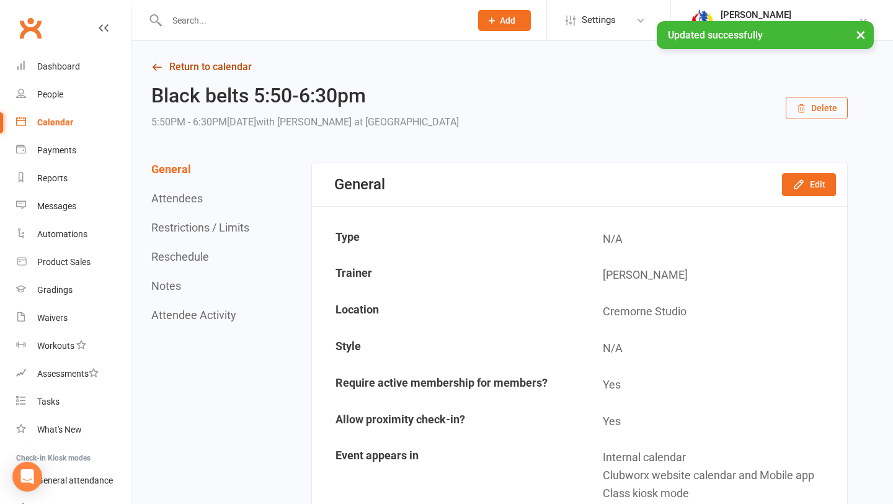
click at [238, 67] on link "Return to calendar" at bounding box center [499, 66] width 697 height 17
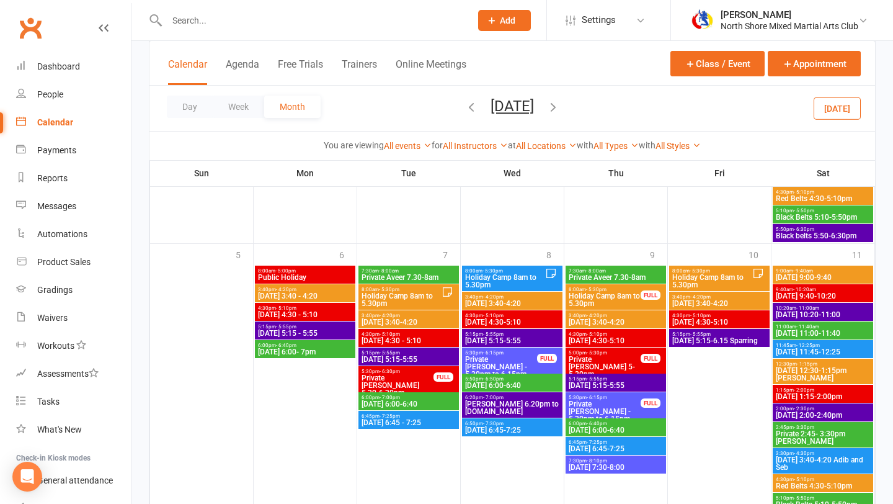
scroll to position [1504, 0]
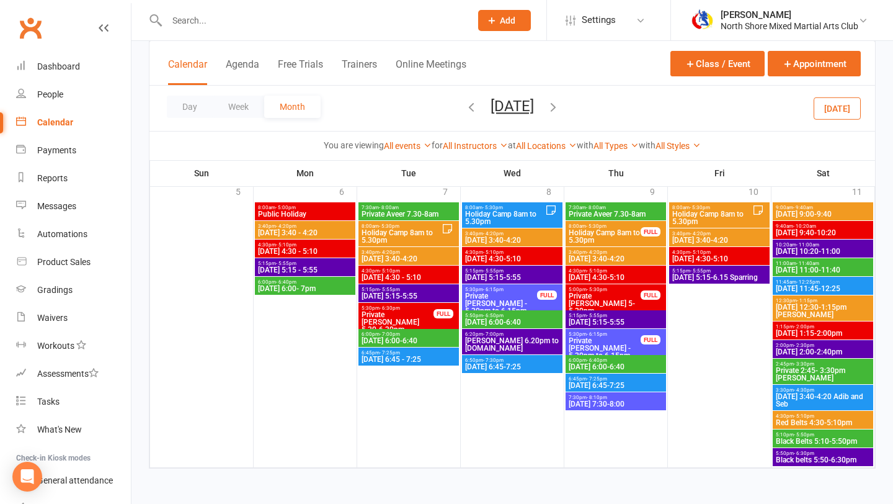
click at [560, 107] on icon "button" at bounding box center [554, 107] width 14 height 14
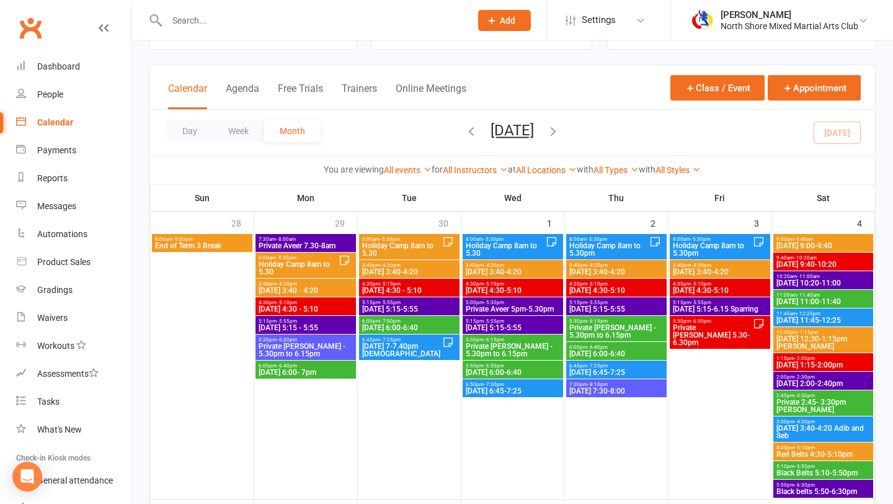
scroll to position [58, 0]
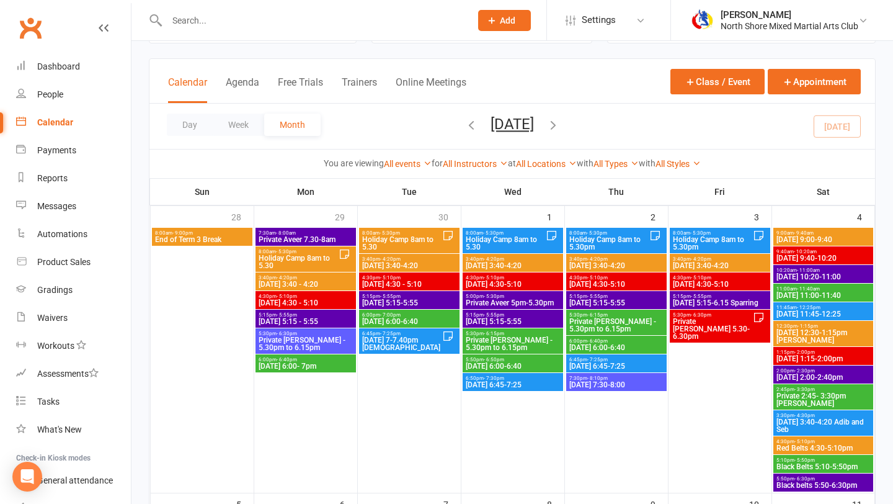
click at [308, 285] on span "[DATE] 3:40 - 4:20" at bounding box center [306, 283] width 96 height 7
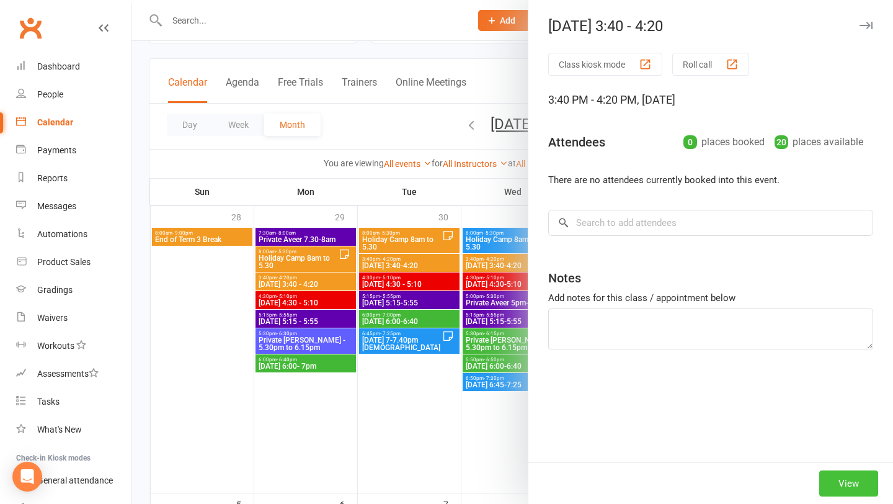
click at [858, 491] on button "View" at bounding box center [849, 483] width 59 height 26
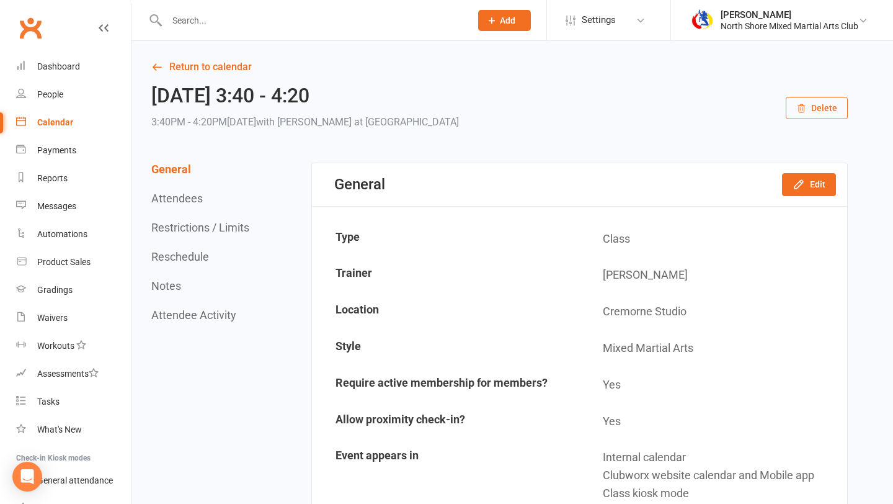
click at [809, 101] on button "Delete" at bounding box center [817, 108] width 62 height 22
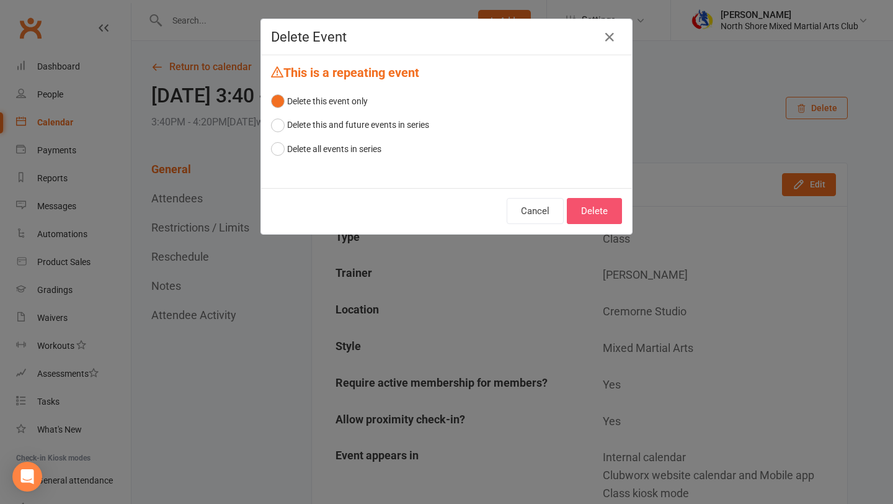
click at [595, 218] on button "Delete" at bounding box center [594, 211] width 55 height 26
click at [548, 208] on button "Cancel" at bounding box center [535, 211] width 57 height 26
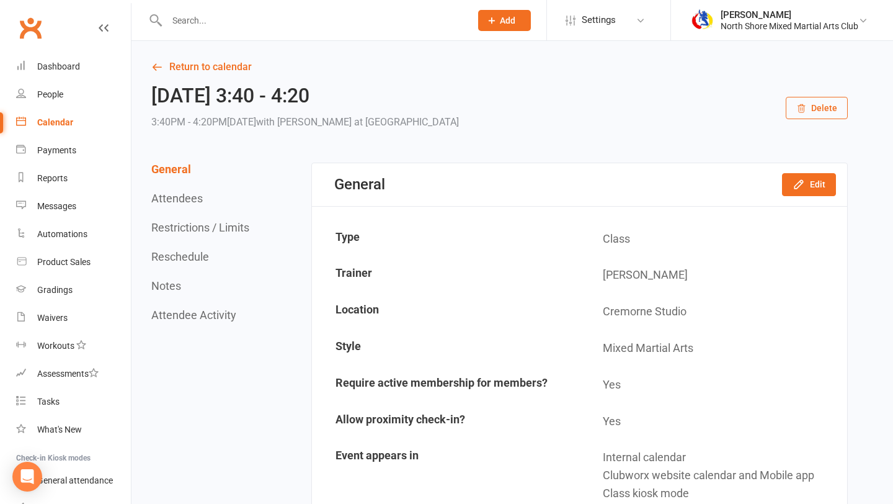
click at [811, 112] on button "Delete" at bounding box center [817, 108] width 62 height 22
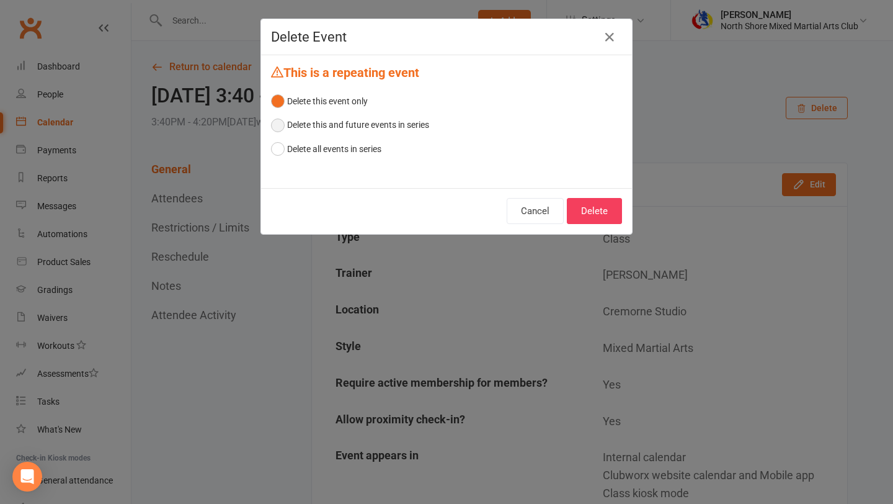
click at [365, 130] on button "Delete this and future events in series" at bounding box center [350, 125] width 158 height 24
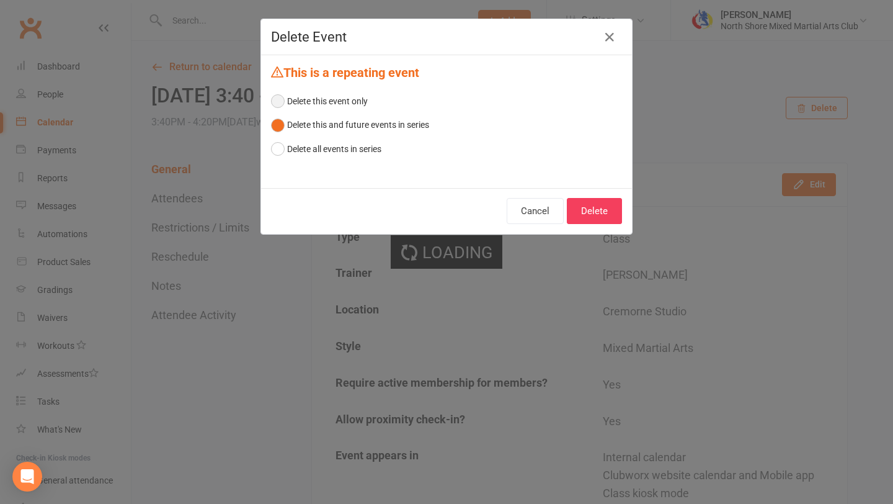
click at [342, 107] on button "Delete this event only" at bounding box center [319, 101] width 97 height 24
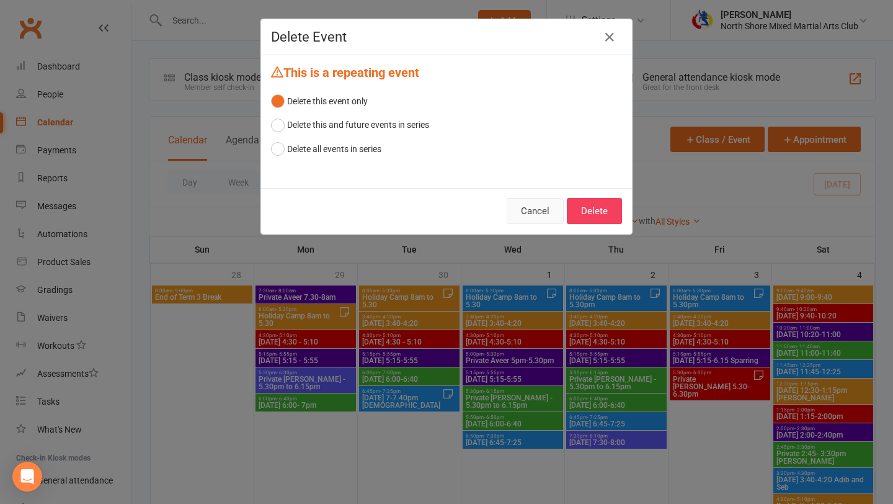
click at [542, 217] on button "Cancel" at bounding box center [535, 211] width 57 height 26
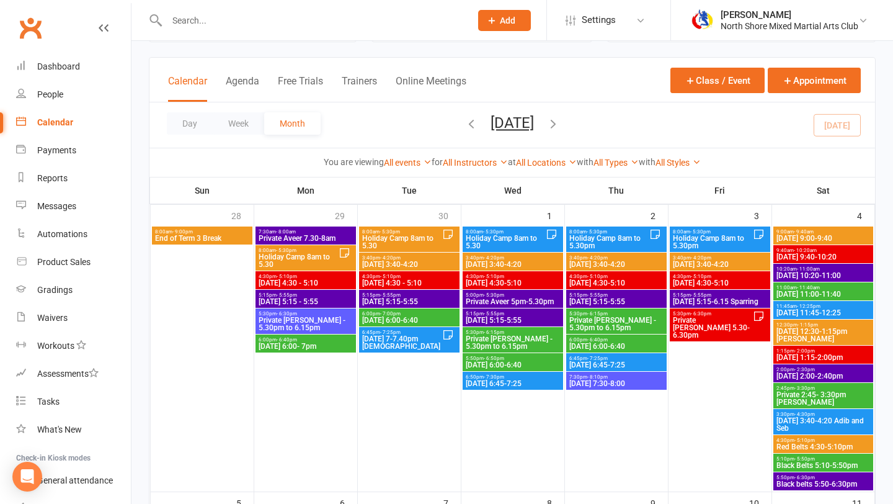
scroll to position [35, 0]
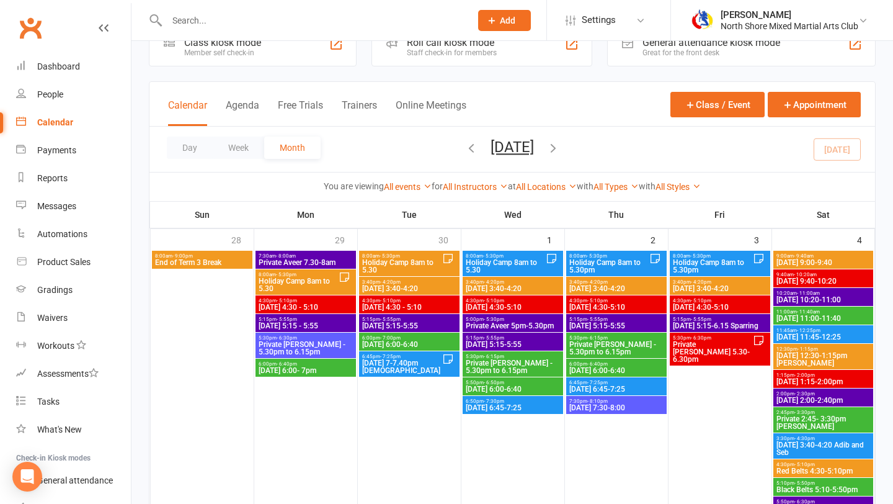
click at [326, 301] on span "4:30pm - 5:10pm" at bounding box center [306, 301] width 96 height 6
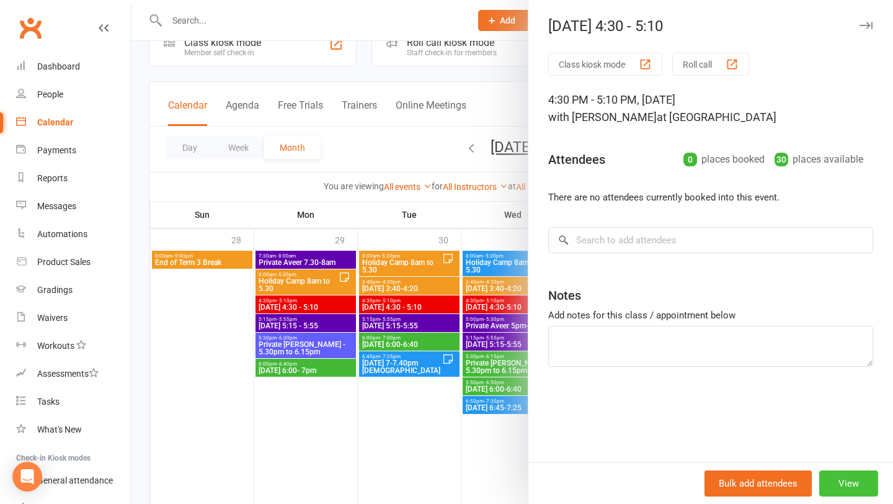
click at [831, 475] on button "View" at bounding box center [849, 483] width 59 height 26
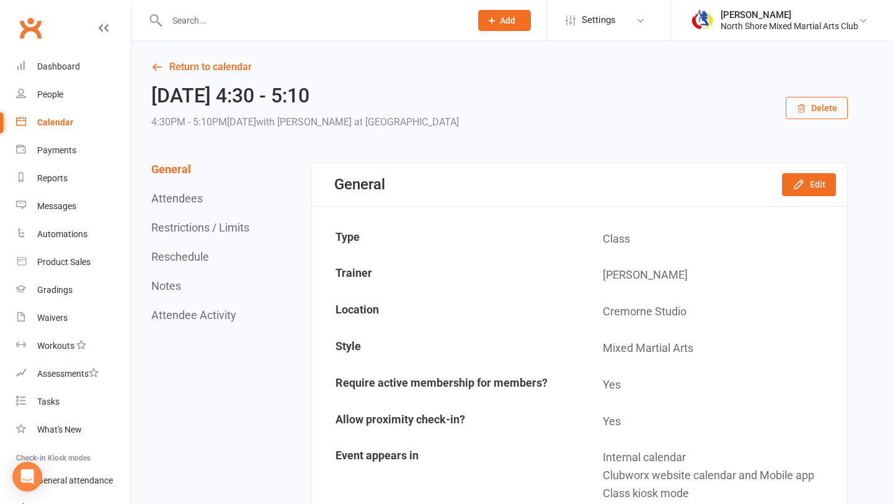
click at [813, 102] on button "Delete" at bounding box center [817, 108] width 62 height 22
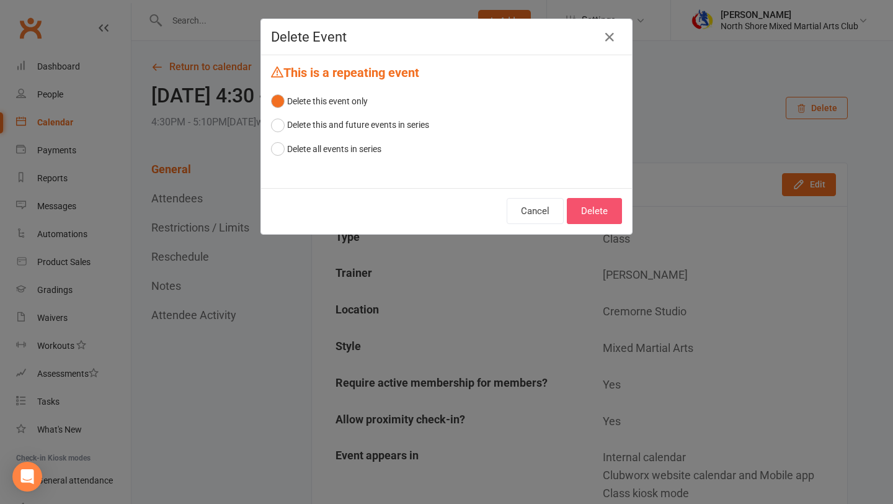
click at [611, 215] on button "Delete" at bounding box center [594, 211] width 55 height 26
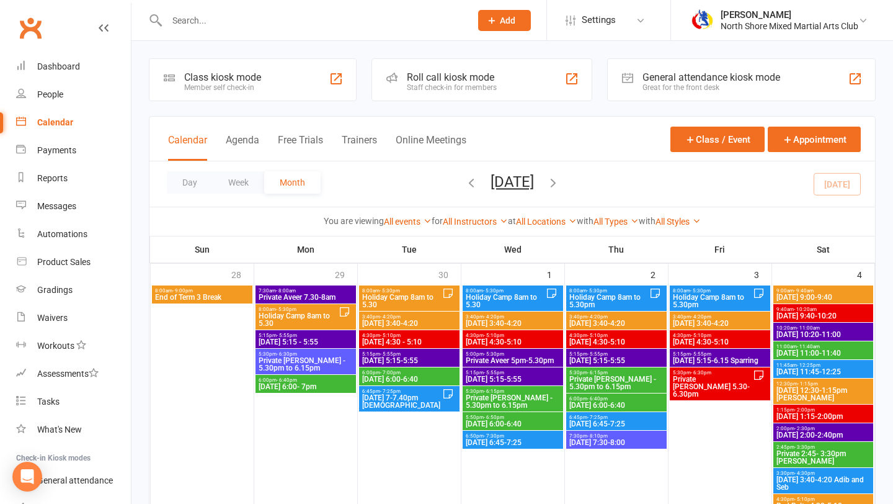
scroll to position [11, 0]
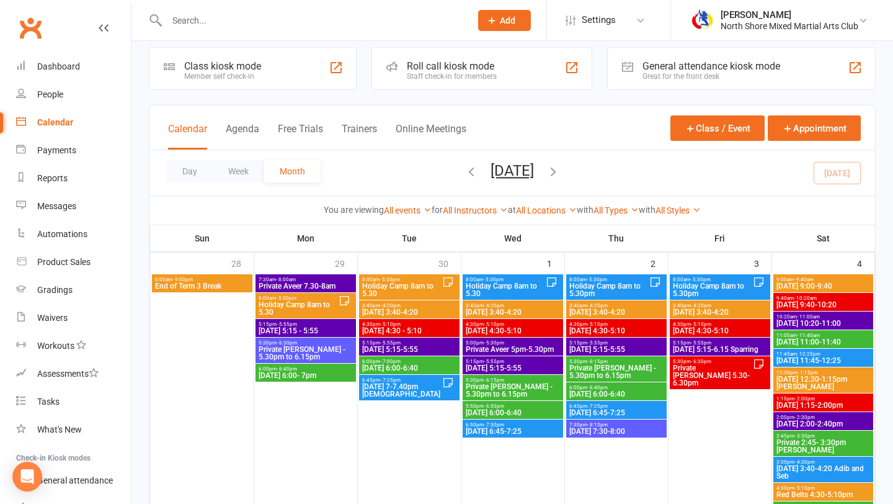
click at [318, 329] on span "[DATE] 5:15 - 5:55" at bounding box center [306, 330] width 96 height 7
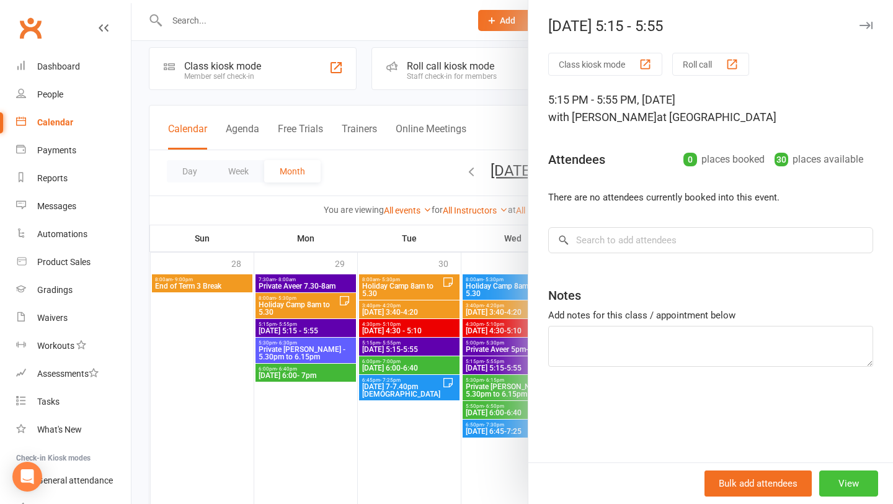
click at [833, 476] on button "View" at bounding box center [849, 483] width 59 height 26
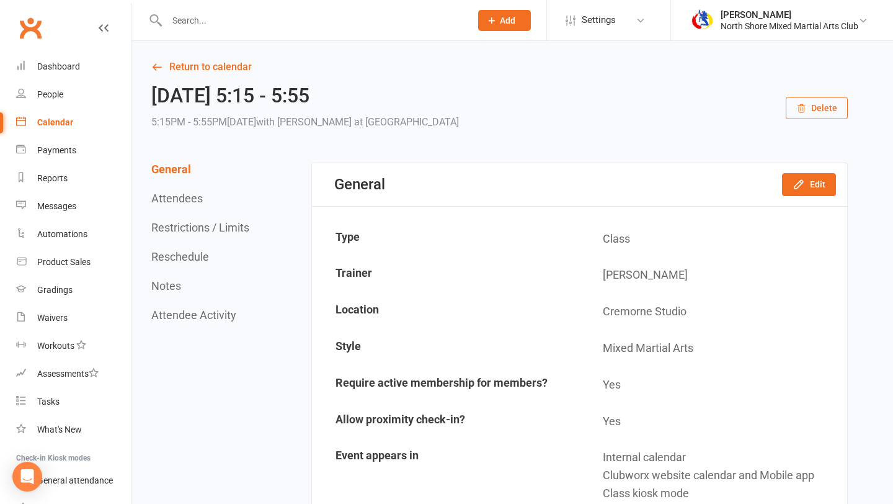
click at [801, 116] on button "Delete" at bounding box center [817, 108] width 62 height 22
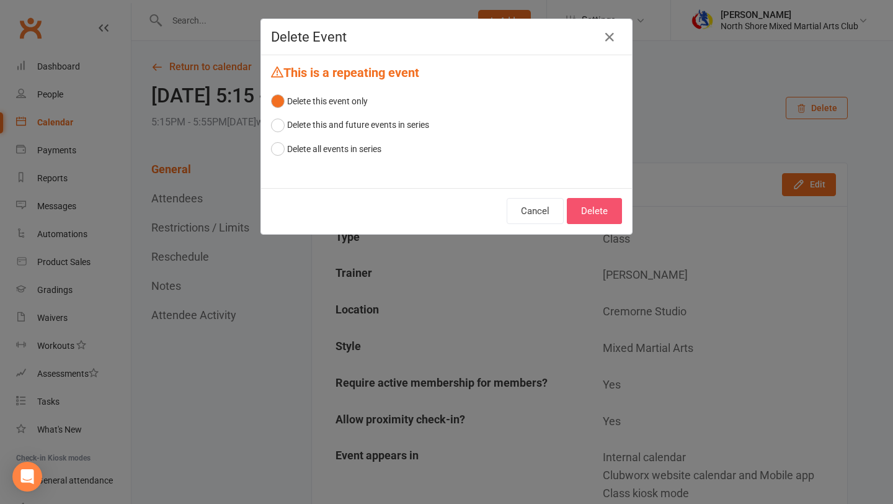
click at [616, 212] on button "Delete" at bounding box center [594, 211] width 55 height 26
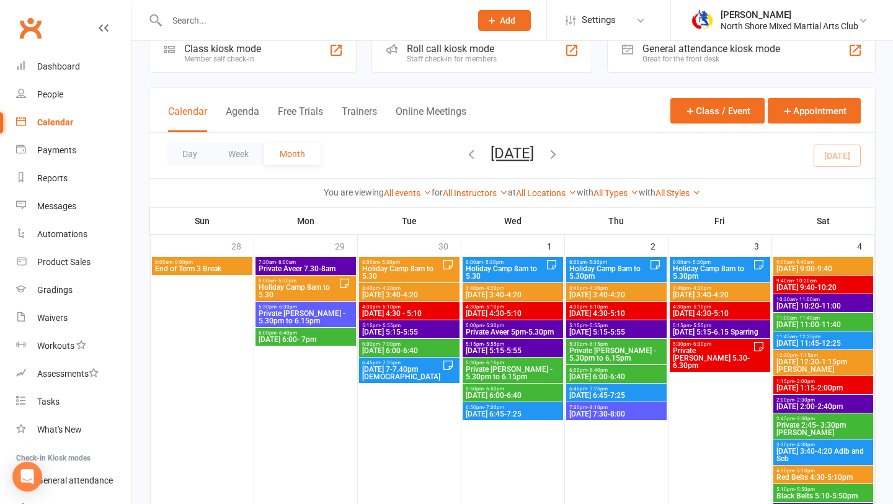
scroll to position [29, 0]
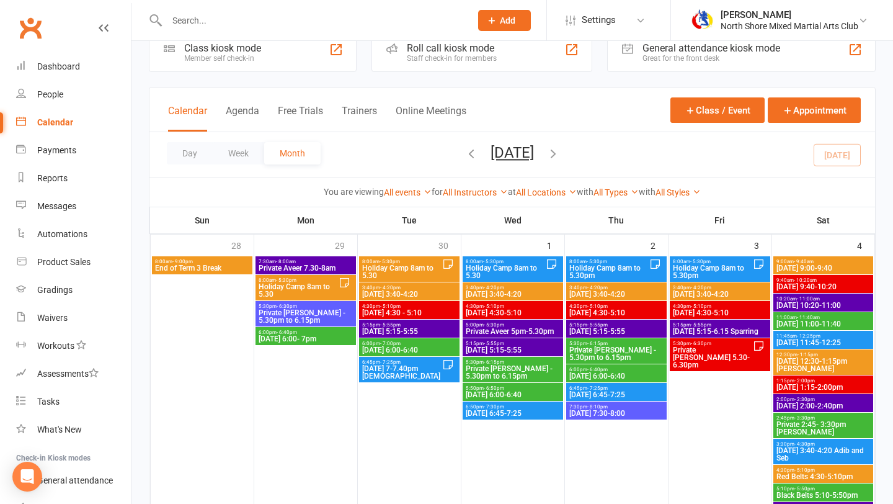
click at [327, 334] on span "6:00pm - 6:40pm" at bounding box center [306, 332] width 96 height 6
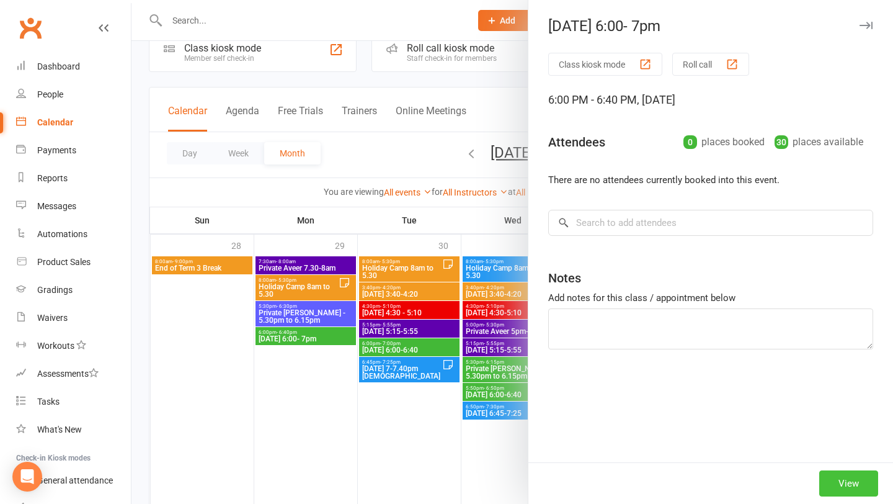
click at [838, 477] on button "View" at bounding box center [849, 483] width 59 height 26
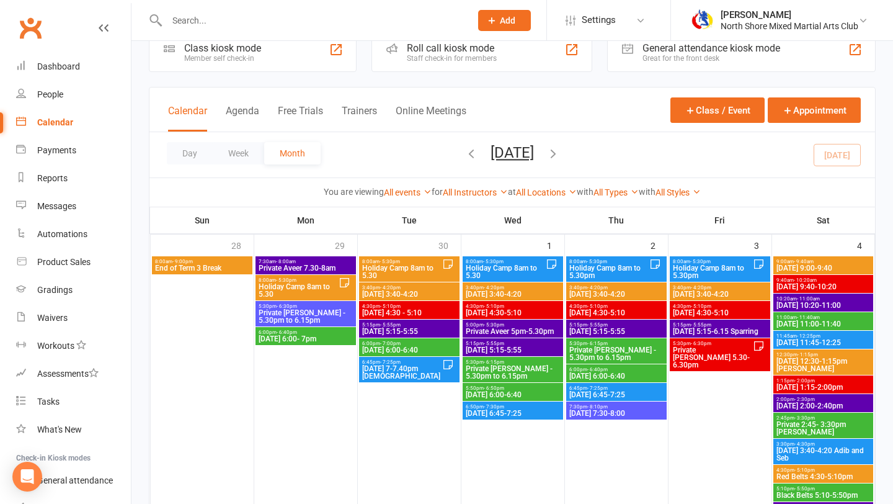
click at [634, 142] on div "Day Week Month [DATE] [DATE] Sun Mon Tue Wed Thu Fri Sat 28 29 30 01 02 03 04 0…" at bounding box center [513, 154] width 726 height 45
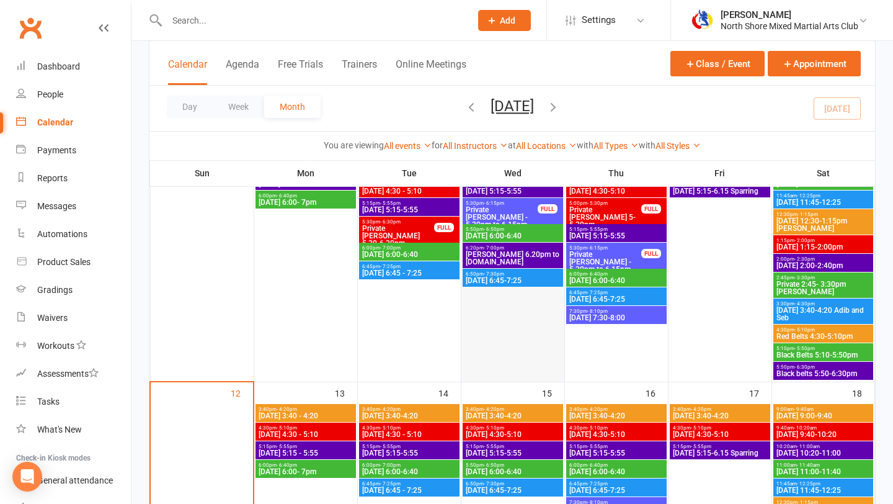
scroll to position [373, 0]
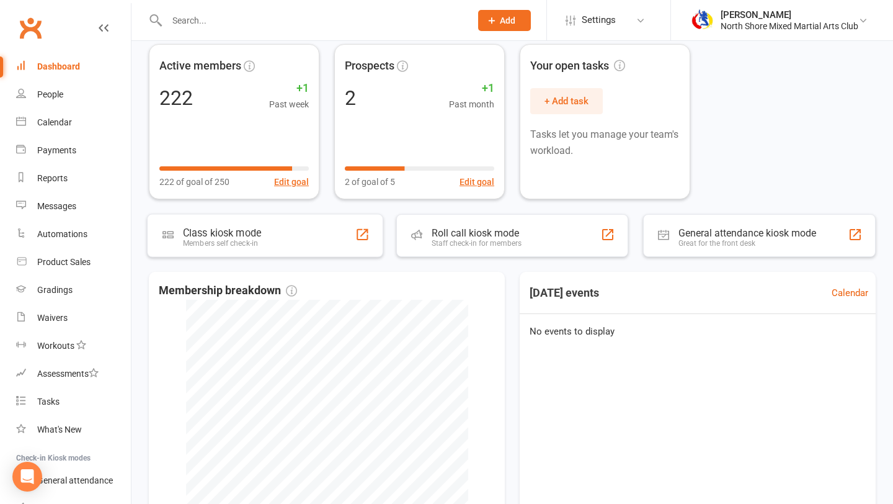
scroll to position [114, 0]
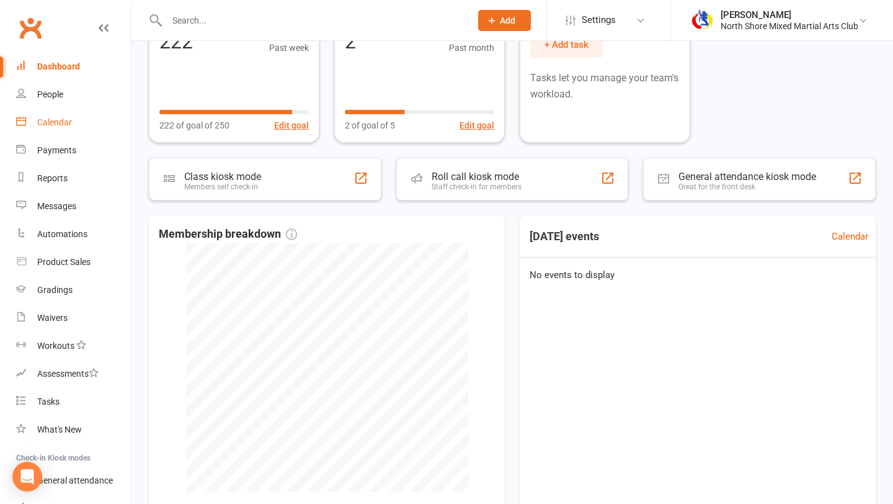
click at [84, 129] on link "Calendar" at bounding box center [73, 123] width 115 height 28
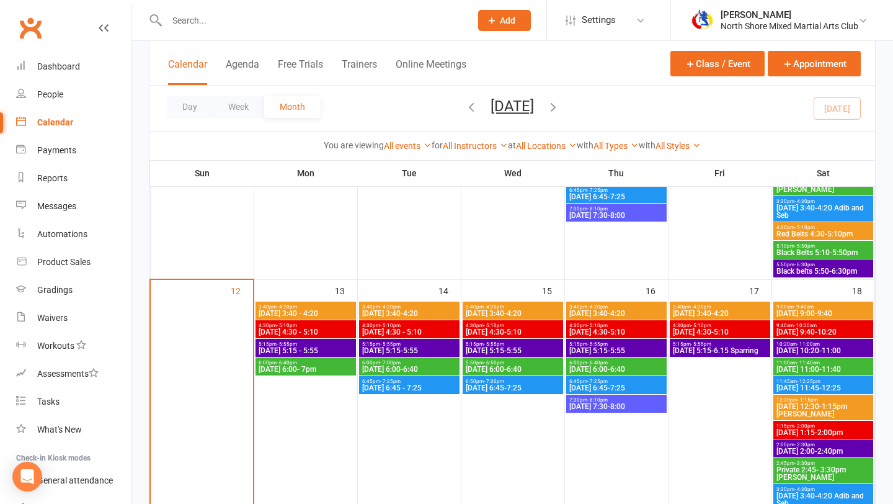
scroll to position [646, 0]
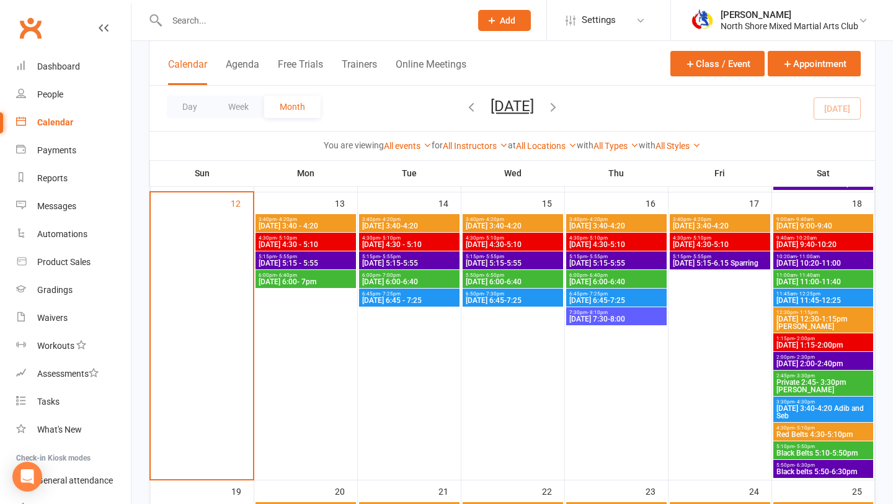
click at [339, 224] on span "[DATE] 3:40 - 4:20" at bounding box center [306, 225] width 96 height 7
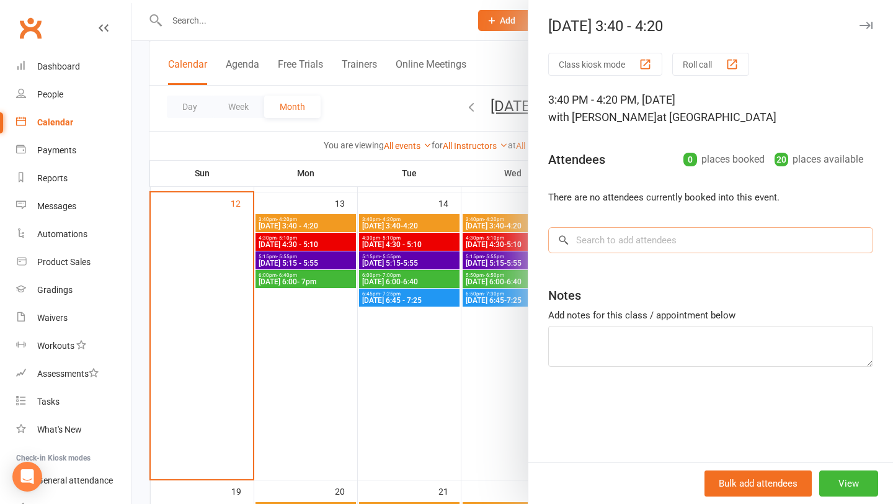
click at [622, 241] on input "search" at bounding box center [710, 240] width 325 height 26
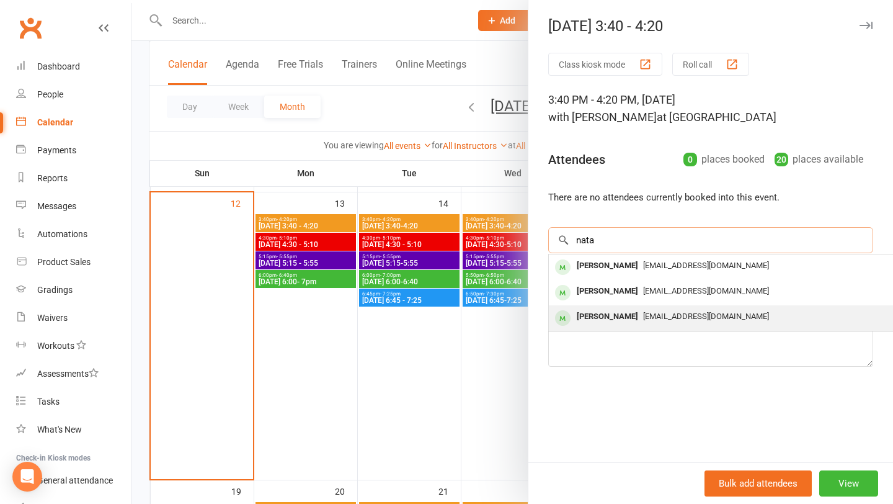
type input "nata"
click at [625, 313] on div "[PERSON_NAME]" at bounding box center [607, 317] width 71 height 18
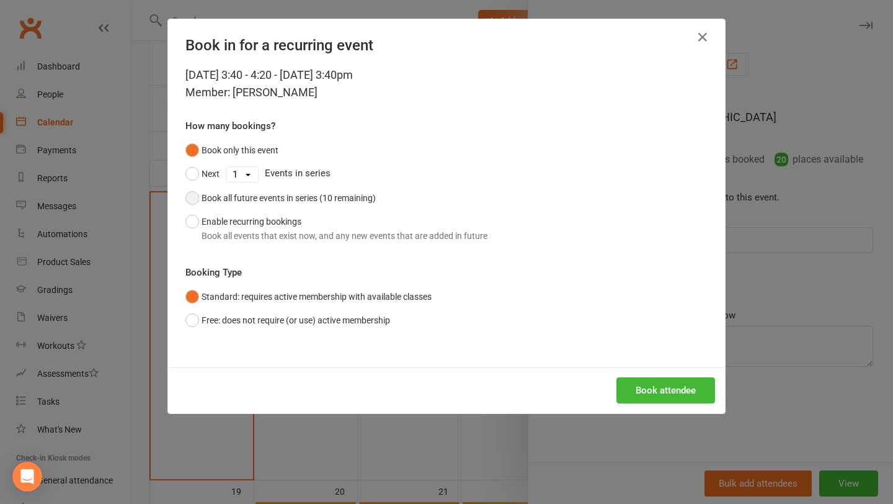
click at [369, 199] on div "Book all future events in series (10 remaining)" at bounding box center [289, 198] width 174 height 14
click at [706, 40] on icon "button" at bounding box center [702, 37] width 15 height 15
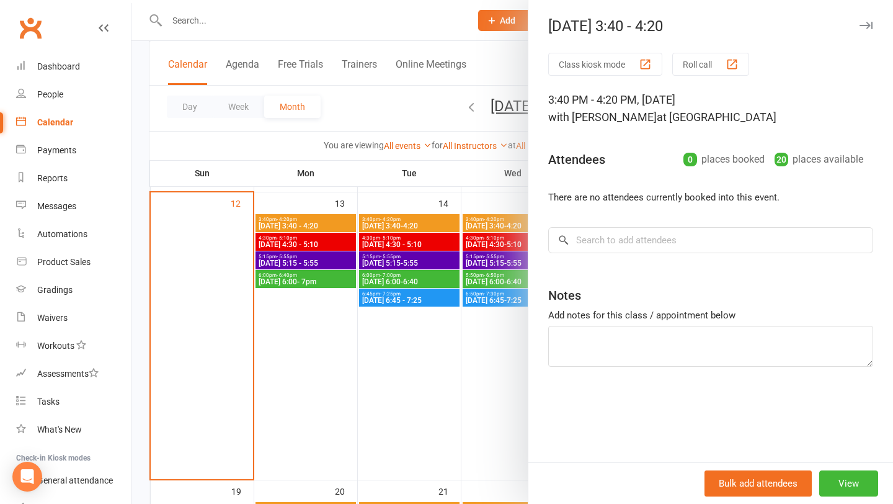
click at [471, 144] on div at bounding box center [513, 252] width 762 height 504
